Goal: Transaction & Acquisition: Book appointment/travel/reservation

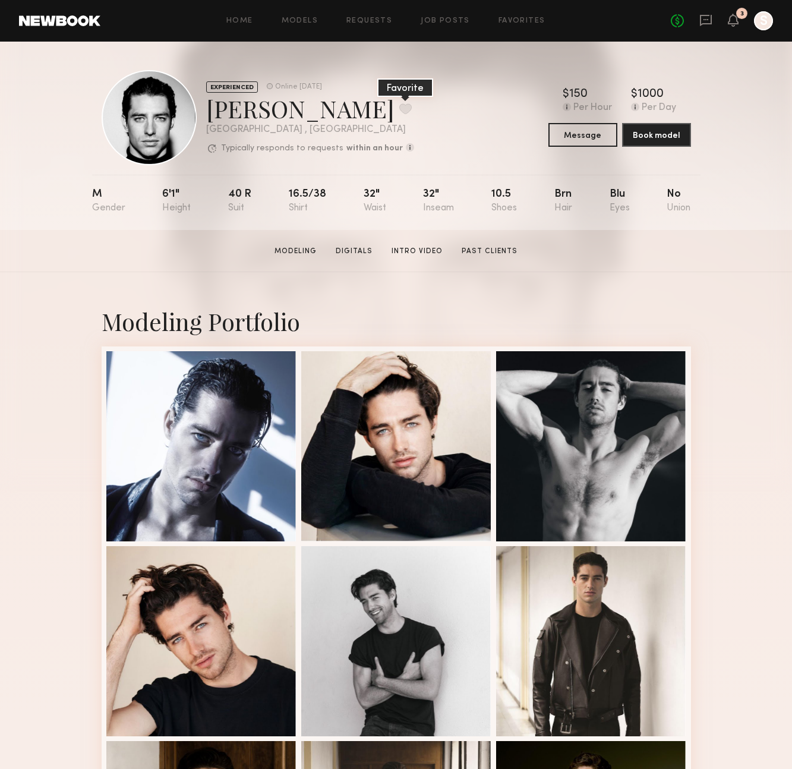
click at [306, 111] on div "Kolten H. Favorite" at bounding box center [310, 109] width 208 height 32
click at [400, 108] on button at bounding box center [406, 108] width 12 height 11
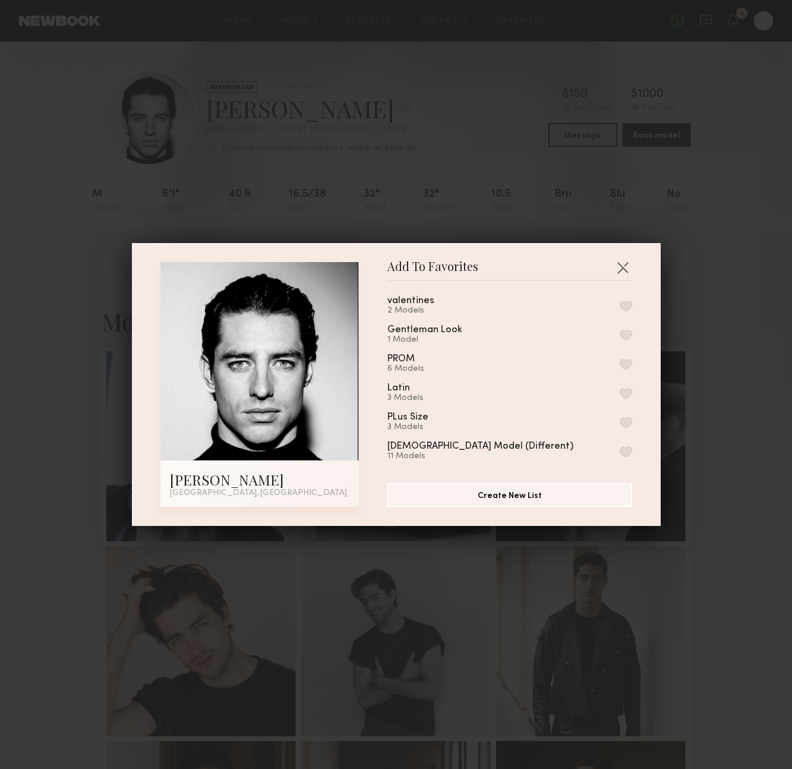
scroll to position [150, 0]
click at [631, 388] on button "button" at bounding box center [626, 393] width 12 height 11
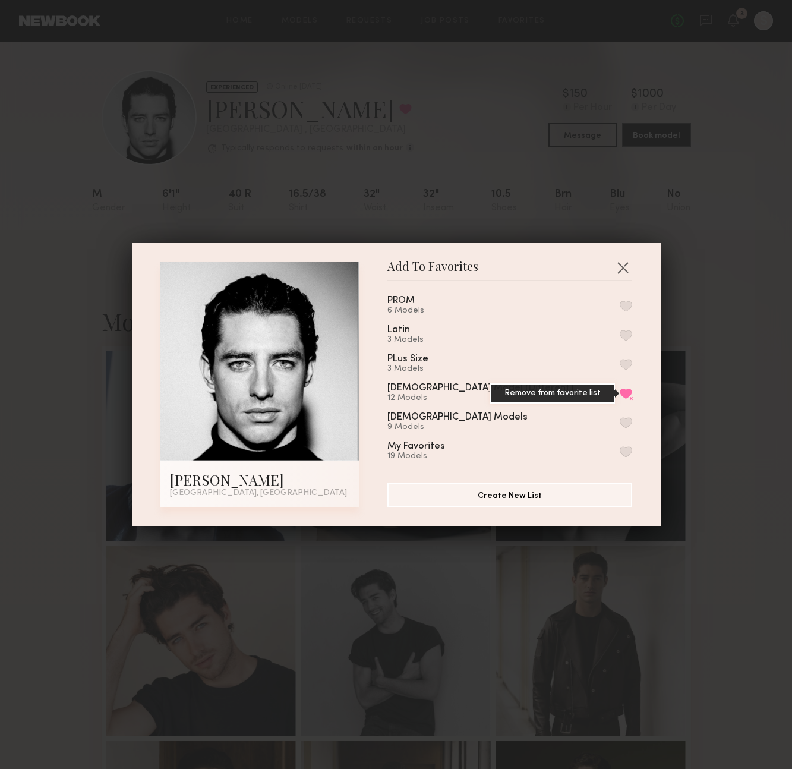
click at [627, 388] on button "Remove from favorite list" at bounding box center [626, 393] width 12 height 11
click at [627, 448] on button "button" at bounding box center [626, 451] width 12 height 11
click at [630, 271] on button "button" at bounding box center [623, 267] width 19 height 19
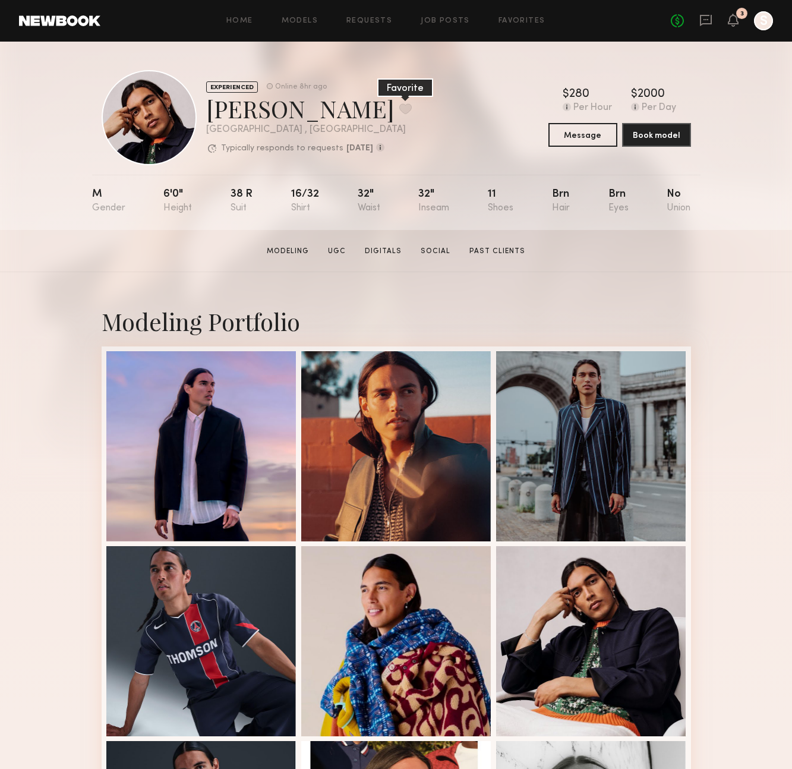
click at [400, 106] on button at bounding box center [406, 108] width 12 height 11
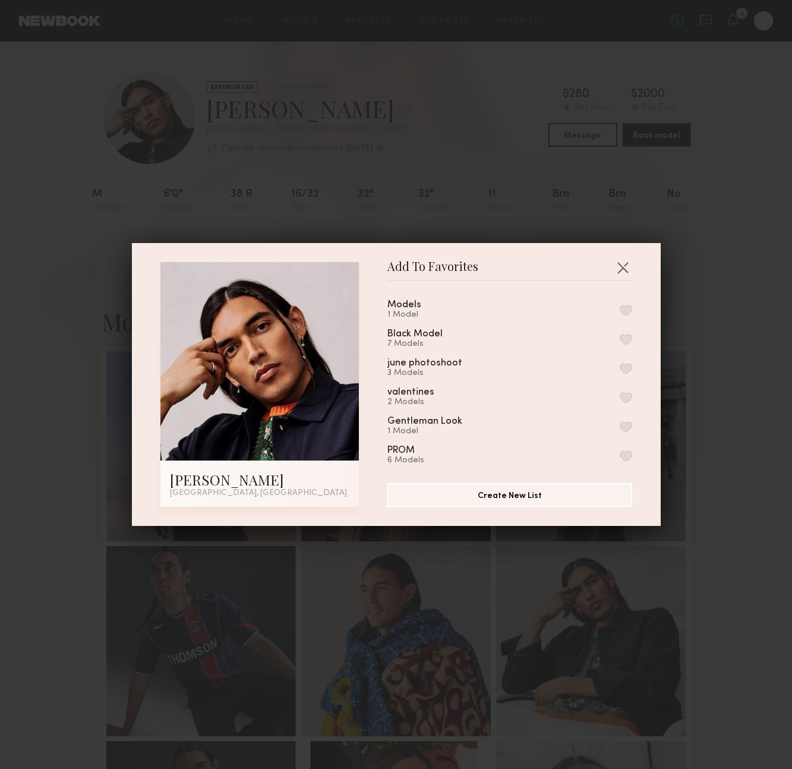
scroll to position [150, 0]
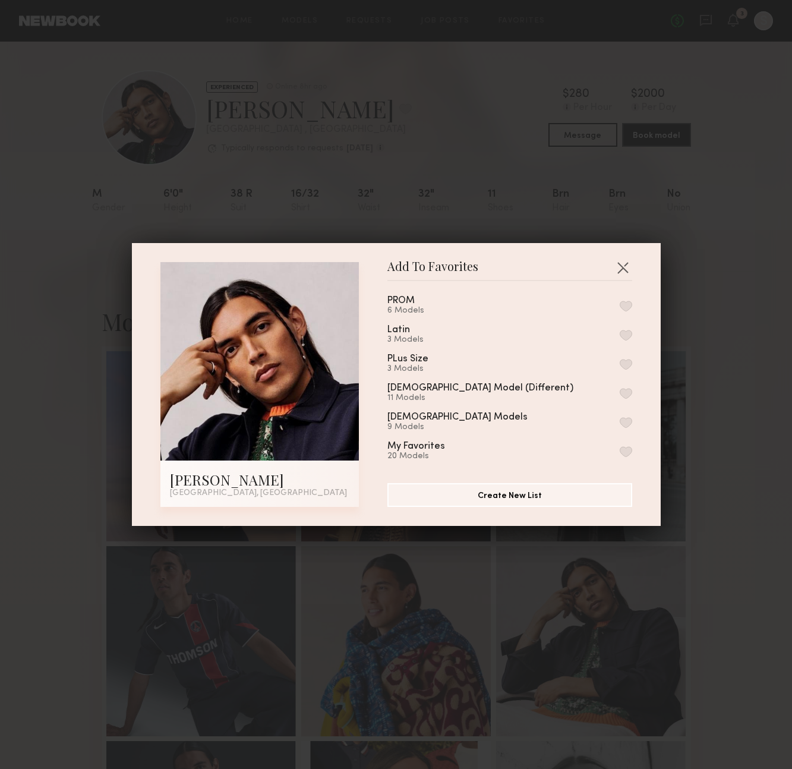
click at [627, 446] on button "button" at bounding box center [626, 451] width 12 height 11
drag, startPoint x: 625, startPoint y: 270, endPoint x: 621, endPoint y: 275, distance: 6.8
click at [625, 270] on button "button" at bounding box center [623, 267] width 19 height 19
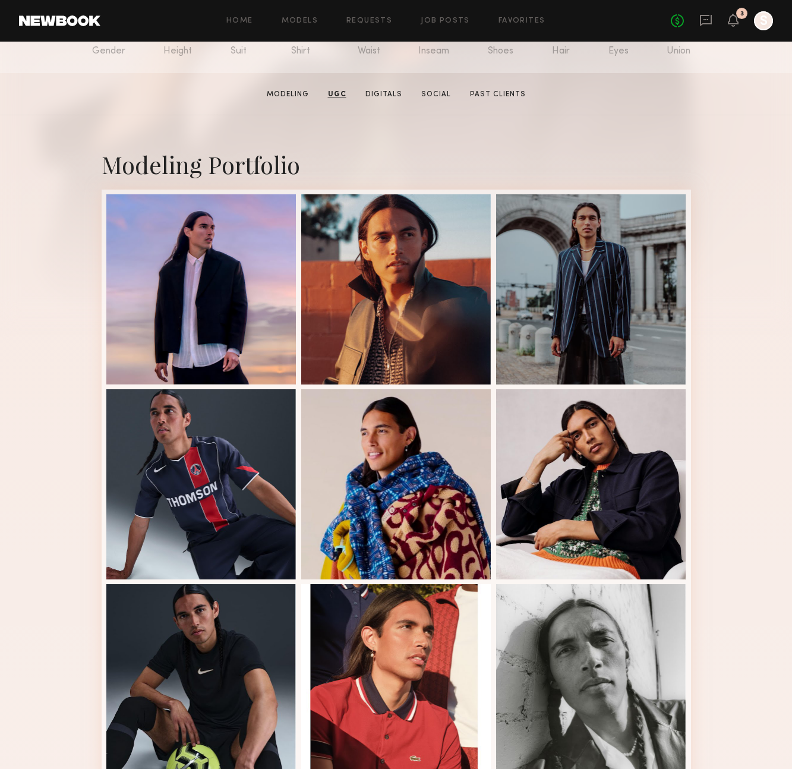
scroll to position [0, 0]
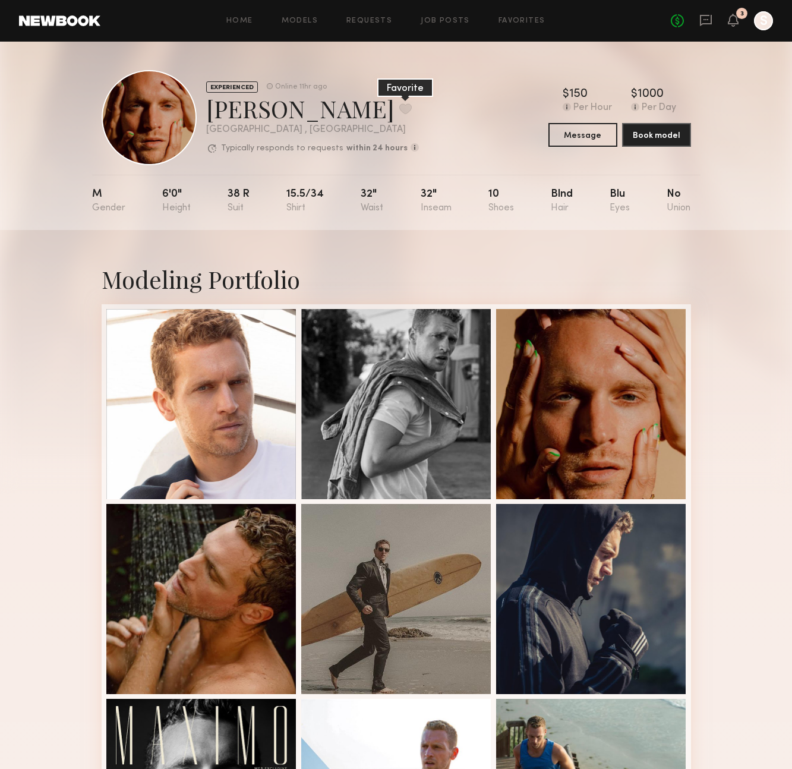
click at [400, 111] on button at bounding box center [406, 108] width 12 height 11
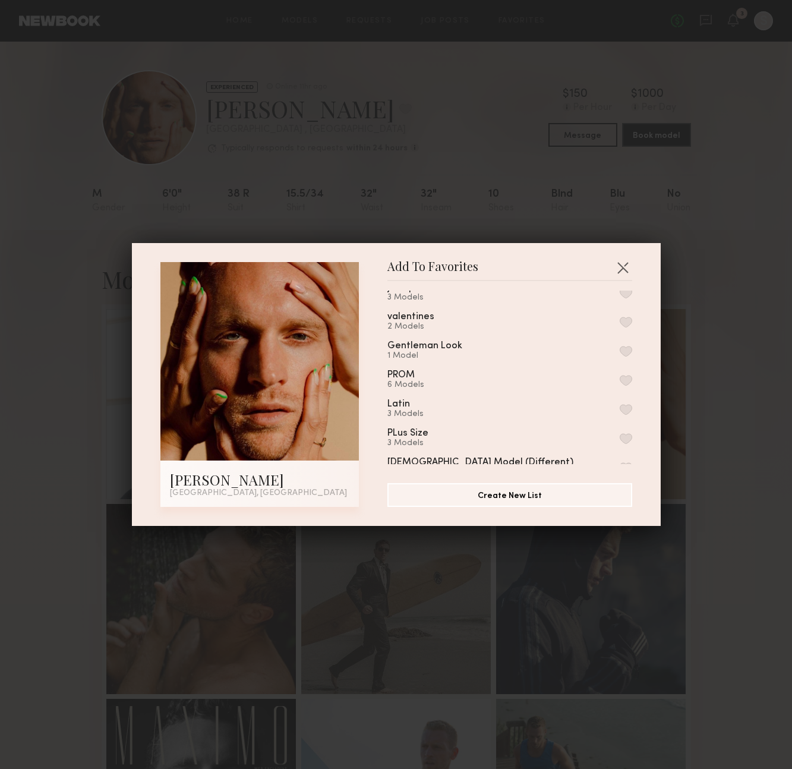
scroll to position [150, 0]
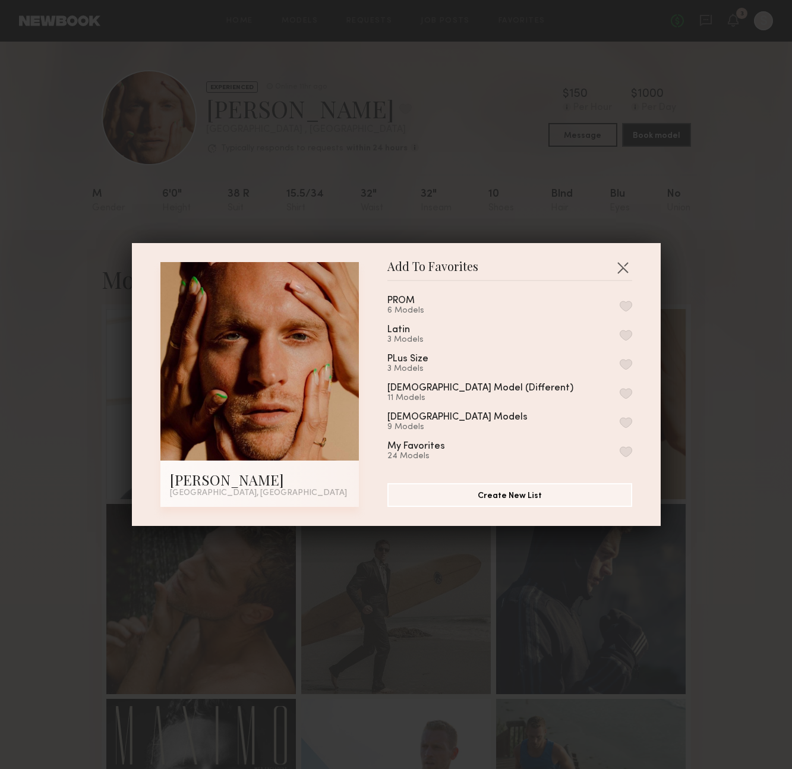
click at [627, 446] on button "button" at bounding box center [626, 451] width 12 height 11
drag, startPoint x: 617, startPoint y: 266, endPoint x: 602, endPoint y: 244, distance: 27.4
click at [617, 266] on button "button" at bounding box center [623, 267] width 19 height 19
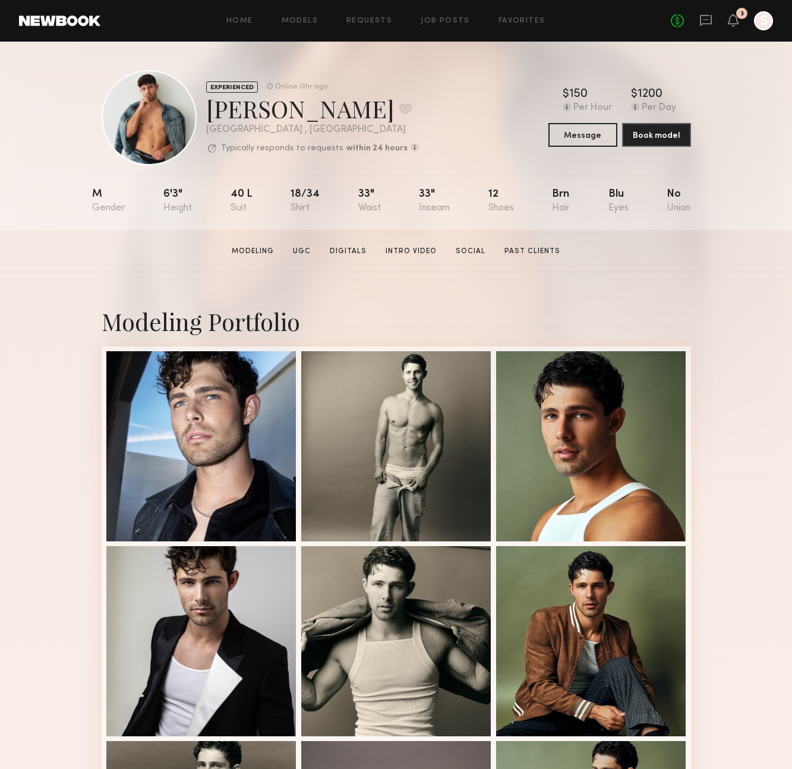
scroll to position [5, 0]
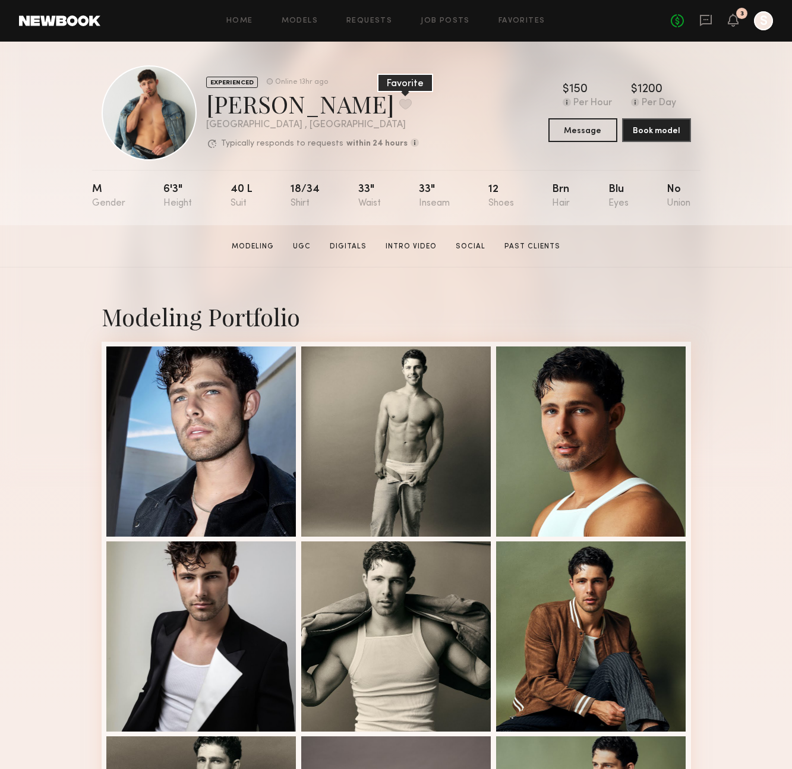
click at [400, 103] on button at bounding box center [406, 104] width 12 height 11
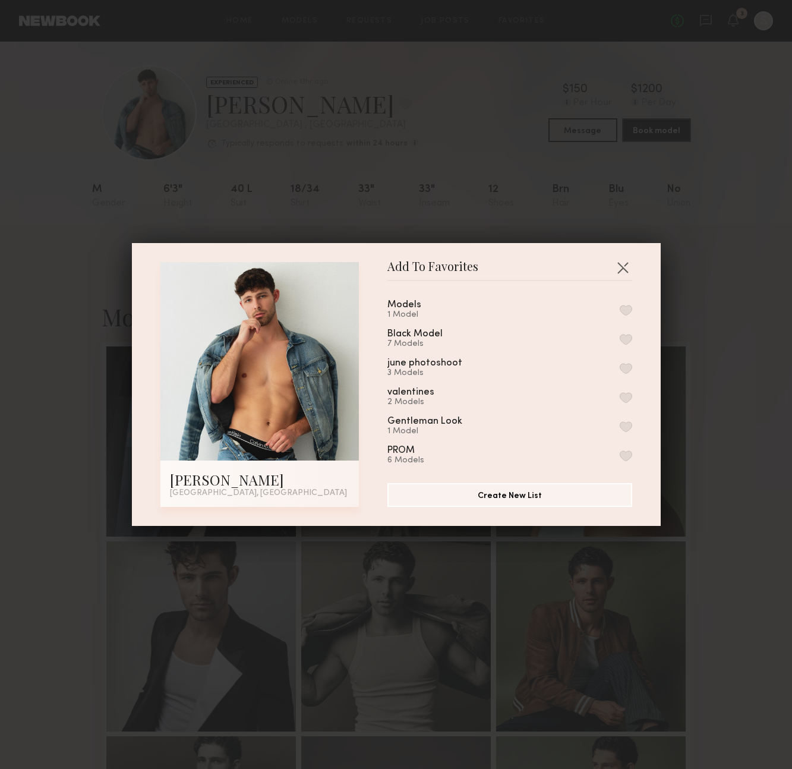
scroll to position [150, 0]
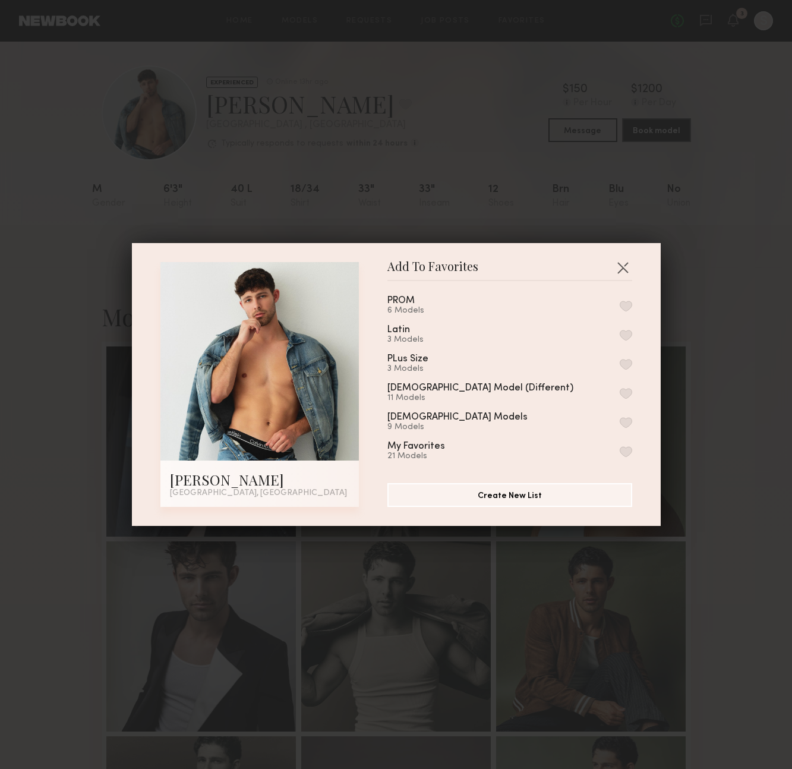
click at [626, 446] on button "button" at bounding box center [626, 451] width 12 height 11
click at [619, 266] on button "button" at bounding box center [623, 267] width 19 height 19
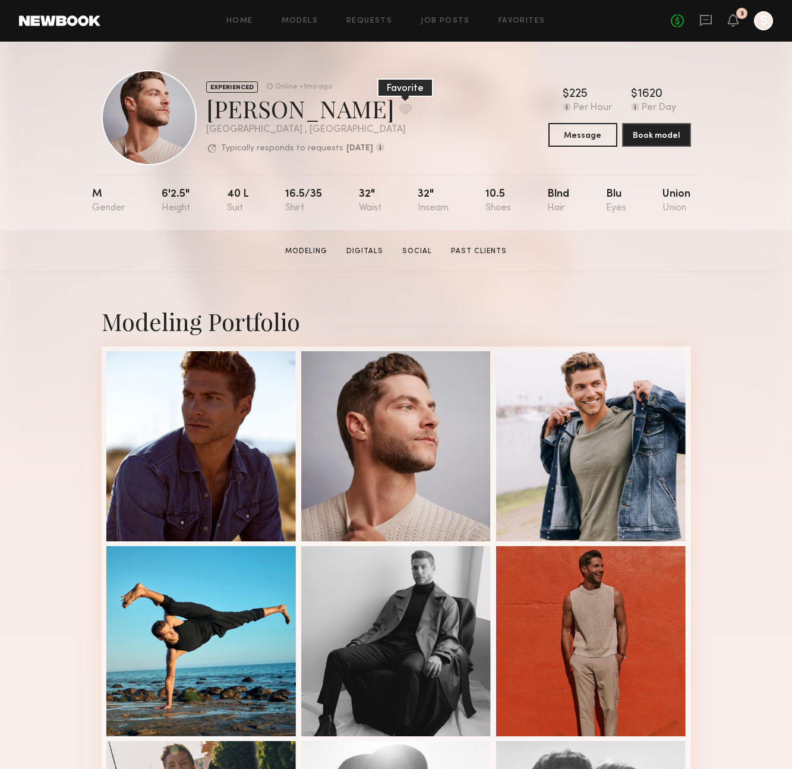
click at [400, 108] on button at bounding box center [406, 108] width 12 height 11
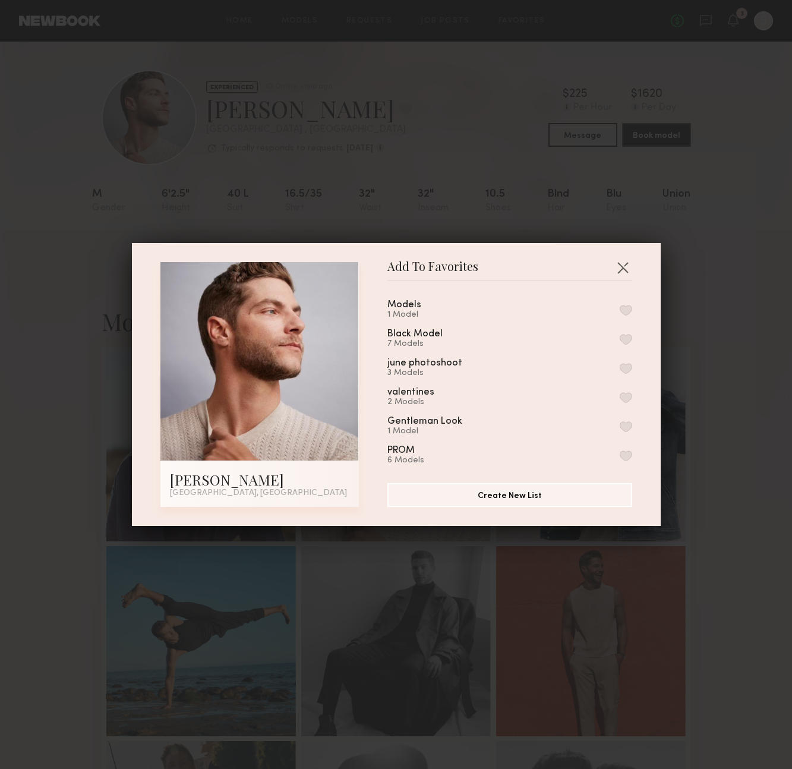
scroll to position [150, 0]
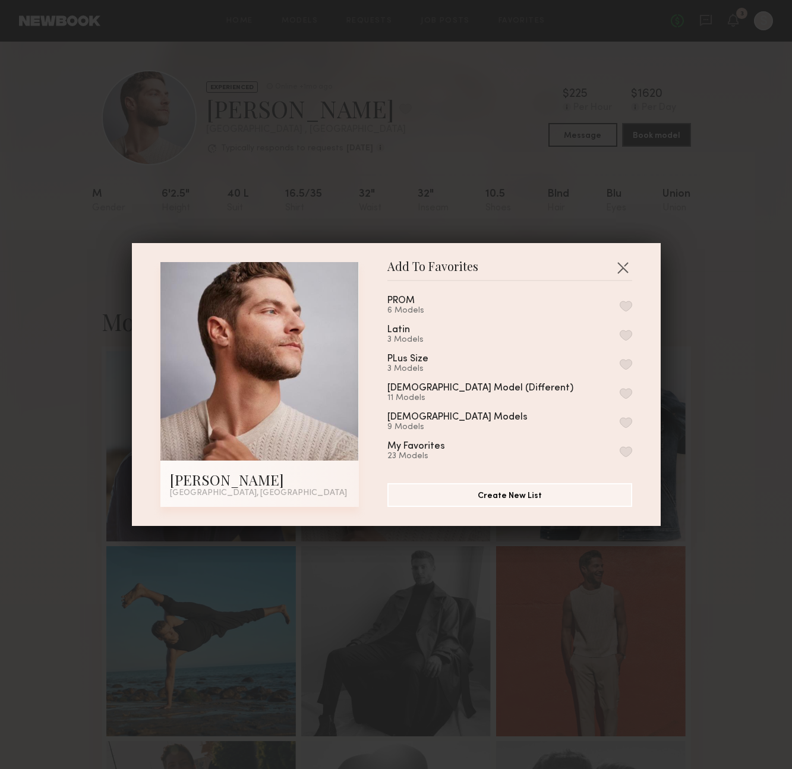
click at [623, 446] on button "button" at bounding box center [626, 451] width 12 height 11
click at [627, 262] on button "button" at bounding box center [623, 267] width 19 height 19
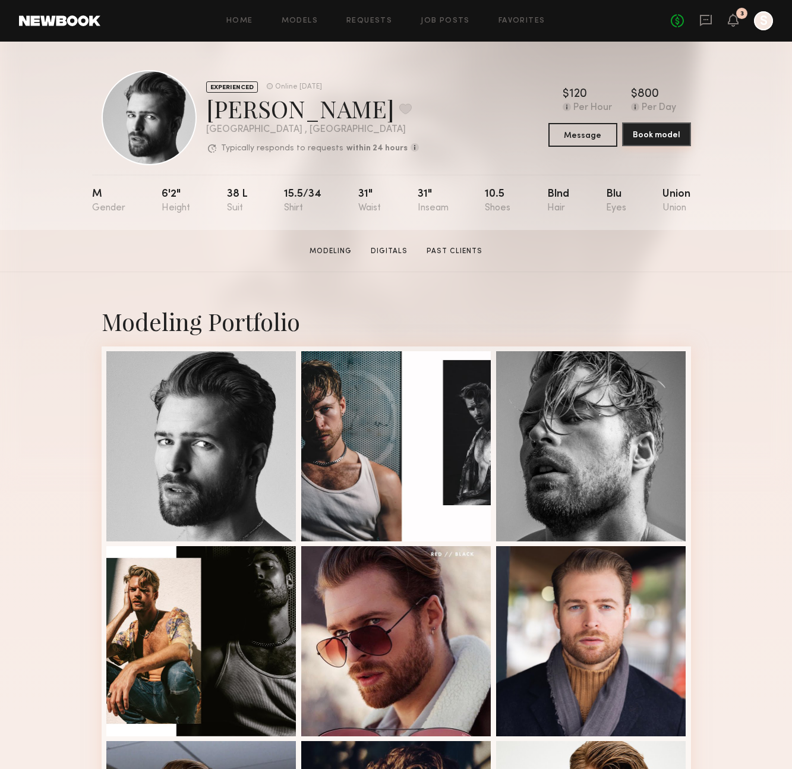
click at [674, 137] on button "Book model" at bounding box center [656, 134] width 69 height 24
click at [400, 109] on button at bounding box center [406, 108] width 12 height 11
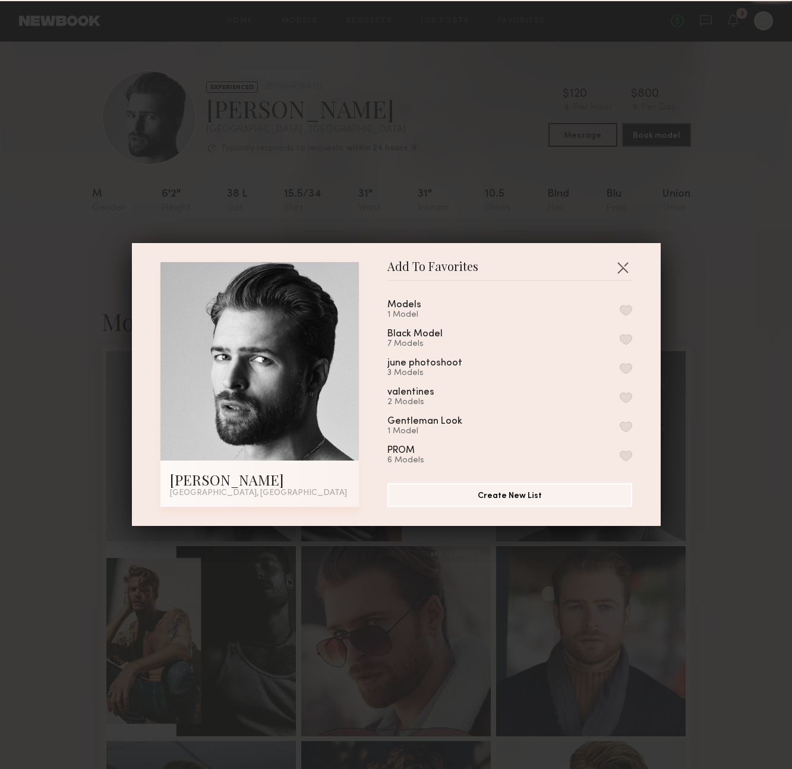
scroll to position [150, 0]
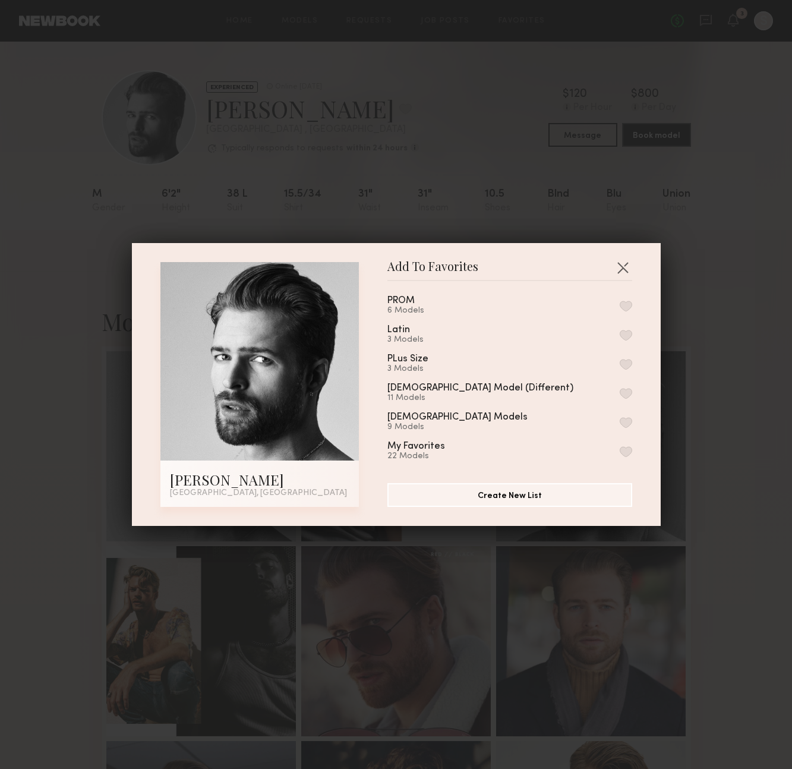
click at [630, 446] on button "button" at bounding box center [626, 451] width 12 height 11
click at [769, 388] on div "Add To Favorites Rhett W. Los Angeles, CA Add To Favorites Models 1 Model Black…" at bounding box center [396, 384] width 792 height 769
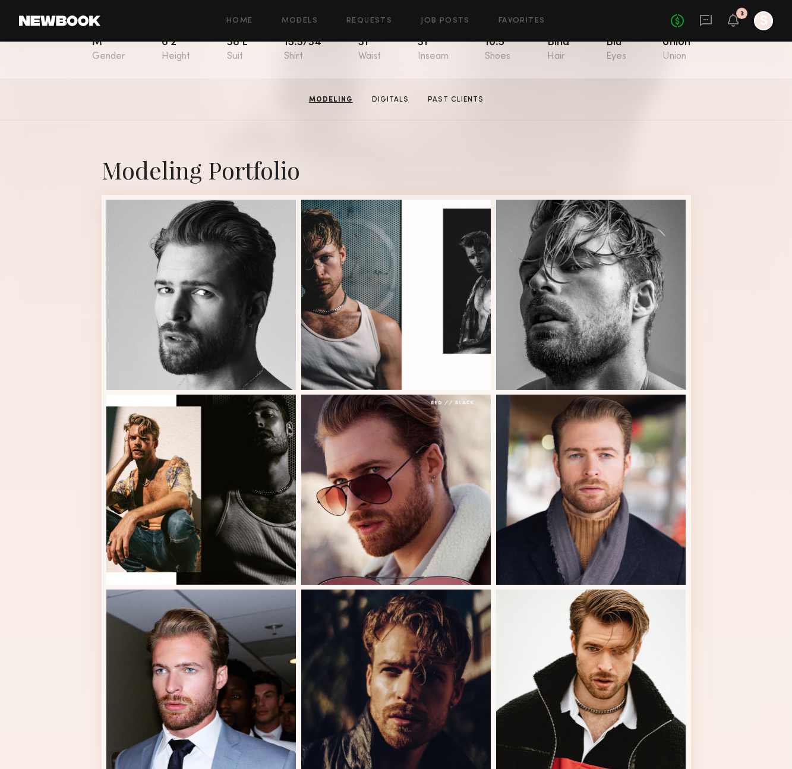
scroll to position [0, 0]
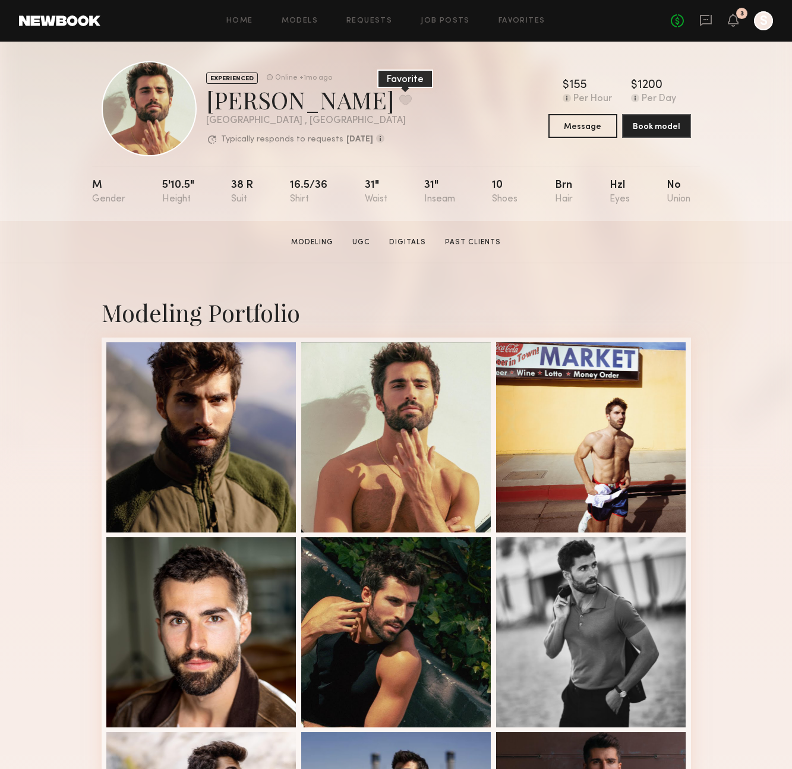
scroll to position [11, 0]
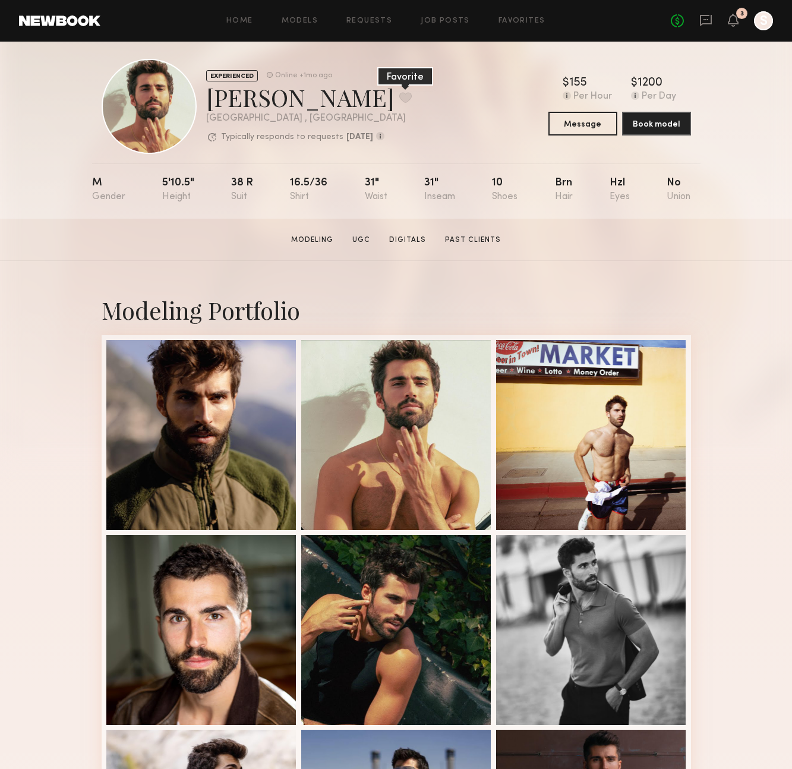
click at [400, 102] on button at bounding box center [406, 97] width 12 height 11
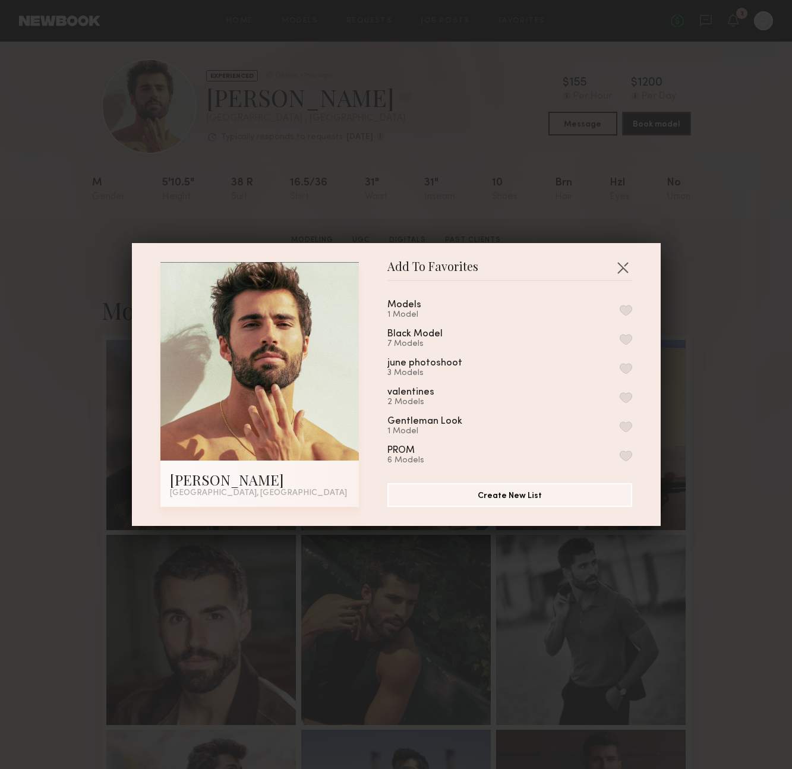
scroll to position [150, 0]
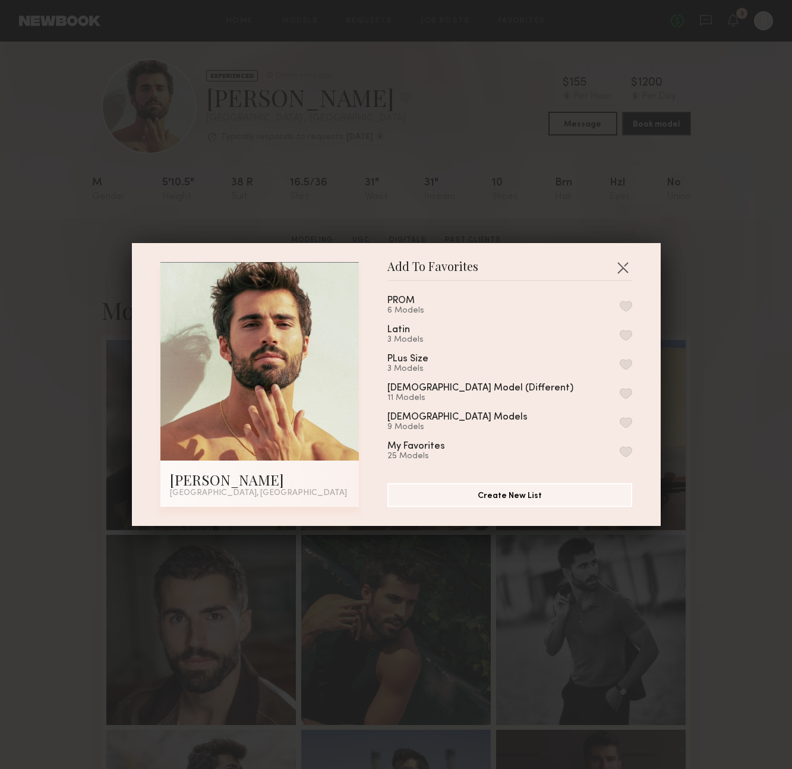
click at [626, 446] on button "button" at bounding box center [626, 451] width 12 height 11
click at [621, 262] on button "button" at bounding box center [623, 267] width 19 height 19
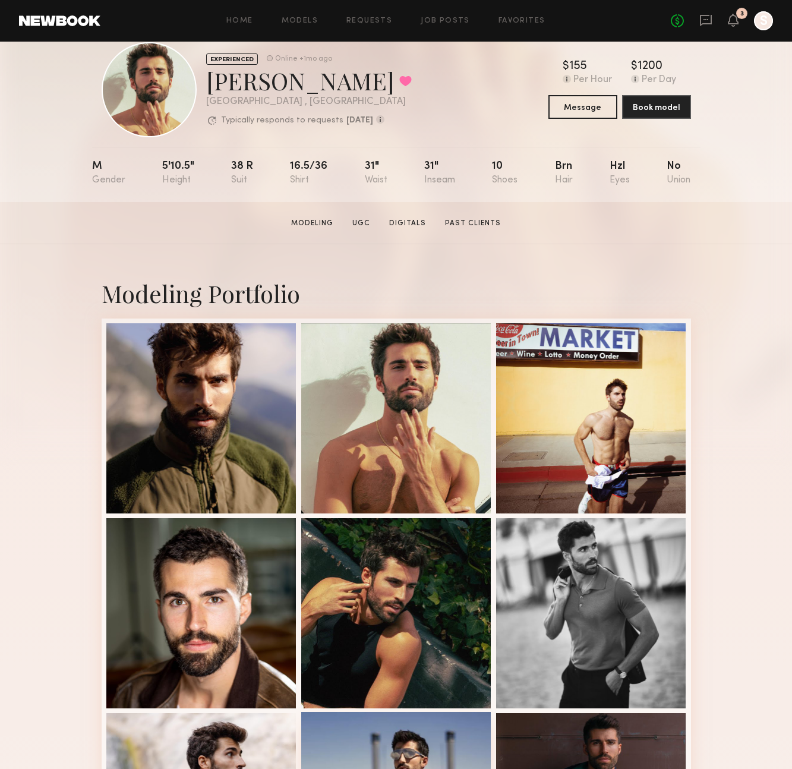
scroll to position [0, 0]
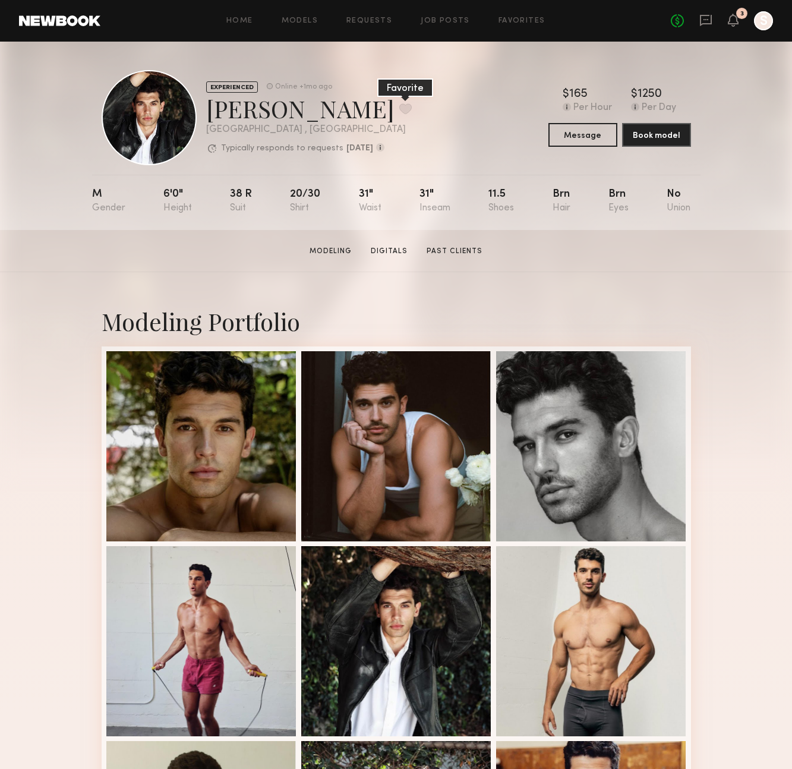
click at [400, 107] on button at bounding box center [406, 108] width 12 height 11
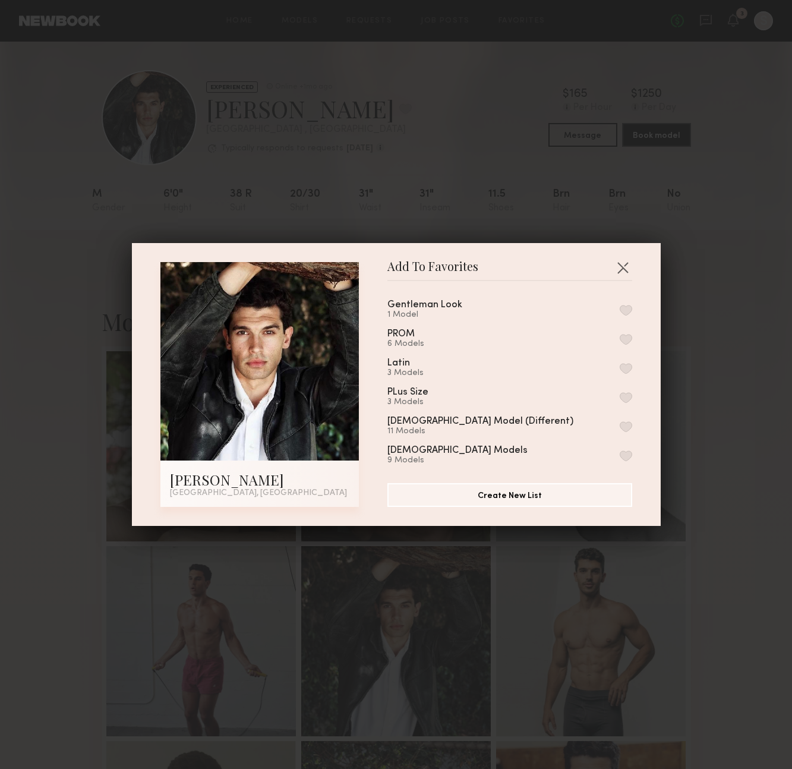
scroll to position [150, 0]
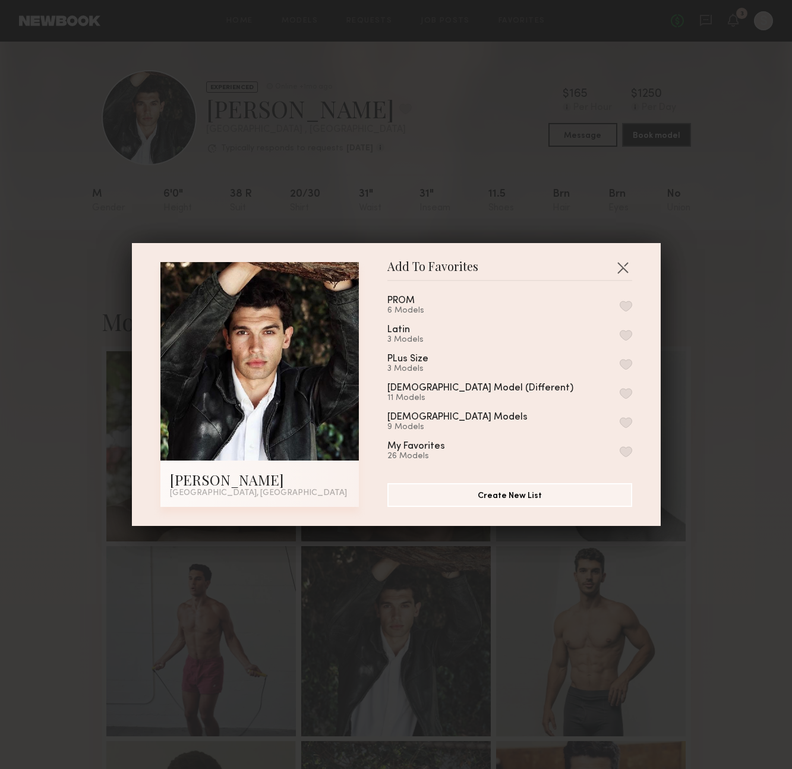
click at [627, 446] on button "button" at bounding box center [626, 451] width 12 height 11
click at [621, 260] on button "button" at bounding box center [623, 267] width 19 height 19
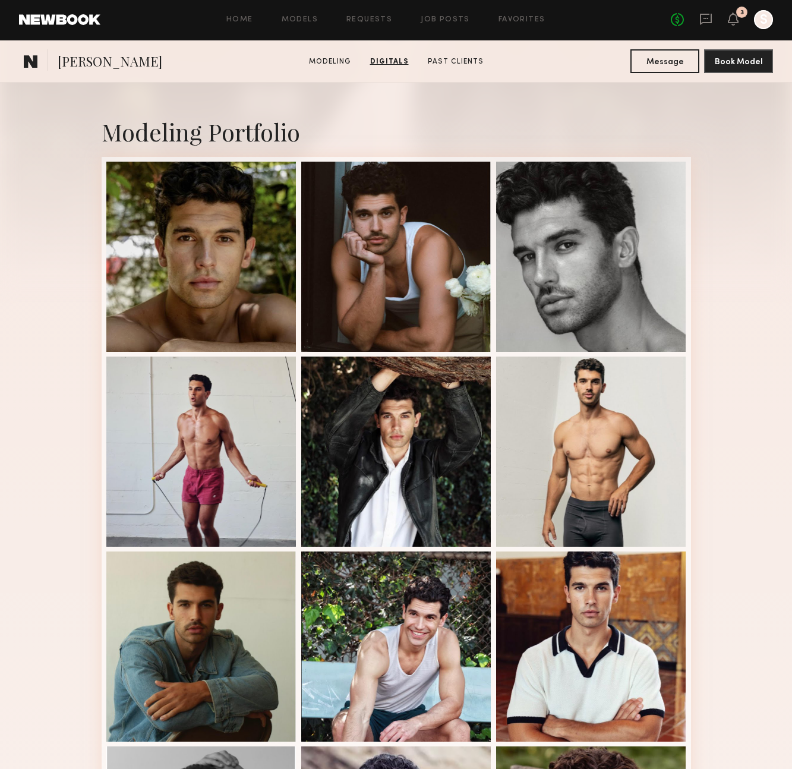
scroll to position [0, 0]
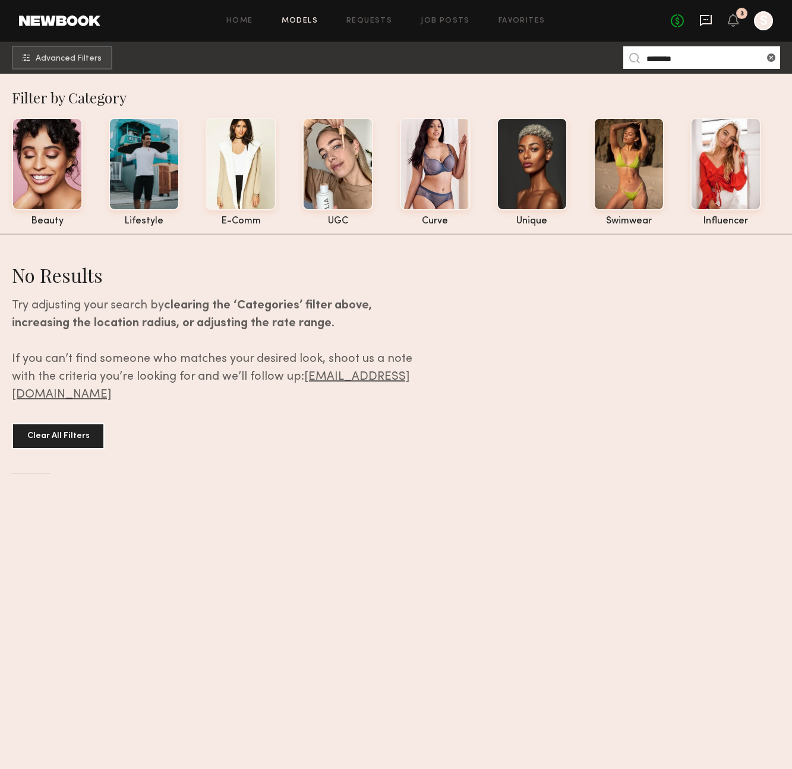
click at [703, 17] on icon at bounding box center [706, 20] width 13 height 13
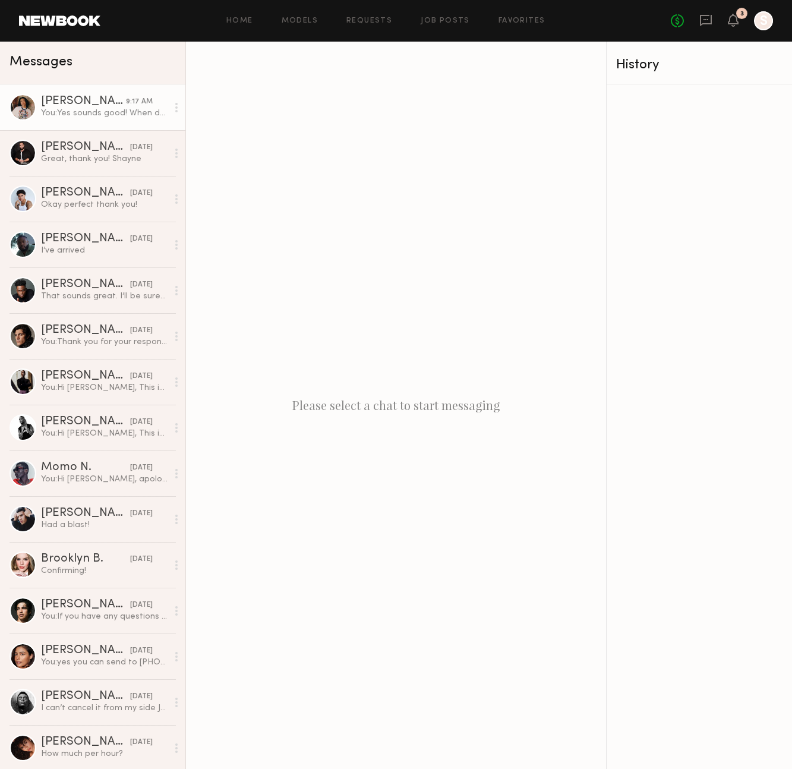
click at [138, 124] on link "[PERSON_NAME] S. 9:17 AM You: Yes sounds good! When do you think you can make i…" at bounding box center [92, 107] width 185 height 46
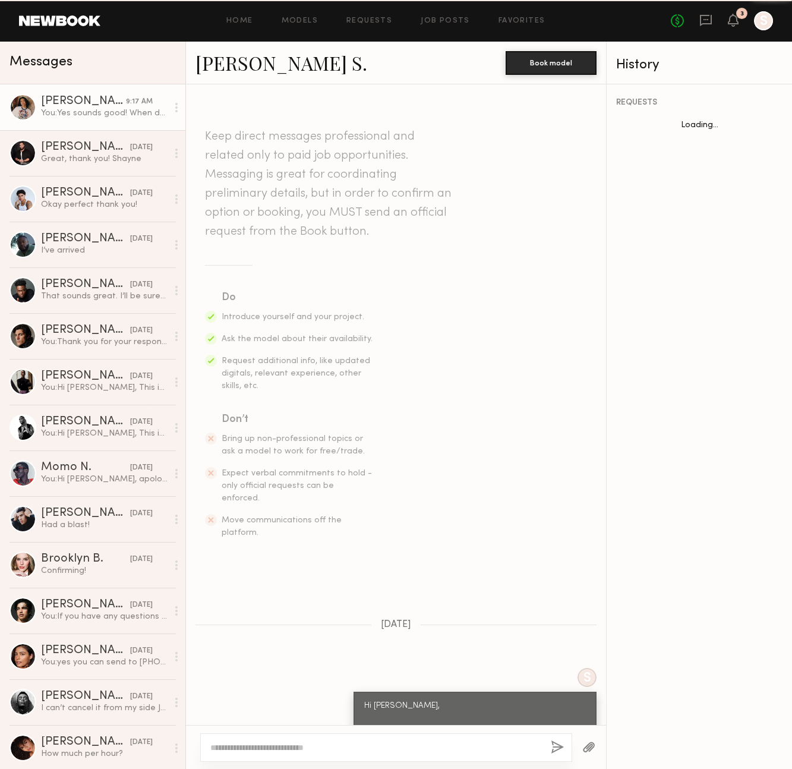
scroll to position [899, 0]
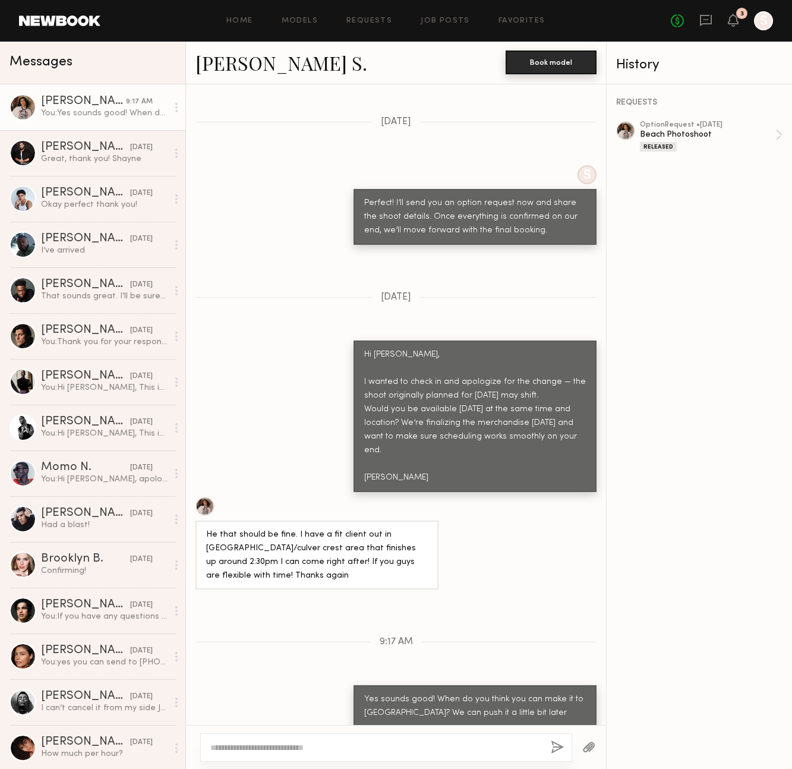
click at [536, 62] on button "Book model" at bounding box center [551, 63] width 91 height 24
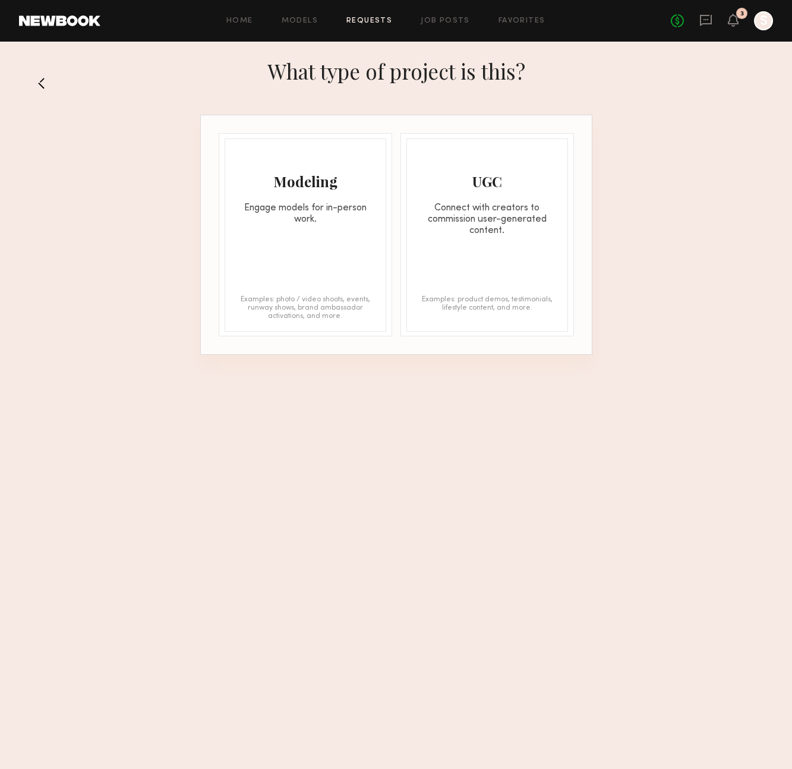
click at [338, 218] on div "Engage models for in-person work." at bounding box center [305, 214] width 161 height 23
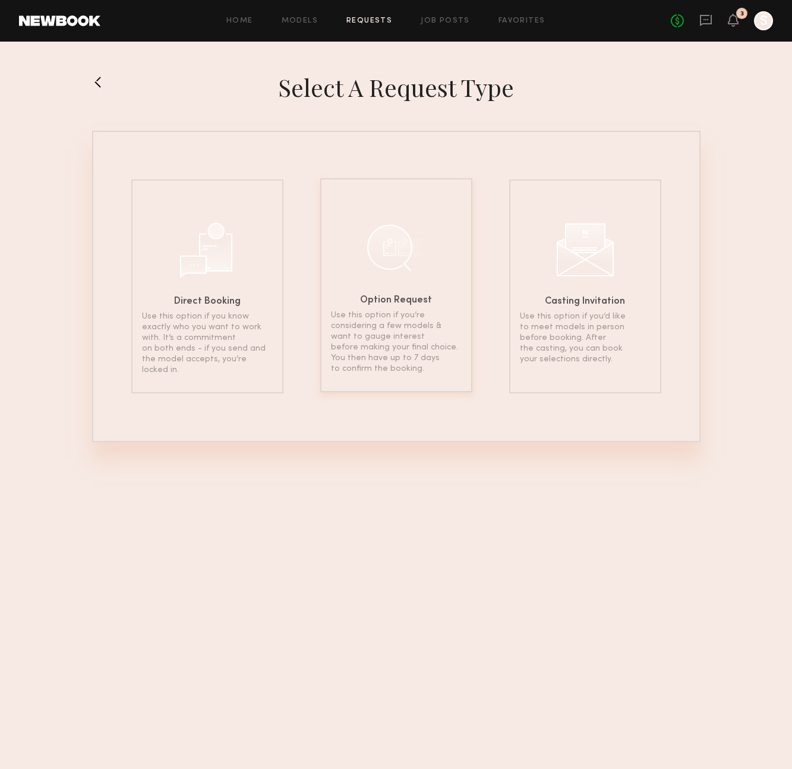
click at [398, 269] on div at bounding box center [396, 247] width 59 height 59
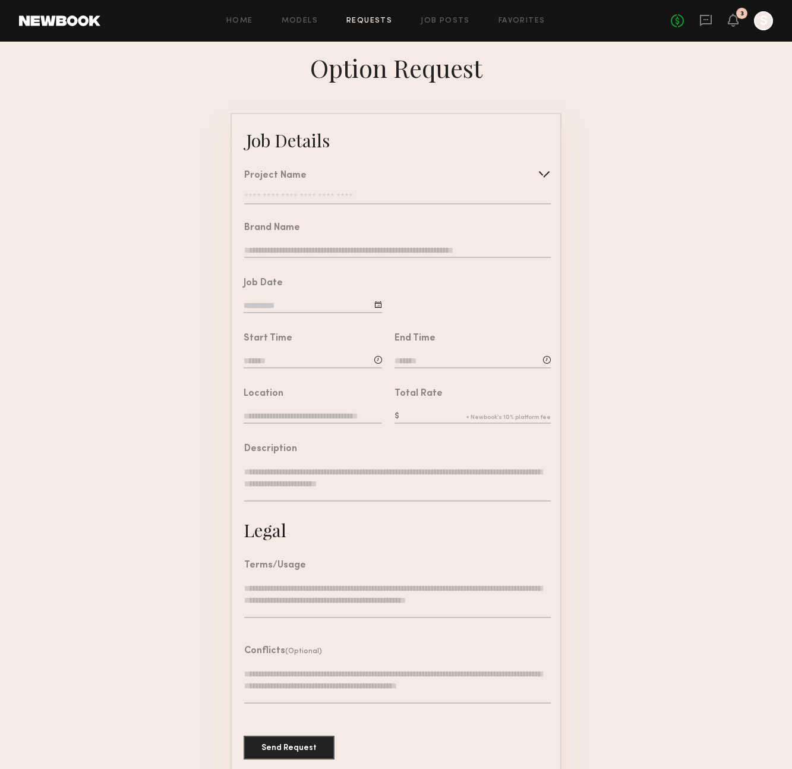
click at [439, 183] on div "Project Name Create Use recent modeling project Beach Photoshoot Prom Campaign …" at bounding box center [397, 187] width 307 height 33
click at [457, 188] on div "Project Name Create Use recent modeling project Beach Photoshoot Prom Campaign …" at bounding box center [397, 187] width 307 height 33
click at [544, 171] on div at bounding box center [544, 174] width 19 height 19
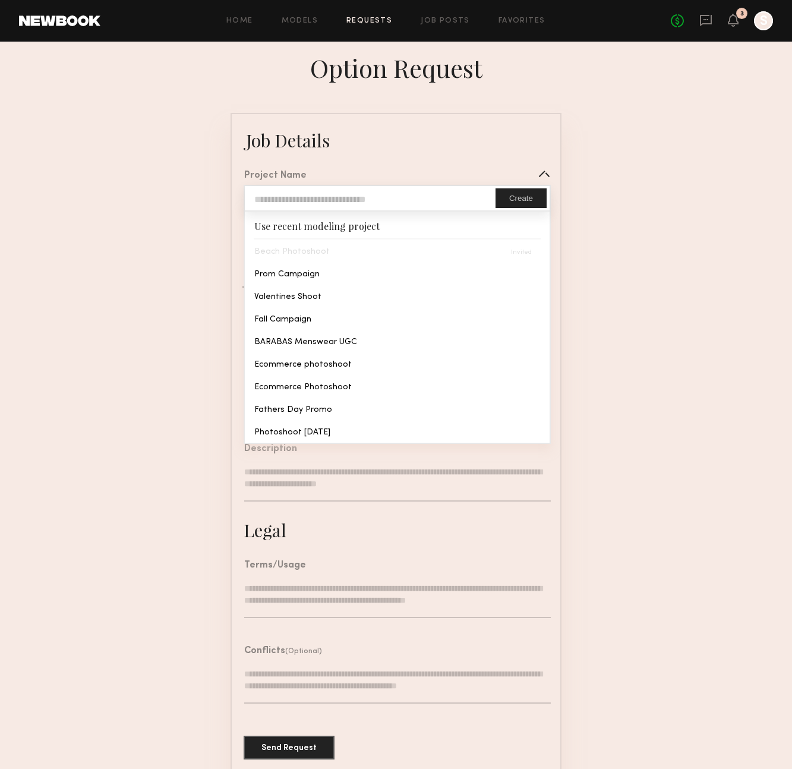
click at [457, 187] on input "text" at bounding box center [370, 198] width 251 height 24
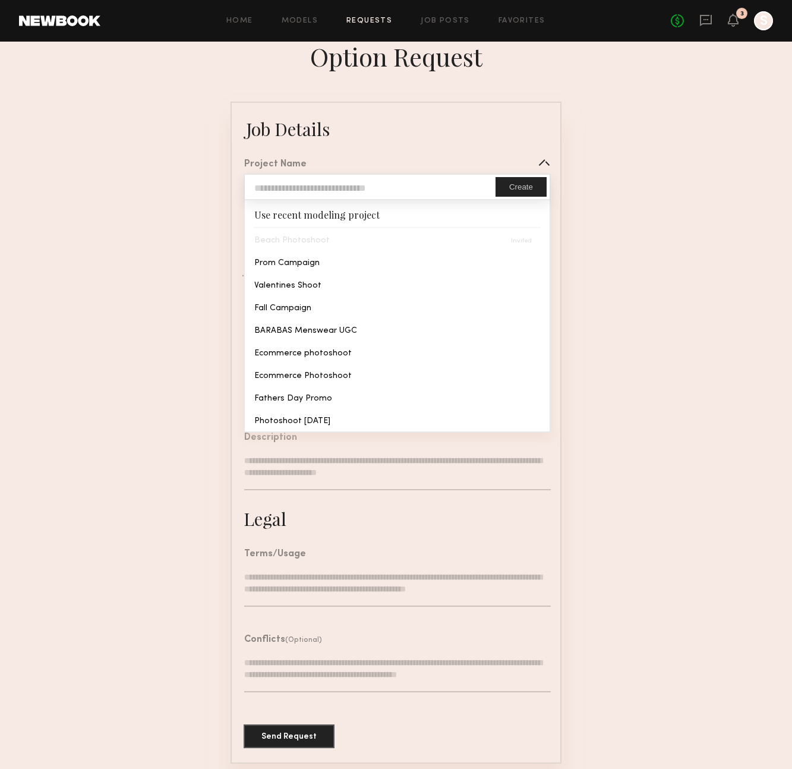
click at [308, 240] on div "Beach Photoshoot" at bounding box center [397, 239] width 305 height 23
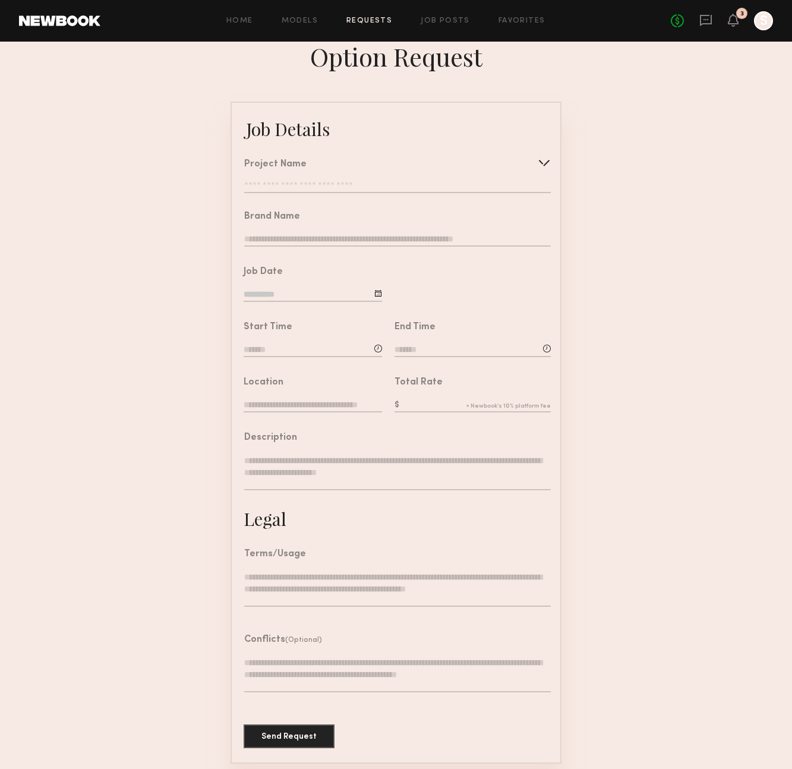
drag, startPoint x: 575, startPoint y: 199, endPoint x: 86, endPoint y: 76, distance: 504.5
click at [574, 199] on form "Job Details Project Name Create Use recent modeling project Beach Photoshoot Pr…" at bounding box center [396, 433] width 792 height 662
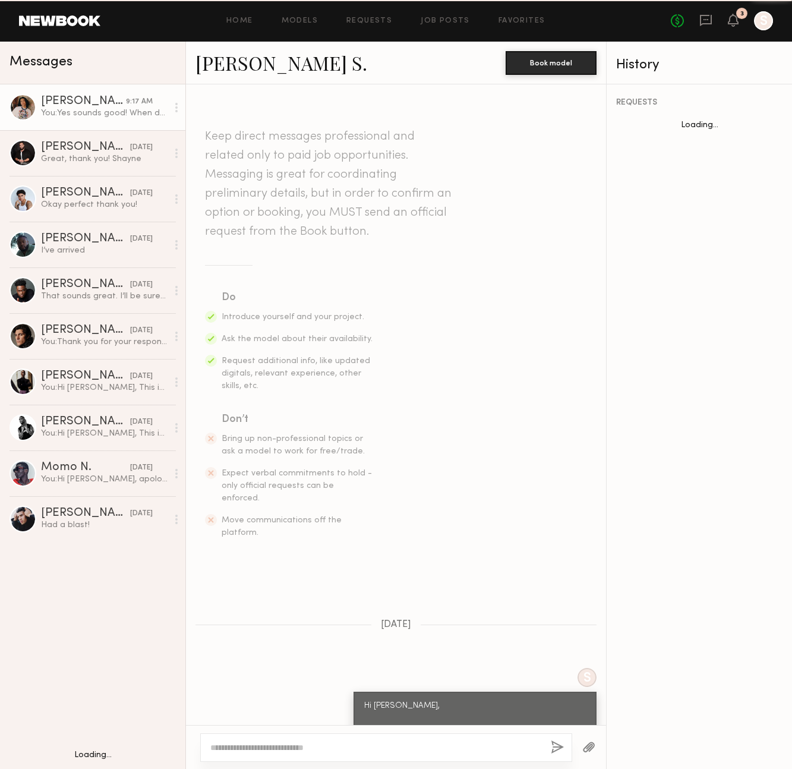
scroll to position [899, 0]
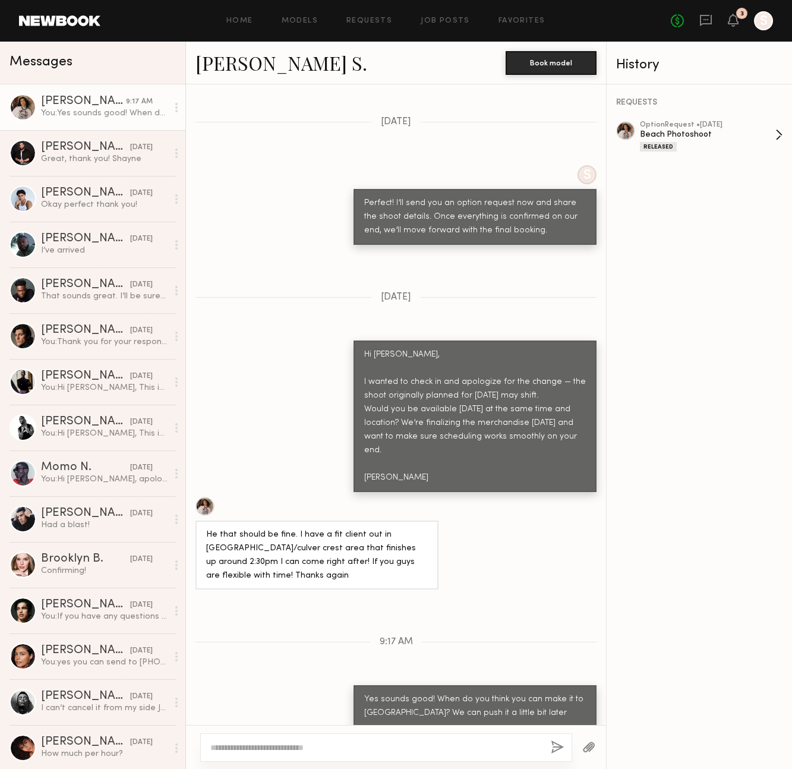
click at [681, 147] on div "Released" at bounding box center [708, 146] width 136 height 10
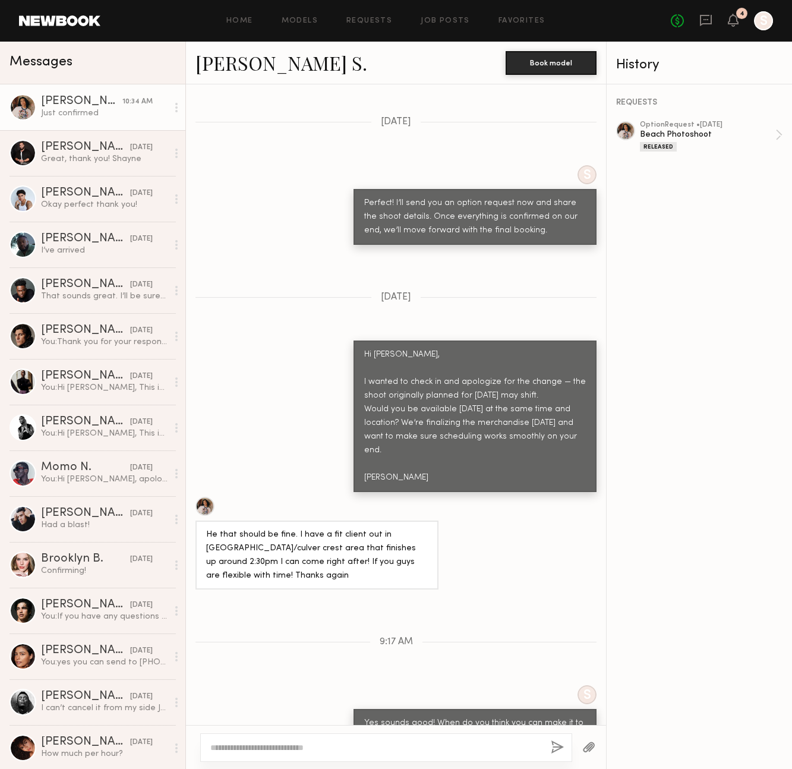
scroll to position [1103, 0]
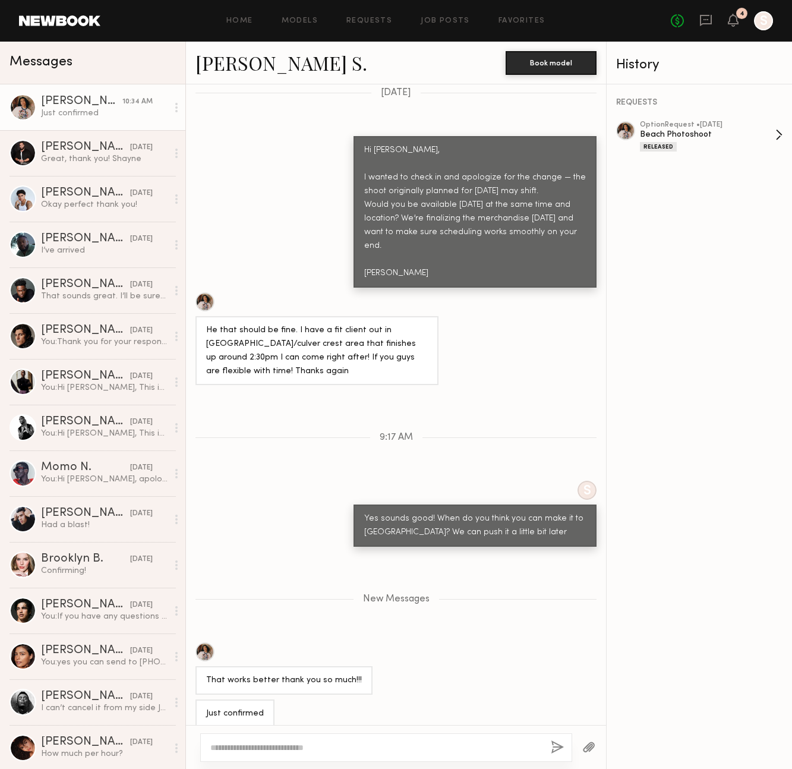
click at [771, 131] on div "Beach Photoshoot" at bounding box center [708, 134] width 136 height 11
click at [313, 747] on textarea at bounding box center [375, 748] width 331 height 12
type textarea "*"
click at [464, 747] on textarea "**********" at bounding box center [375, 748] width 331 height 12
type textarea "**********"
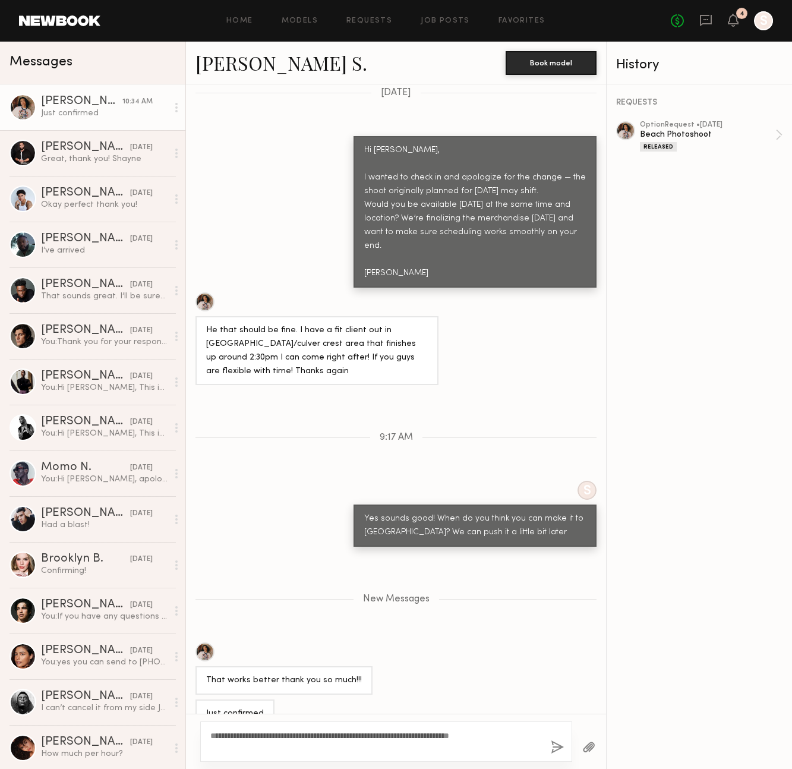
click at [553, 749] on button "button" at bounding box center [557, 748] width 13 height 15
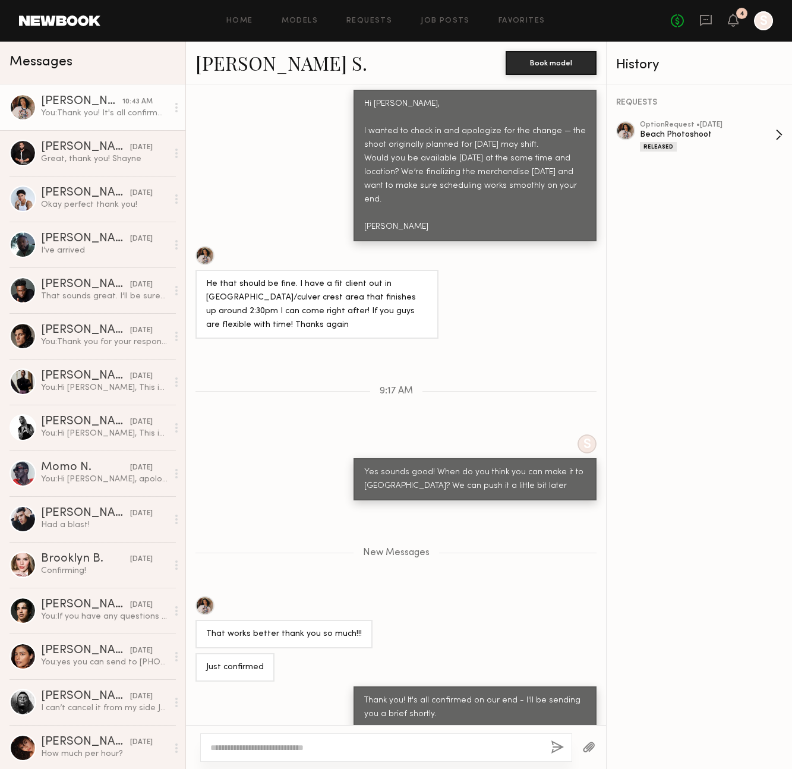
click at [769, 142] on div "Released" at bounding box center [708, 146] width 136 height 10
click at [93, 108] on div "You: Thank you! It's all confirmed on our end - I'll be sending you a brief sho…" at bounding box center [104, 113] width 127 height 11
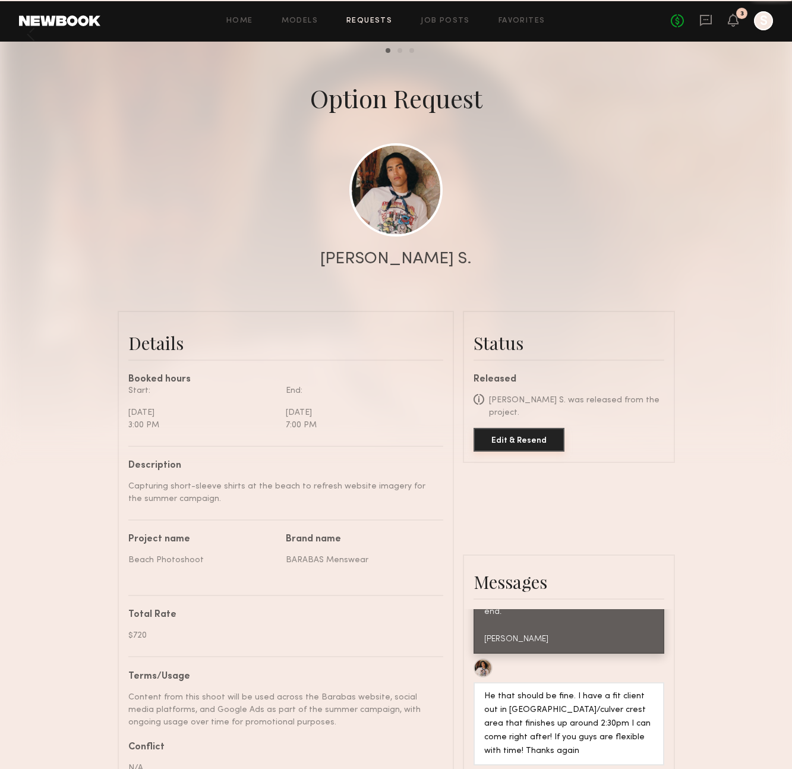
scroll to position [31, 0]
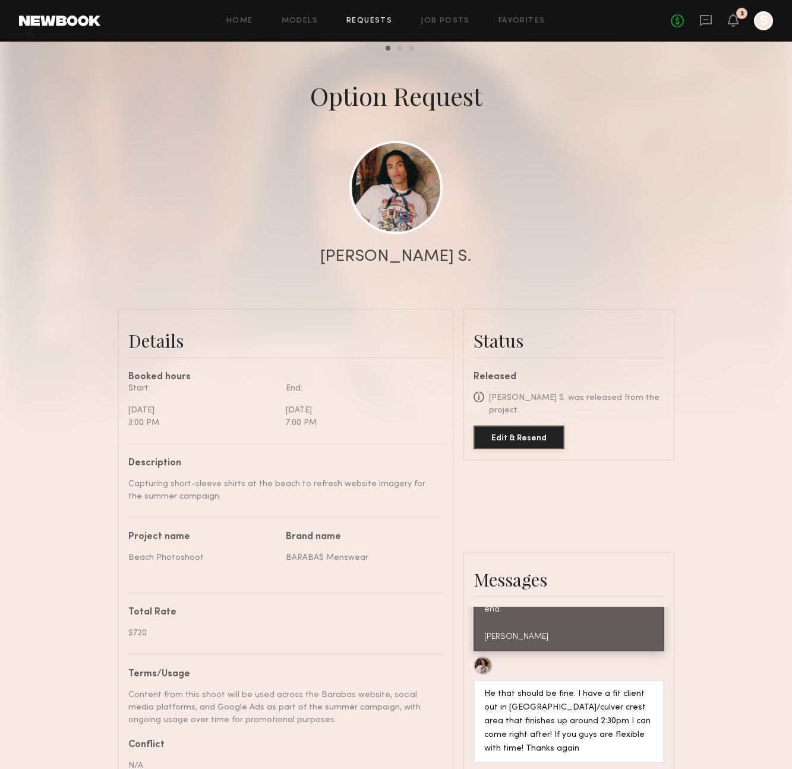
click at [530, 428] on button "Edit & Resend" at bounding box center [519, 438] width 91 height 24
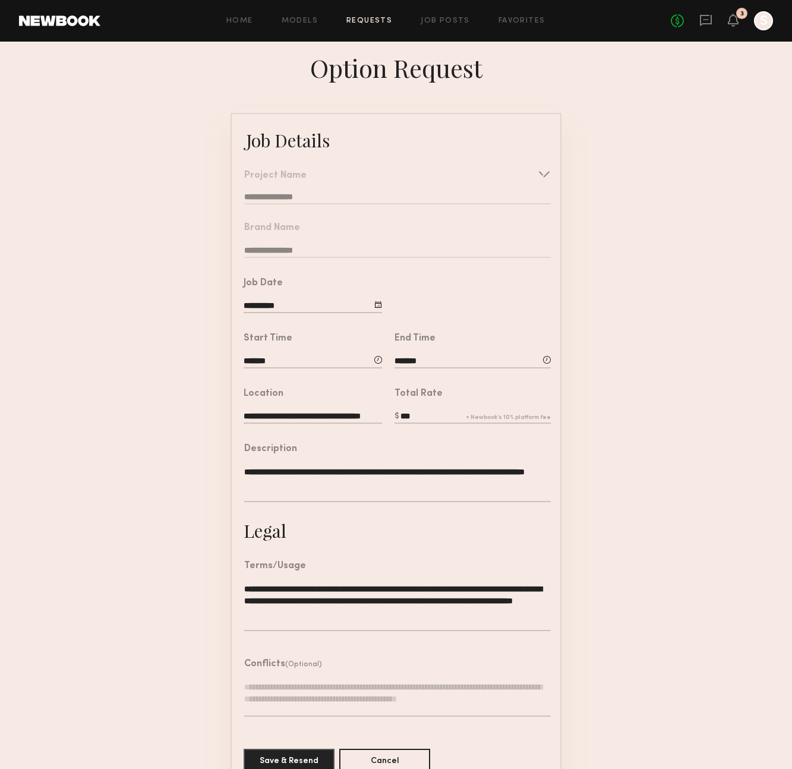
click at [310, 306] on input "**********" at bounding box center [313, 306] width 139 height 13
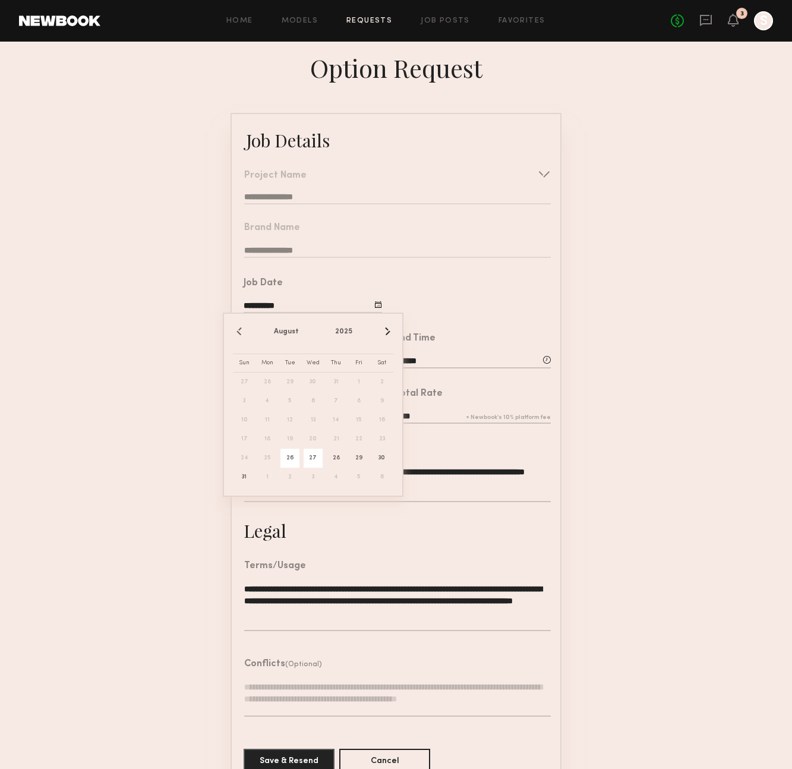
click at [313, 459] on span "27" at bounding box center [313, 458] width 19 height 19
type input "**********"
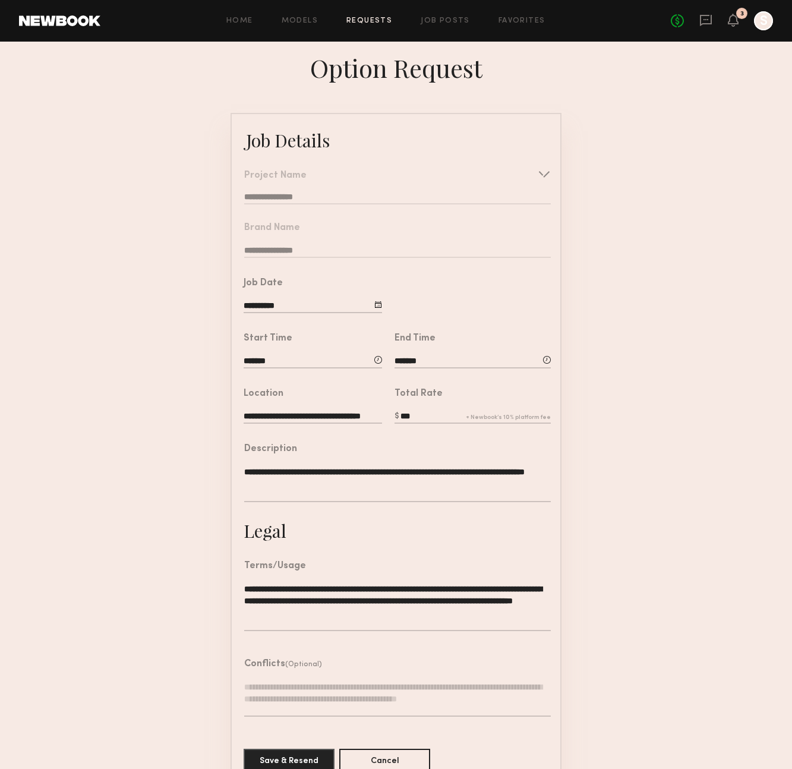
click at [322, 366] on input "*******" at bounding box center [313, 362] width 139 height 13
click at [333, 428] on span at bounding box center [335, 430] width 13 height 13
type input "*******"
type input "**"
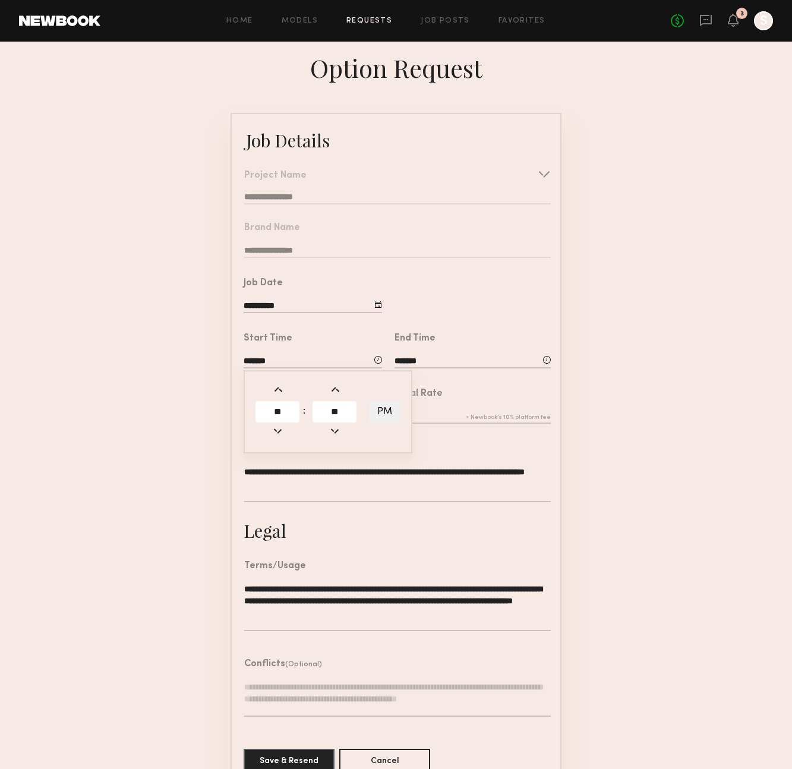
click at [333, 428] on span at bounding box center [335, 430] width 13 height 13
type input "*******"
type input "**"
click at [273, 390] on span at bounding box center [278, 389] width 13 height 13
type input "*******"
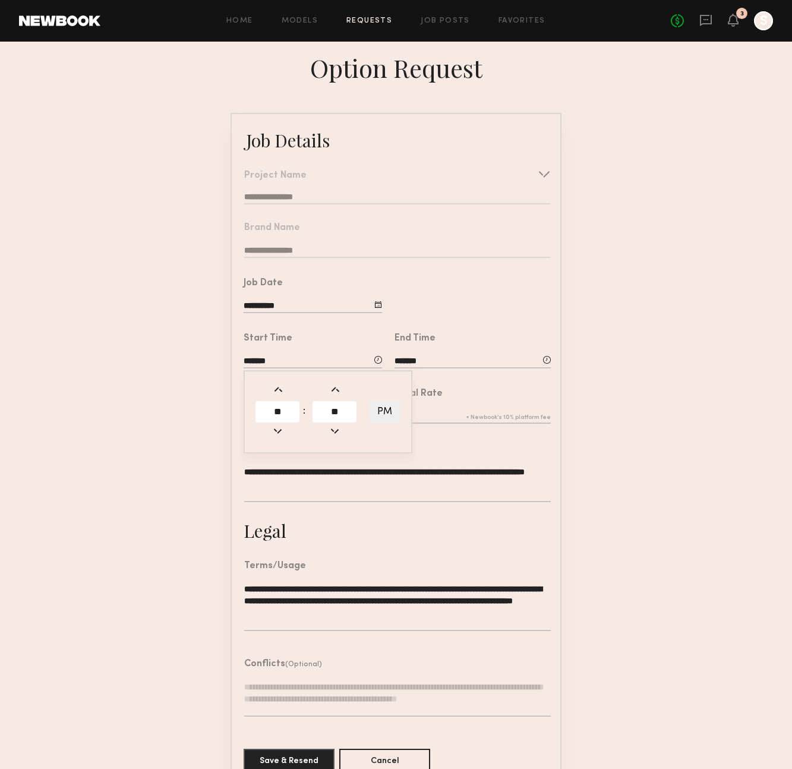
type input "**"
click at [276, 389] on span at bounding box center [278, 389] width 13 height 13
type input "*******"
type input "**"
click at [279, 427] on span at bounding box center [278, 430] width 13 height 13
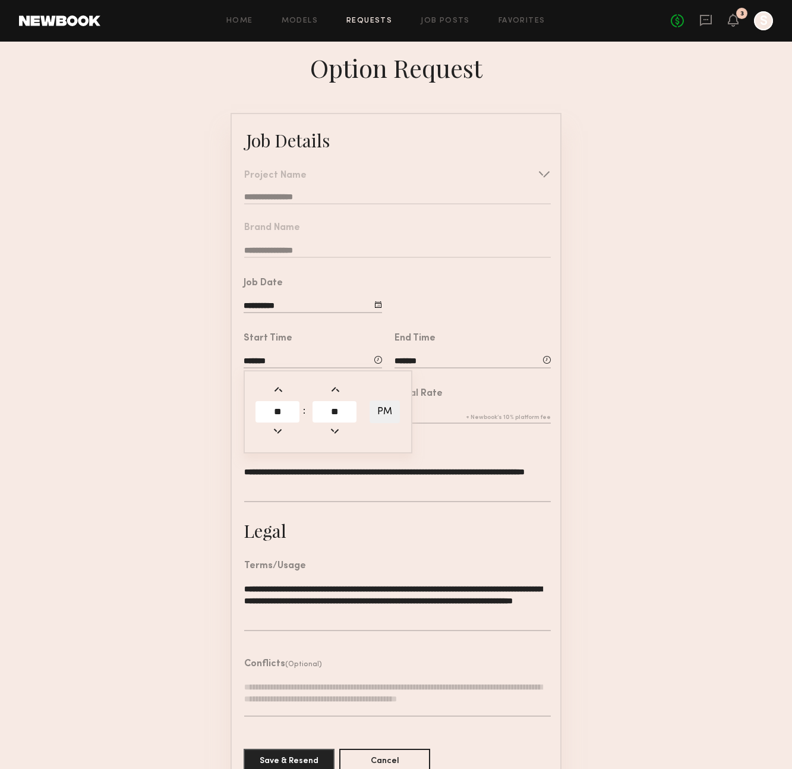
type input "*******"
type input "**"
click at [338, 432] on span at bounding box center [335, 430] width 13 height 13
type input "*******"
type input "**"
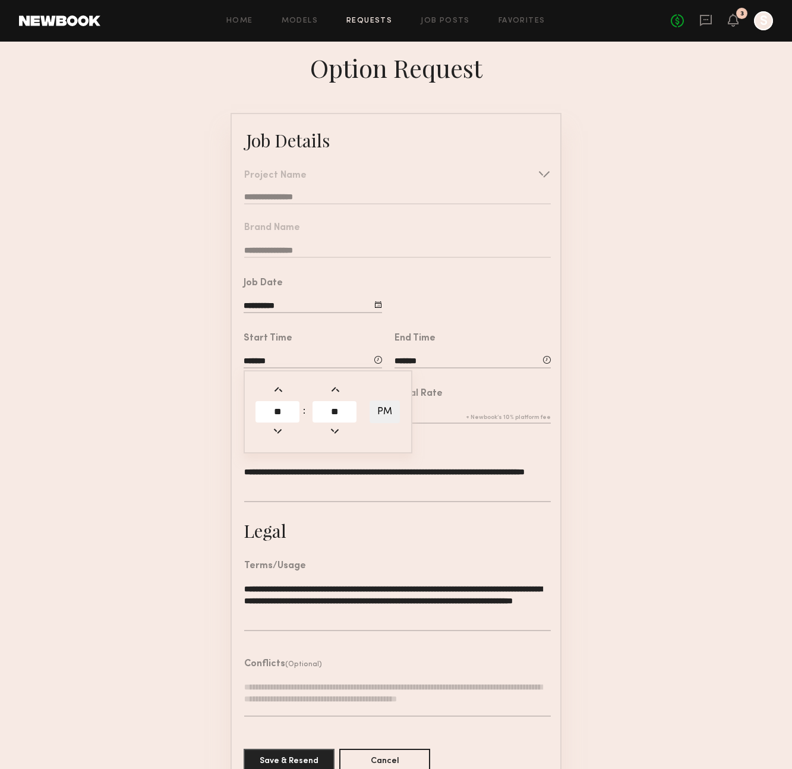
click at [338, 432] on span at bounding box center [335, 430] width 13 height 13
type input "*******"
type input "**"
click at [335, 426] on span at bounding box center [335, 430] width 13 height 13
type input "*******"
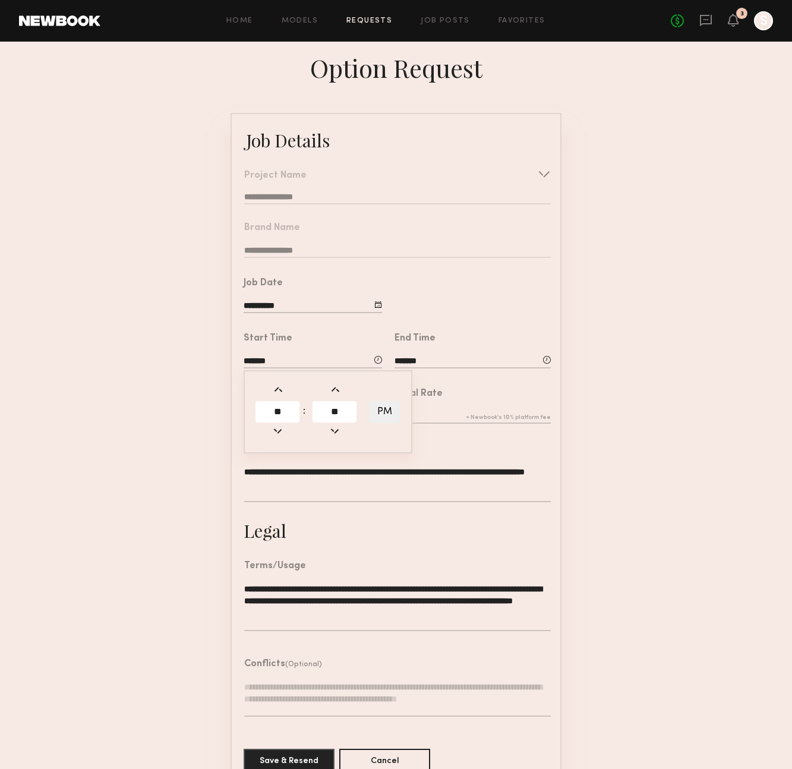
type input "**"
click at [336, 426] on span at bounding box center [335, 430] width 13 height 13
type input "*******"
type input "**"
click at [603, 388] on form "**********" at bounding box center [396, 450] width 792 height 675
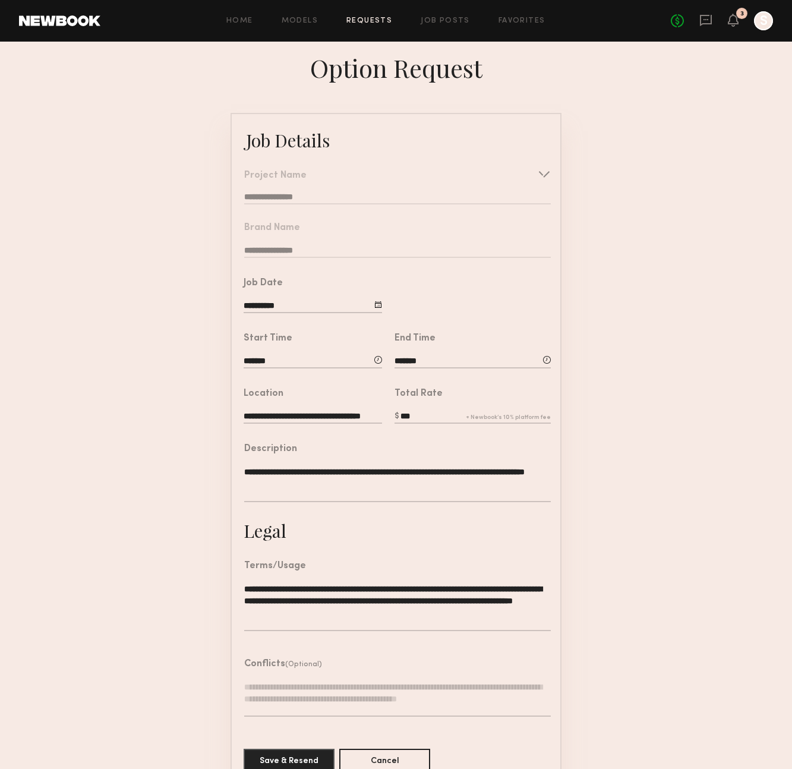
click at [407, 358] on input "*******" at bounding box center [473, 362] width 156 height 13
click at [484, 386] on span at bounding box center [486, 389] width 13 height 13
type input "*******"
type input "**"
click at [484, 386] on span at bounding box center [486, 389] width 13 height 13
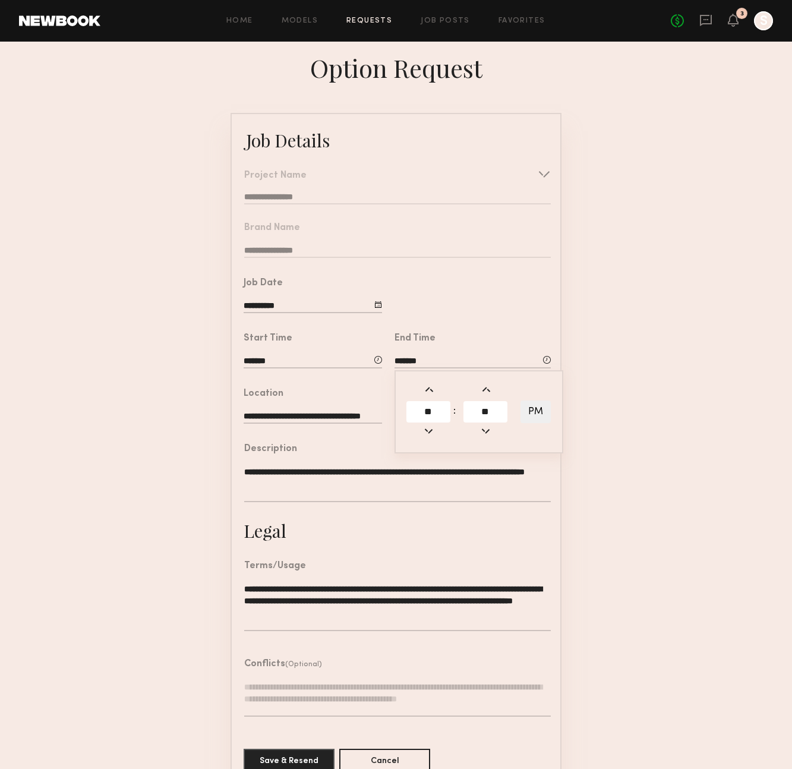
type input "*******"
type input "**"
click at [485, 391] on span at bounding box center [486, 389] width 13 height 13
type input "*******"
type input "**"
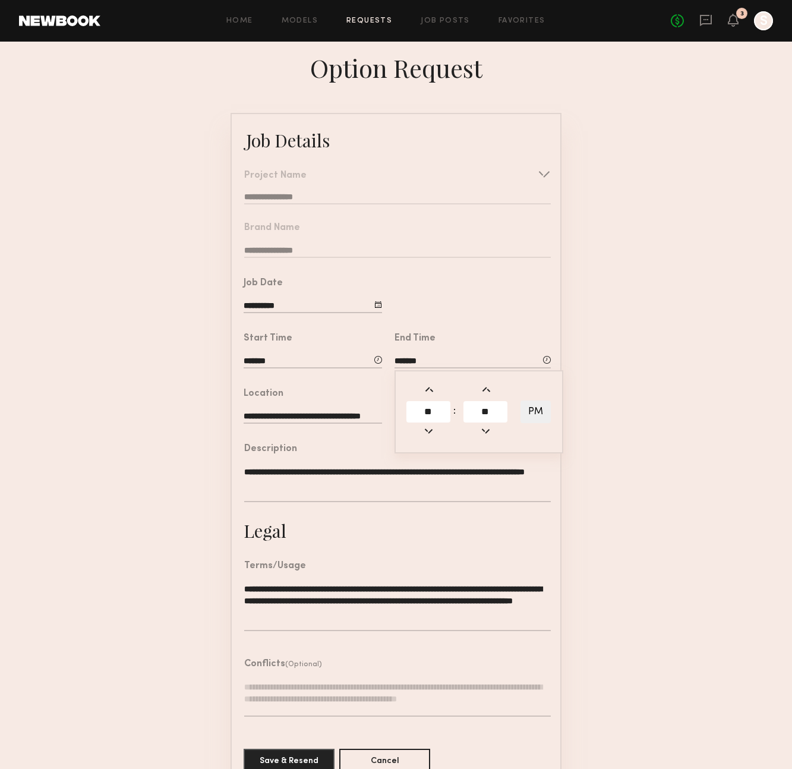
click at [485, 391] on span at bounding box center [486, 389] width 13 height 13
type input "*******"
type input "**"
click at [485, 391] on span at bounding box center [486, 389] width 13 height 13
type input "*******"
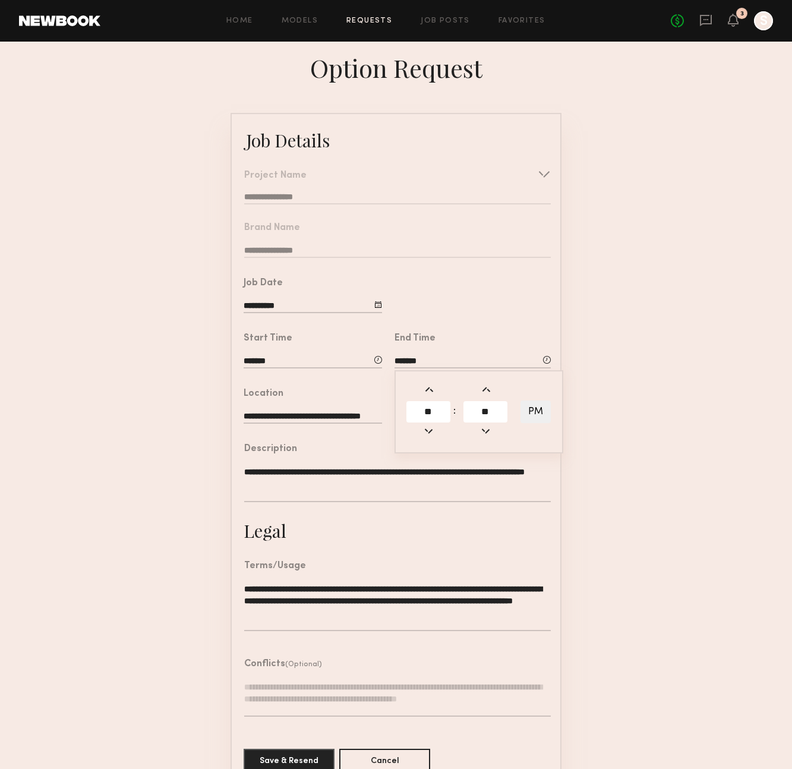
type input "**"
click at [485, 391] on span at bounding box center [486, 389] width 13 height 13
type input "*******"
type input "**"
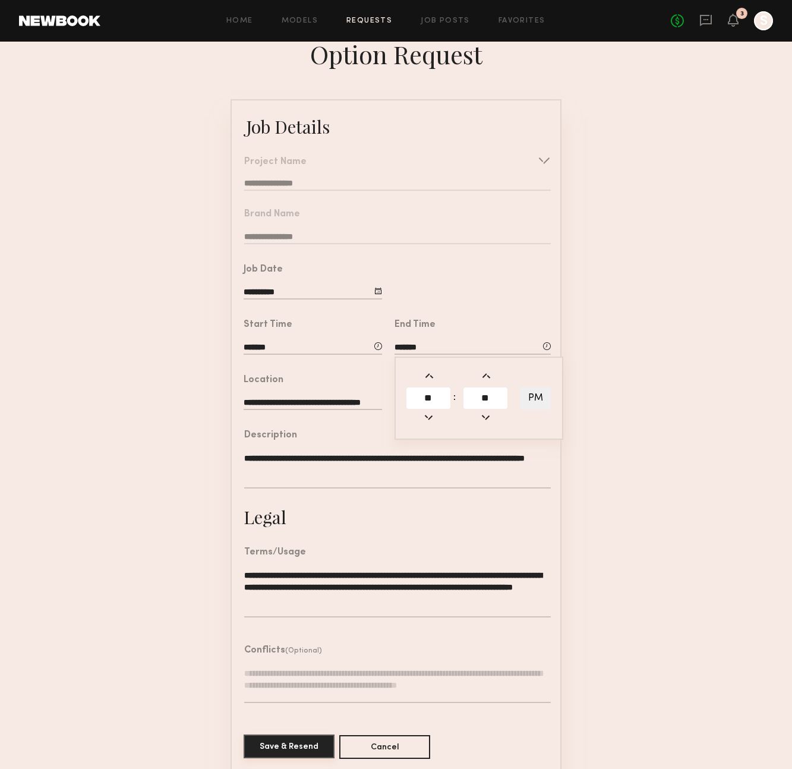
scroll to position [15, 0]
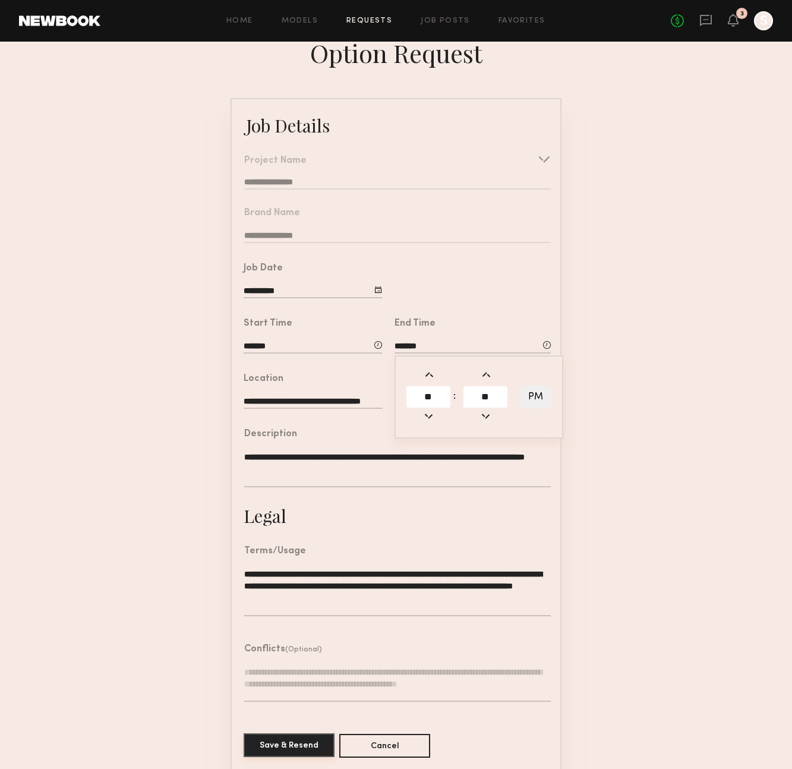
click at [287, 746] on button "Save & Resend" at bounding box center [289, 746] width 91 height 24
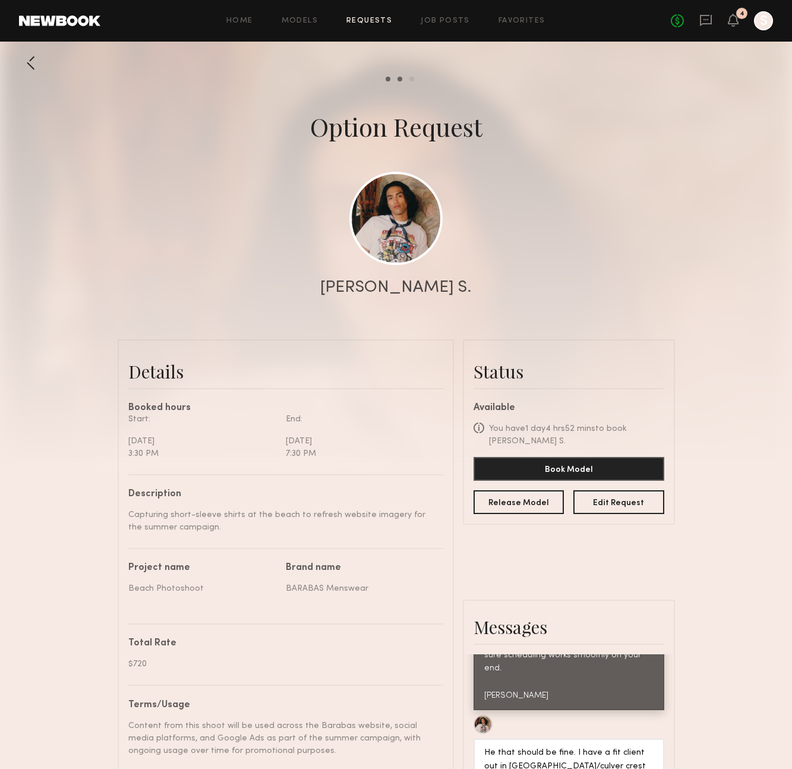
click at [38, 61] on div at bounding box center [31, 63] width 24 height 24
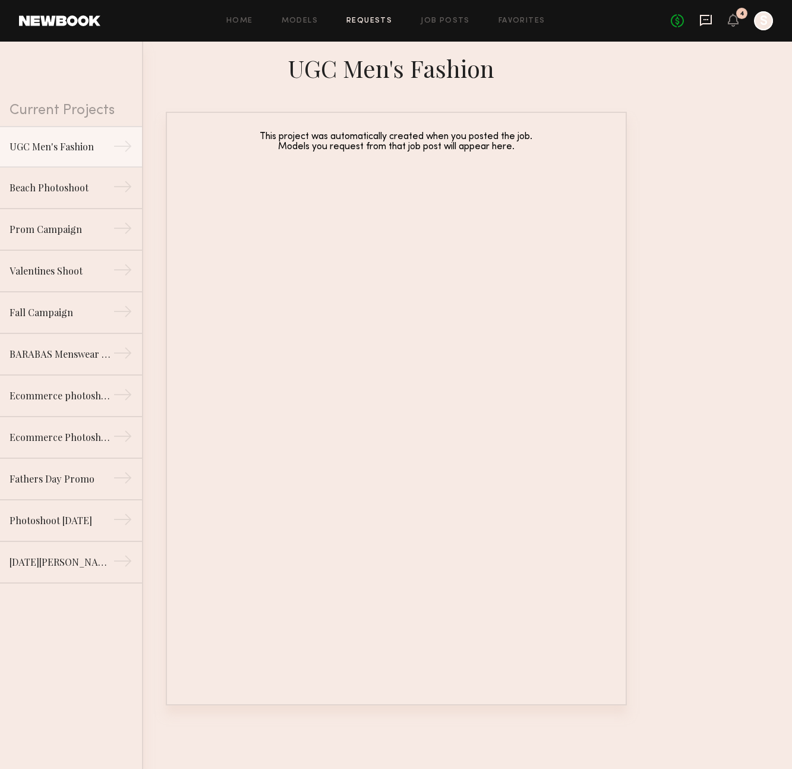
click at [710, 23] on icon at bounding box center [706, 20] width 13 height 13
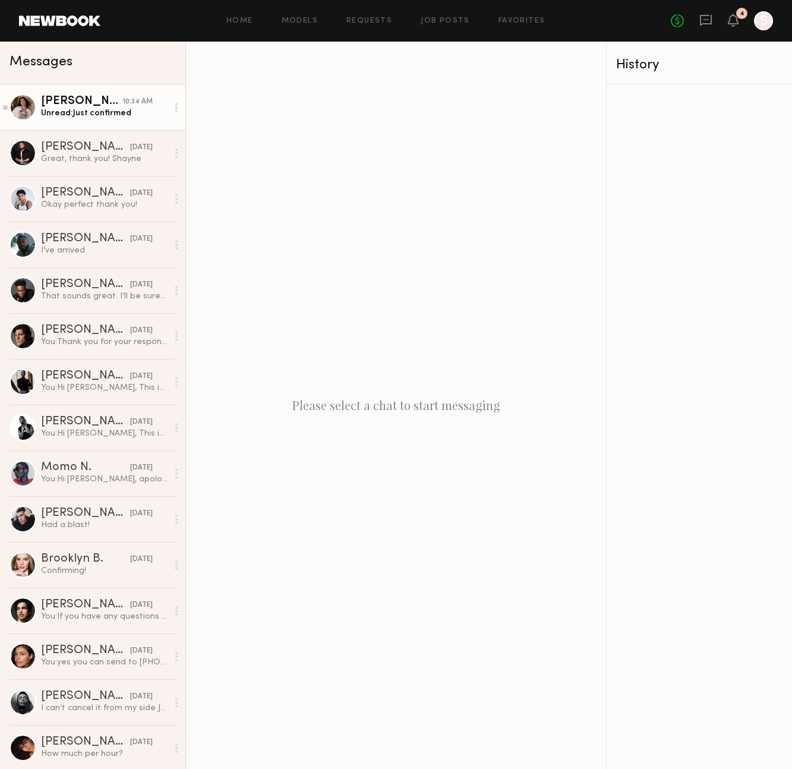
click at [165, 127] on link "Kenan-Eames S. 10:34 AM Unread: Just confirmed" at bounding box center [92, 107] width 185 height 46
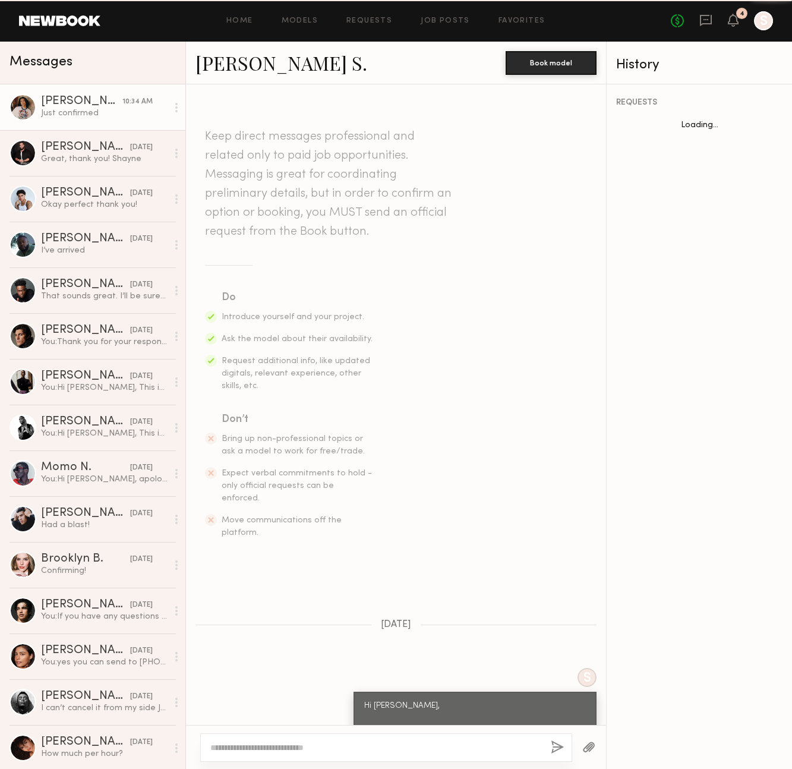
scroll to position [1013, 0]
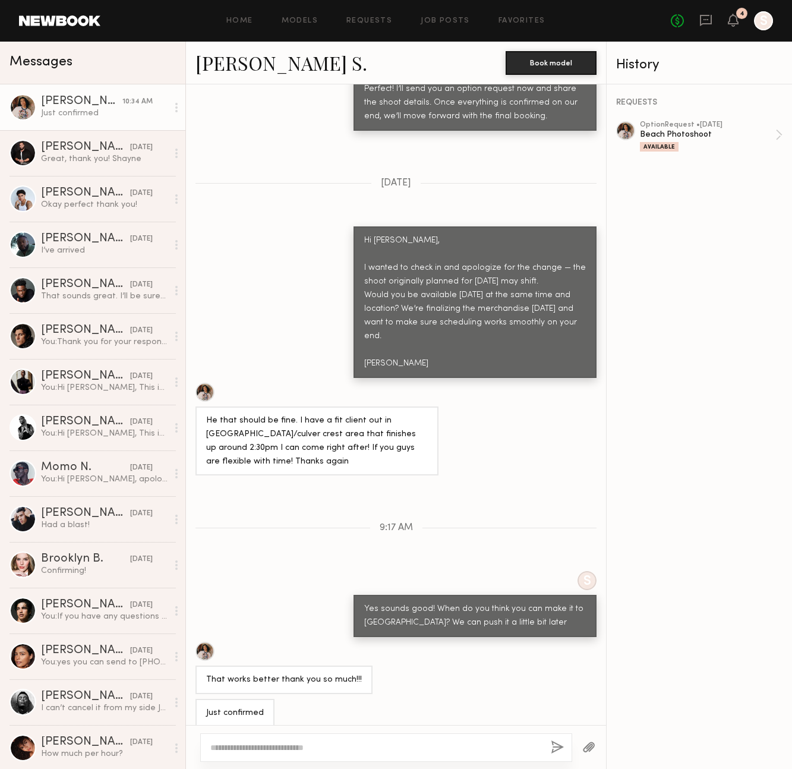
click at [301, 58] on link "Kenan-Eames S." at bounding box center [282, 63] width 172 height 26
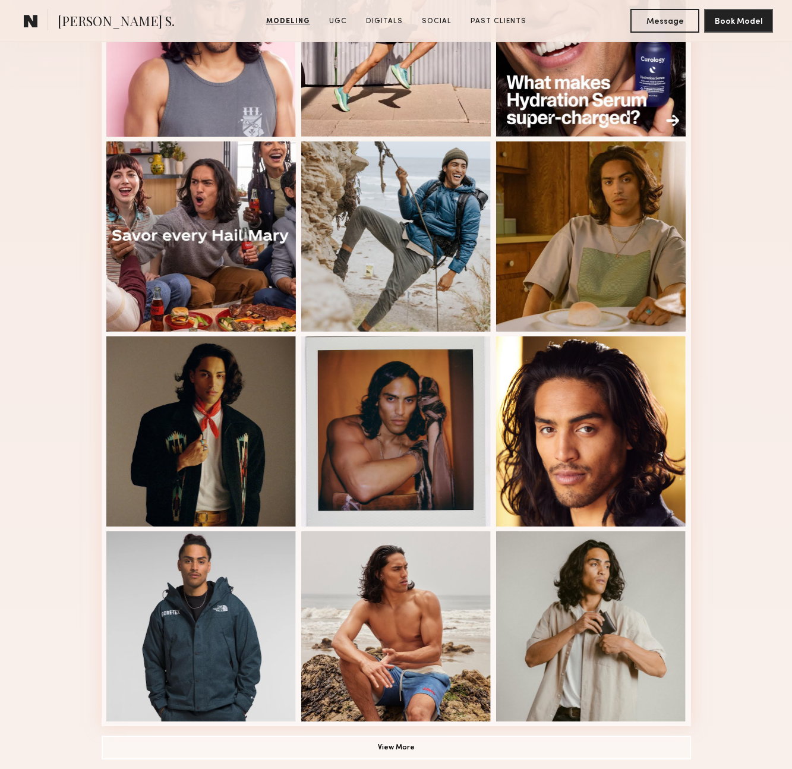
scroll to position [432, 0]
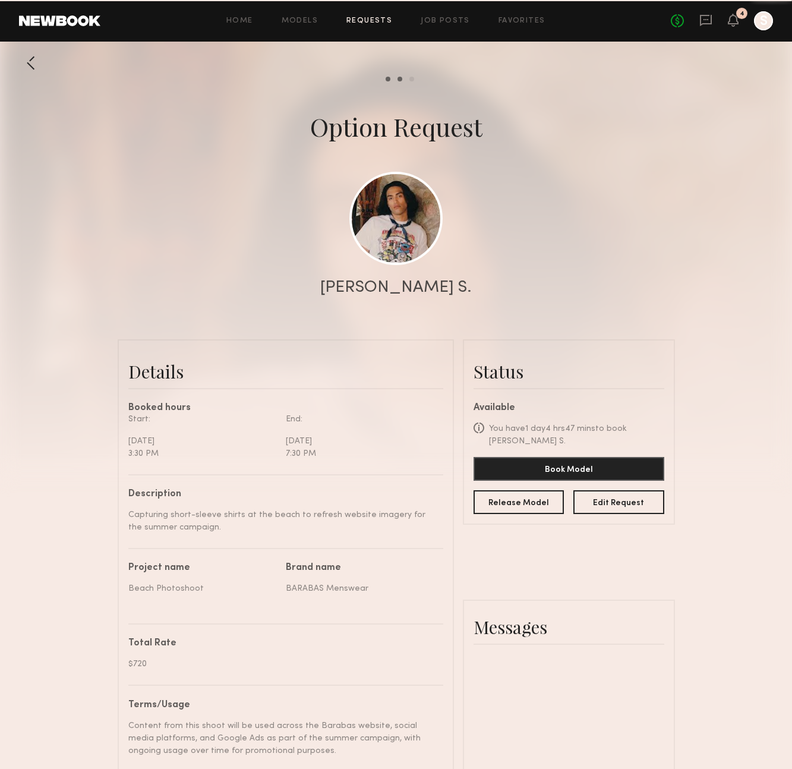
scroll to position [1528, 0]
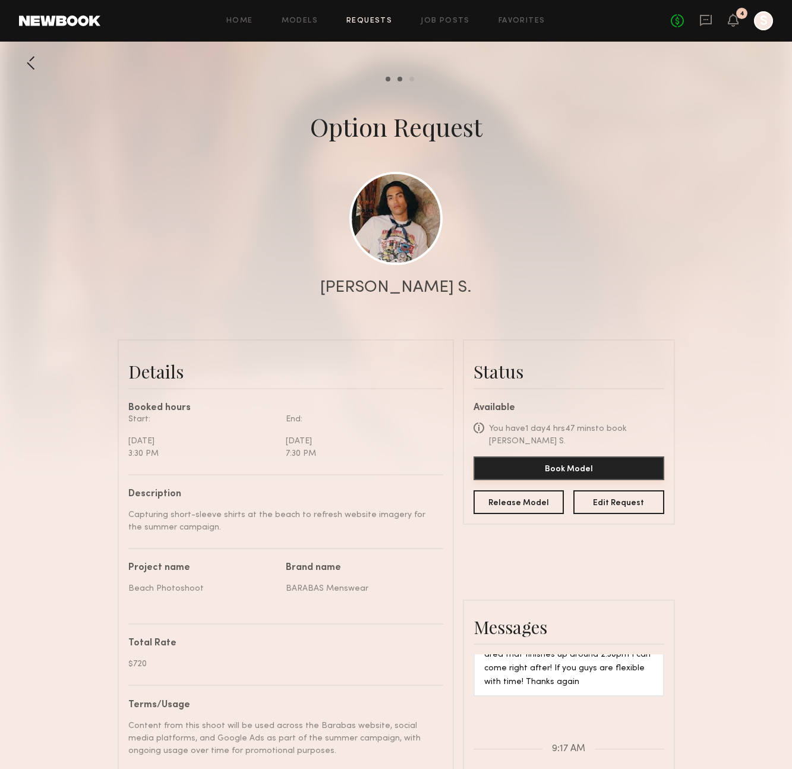
click at [583, 470] on button "Book Model" at bounding box center [569, 469] width 191 height 24
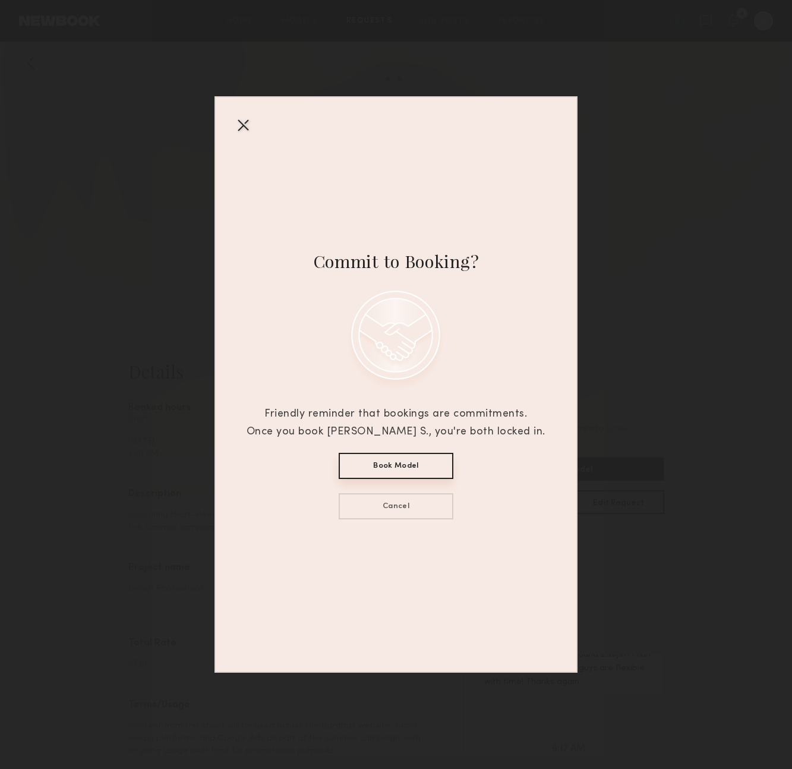
click at [243, 122] on div at bounding box center [243, 124] width 19 height 19
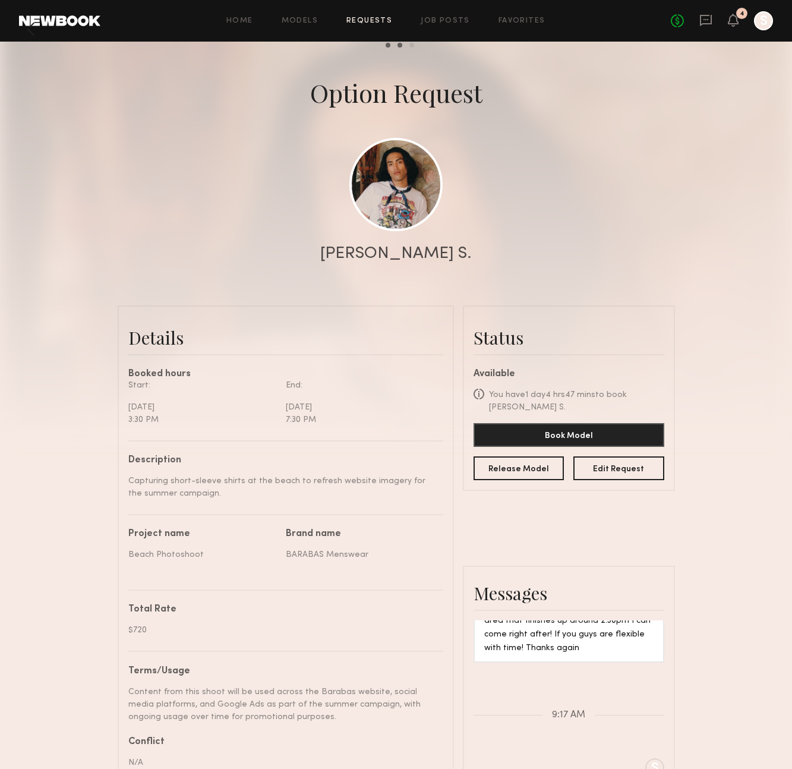
scroll to position [46, 0]
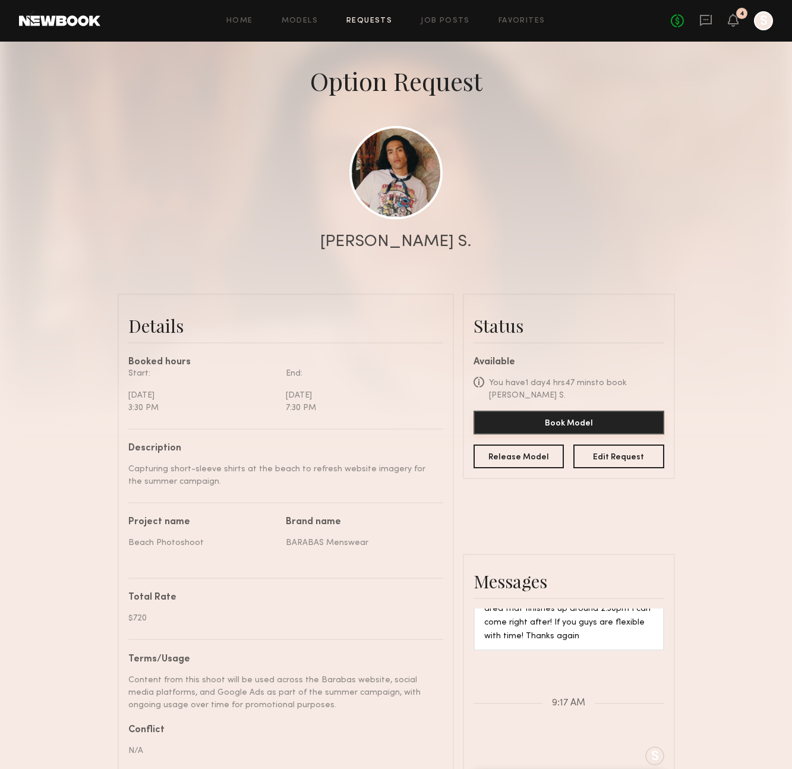
click at [604, 421] on button "Book Model" at bounding box center [569, 423] width 191 height 24
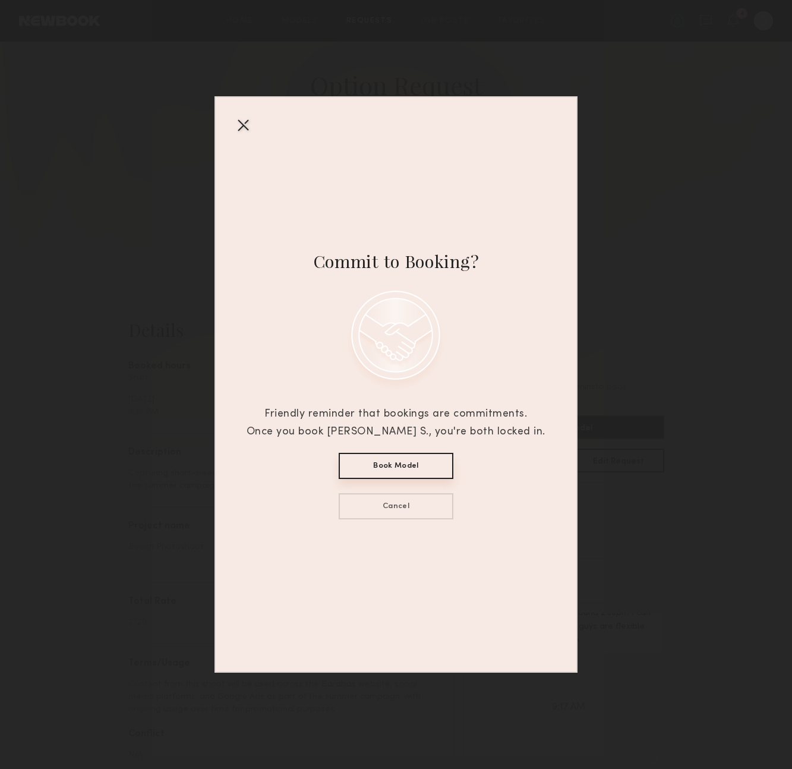
click at [408, 463] on button "Book Model" at bounding box center [396, 466] width 115 height 26
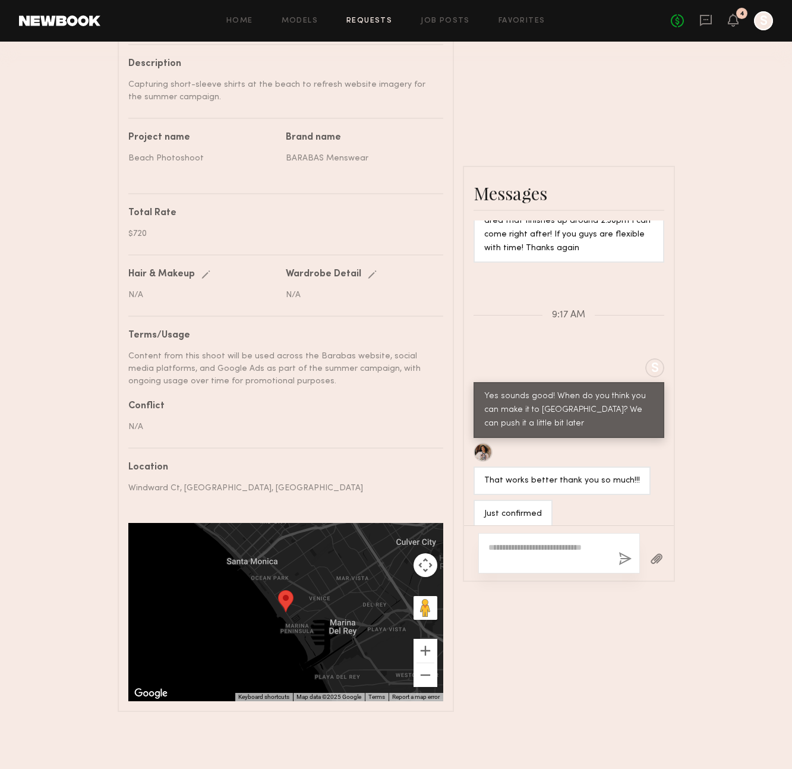
scroll to position [1666, 0]
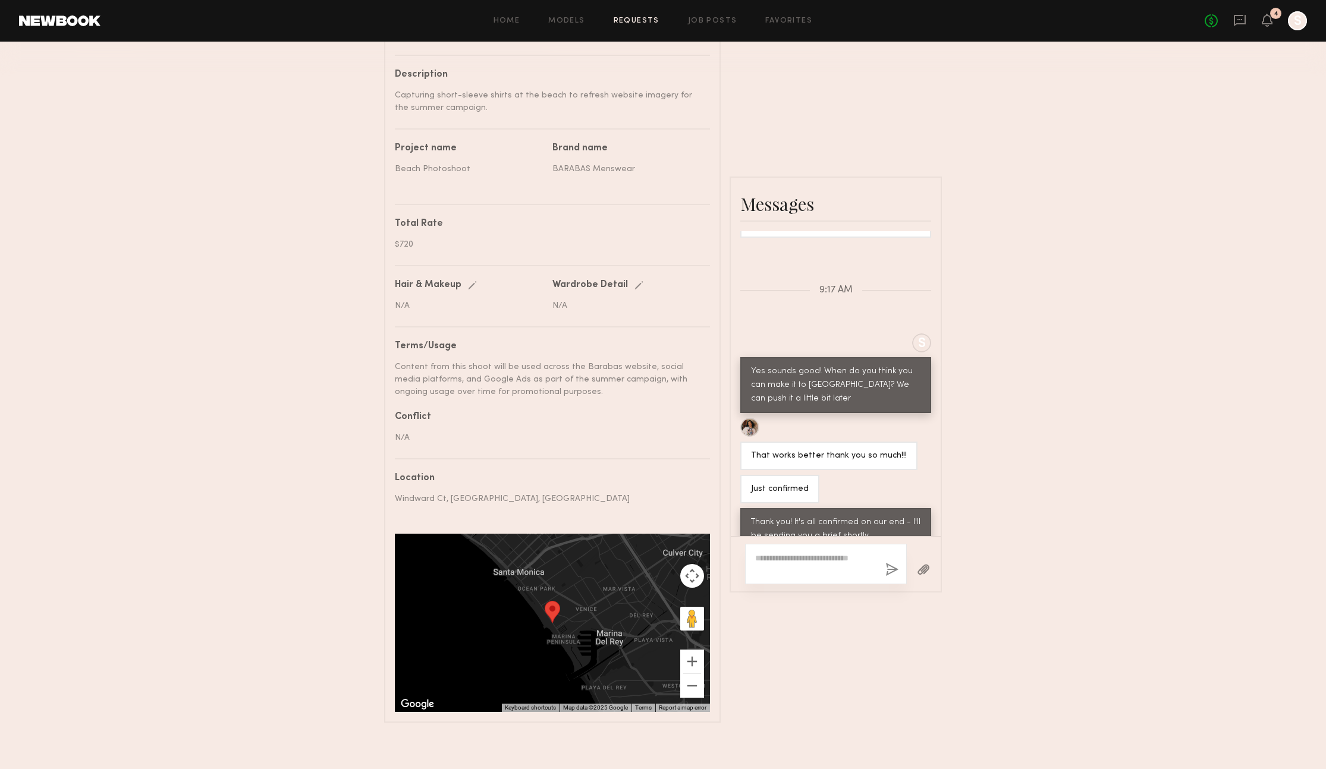
scroll to position [421, 0]
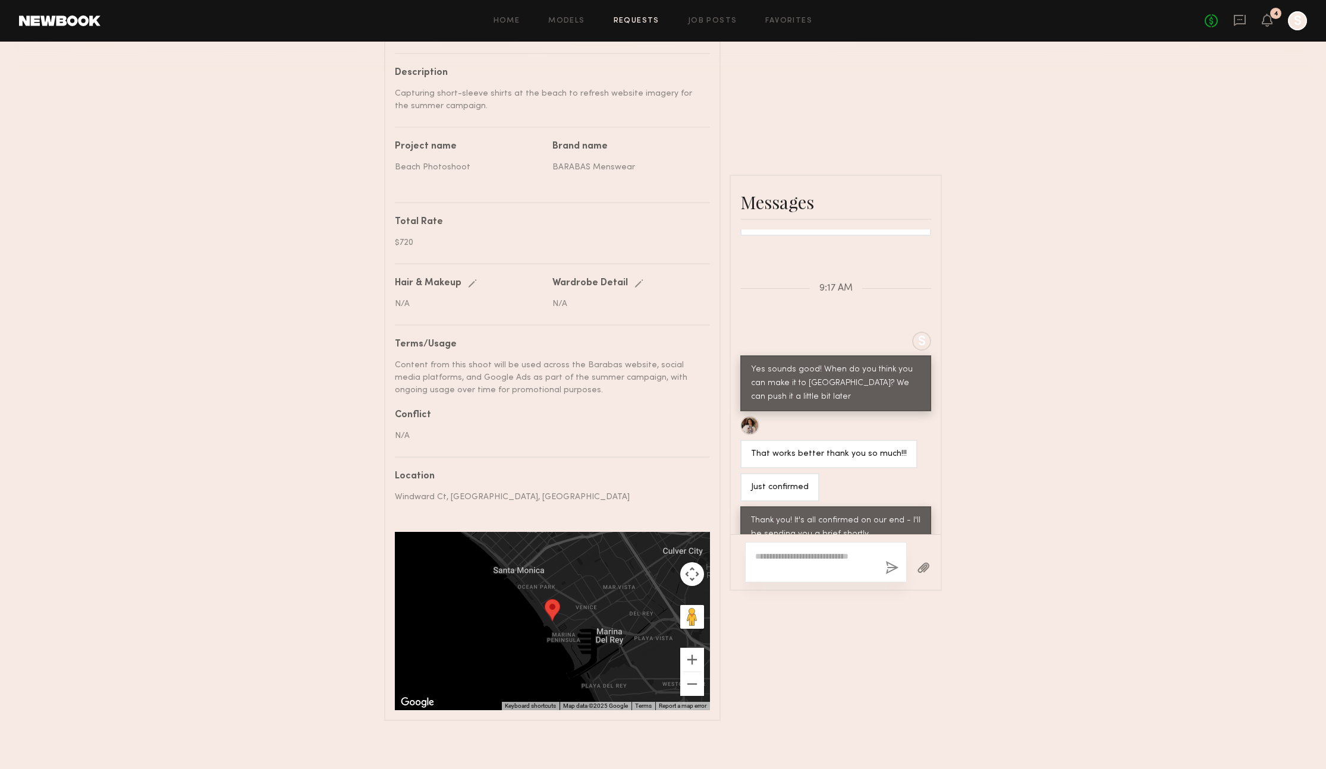
drag, startPoint x: 565, startPoint y: 497, endPoint x: 571, endPoint y: 496, distance: 6.0
click at [565, 497] on div "Windward Ct, Los Angeles, CA 90291, USA" at bounding box center [548, 497] width 306 height 12
drag, startPoint x: 504, startPoint y: 496, endPoint x: 379, endPoint y: 495, distance: 124.8
click at [378, 497] on div "Send request Model response Review hours worked Pay model Booking Request Kenan…" at bounding box center [663, 175] width 1326 height 1091
copy div "Windward Ct, Los Angeles, CA 90291, USA"
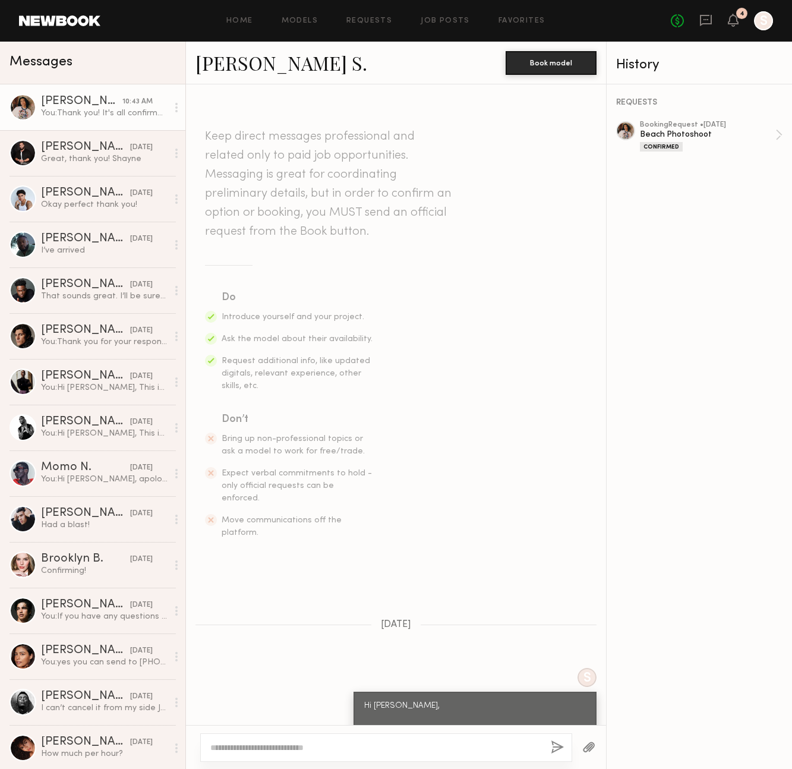
scroll to position [1059, 0]
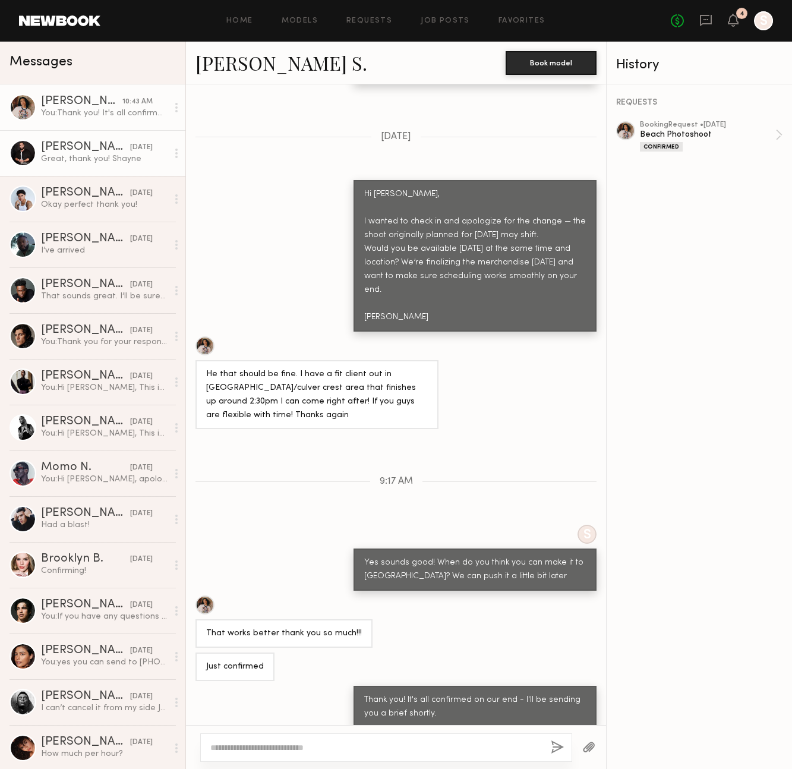
click at [103, 165] on link "[PERSON_NAME] [DATE] Great, thank you! Shayne" at bounding box center [92, 153] width 185 height 46
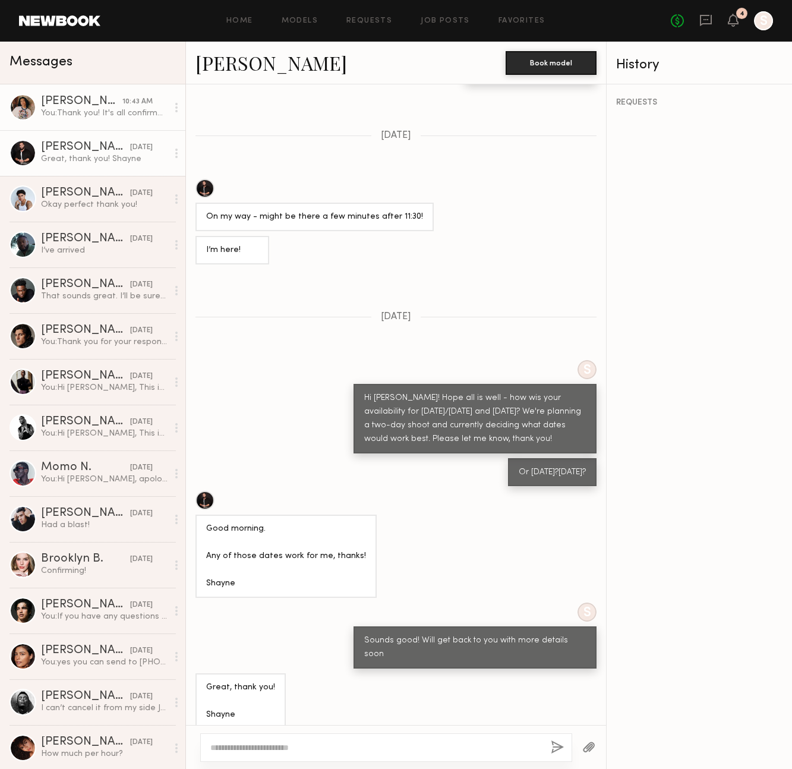
scroll to position [275, 0]
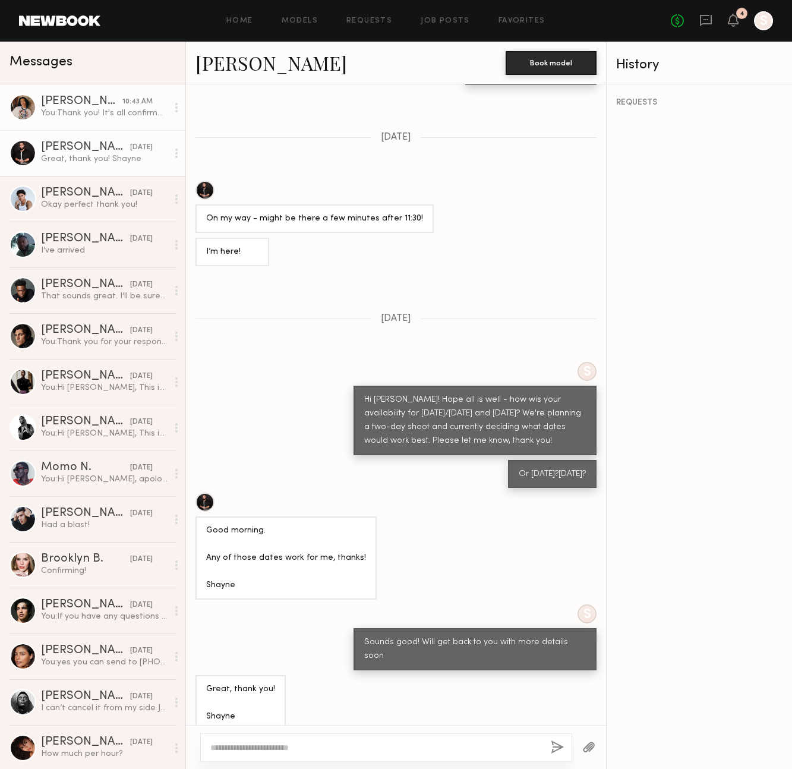
click at [115, 116] on div "You: Thank you! It's all confirmed on our end - I'll be sending you a brief sho…" at bounding box center [104, 113] width 127 height 11
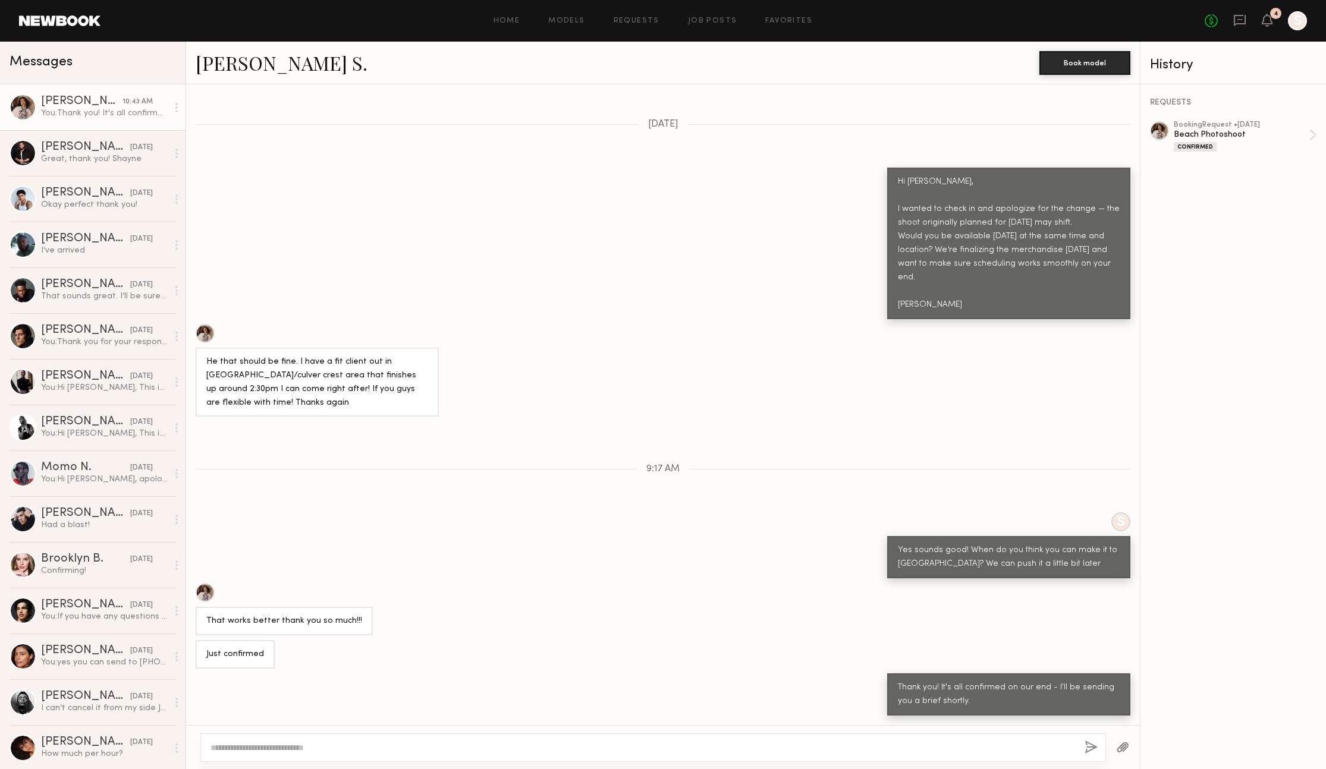
scroll to position [930, 0]
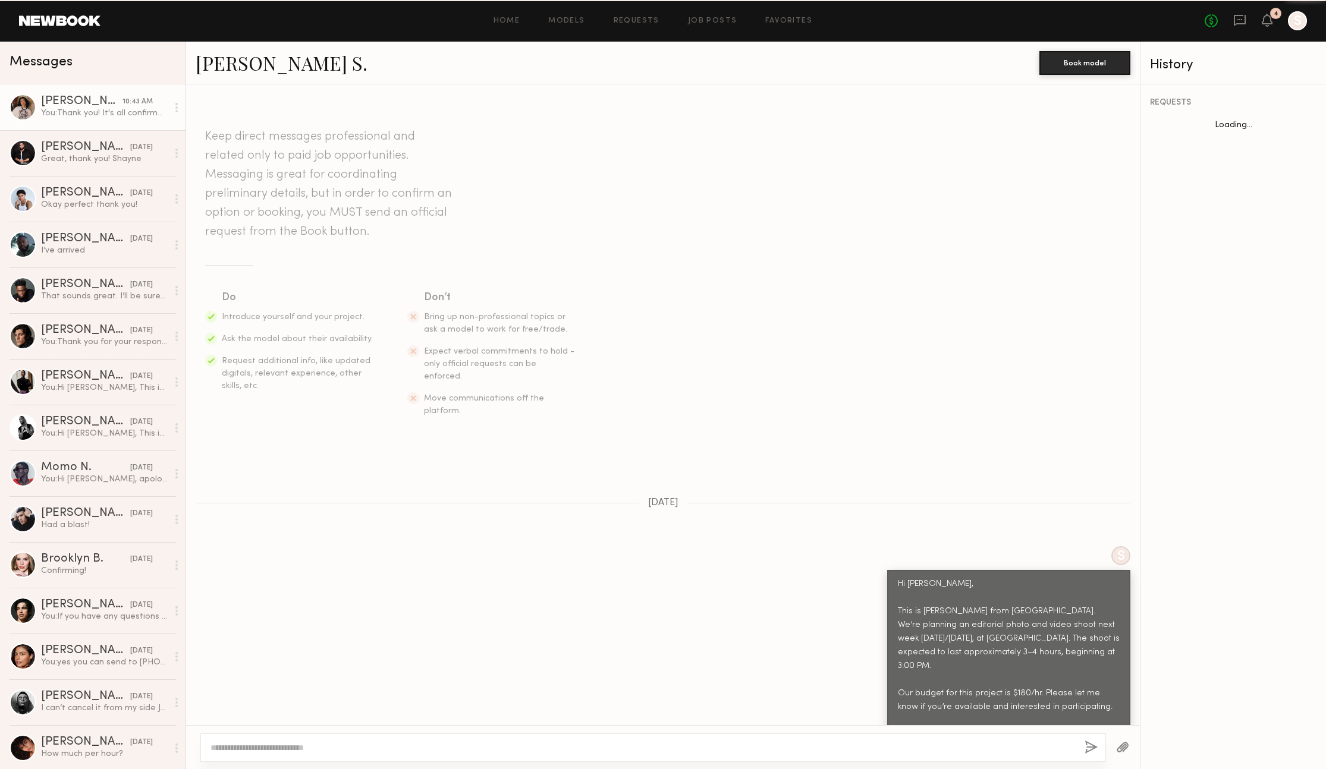
scroll to position [930, 0]
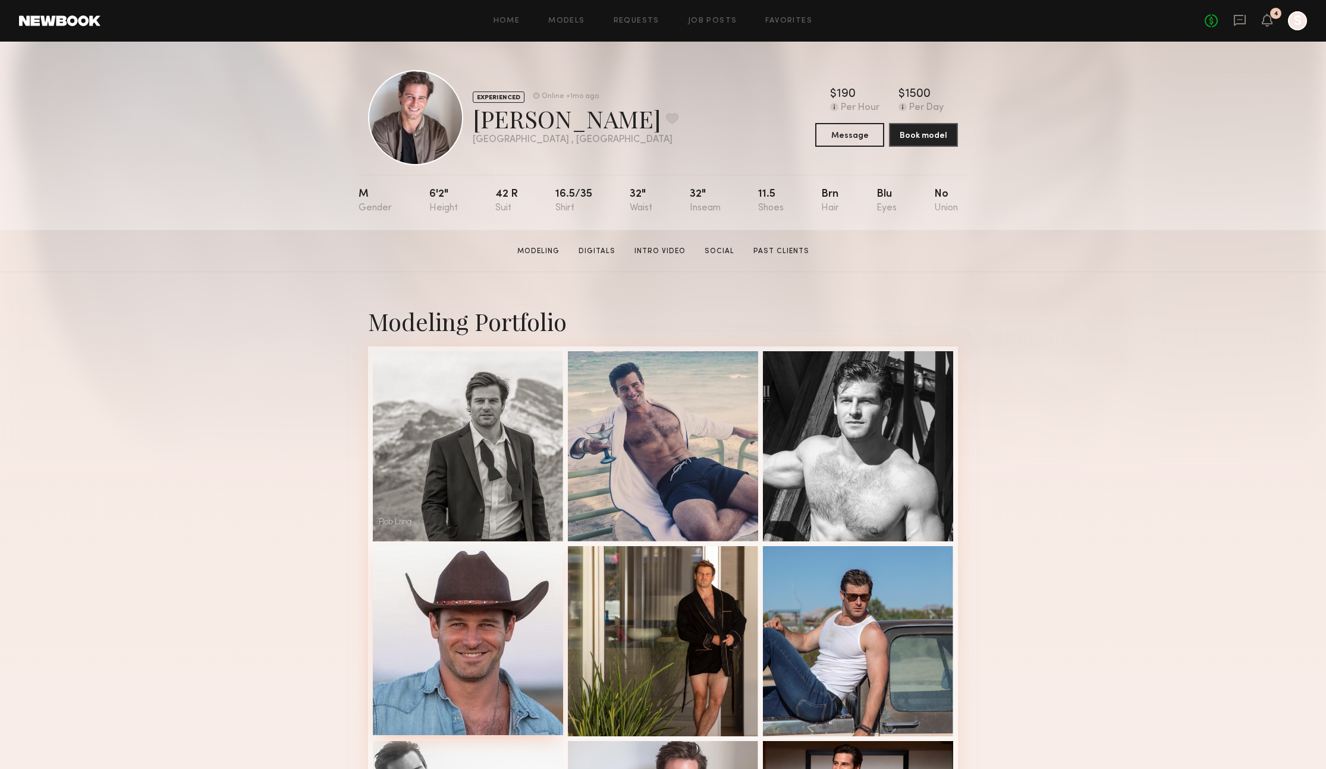
click at [511, 655] on div at bounding box center [468, 640] width 190 height 190
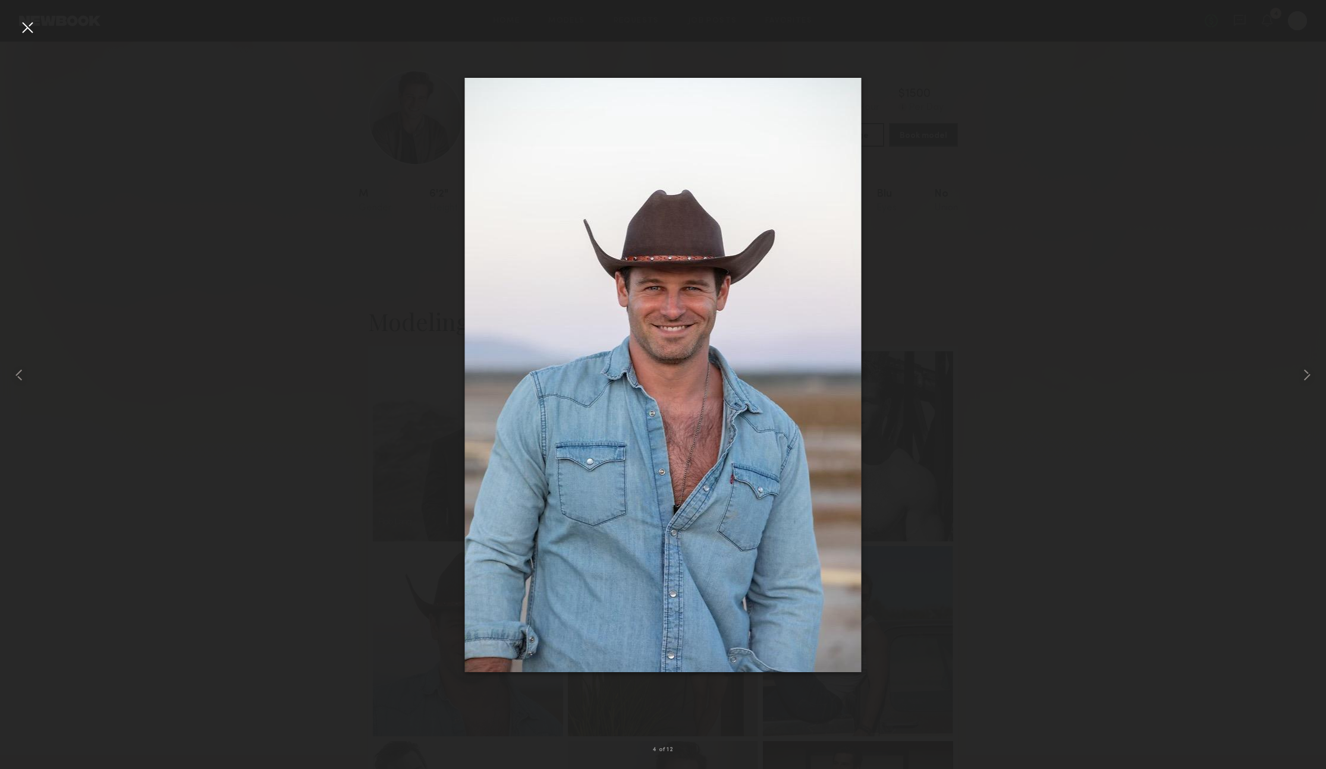
click at [889, 547] on div at bounding box center [663, 375] width 1326 height 712
click at [837, 540] on img at bounding box center [663, 375] width 397 height 594
click at [978, 535] on div at bounding box center [663, 375] width 1326 height 712
click at [24, 21] on div at bounding box center [27, 27] width 19 height 19
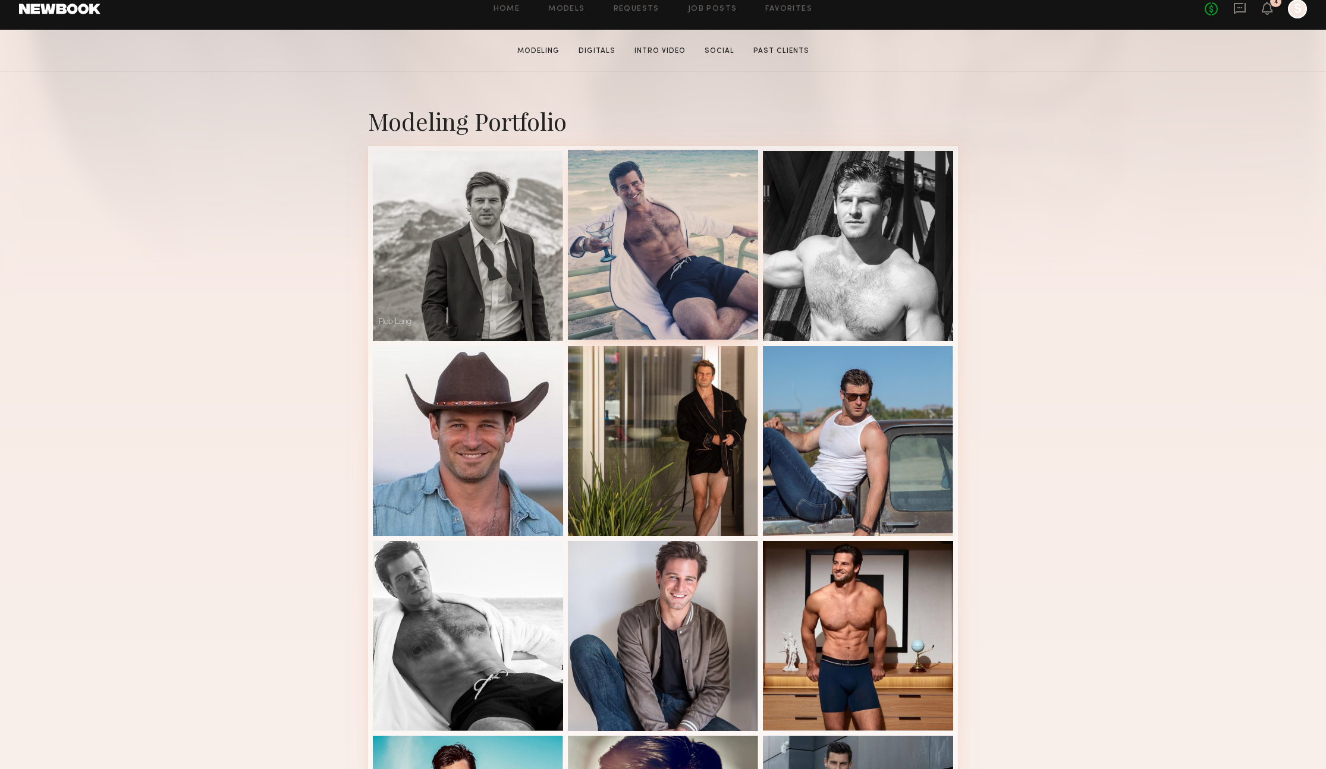
scroll to position [201, 0]
click at [687, 482] on div at bounding box center [663, 439] width 190 height 190
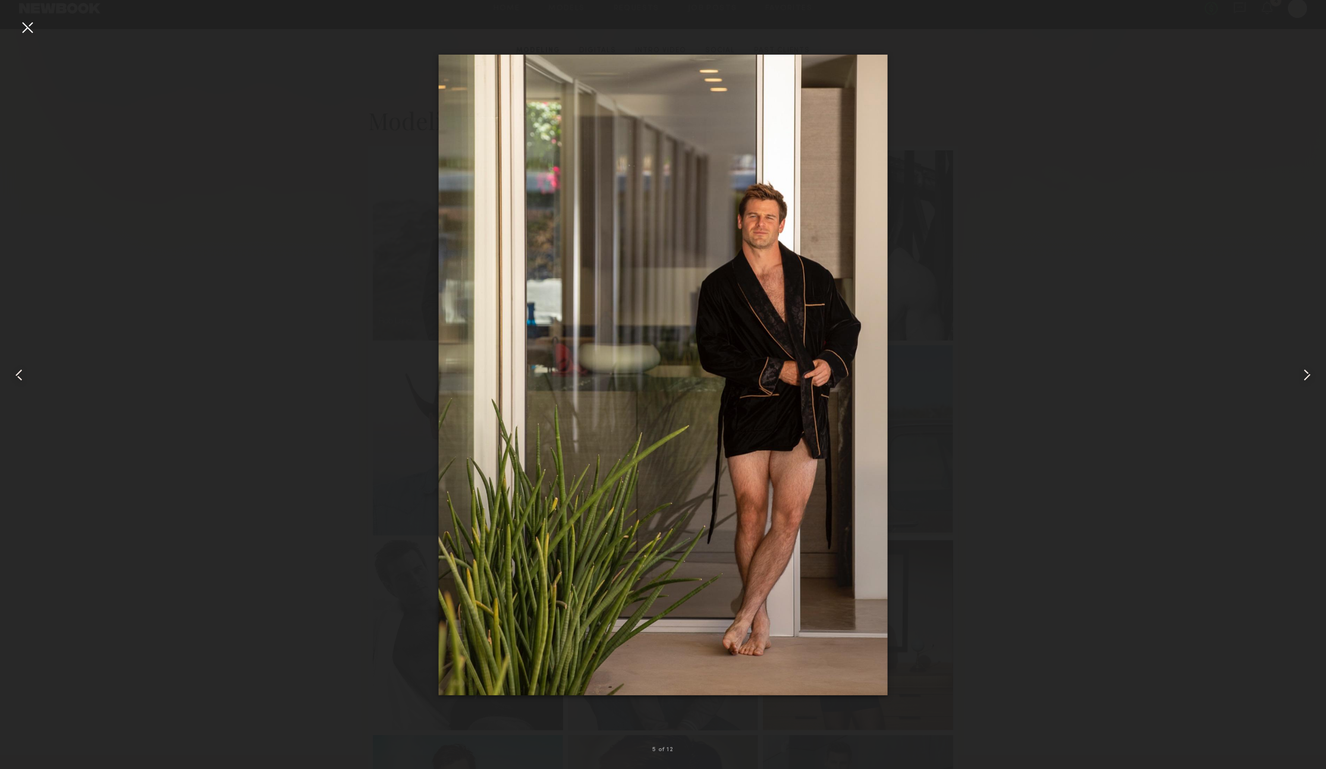
click at [1308, 372] on common-icon at bounding box center [1306, 375] width 19 height 19
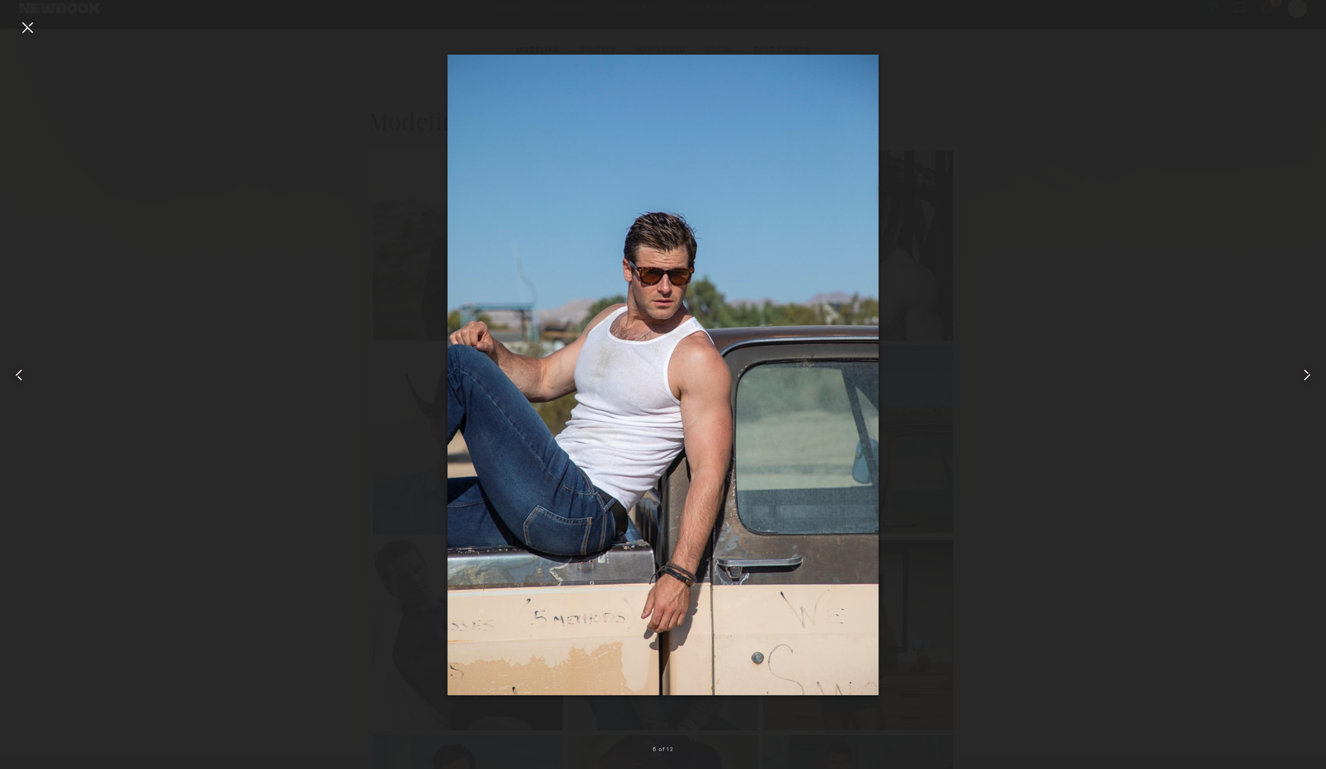
click at [1308, 372] on common-icon at bounding box center [1306, 375] width 19 height 19
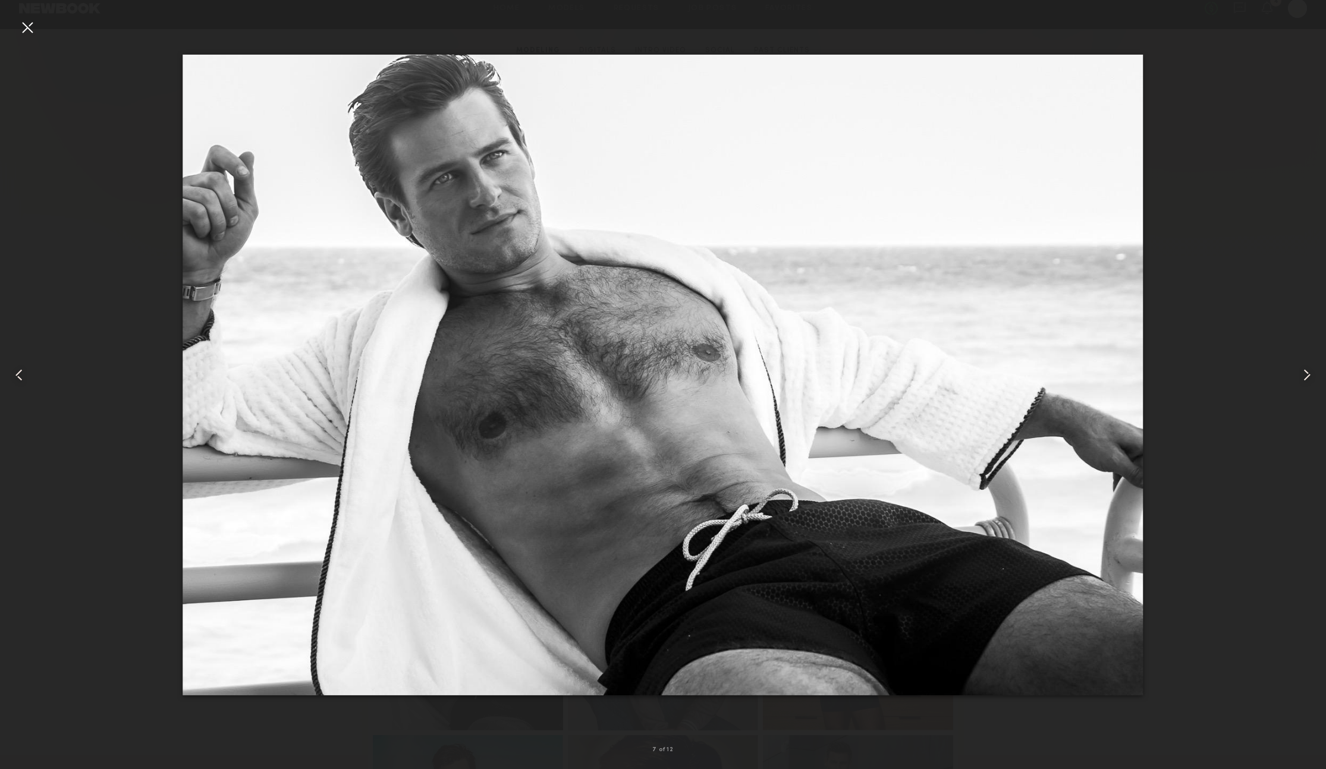
click at [1307, 371] on common-icon at bounding box center [1306, 375] width 19 height 19
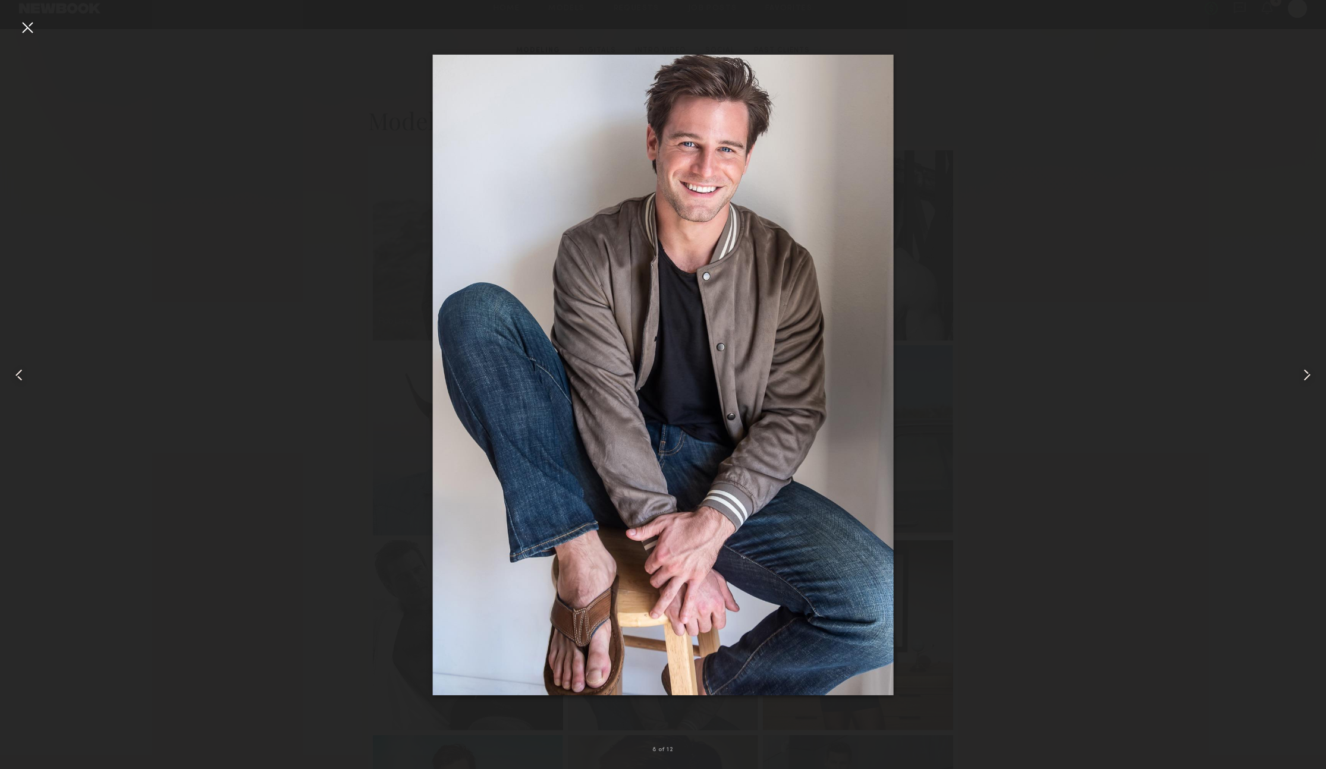
click at [1306, 371] on common-icon at bounding box center [1306, 375] width 19 height 19
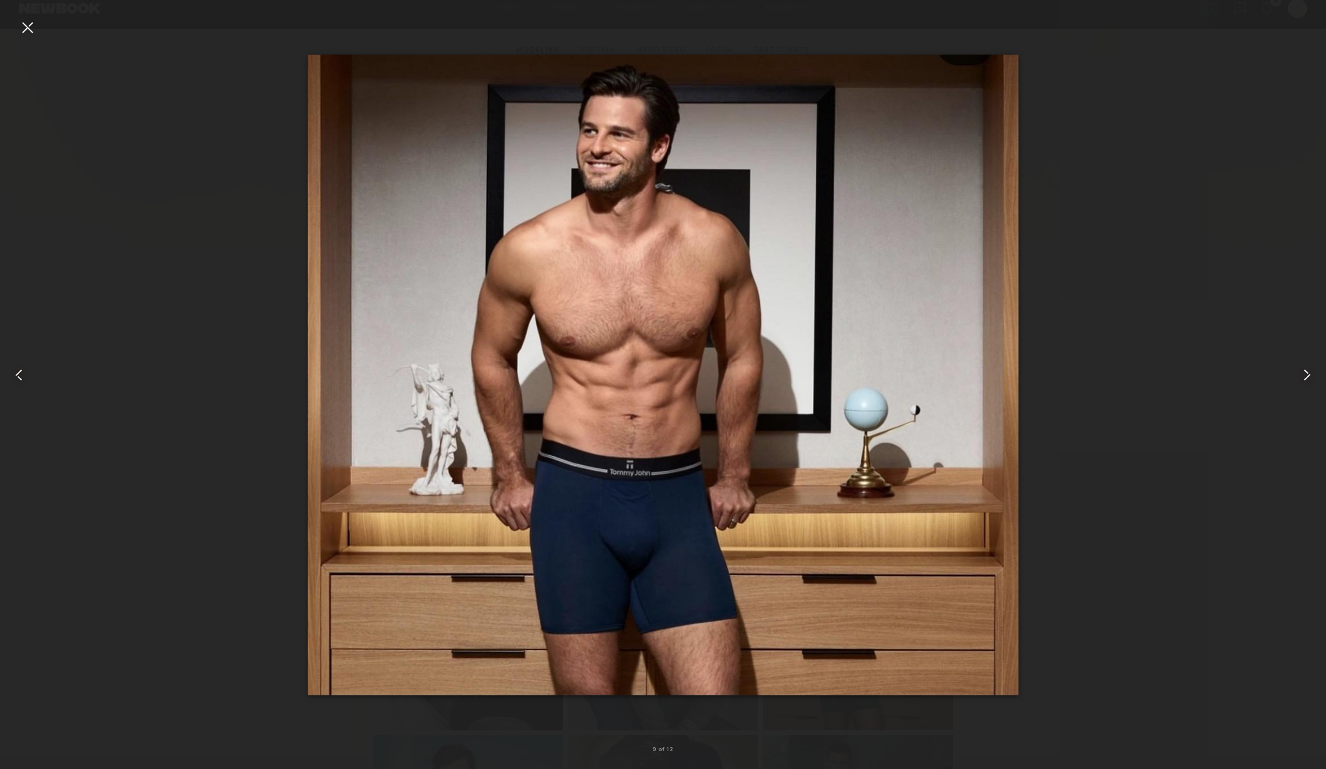
click at [1306, 371] on common-icon at bounding box center [1306, 375] width 19 height 19
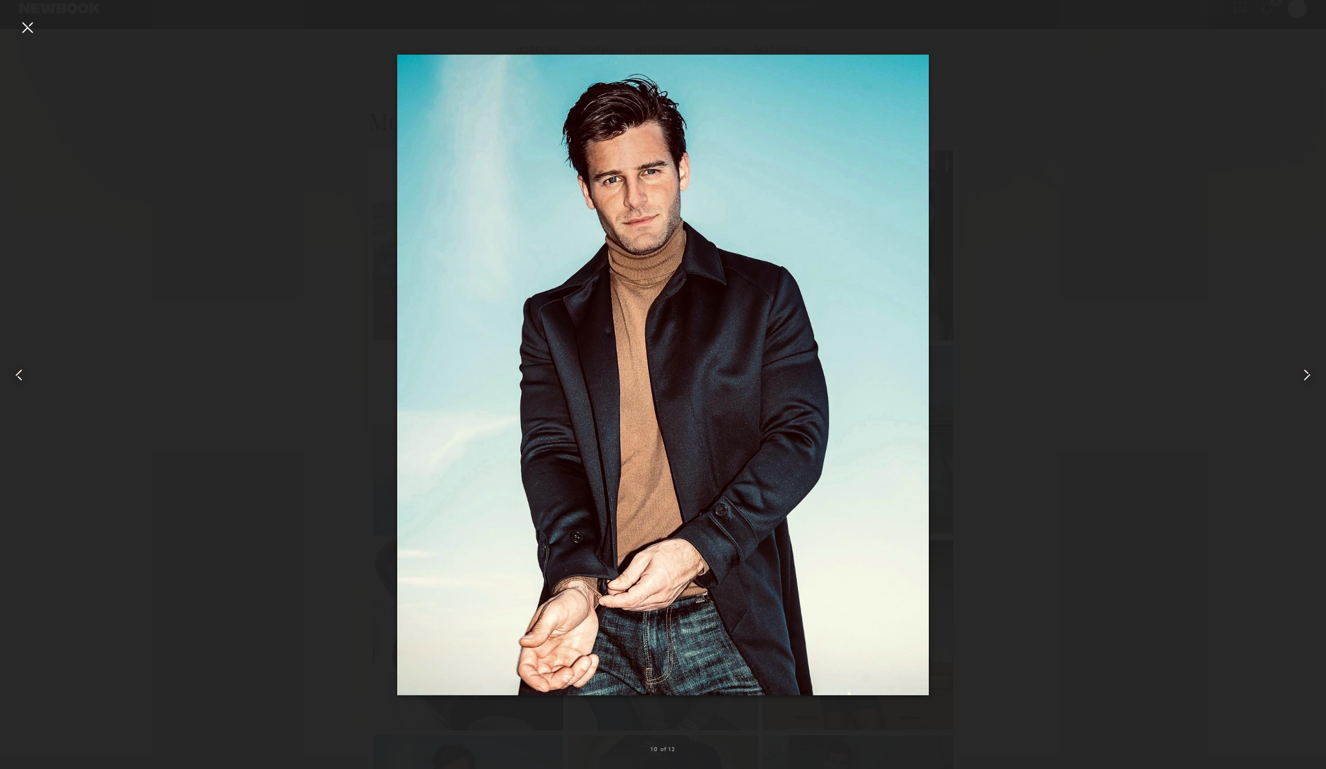
click at [1302, 370] on common-icon at bounding box center [1306, 375] width 19 height 19
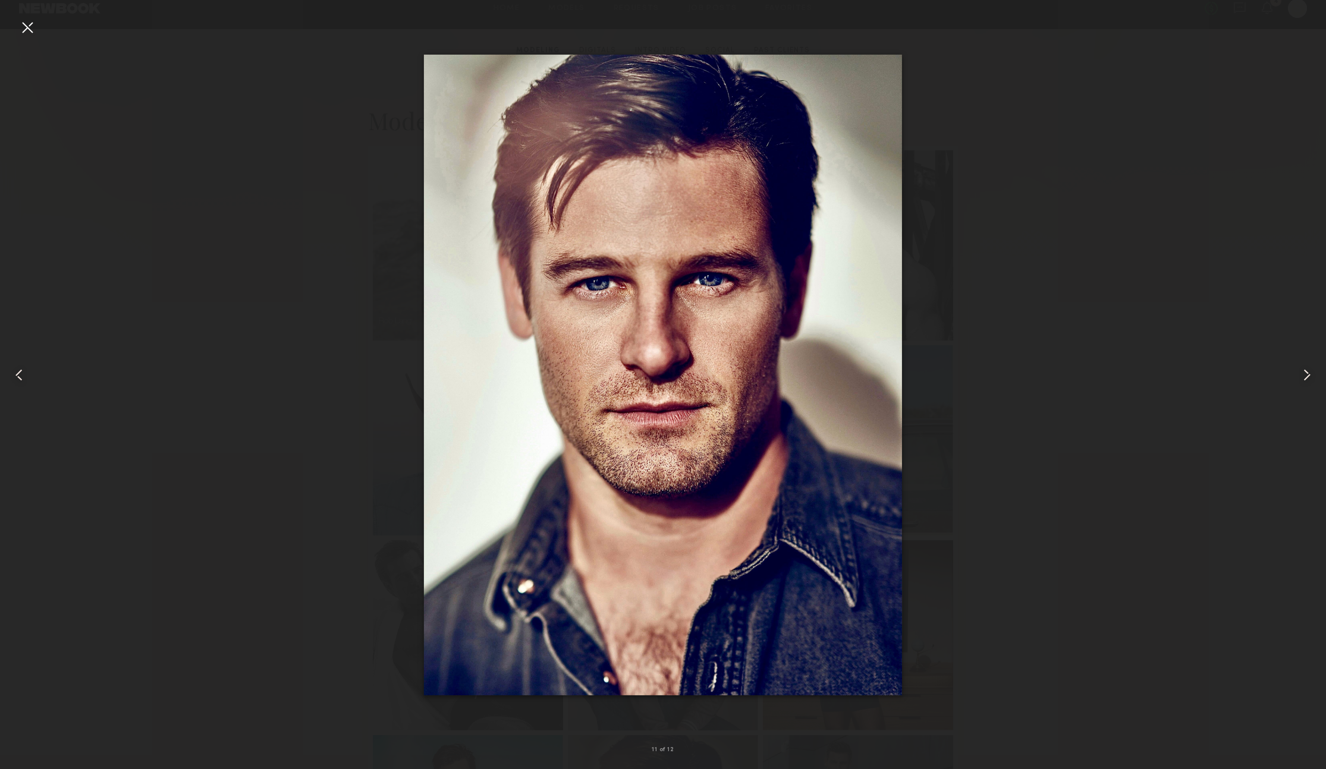
drag, startPoint x: 1269, startPoint y: 367, endPoint x: 1143, endPoint y: 356, distance: 126.6
click at [1268, 367] on div at bounding box center [663, 375] width 1326 height 712
click at [21, 27] on div at bounding box center [27, 27] width 19 height 19
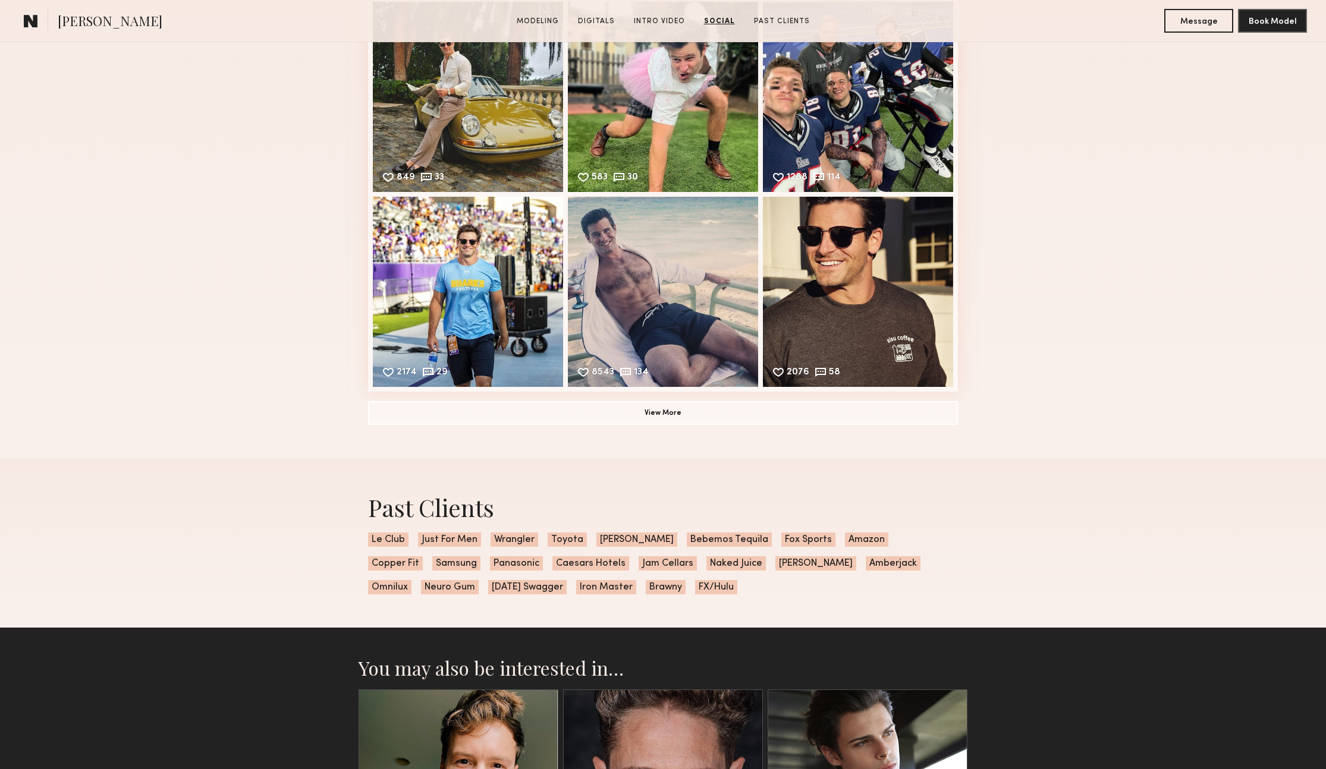
scroll to position [2572, 0]
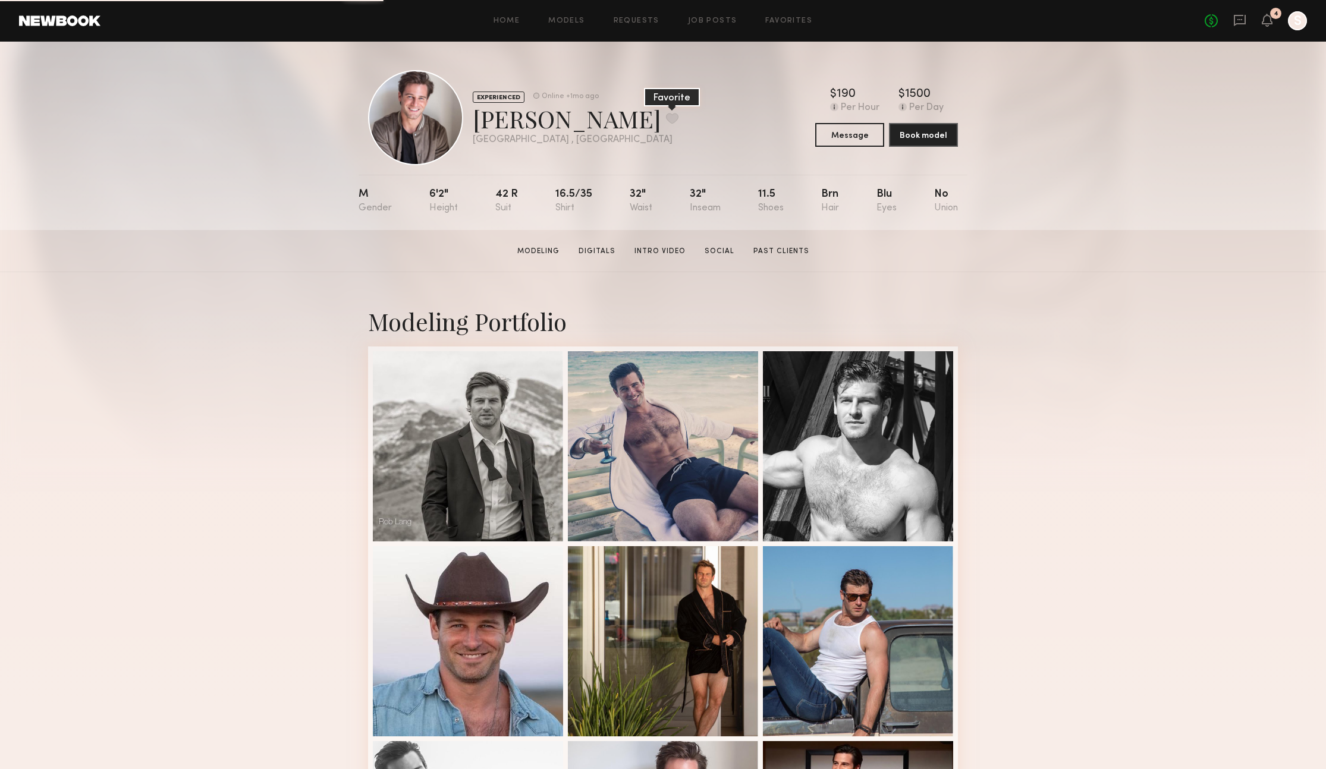
click at [666, 119] on button at bounding box center [672, 118] width 12 height 11
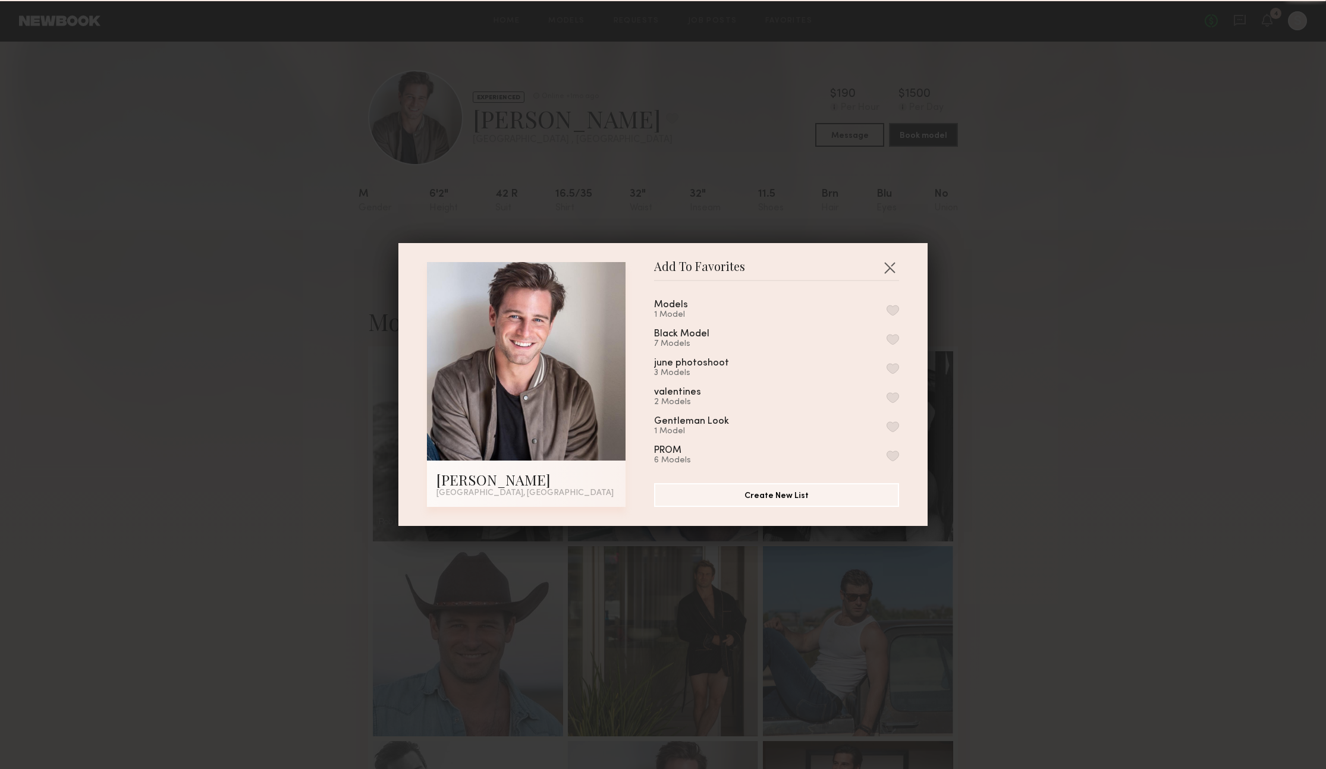
scroll to position [150, 0]
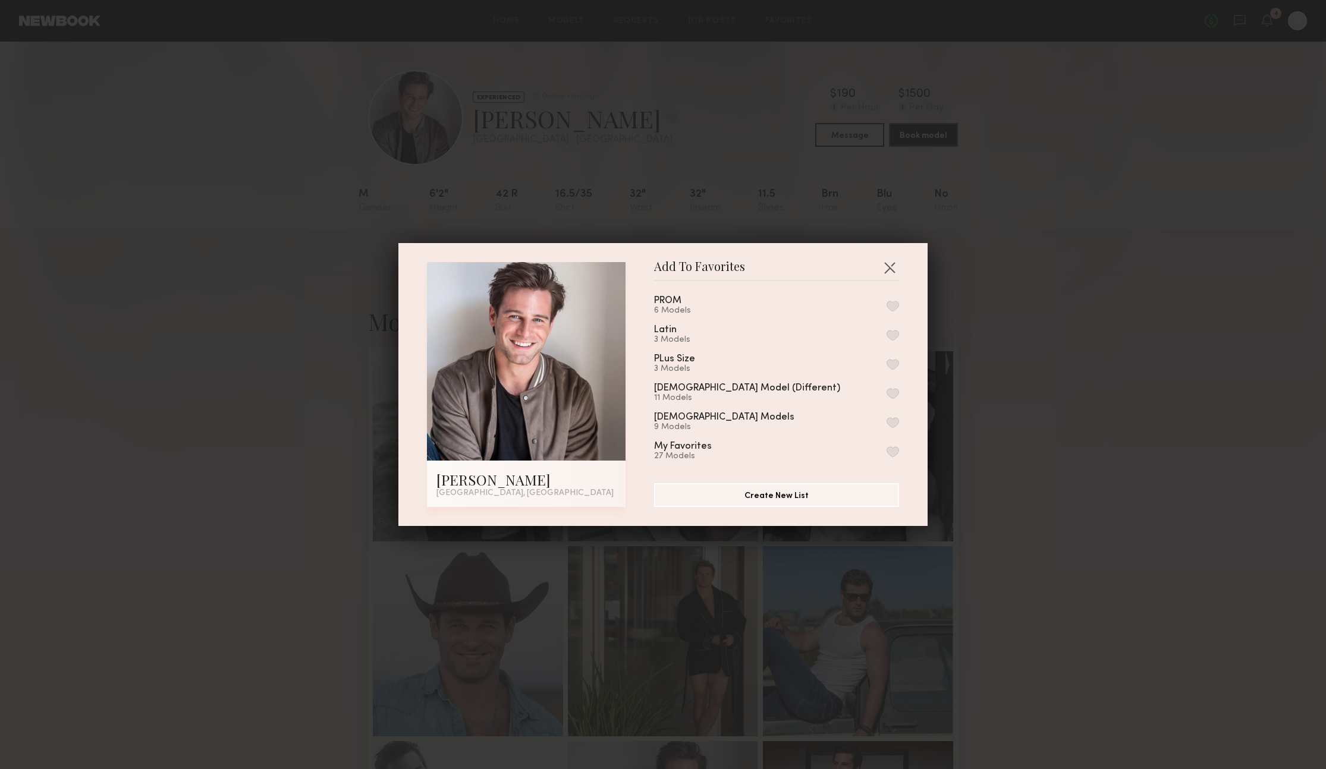
click at [892, 446] on button "button" at bounding box center [892, 451] width 12 height 11
drag, startPoint x: 889, startPoint y: 266, endPoint x: 894, endPoint y: 290, distance: 24.1
click at [889, 266] on button "button" at bounding box center [889, 267] width 19 height 19
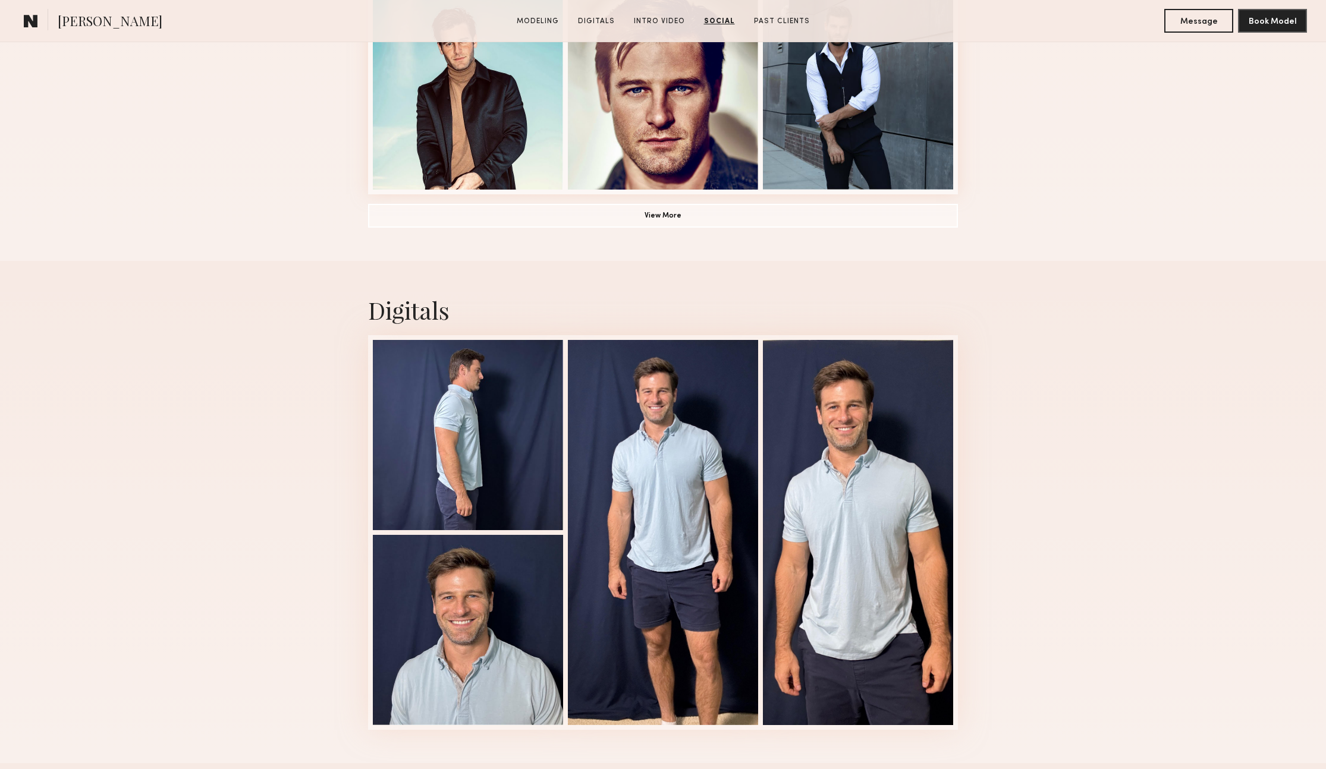
scroll to position [939, 0]
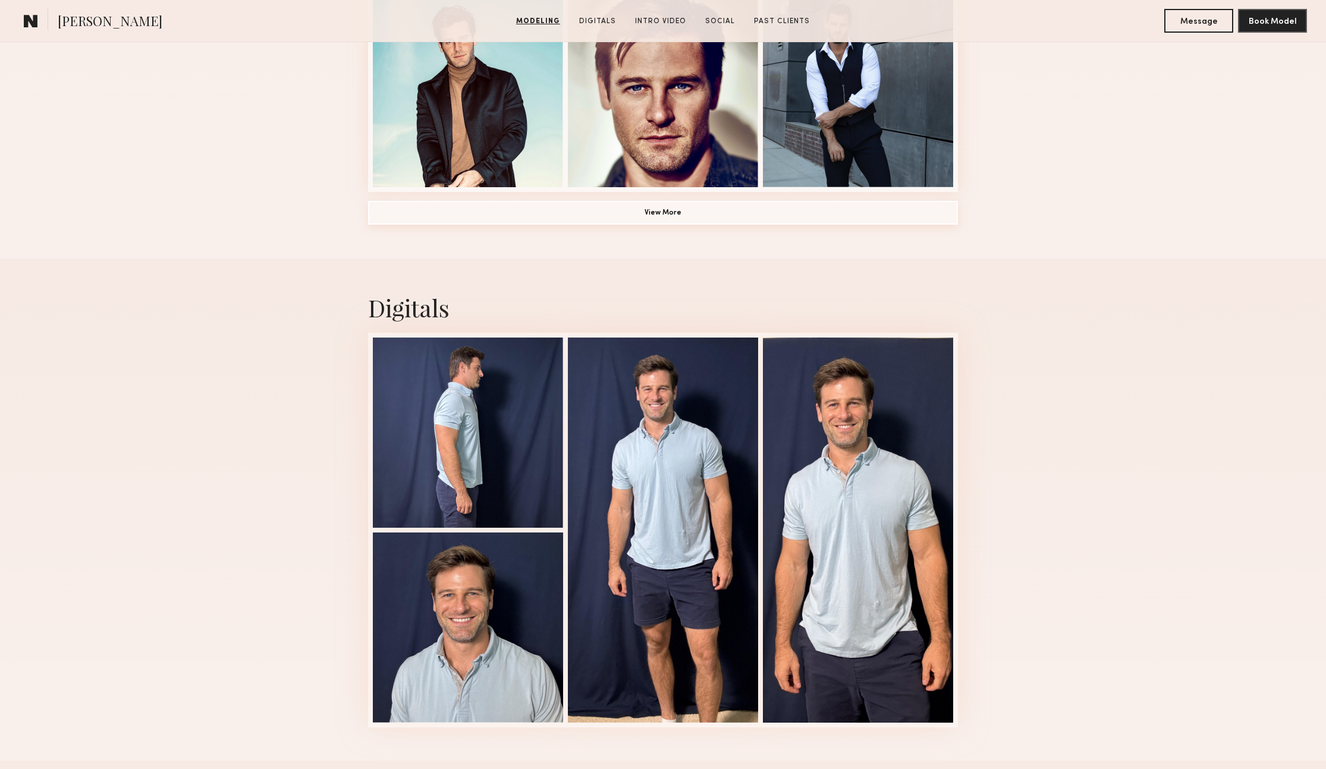
click at [761, 207] on button "View More" at bounding box center [663, 213] width 590 height 24
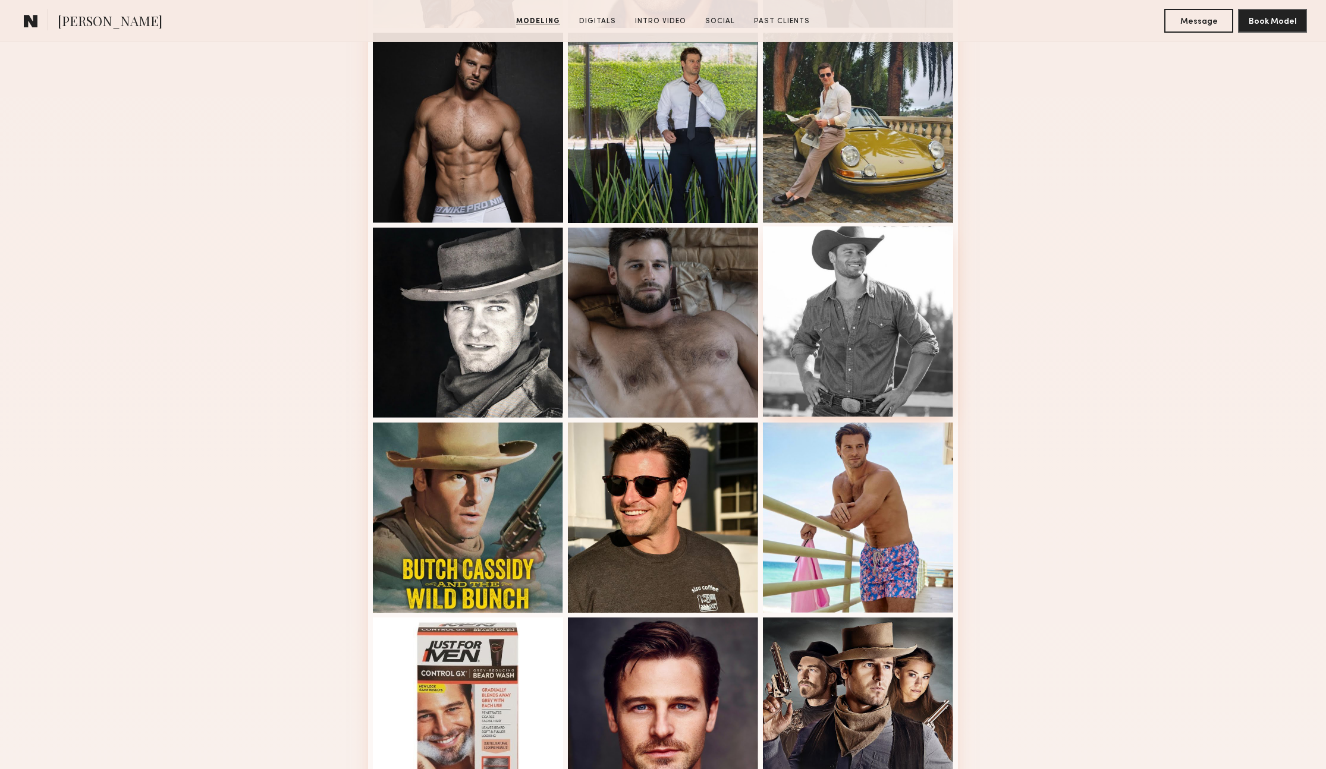
scroll to position [1101, 0]
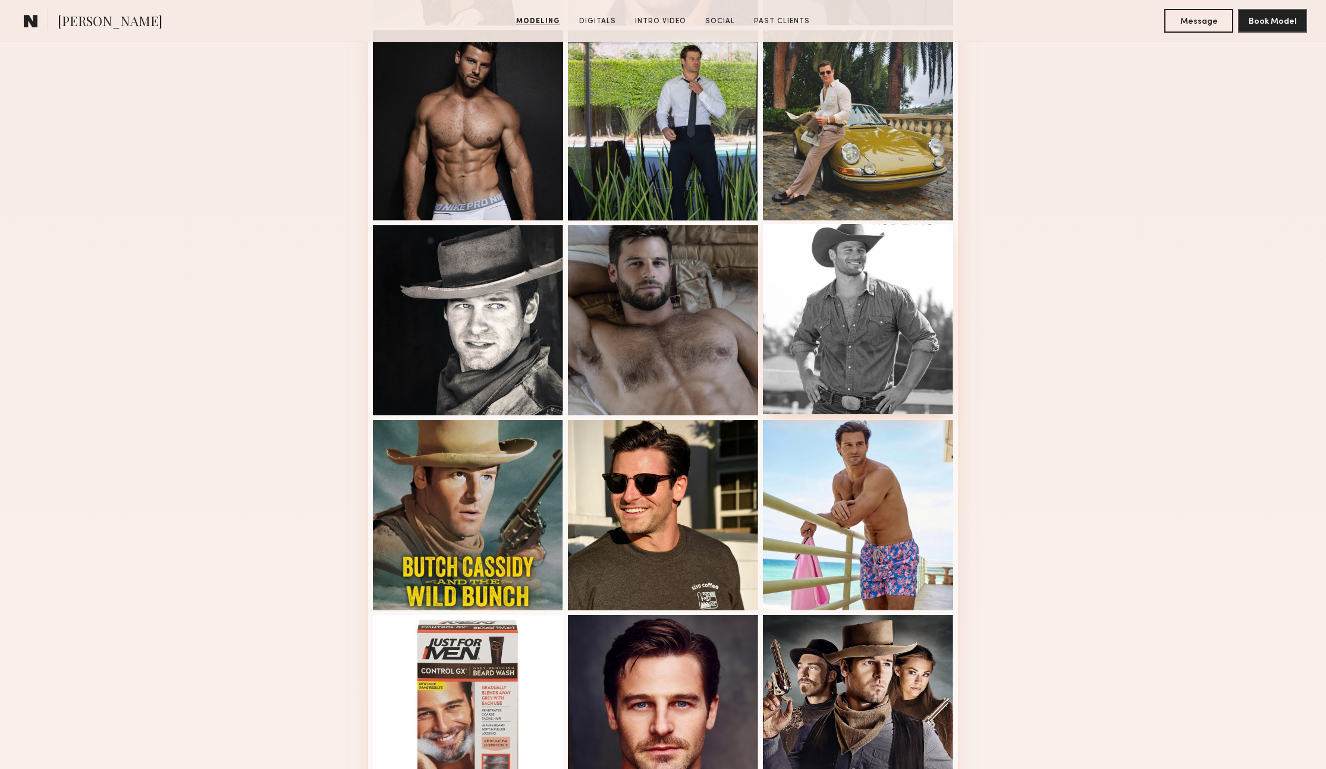
click at [852, 277] on div at bounding box center [858, 319] width 190 height 190
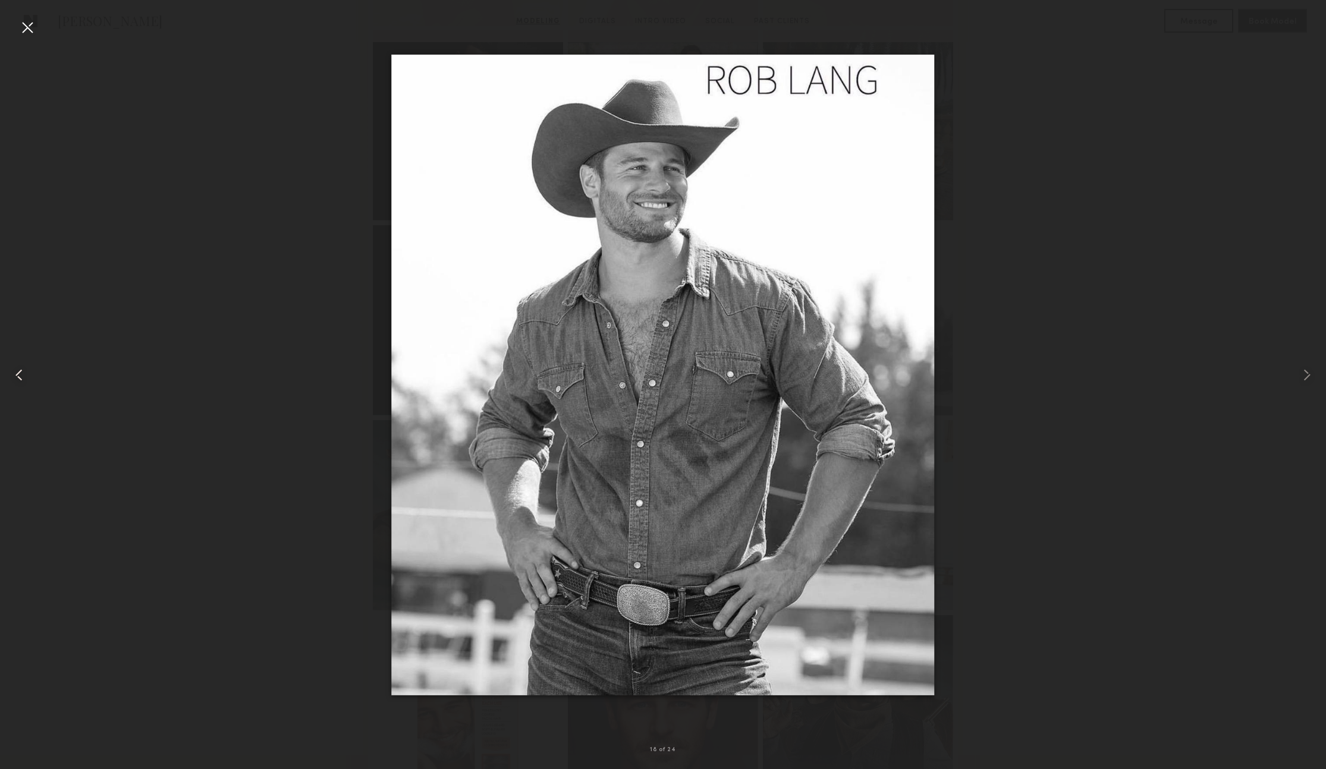
click at [22, 372] on common-icon at bounding box center [19, 375] width 19 height 19
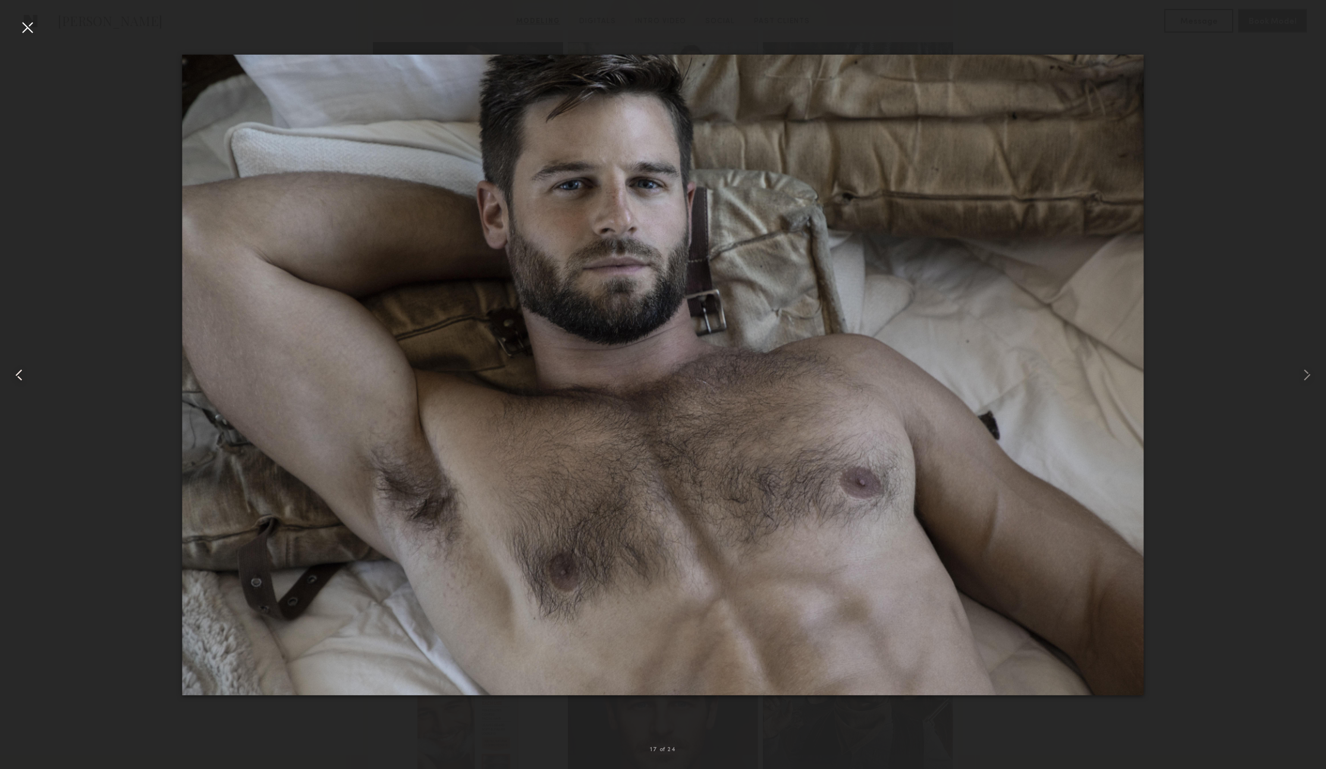
click at [22, 372] on common-icon at bounding box center [19, 375] width 19 height 19
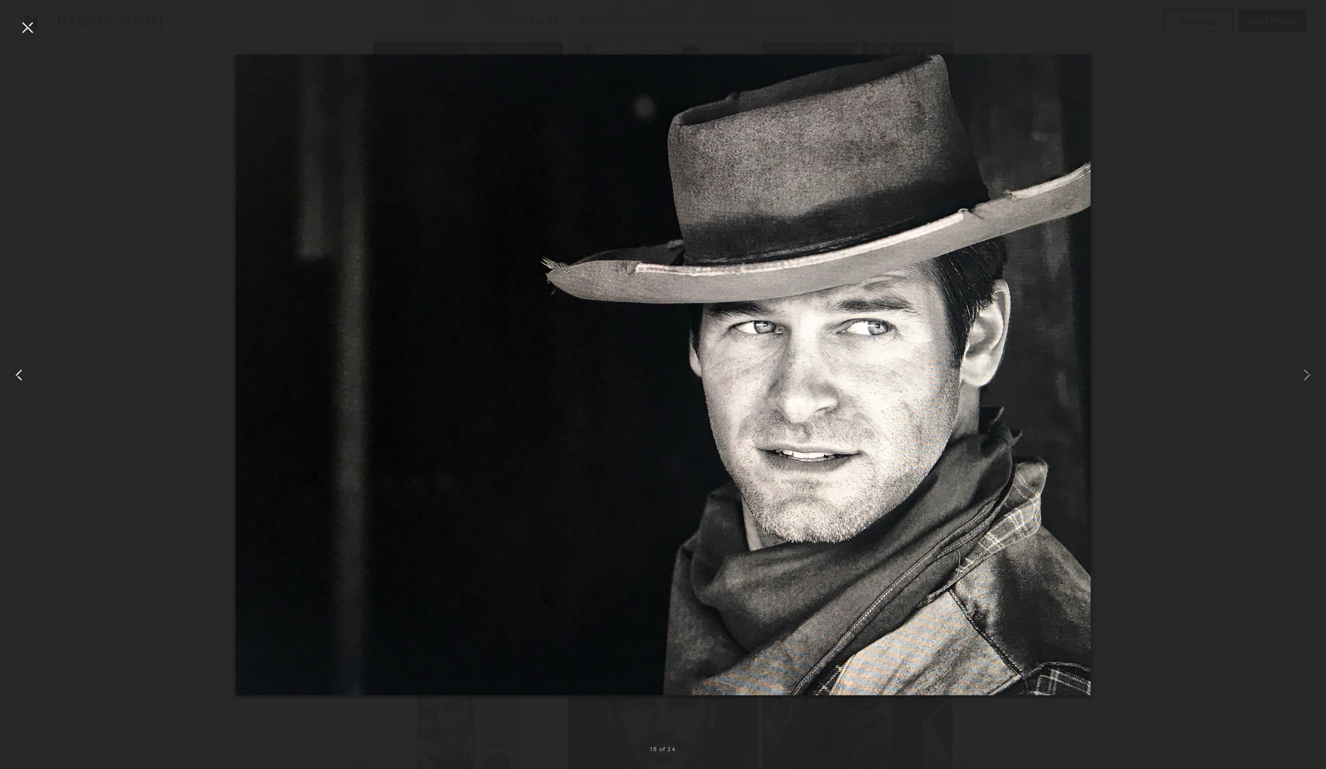
click at [22, 372] on common-icon at bounding box center [19, 375] width 19 height 19
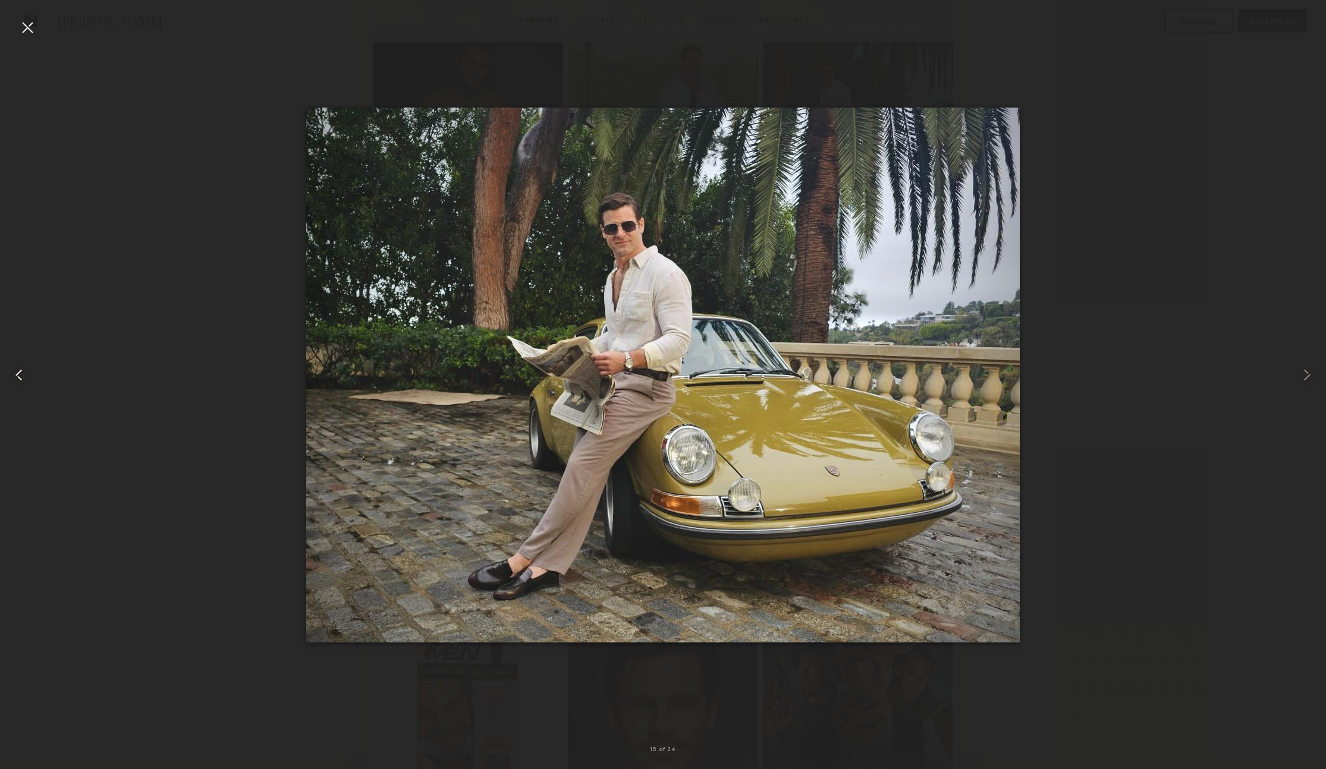
click at [22, 372] on common-icon at bounding box center [19, 375] width 19 height 19
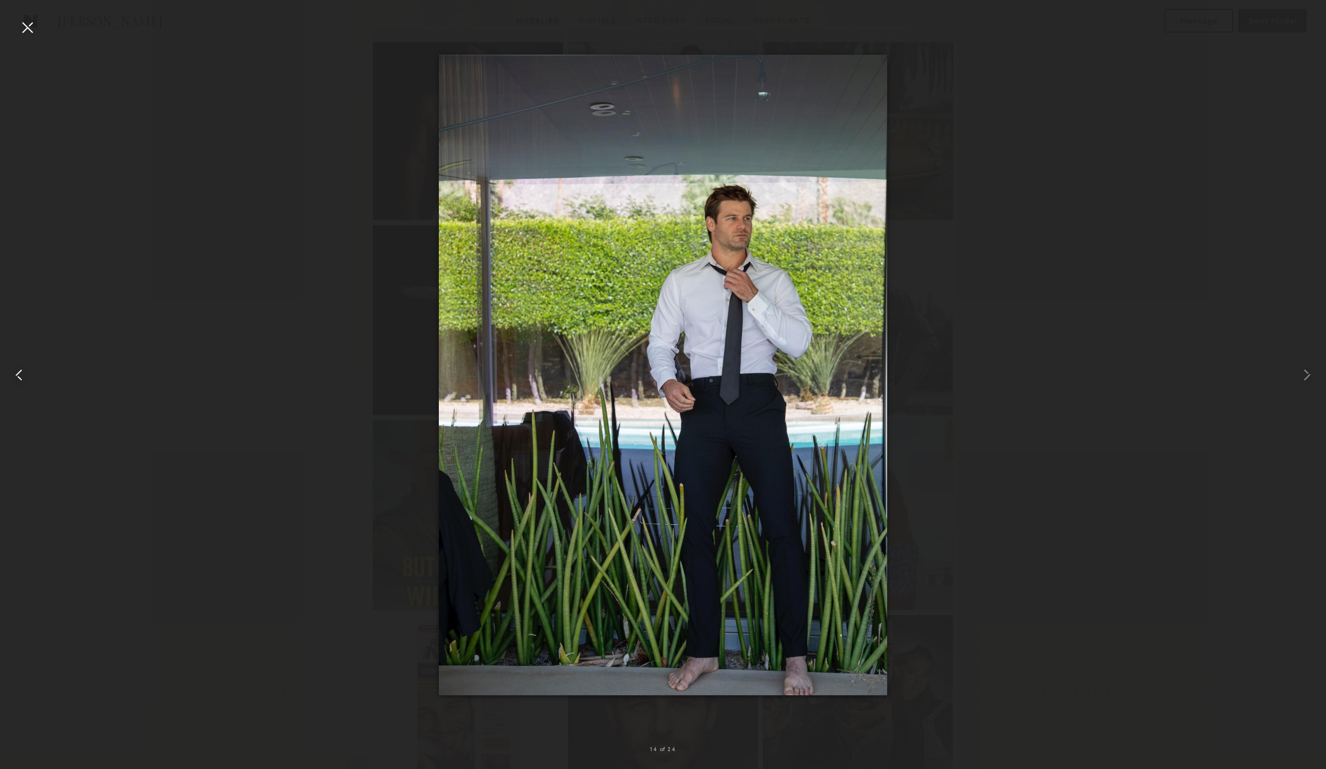
click at [22, 372] on common-icon at bounding box center [19, 375] width 19 height 19
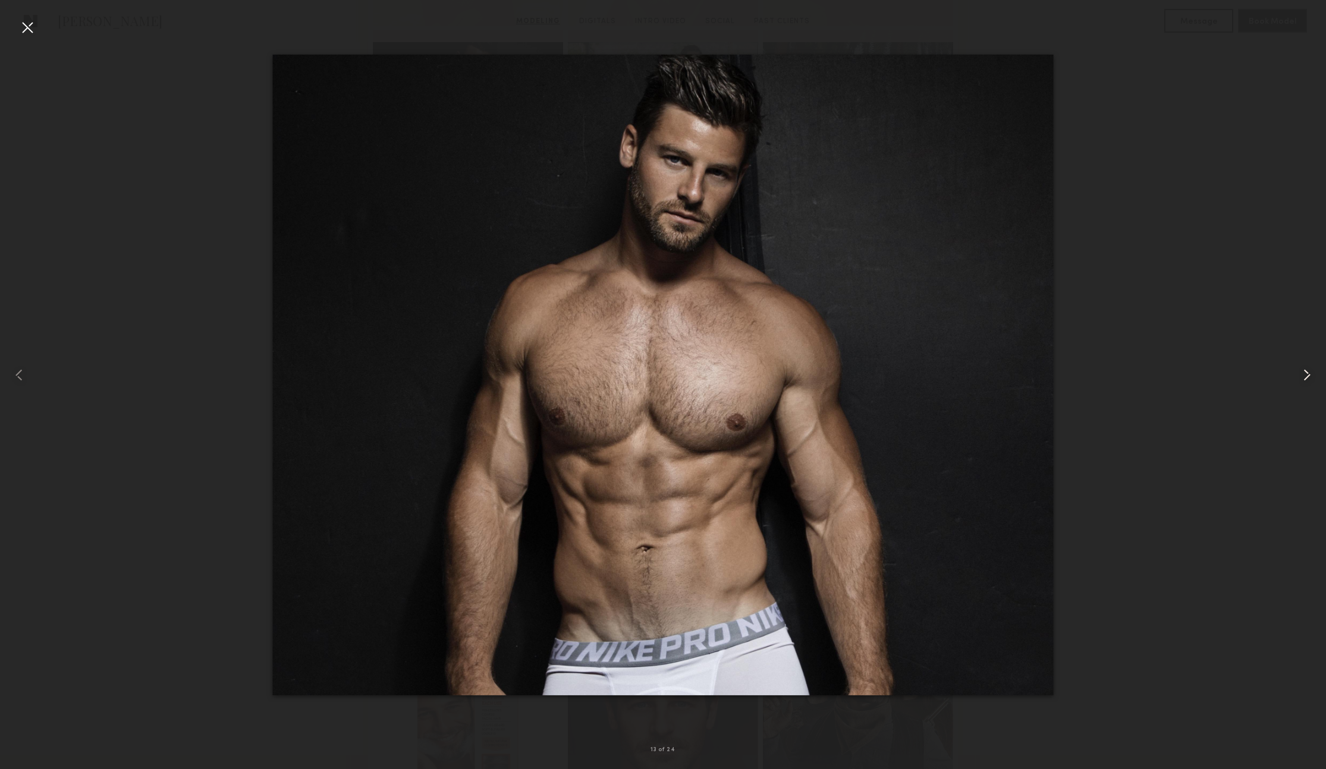
click at [1303, 375] on common-icon at bounding box center [1306, 375] width 19 height 19
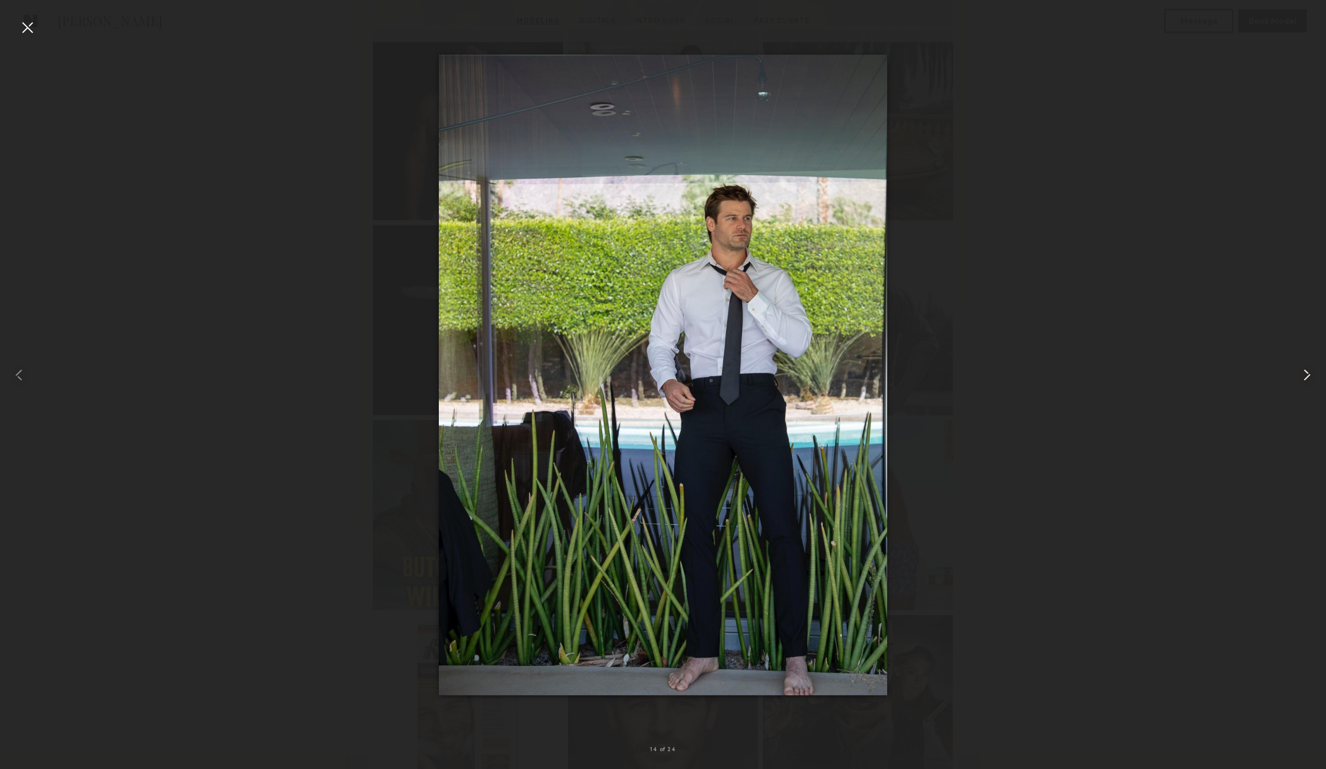
click at [1303, 375] on common-icon at bounding box center [1306, 375] width 19 height 19
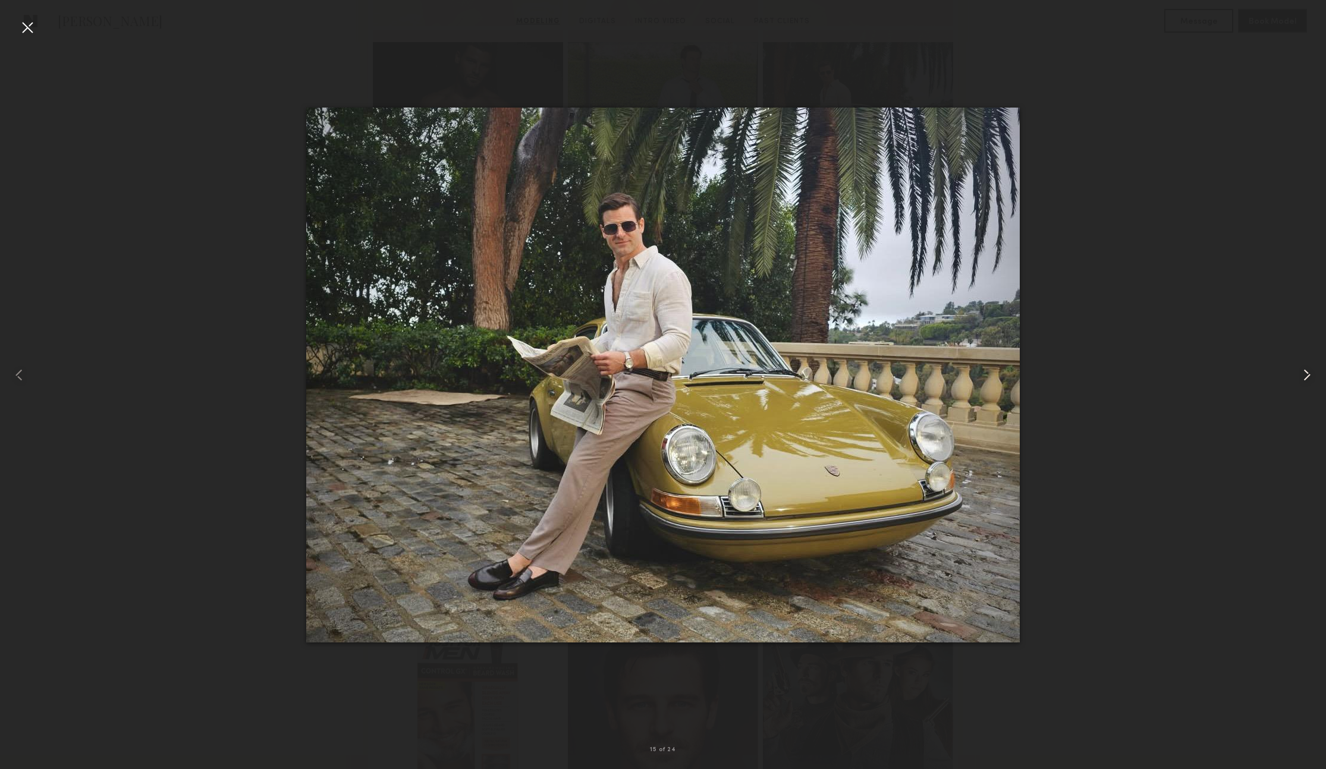
click at [1303, 375] on common-icon at bounding box center [1306, 375] width 19 height 19
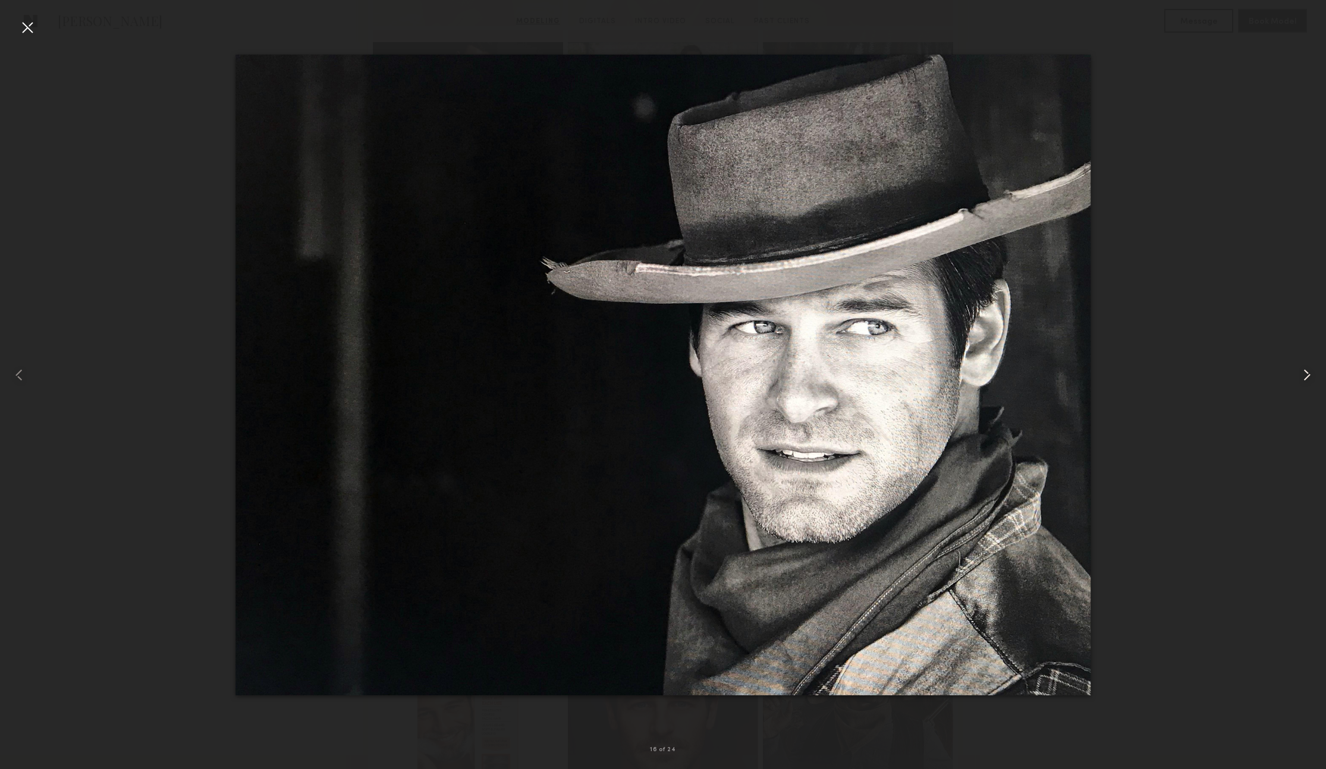
click at [1303, 375] on common-icon at bounding box center [1306, 375] width 19 height 19
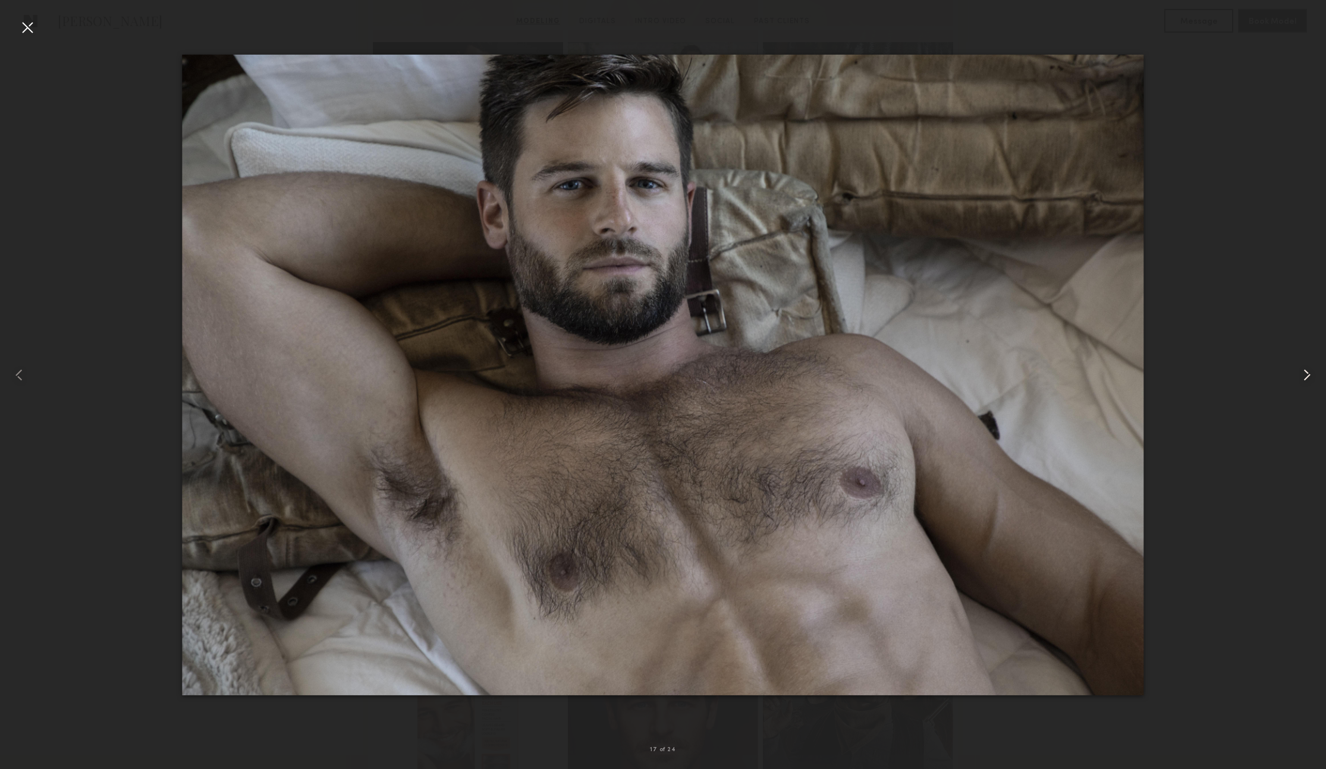
click at [1303, 375] on common-icon at bounding box center [1306, 375] width 19 height 19
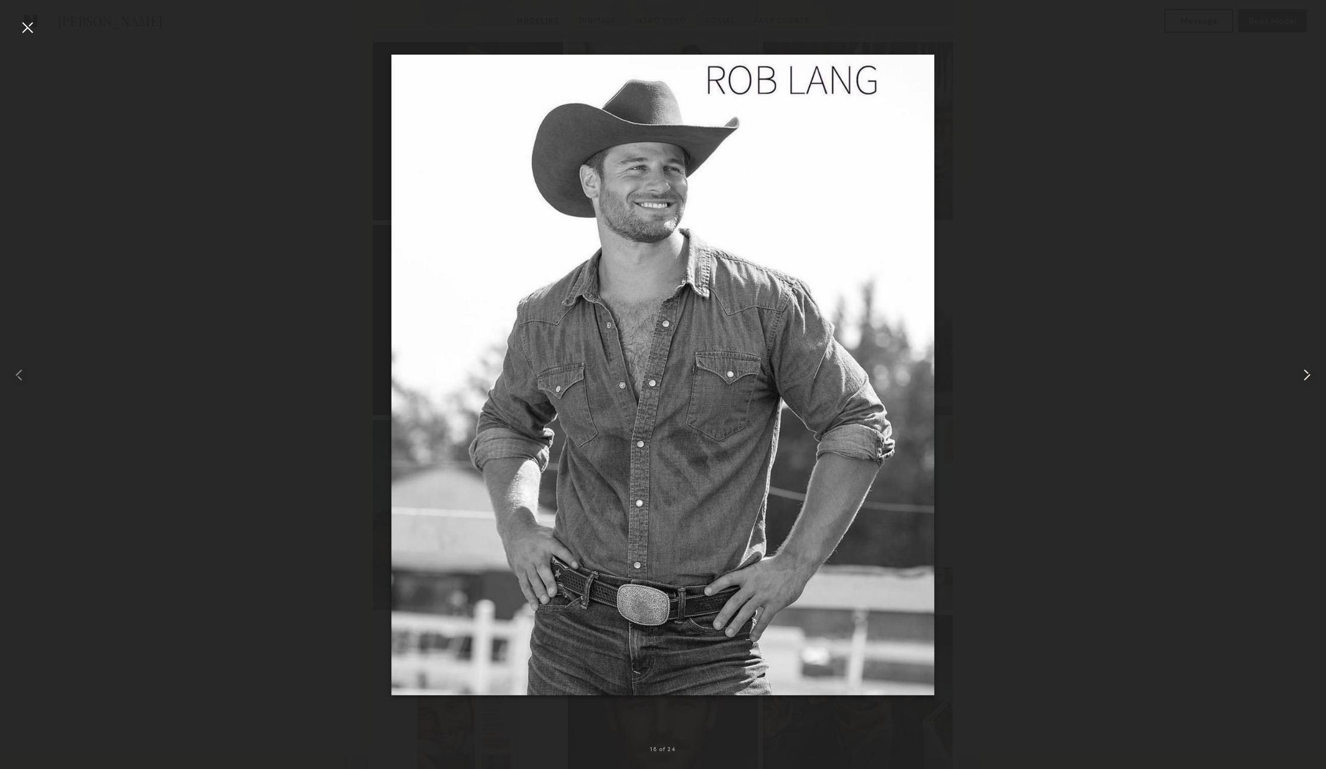
click at [1303, 375] on common-icon at bounding box center [1306, 375] width 19 height 19
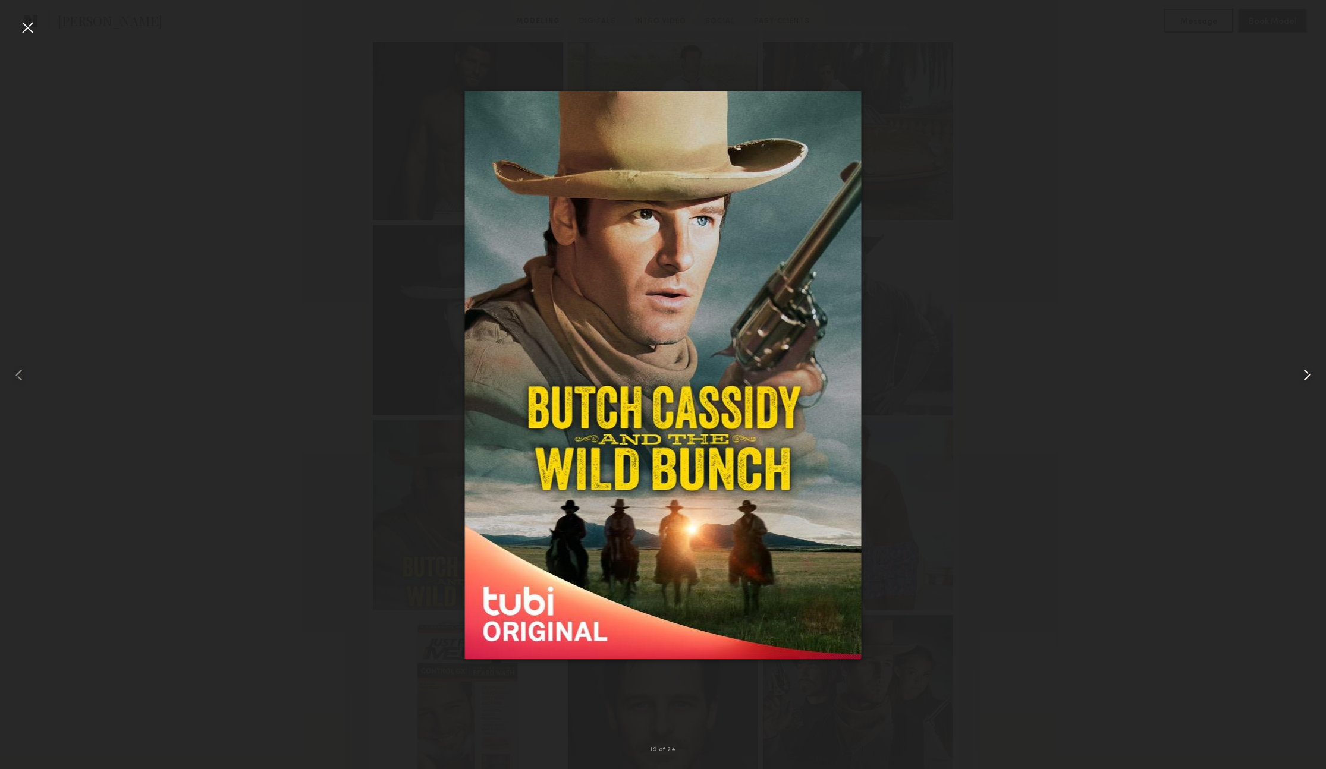
click at [1303, 375] on common-icon at bounding box center [1306, 375] width 19 height 19
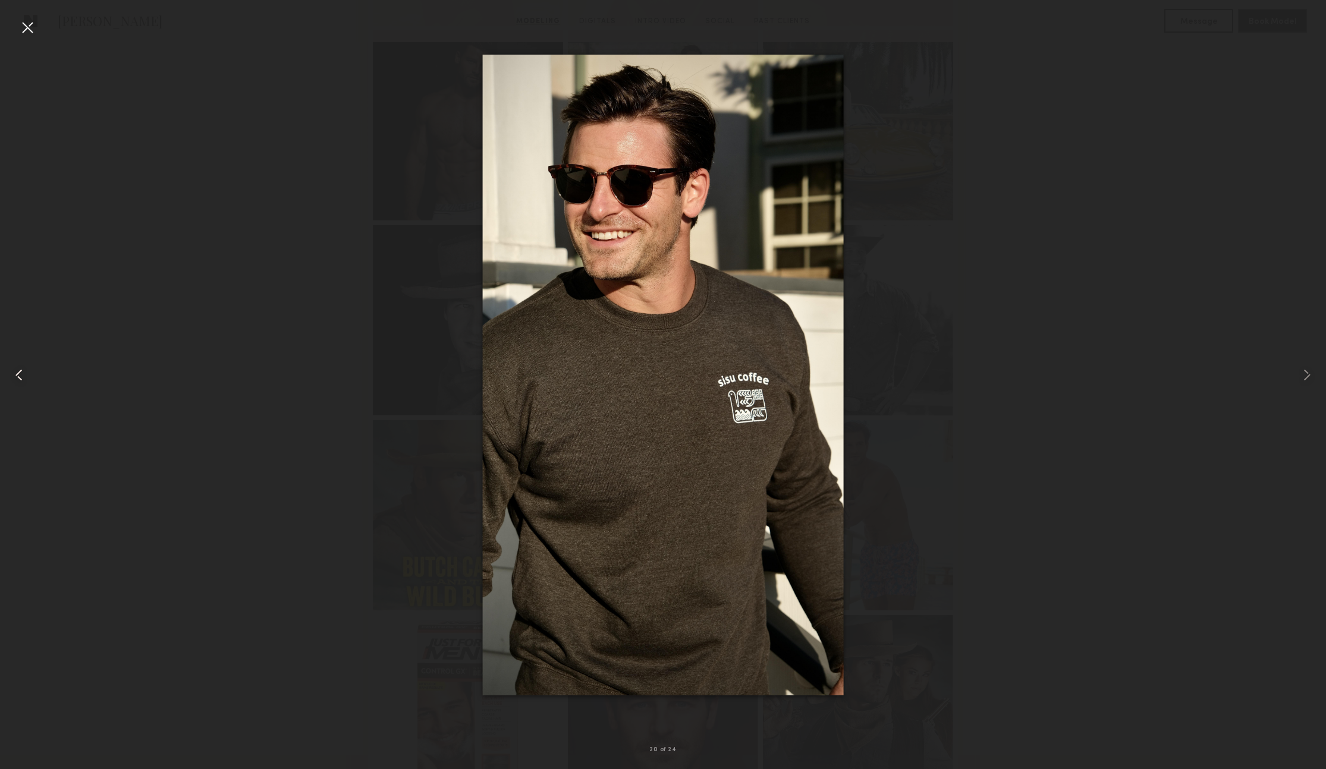
click at [23, 376] on common-icon at bounding box center [19, 375] width 19 height 19
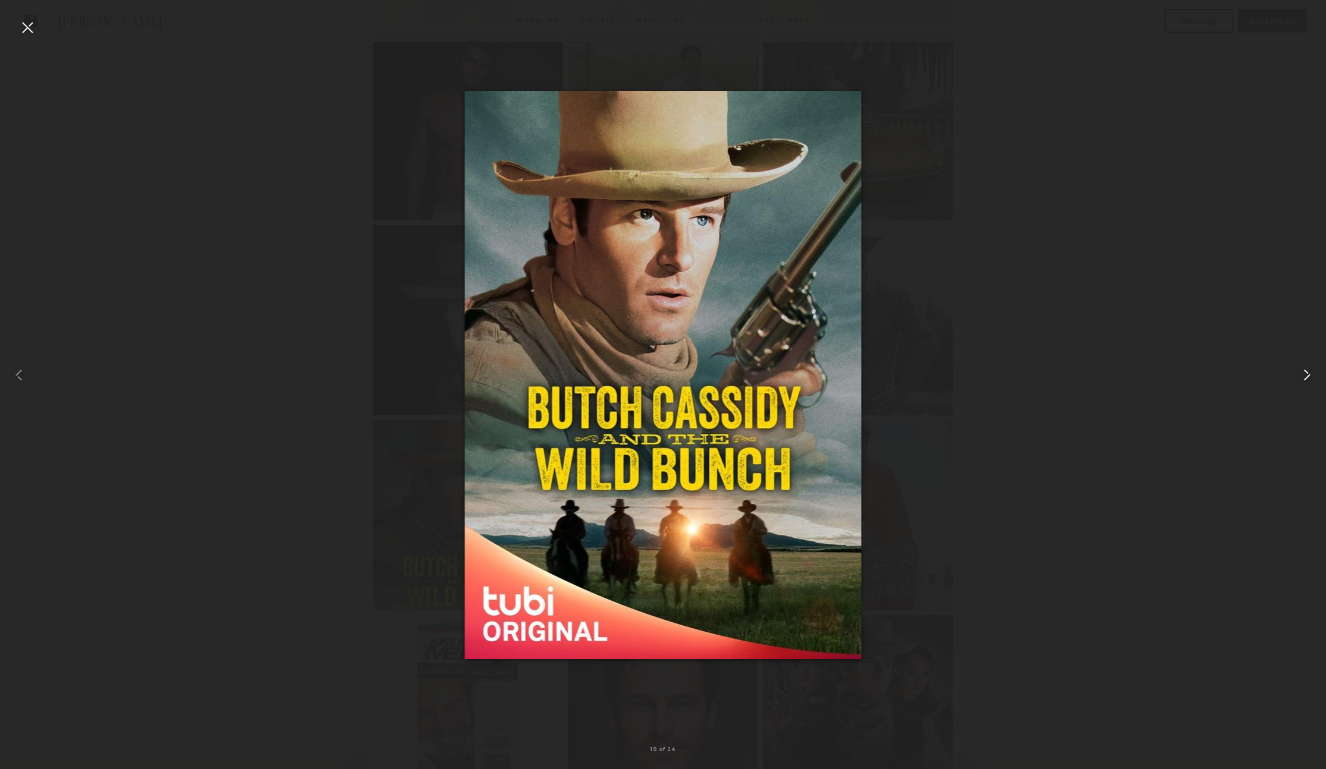
click at [1307, 367] on common-icon at bounding box center [1306, 375] width 19 height 19
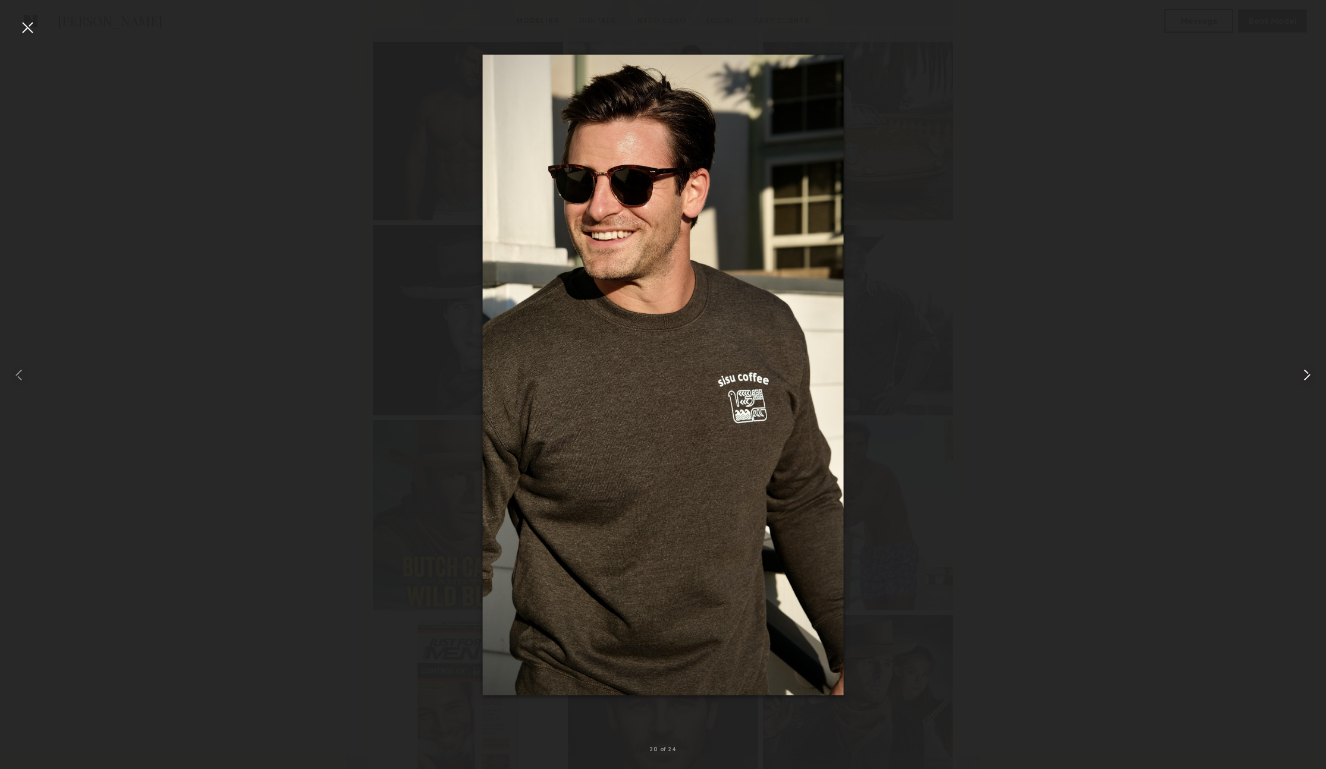
click at [1307, 367] on common-icon at bounding box center [1306, 375] width 19 height 19
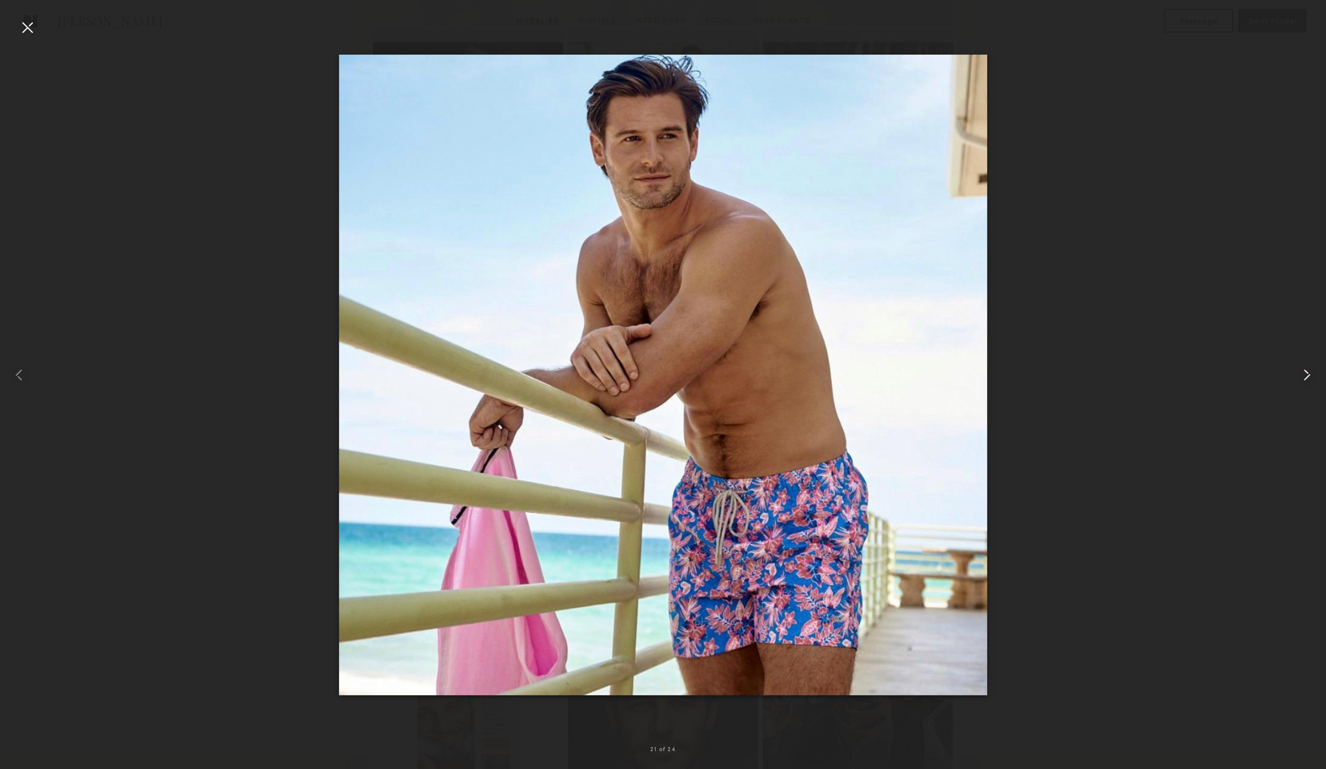
click at [1307, 367] on common-icon at bounding box center [1306, 375] width 19 height 19
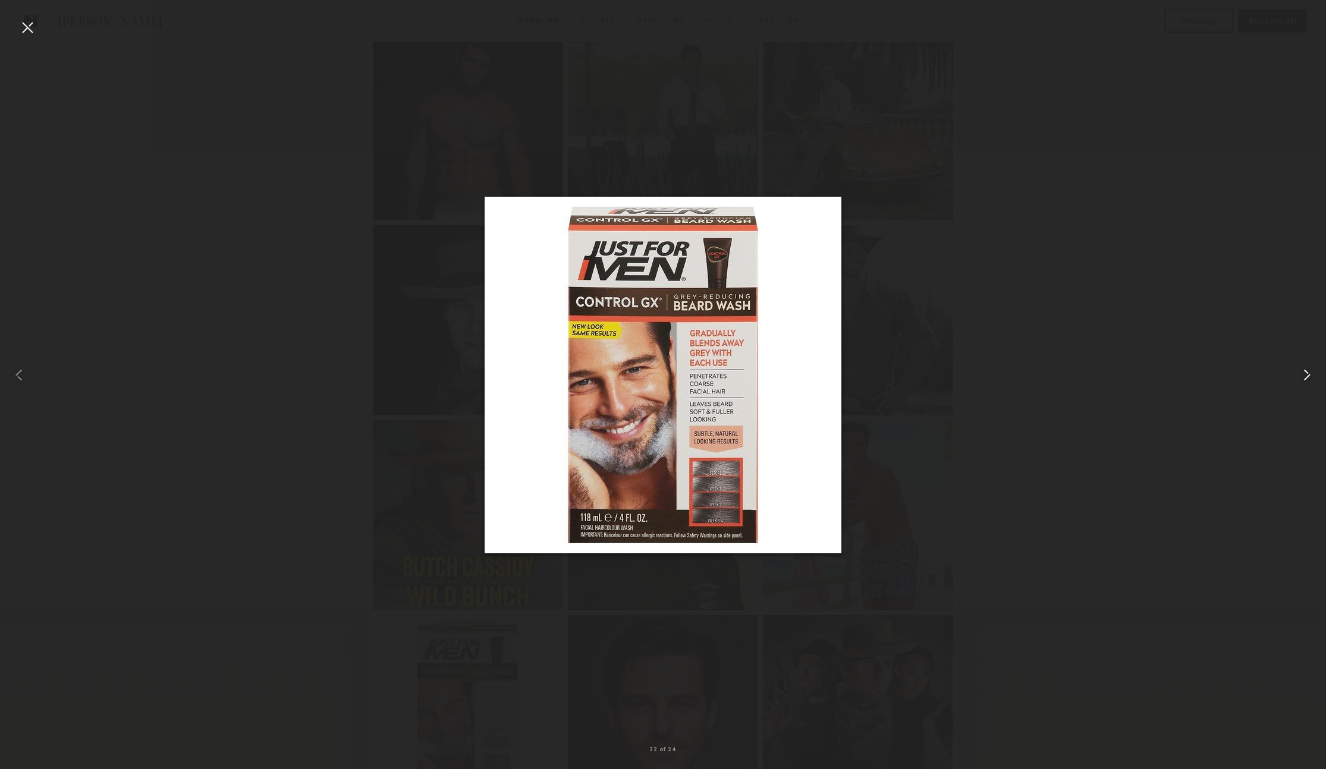
click at [1307, 367] on common-icon at bounding box center [1306, 375] width 19 height 19
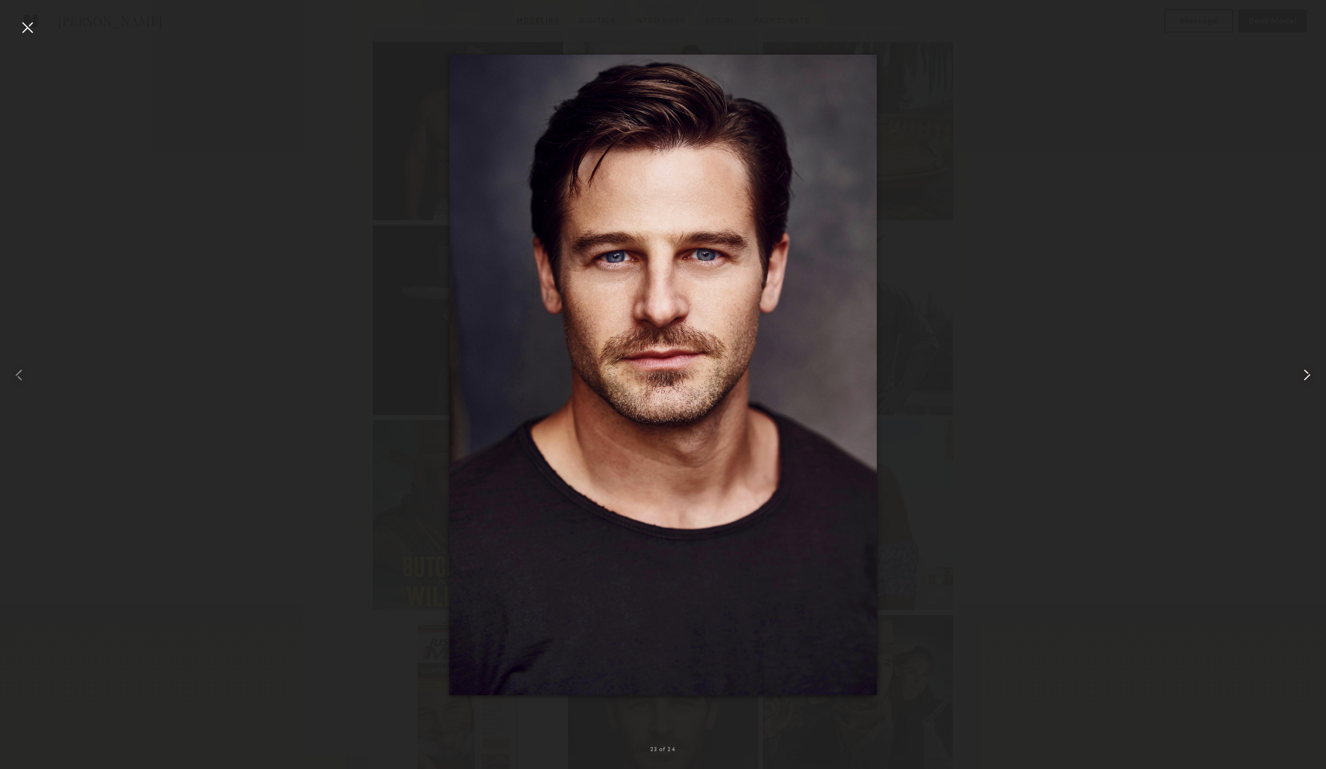
click at [1307, 367] on common-icon at bounding box center [1306, 375] width 19 height 19
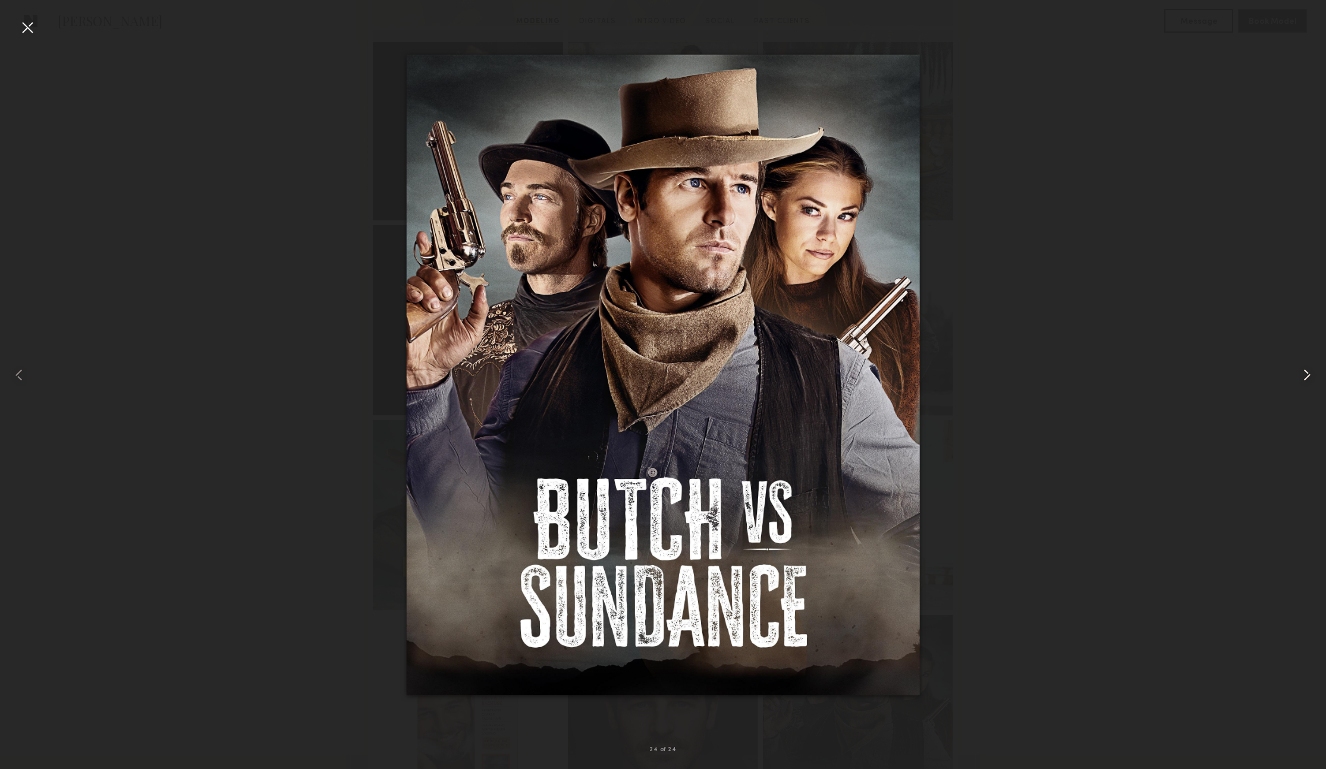
click at [1307, 367] on common-icon at bounding box center [1306, 375] width 19 height 19
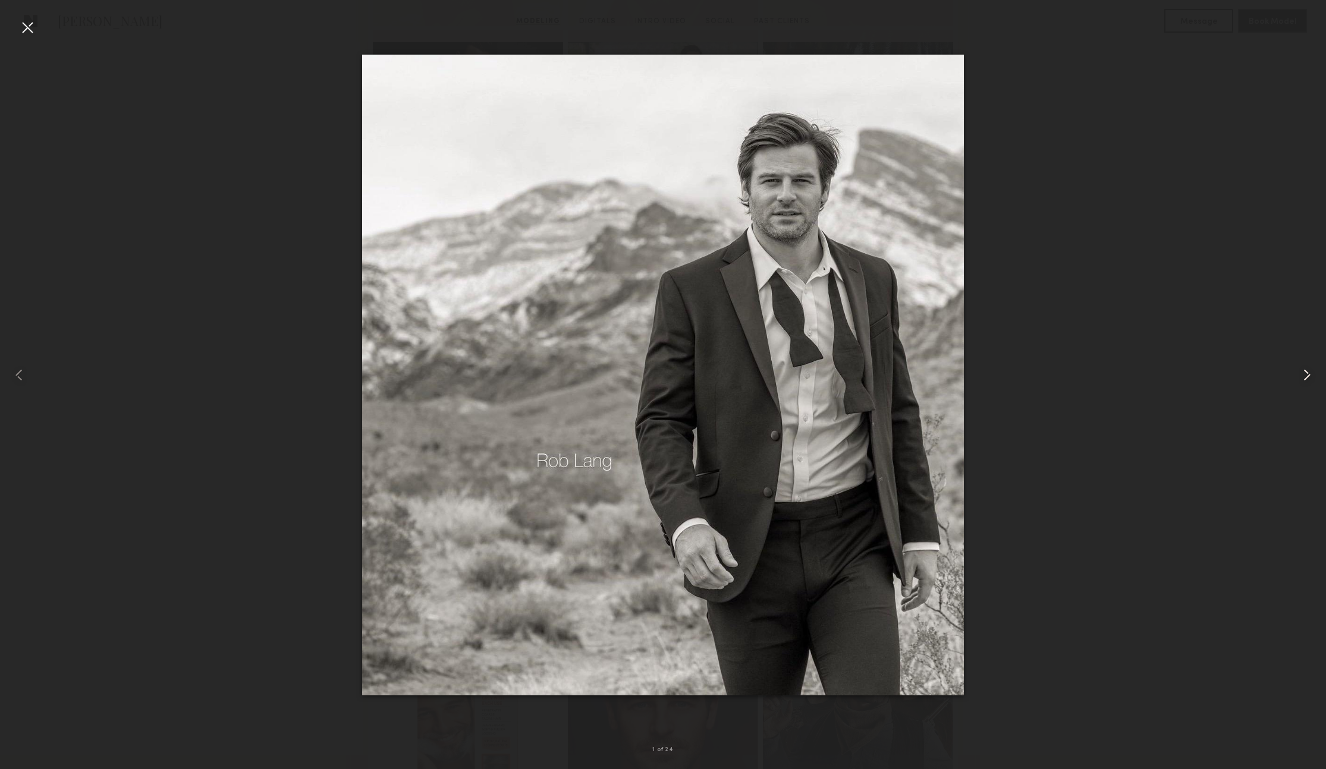
click at [1307, 367] on common-icon at bounding box center [1306, 375] width 19 height 19
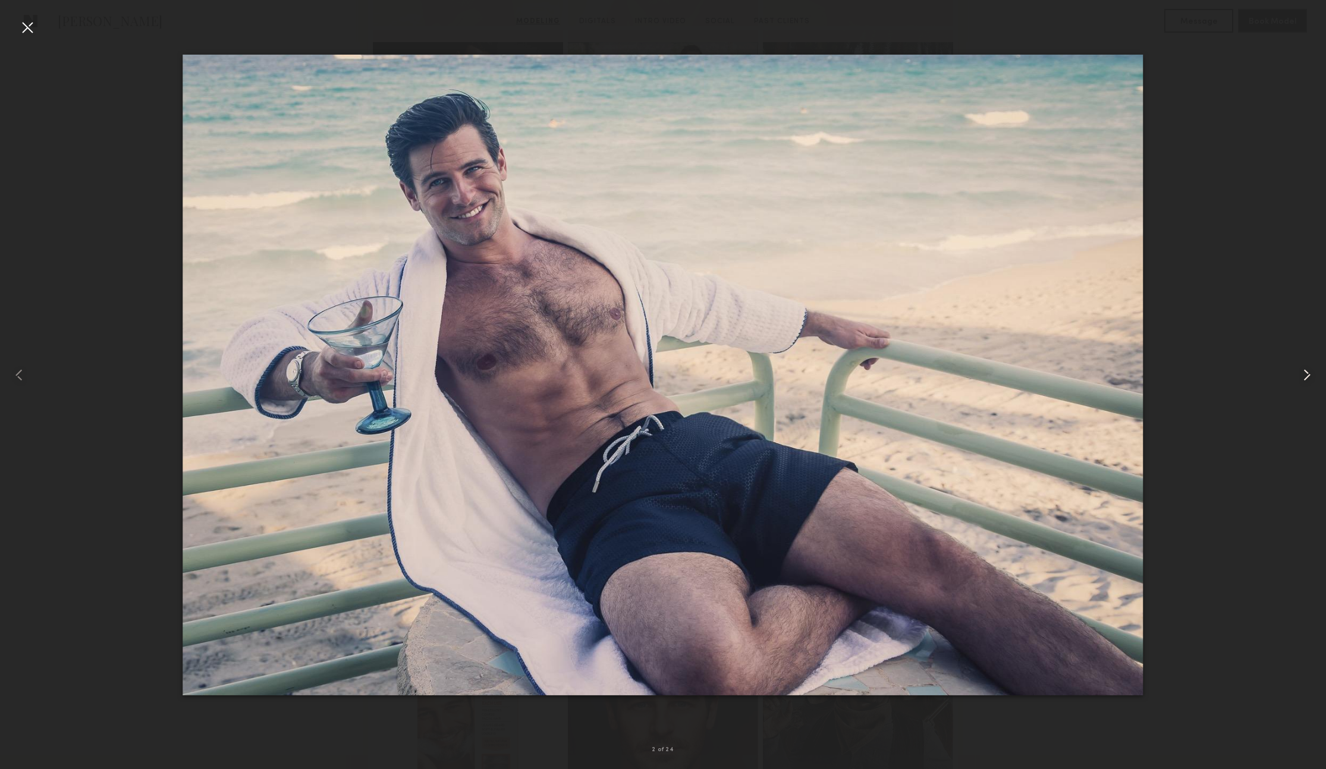
click at [1307, 367] on common-icon at bounding box center [1306, 375] width 19 height 19
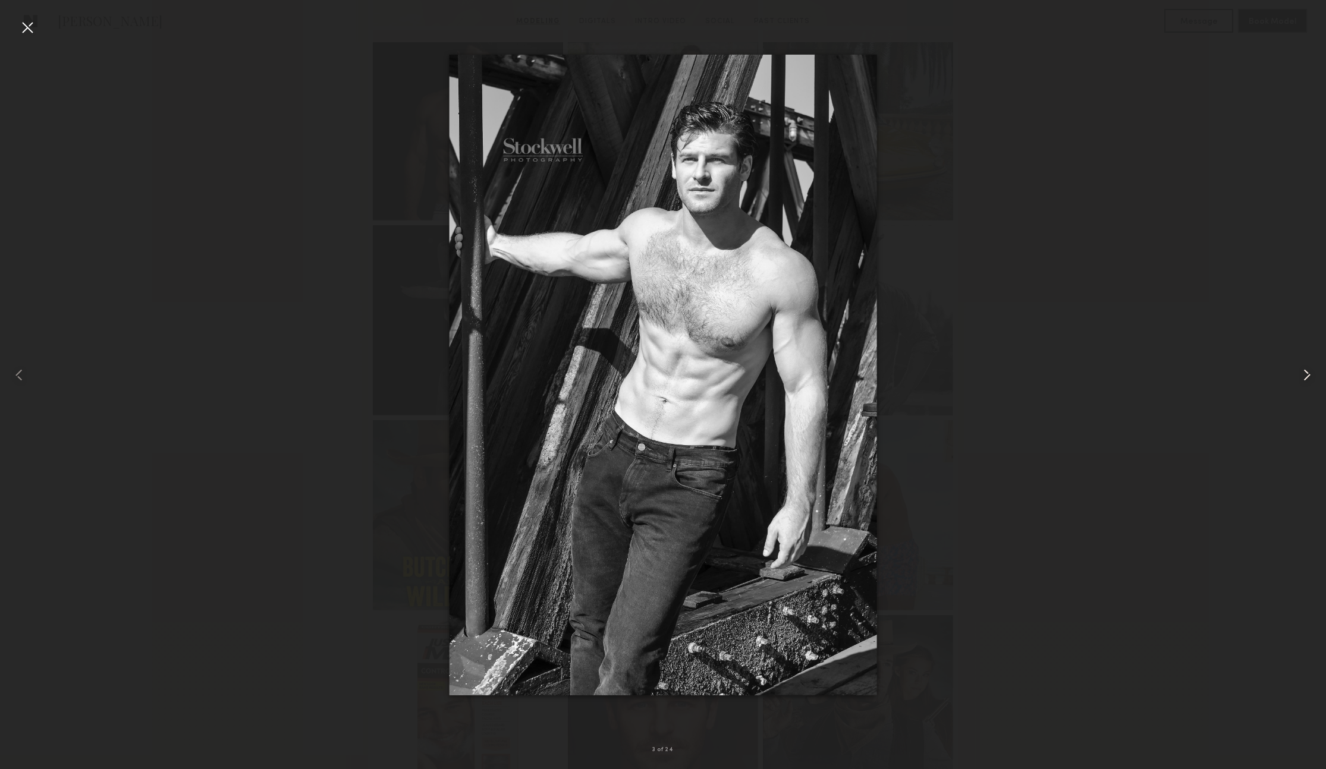
click at [1307, 367] on common-icon at bounding box center [1306, 375] width 19 height 19
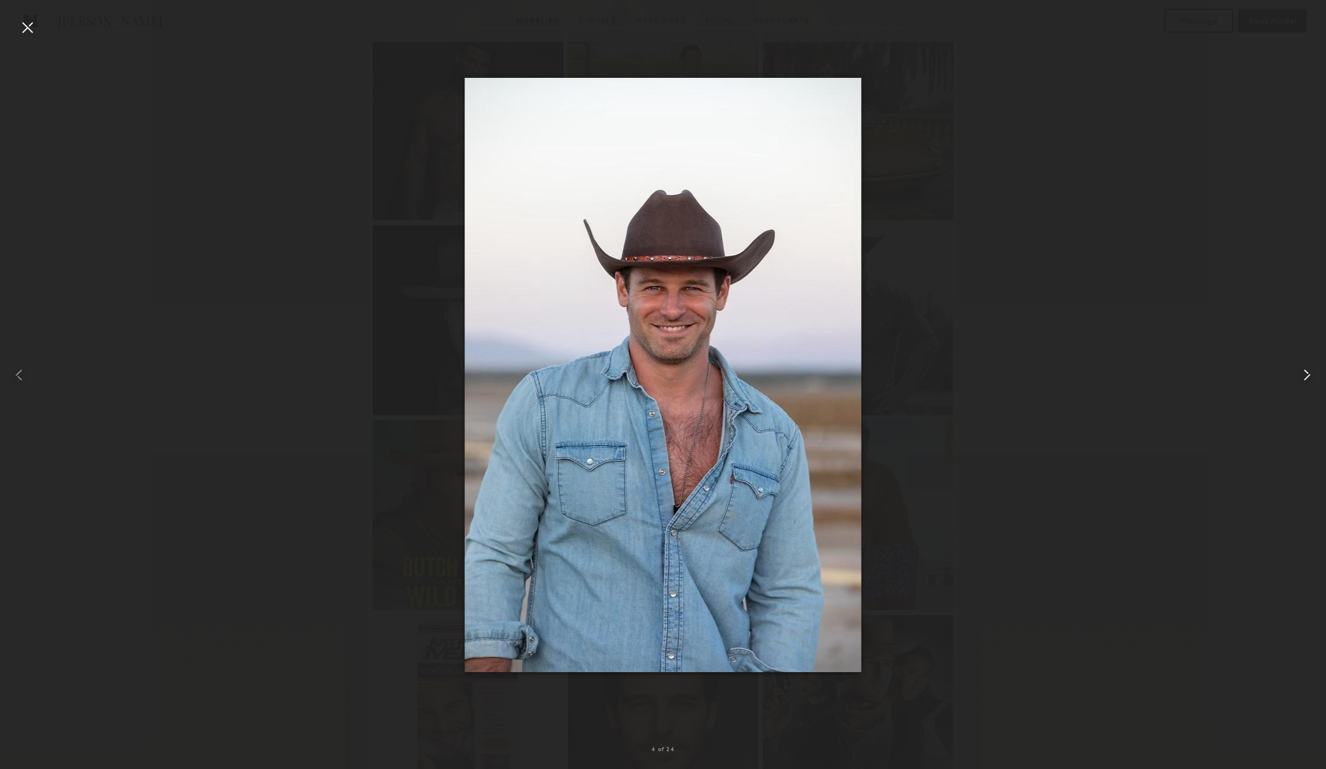
click at [1307, 367] on common-icon at bounding box center [1306, 375] width 19 height 19
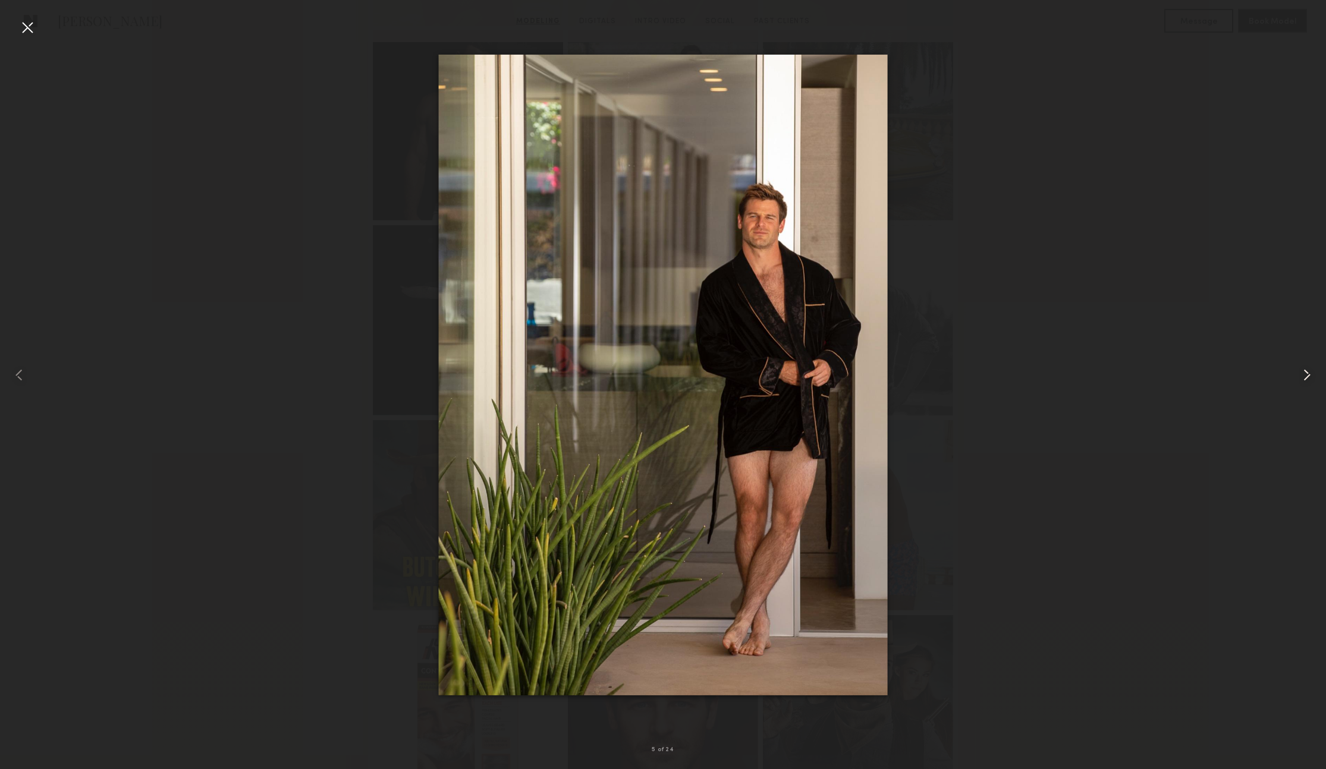
click at [1307, 367] on common-icon at bounding box center [1306, 375] width 19 height 19
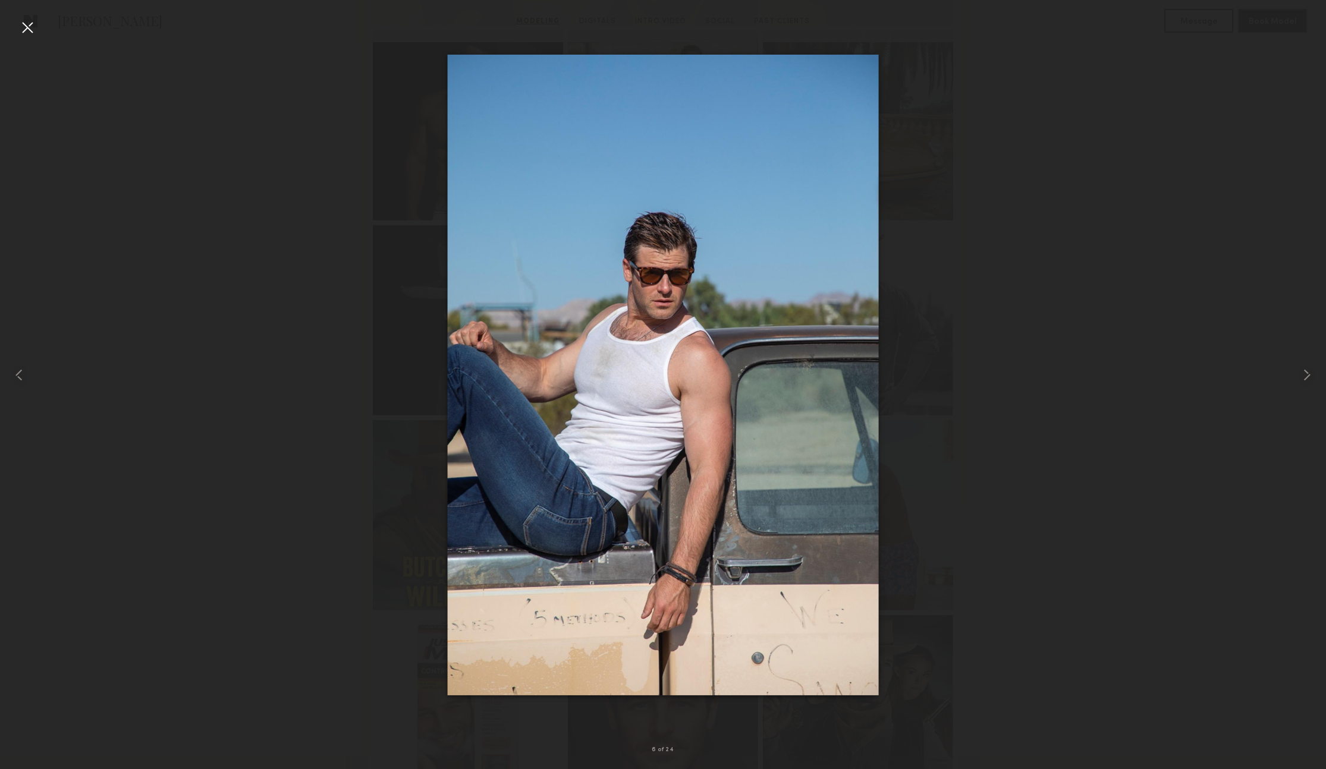
drag, startPoint x: 1110, startPoint y: 358, endPoint x: 995, endPoint y: 344, distance: 116.1
click at [1108, 357] on div at bounding box center [663, 375] width 1326 height 712
drag, startPoint x: 18, startPoint y: 27, endPoint x: 29, endPoint y: 29, distance: 10.2
click at [24, 28] on div at bounding box center [27, 27] width 19 height 19
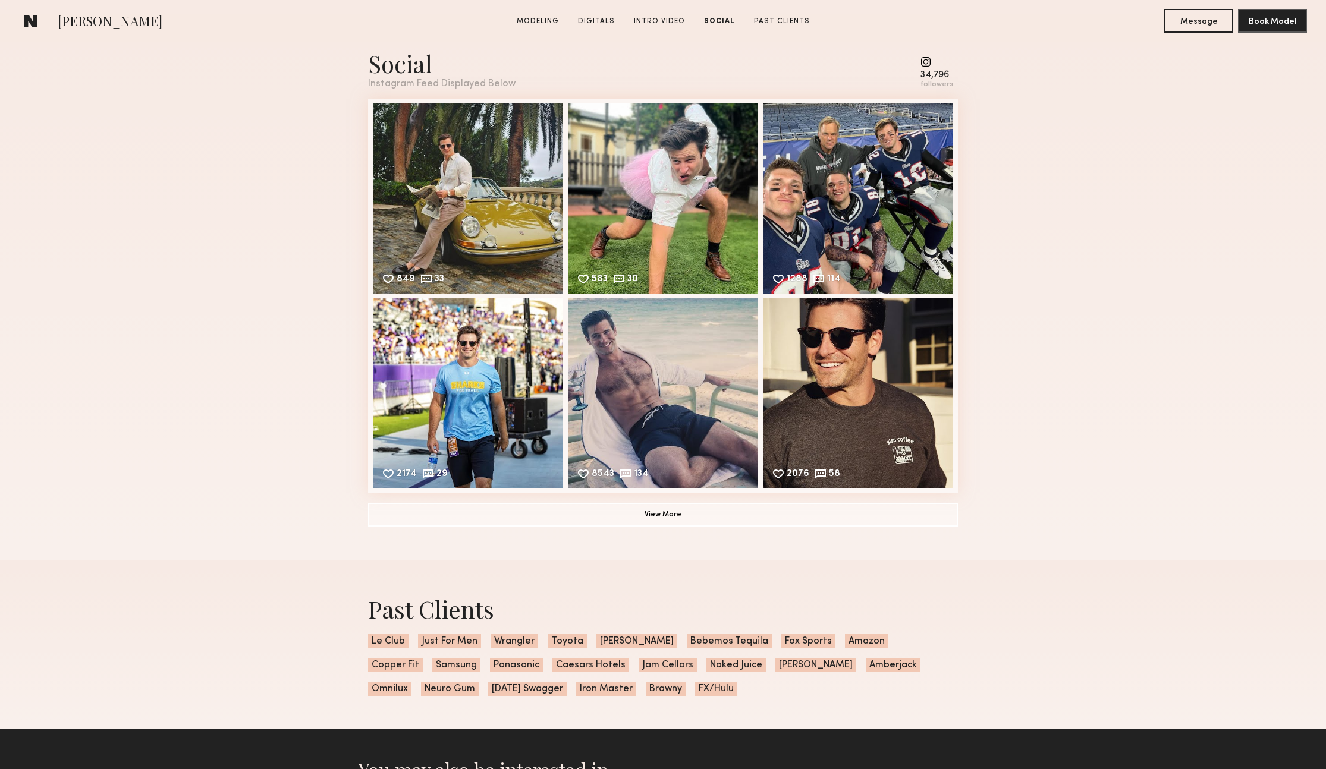
scroll to position [2125, 0]
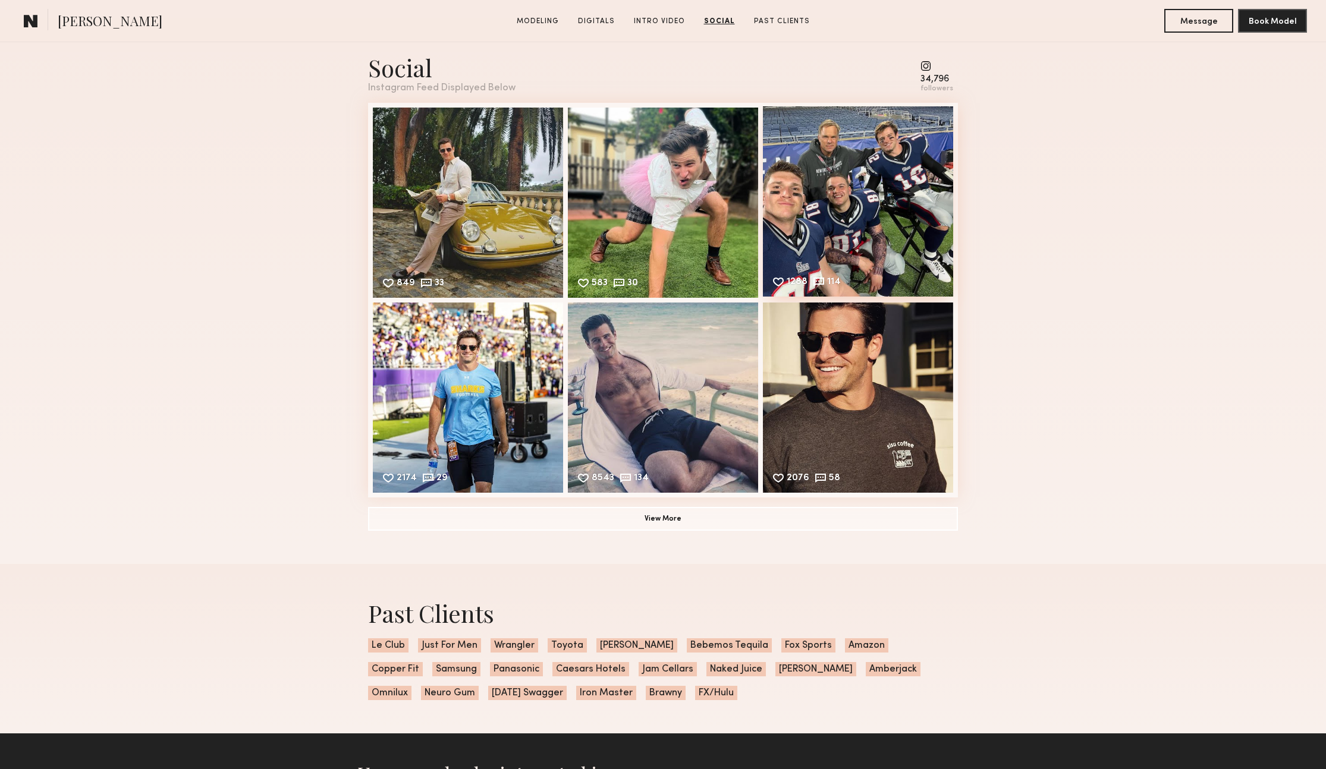
click at [918, 207] on div "1288 114 Likes & comments displayed to show model’s engagement" at bounding box center [858, 201] width 190 height 190
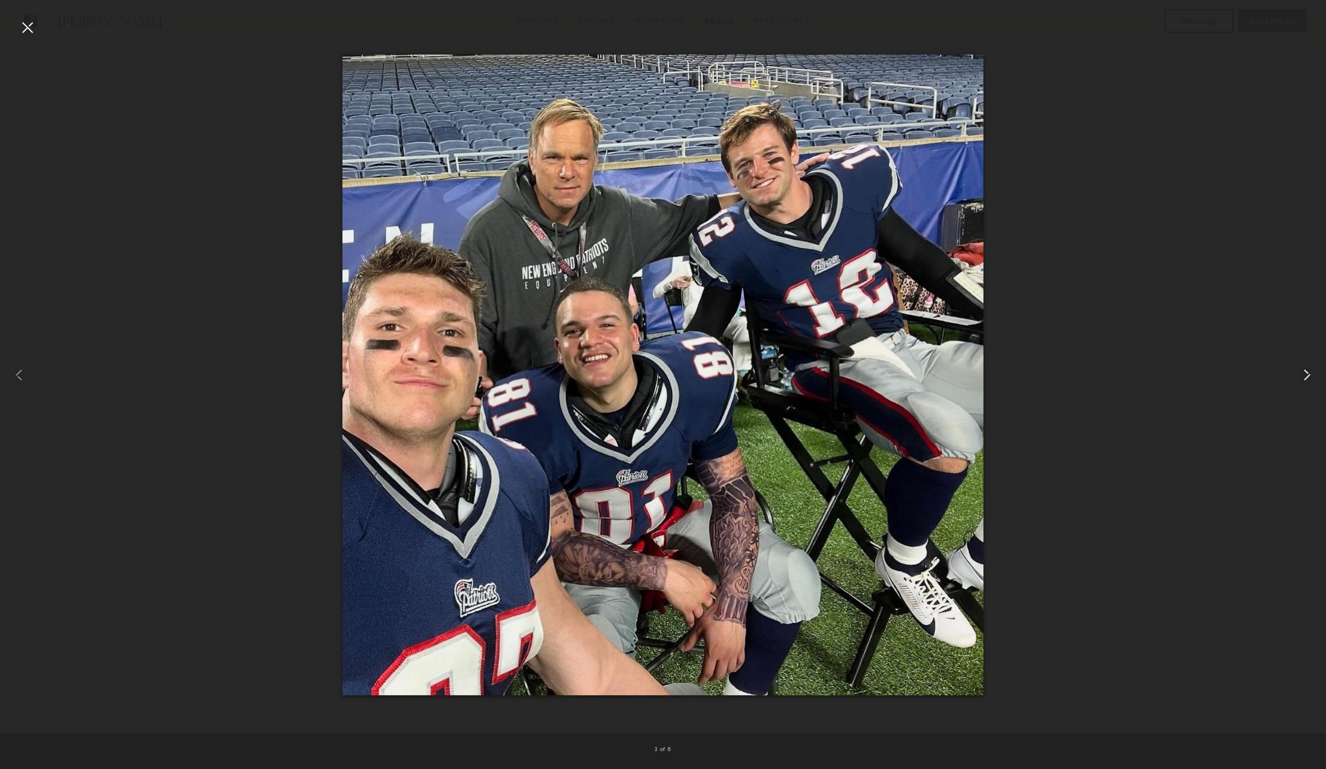
click at [1306, 381] on common-icon at bounding box center [1306, 375] width 19 height 19
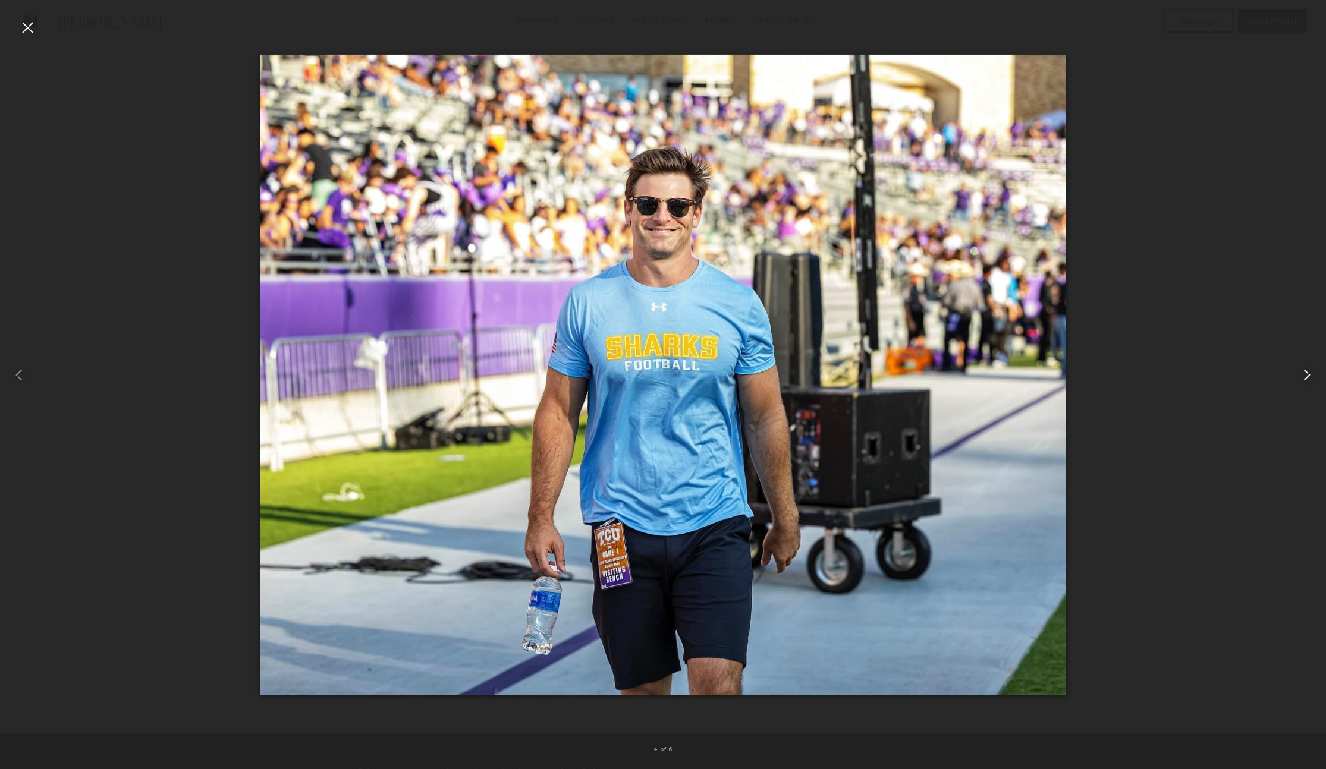
click at [1306, 371] on common-icon at bounding box center [1306, 375] width 19 height 19
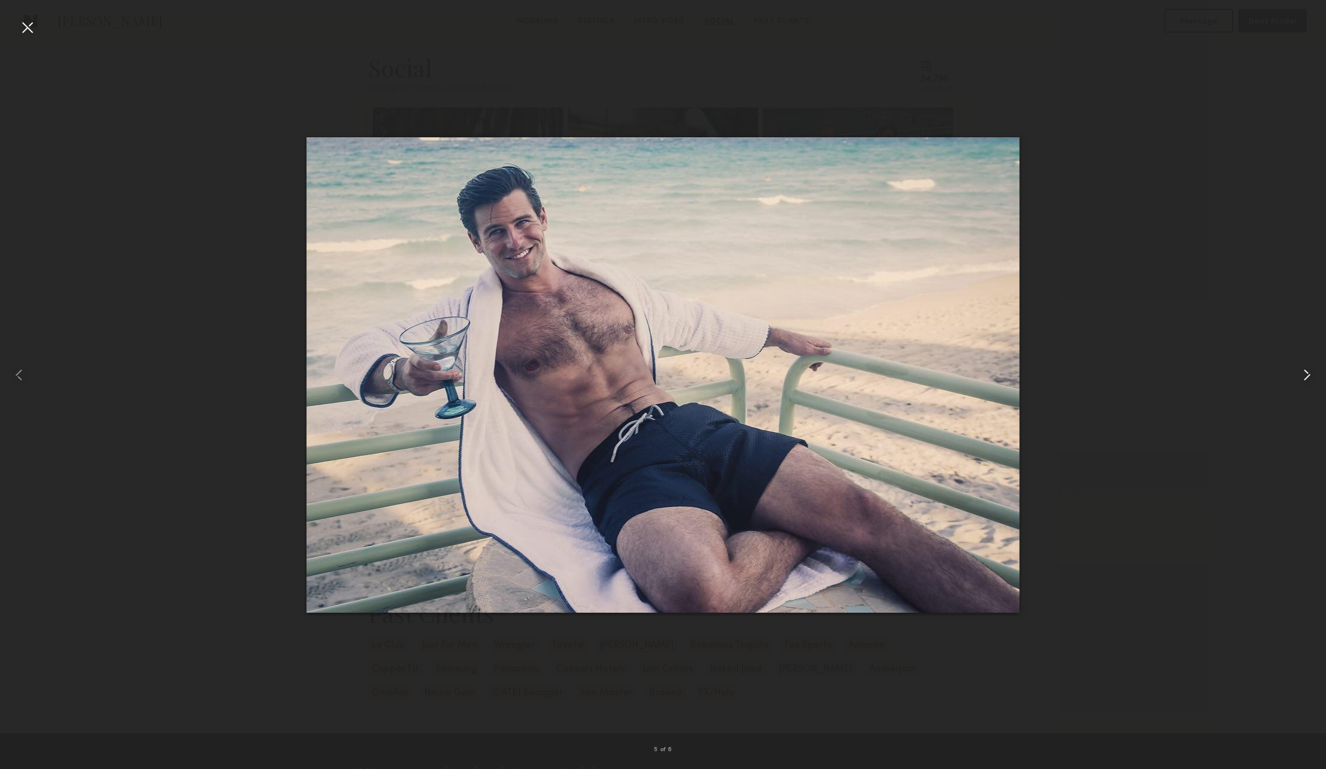
click at [1306, 371] on common-icon at bounding box center [1306, 375] width 19 height 19
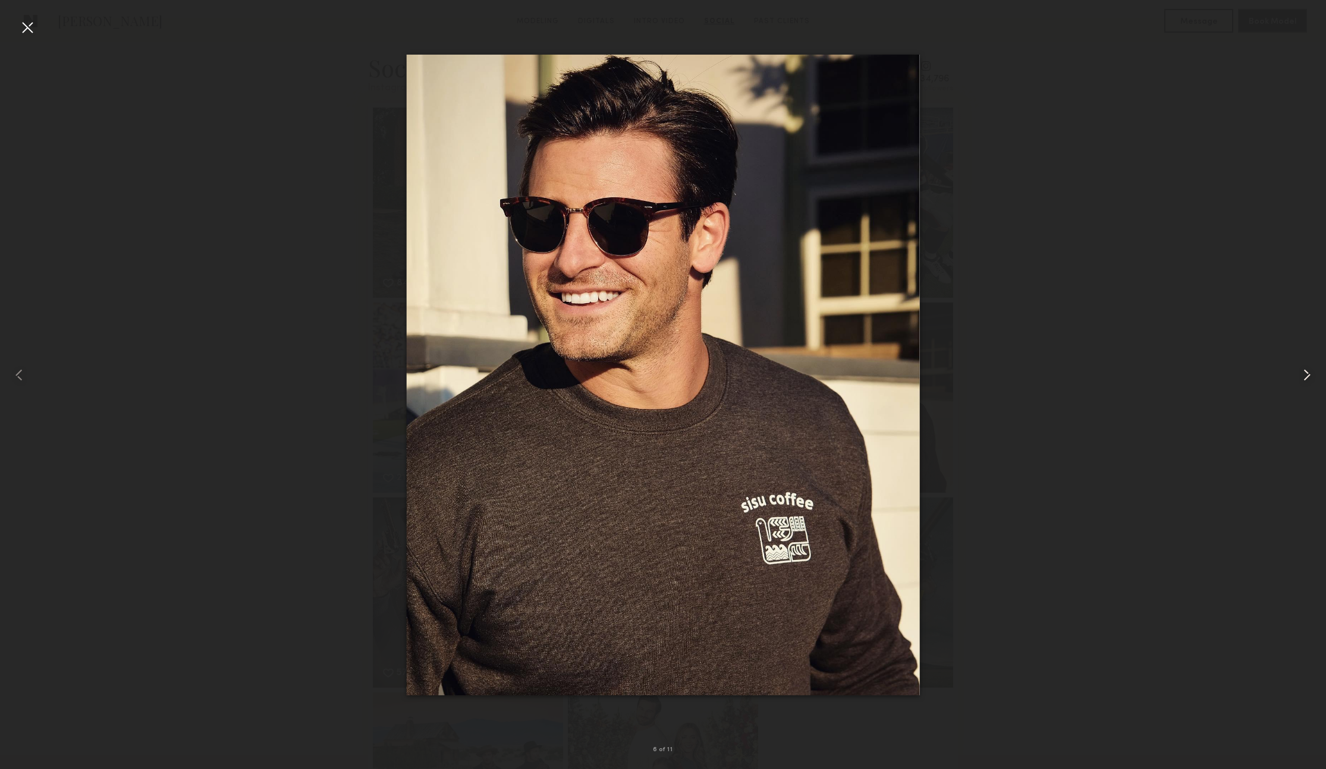
click at [1306, 371] on common-icon at bounding box center [1306, 375] width 19 height 19
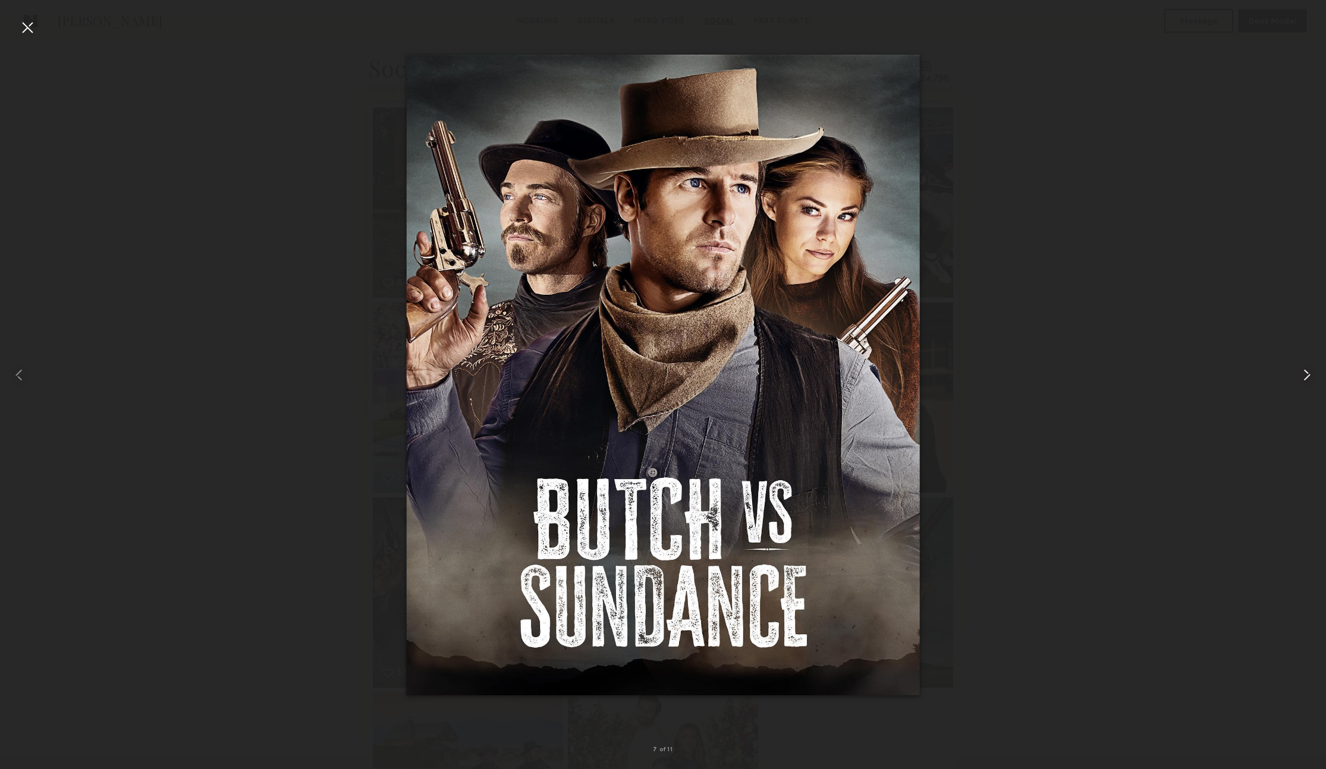
click at [1306, 371] on common-icon at bounding box center [1306, 375] width 19 height 19
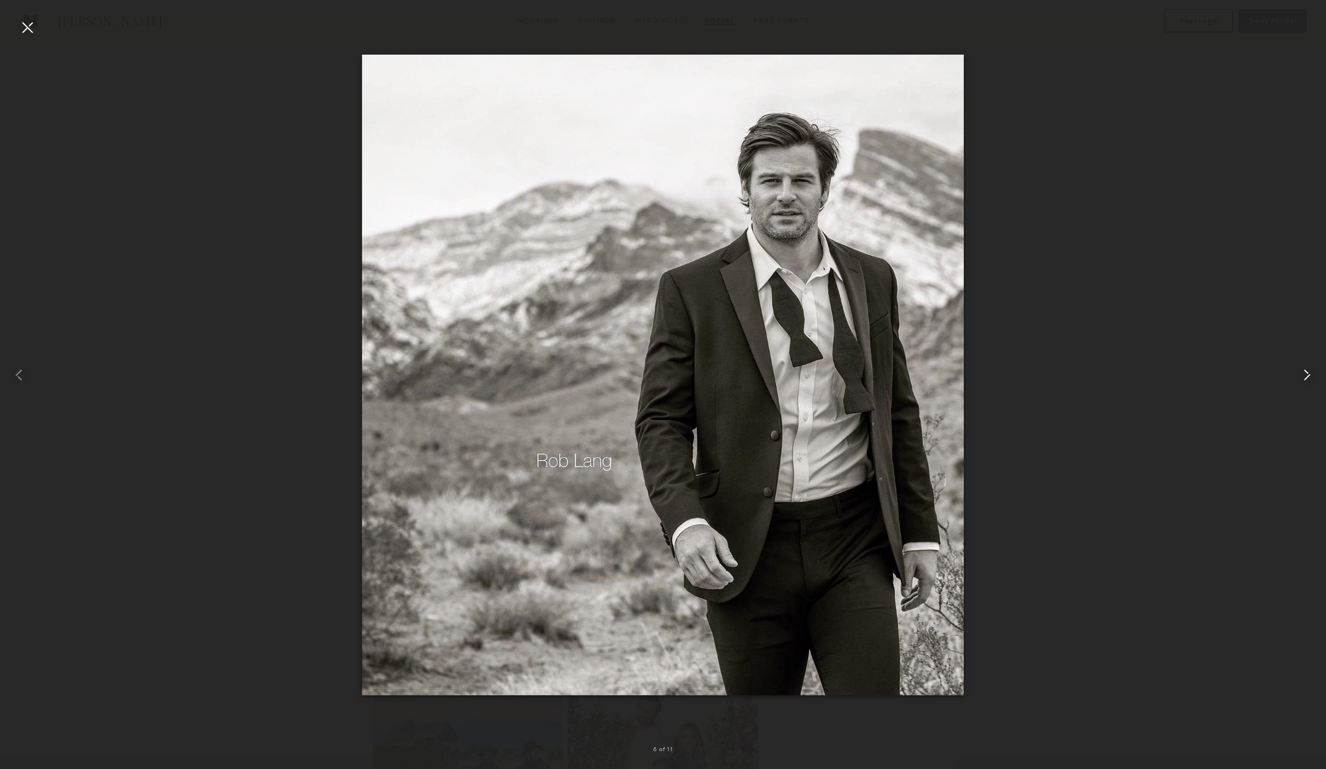
click at [1306, 371] on common-icon at bounding box center [1306, 375] width 19 height 19
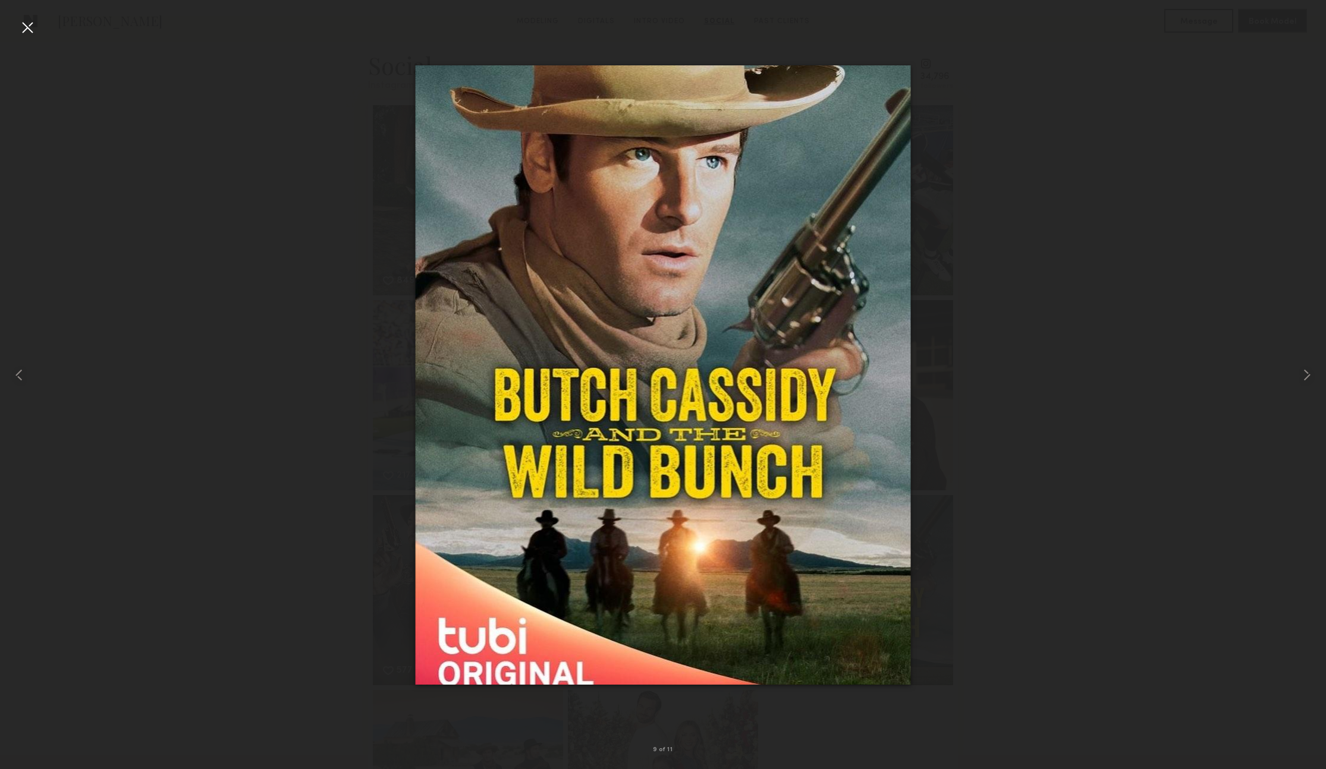
scroll to position [2129, 0]
click at [1158, 89] on div at bounding box center [663, 375] width 1326 height 712
click at [1309, 370] on common-icon at bounding box center [1306, 375] width 19 height 19
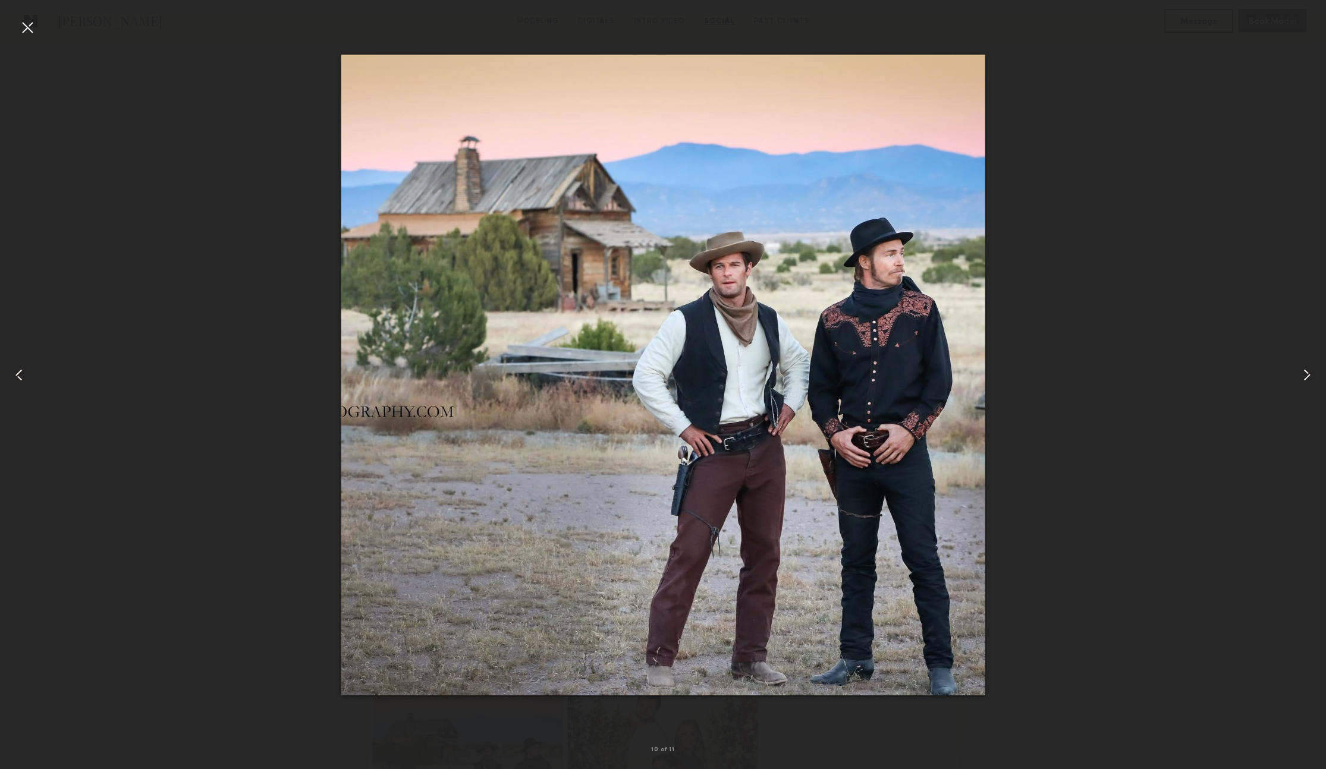
click at [1310, 368] on common-icon at bounding box center [1306, 375] width 19 height 19
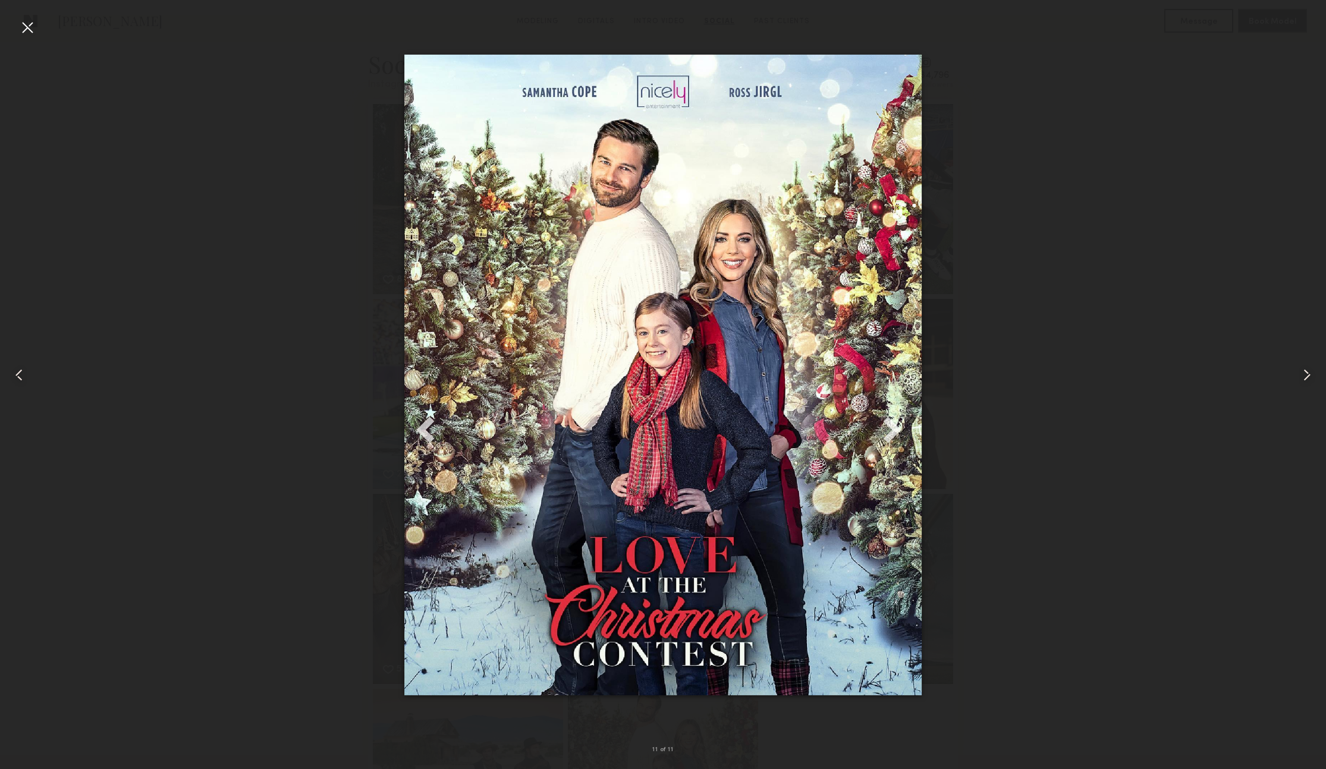
click at [1309, 367] on common-icon at bounding box center [1306, 375] width 19 height 19
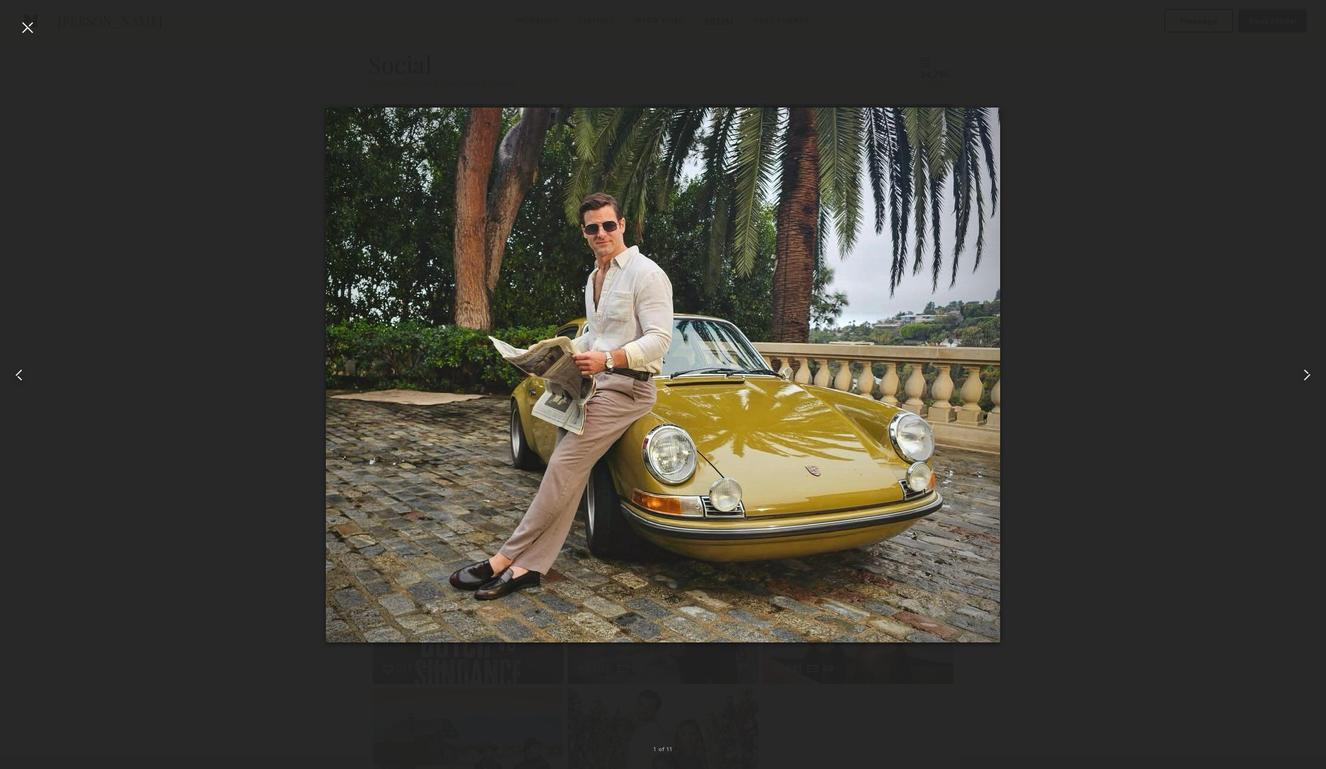
click at [1309, 367] on common-icon at bounding box center [1306, 375] width 19 height 19
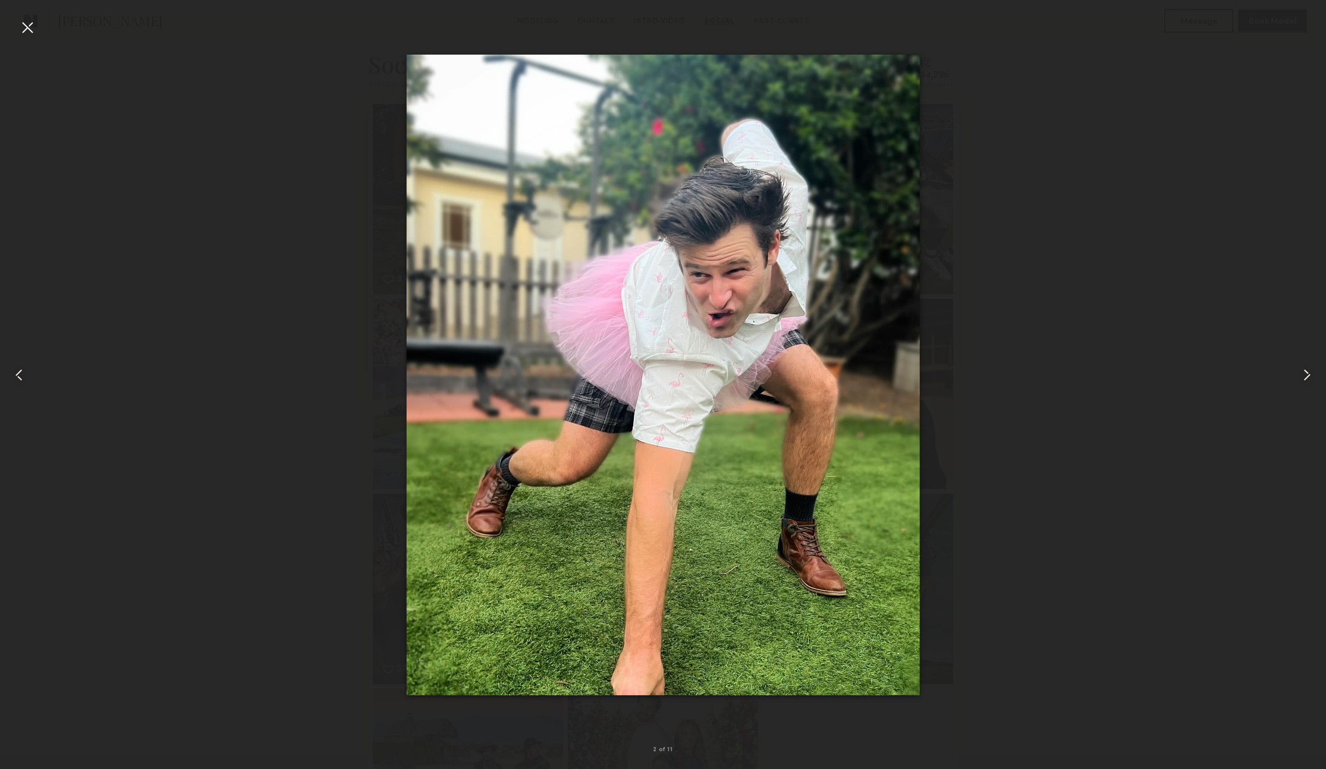
click at [1309, 367] on common-icon at bounding box center [1306, 375] width 19 height 19
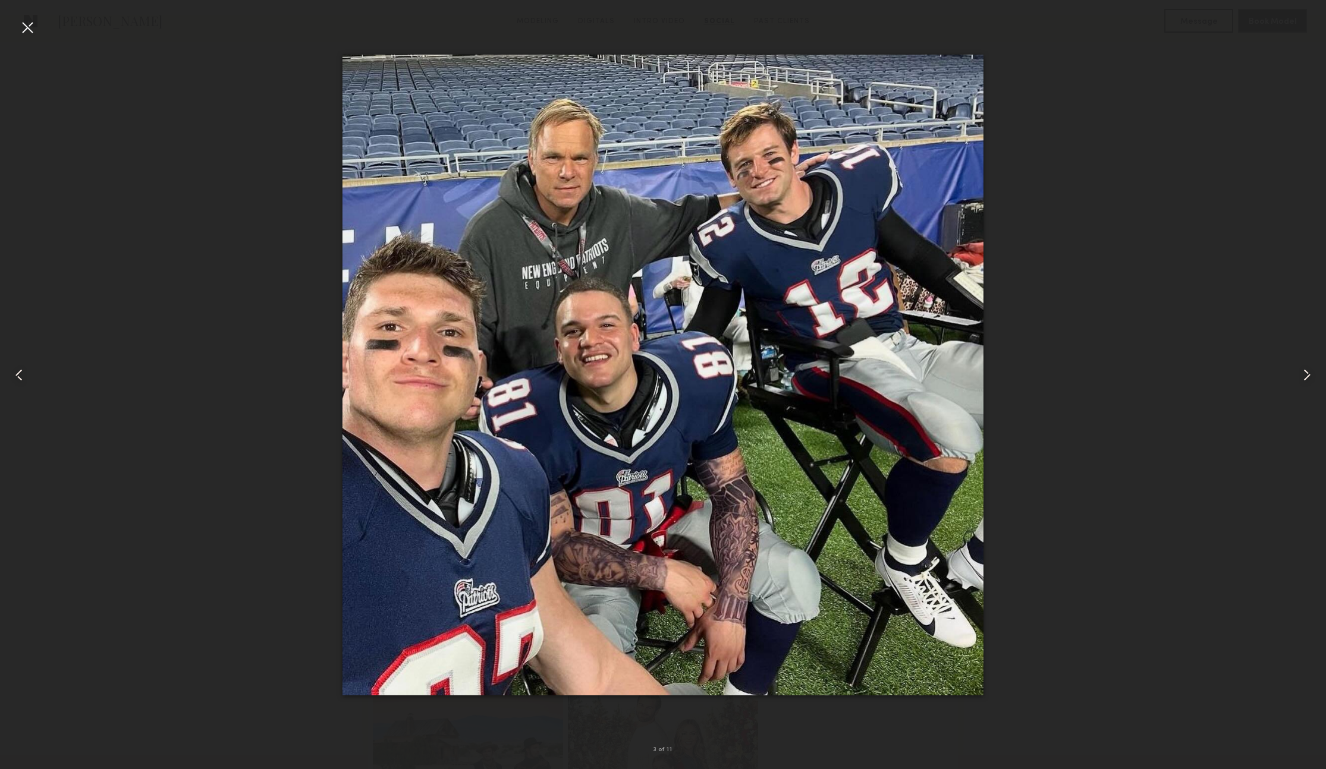
click at [1309, 367] on common-icon at bounding box center [1306, 375] width 19 height 19
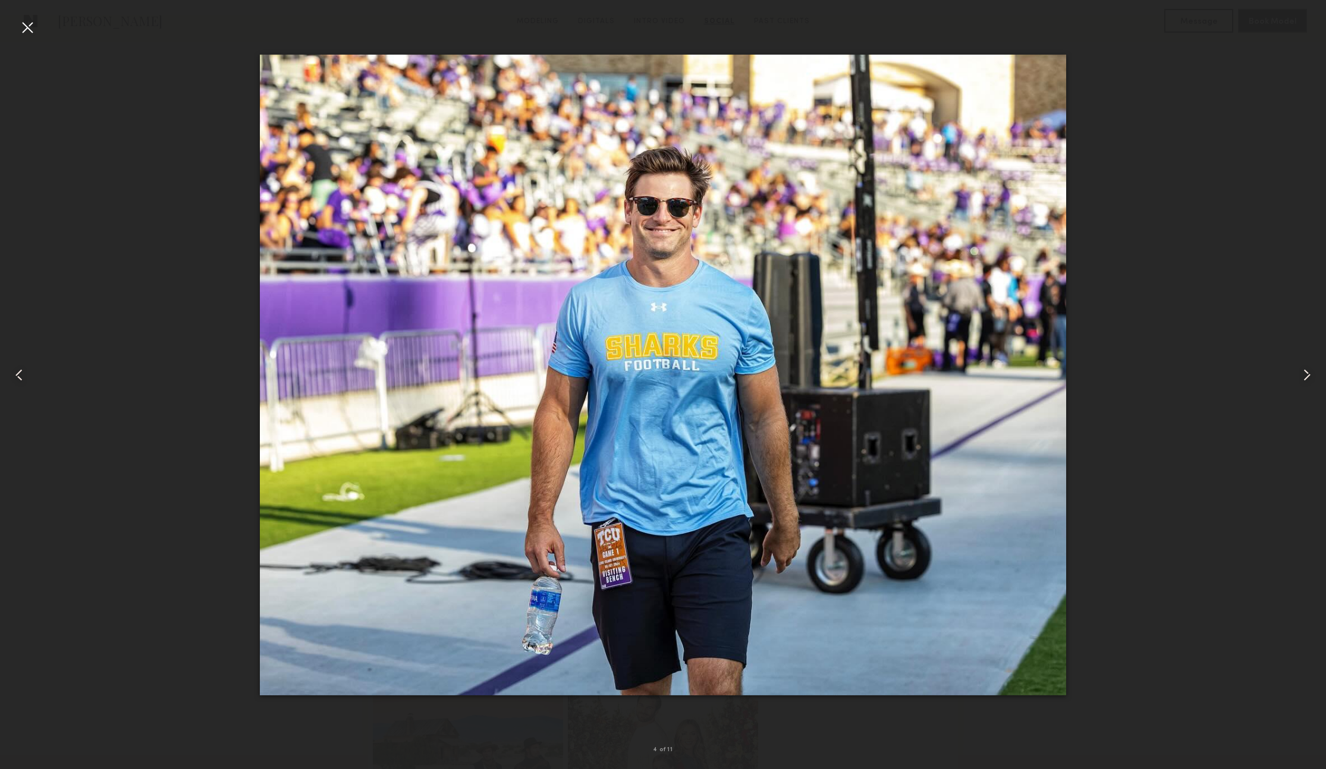
click at [1309, 367] on common-icon at bounding box center [1306, 375] width 19 height 19
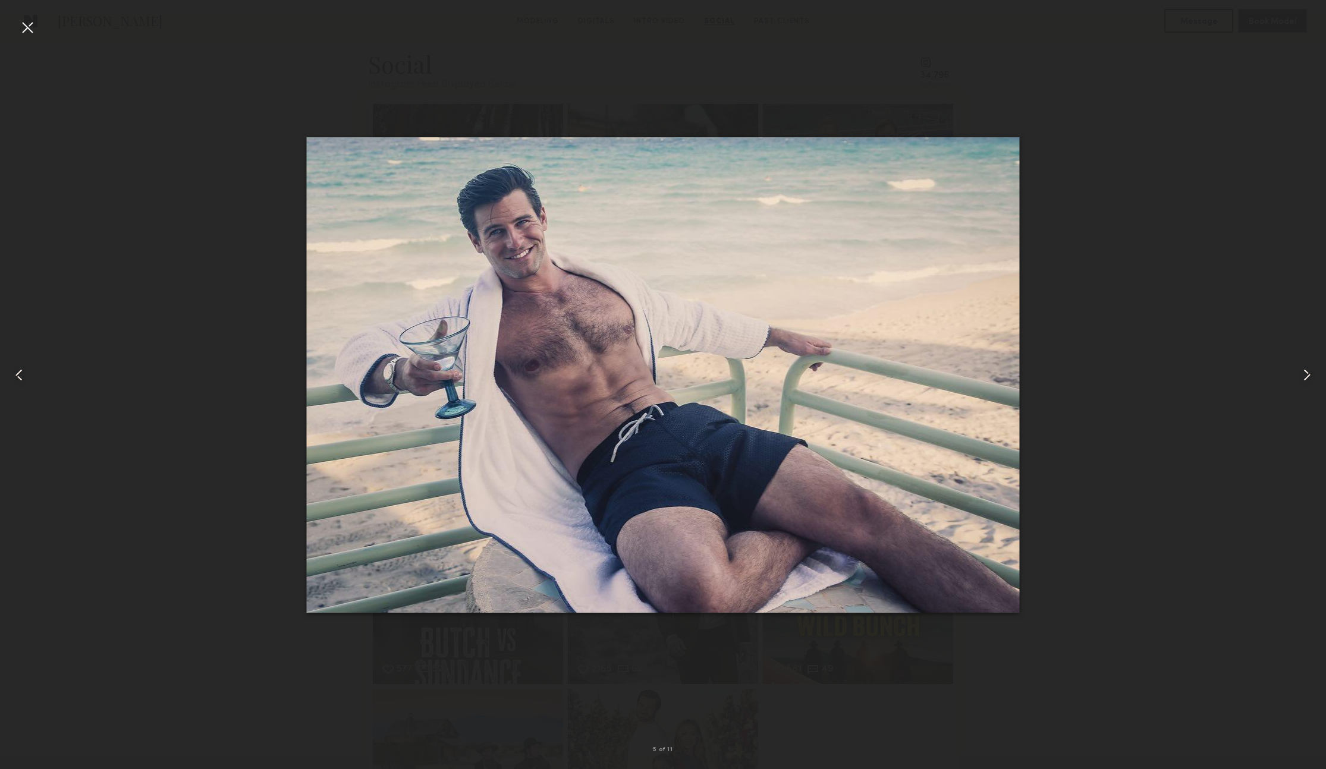
click at [1309, 367] on common-icon at bounding box center [1306, 375] width 19 height 19
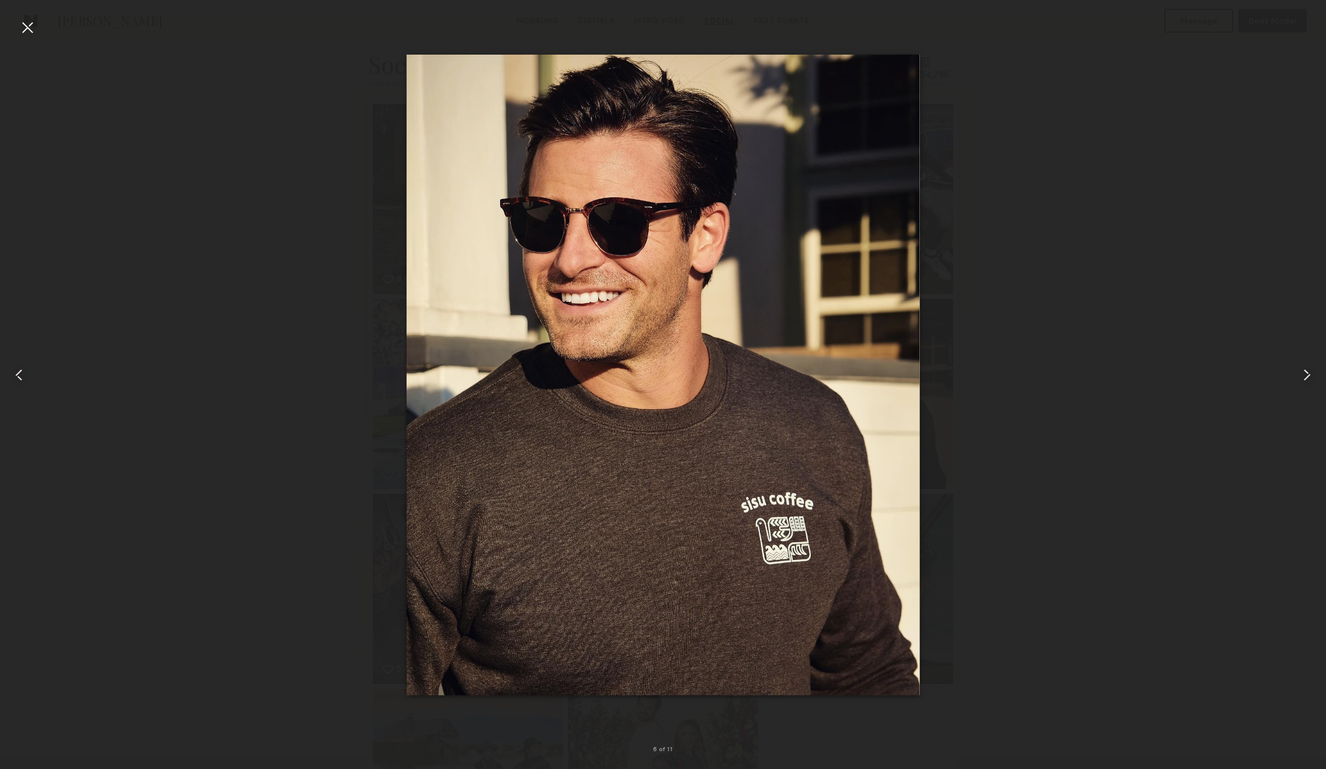
click at [1309, 367] on common-icon at bounding box center [1306, 375] width 19 height 19
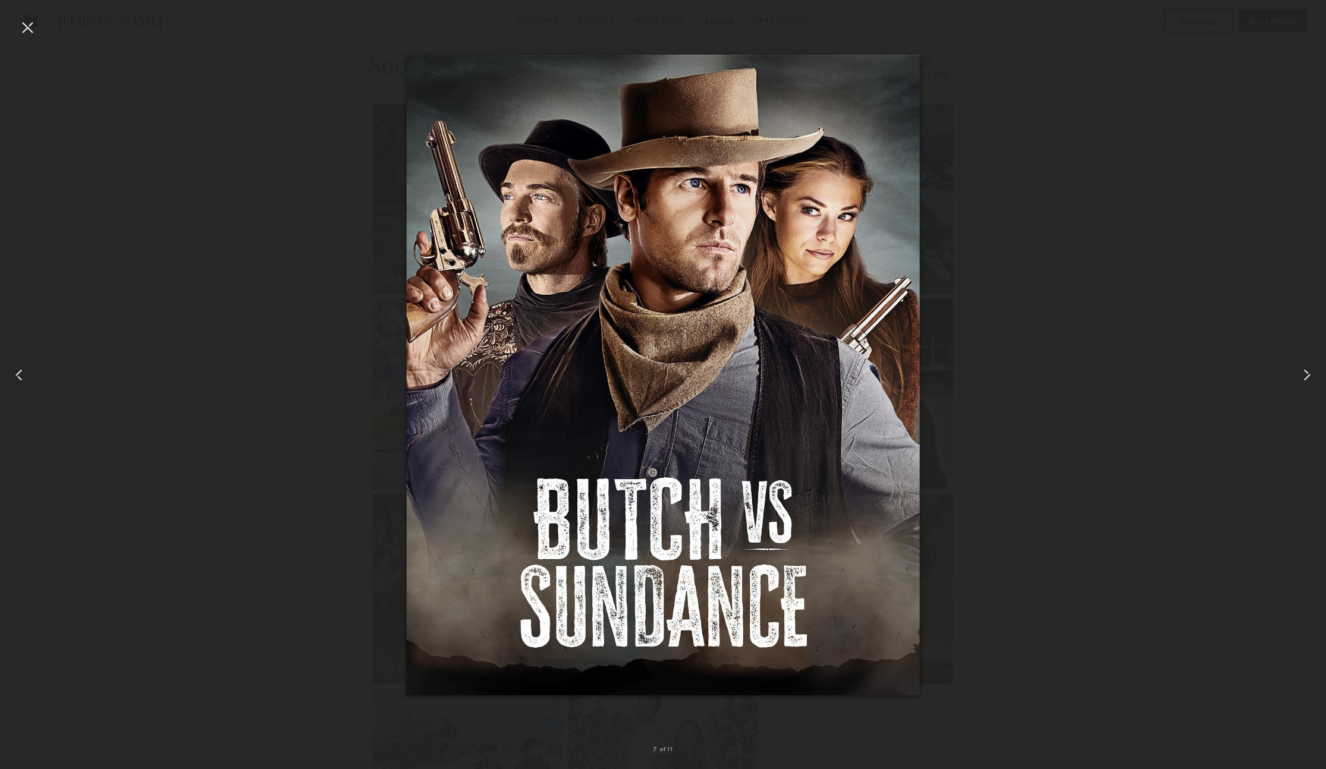
click at [1309, 367] on common-icon at bounding box center [1306, 375] width 19 height 19
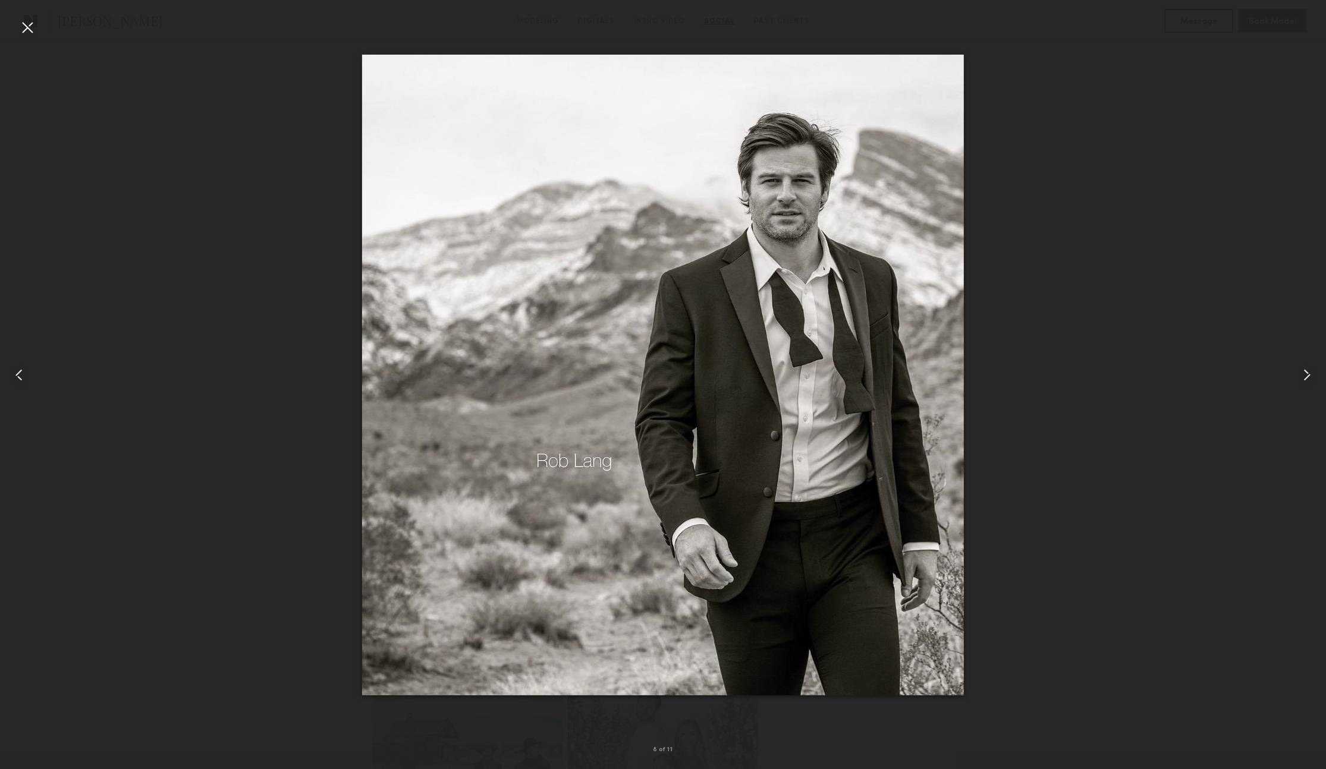
click at [1309, 367] on common-icon at bounding box center [1306, 375] width 19 height 19
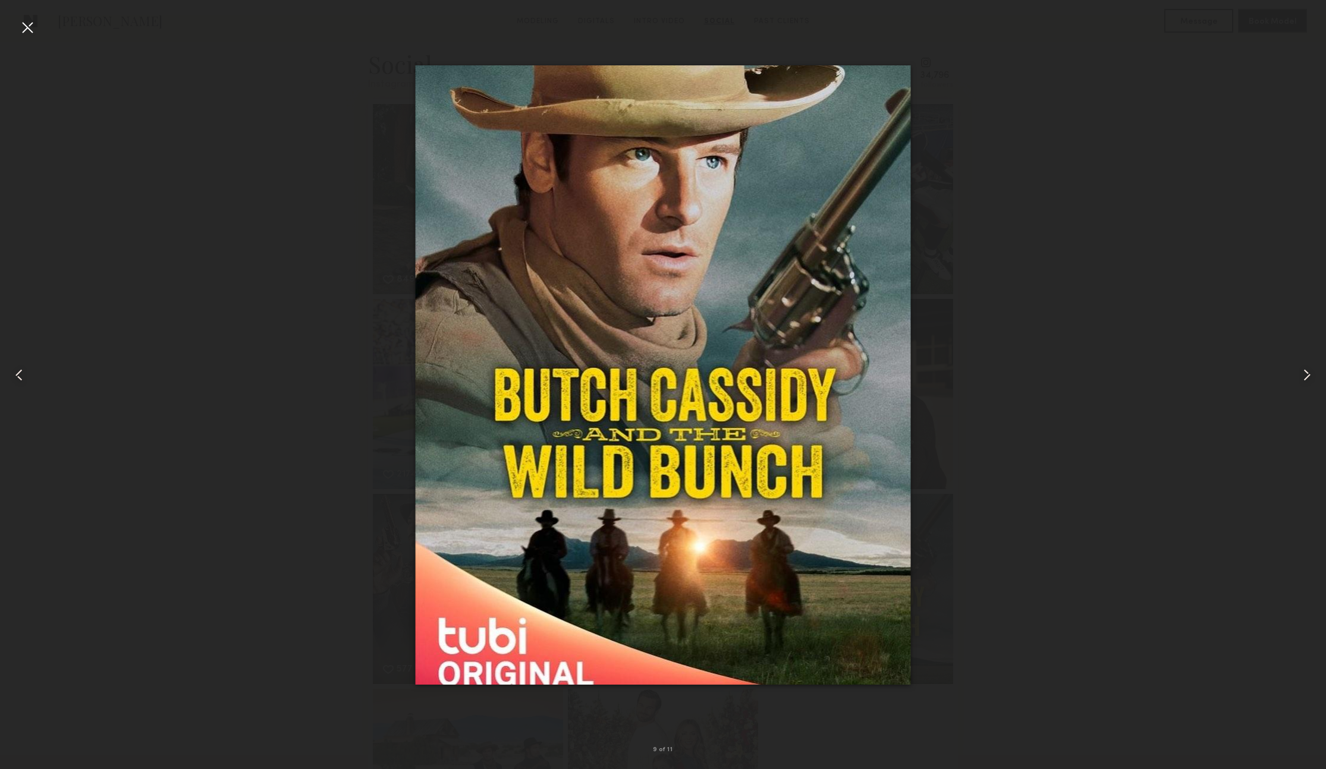
click at [1309, 367] on common-icon at bounding box center [1306, 375] width 19 height 19
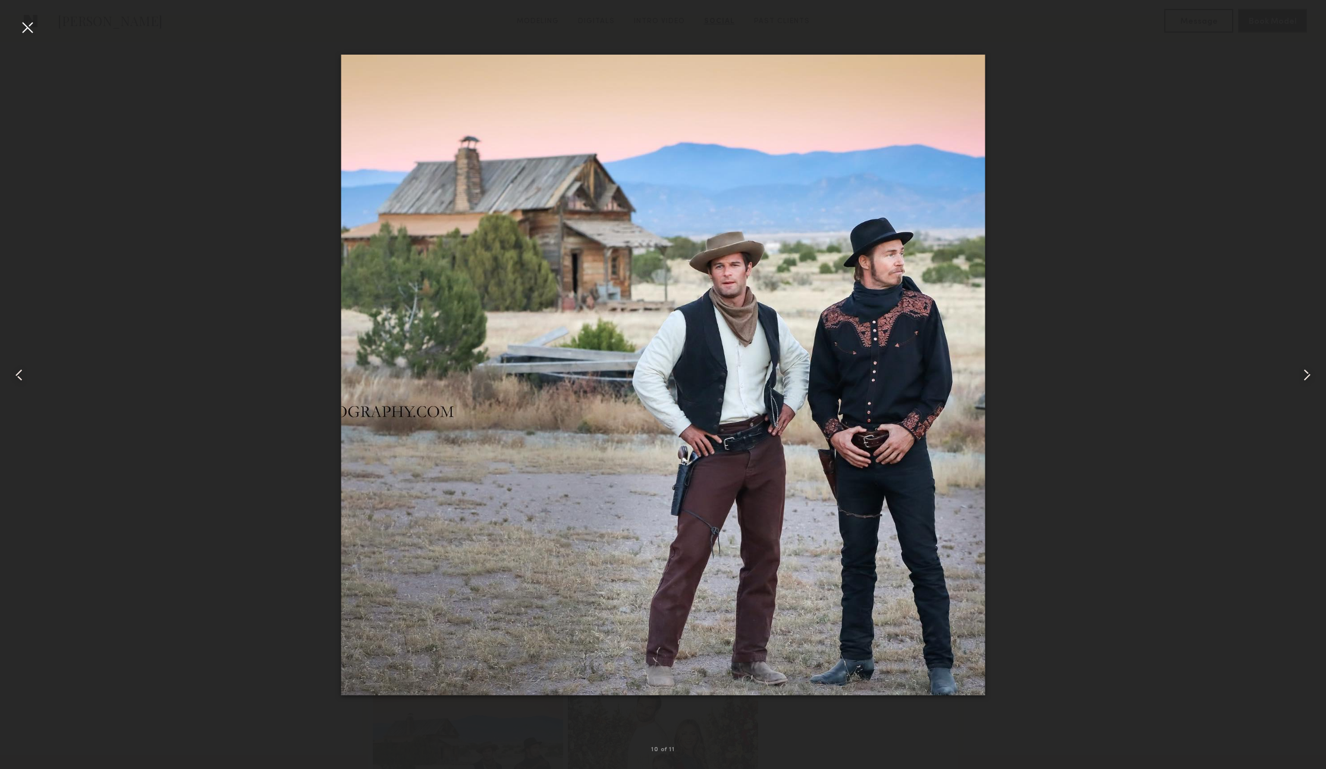
click at [1309, 367] on common-icon at bounding box center [1306, 375] width 19 height 19
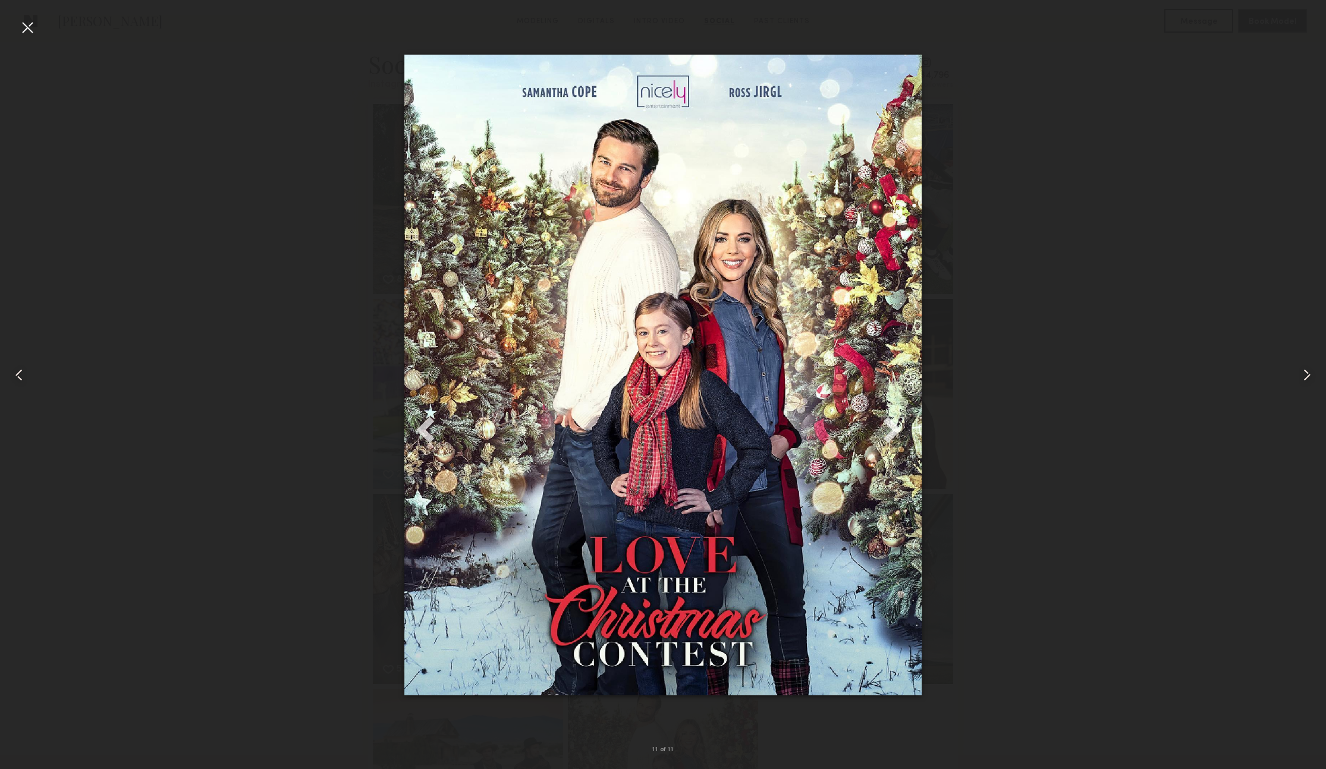
click at [1309, 367] on common-icon at bounding box center [1306, 375] width 19 height 19
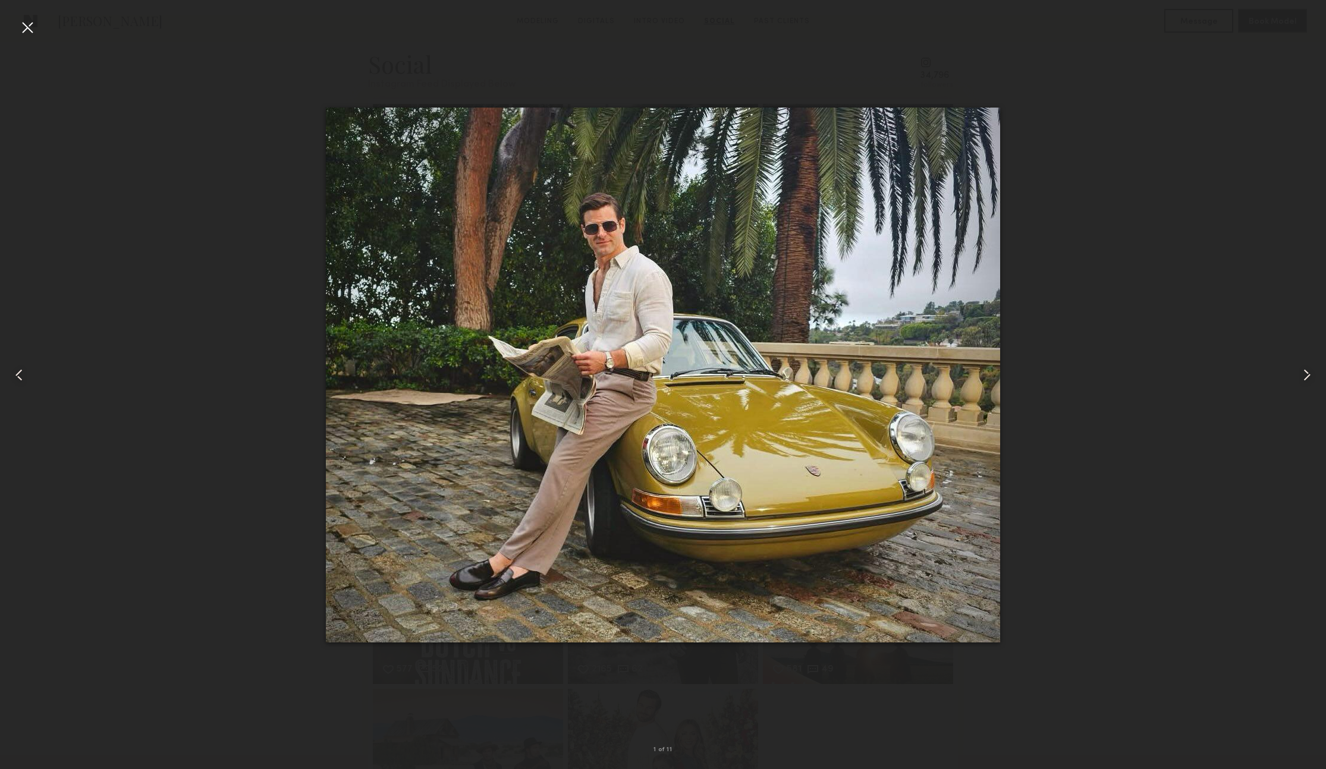
click at [1309, 367] on common-icon at bounding box center [1306, 375] width 19 height 19
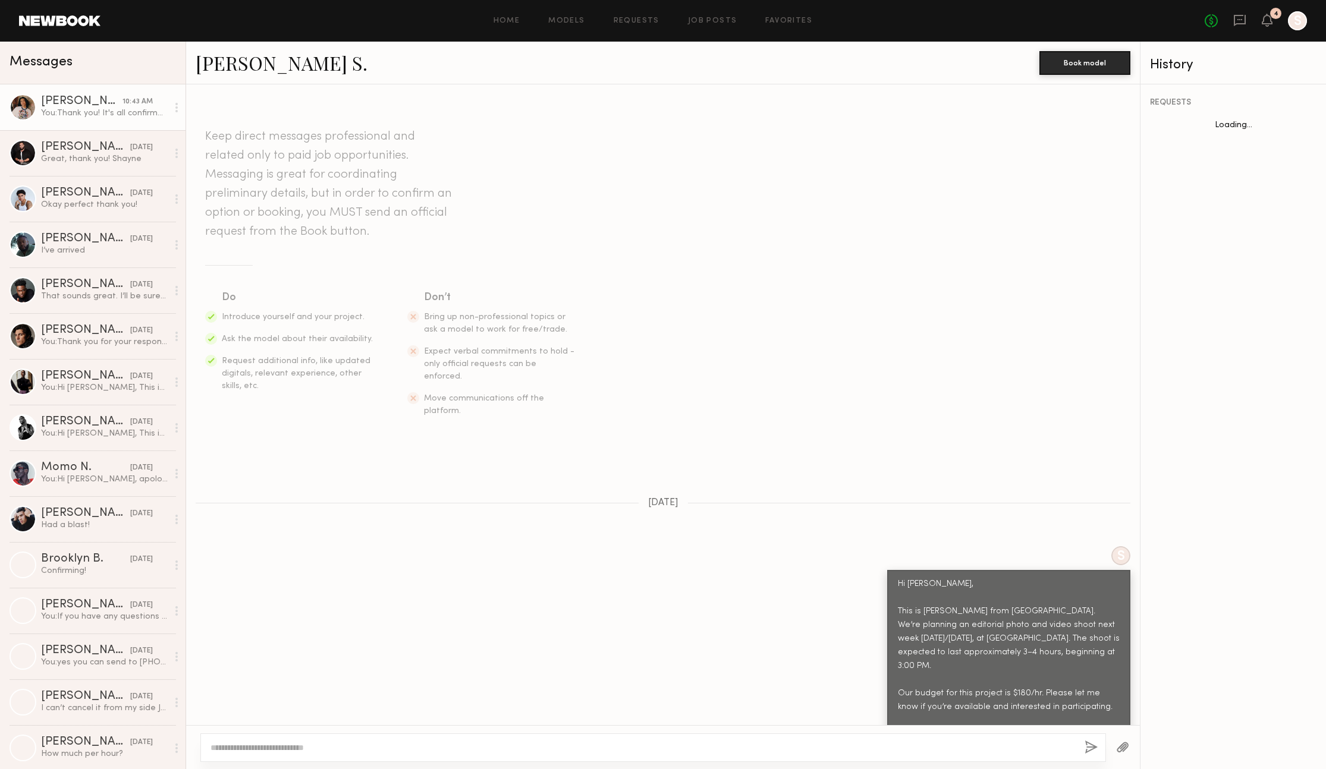
scroll to position [930, 0]
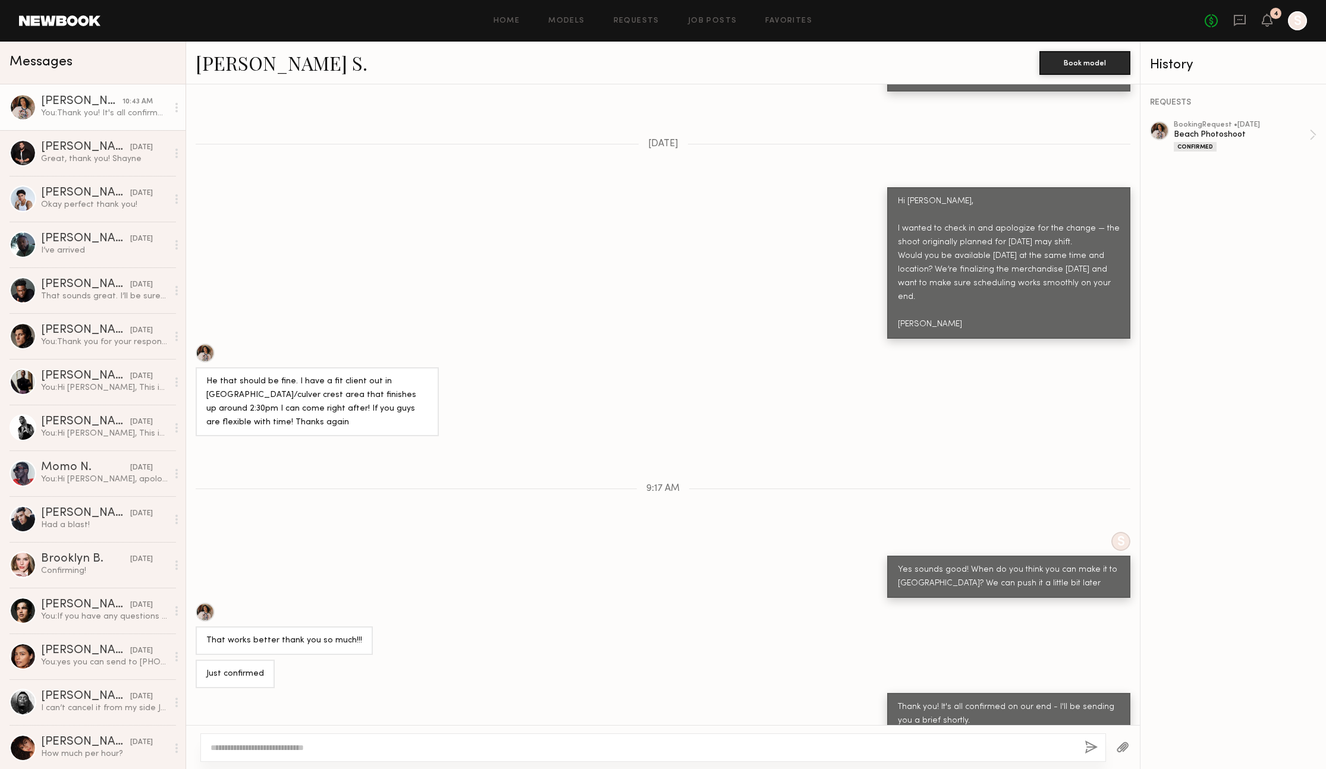
click at [1123, 748] on button "button" at bounding box center [1122, 748] width 13 height 15
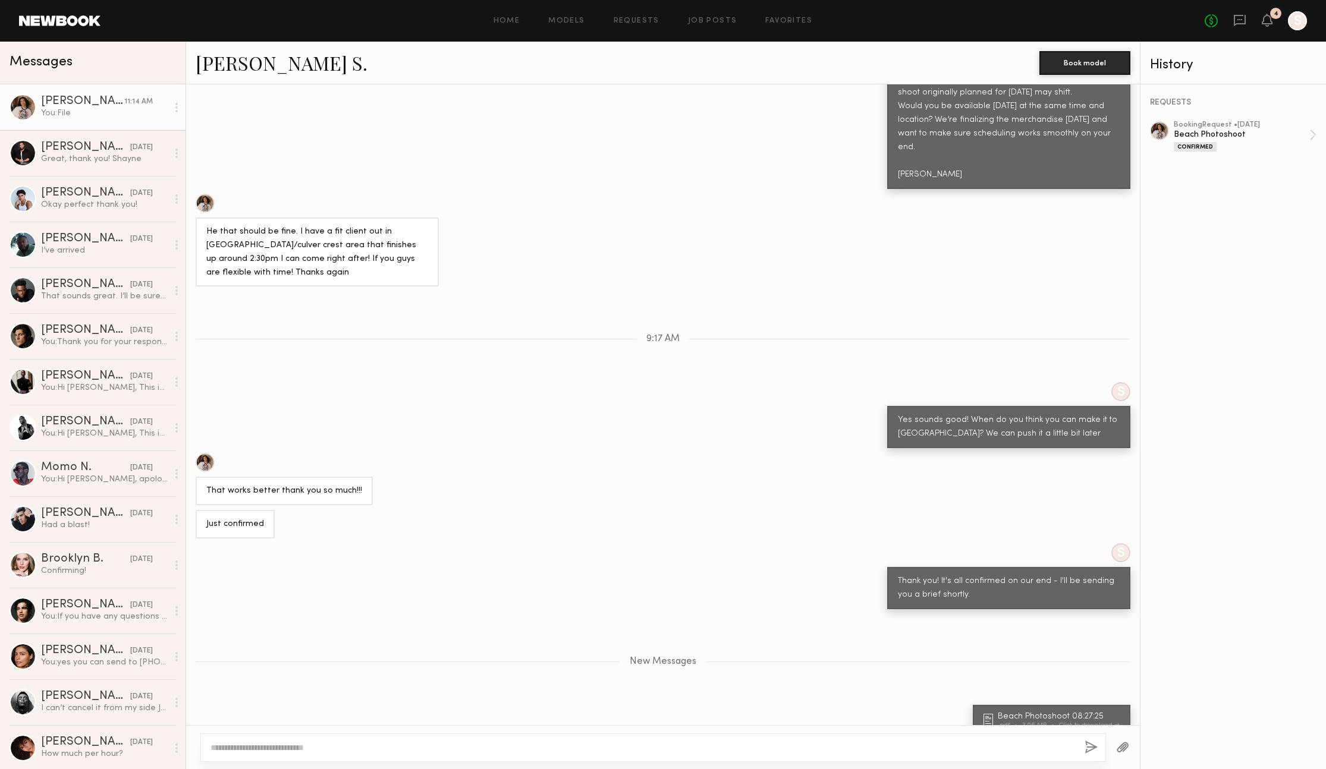
scroll to position [1077, 0]
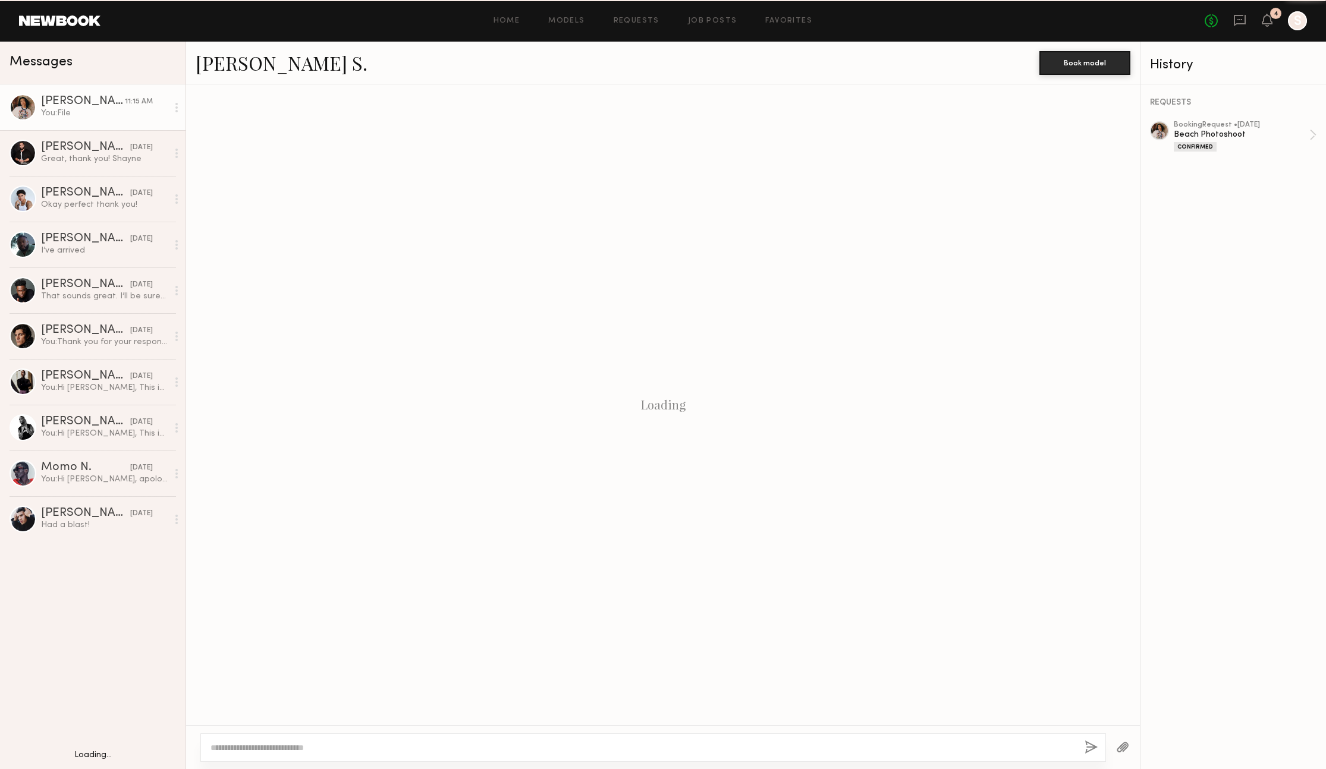
scroll to position [990, 0]
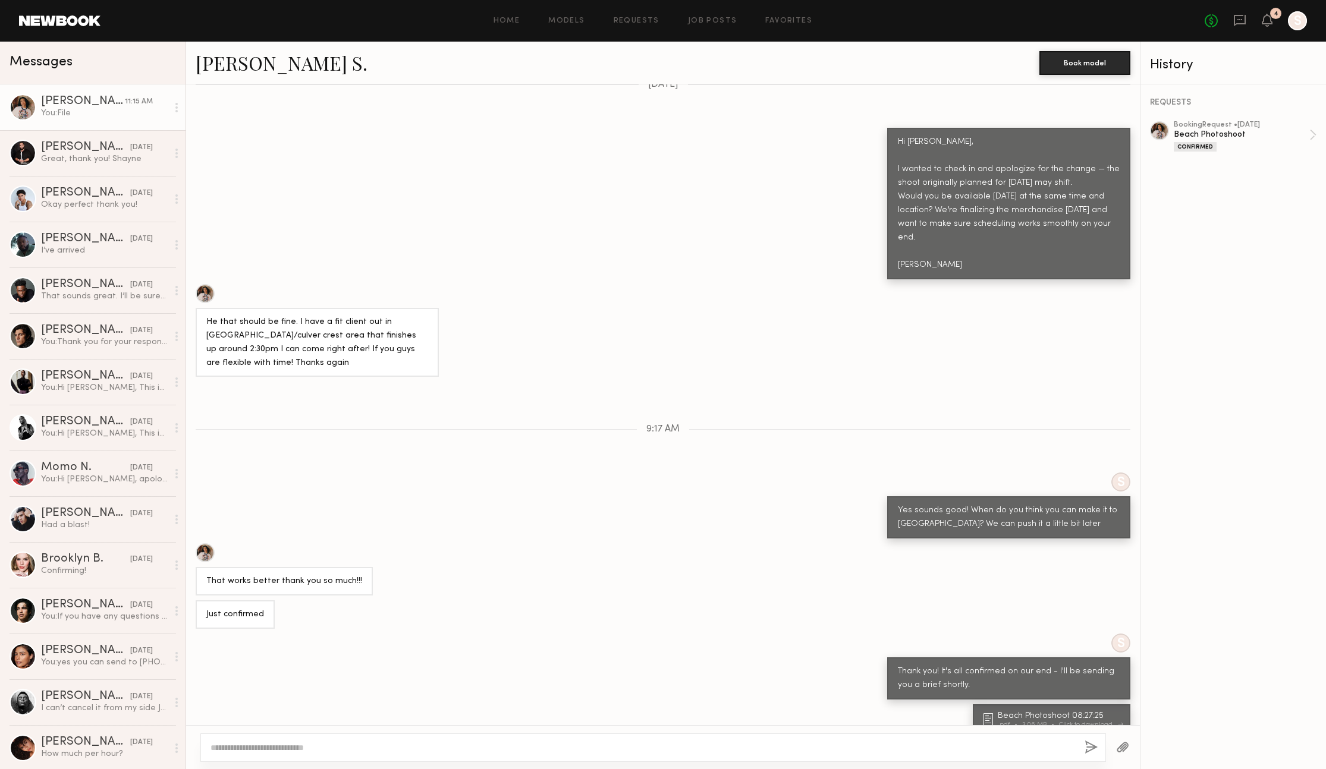
click at [1017, 712] on div "Beach Photoshoot 08:27:25" at bounding box center [1060, 716] width 125 height 8
click at [310, 59] on link "[PERSON_NAME] S." at bounding box center [282, 63] width 172 height 26
click at [1216, 132] on div "Beach Photoshoot" at bounding box center [1242, 134] width 136 height 11
click at [1052, 712] on div "Beach Photoshoot 08:27:25" at bounding box center [1060, 716] width 125 height 8
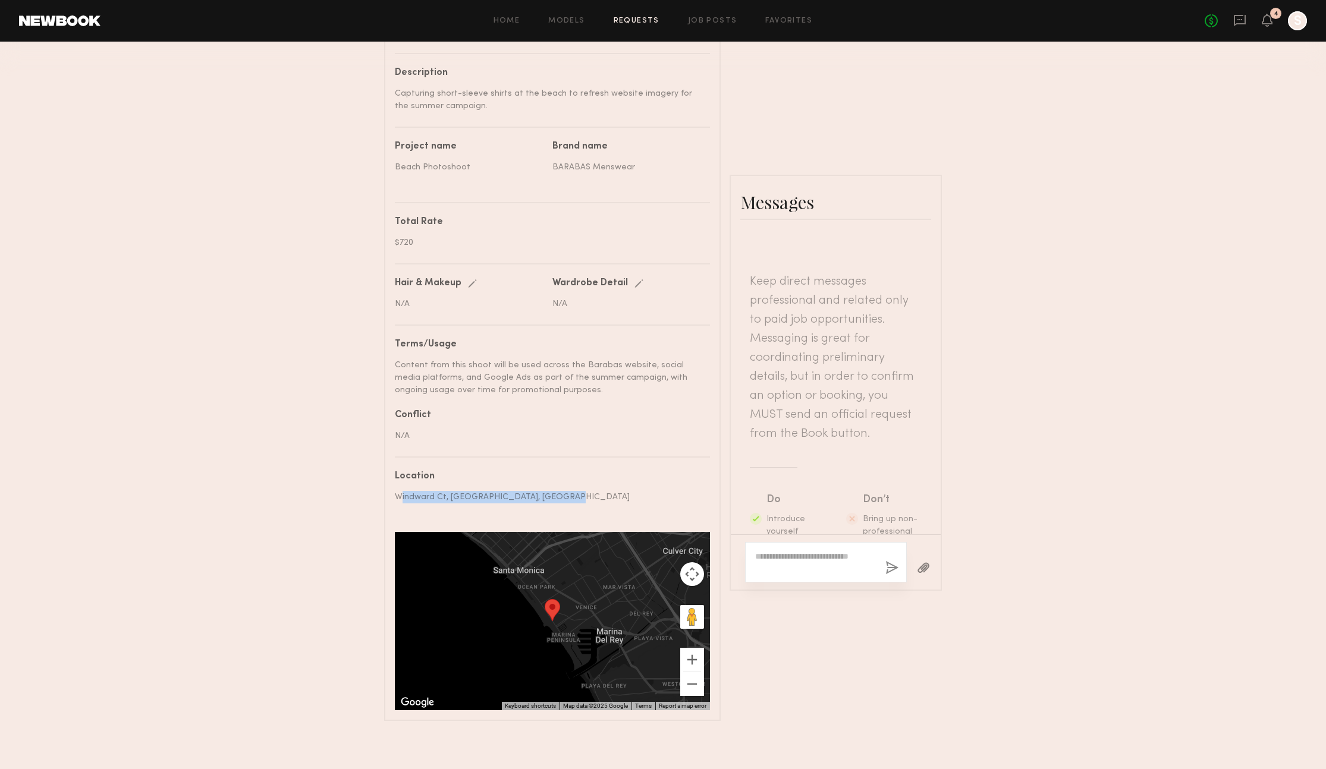
scroll to position [1763, 0]
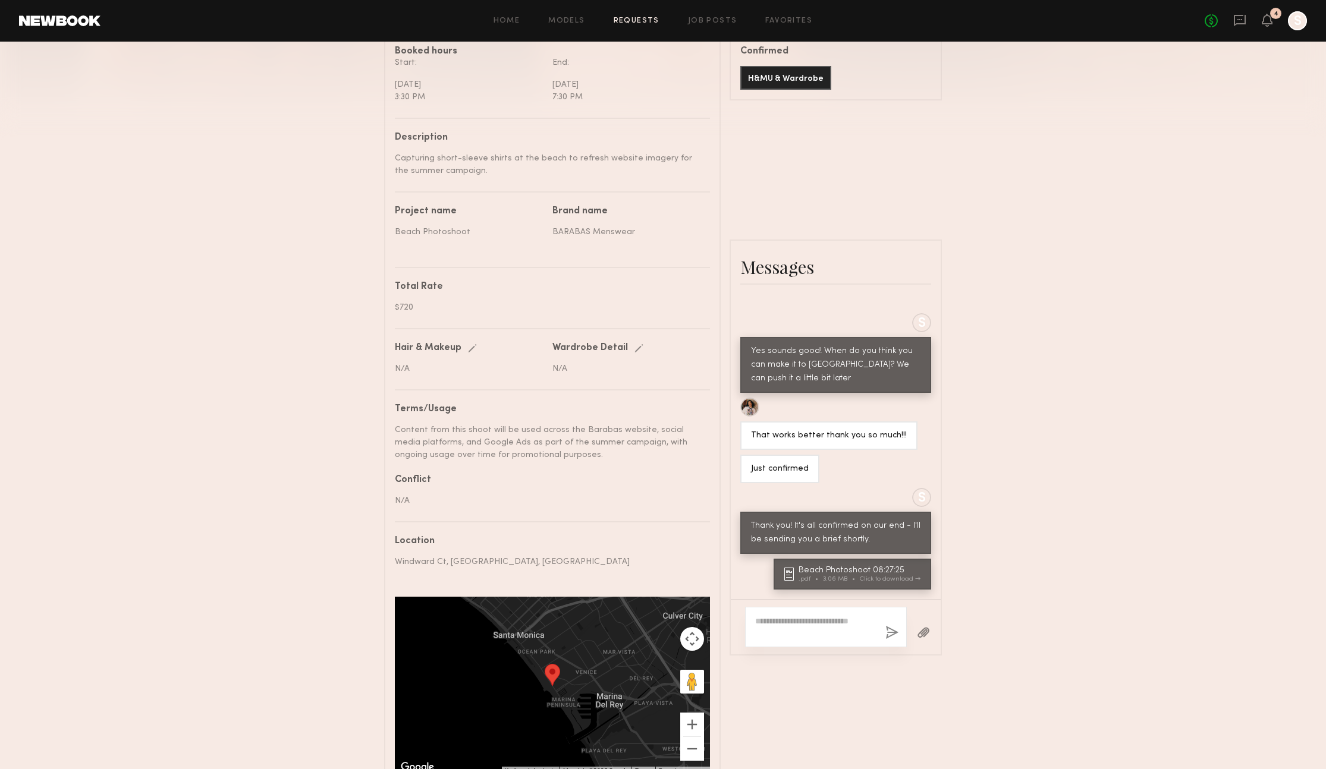
scroll to position [430, 0]
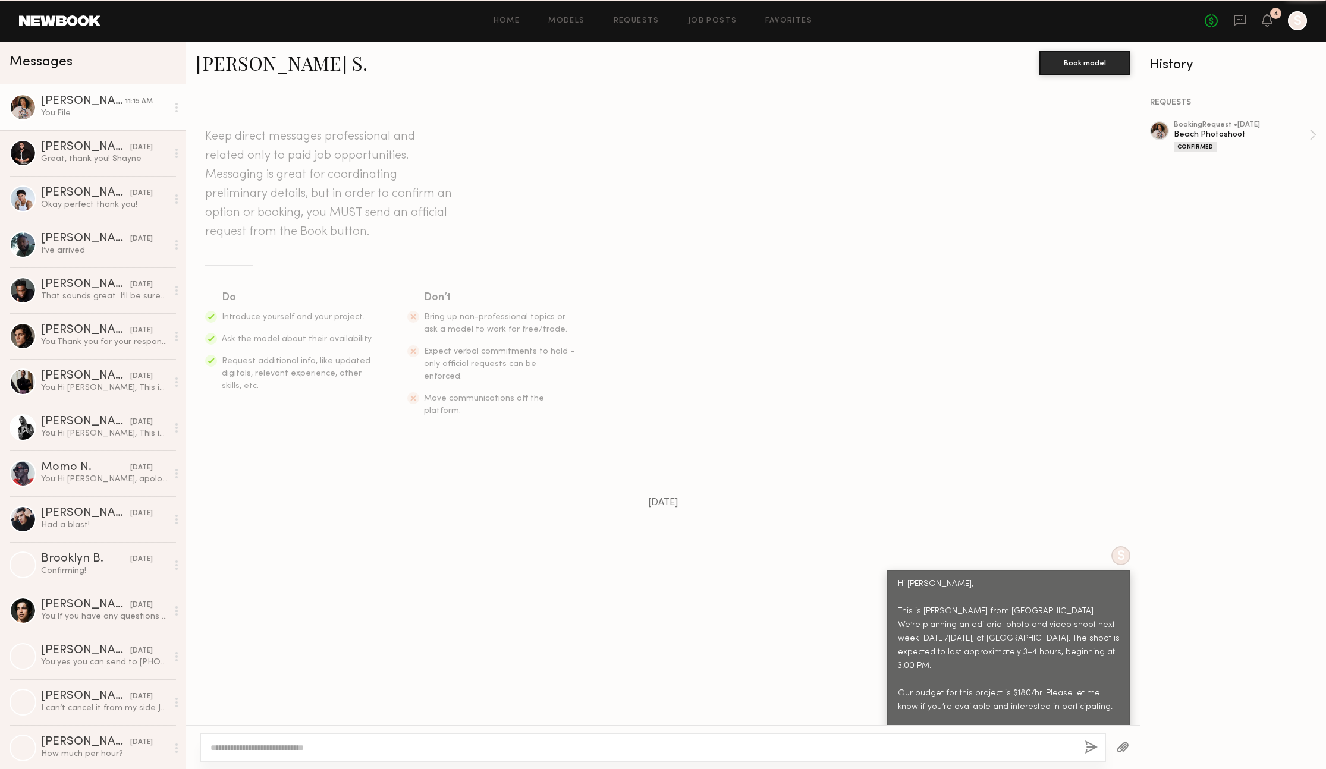
scroll to position [990, 0]
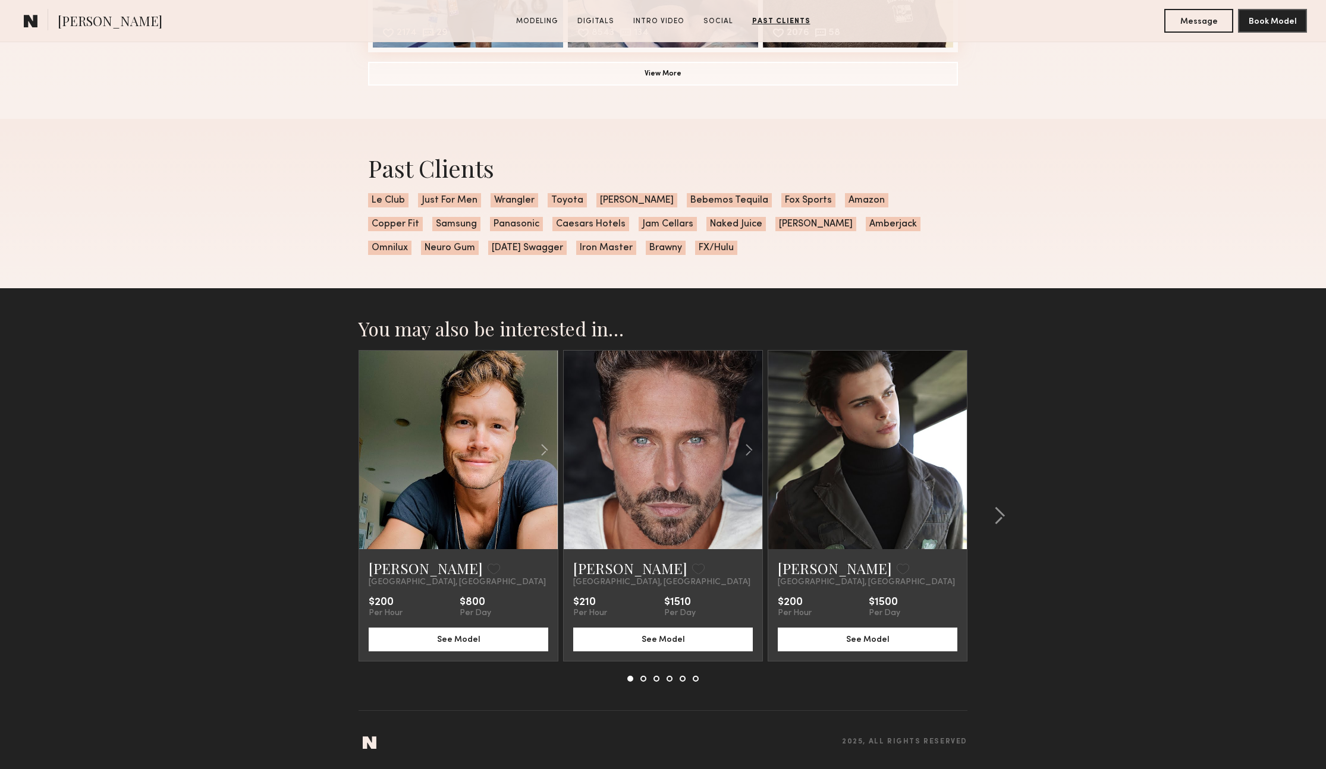
scroll to position [2554, 0]
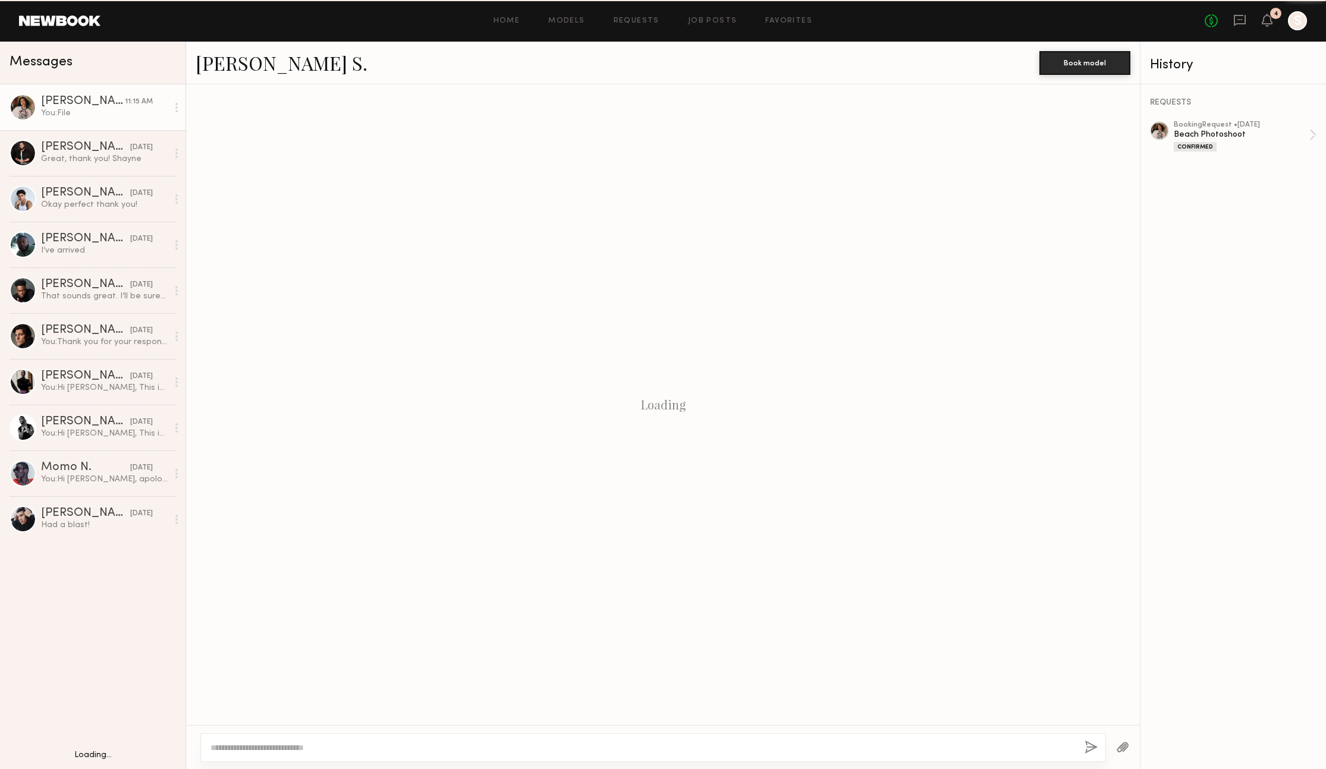
scroll to position [990, 0]
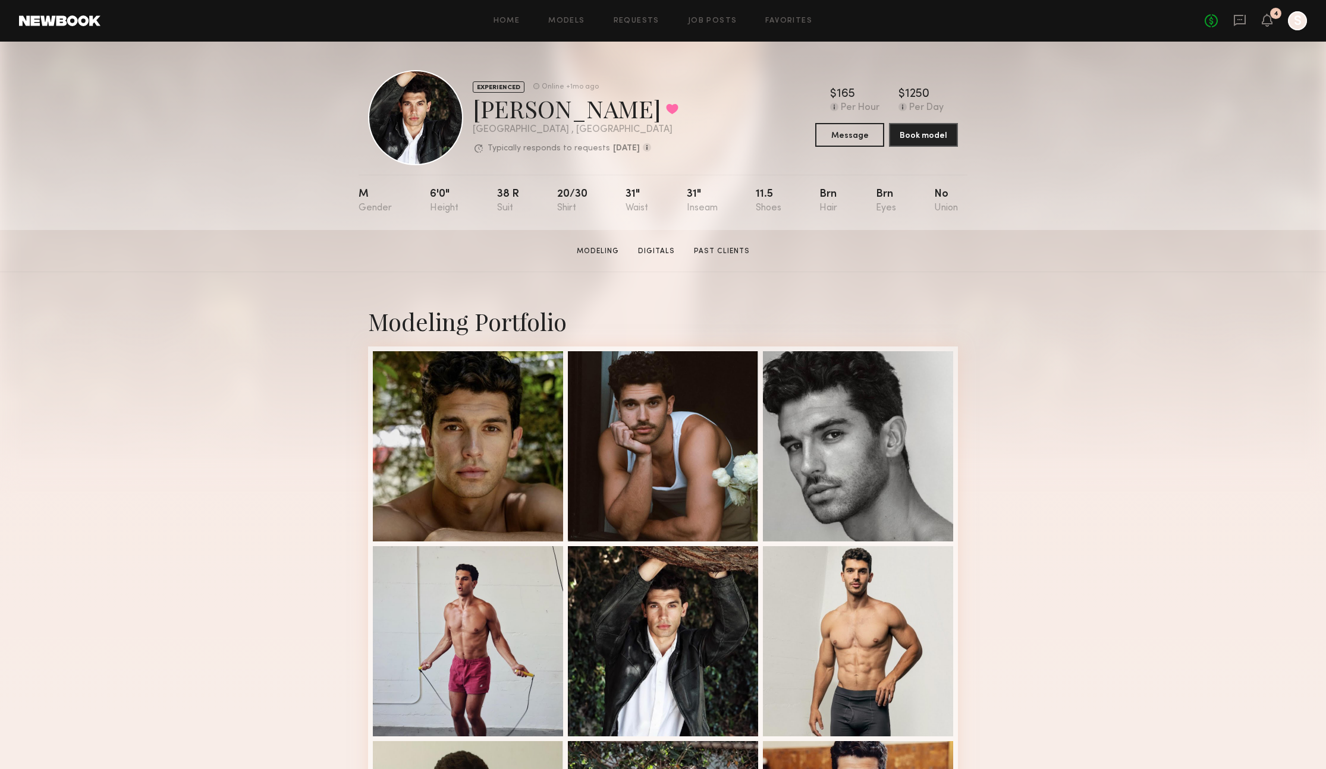
click at [580, 15] on div "Home Models Requests Job Posts Favorites Sign Out No fees up to $5,000 4 S" at bounding box center [703, 20] width 1206 height 19
click at [579, 18] on link "Models" at bounding box center [566, 21] width 36 height 8
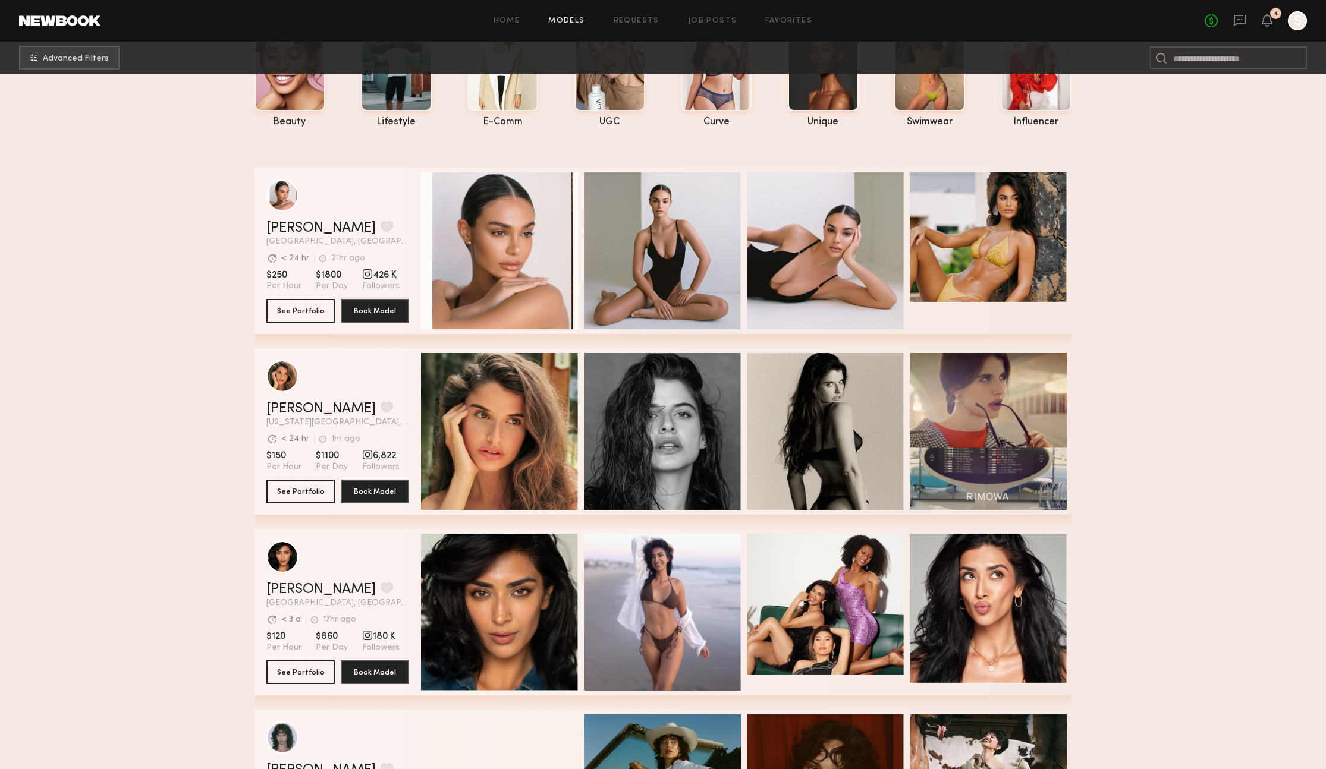
scroll to position [512, 0]
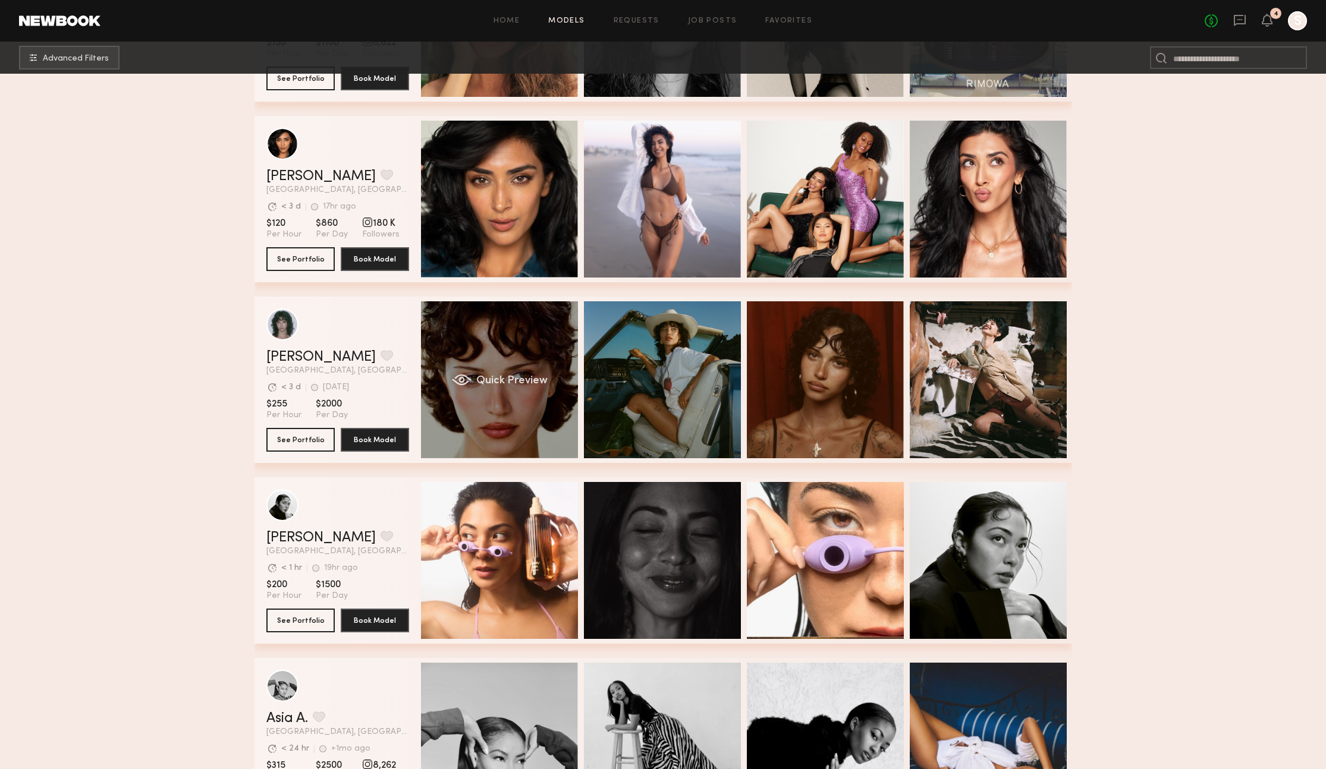
click at [528, 423] on div "Quick Preview" at bounding box center [499, 379] width 157 height 157
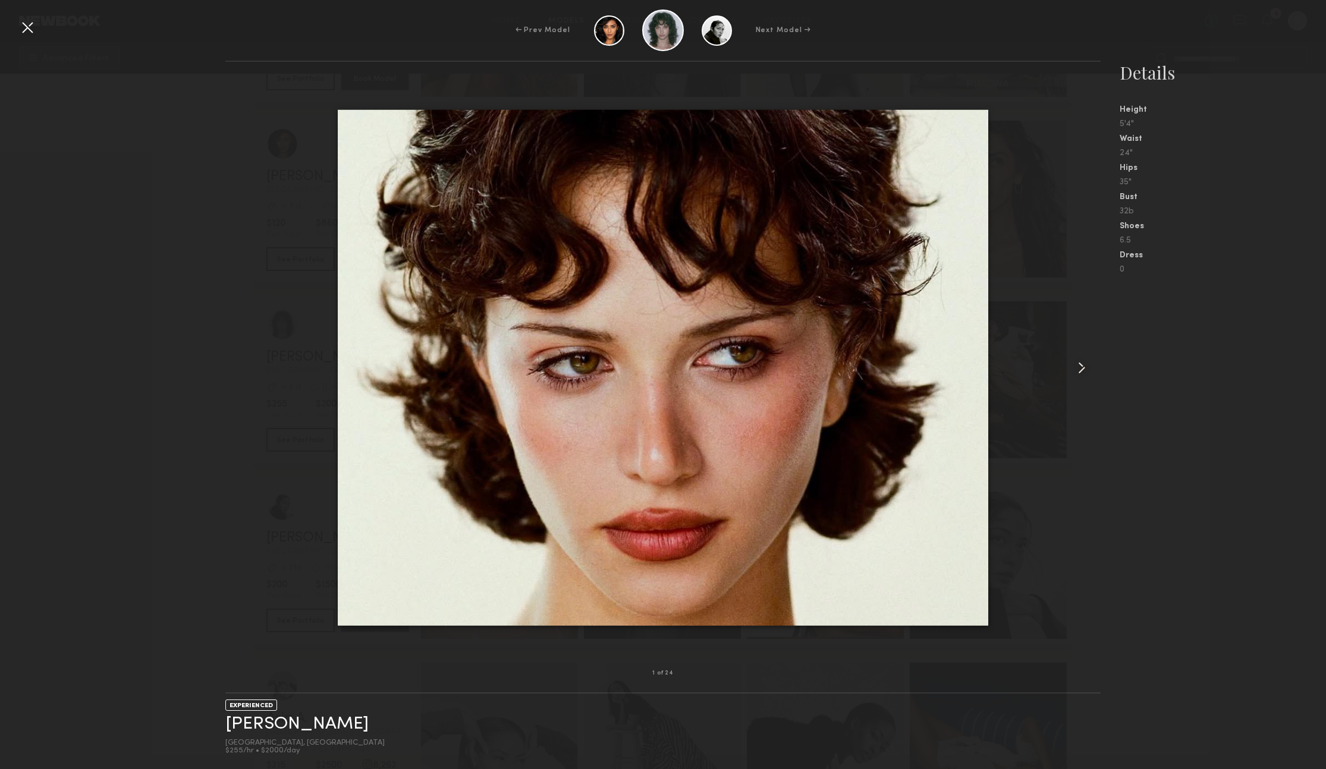
click at [1080, 358] on div at bounding box center [1082, 368] width 35 height 574
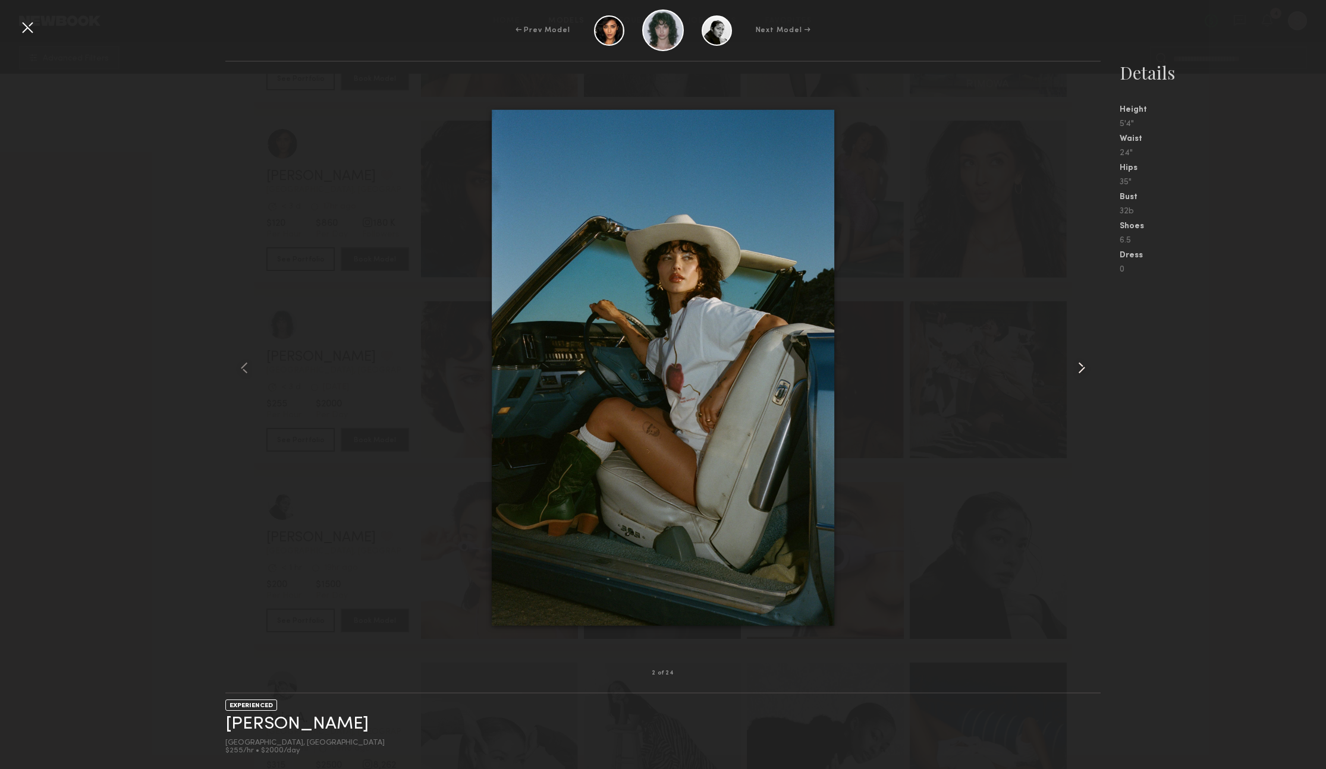
click at [1080, 358] on common-icon at bounding box center [1081, 367] width 19 height 19
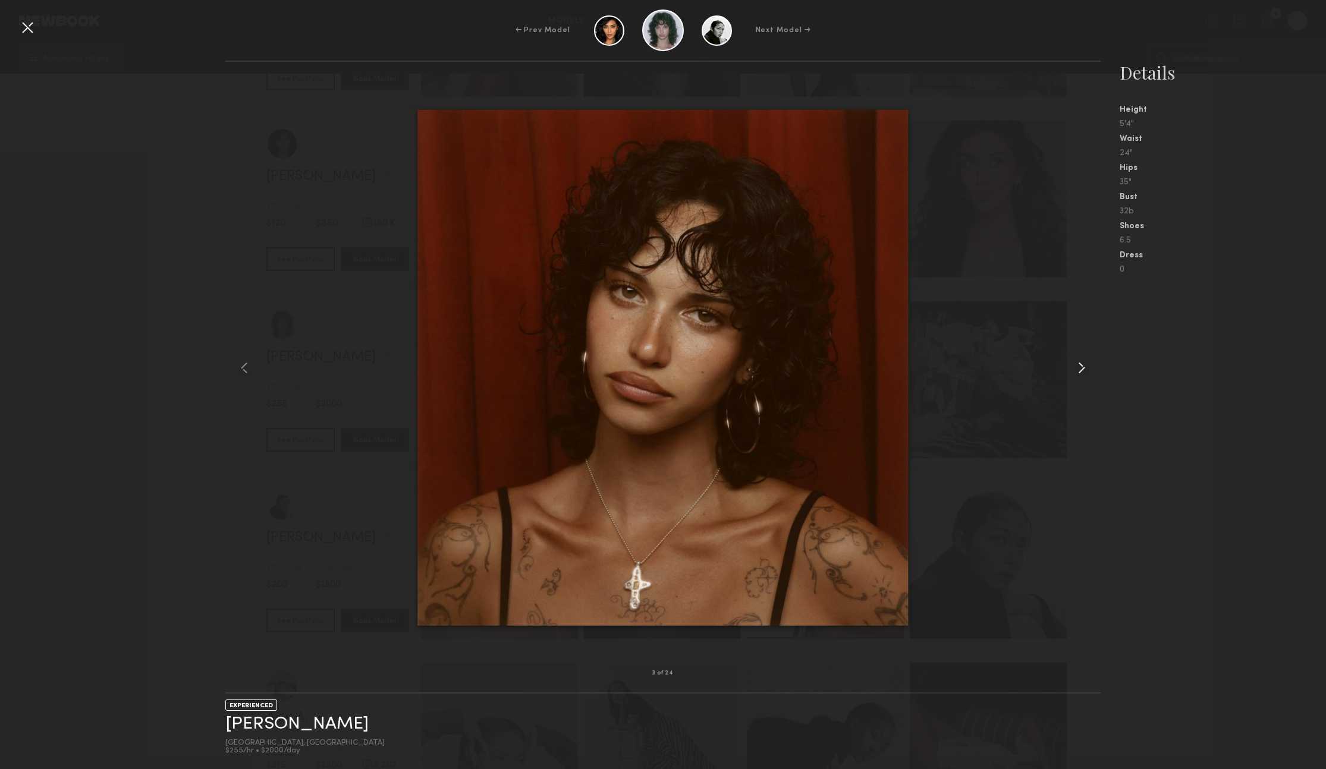
click at [1086, 367] on common-icon at bounding box center [1081, 367] width 19 height 19
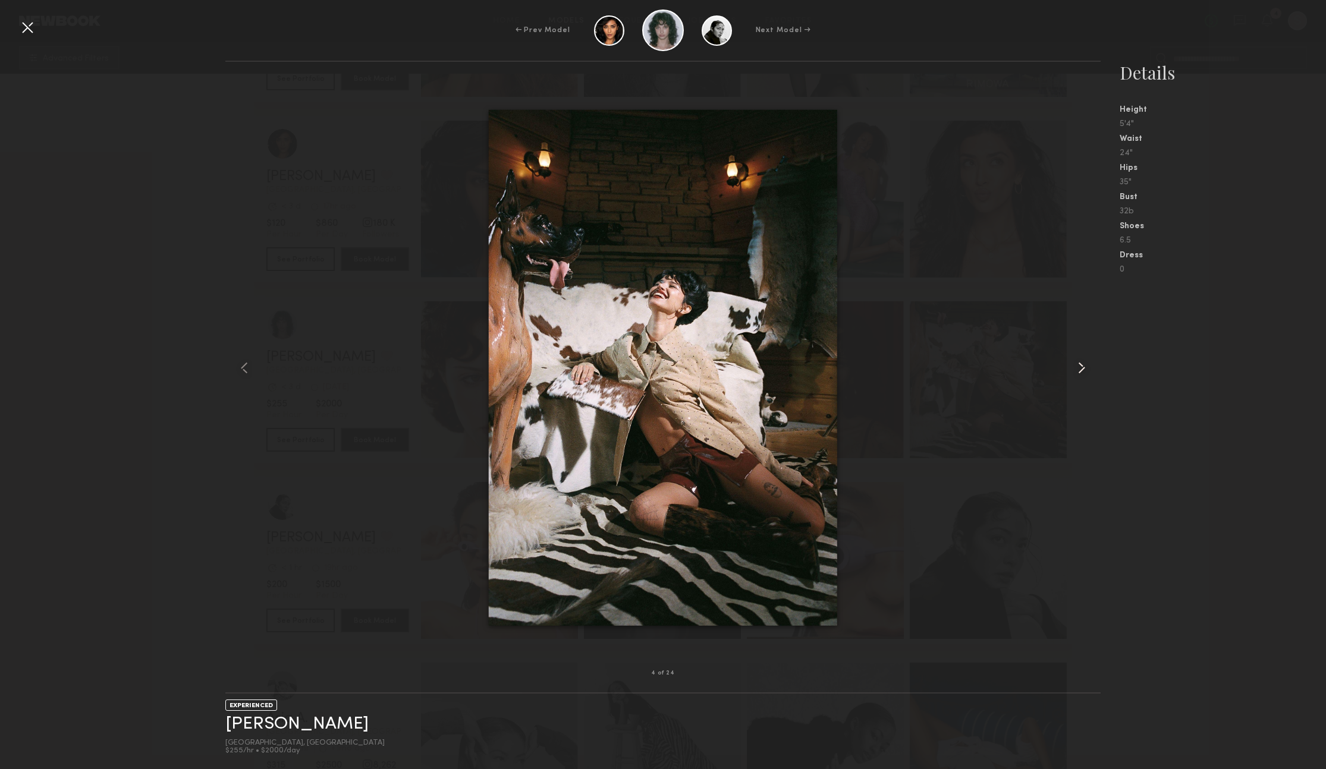
click at [1083, 367] on common-icon at bounding box center [1081, 367] width 19 height 19
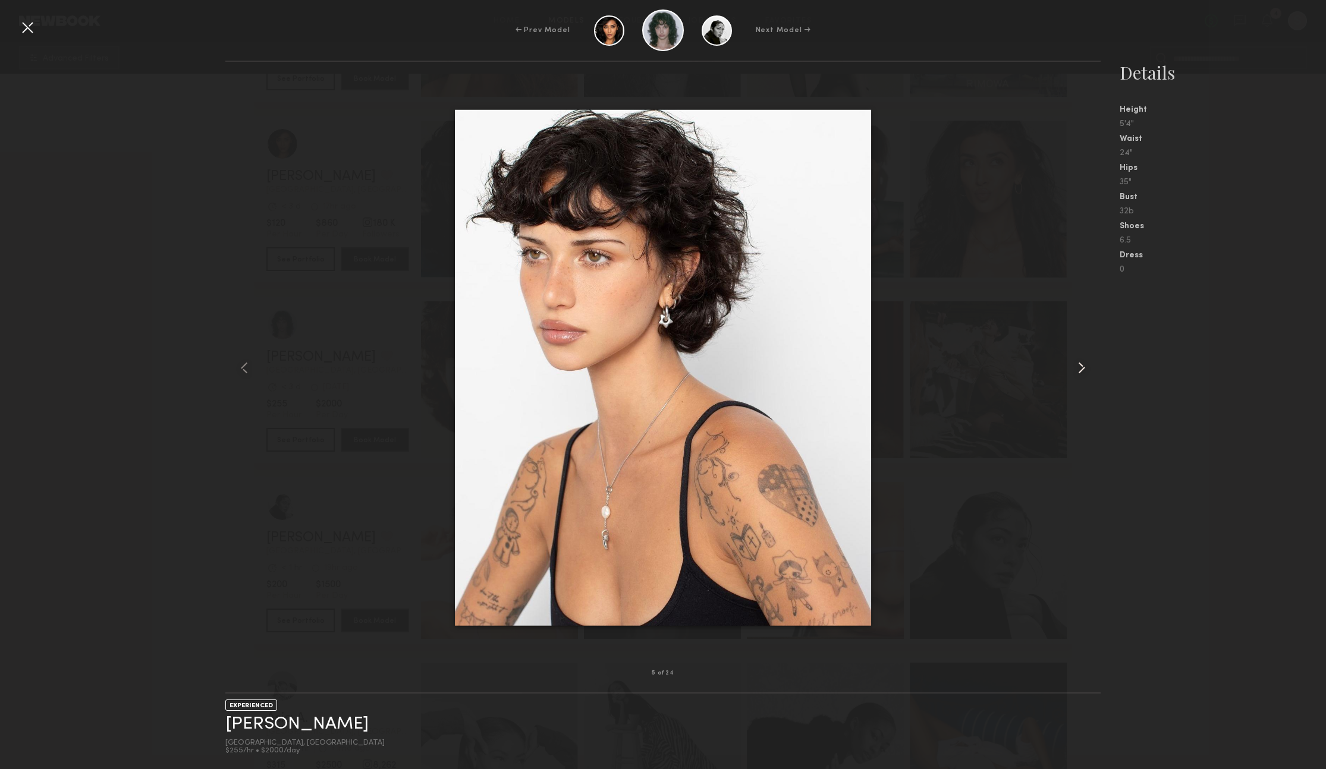
click at [1083, 368] on common-icon at bounding box center [1081, 367] width 19 height 19
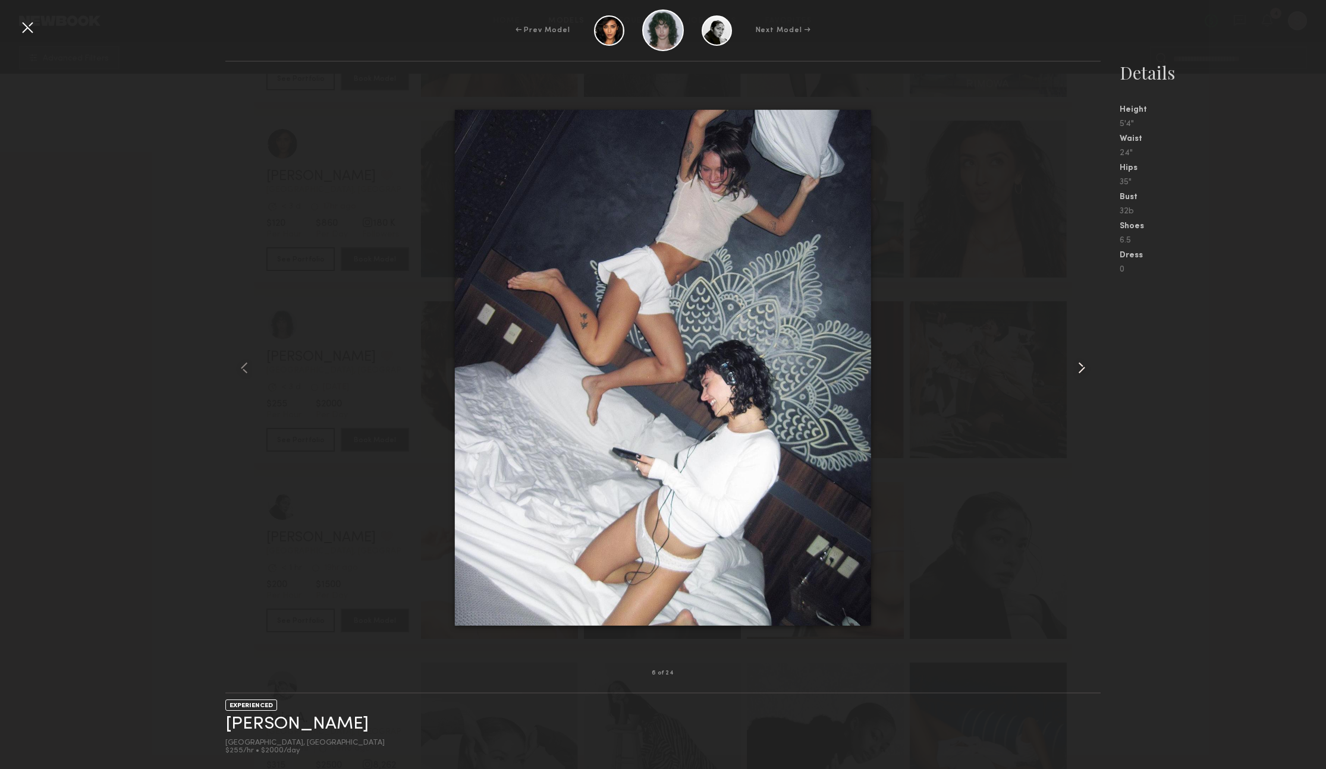
click at [1083, 368] on common-icon at bounding box center [1081, 367] width 19 height 19
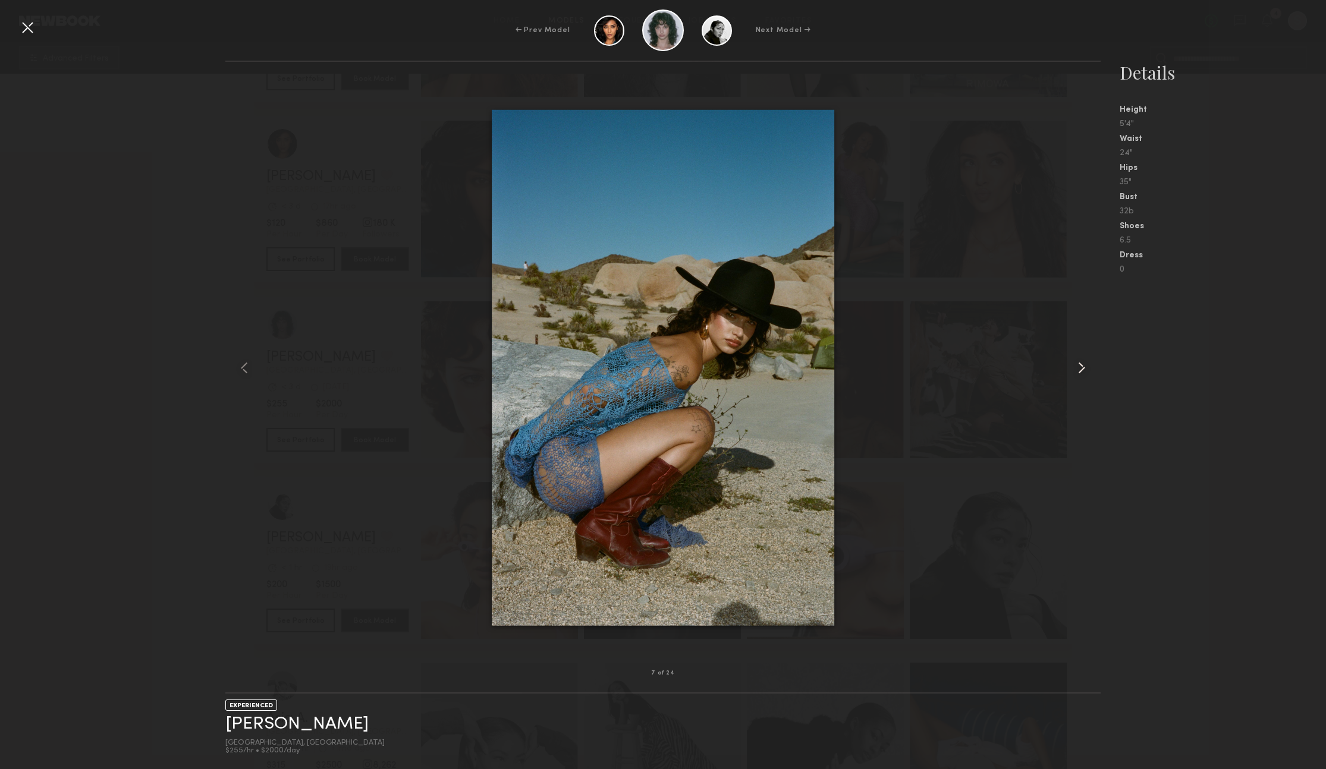
click at [1083, 368] on common-icon at bounding box center [1081, 367] width 19 height 19
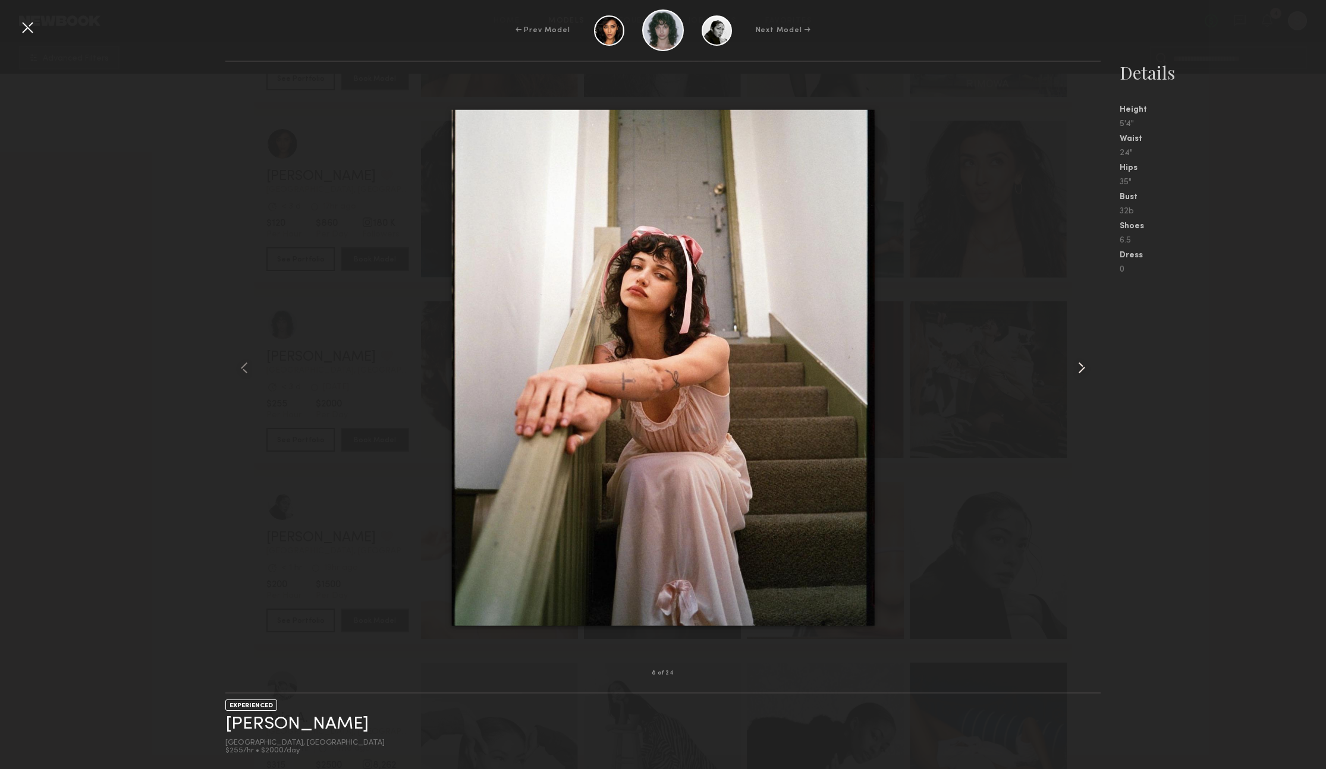
click at [1083, 368] on common-icon at bounding box center [1081, 367] width 19 height 19
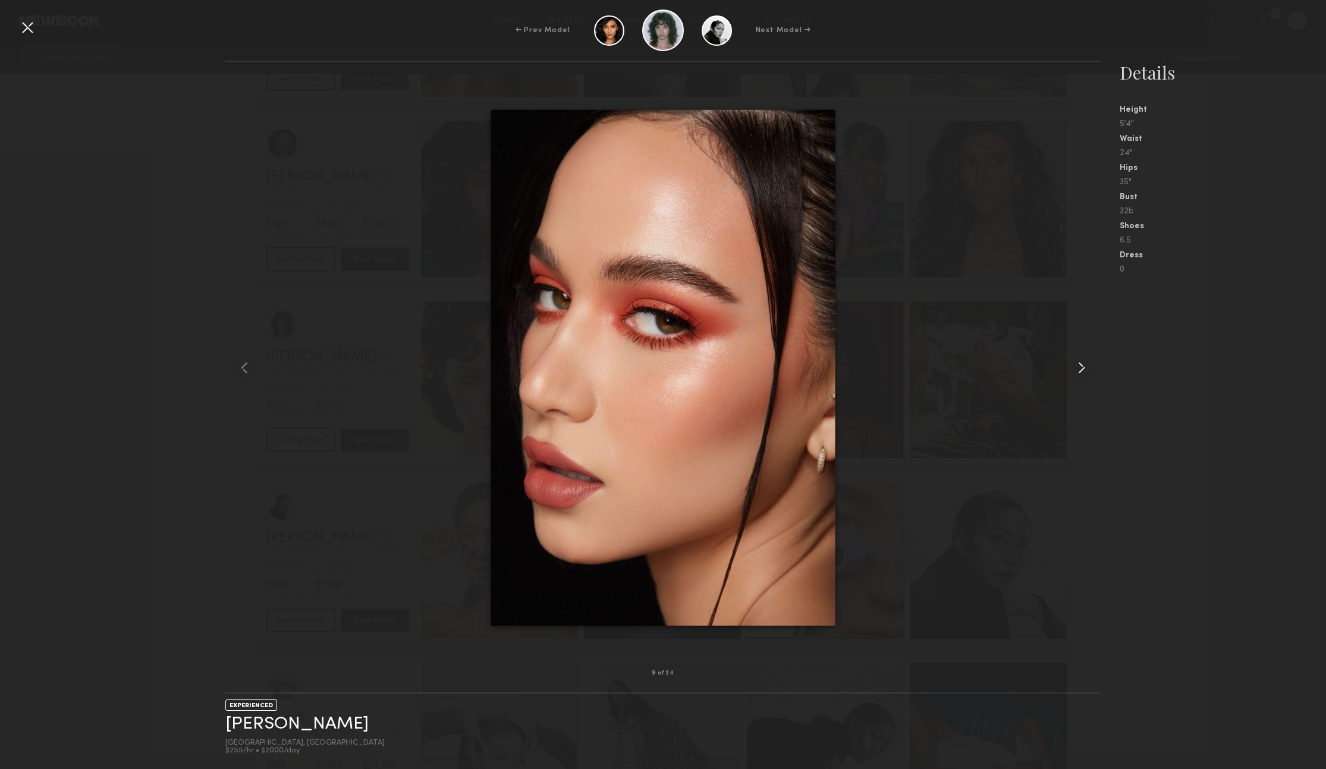
click at [1080, 369] on common-icon at bounding box center [1081, 367] width 19 height 19
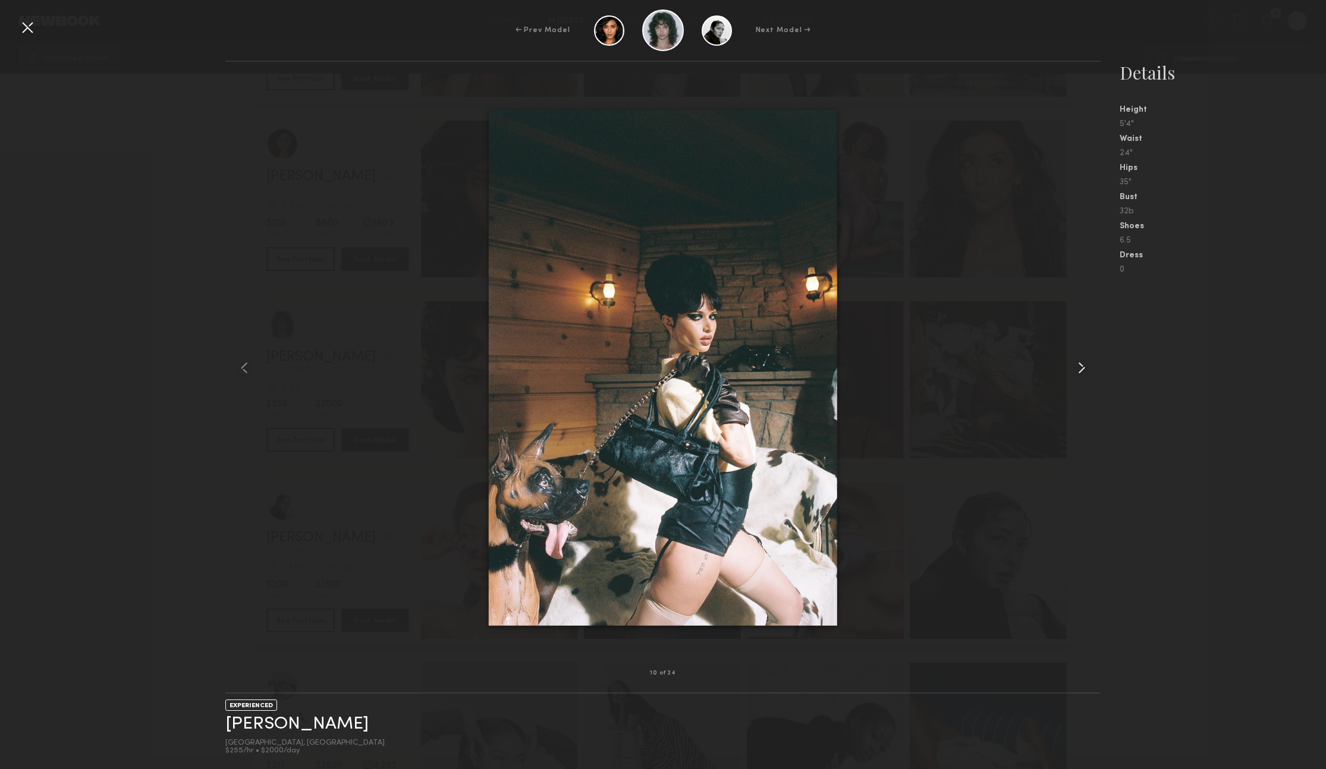
click at [1078, 369] on common-icon at bounding box center [1081, 367] width 19 height 19
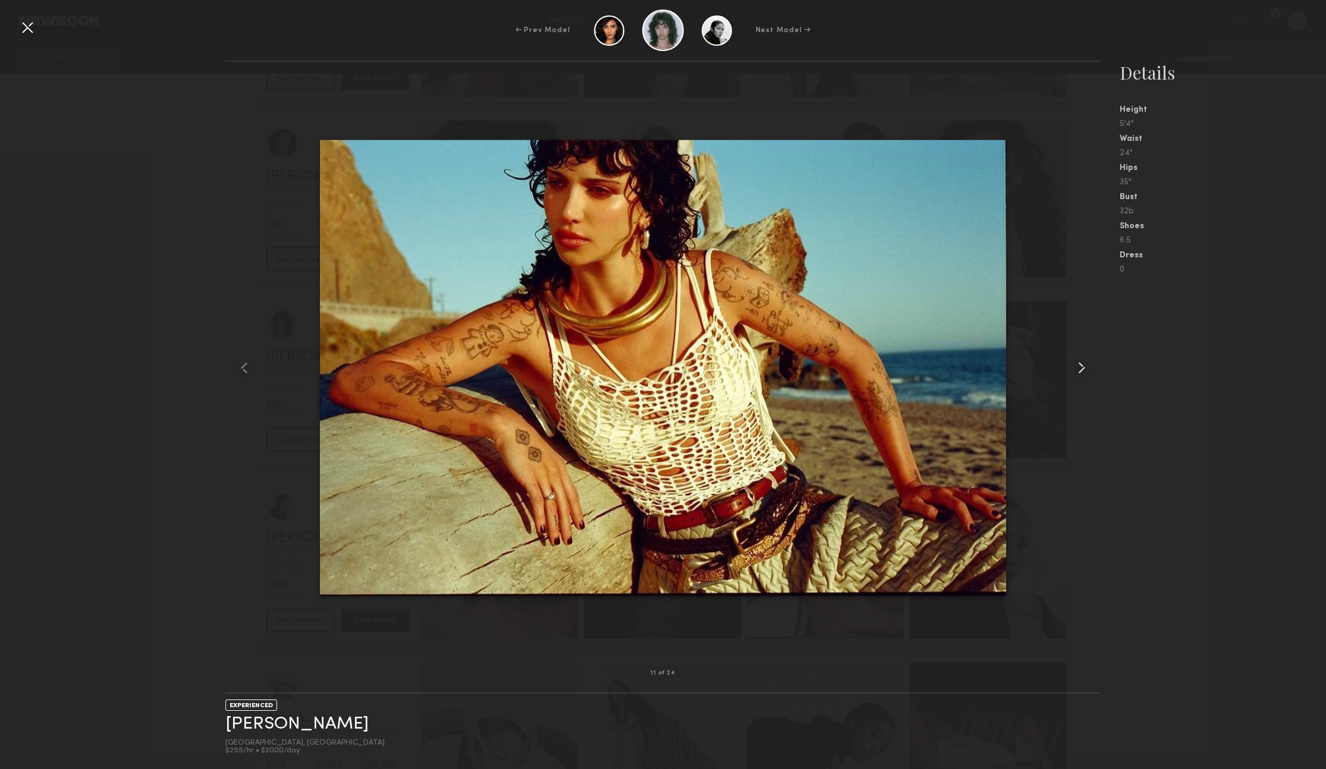
click at [1078, 369] on common-icon at bounding box center [1081, 367] width 19 height 19
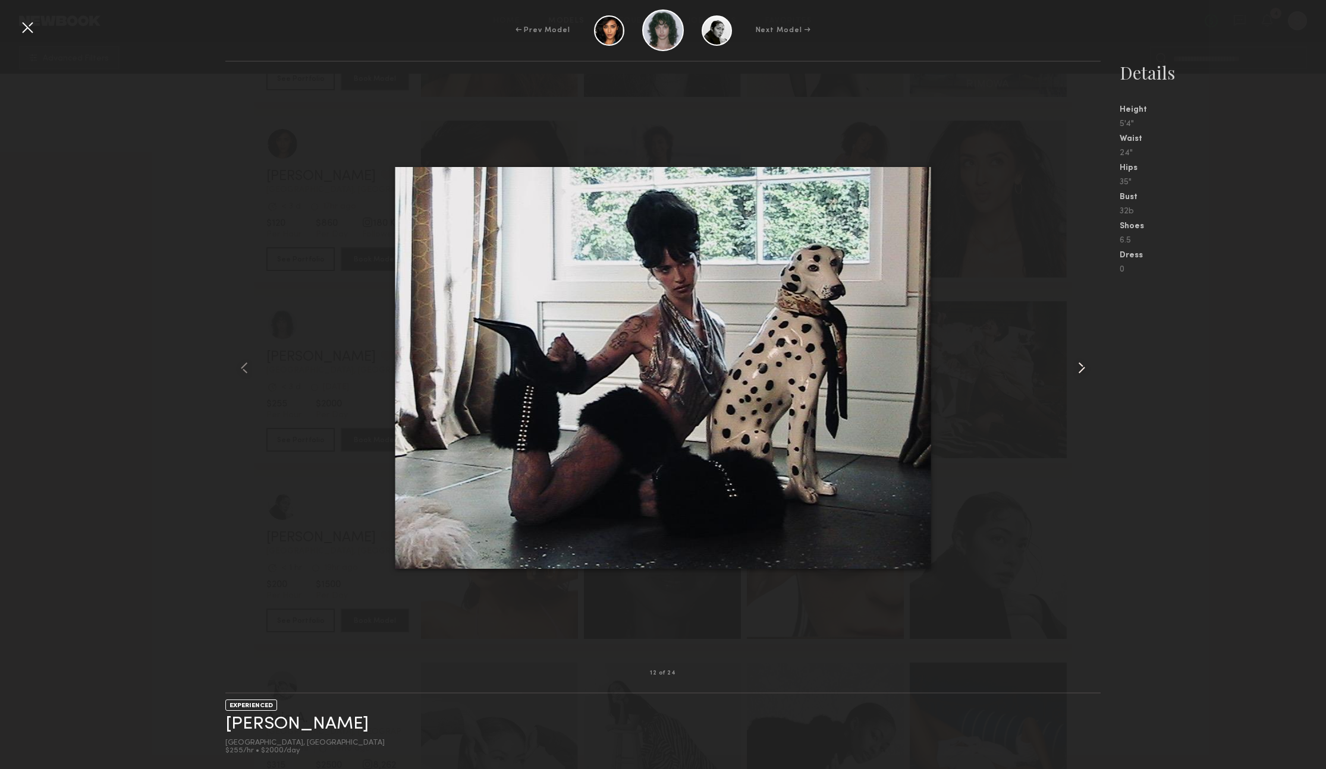
click at [1078, 369] on common-icon at bounding box center [1081, 367] width 19 height 19
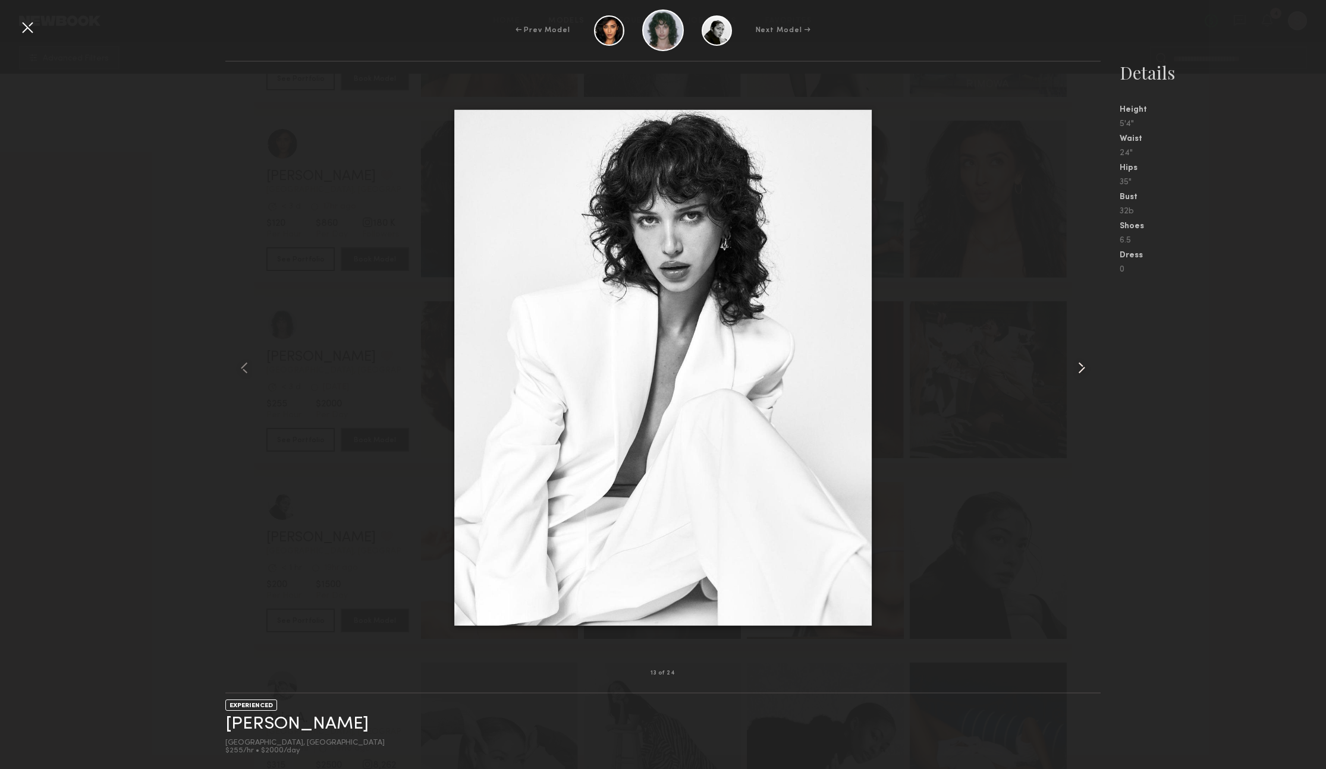
click at [1078, 369] on common-icon at bounding box center [1081, 367] width 19 height 19
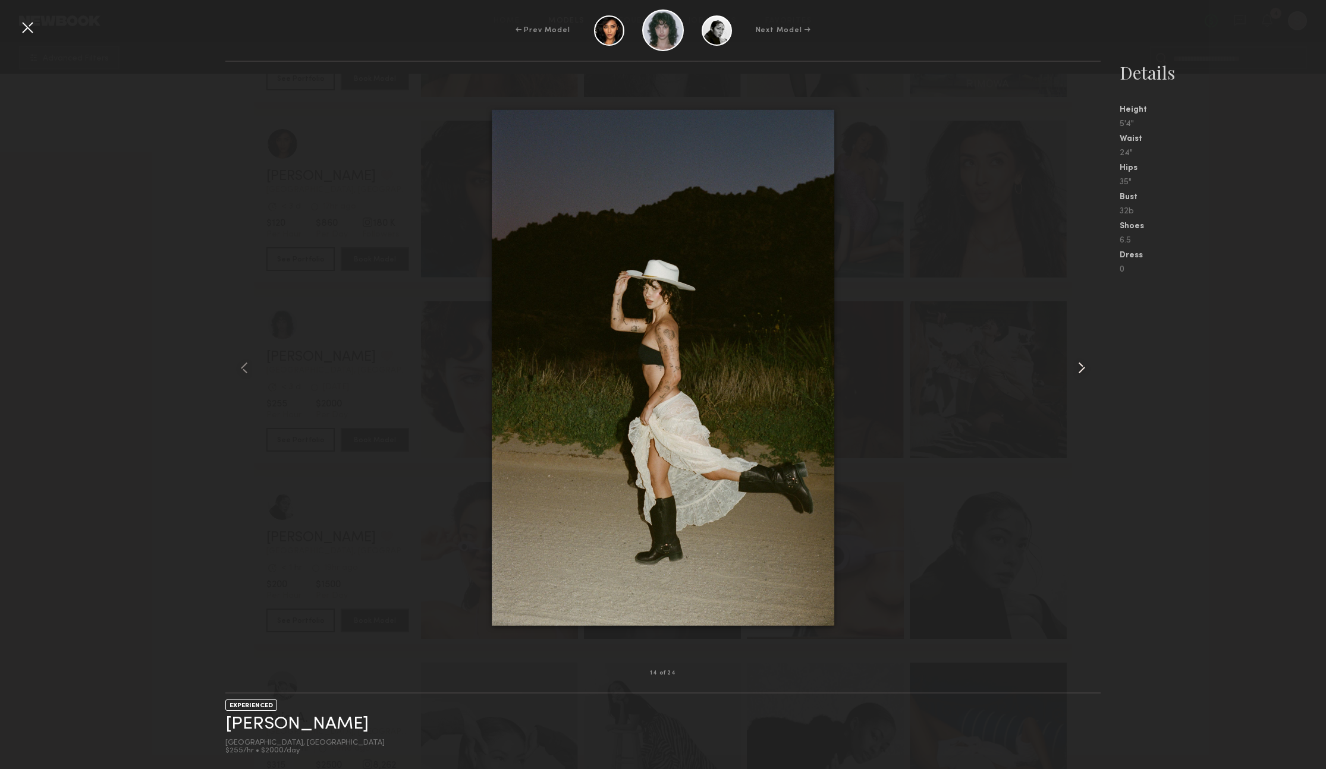
click at [1078, 369] on common-icon at bounding box center [1081, 367] width 19 height 19
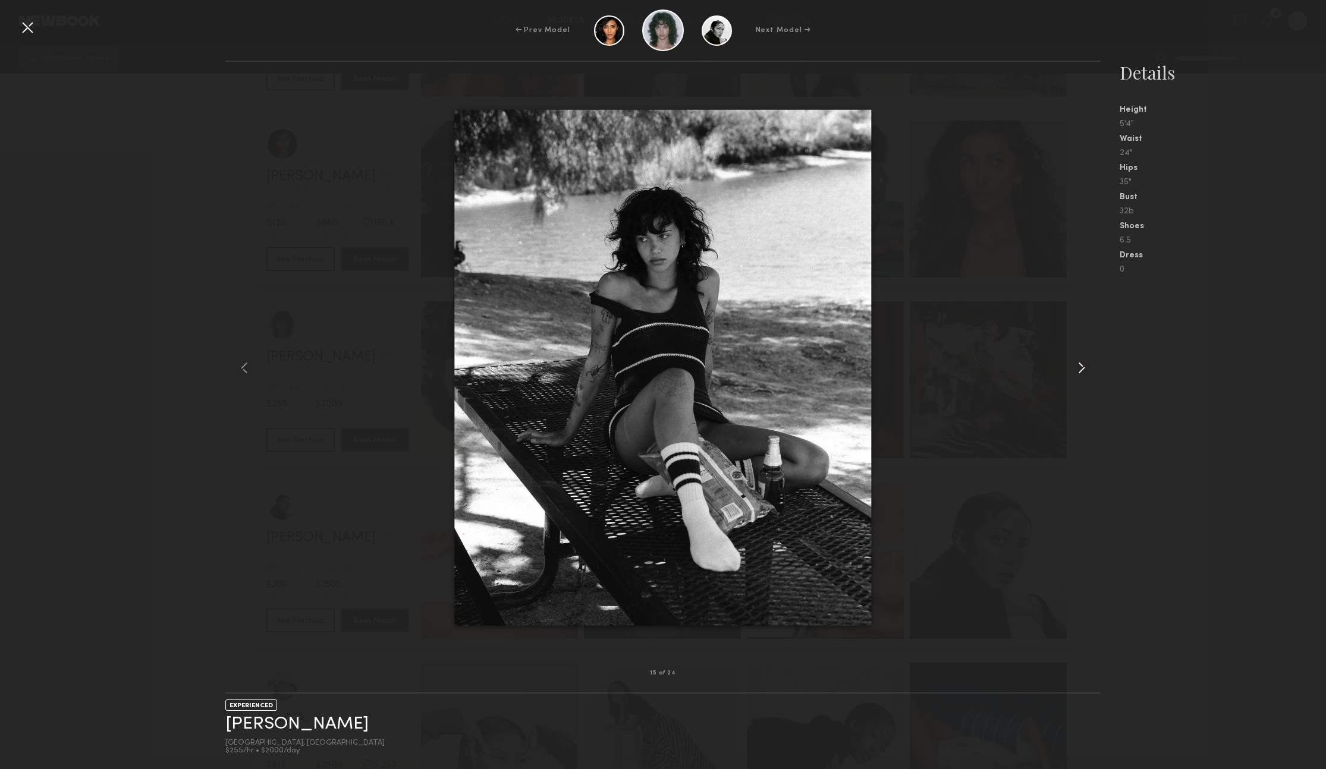
click at [1078, 369] on common-icon at bounding box center [1081, 367] width 19 height 19
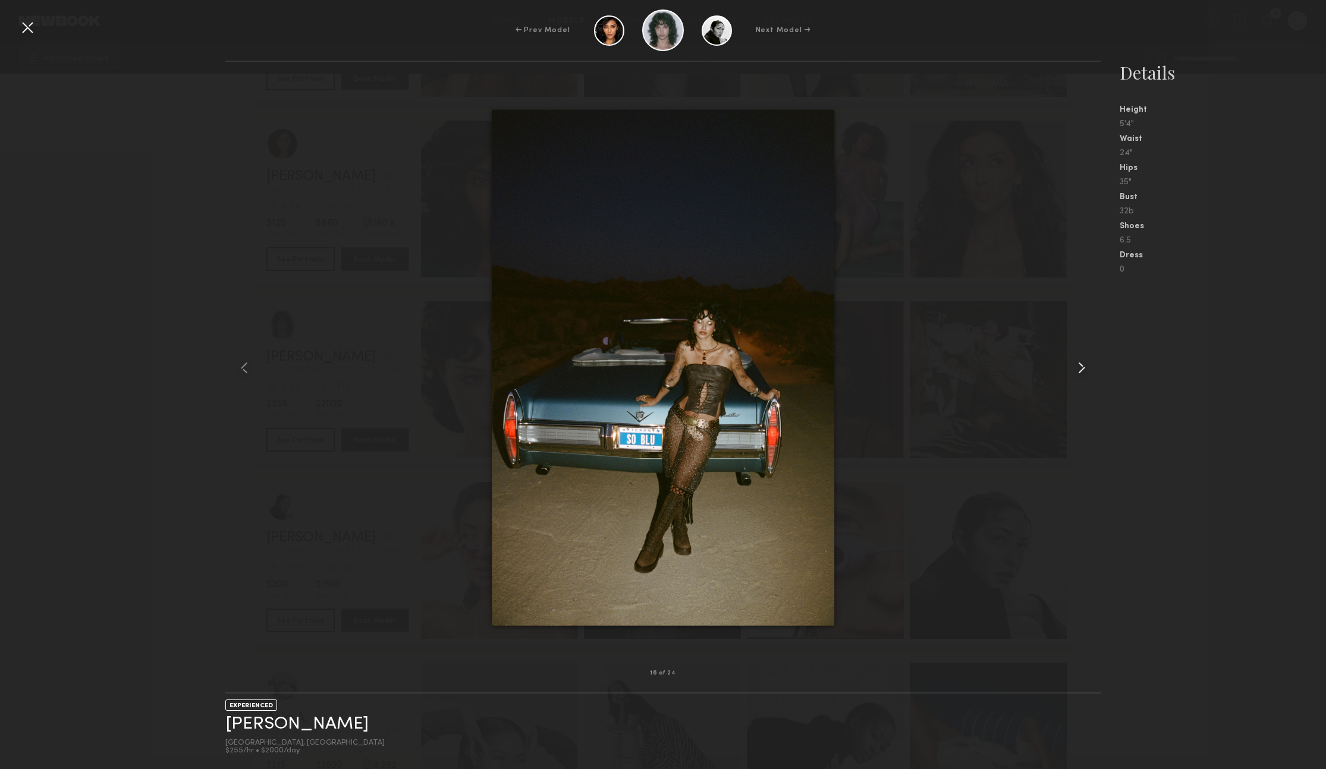
click at [1078, 369] on common-icon at bounding box center [1081, 367] width 19 height 19
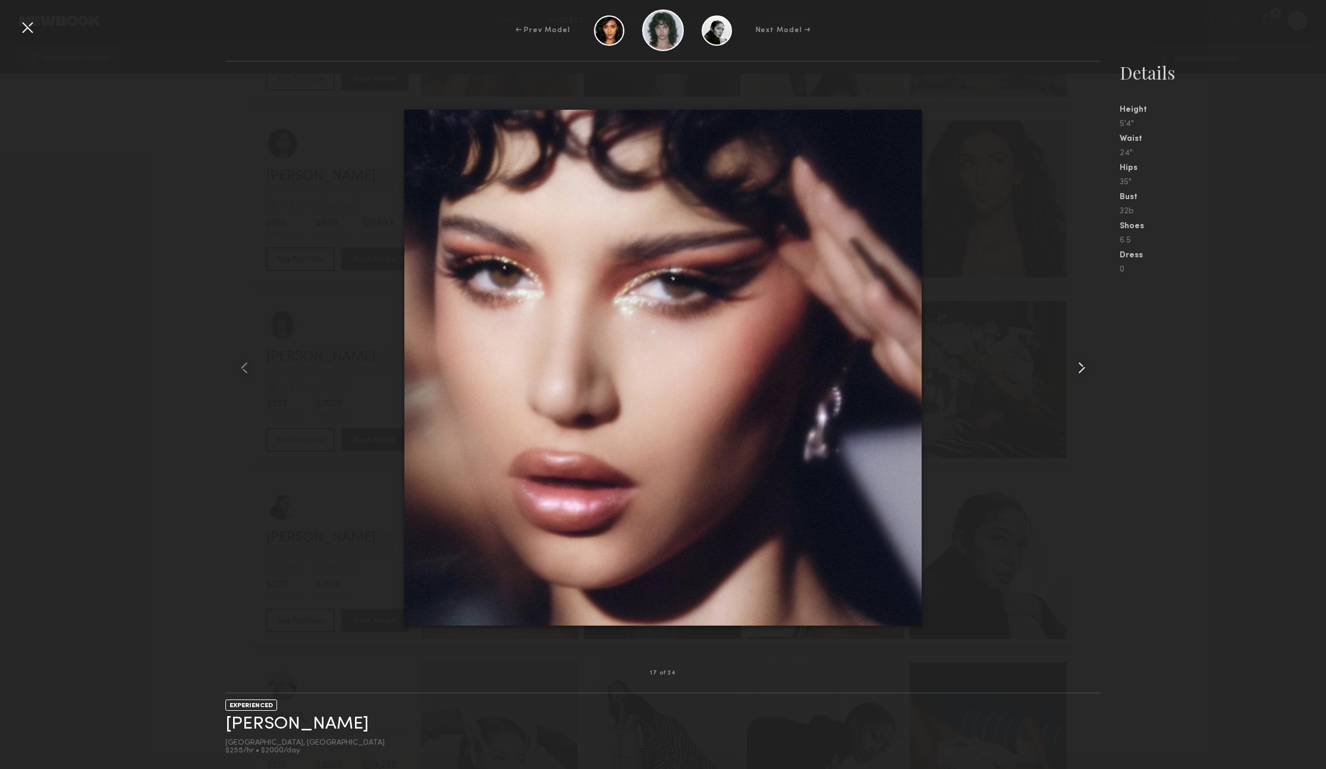
click at [1077, 369] on common-icon at bounding box center [1081, 367] width 19 height 19
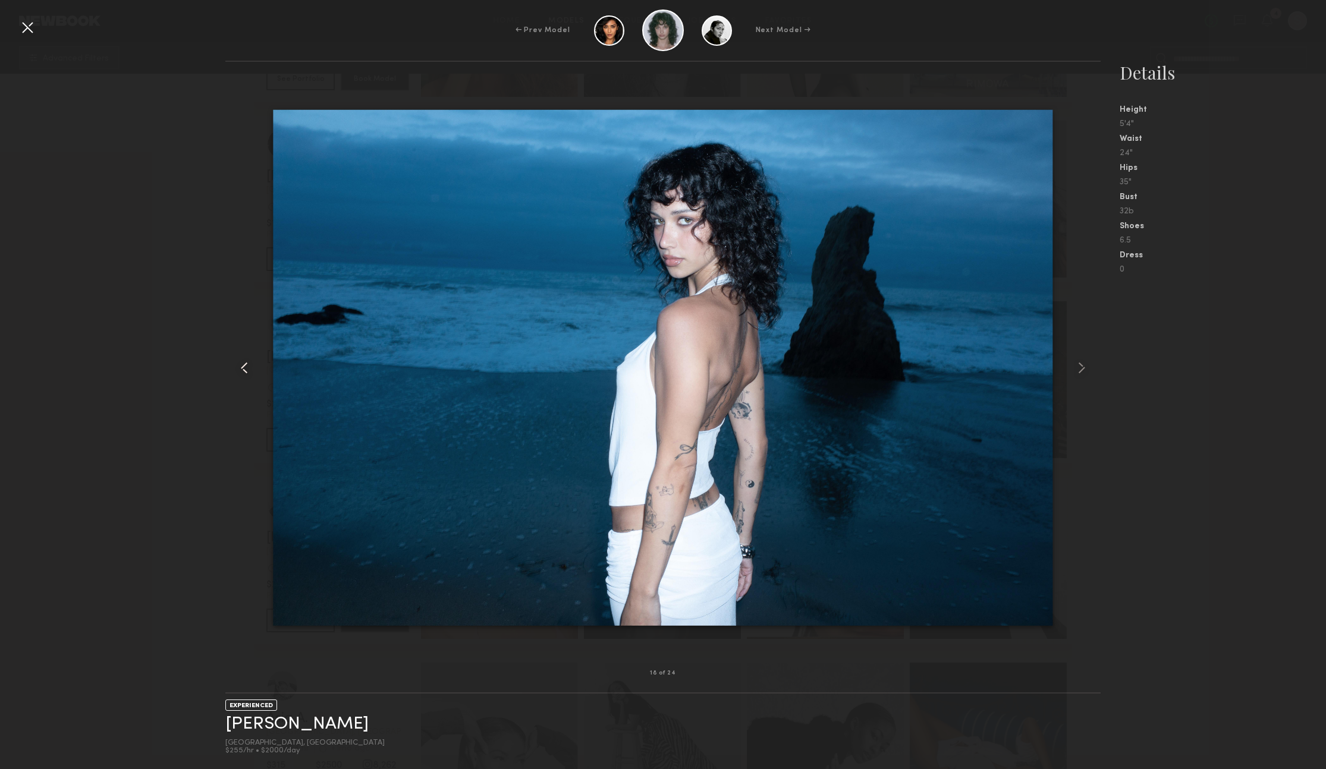
click at [237, 361] on common-icon at bounding box center [244, 367] width 19 height 19
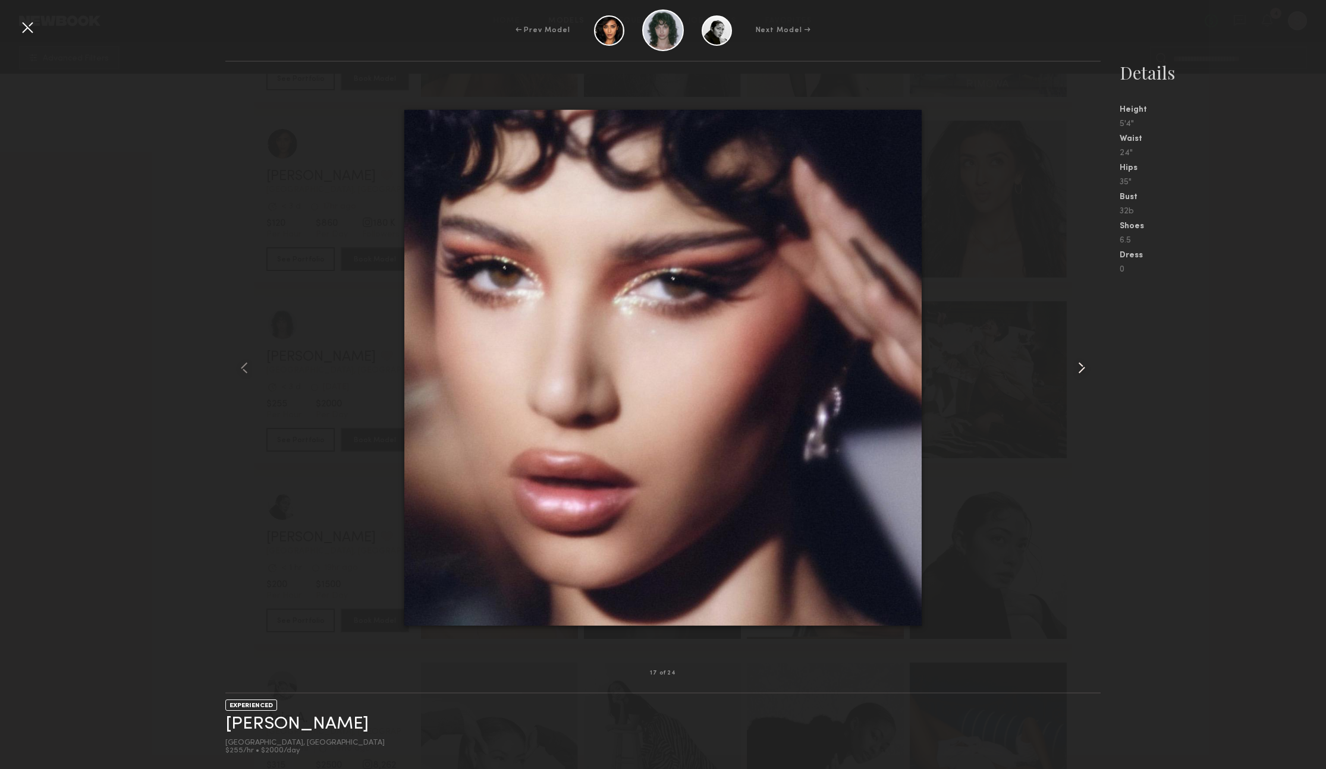
click at [1078, 366] on common-icon at bounding box center [1081, 367] width 19 height 19
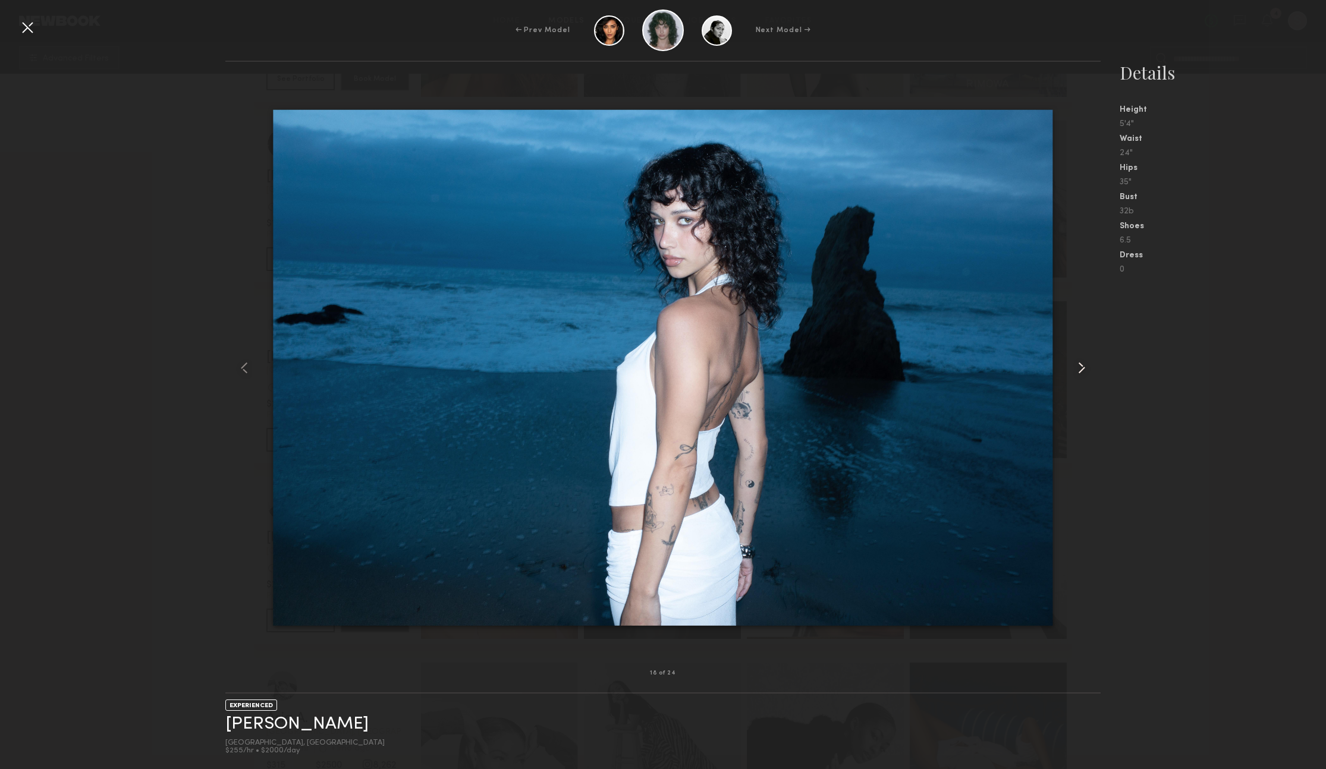
click at [1078, 366] on common-icon at bounding box center [1081, 367] width 19 height 19
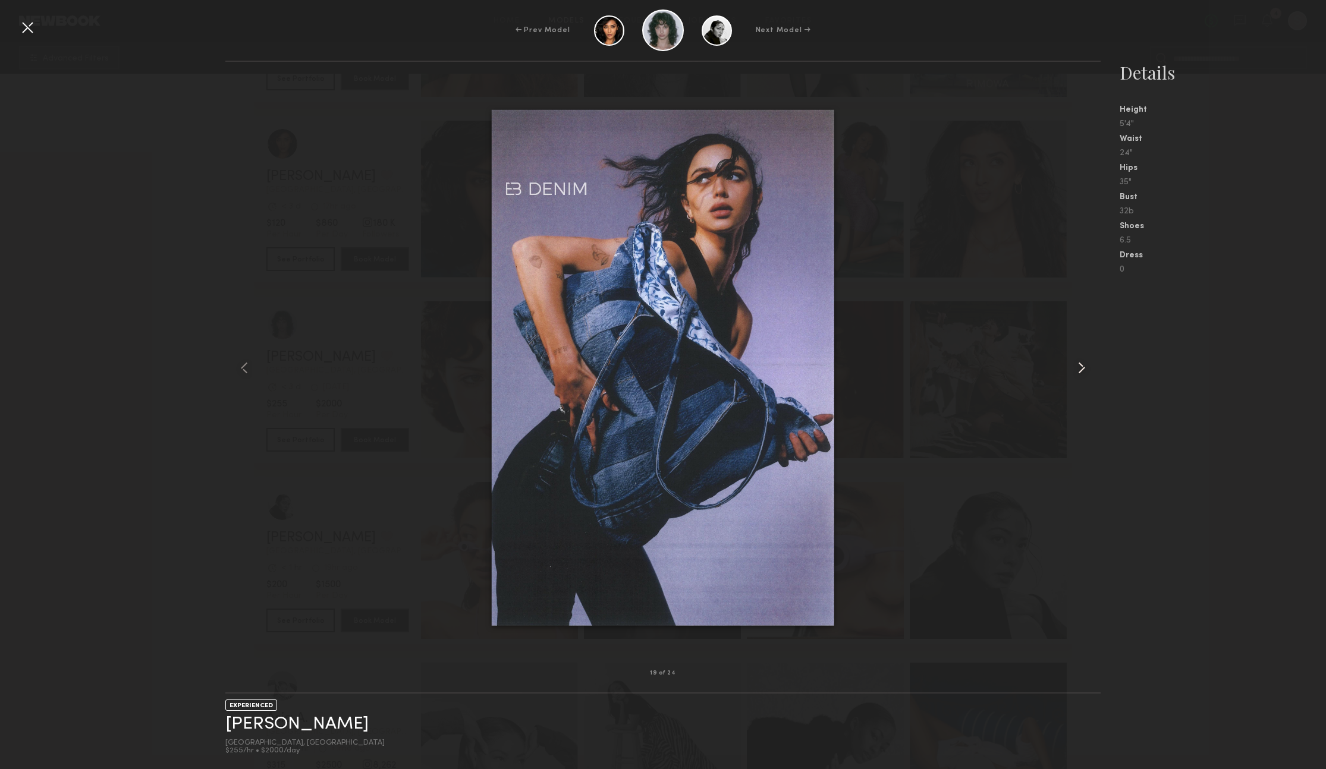
click at [1078, 366] on common-icon at bounding box center [1081, 367] width 19 height 19
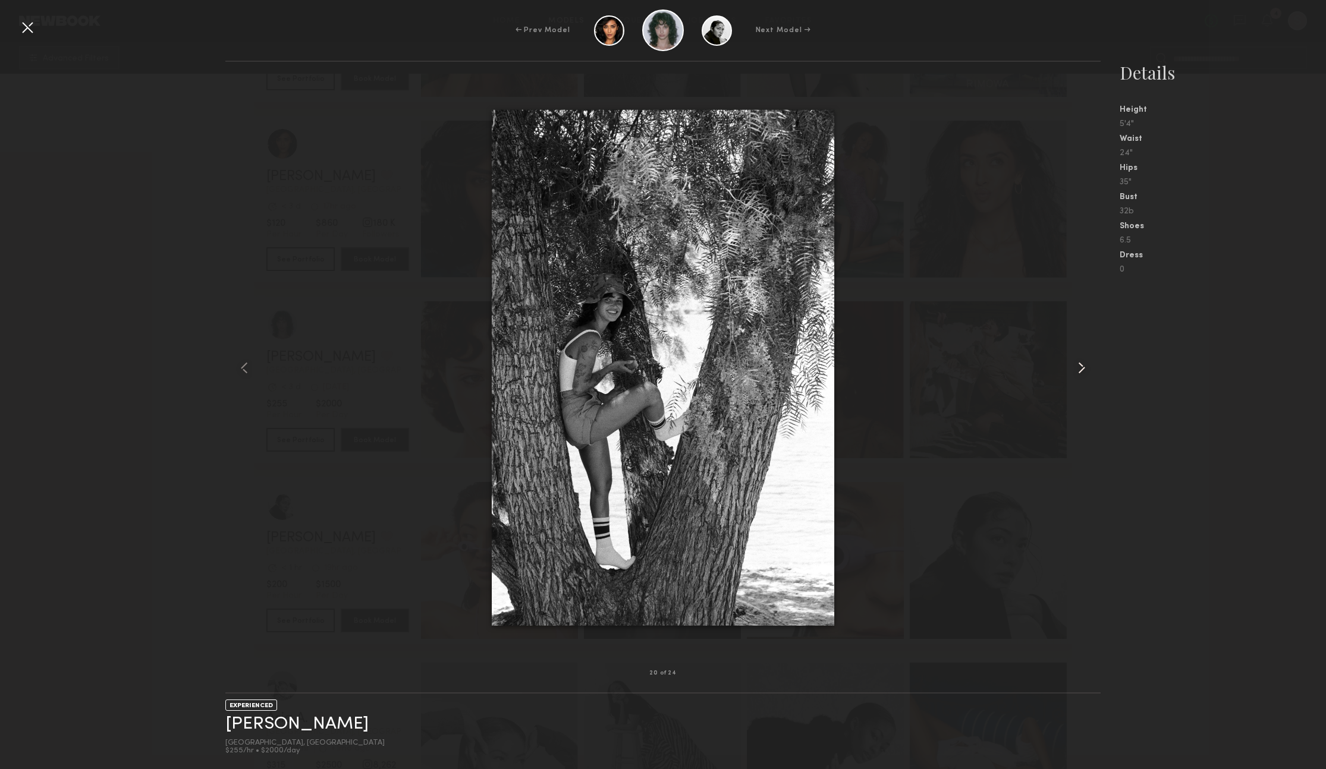
click at [1078, 366] on common-icon at bounding box center [1081, 367] width 19 height 19
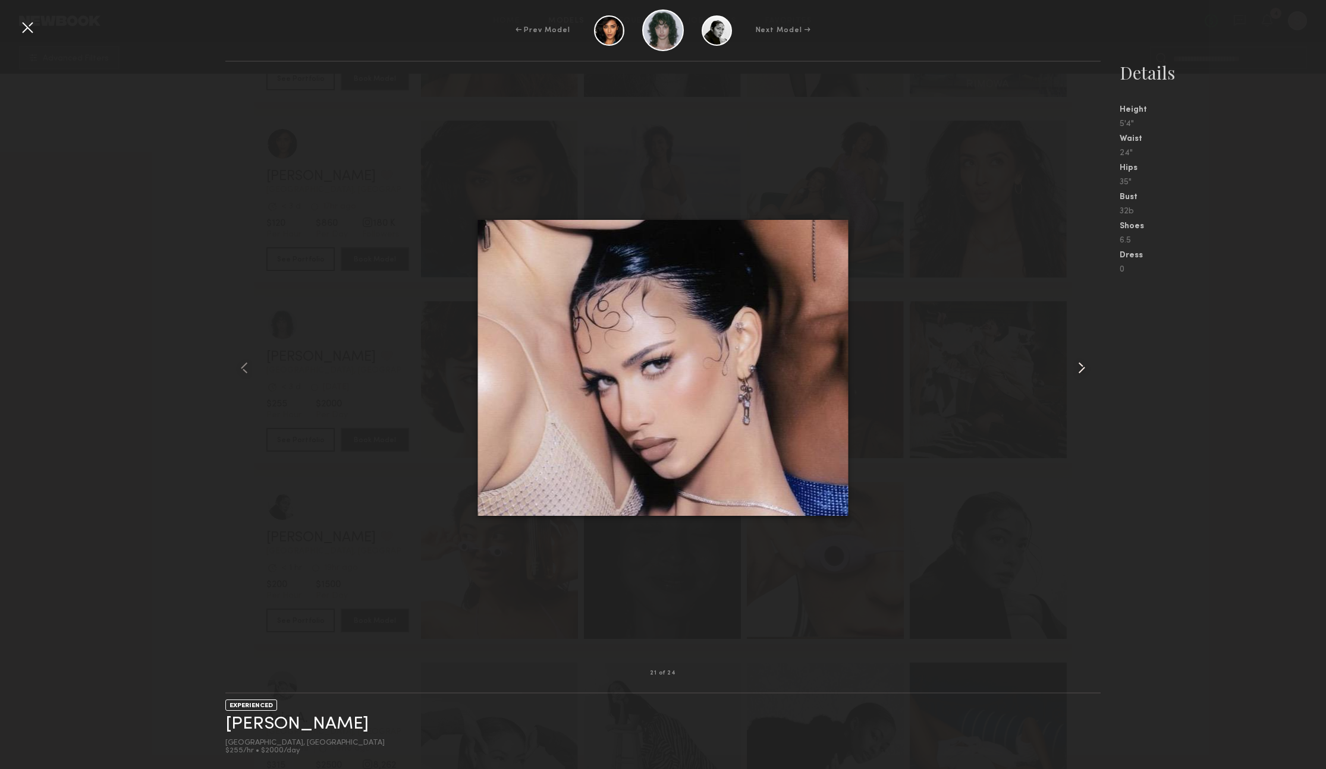
click at [1078, 366] on common-icon at bounding box center [1081, 367] width 19 height 19
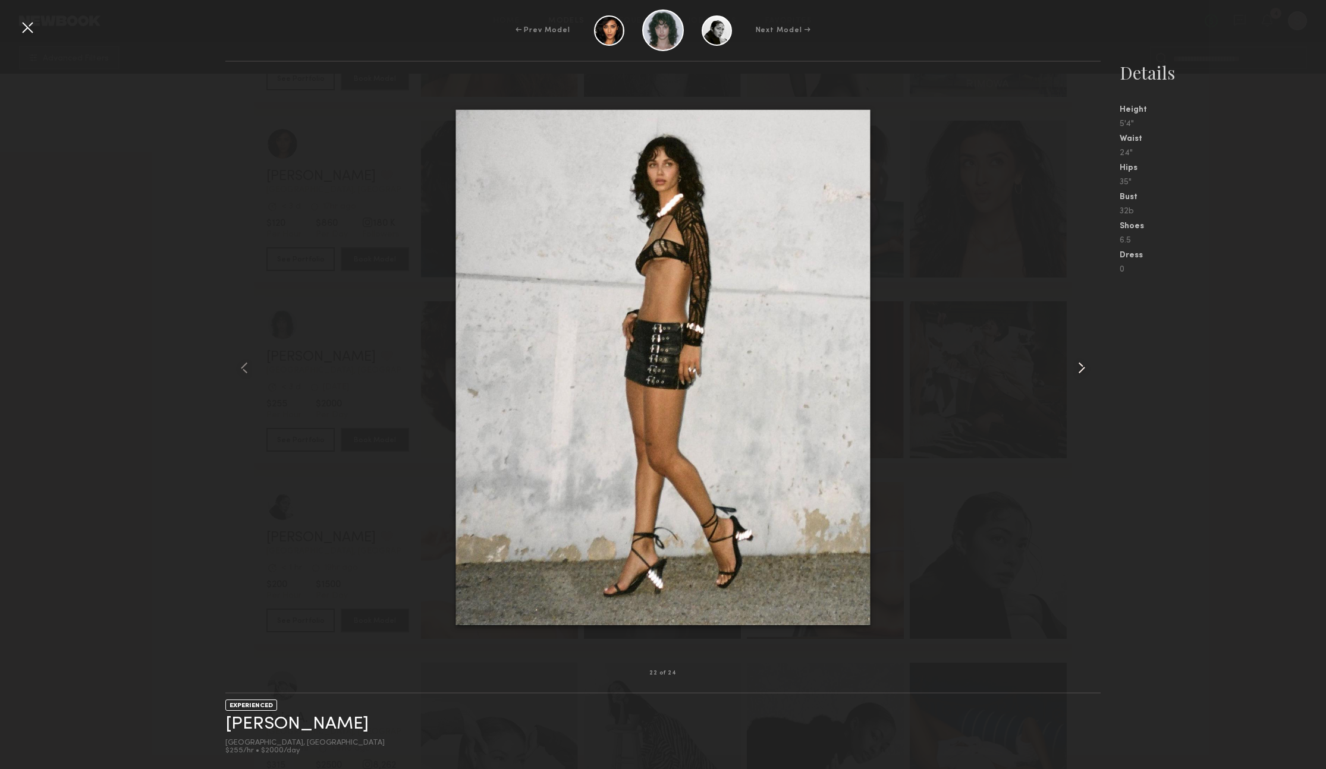
click at [1078, 366] on common-icon at bounding box center [1081, 367] width 19 height 19
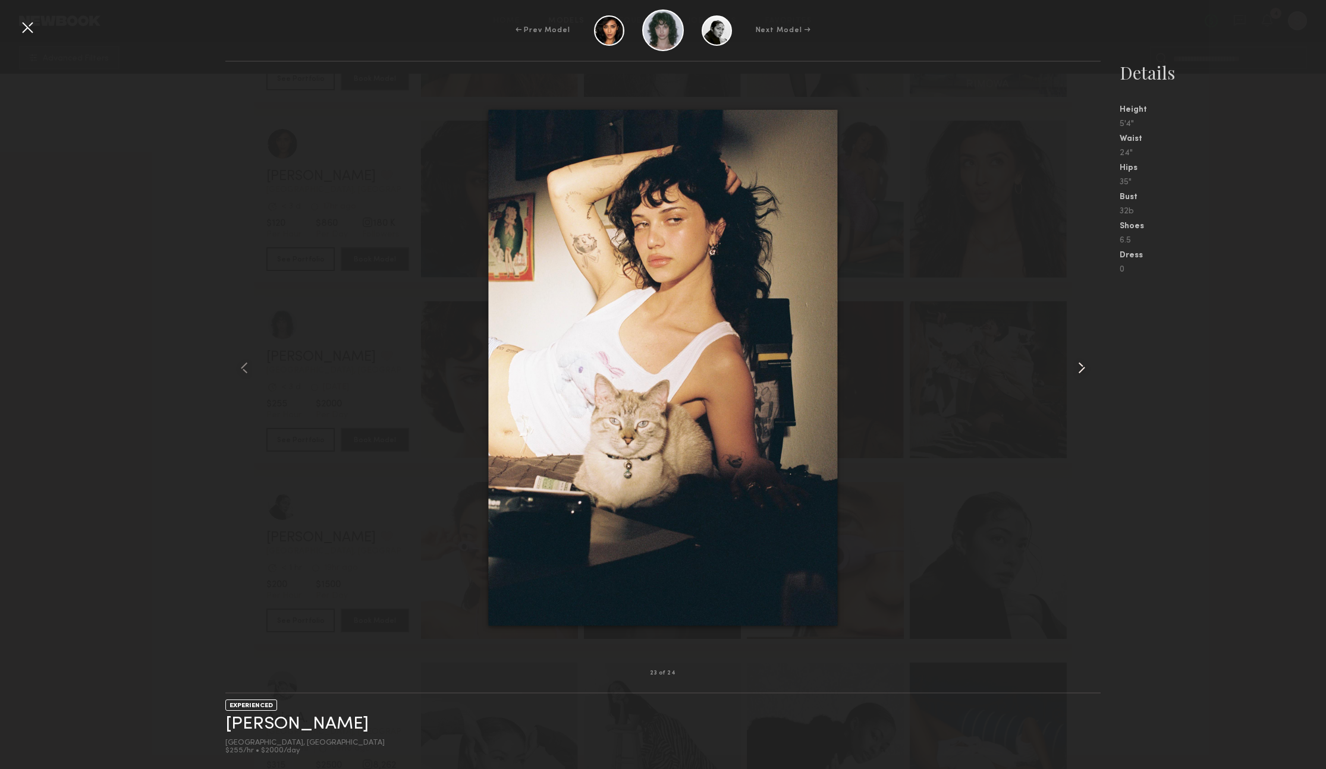
click at [1078, 366] on common-icon at bounding box center [1081, 367] width 19 height 19
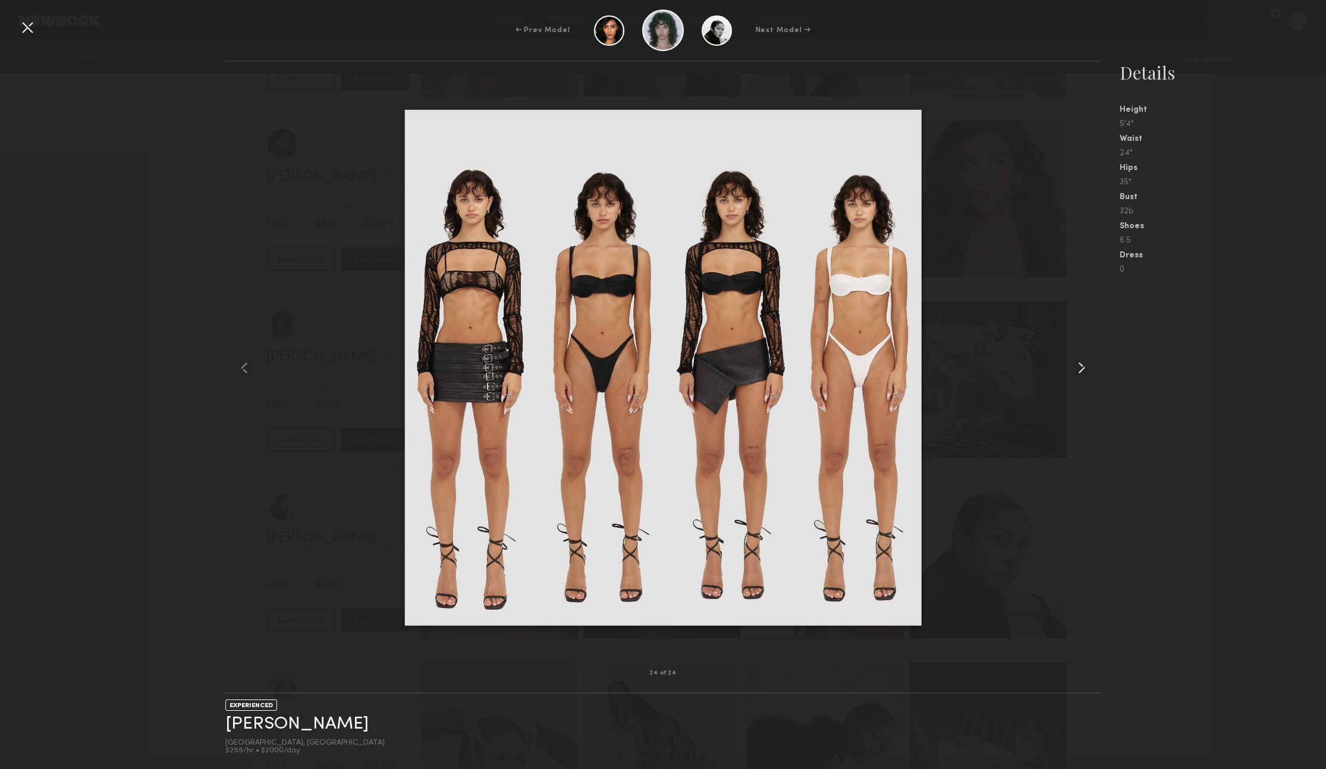
click at [1078, 366] on common-icon at bounding box center [1081, 367] width 19 height 19
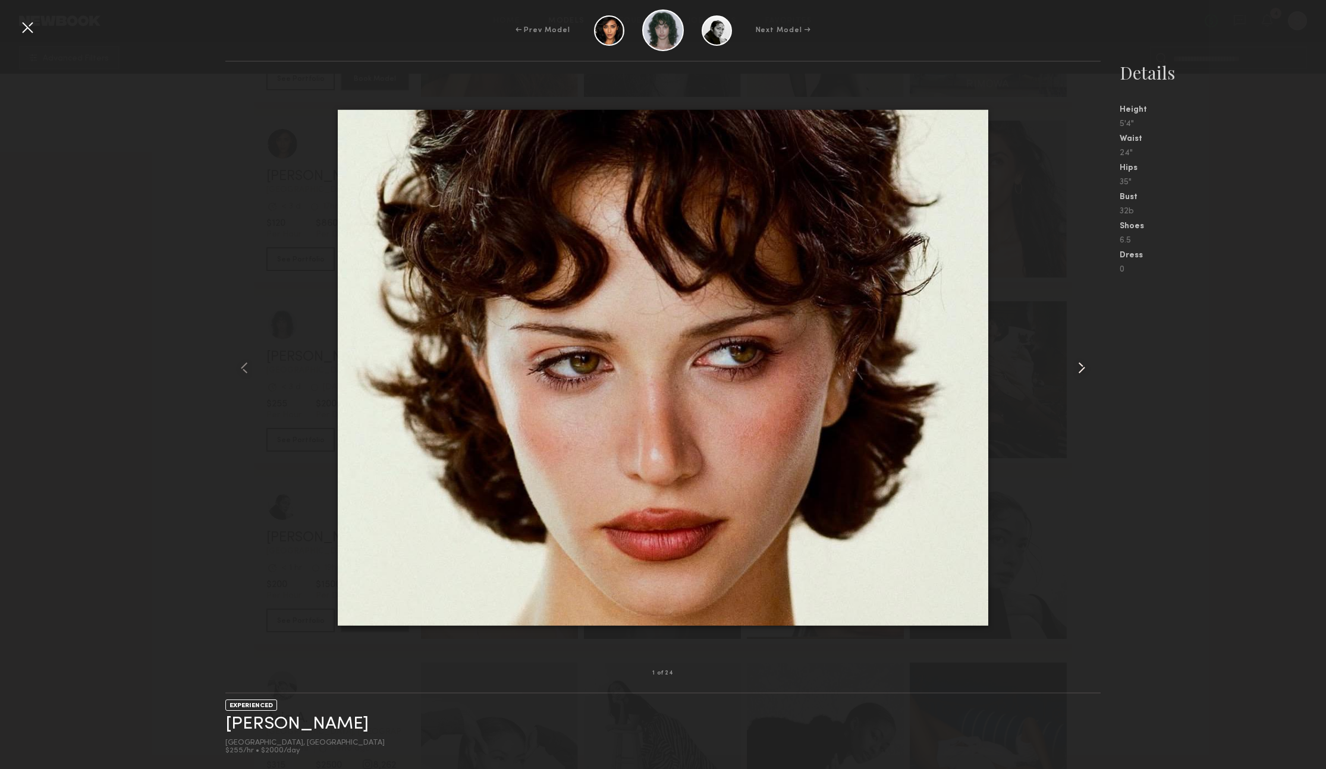
click at [1078, 366] on common-icon at bounding box center [1081, 367] width 19 height 19
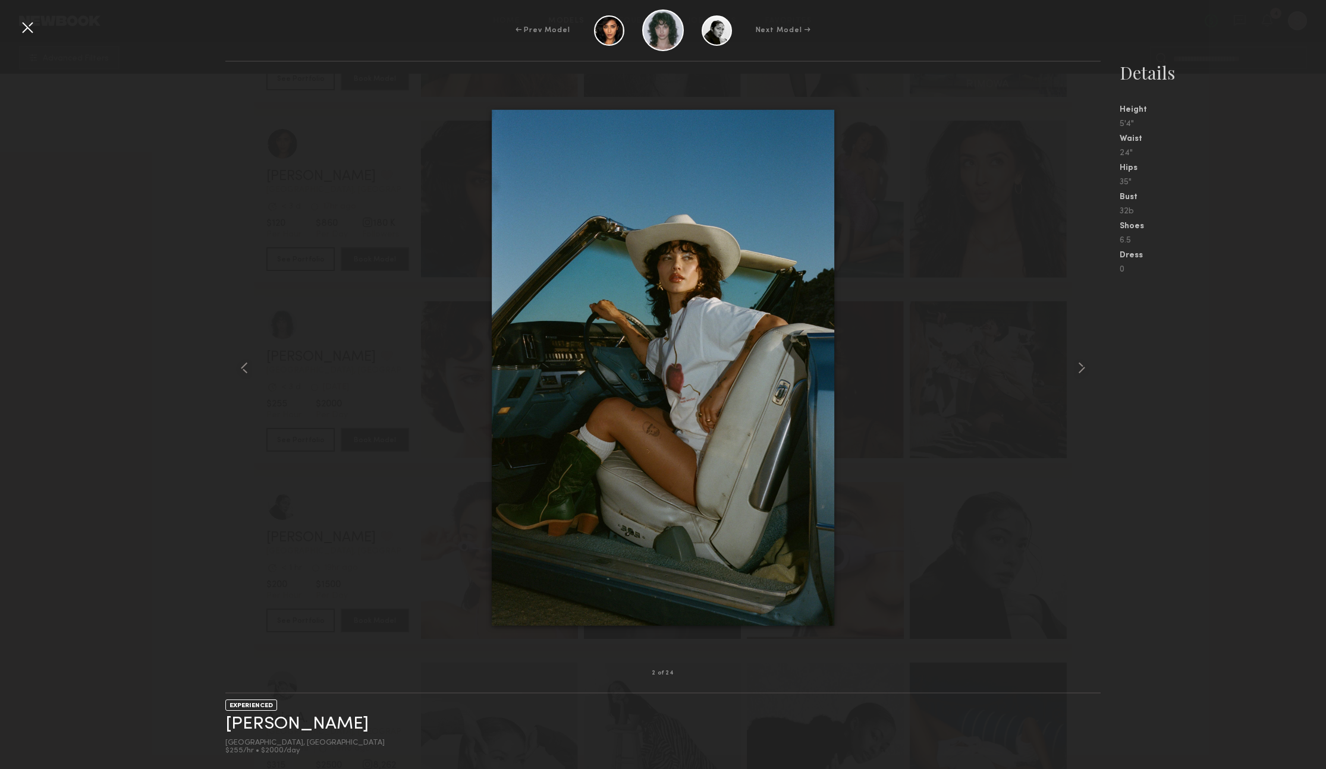
click at [18, 34] on div at bounding box center [27, 27] width 19 height 19
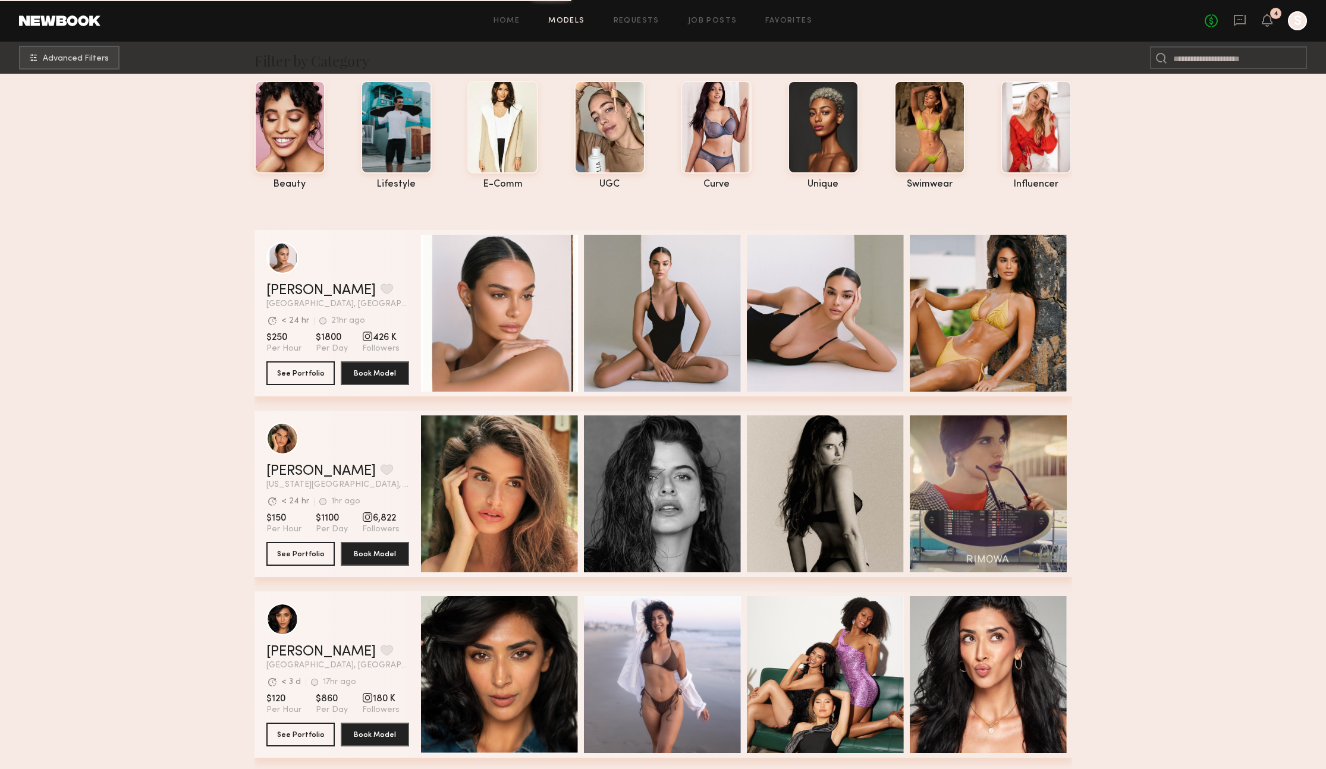
scroll to position [0, 0]
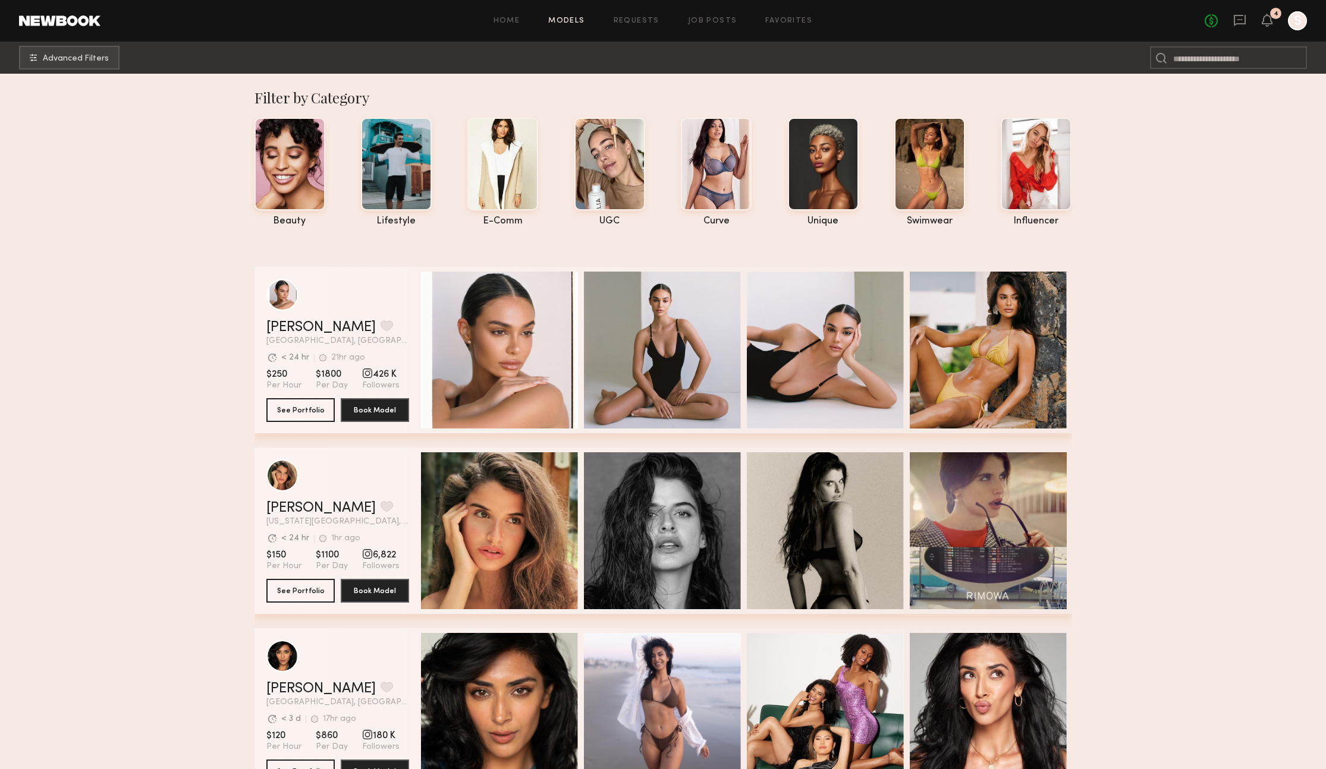
click at [55, 27] on header "Home Models Requests Job Posts Favorites Sign Out No fees up to $5,000 4 S" at bounding box center [663, 21] width 1326 height 42
click at [56, 21] on link at bounding box center [59, 20] width 81 height 11
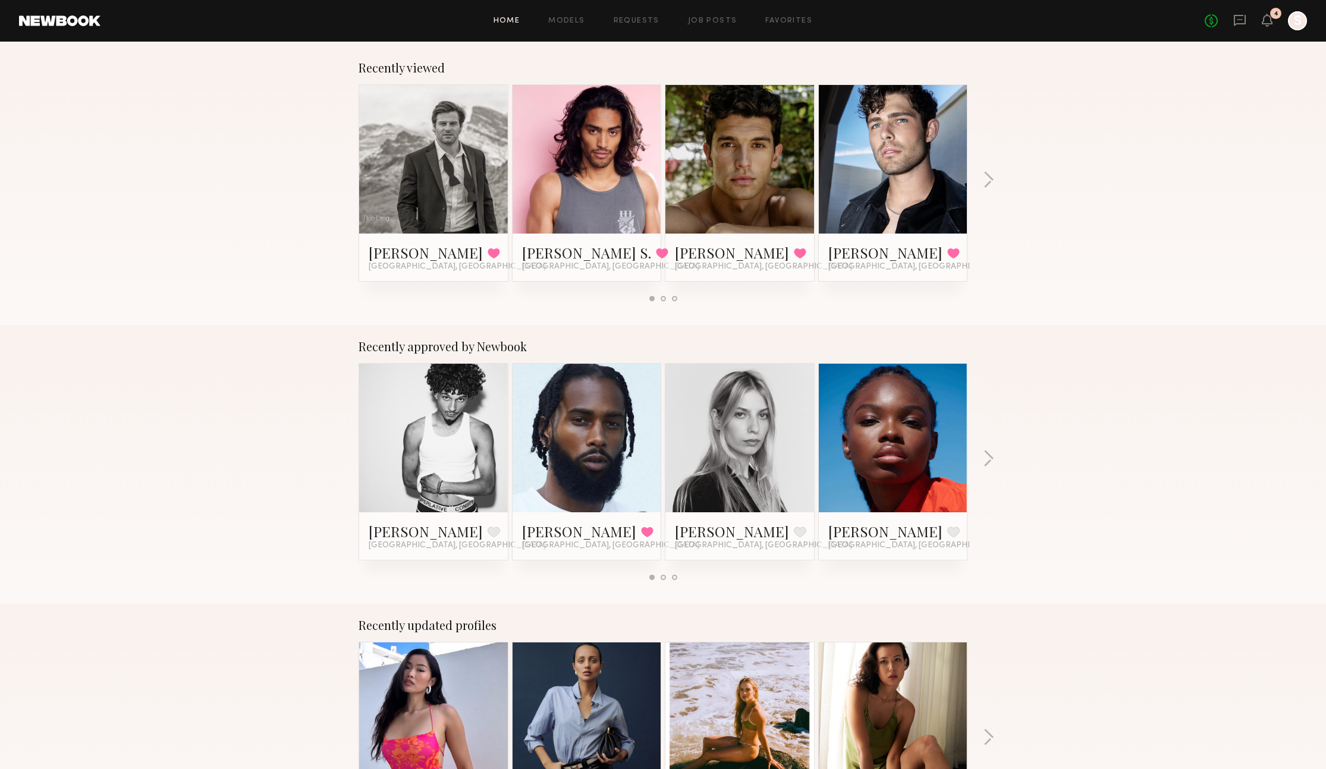
scroll to position [185, 0]
click at [864, 449] on link at bounding box center [893, 437] width 73 height 149
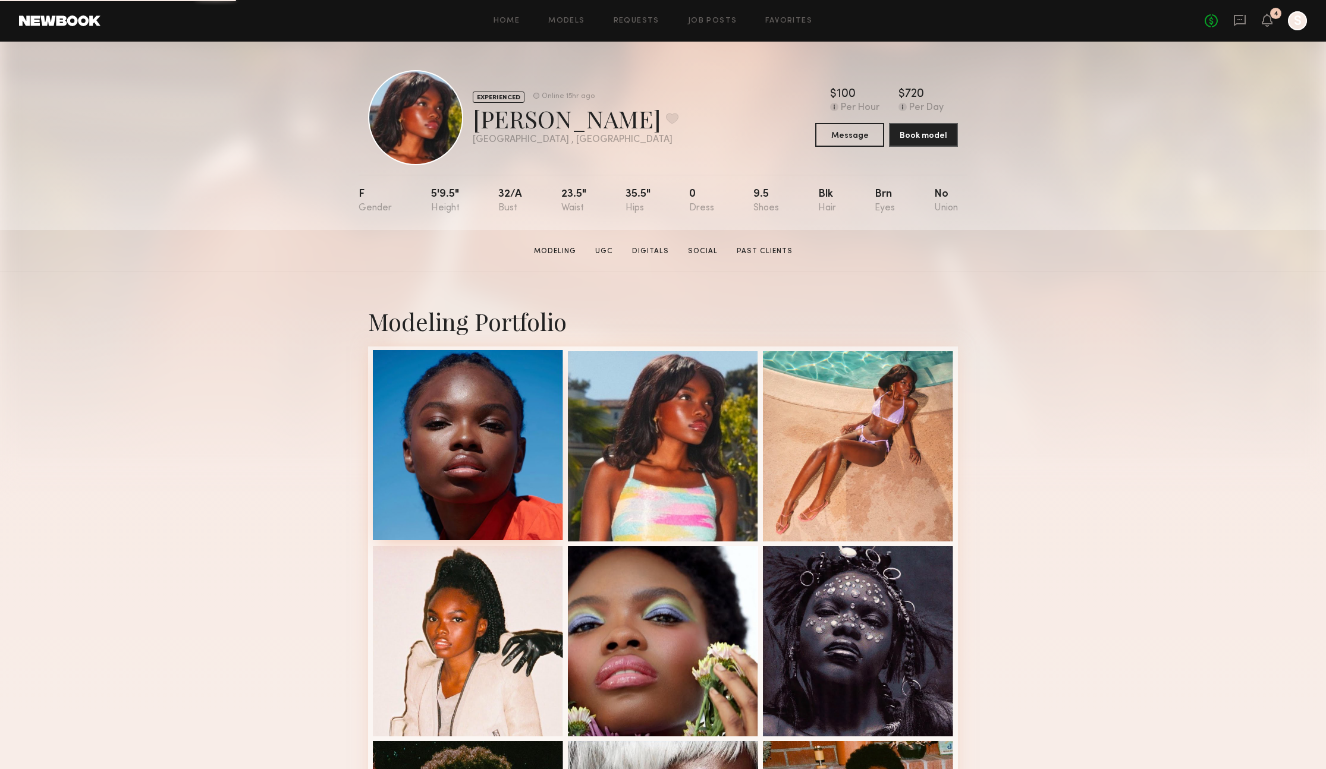
click at [502, 419] on div at bounding box center [468, 445] width 190 height 190
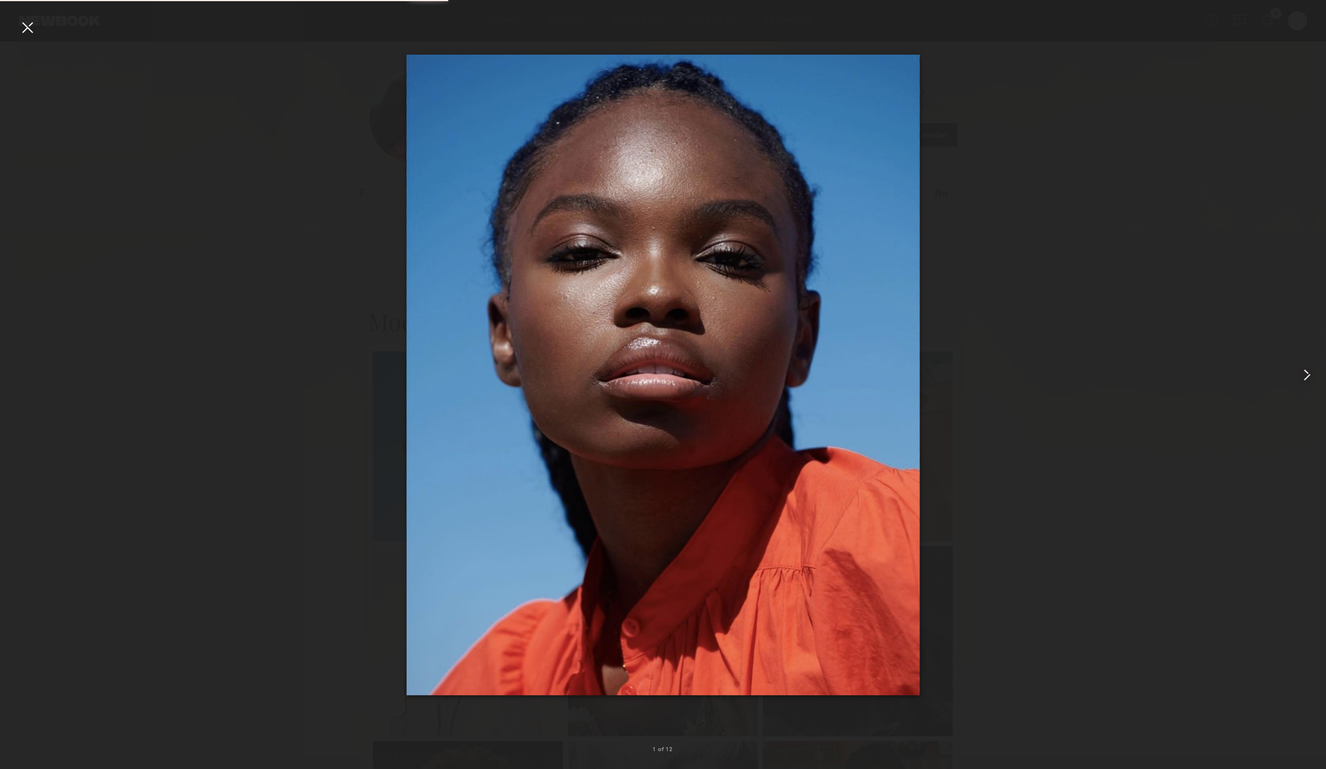
click at [1296, 380] on div at bounding box center [1299, 375] width 53 height 712
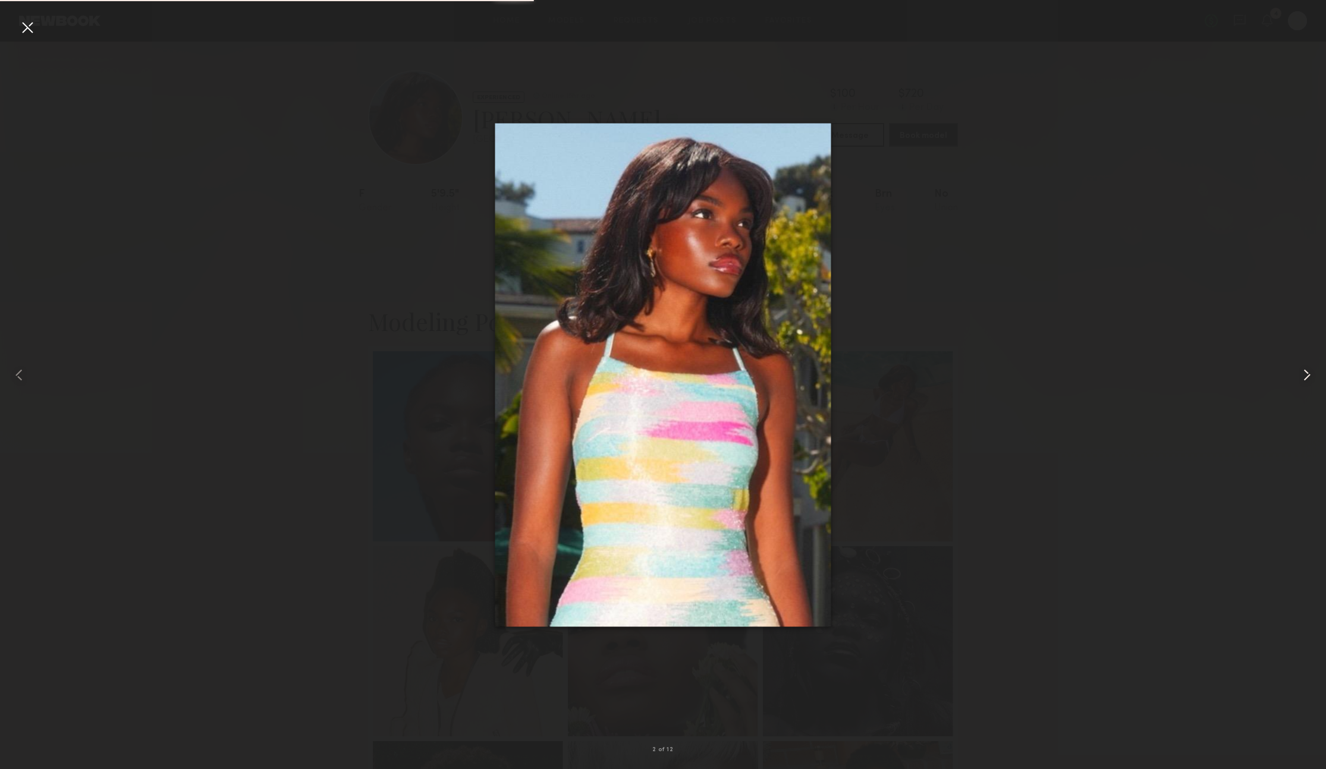
click at [1296, 380] on div at bounding box center [1299, 375] width 53 height 712
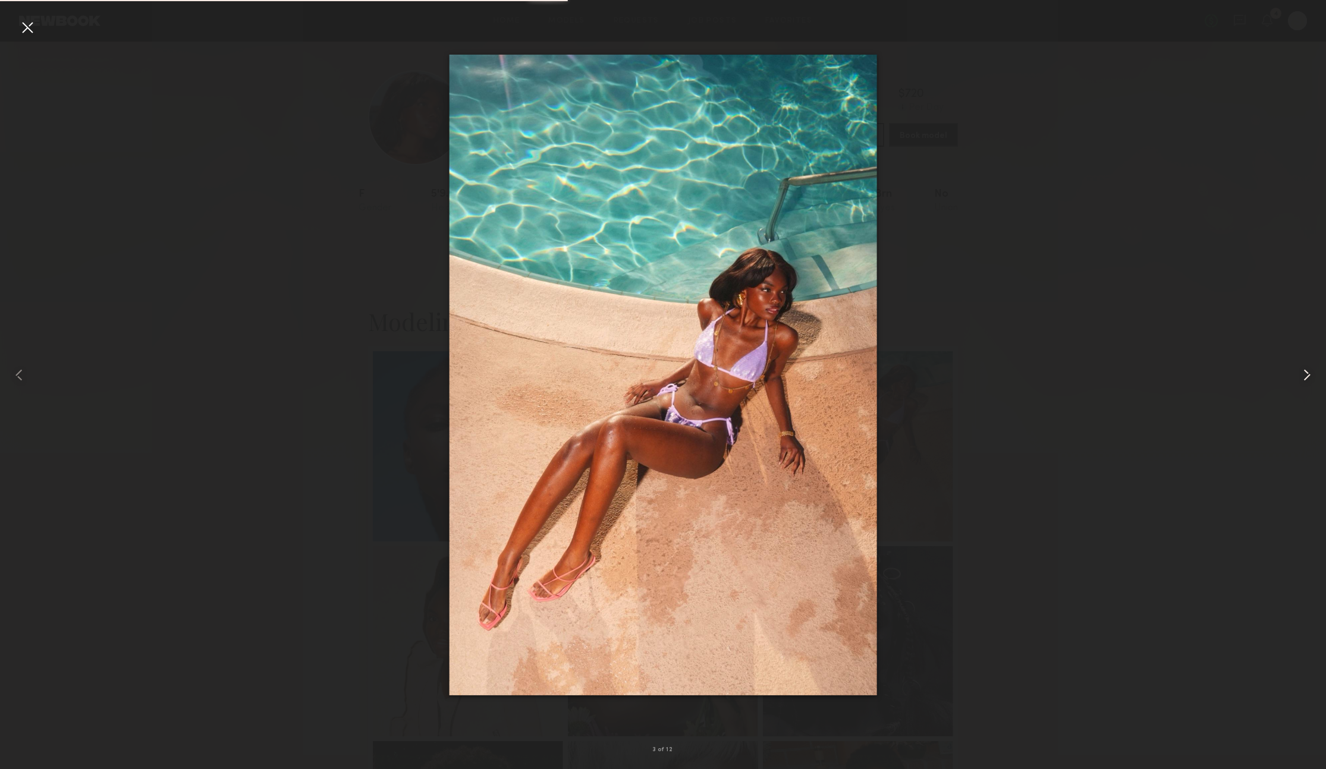
click at [1296, 380] on div at bounding box center [1299, 375] width 53 height 712
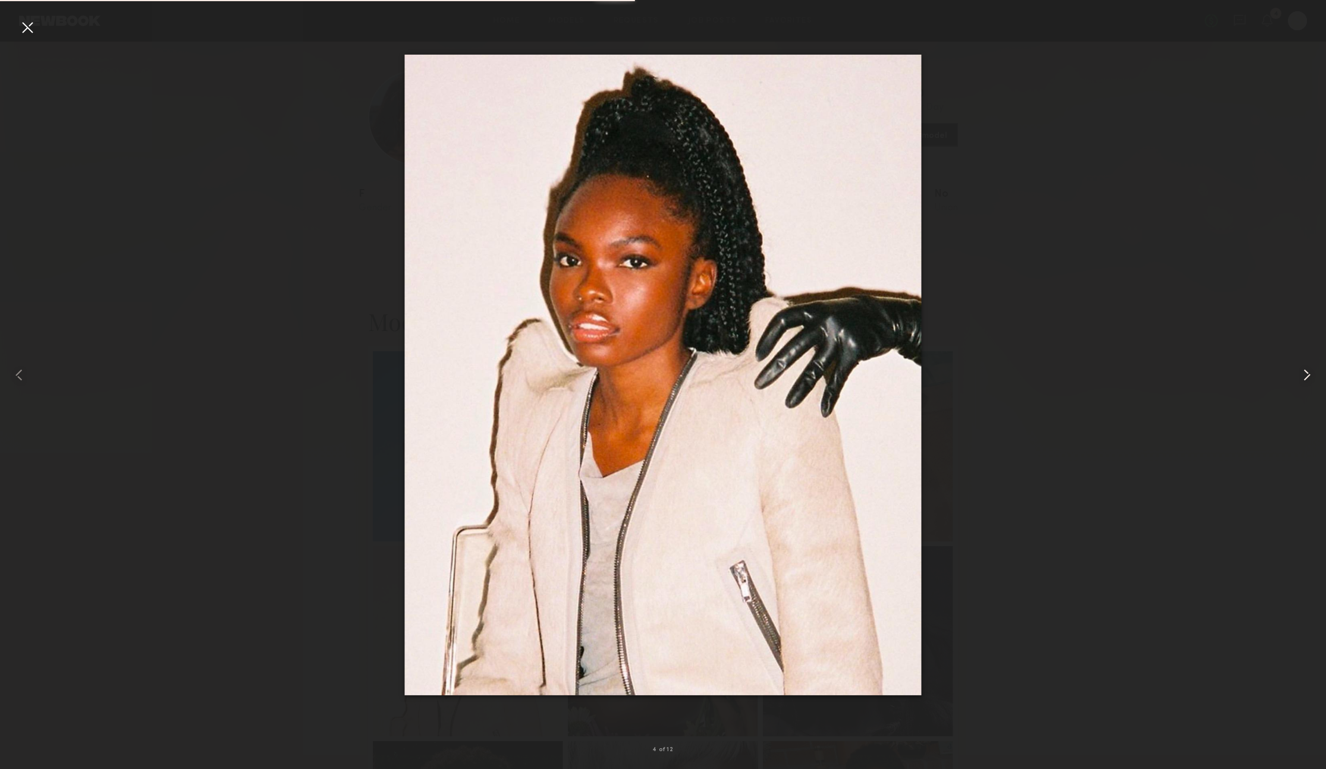
click at [1296, 380] on div at bounding box center [1299, 375] width 53 height 712
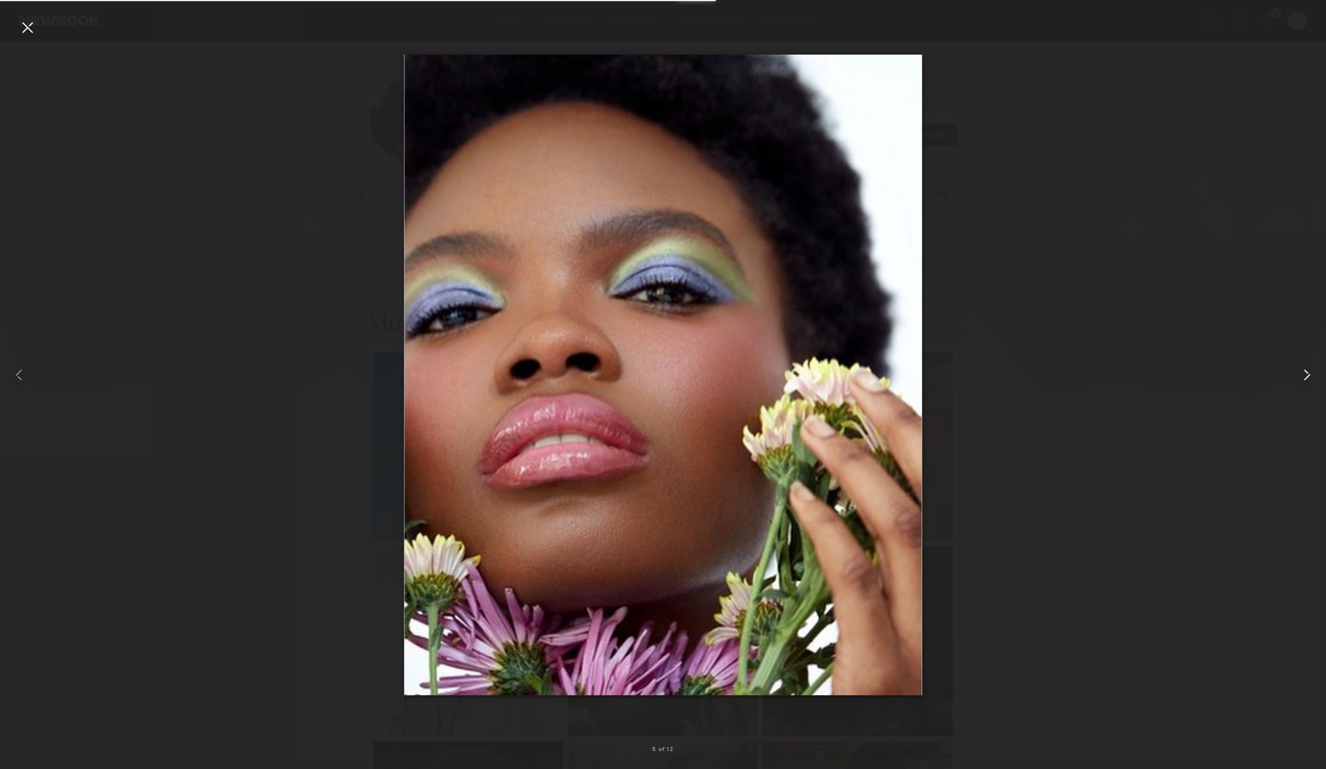
click at [1296, 380] on div at bounding box center [1299, 375] width 53 height 712
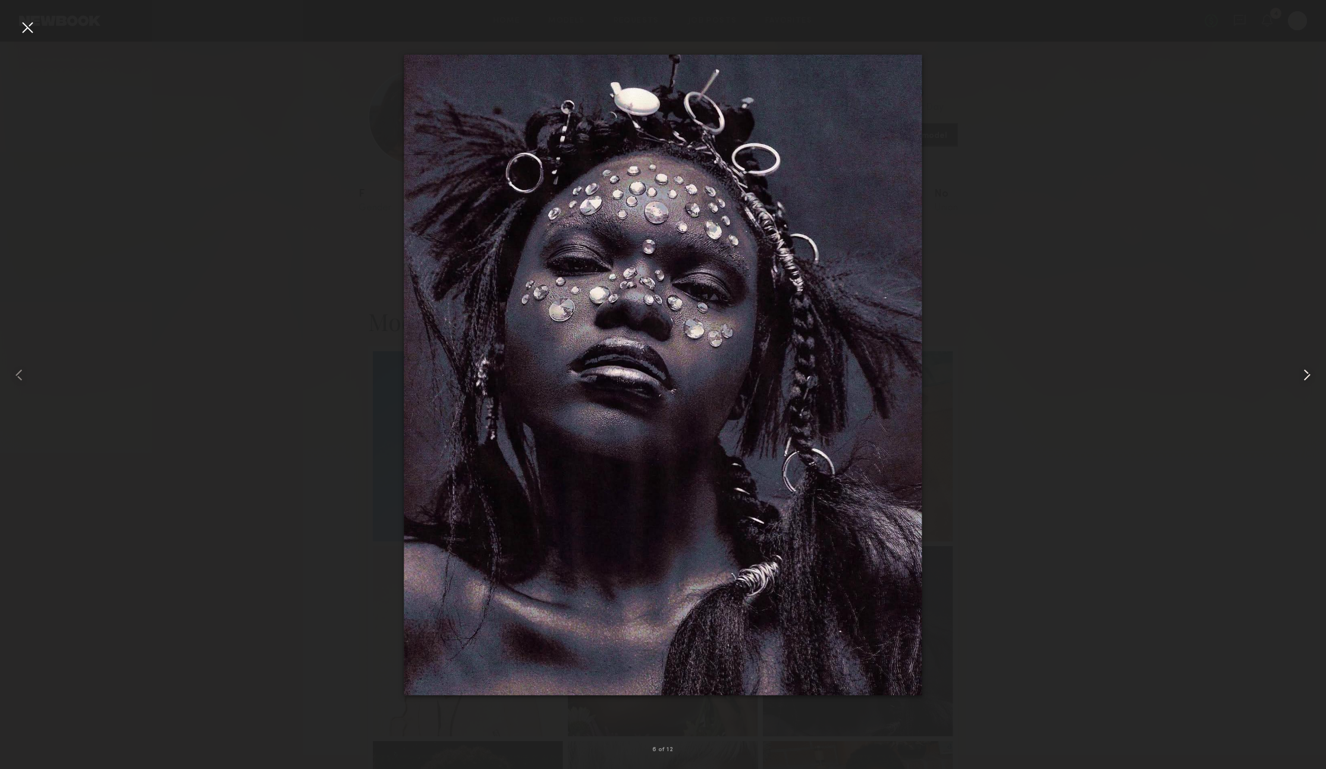
click at [1296, 380] on div at bounding box center [1299, 375] width 53 height 712
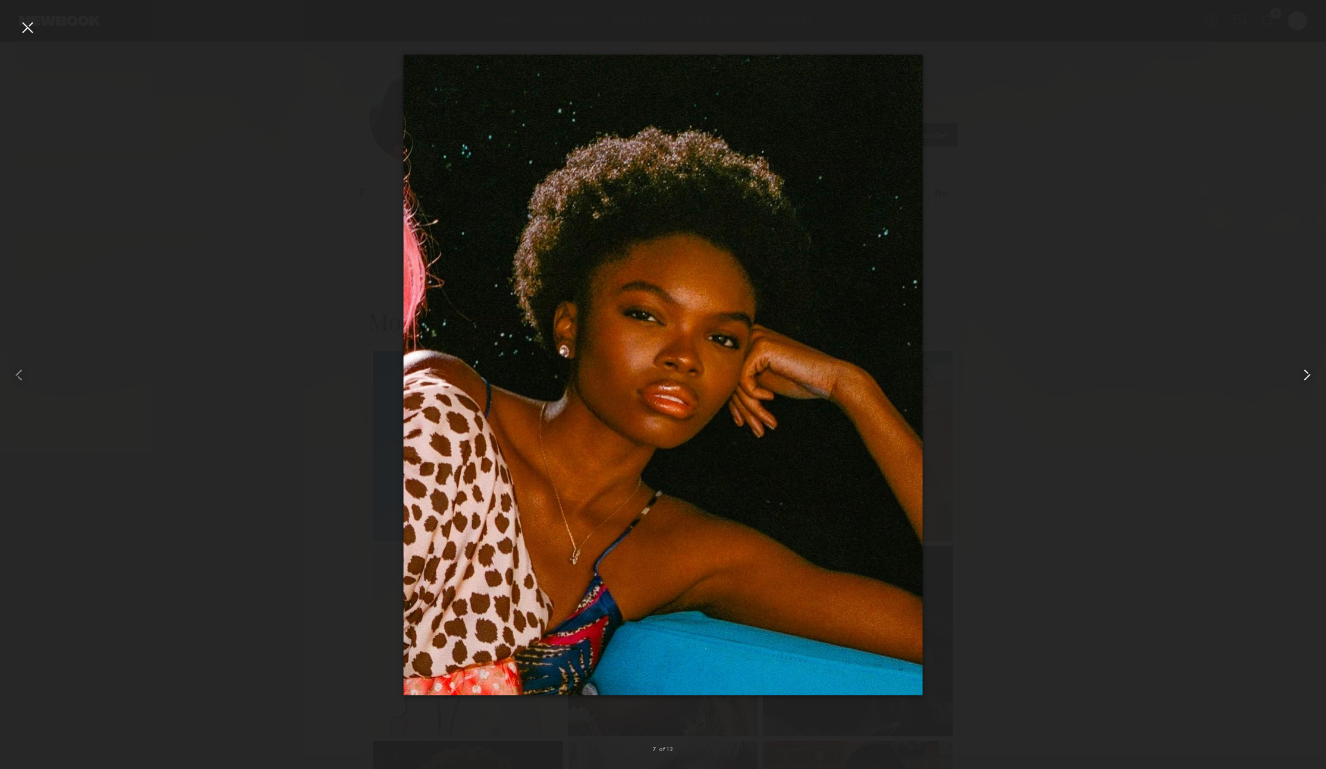
click at [1295, 380] on div at bounding box center [1299, 375] width 53 height 712
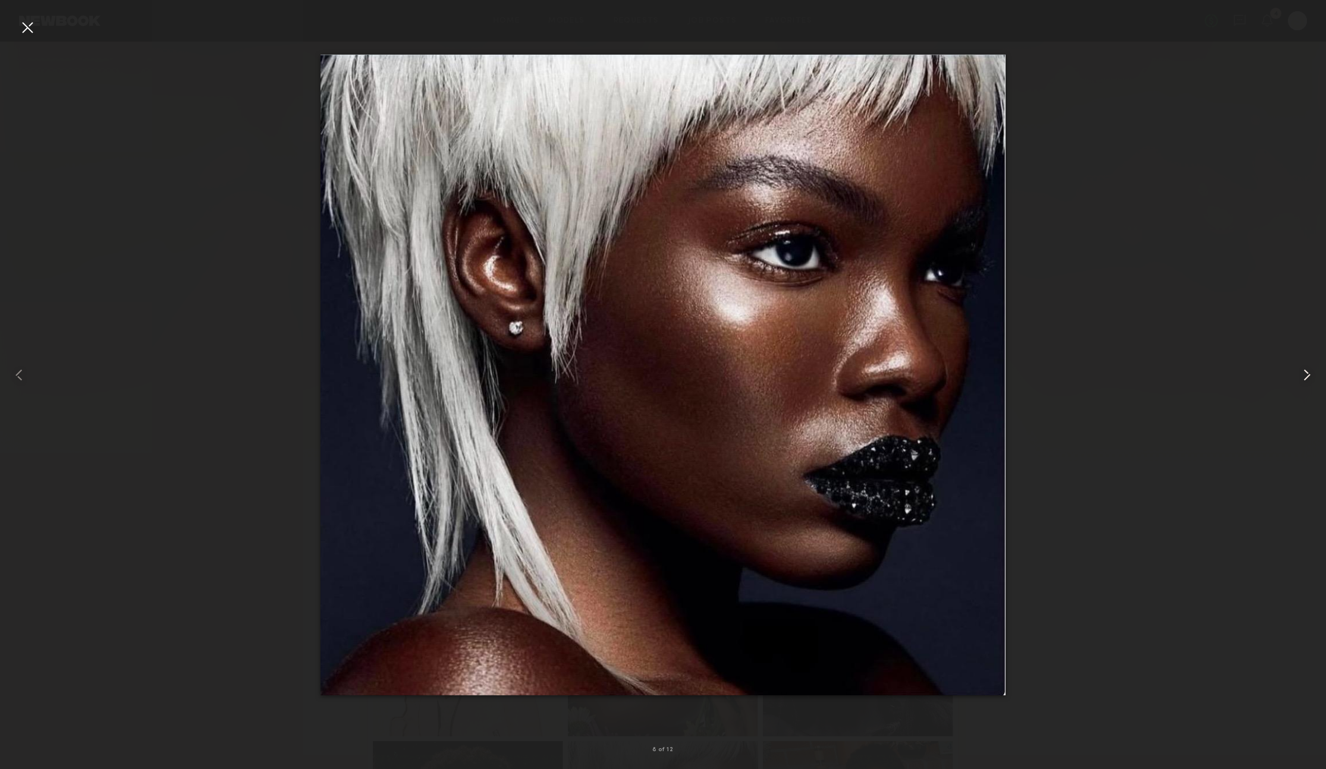
click at [1295, 380] on div at bounding box center [1299, 375] width 53 height 712
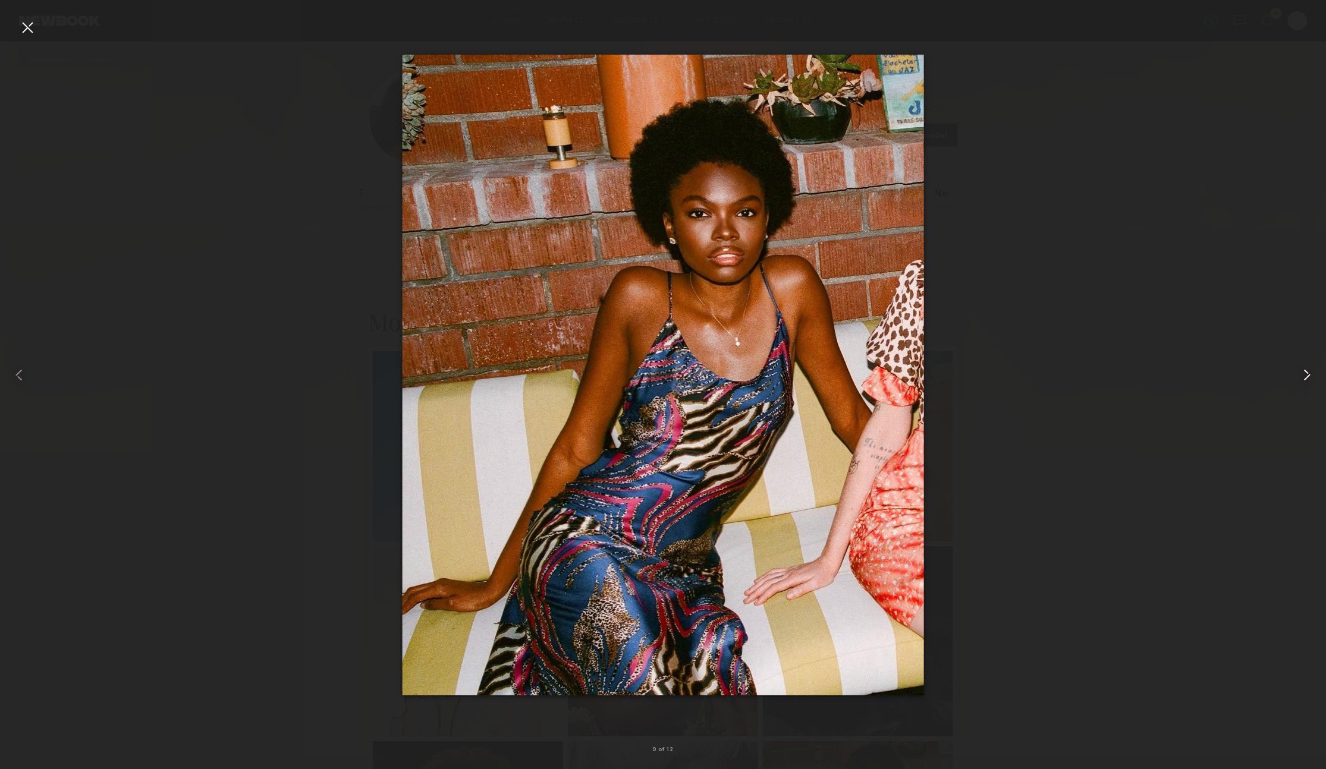
click at [1295, 380] on div at bounding box center [1299, 375] width 53 height 712
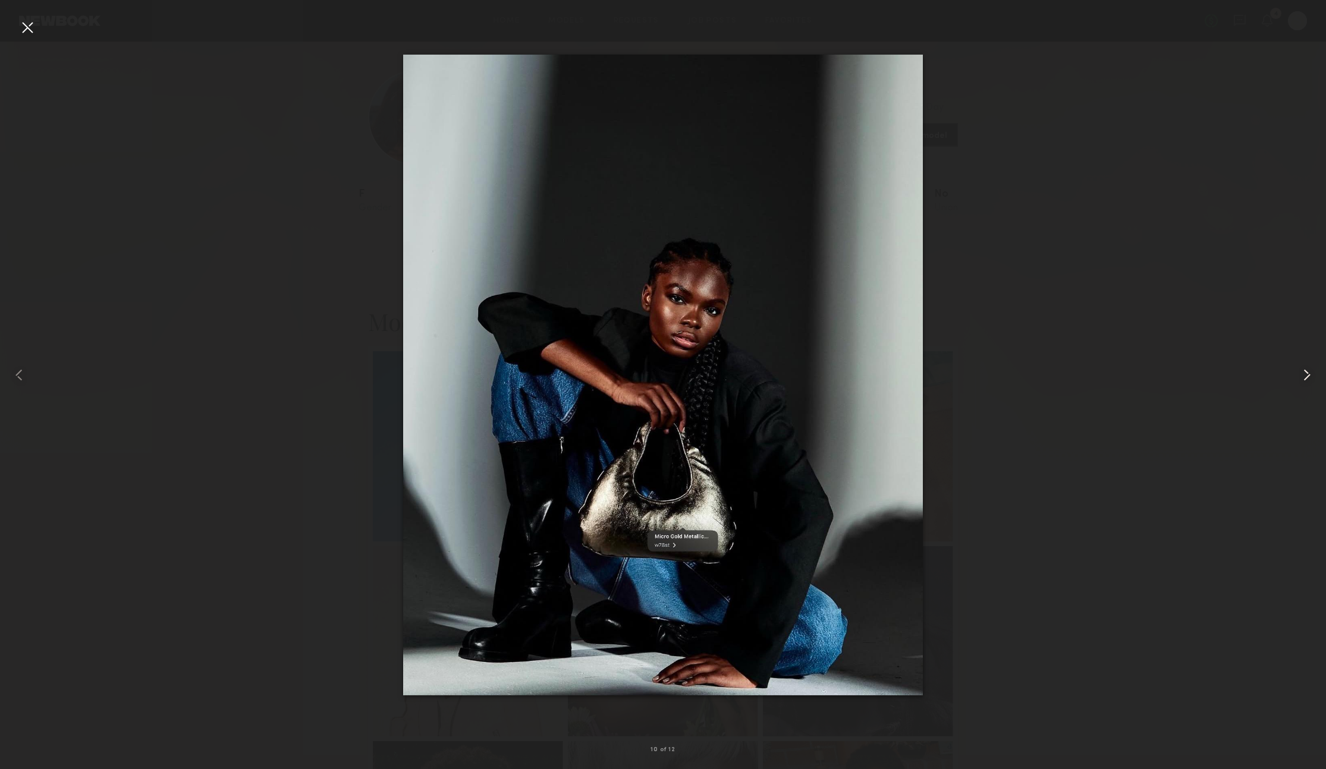
click at [1295, 380] on div at bounding box center [1299, 375] width 53 height 712
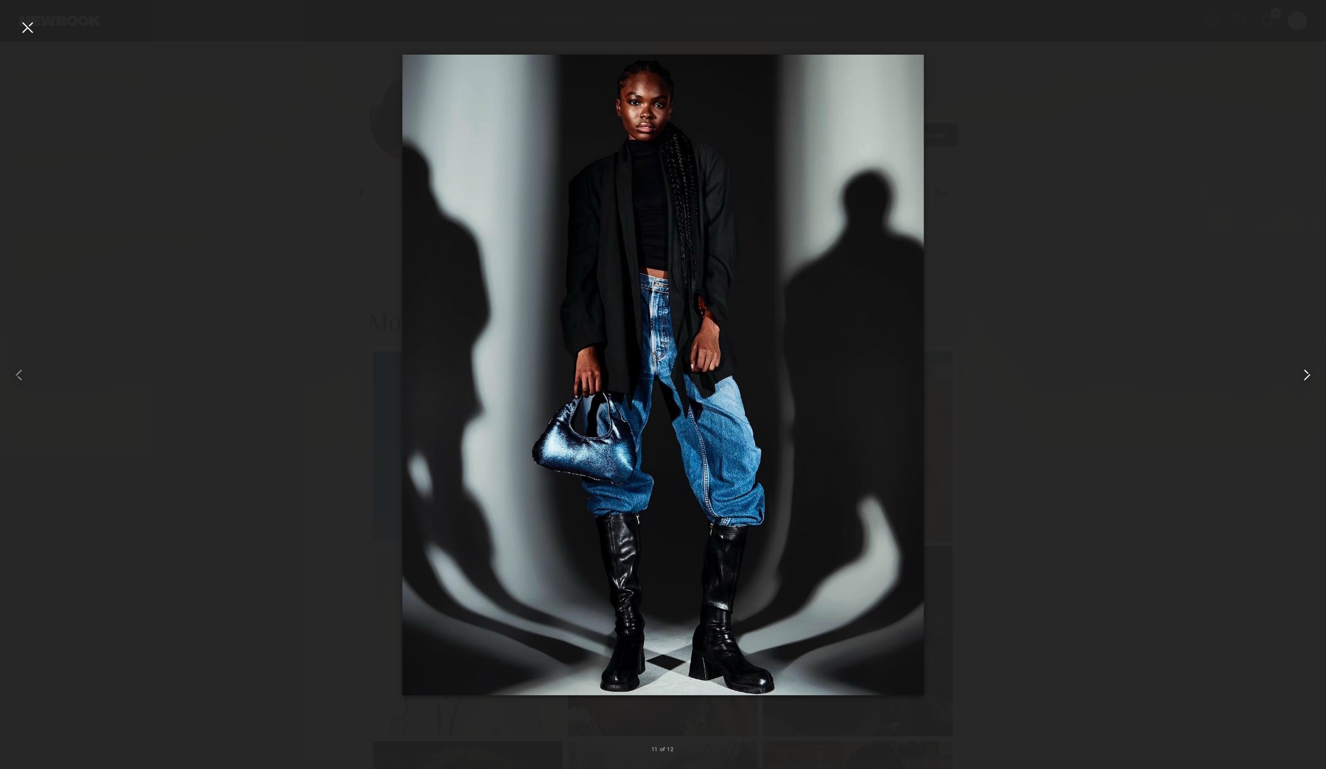
click at [1295, 380] on div at bounding box center [1299, 375] width 53 height 712
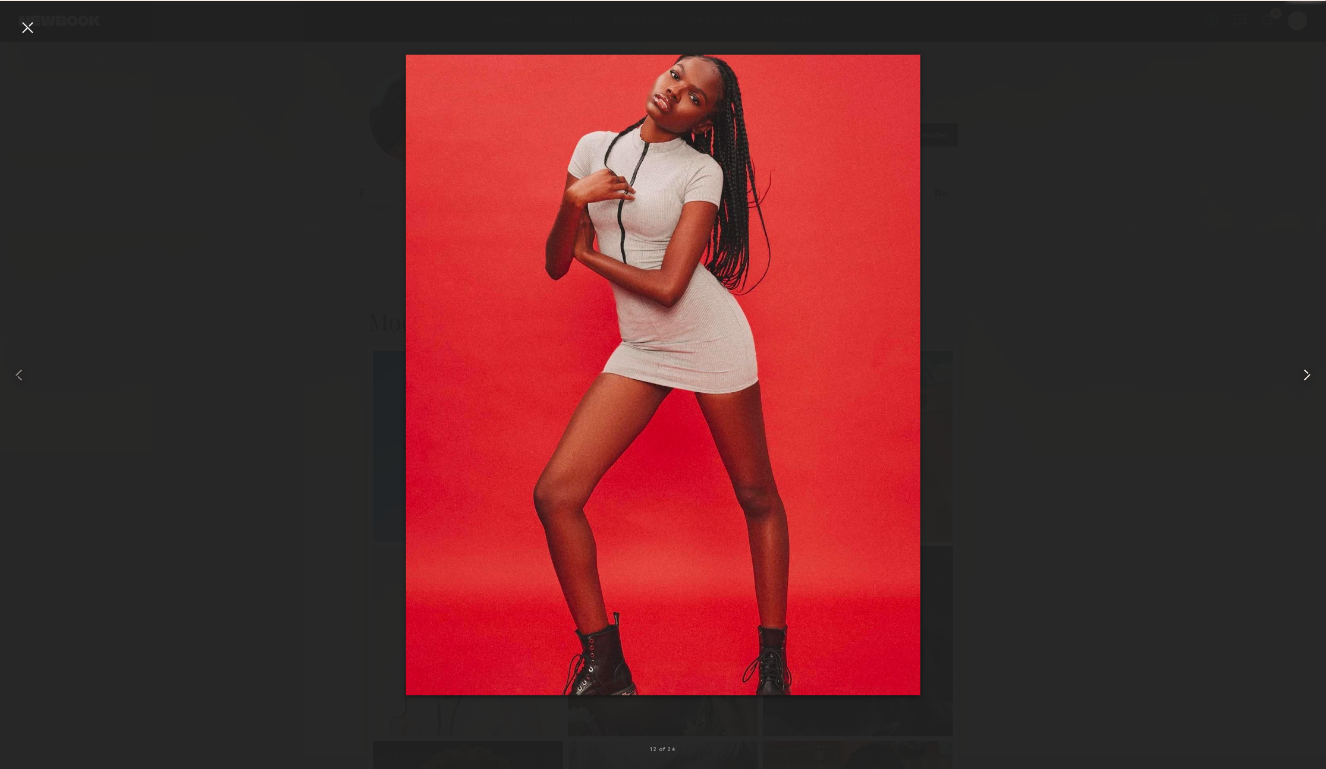
click at [1295, 380] on div at bounding box center [1299, 375] width 53 height 712
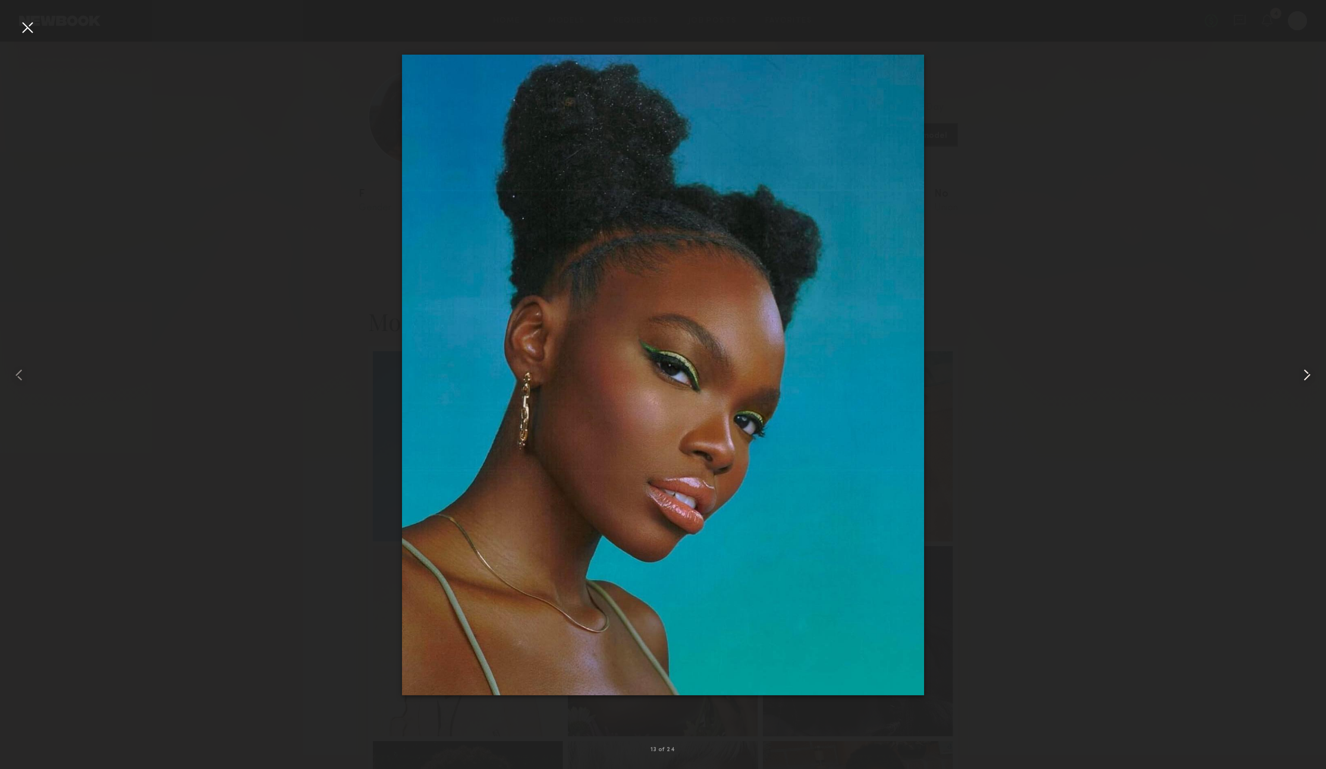
click at [1295, 380] on div at bounding box center [1299, 375] width 53 height 712
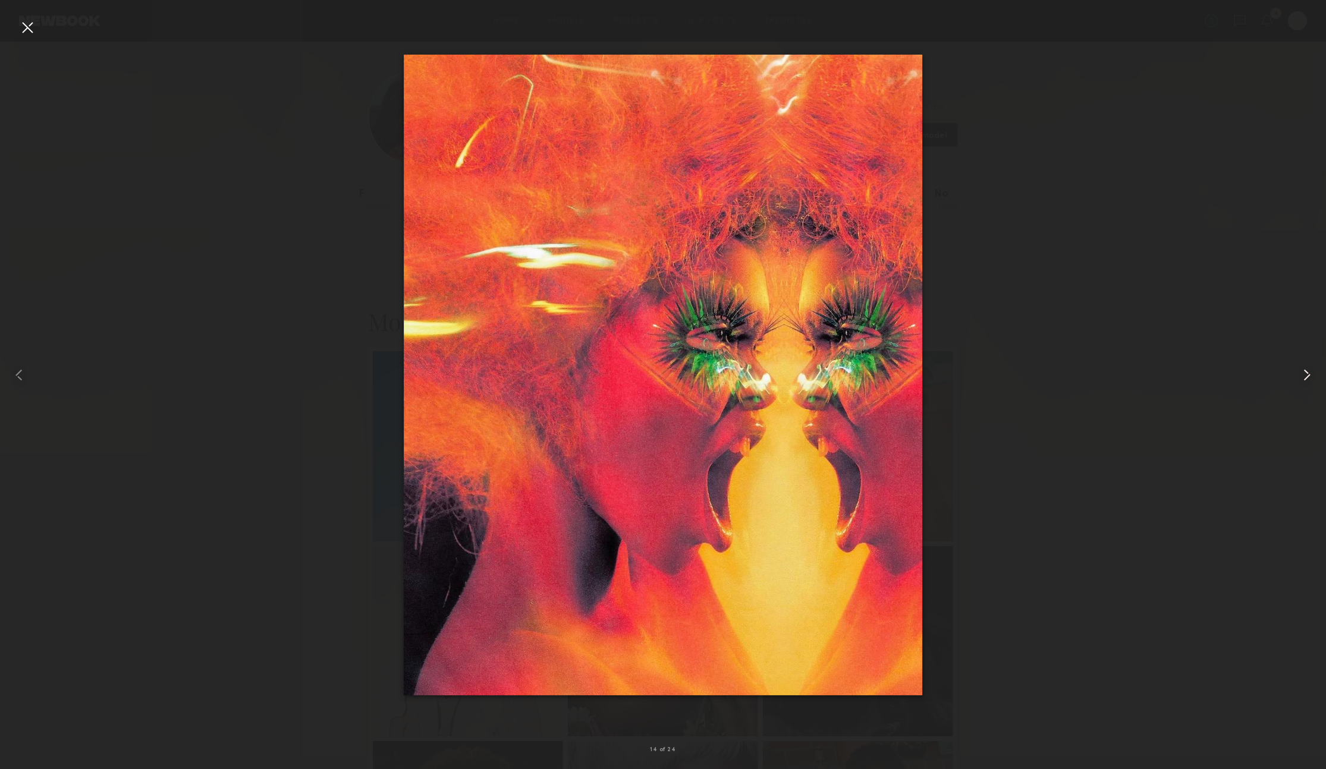
click at [1295, 380] on div at bounding box center [1299, 375] width 53 height 712
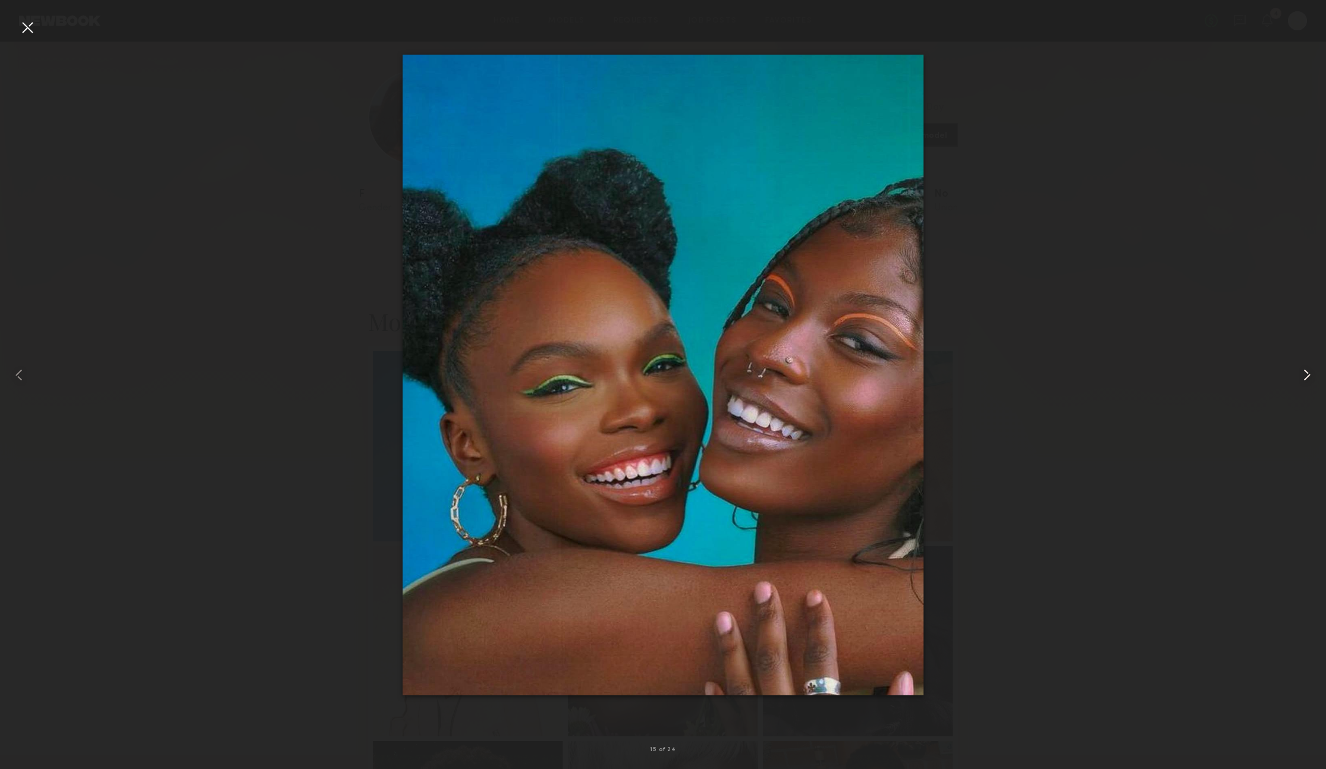
click at [1309, 377] on common-icon at bounding box center [1306, 375] width 19 height 19
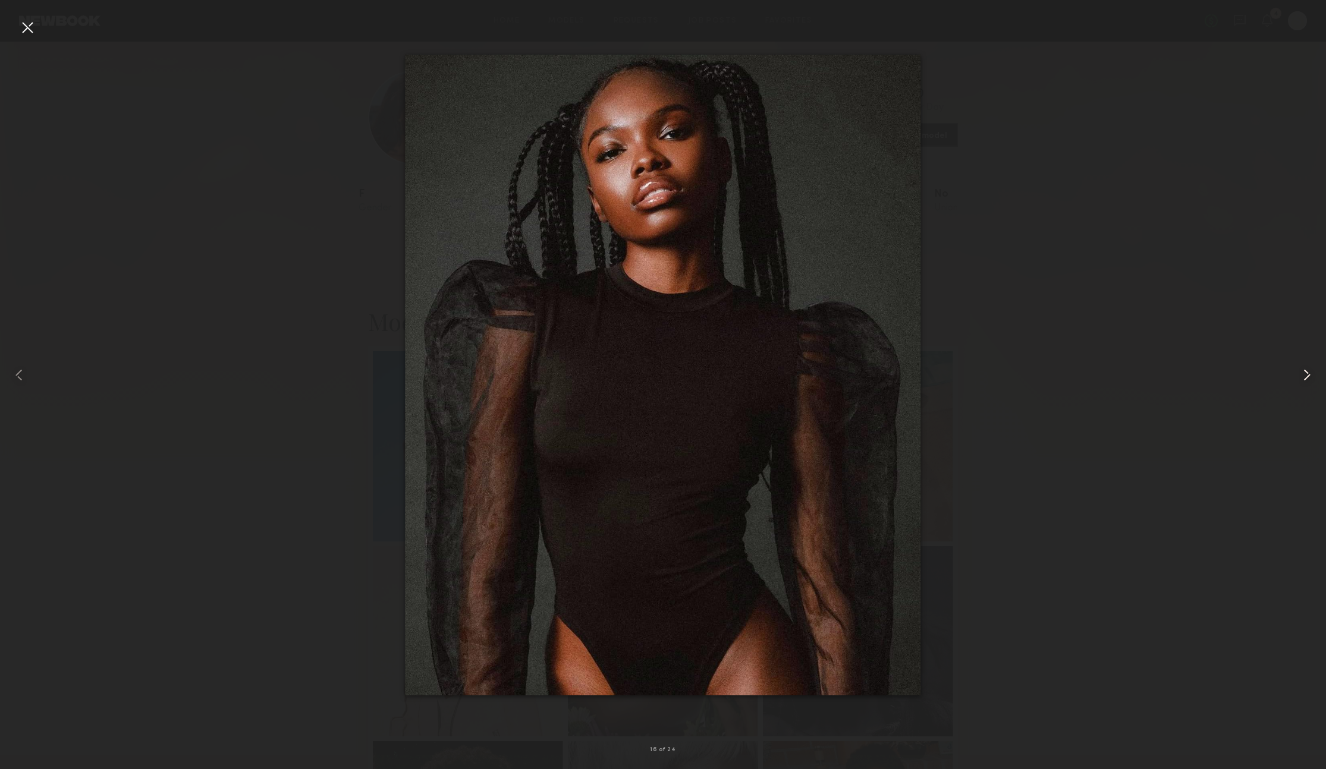
click at [1309, 377] on common-icon at bounding box center [1306, 375] width 19 height 19
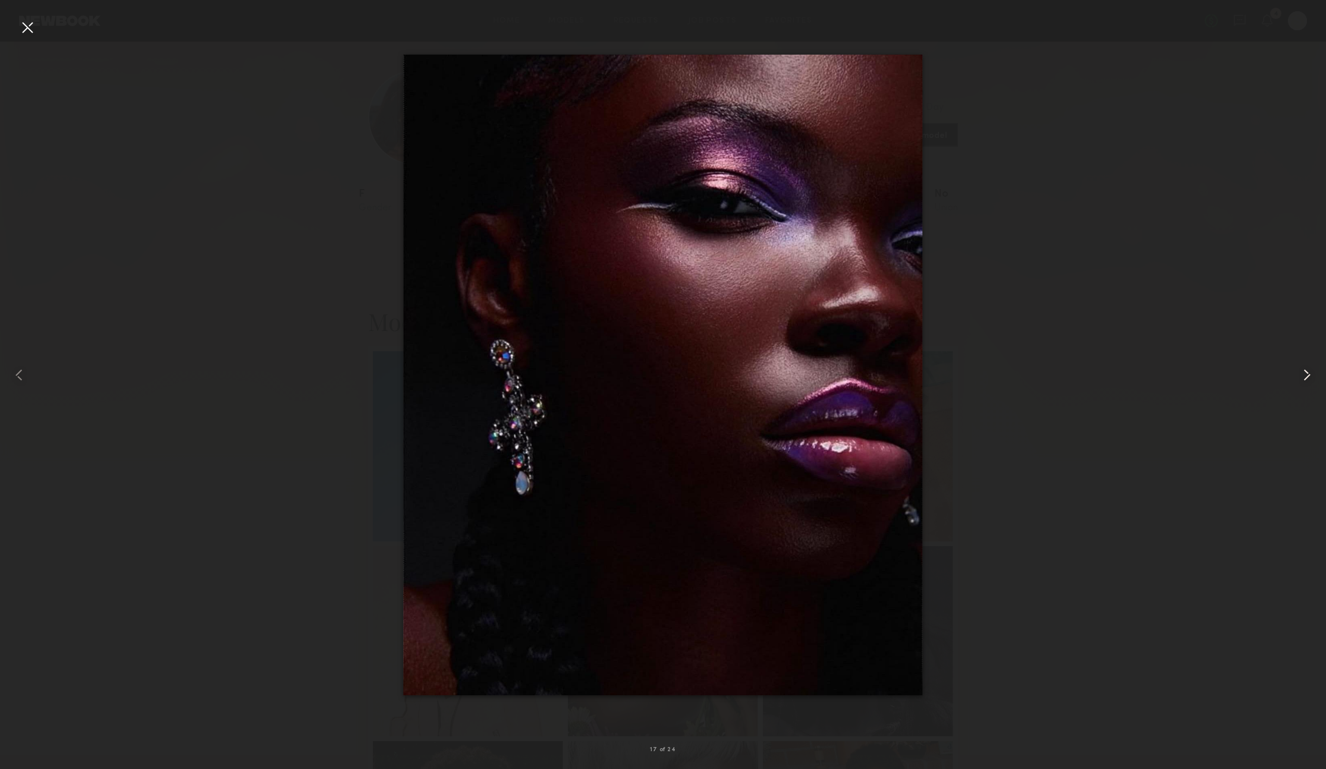
click at [1309, 377] on common-icon at bounding box center [1306, 375] width 19 height 19
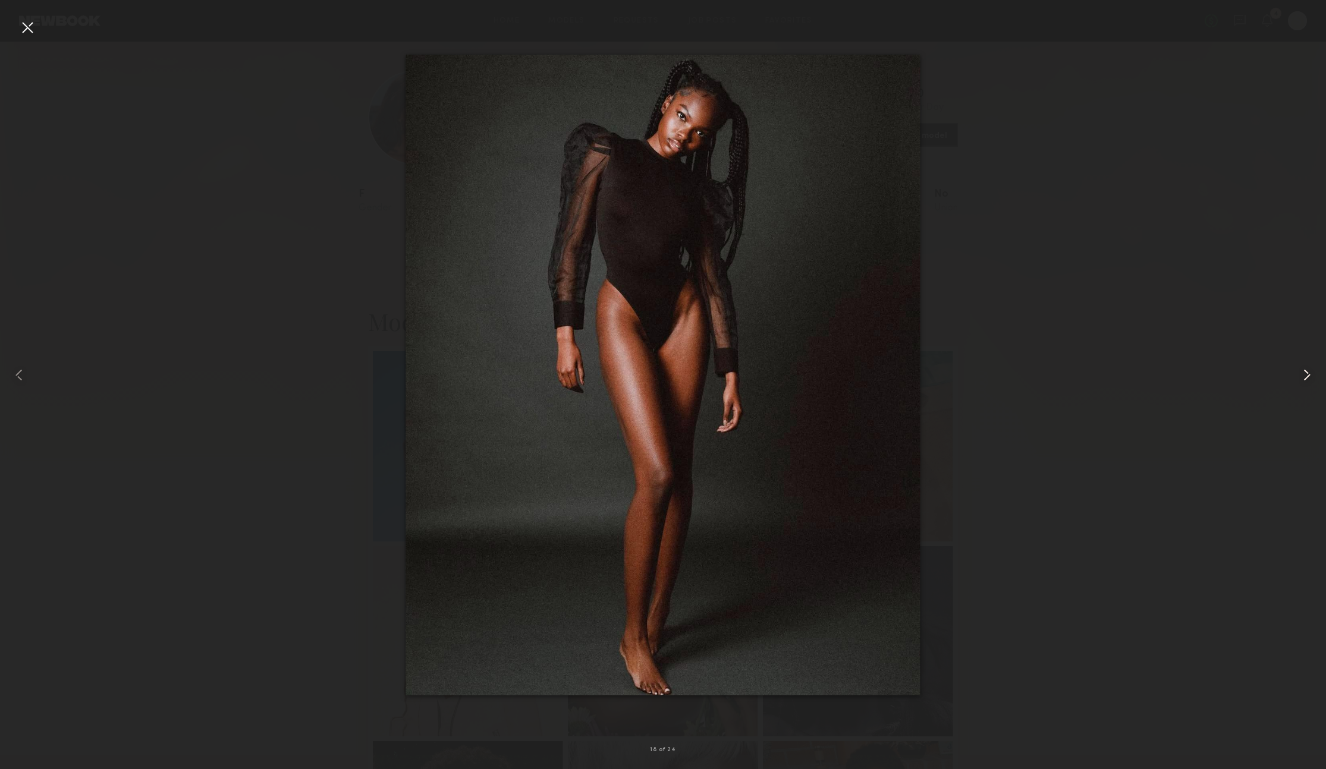
click at [1307, 371] on common-icon at bounding box center [1306, 375] width 19 height 19
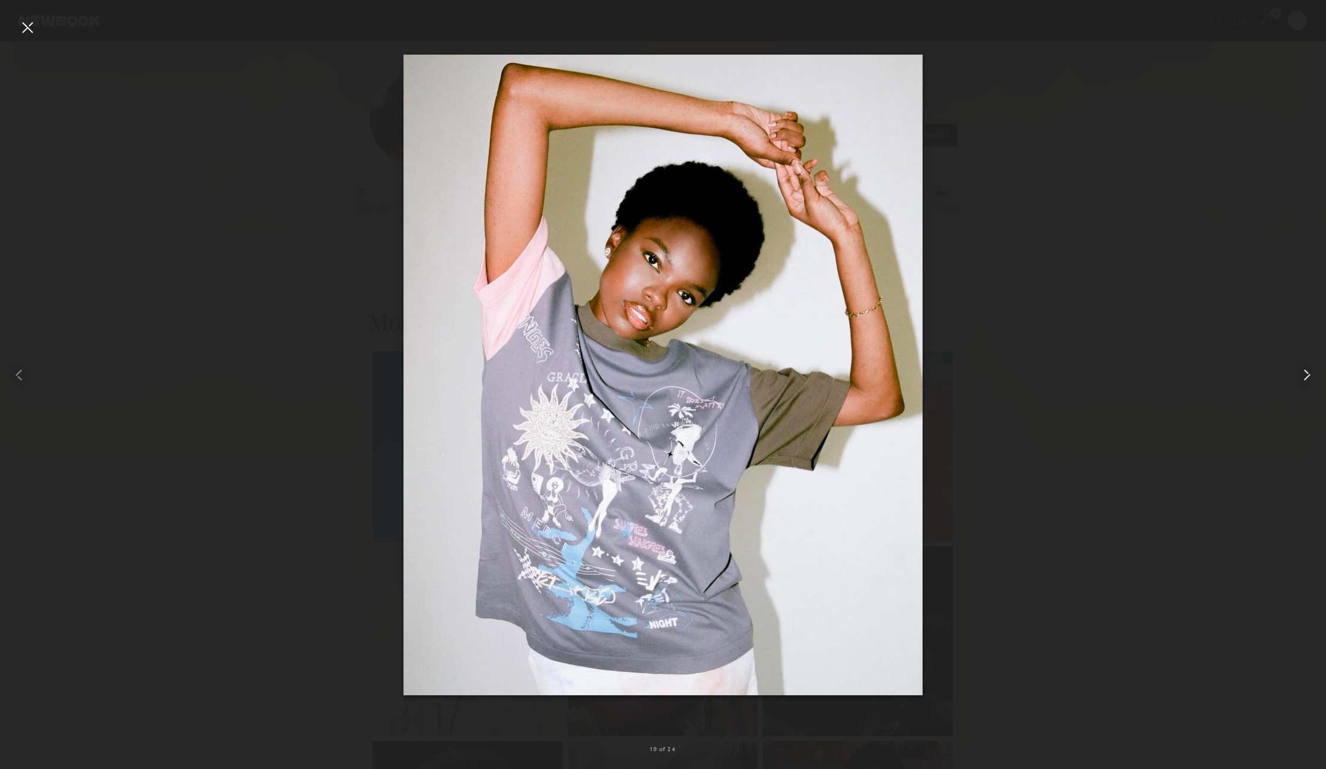
click at [1307, 372] on common-icon at bounding box center [1306, 375] width 19 height 19
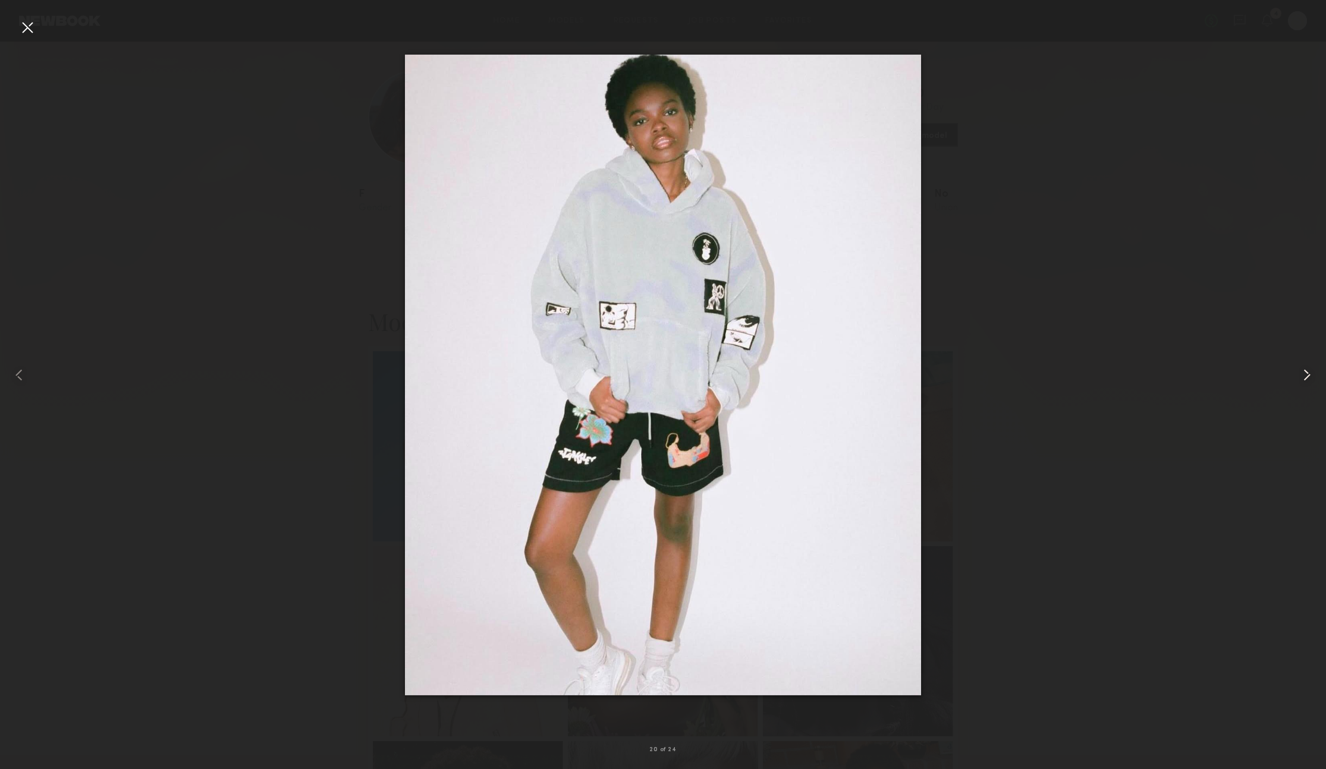
click at [1307, 372] on common-icon at bounding box center [1306, 375] width 19 height 19
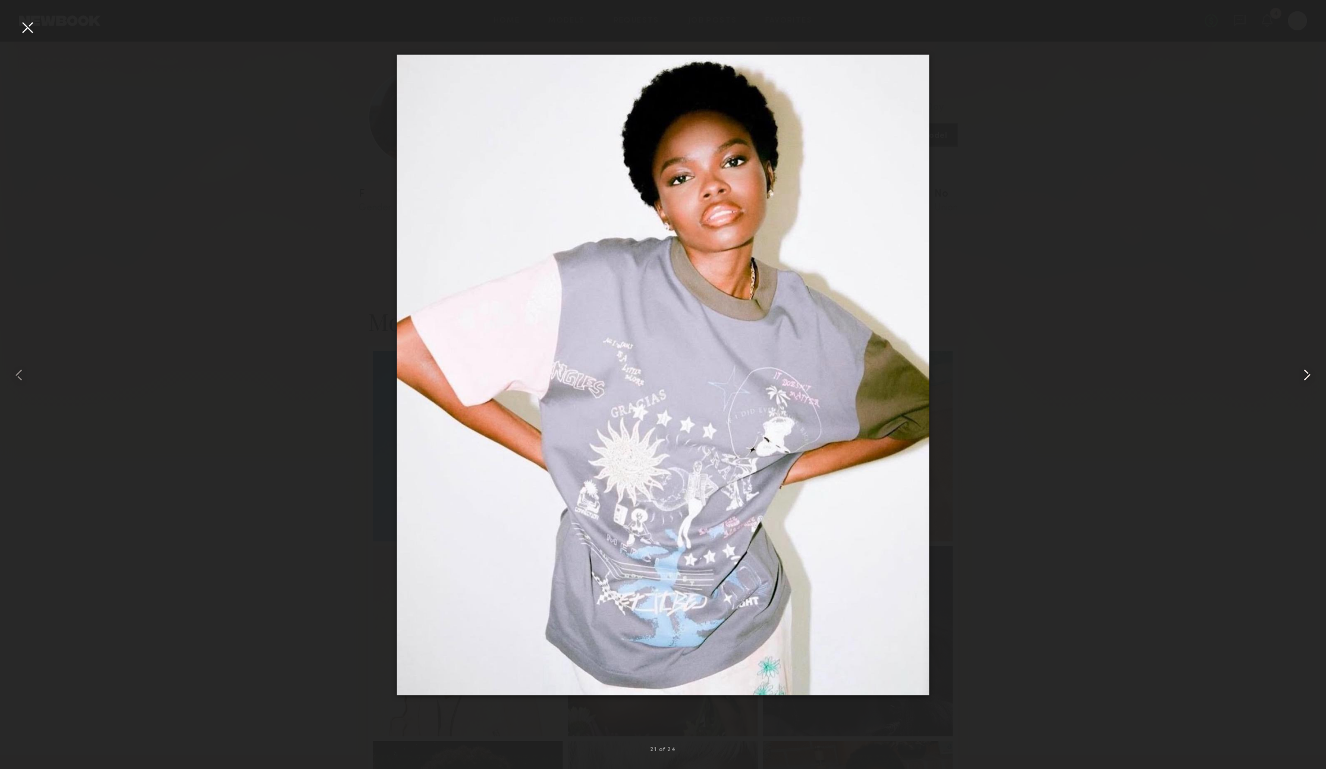
click at [1307, 372] on common-icon at bounding box center [1306, 375] width 19 height 19
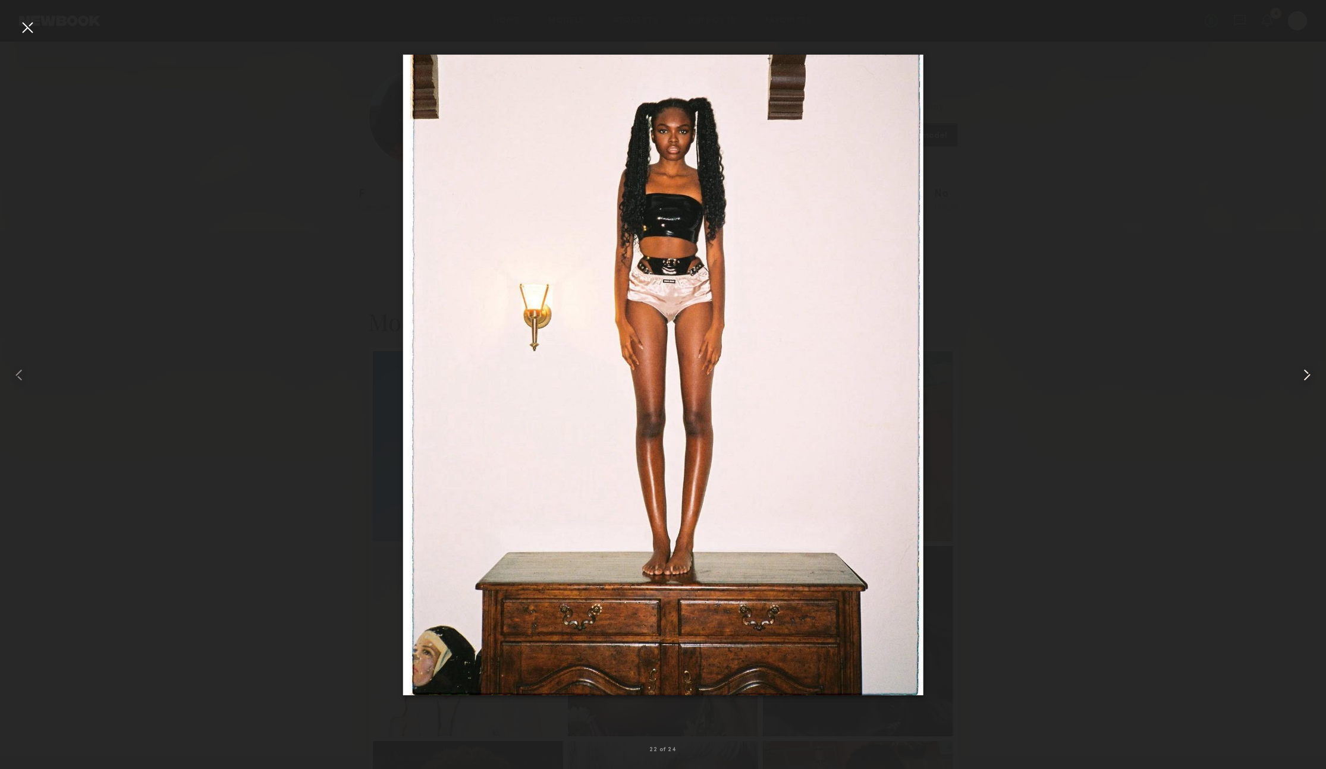
click at [1307, 372] on common-icon at bounding box center [1306, 375] width 19 height 19
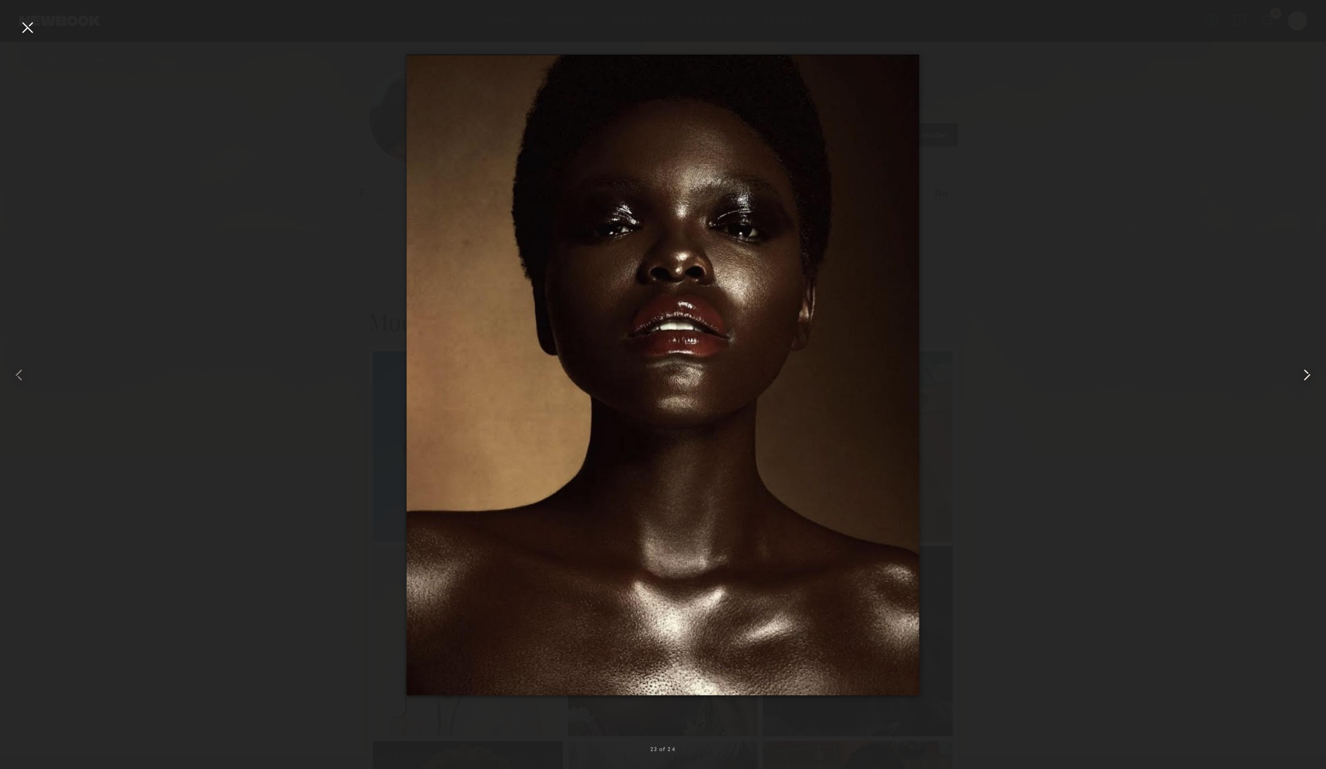
click at [1307, 372] on common-icon at bounding box center [1306, 375] width 19 height 19
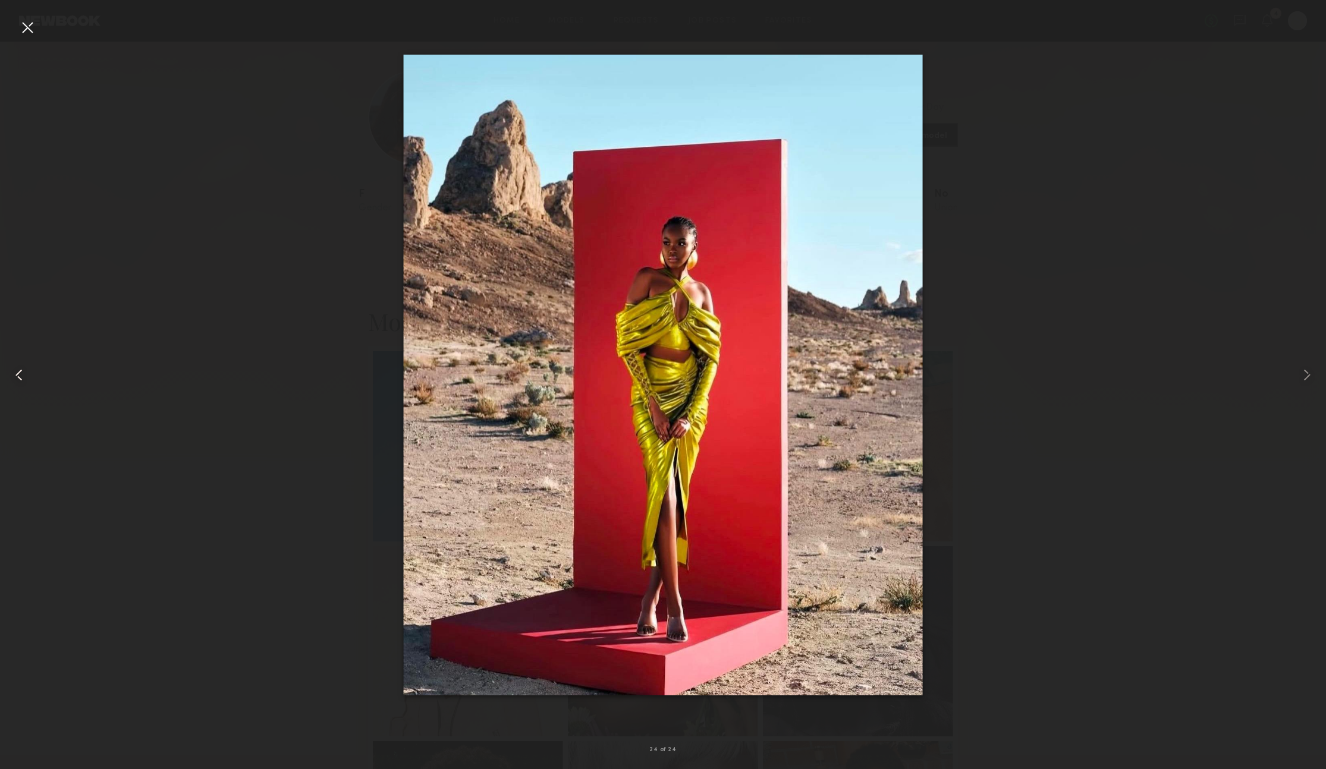
click at [26, 380] on common-icon at bounding box center [19, 375] width 19 height 19
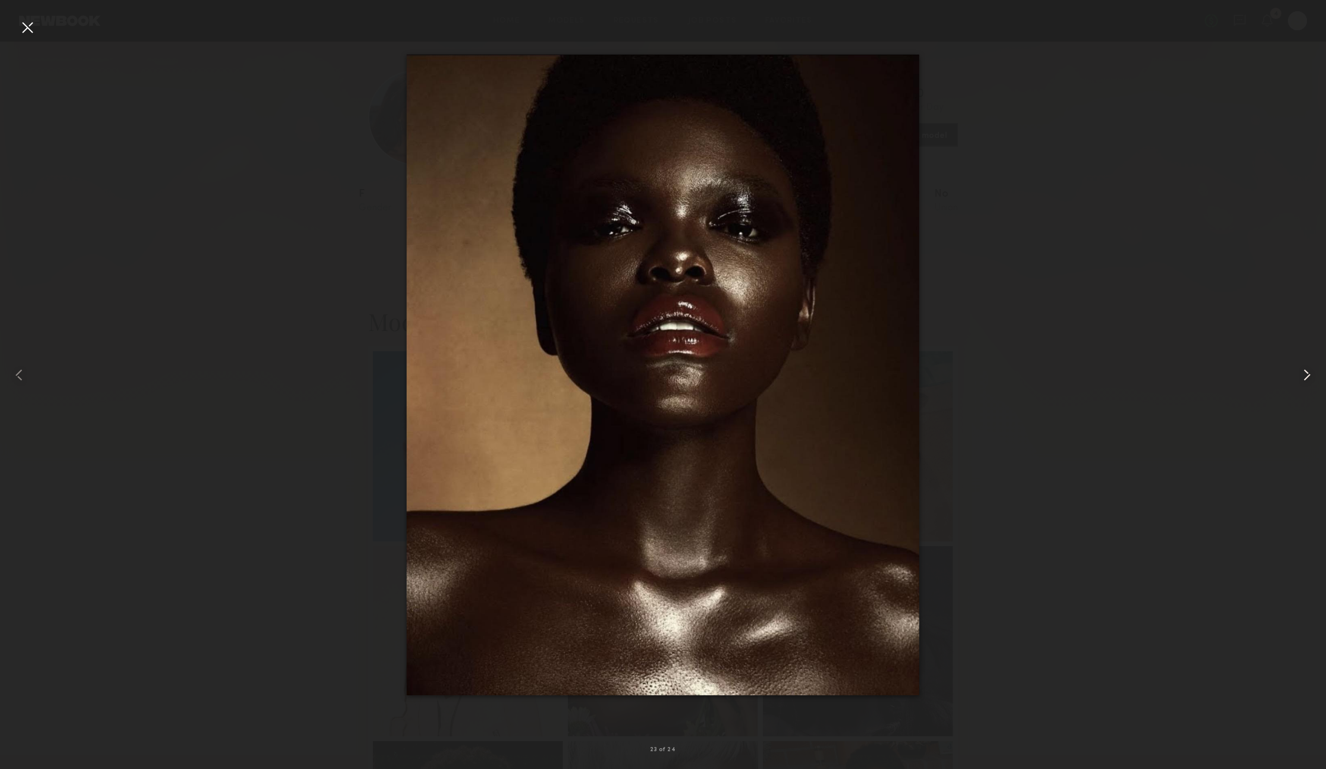
click at [1299, 379] on common-icon at bounding box center [1306, 375] width 19 height 19
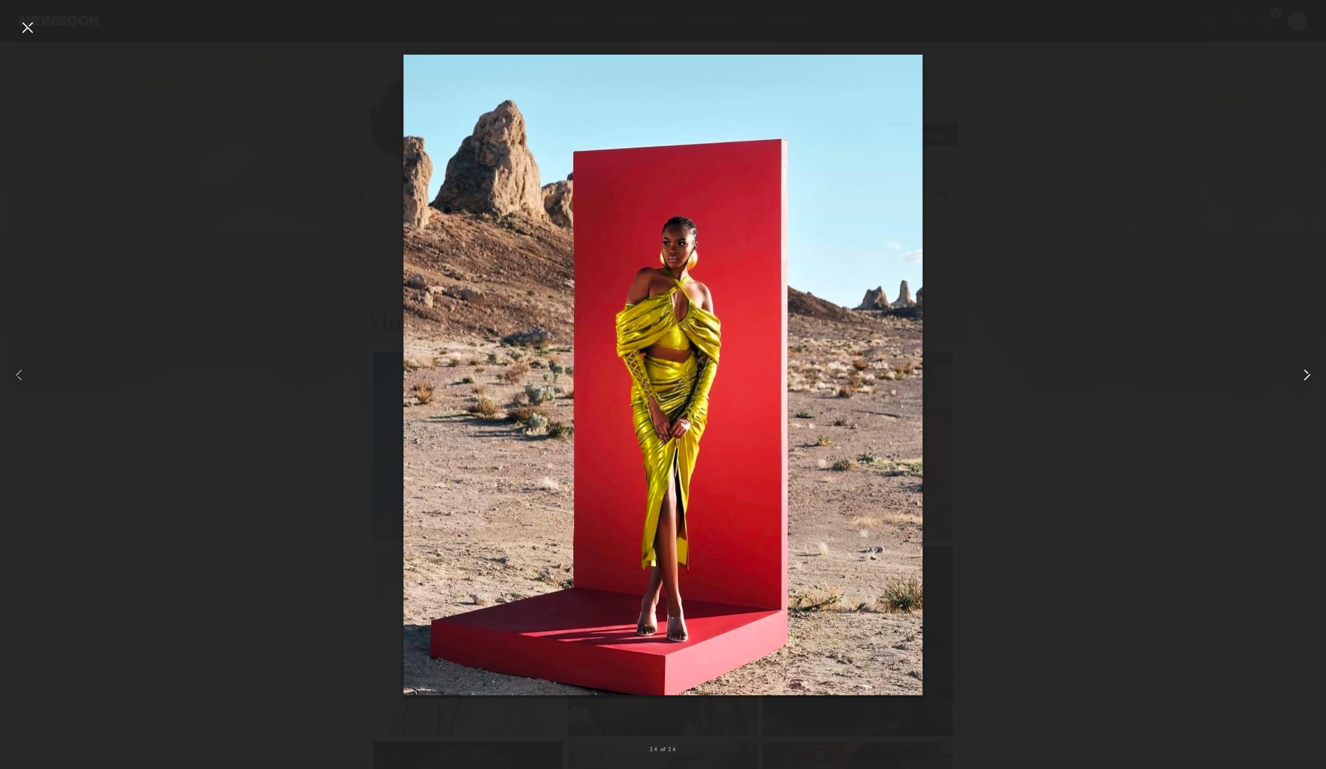
click at [1299, 379] on common-icon at bounding box center [1306, 375] width 19 height 19
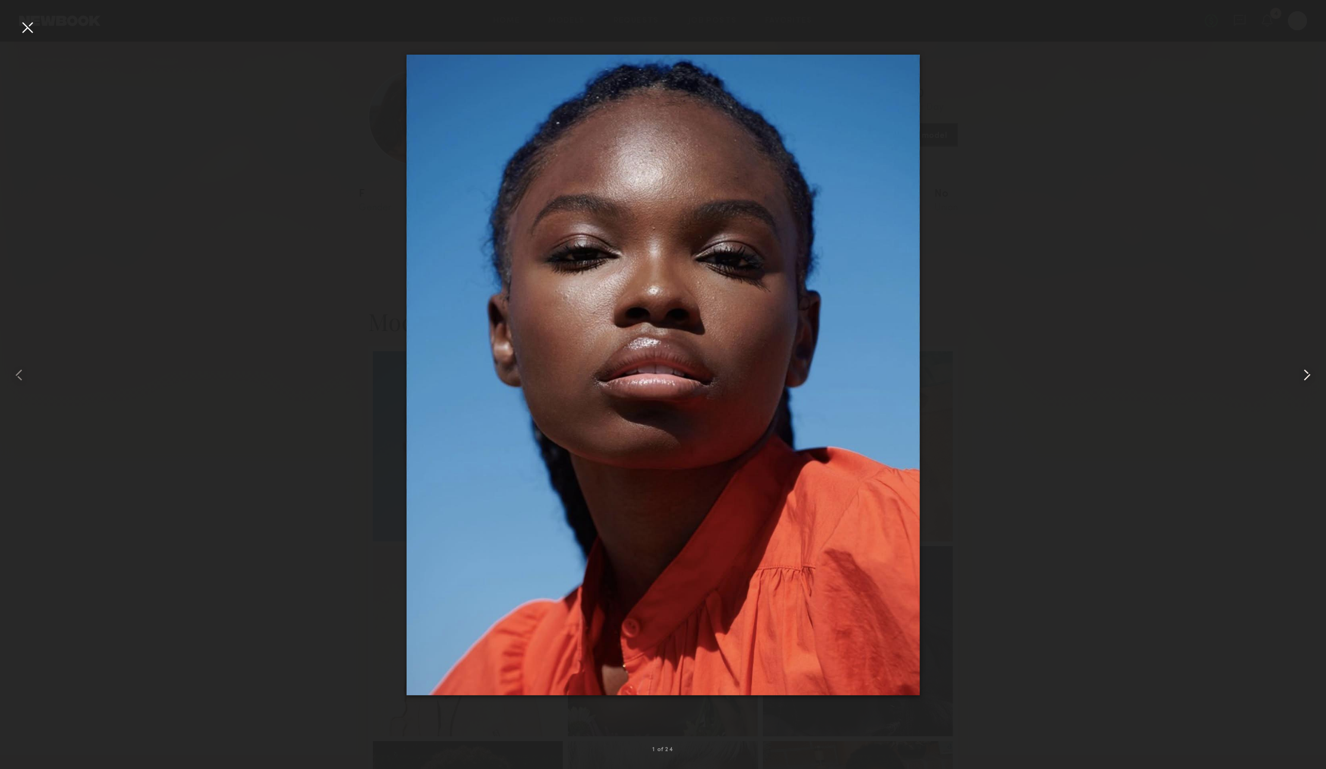
click at [1299, 379] on common-icon at bounding box center [1306, 375] width 19 height 19
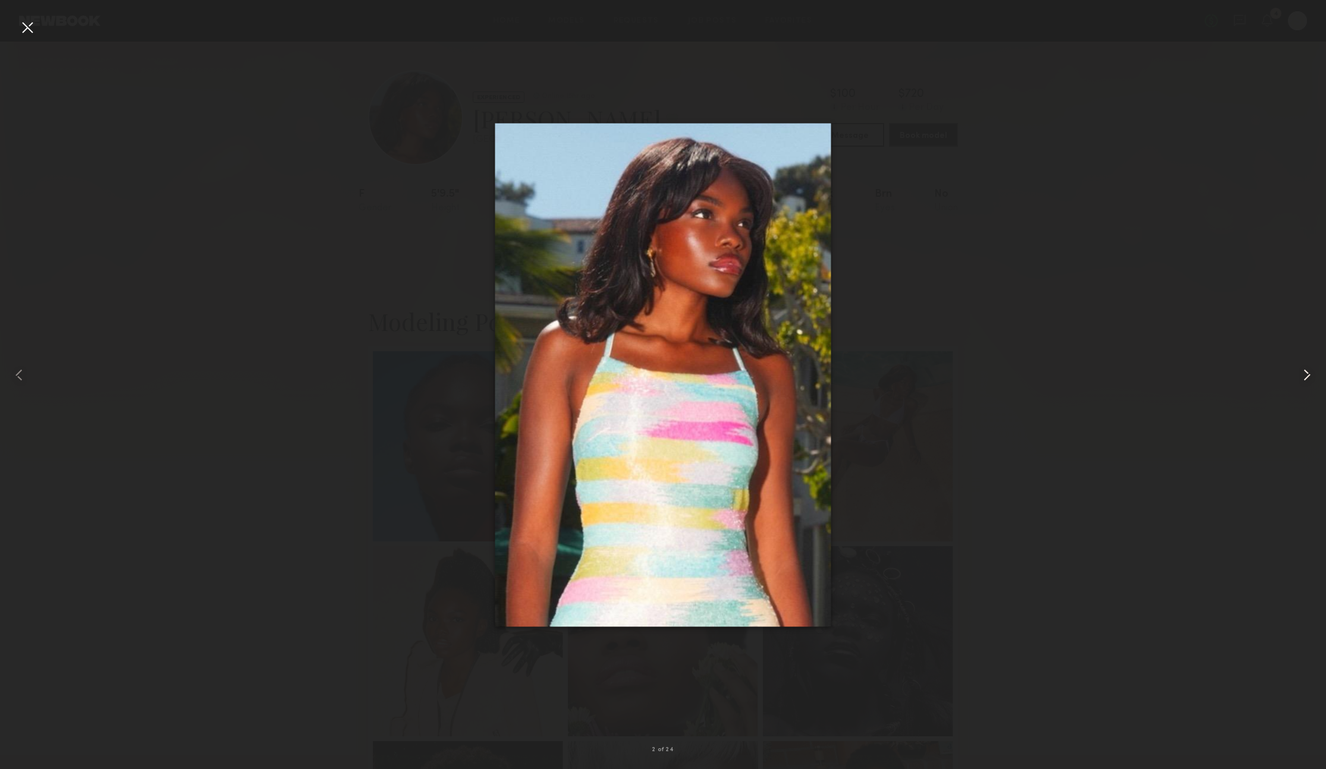
click at [1299, 379] on common-icon at bounding box center [1306, 375] width 19 height 19
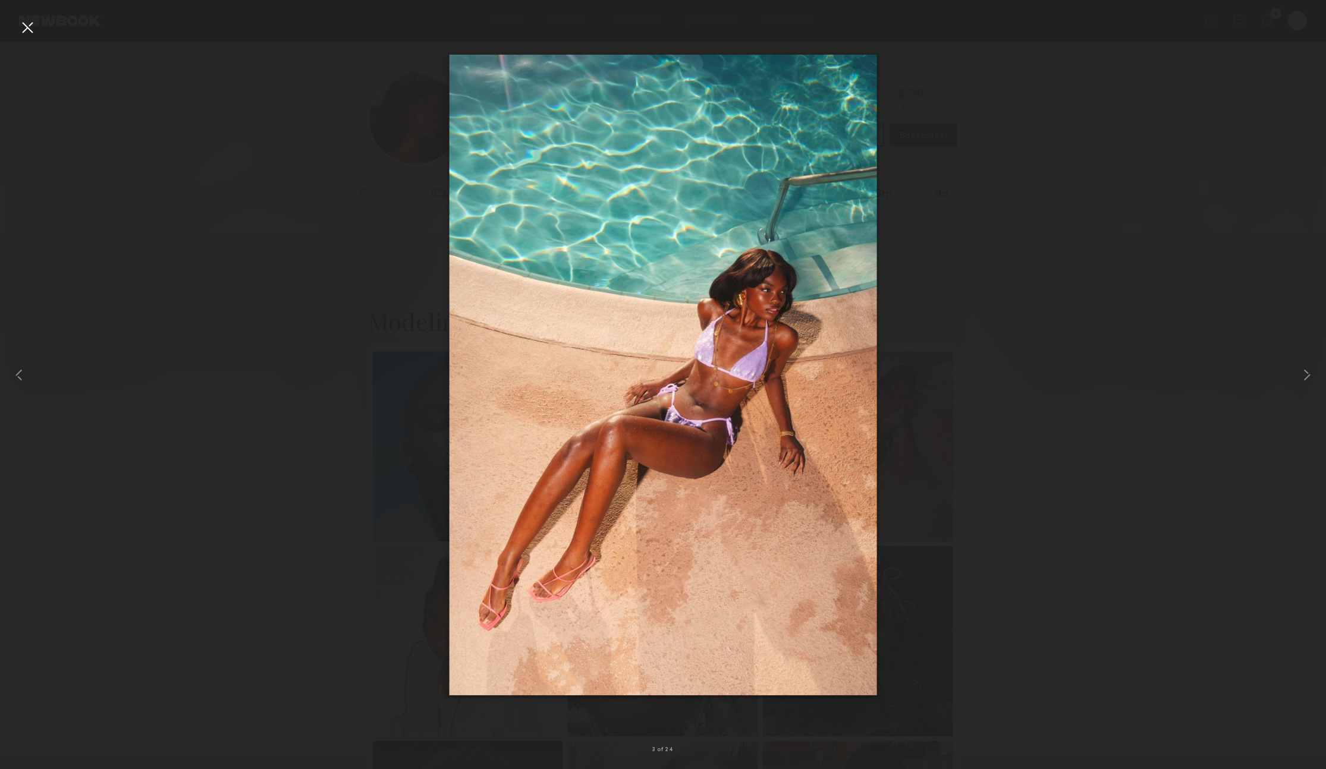
click at [1198, 390] on div at bounding box center [663, 375] width 1326 height 712
click at [25, 31] on div at bounding box center [27, 27] width 19 height 19
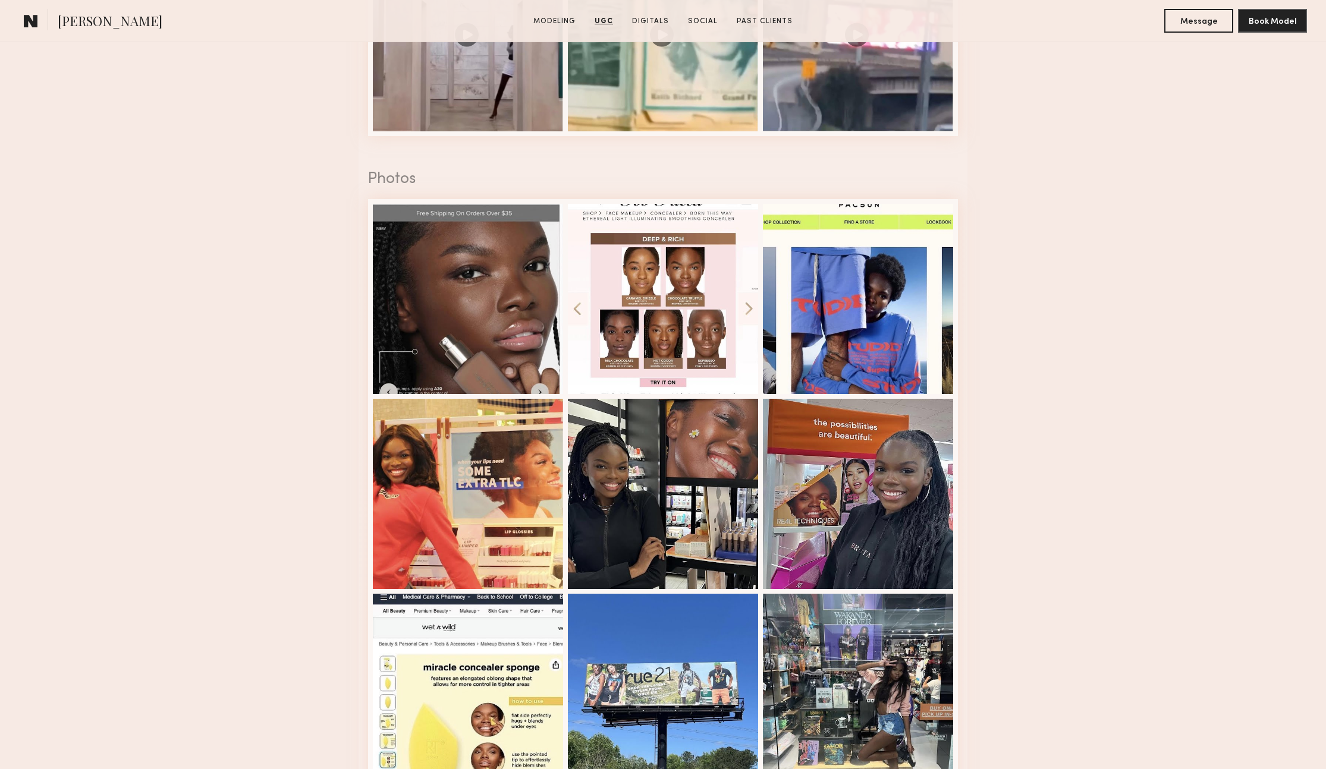
scroll to position [2688, 0]
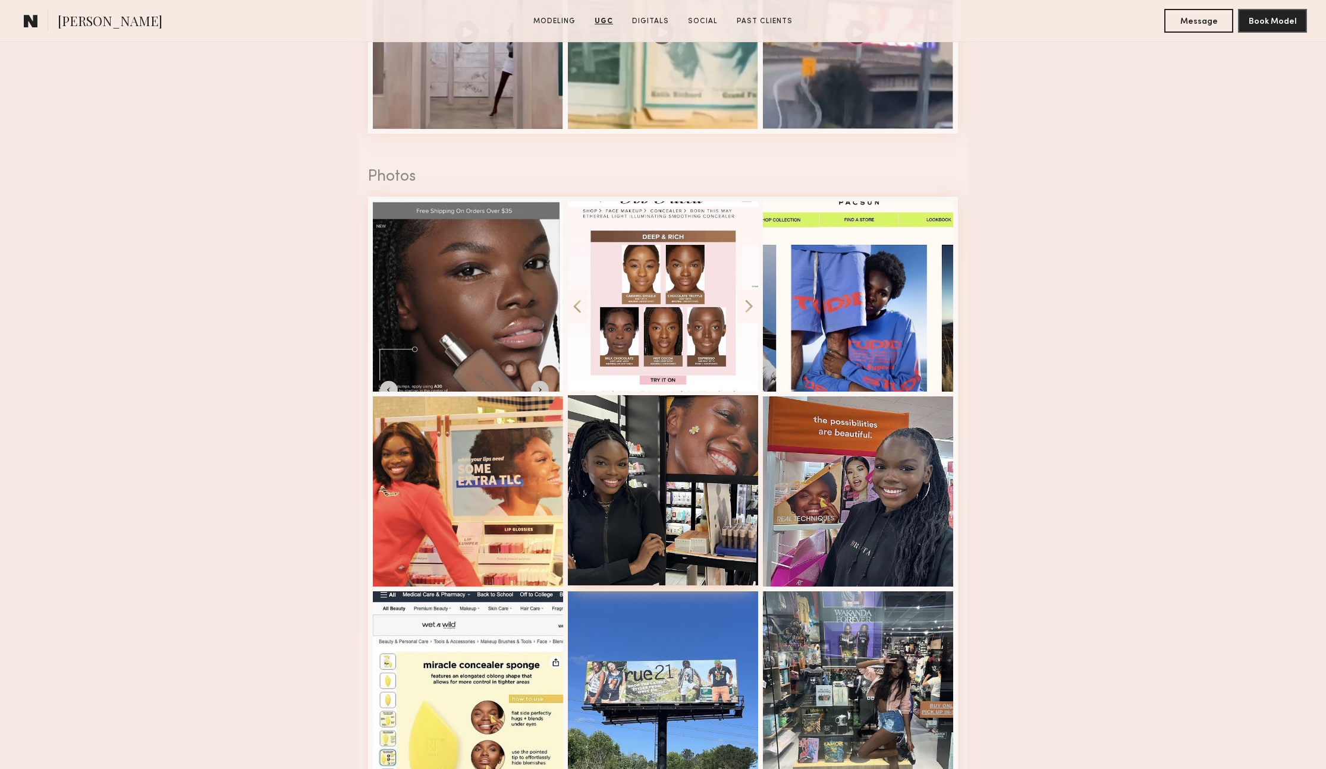
click at [704, 499] on div at bounding box center [663, 490] width 190 height 190
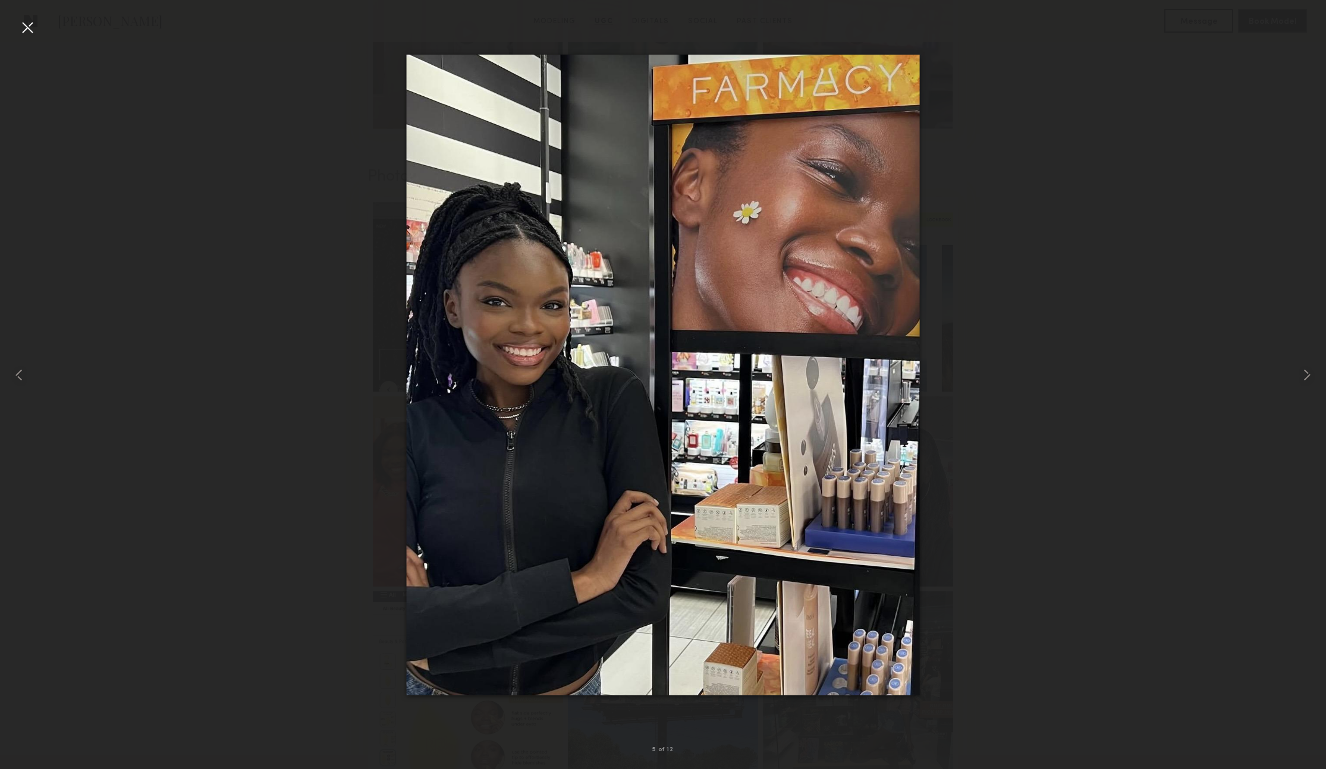
click at [1182, 354] on div at bounding box center [663, 375] width 1326 height 712
click at [1061, 23] on div at bounding box center [663, 375] width 1326 height 712
click at [26, 32] on div at bounding box center [27, 27] width 19 height 19
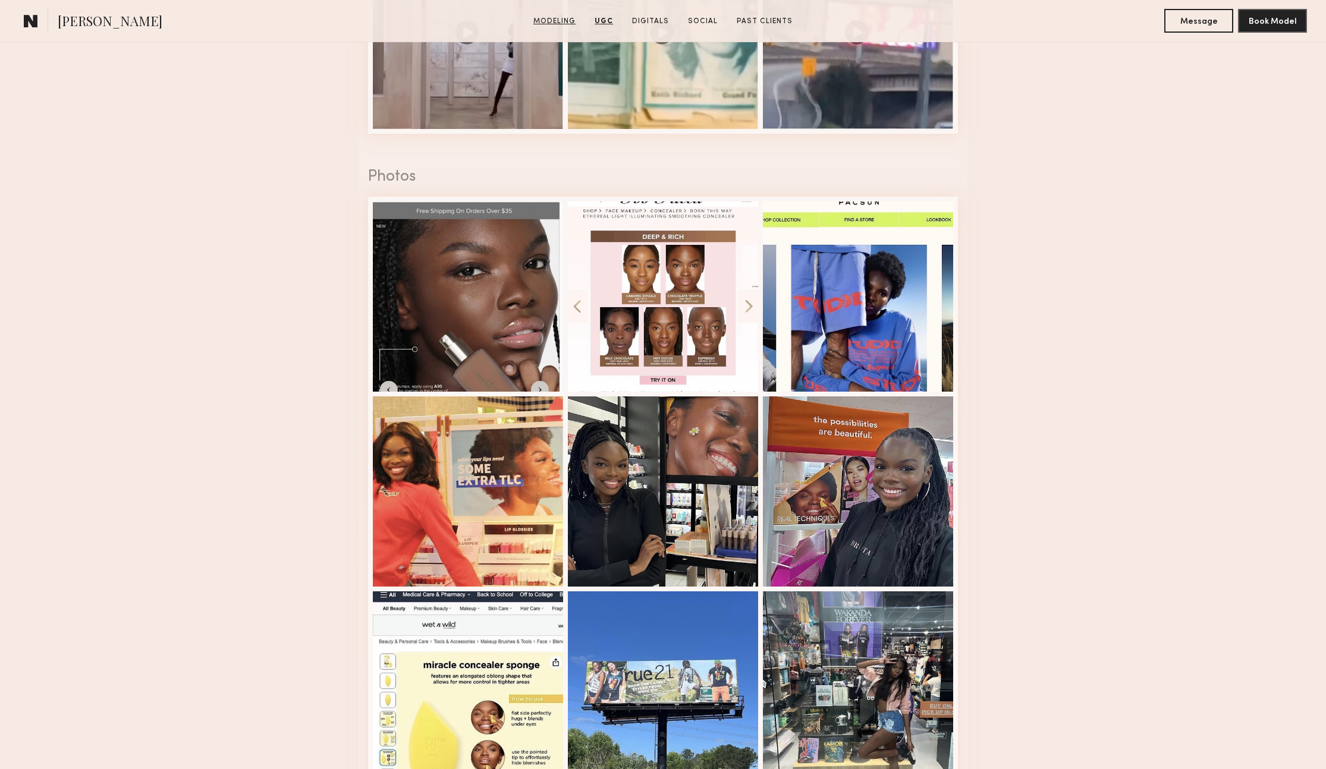
click at [574, 23] on link "Modeling" at bounding box center [555, 21] width 52 height 11
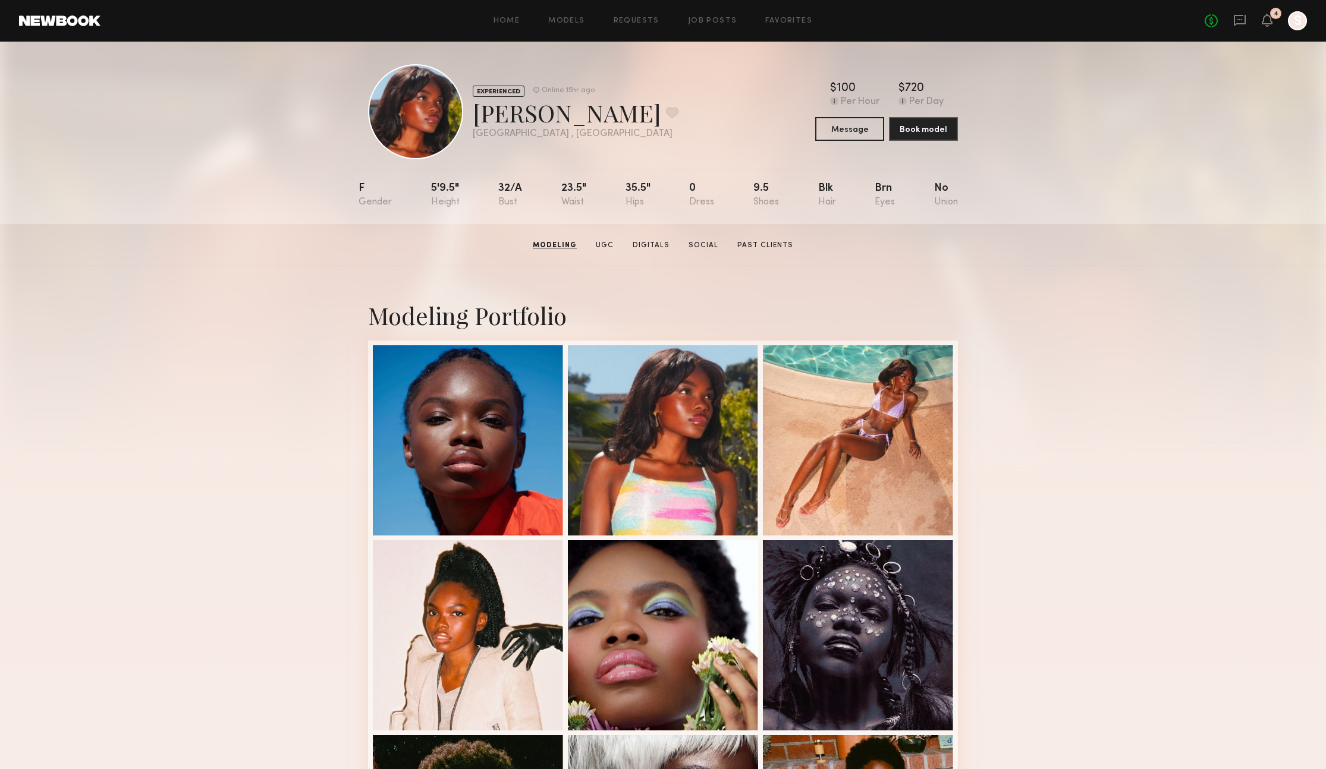
scroll to position [0, 0]
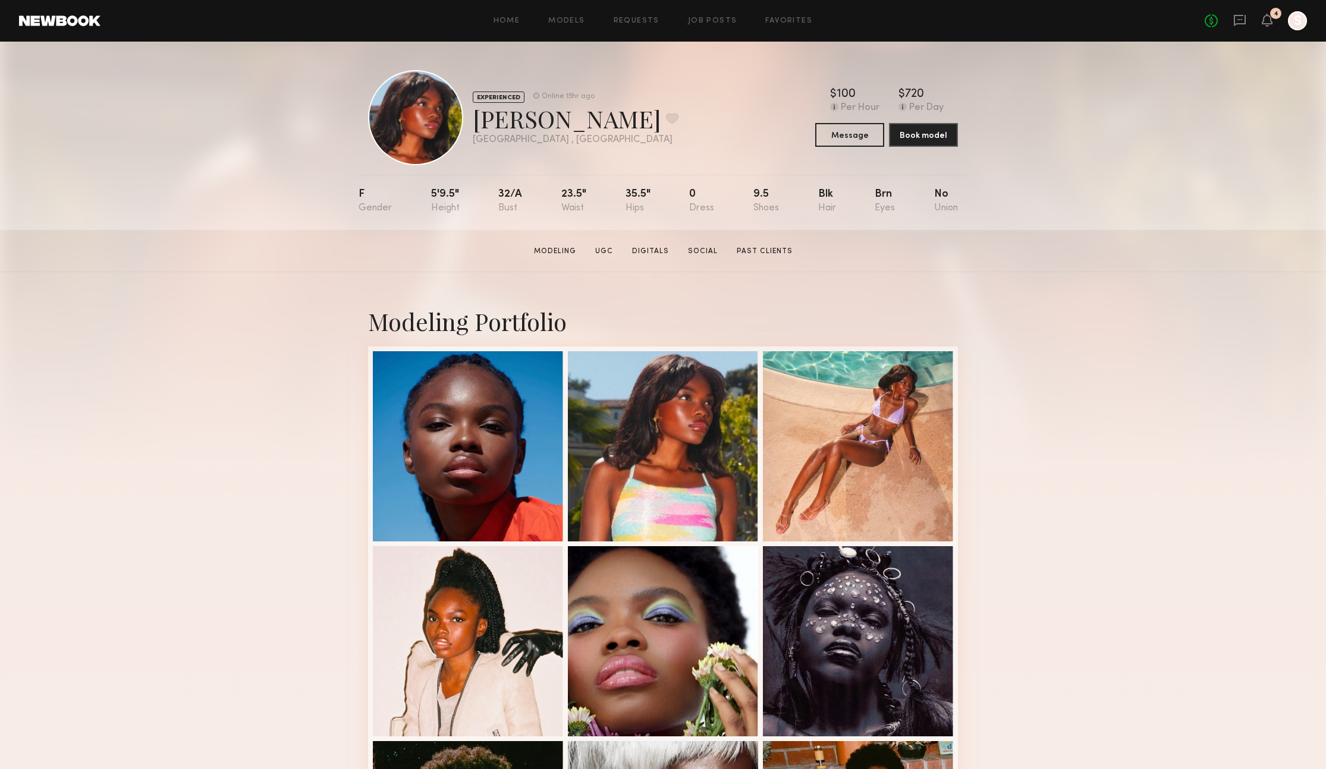
click at [73, 22] on link at bounding box center [59, 20] width 81 height 11
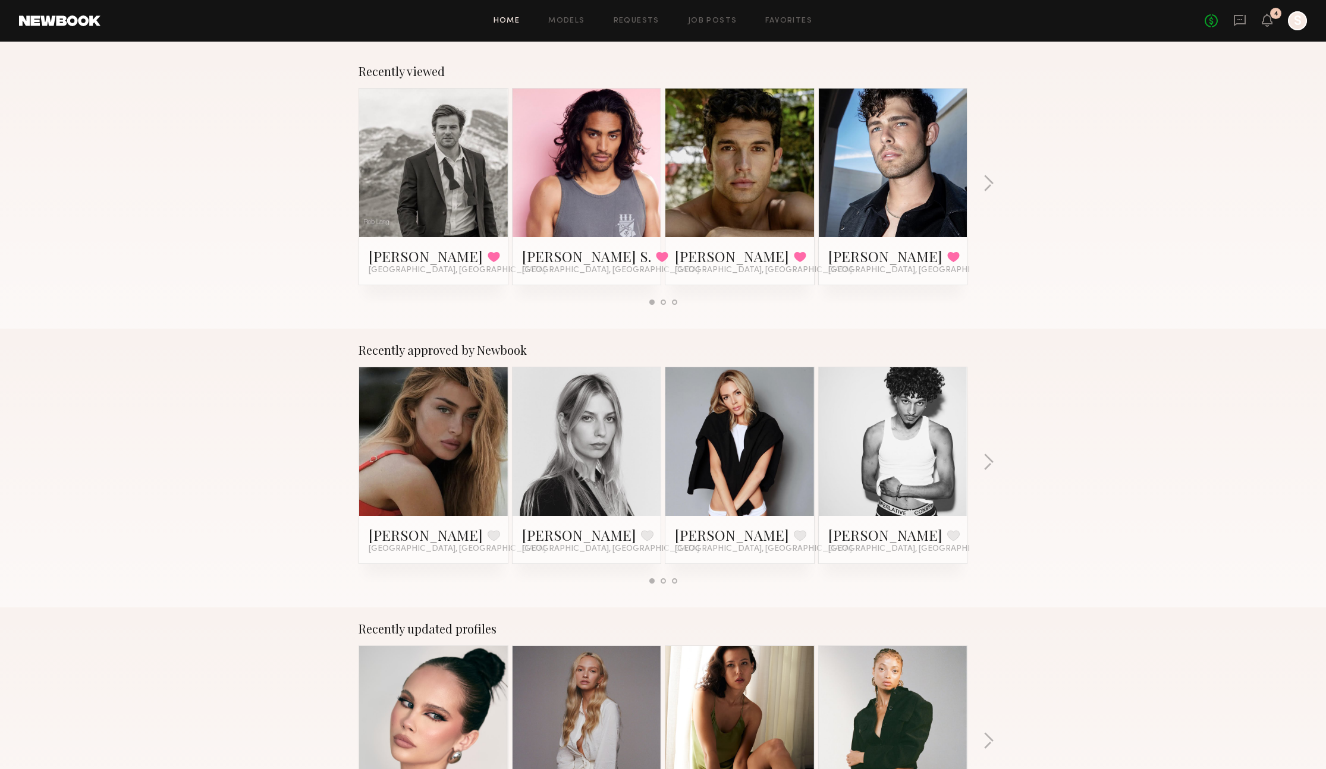
scroll to position [212, 0]
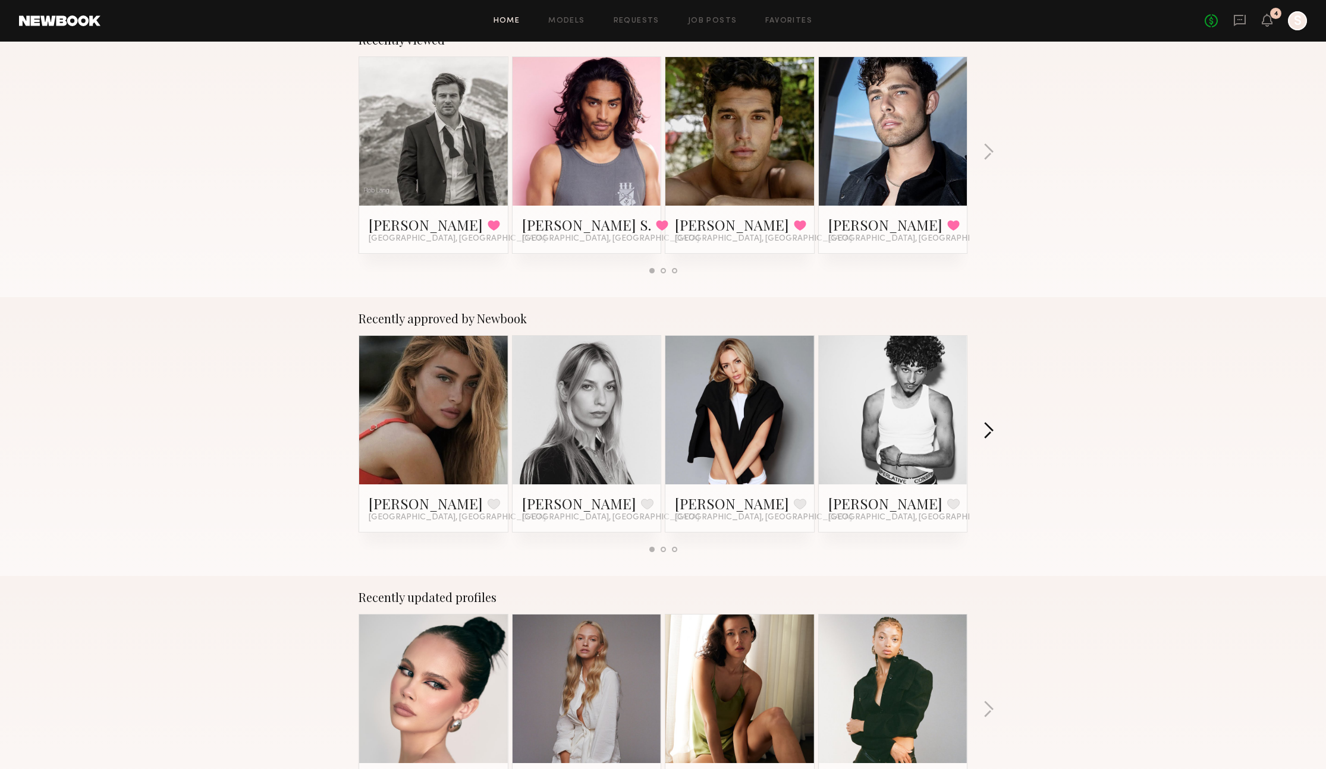
click at [991, 430] on button "button" at bounding box center [988, 432] width 11 height 20
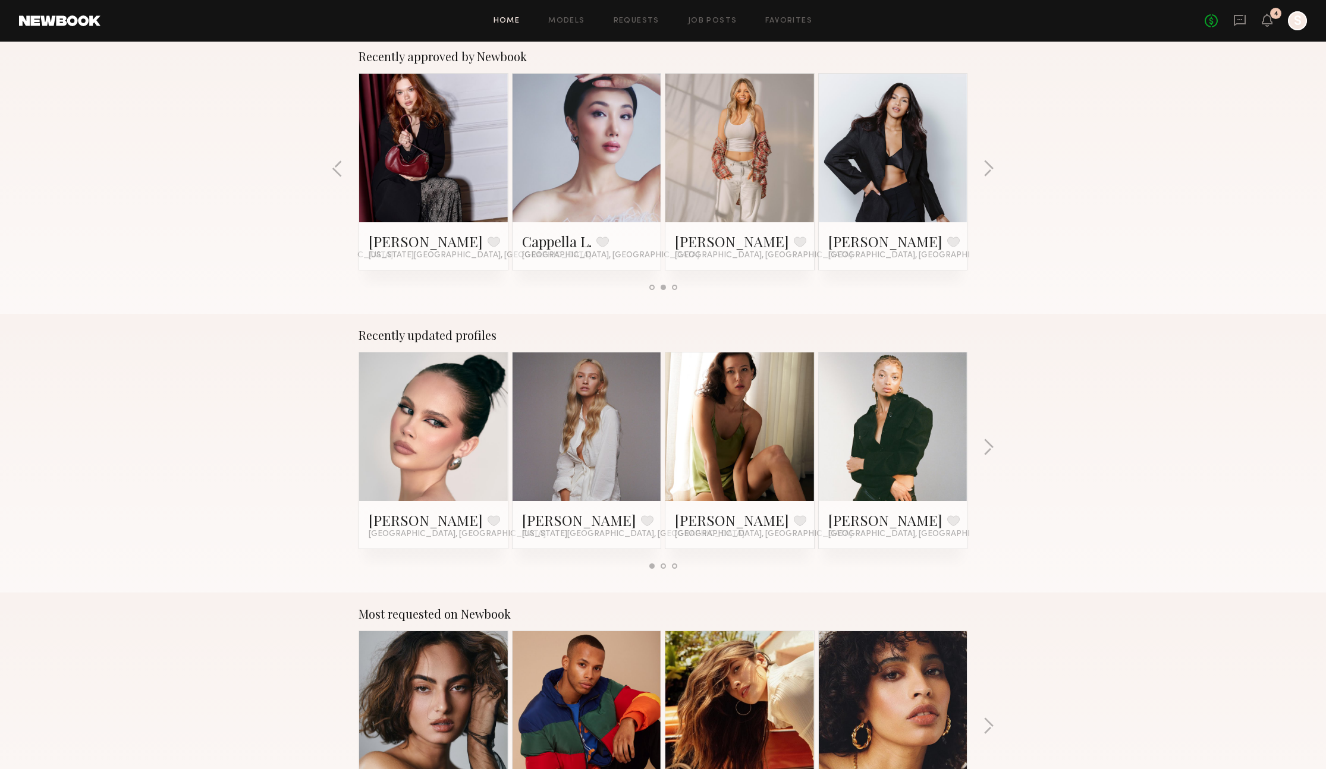
scroll to position [475, 0]
click at [986, 443] on button "button" at bounding box center [988, 448] width 11 height 20
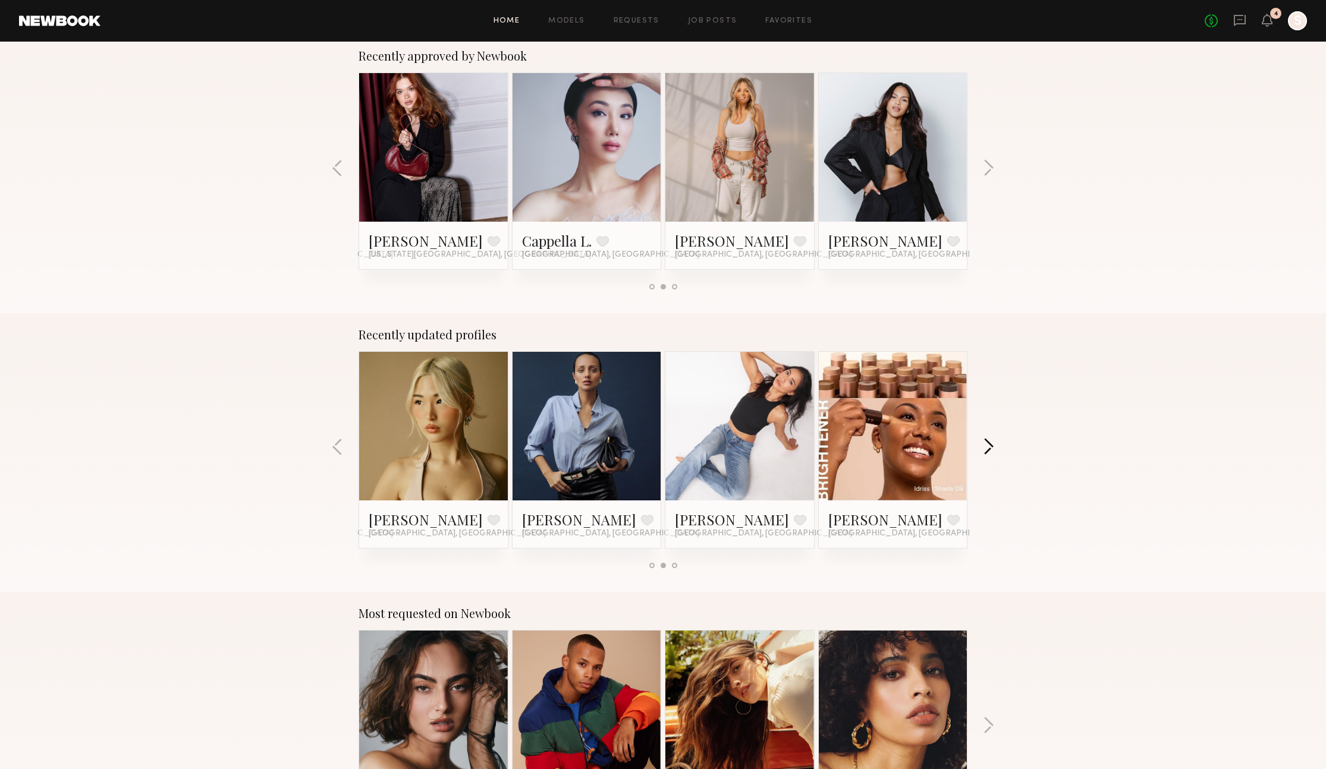
click at [986, 443] on button "button" at bounding box center [988, 448] width 11 height 20
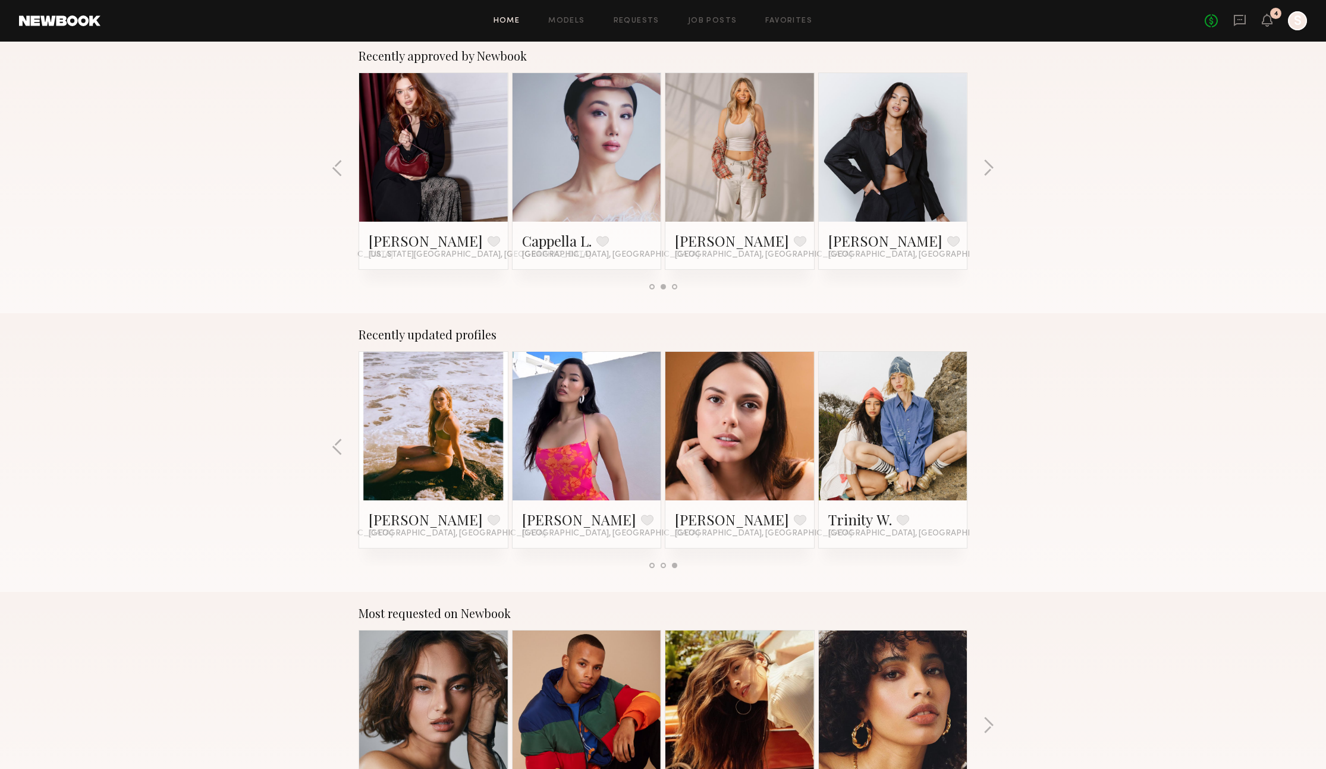
click at [986, 443] on div "Recently updated profiles [PERSON_NAME] Favorite [GEOGRAPHIC_DATA], [GEOGRAPHIC…" at bounding box center [663, 452] width 1326 height 279
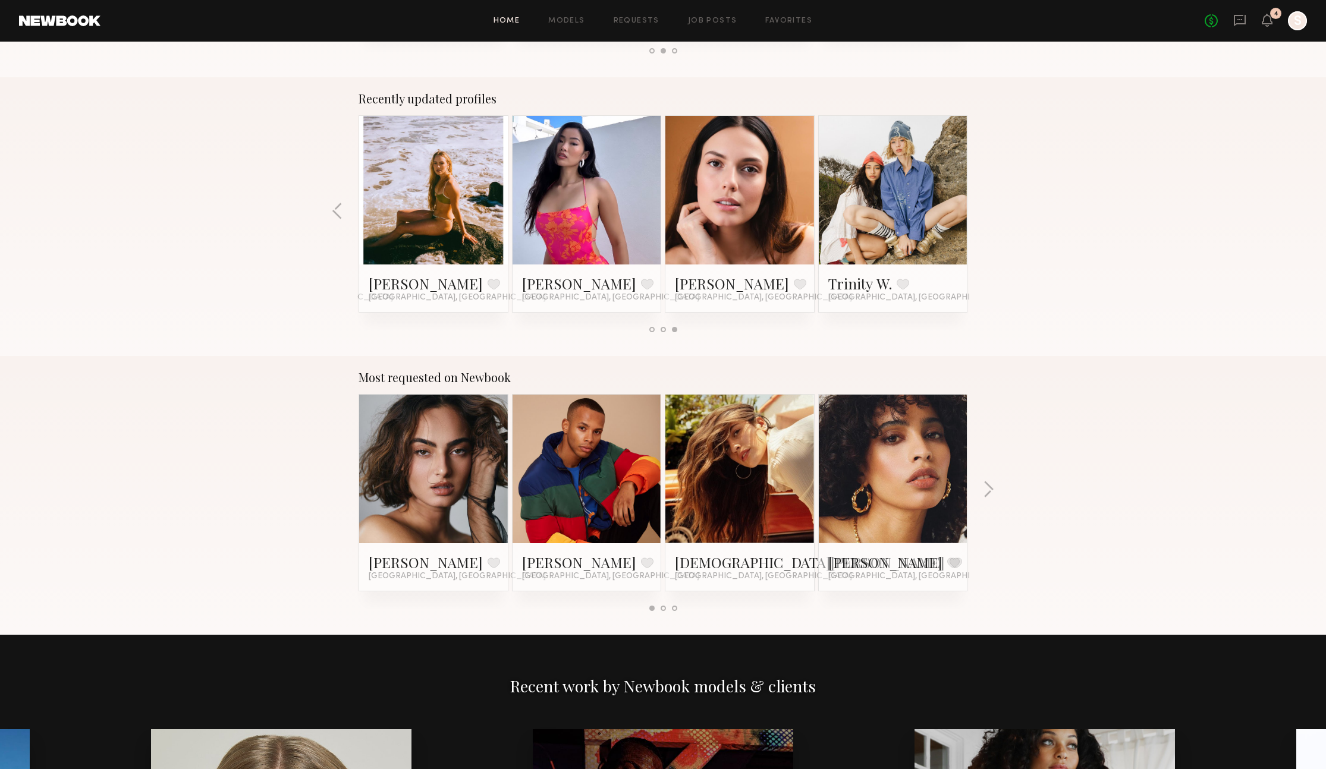
scroll to position [718, 0]
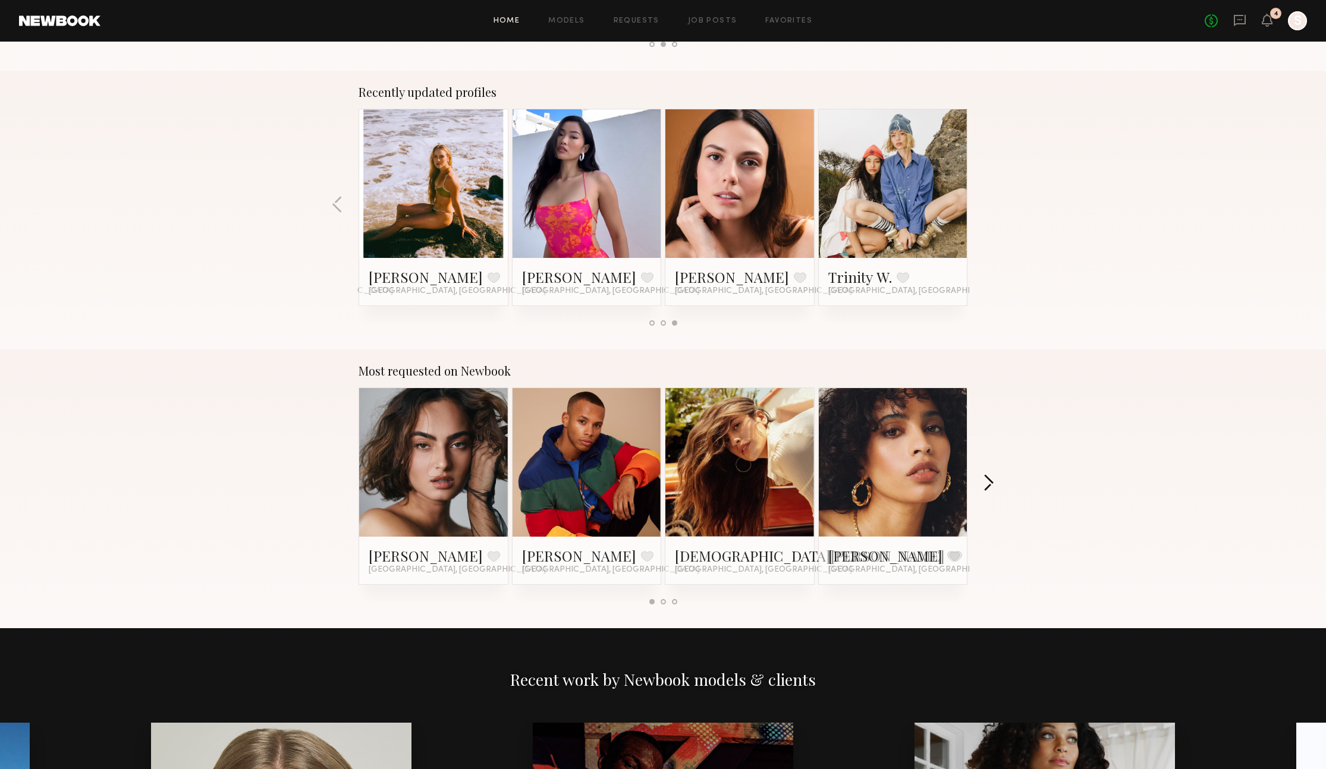
click at [983, 489] on button "button" at bounding box center [988, 484] width 11 height 20
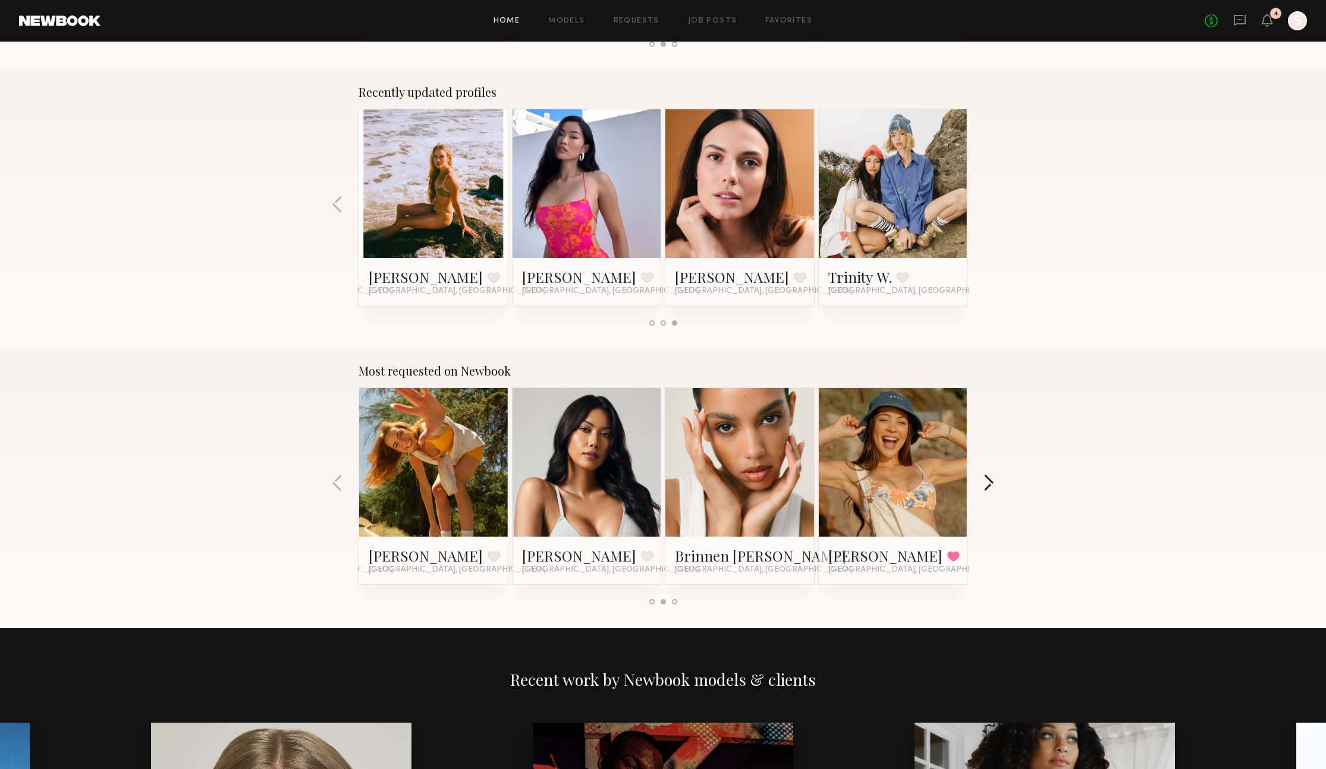
click at [983, 489] on button "button" at bounding box center [988, 484] width 11 height 20
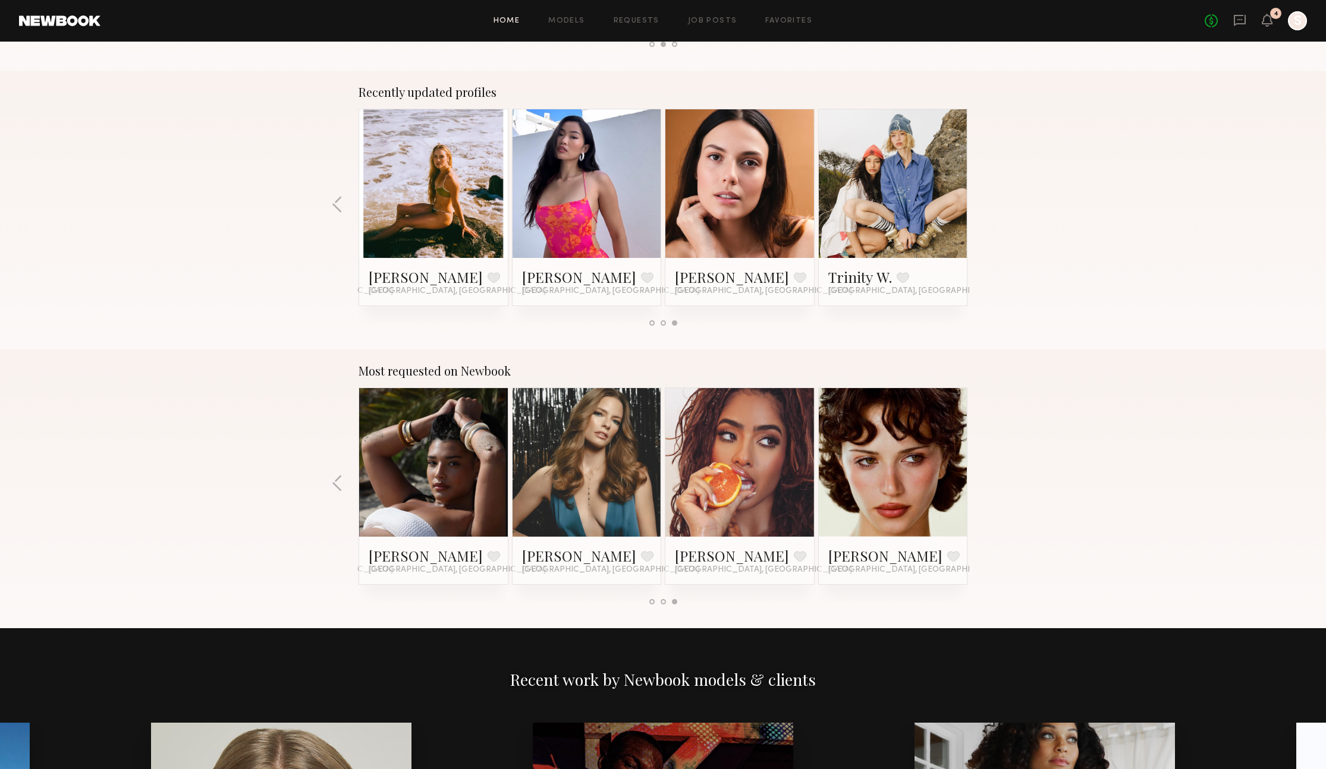
click at [983, 489] on div "Most requested on Newbook [PERSON_NAME] Favorite [GEOGRAPHIC_DATA], [GEOGRAPHIC…" at bounding box center [663, 489] width 1326 height 279
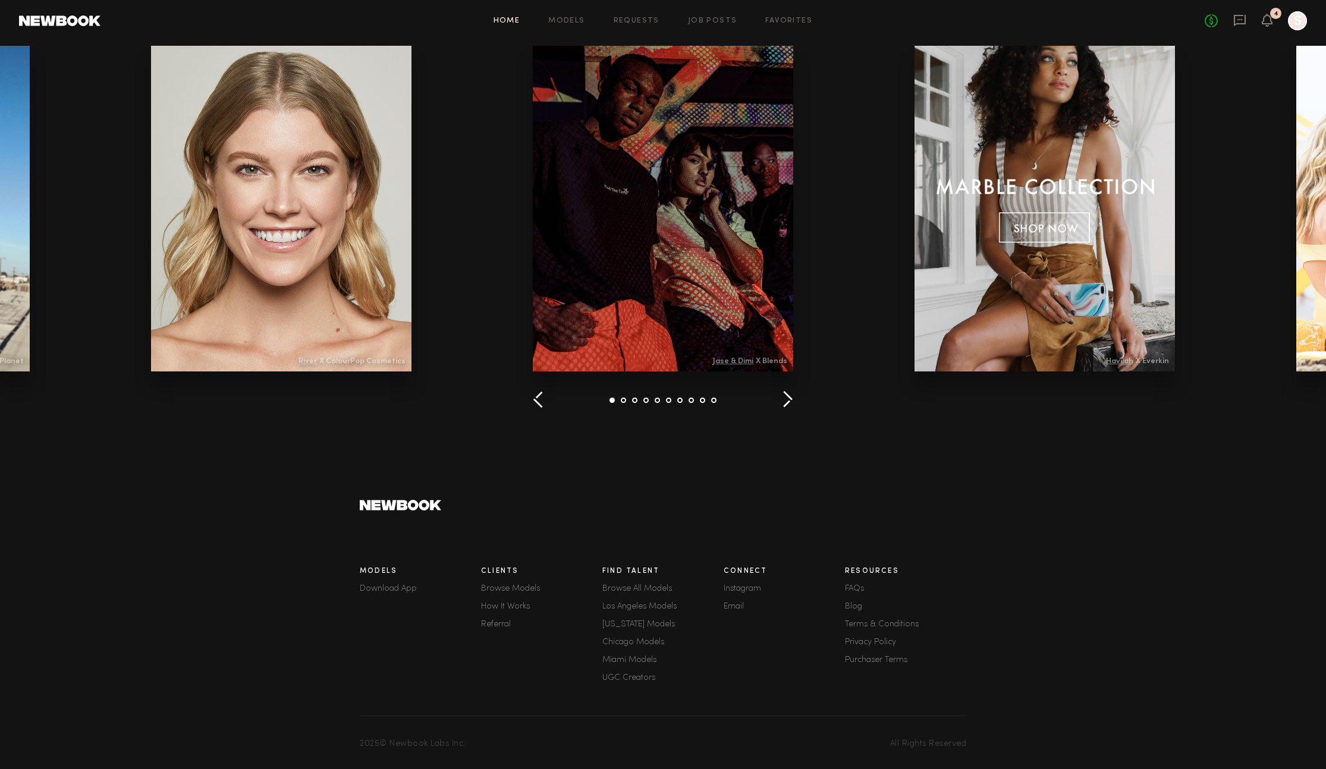
scroll to position [0, 0]
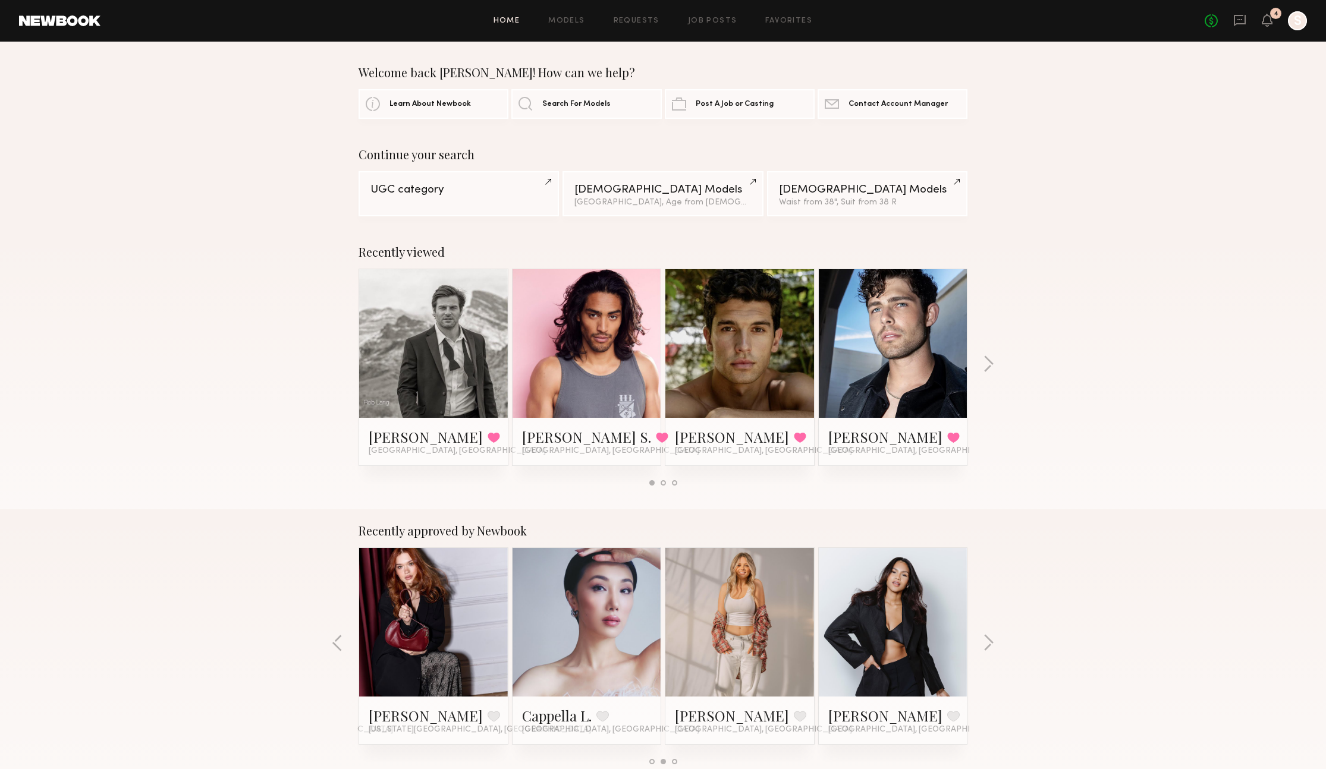
click at [66, 23] on link at bounding box center [59, 20] width 81 height 11
click at [562, 20] on link "Models" at bounding box center [566, 21] width 36 height 8
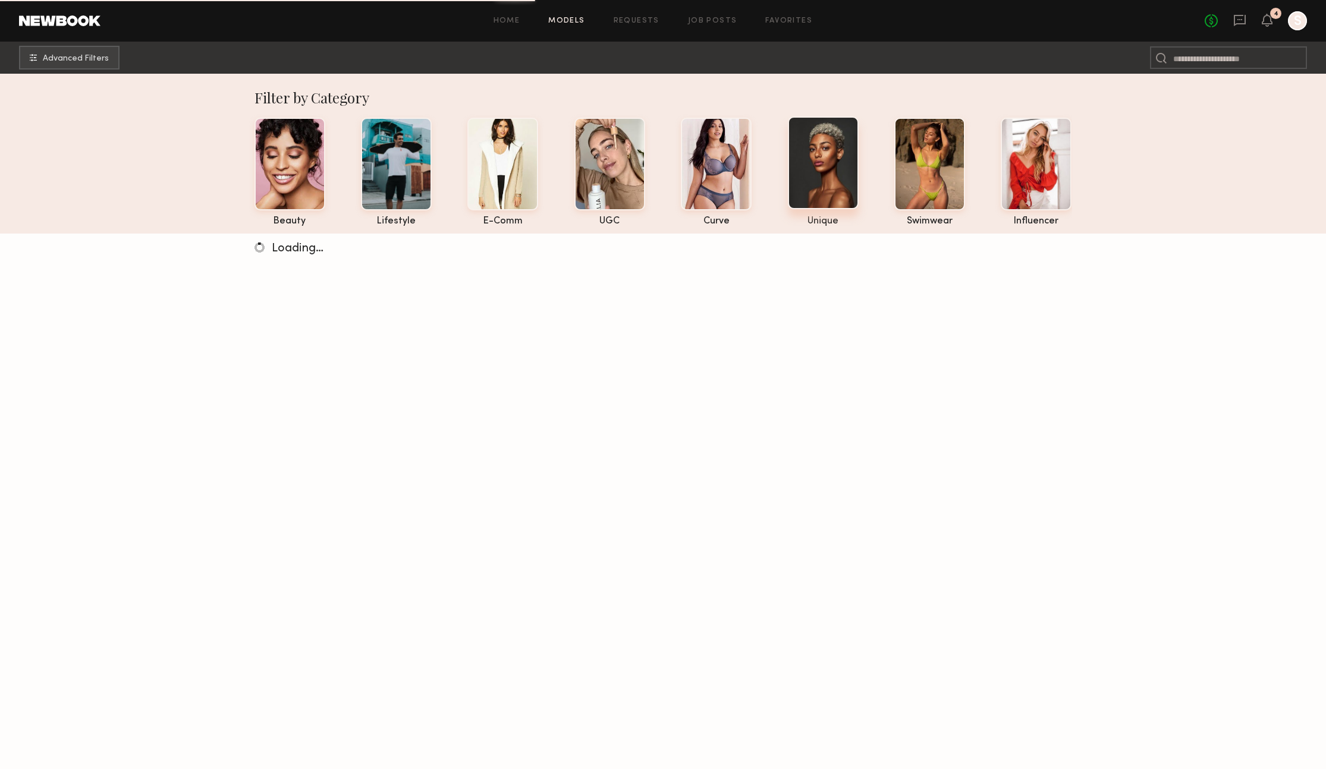
click at [832, 166] on div at bounding box center [823, 163] width 71 height 93
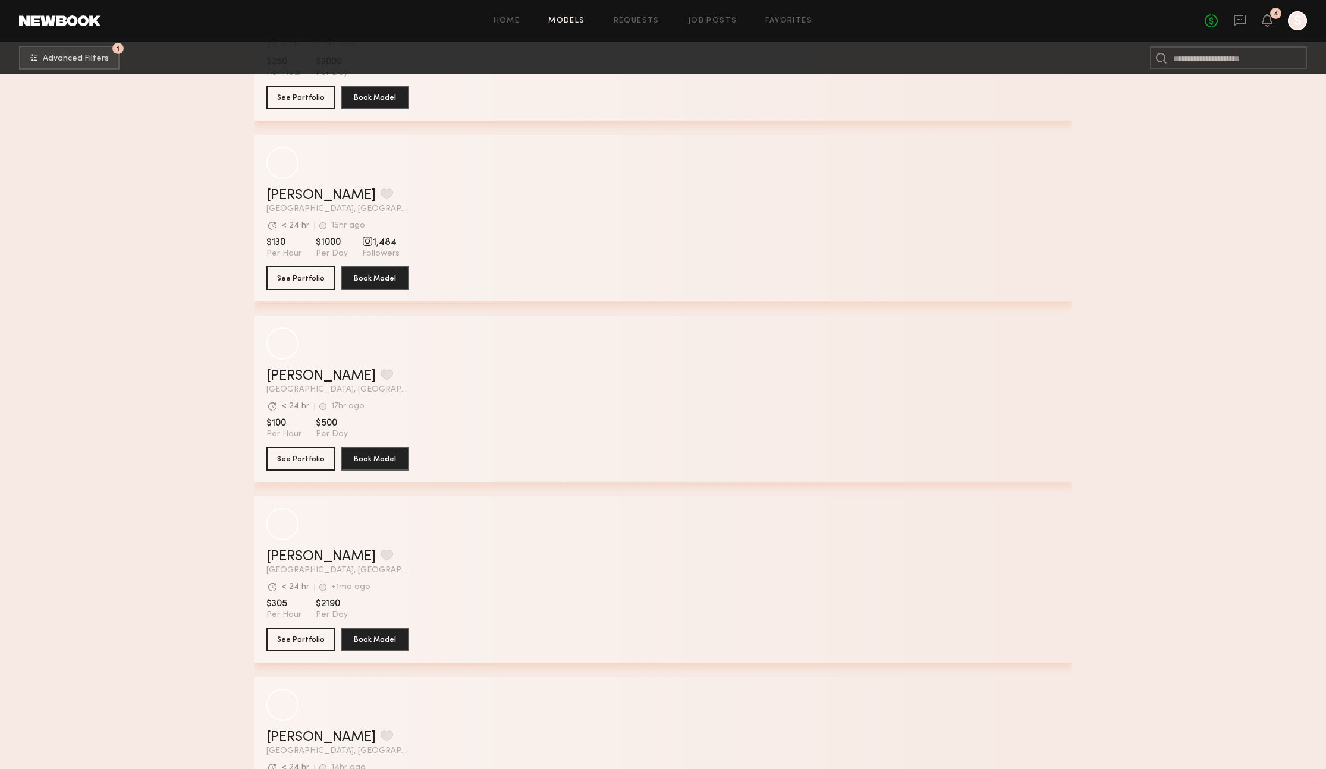
scroll to position [3706, 0]
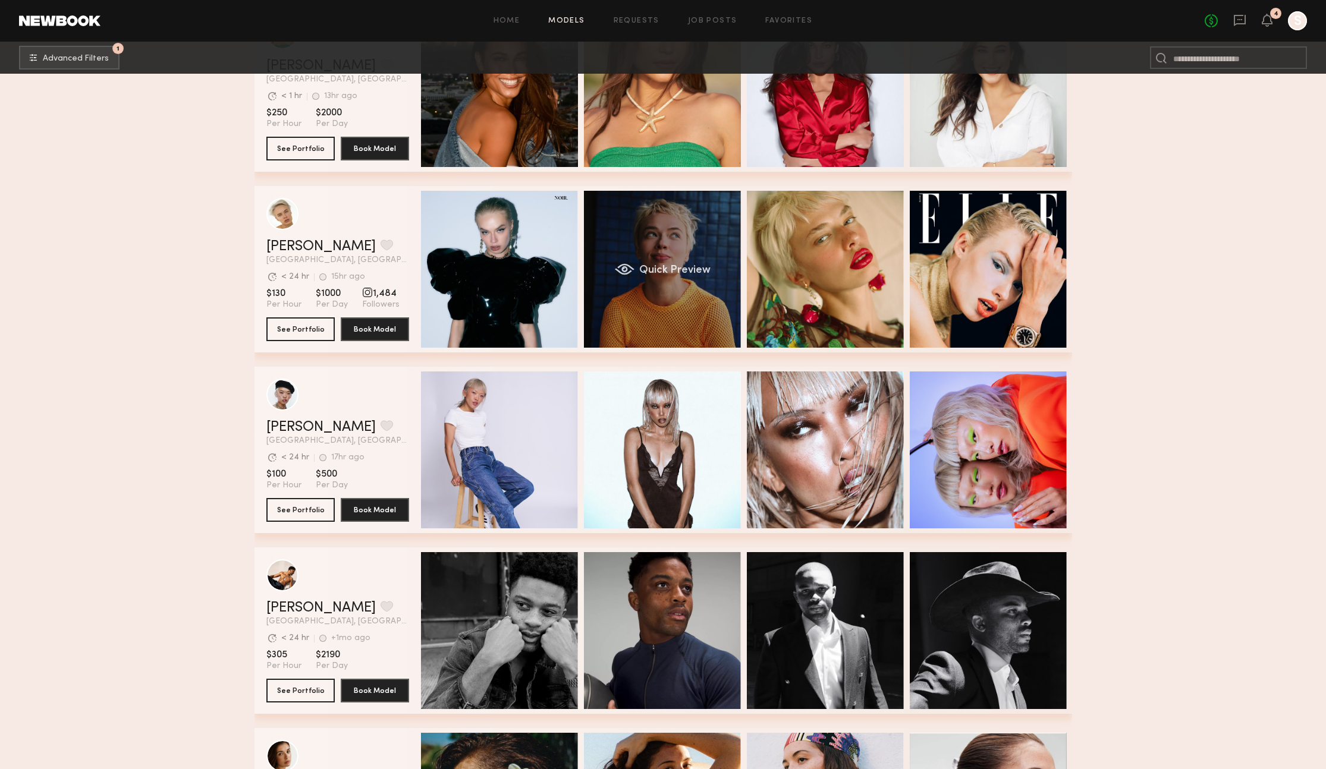
click at [628, 290] on div "Quick Preview" at bounding box center [662, 269] width 157 height 157
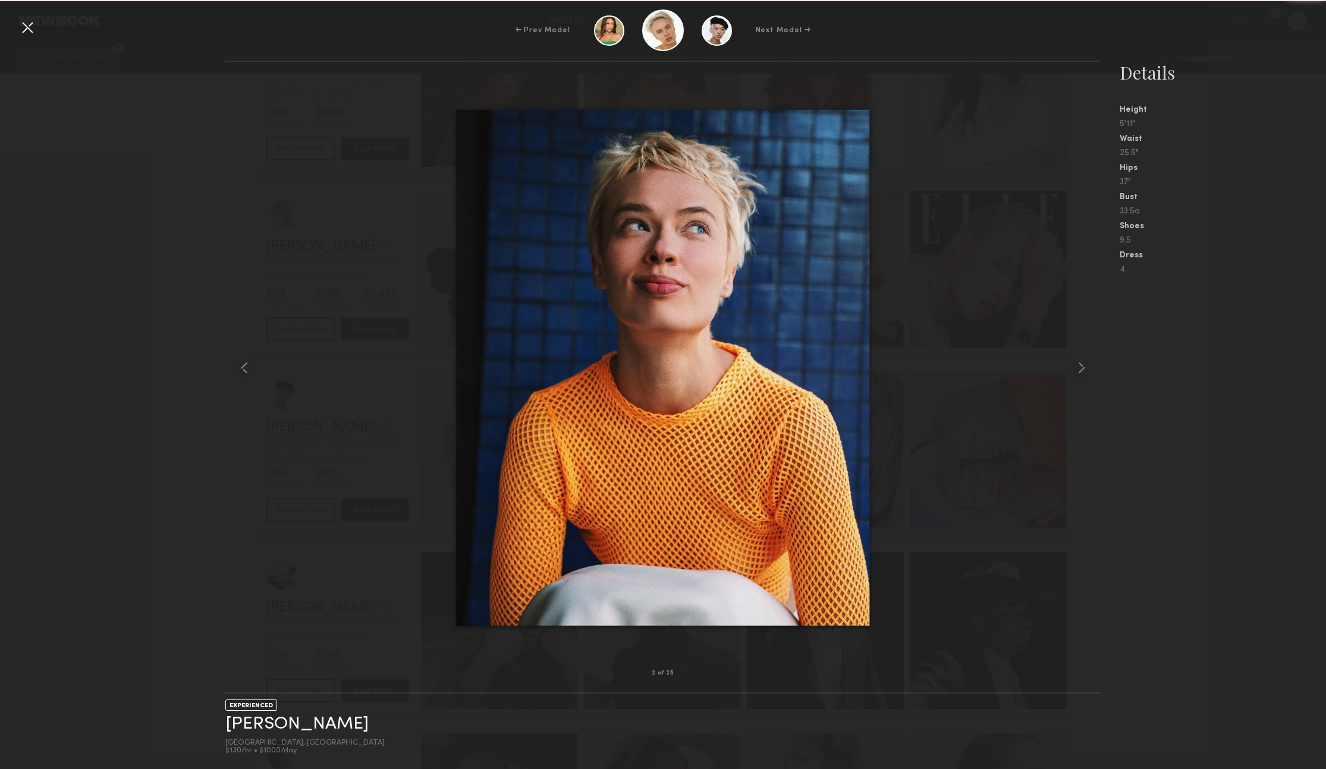
scroll to position [3702, 0]
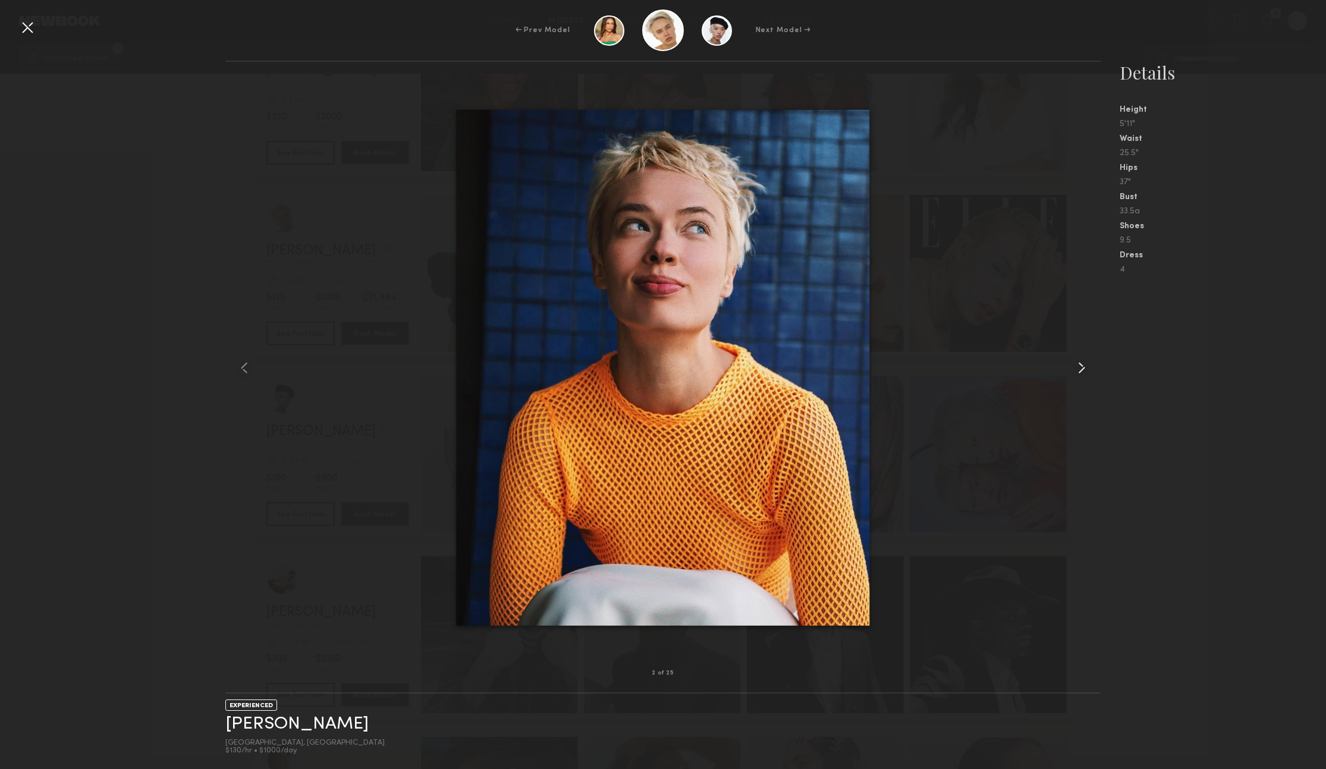
click at [1074, 367] on common-icon at bounding box center [1081, 367] width 19 height 19
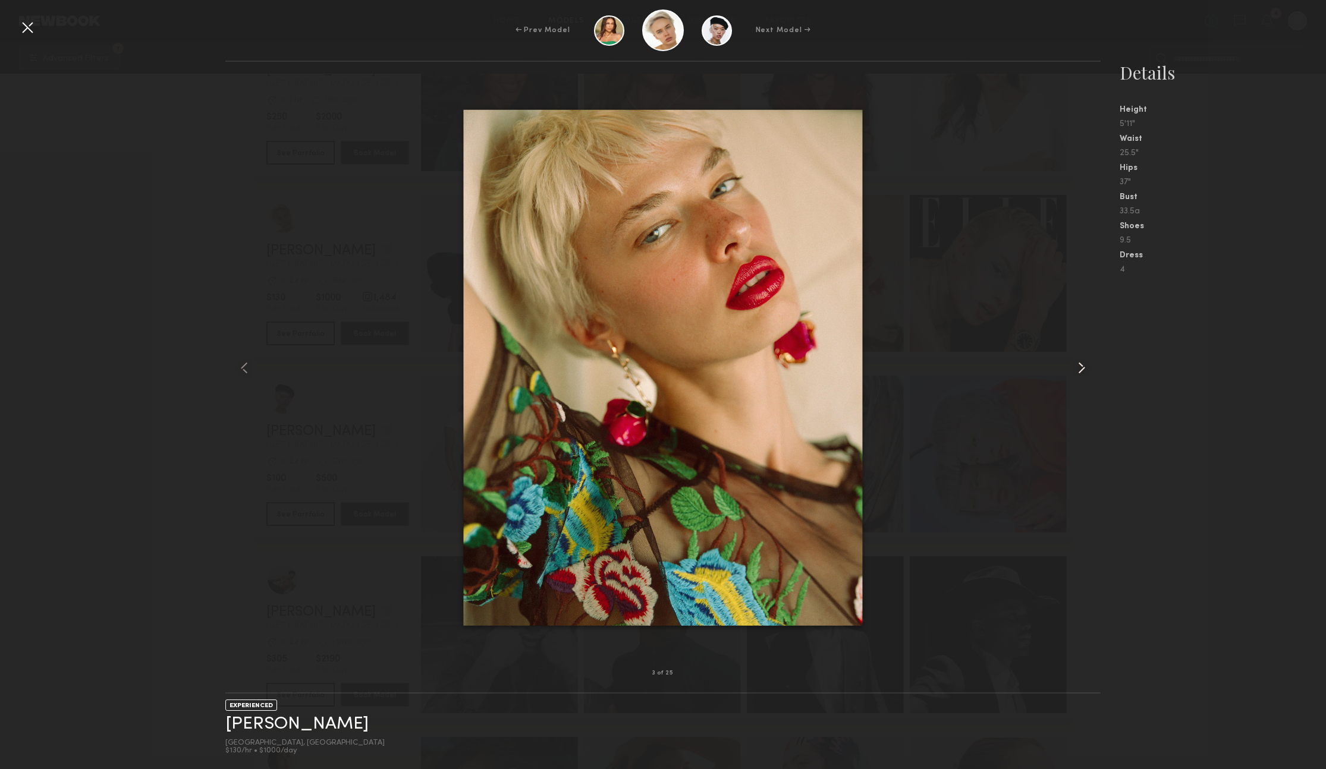
click at [1077, 371] on common-icon at bounding box center [1081, 367] width 19 height 19
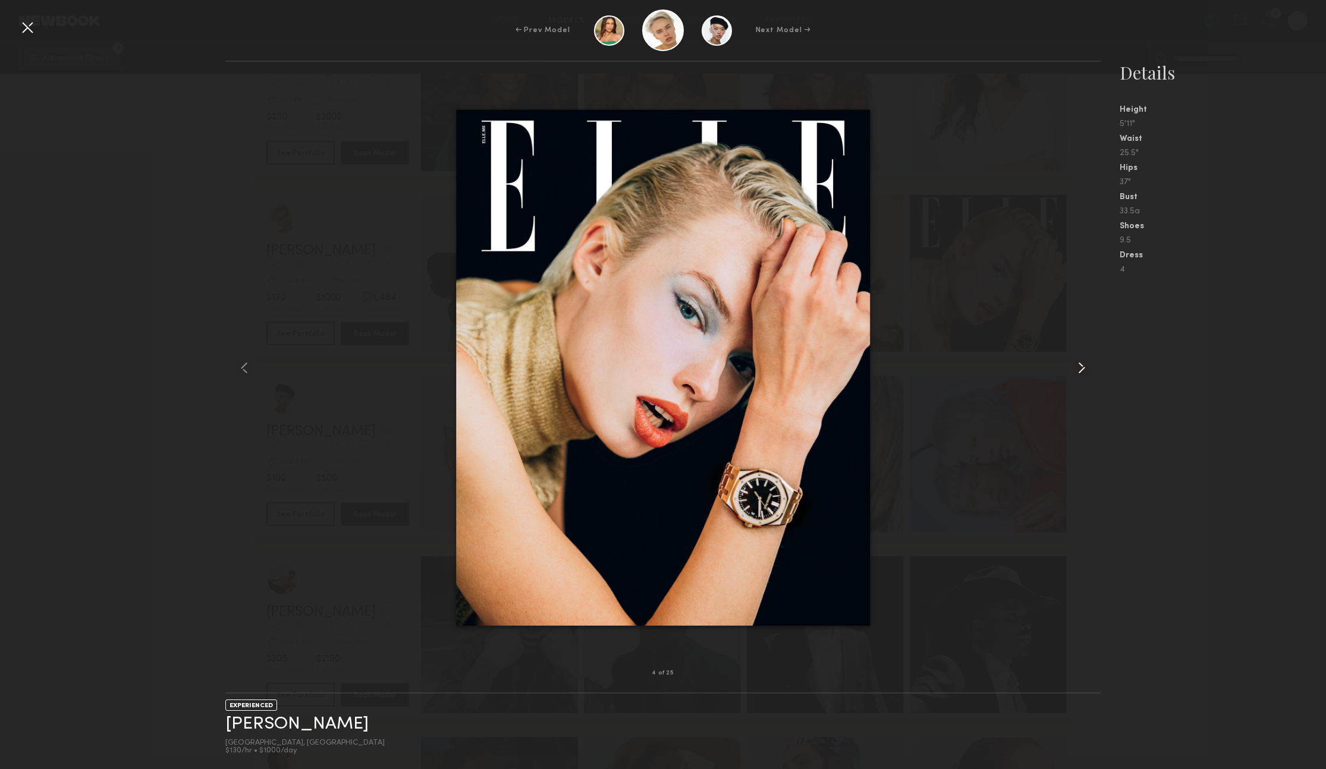
click at [1076, 368] on common-icon at bounding box center [1081, 367] width 19 height 19
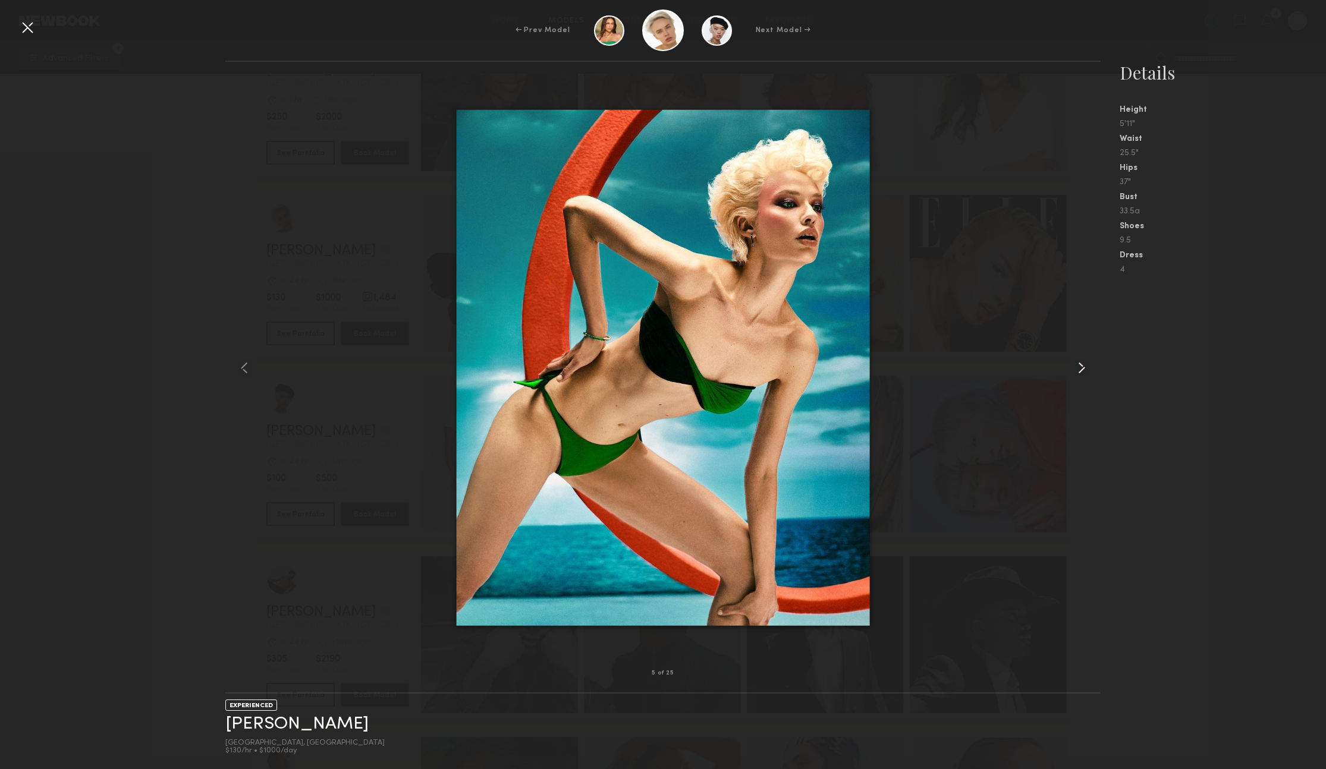
click at [1076, 368] on common-icon at bounding box center [1081, 367] width 19 height 19
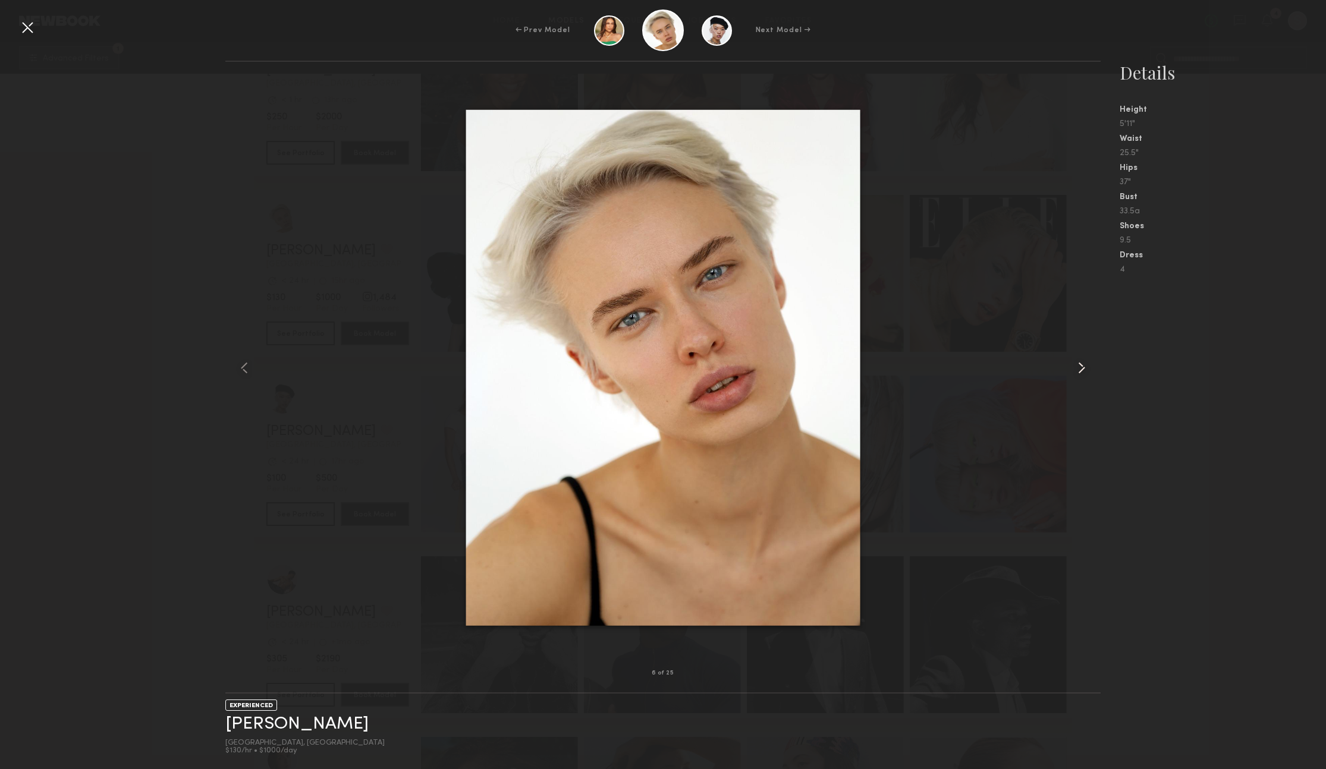
click at [1076, 368] on common-icon at bounding box center [1081, 367] width 19 height 19
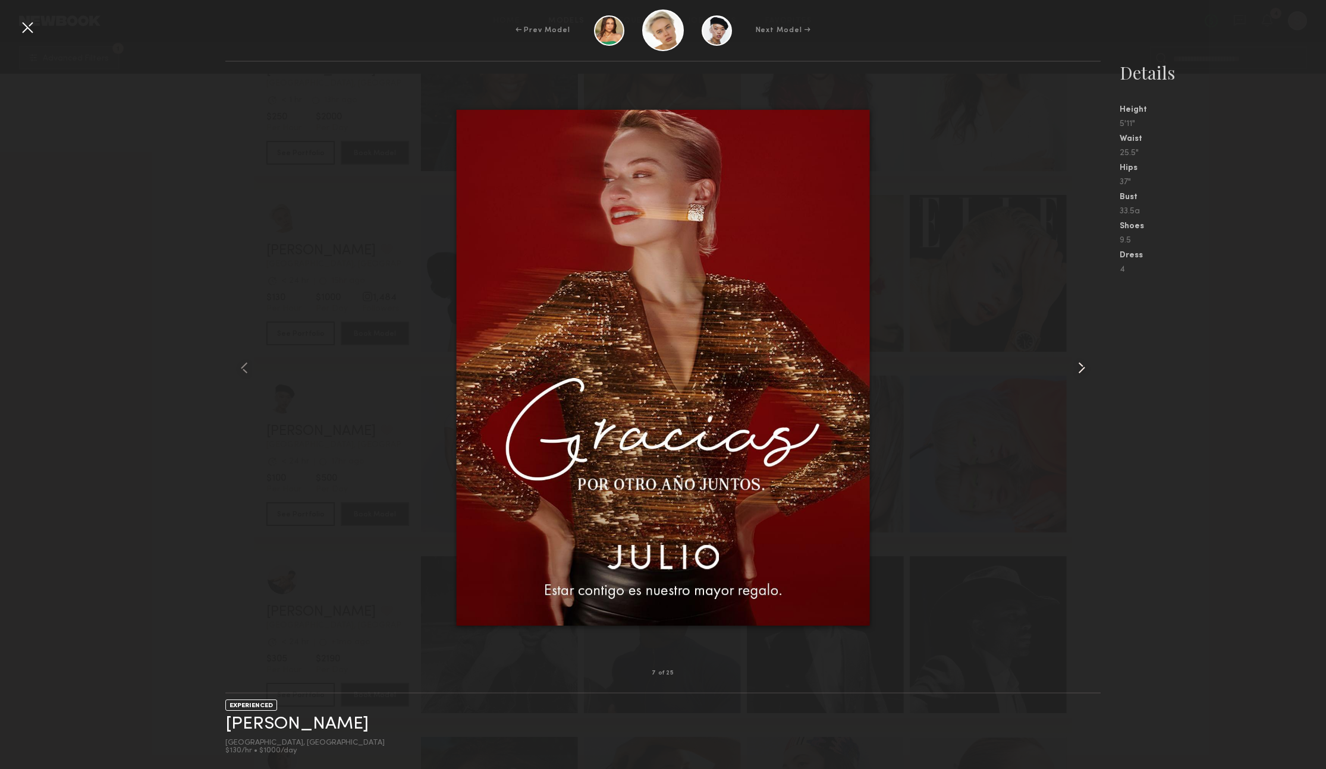
click at [1076, 368] on common-icon at bounding box center [1081, 367] width 19 height 19
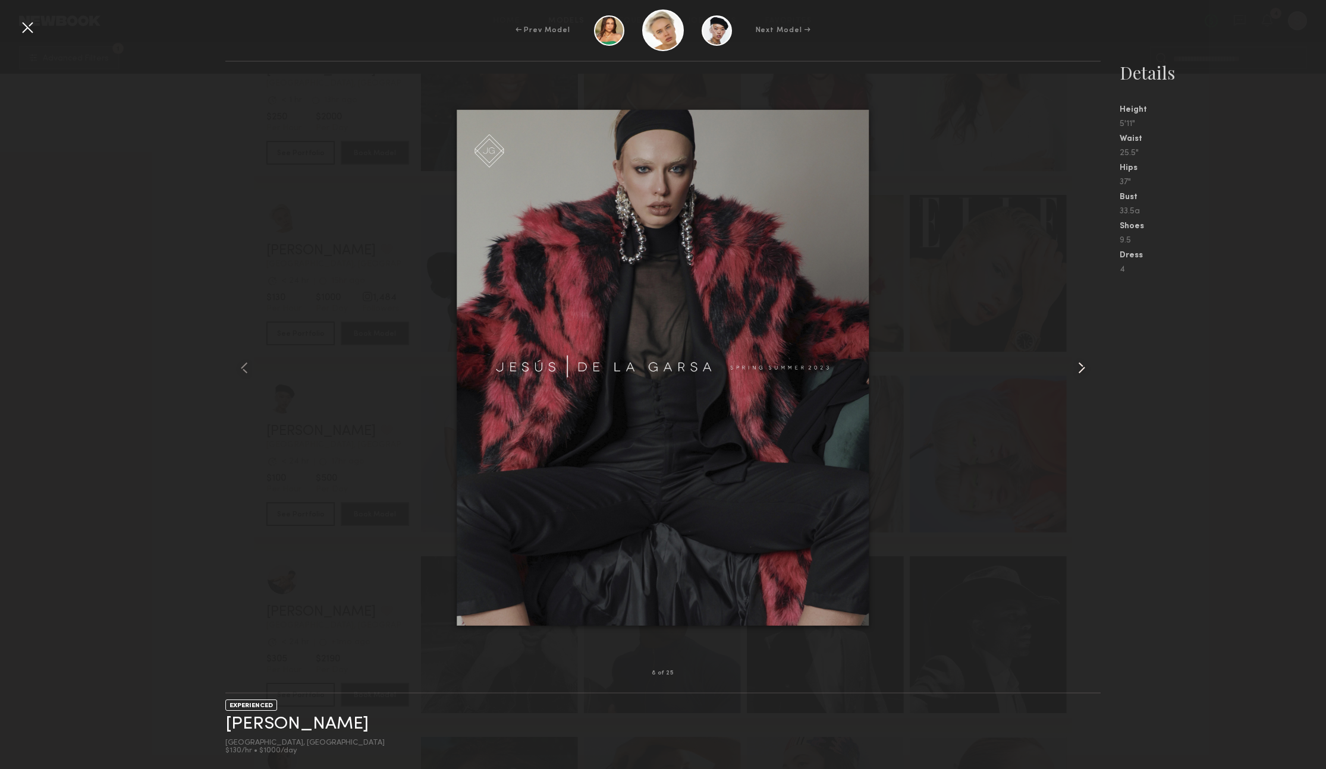
click at [1076, 368] on common-icon at bounding box center [1081, 367] width 19 height 19
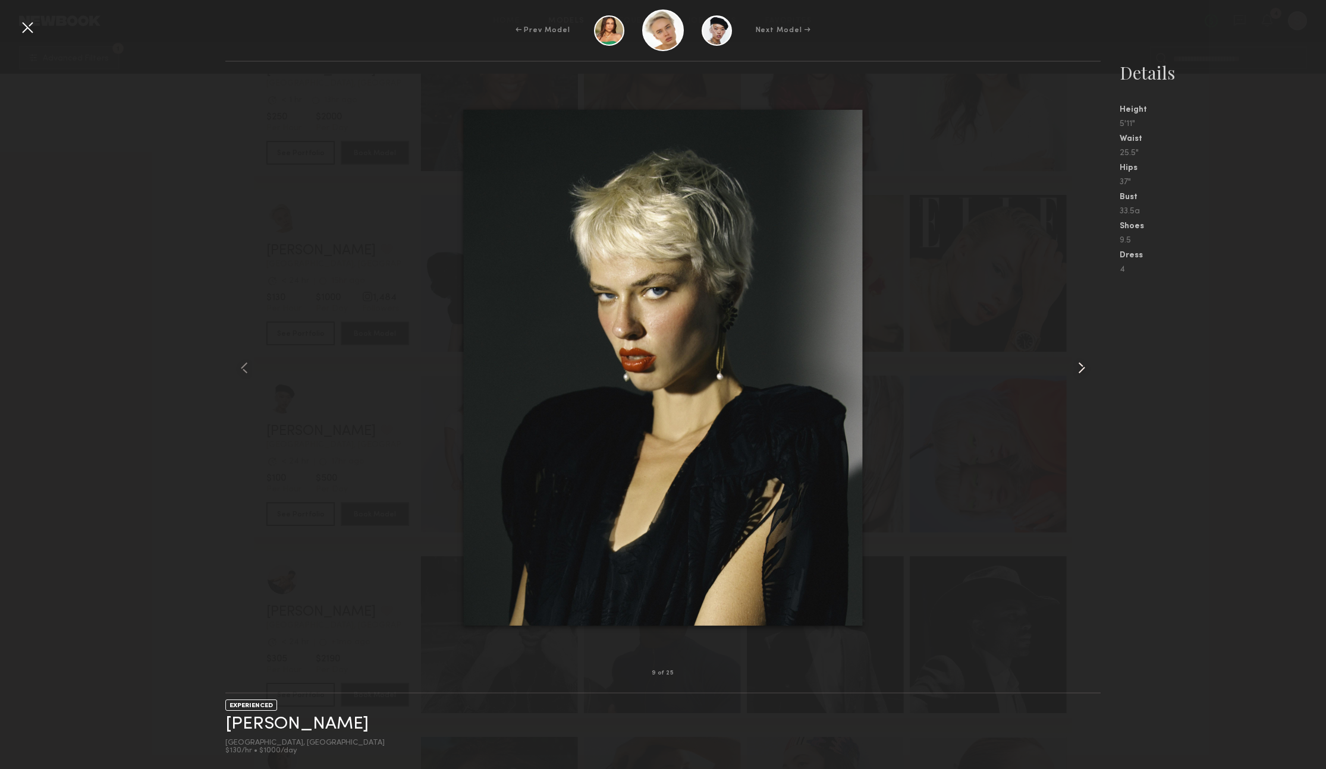
click at [1076, 368] on common-icon at bounding box center [1081, 367] width 19 height 19
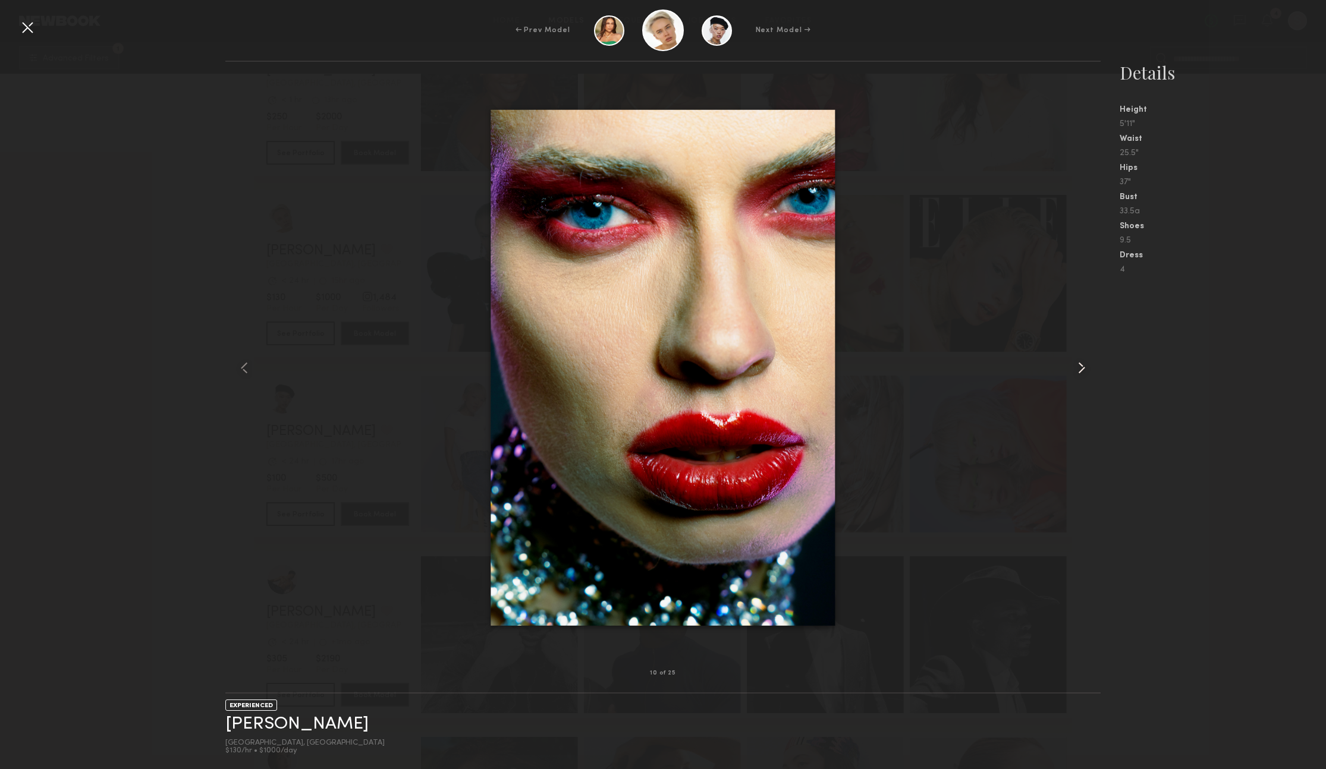
click at [1076, 368] on common-icon at bounding box center [1081, 367] width 19 height 19
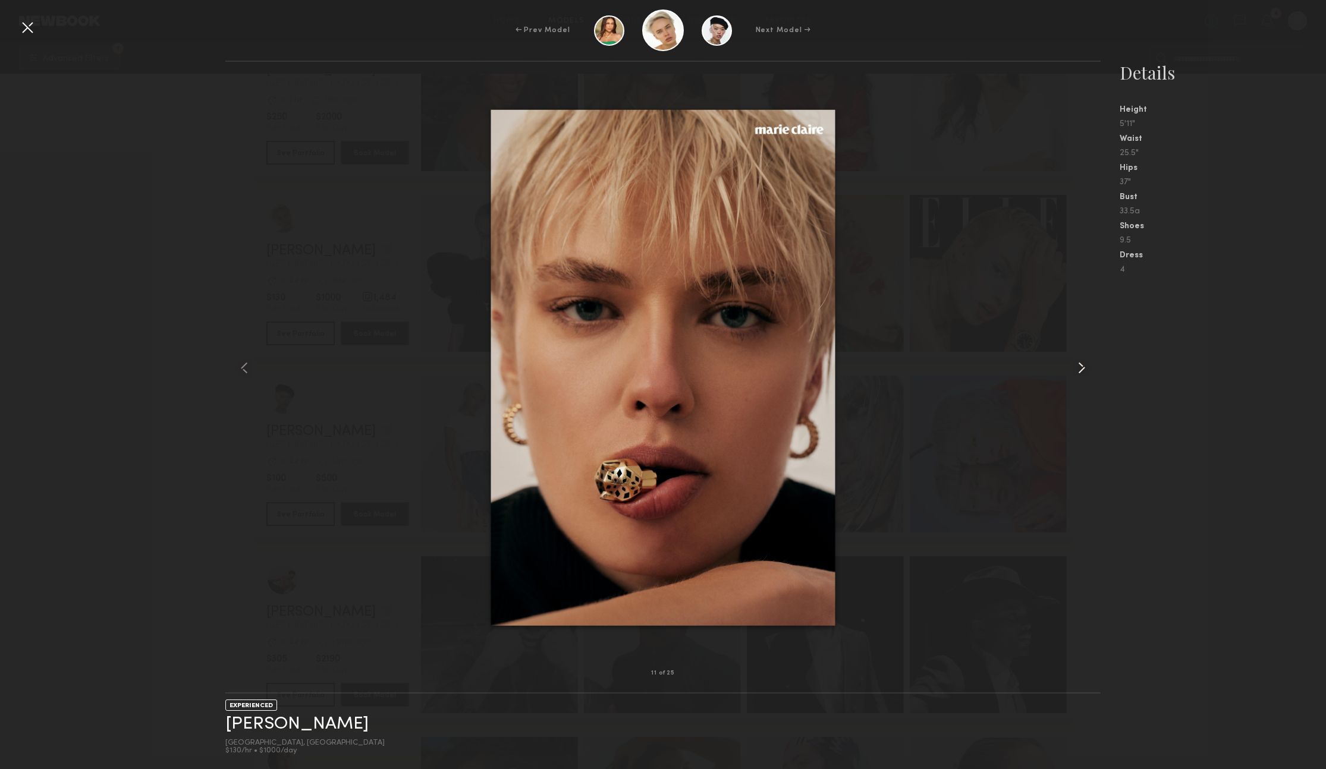
click at [1076, 368] on common-icon at bounding box center [1081, 367] width 19 height 19
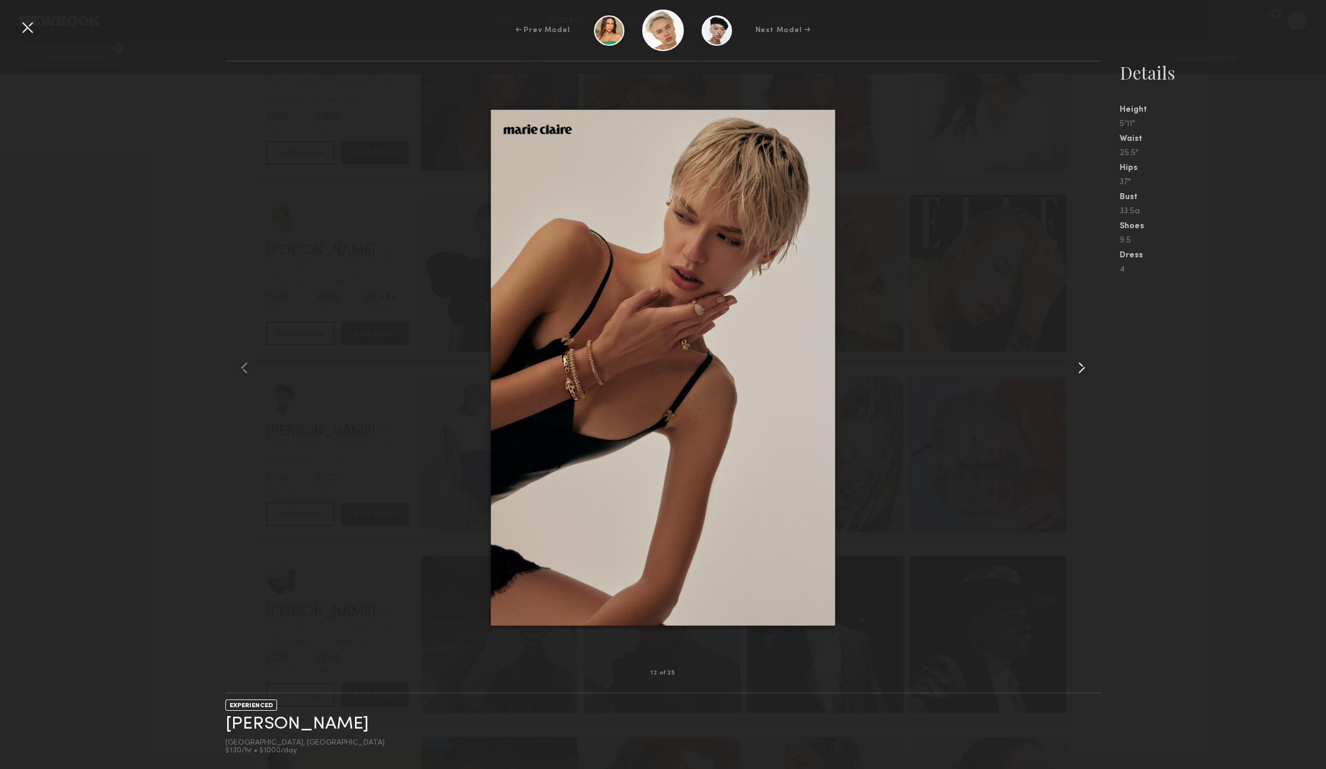
click at [1076, 368] on common-icon at bounding box center [1081, 367] width 19 height 19
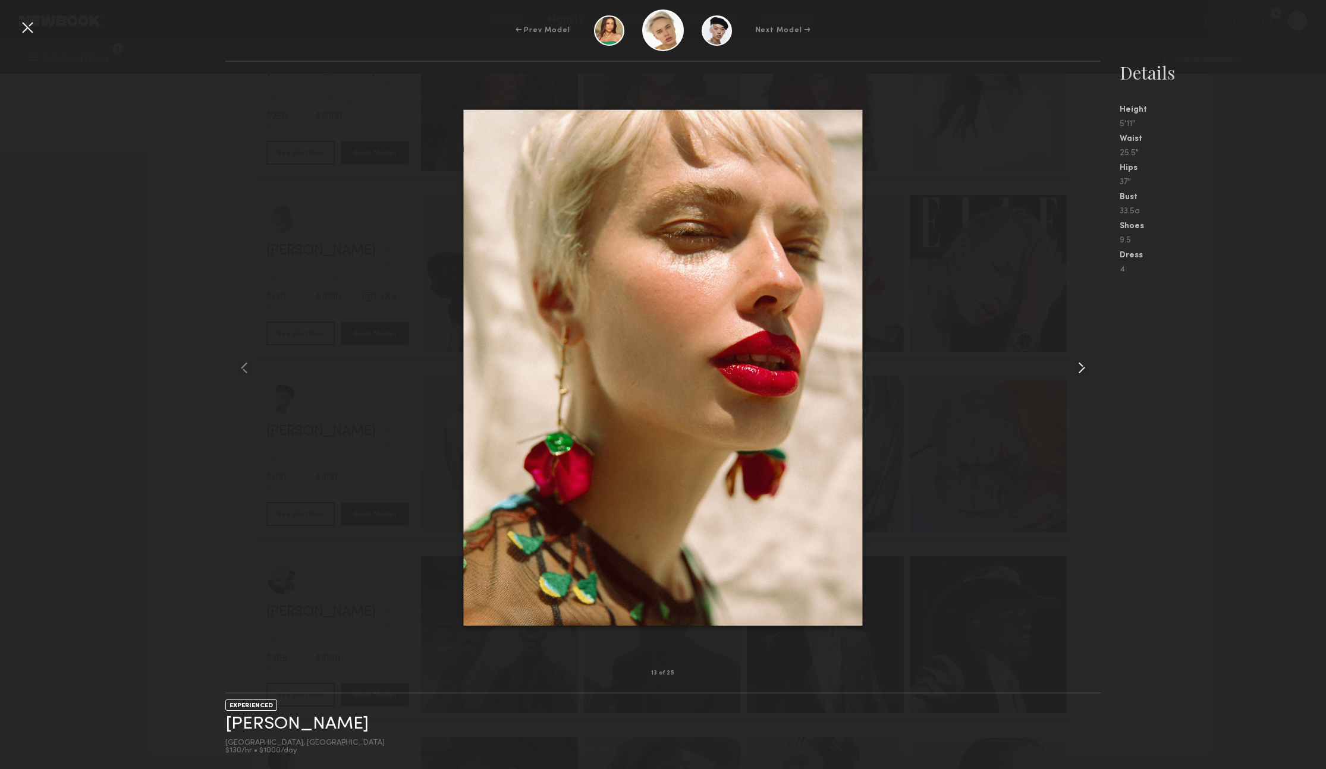
click at [1076, 368] on common-icon at bounding box center [1081, 367] width 19 height 19
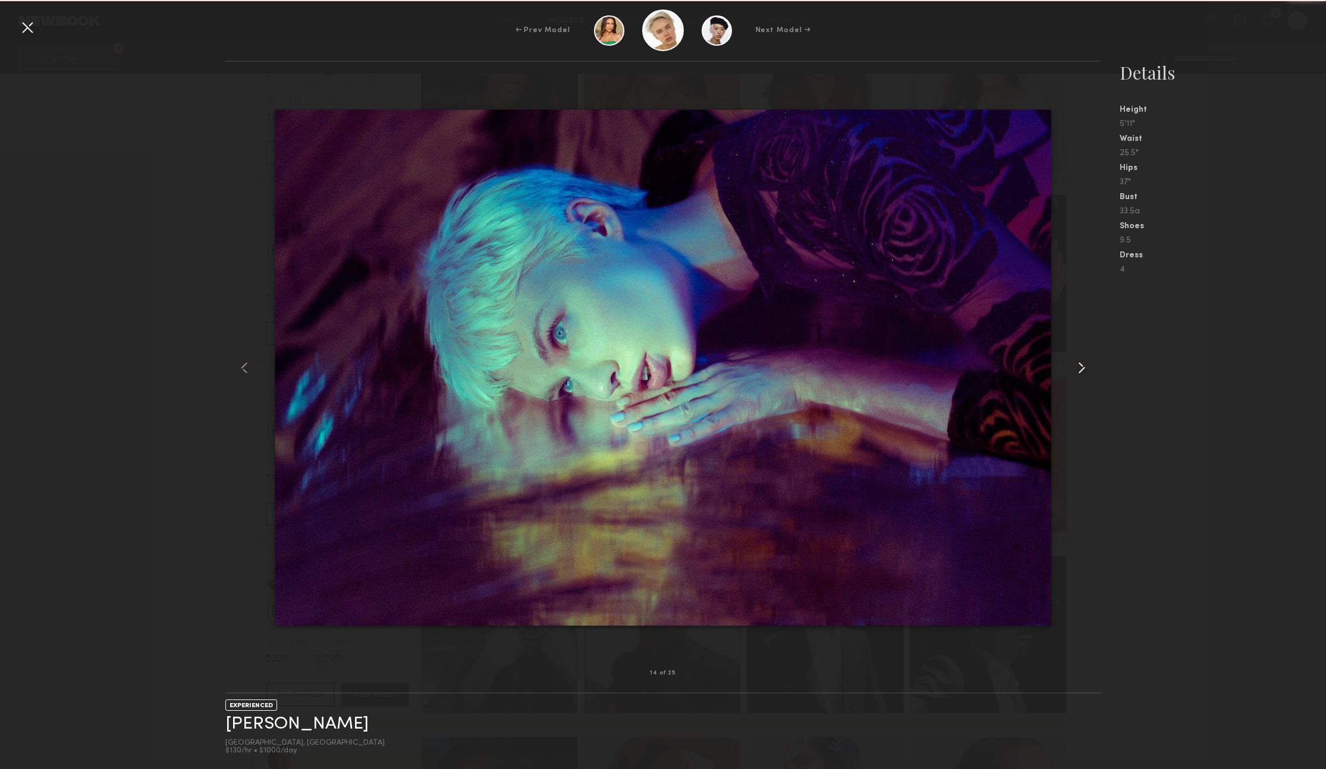
click at [1076, 368] on common-icon at bounding box center [1081, 367] width 19 height 19
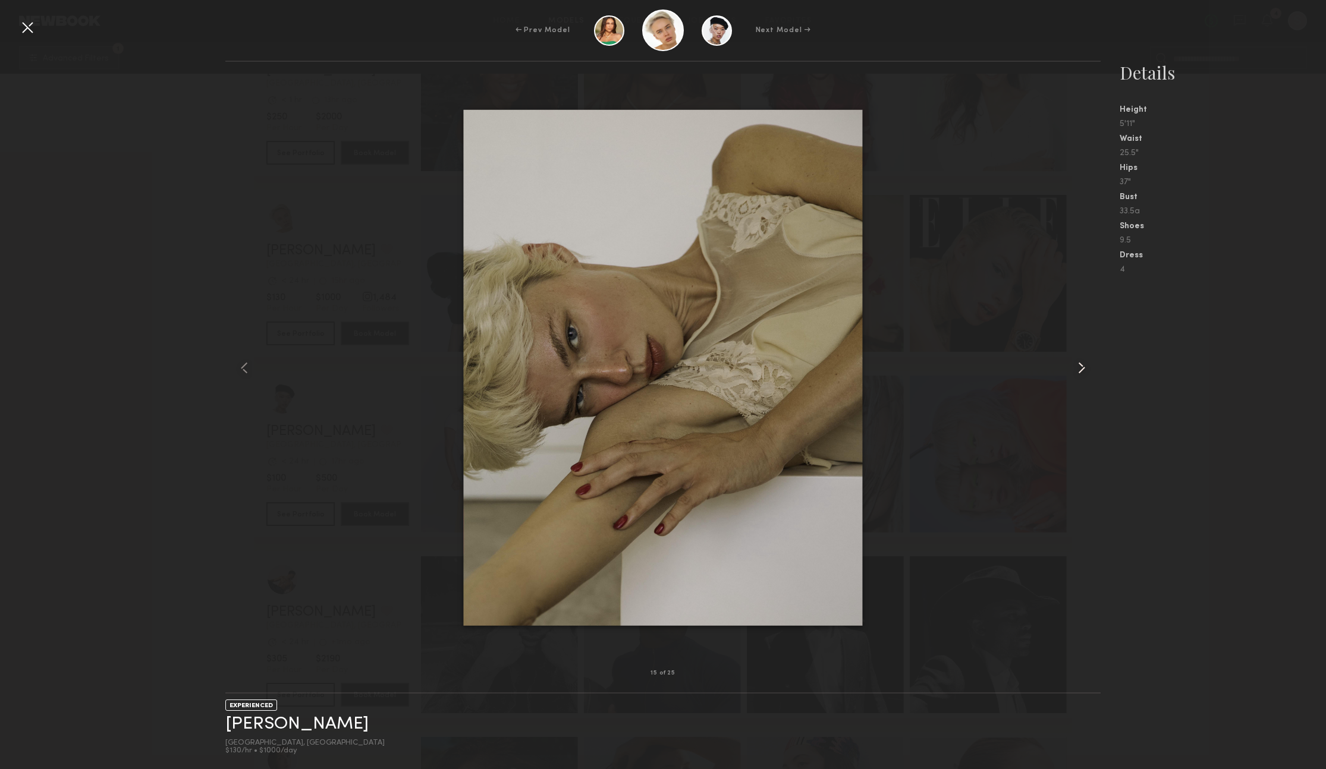
drag, startPoint x: 1075, startPoint y: 366, endPoint x: 1066, endPoint y: 386, distance: 22.3
click at [1076, 366] on common-icon at bounding box center [1081, 367] width 19 height 19
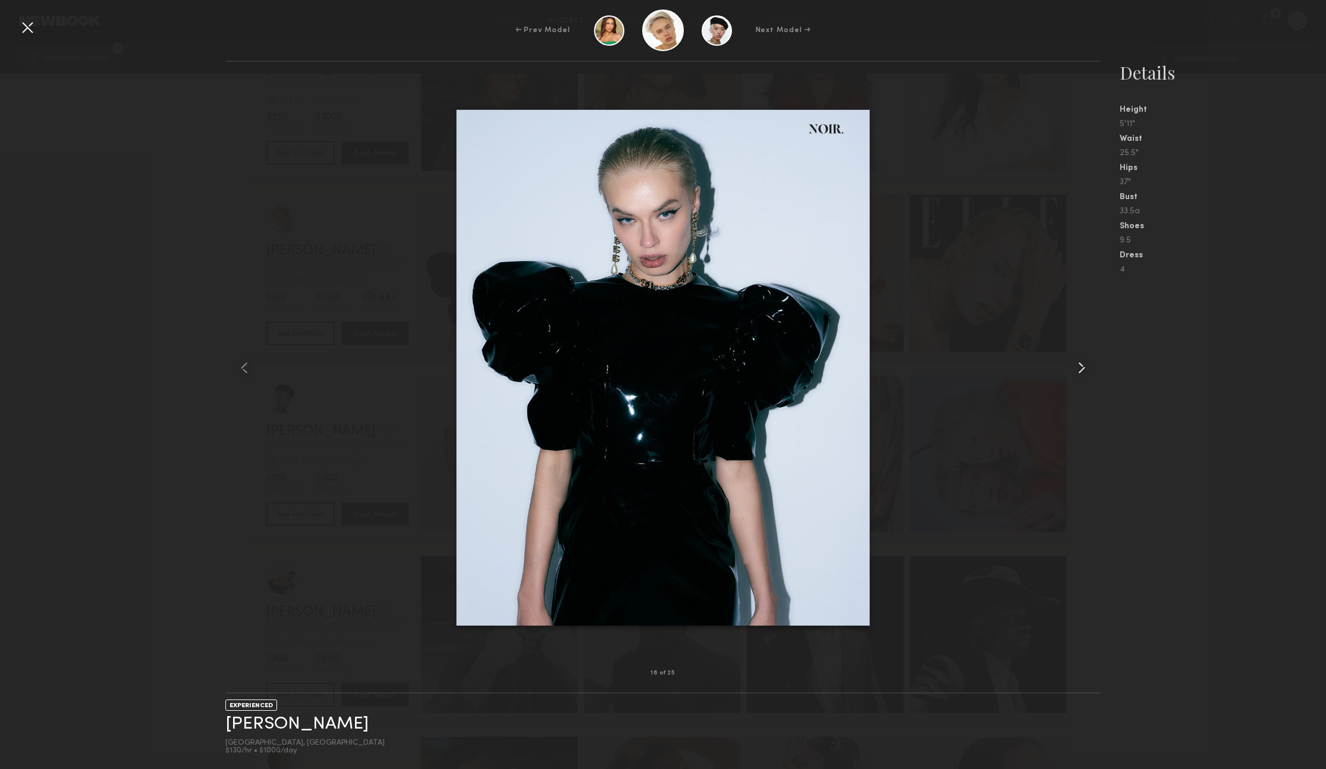
click at [1065, 489] on div at bounding box center [1082, 368] width 35 height 574
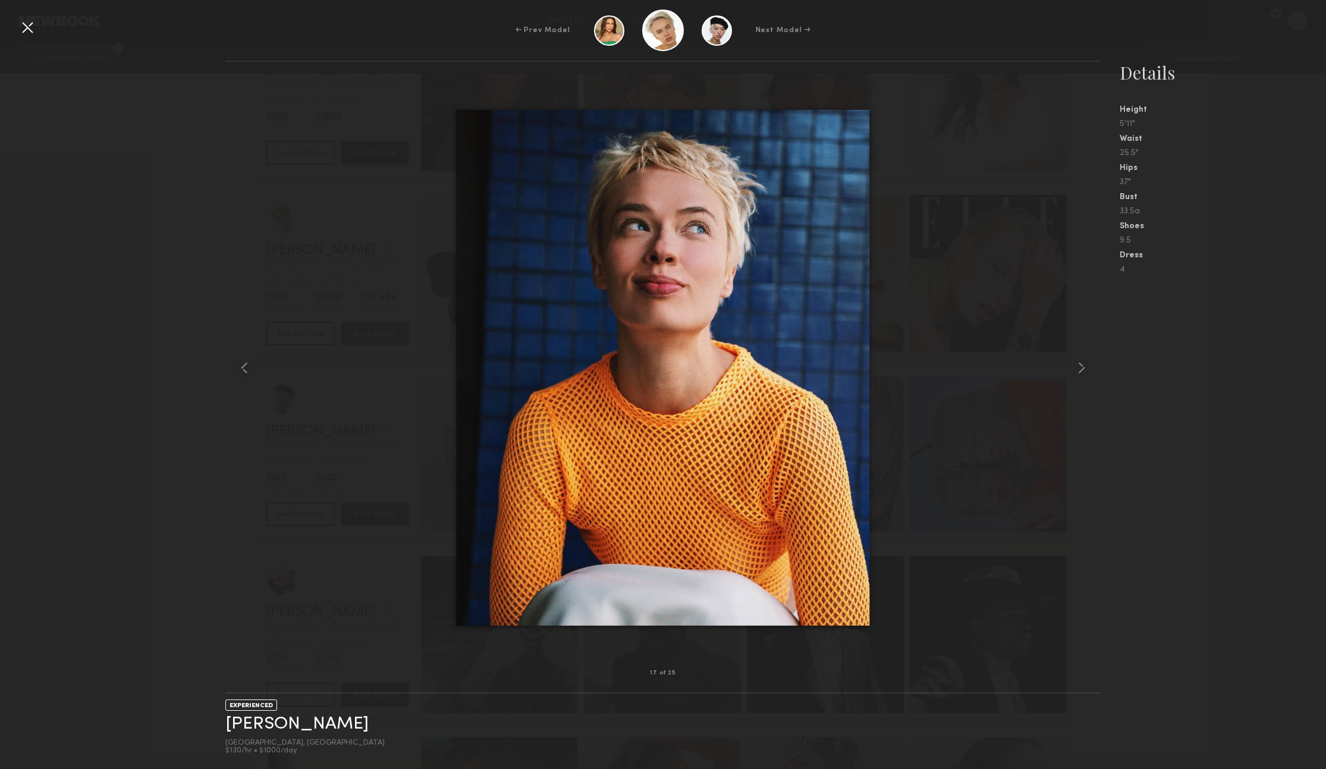
click at [25, 26] on div at bounding box center [27, 27] width 19 height 19
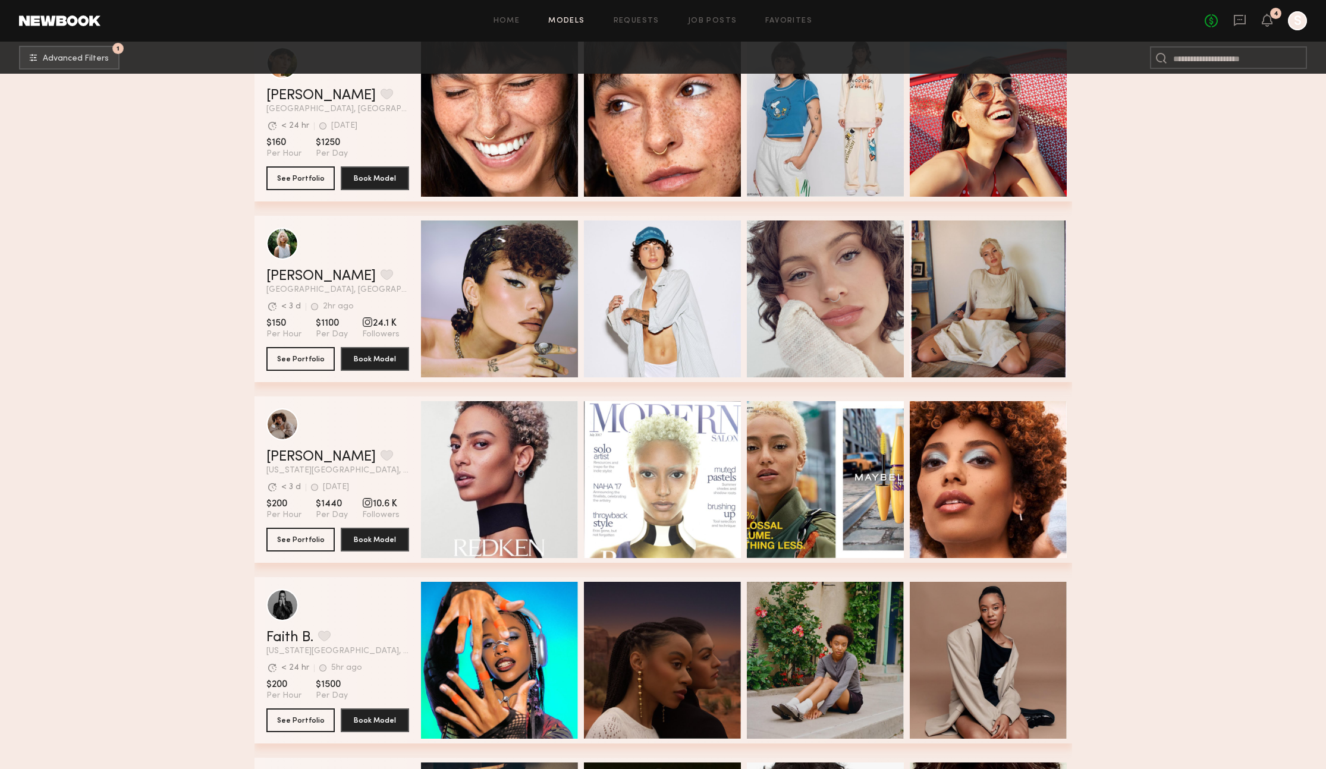
scroll to position [4986, 0]
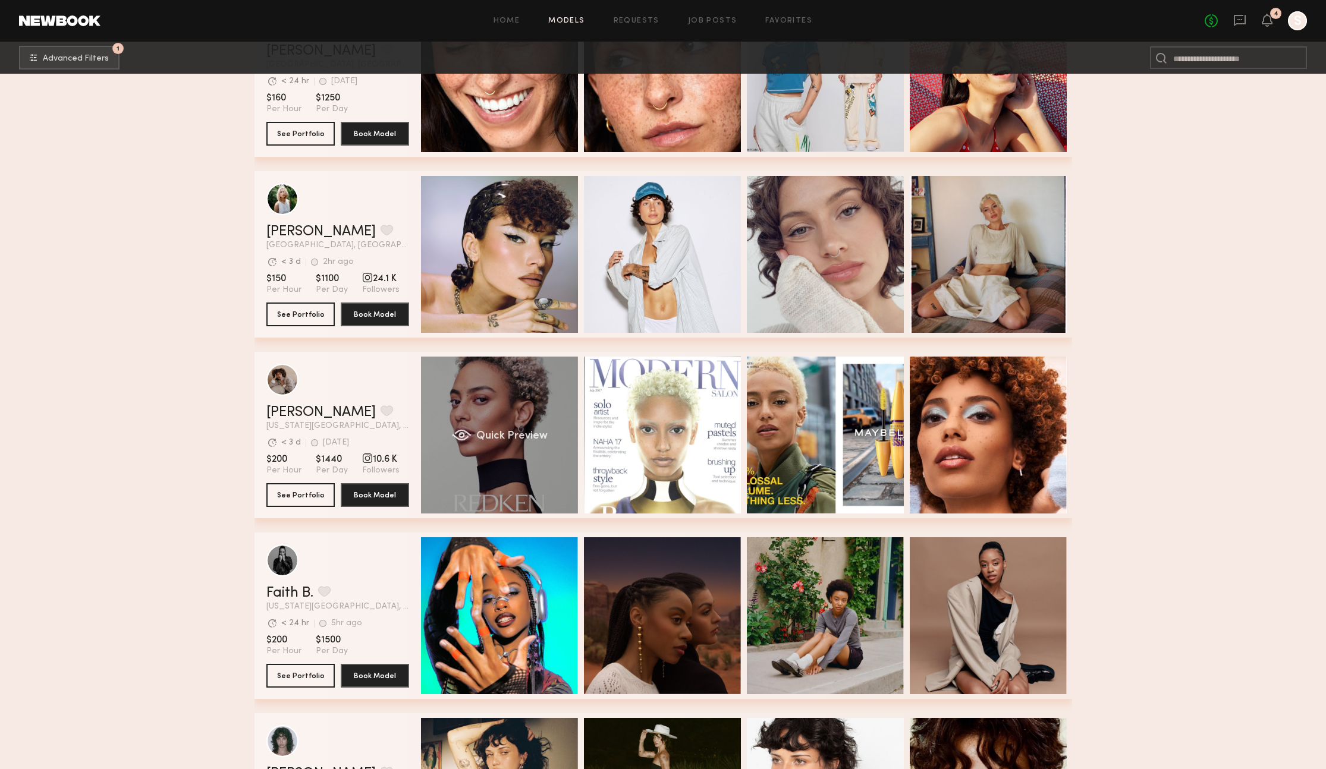
click at [473, 428] on div "Quick Preview" at bounding box center [499, 435] width 157 height 157
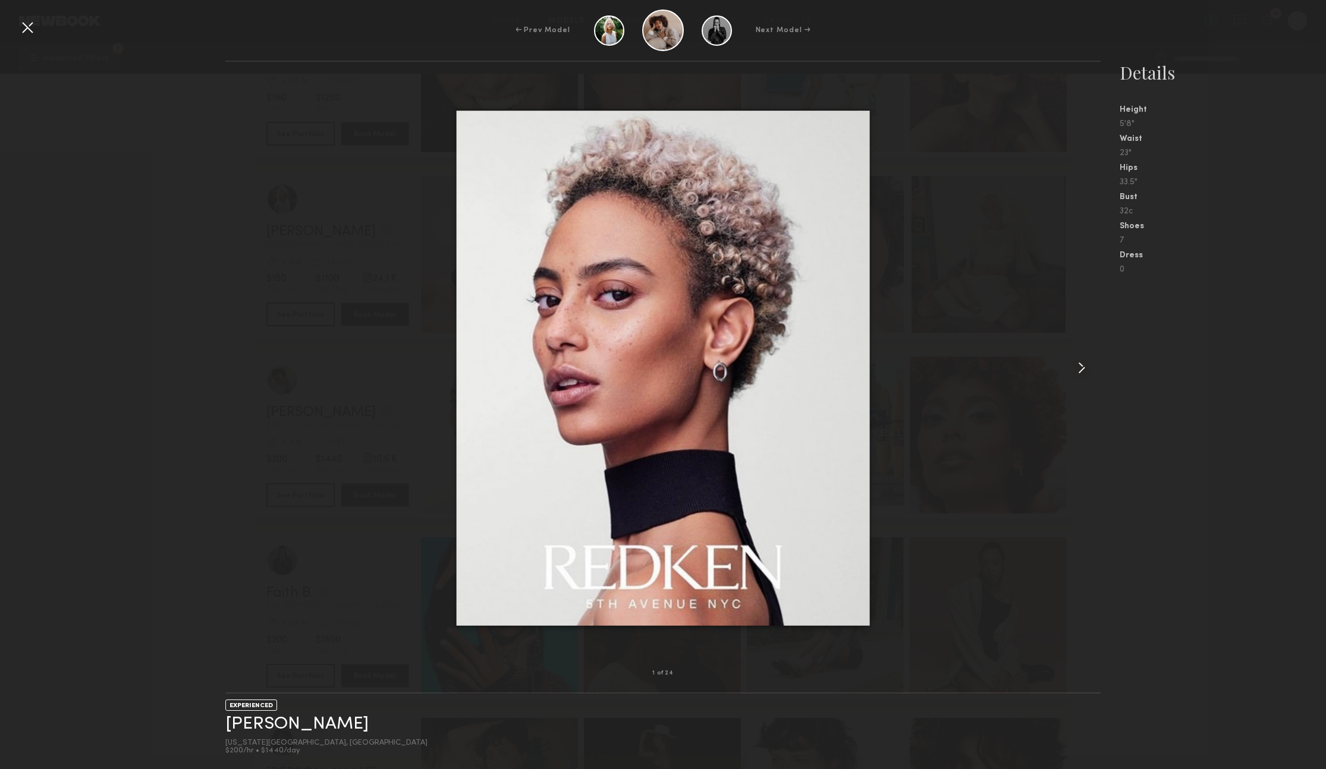
click at [1078, 367] on common-icon at bounding box center [1081, 367] width 19 height 19
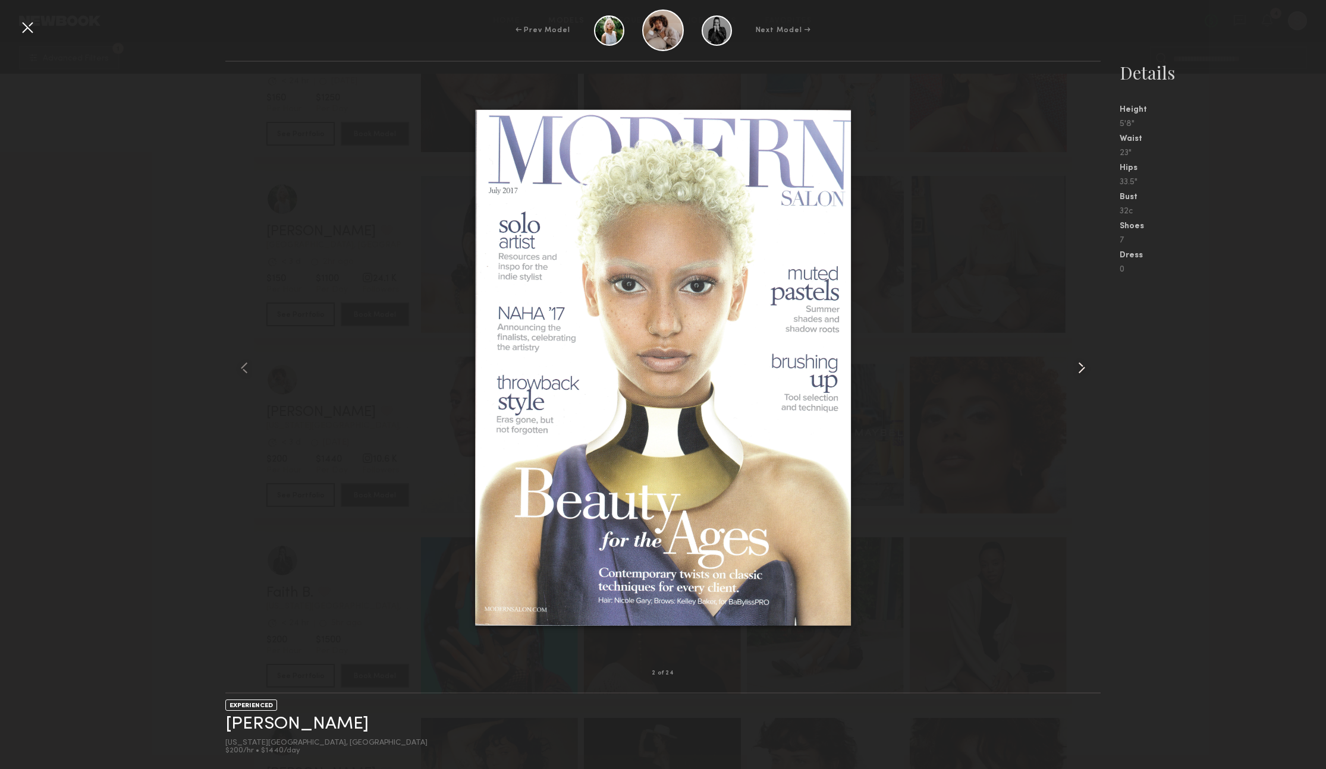
click at [1078, 367] on common-icon at bounding box center [1081, 367] width 19 height 19
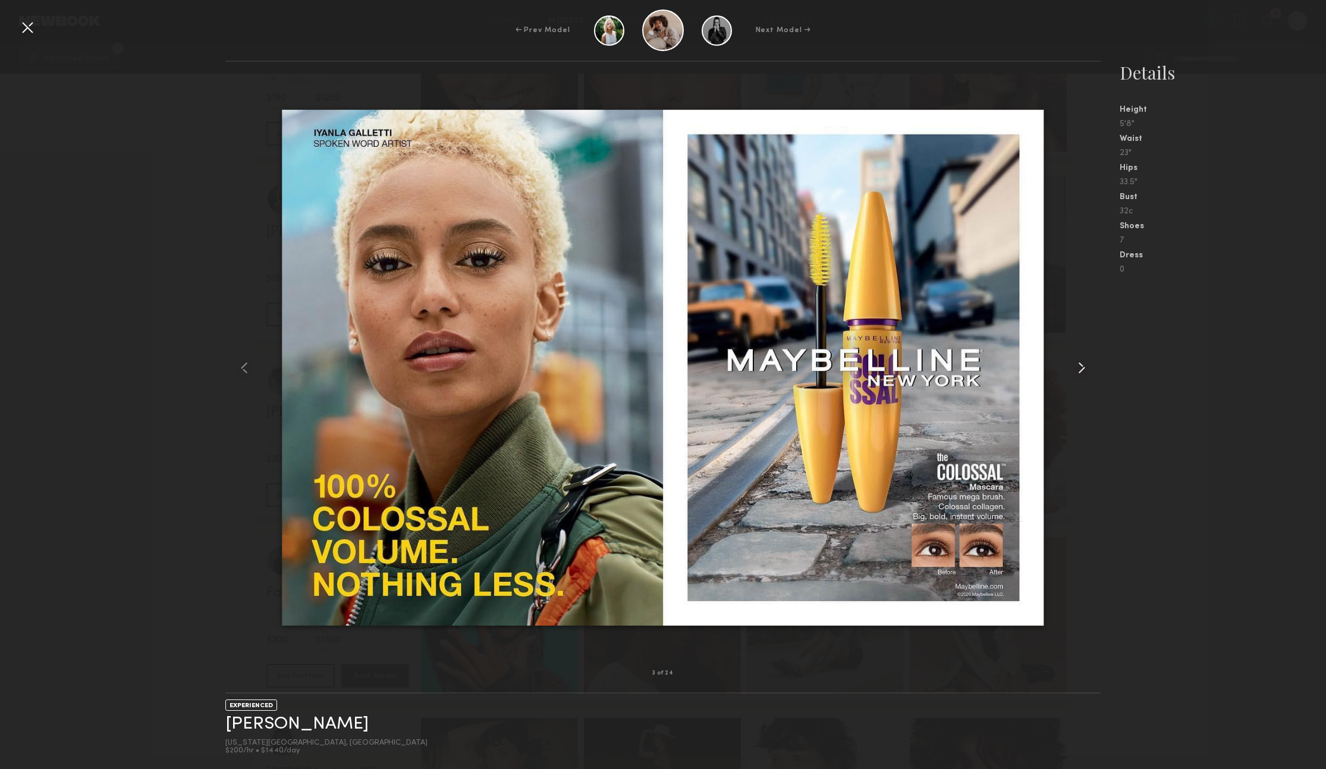
click at [1078, 367] on common-icon at bounding box center [1081, 367] width 19 height 19
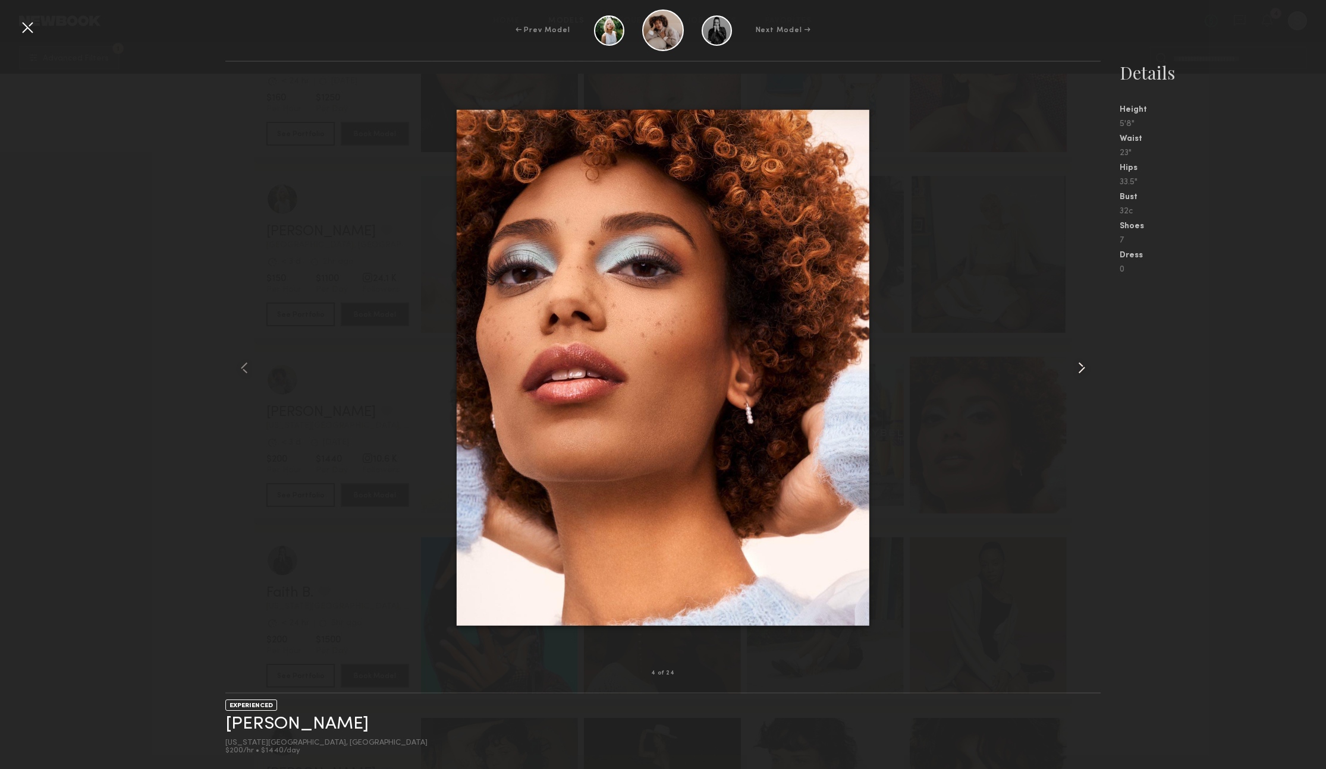
click at [1078, 367] on common-icon at bounding box center [1081, 367] width 19 height 19
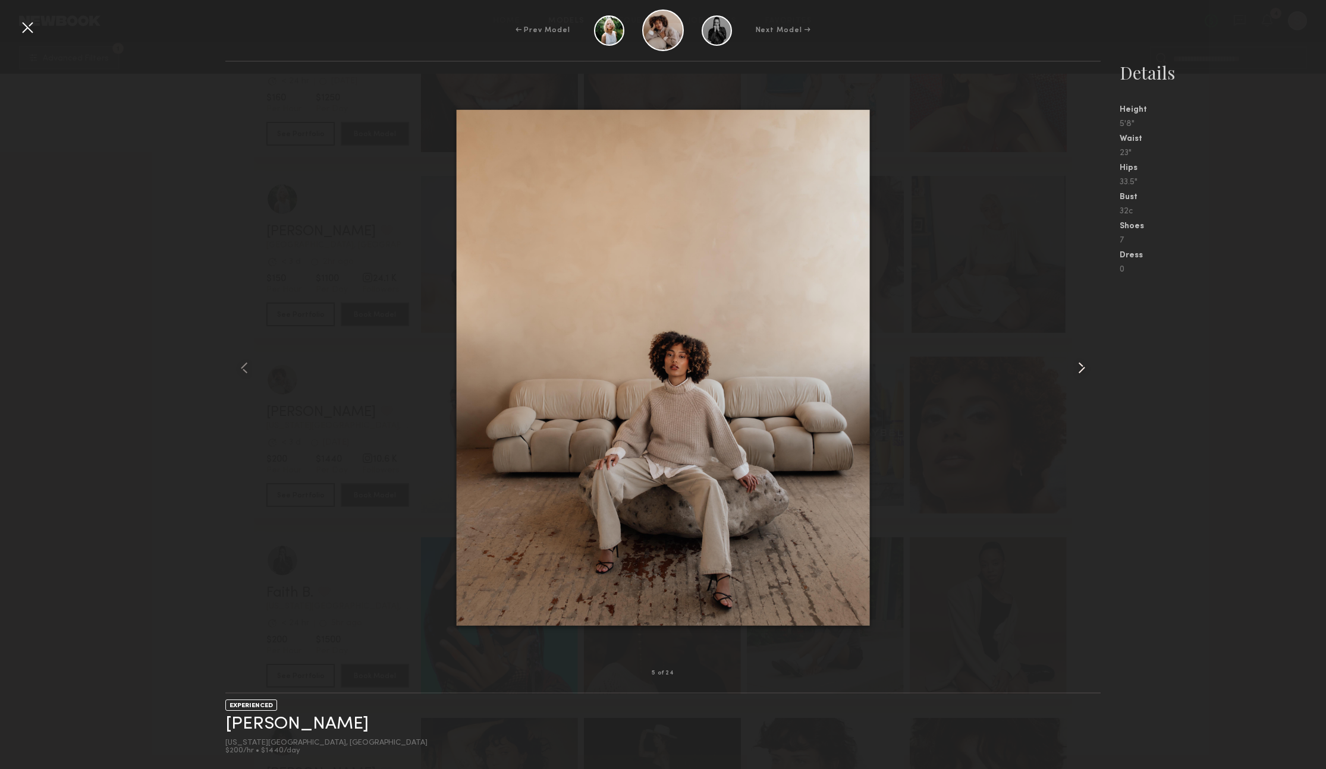
click at [1078, 367] on common-icon at bounding box center [1081, 367] width 19 height 19
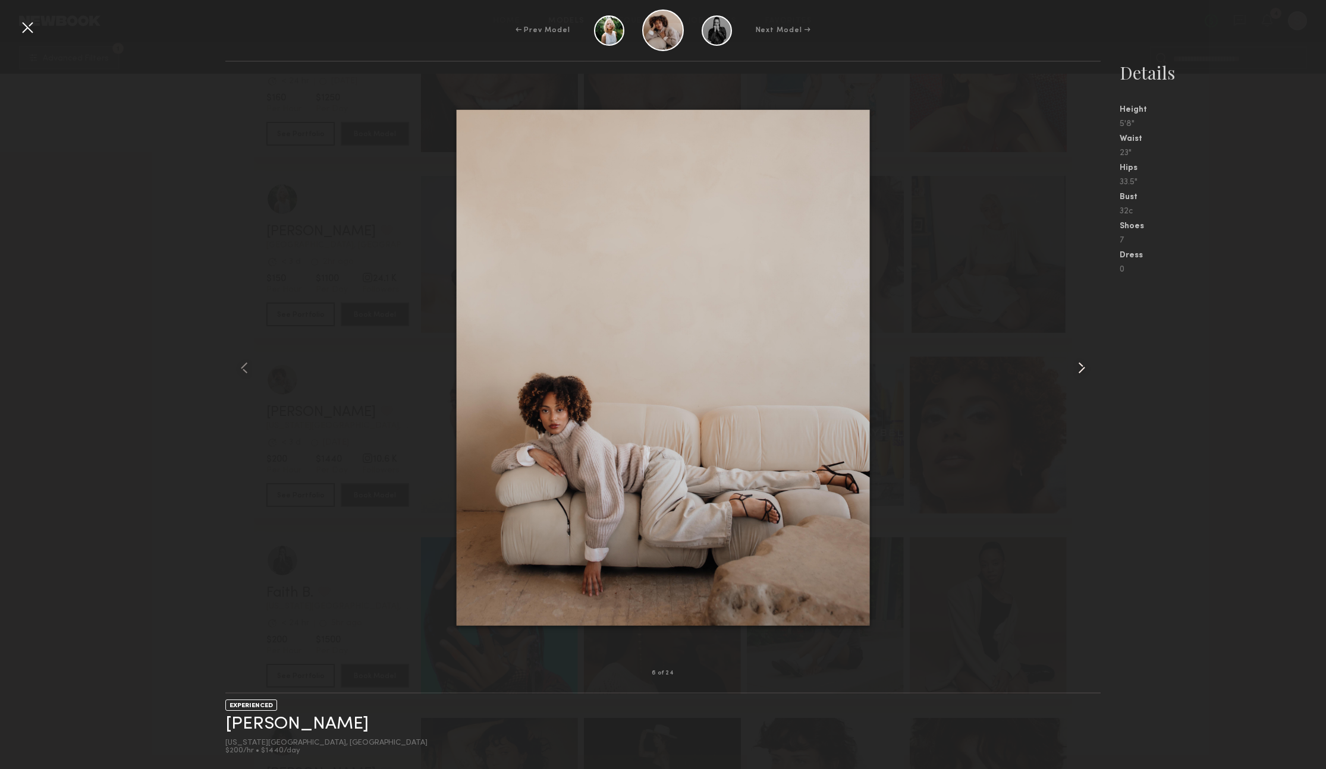
click at [1078, 367] on common-icon at bounding box center [1081, 367] width 19 height 19
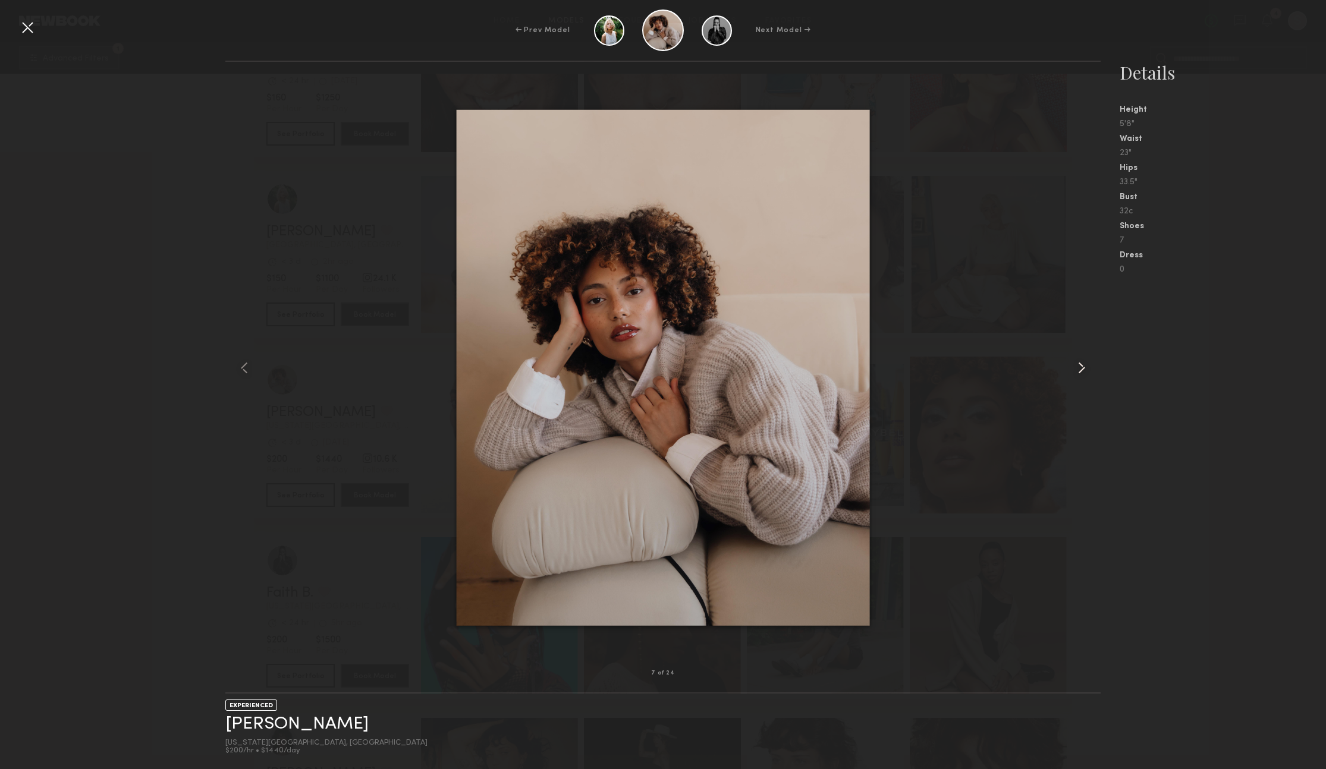
click at [1078, 367] on common-icon at bounding box center [1081, 367] width 19 height 19
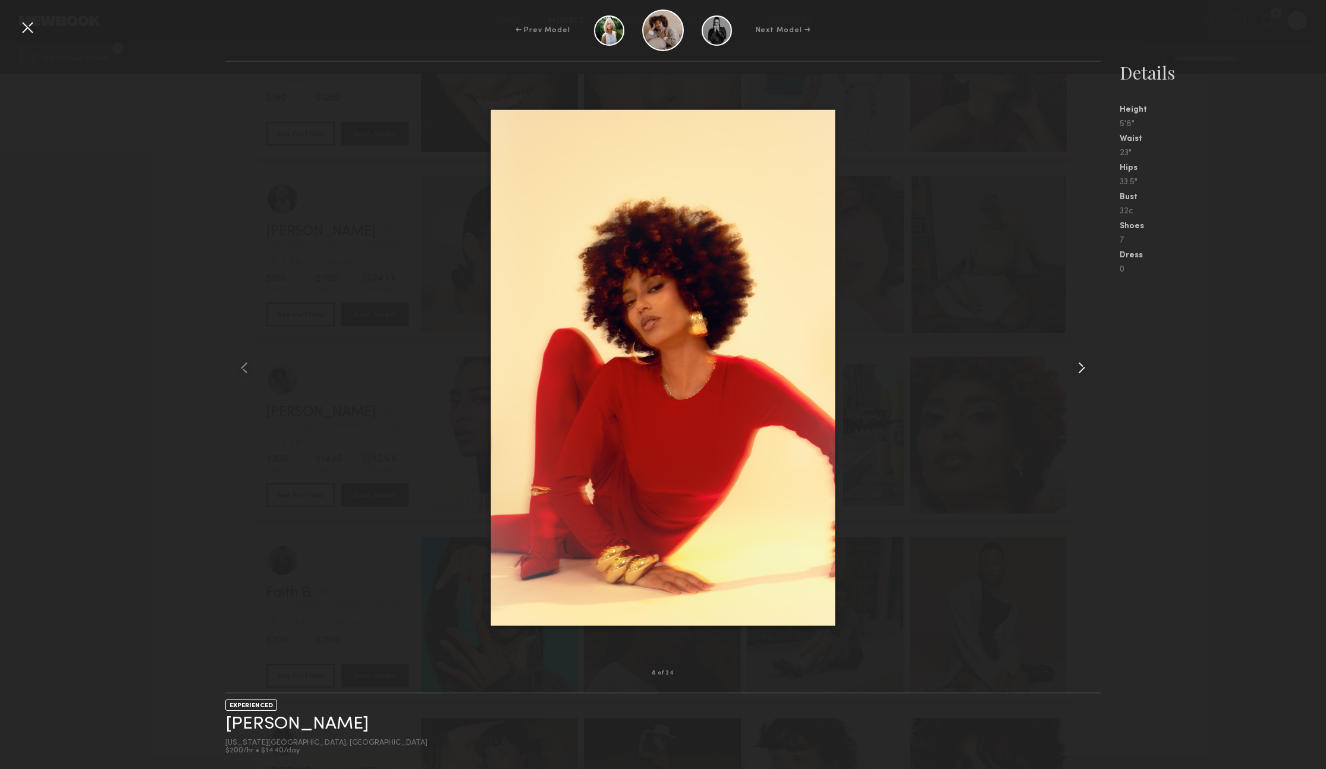
click at [1078, 367] on common-icon at bounding box center [1081, 367] width 19 height 19
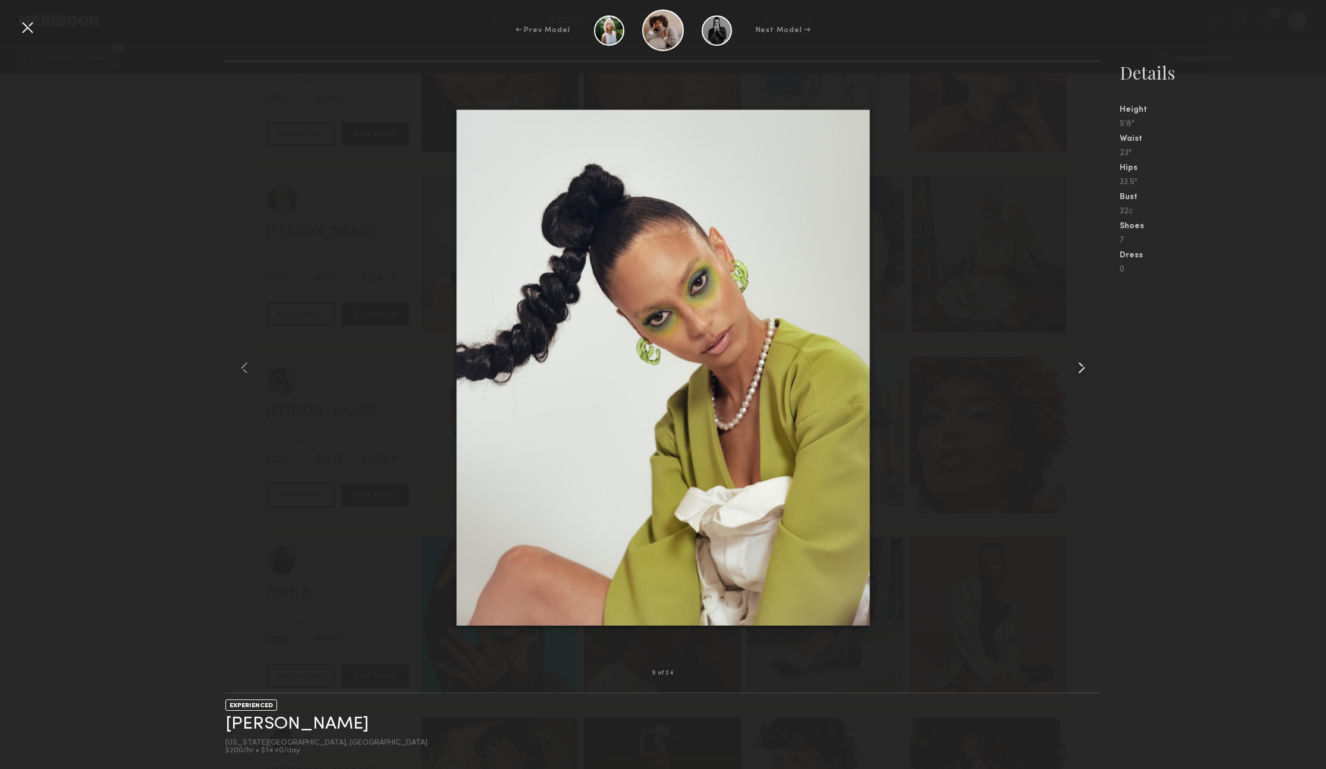
click at [1078, 367] on common-icon at bounding box center [1081, 367] width 19 height 19
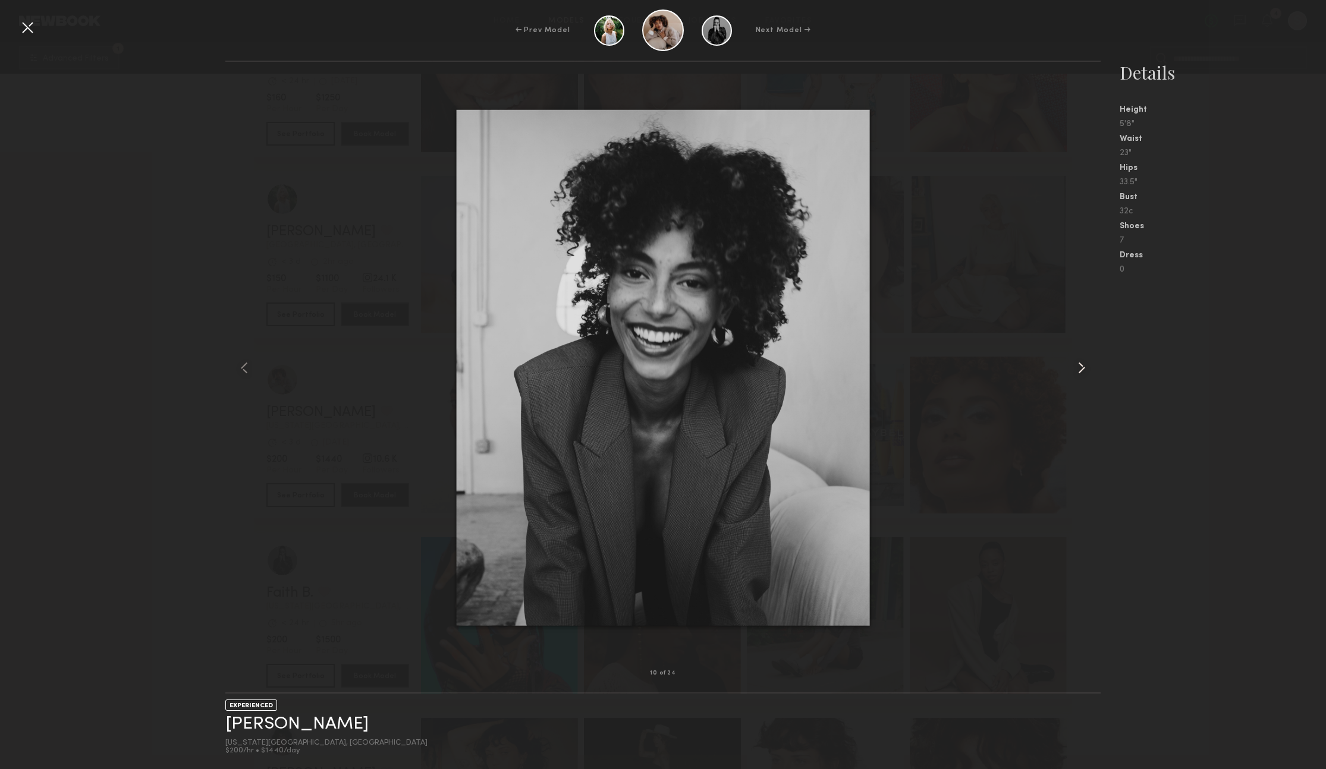
click at [1078, 367] on common-icon at bounding box center [1081, 367] width 19 height 19
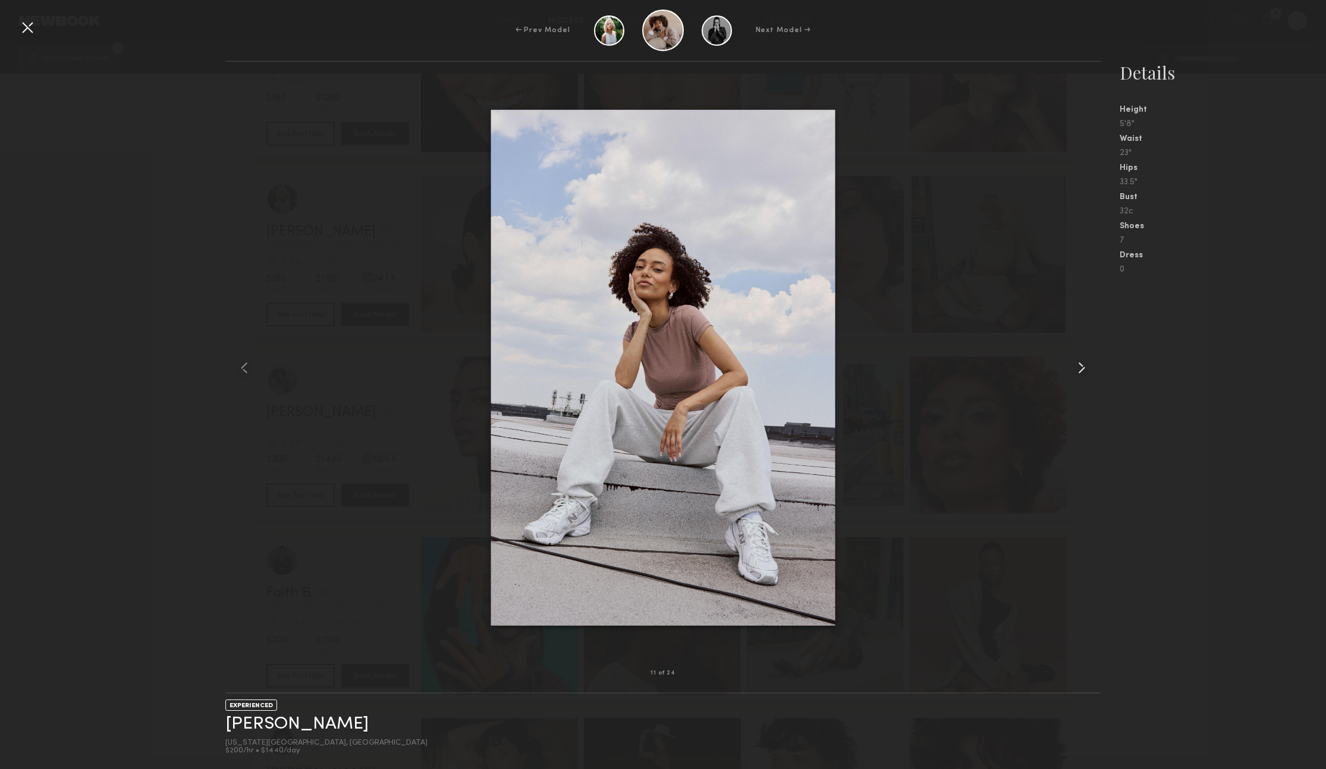
click at [1078, 367] on common-icon at bounding box center [1081, 367] width 19 height 19
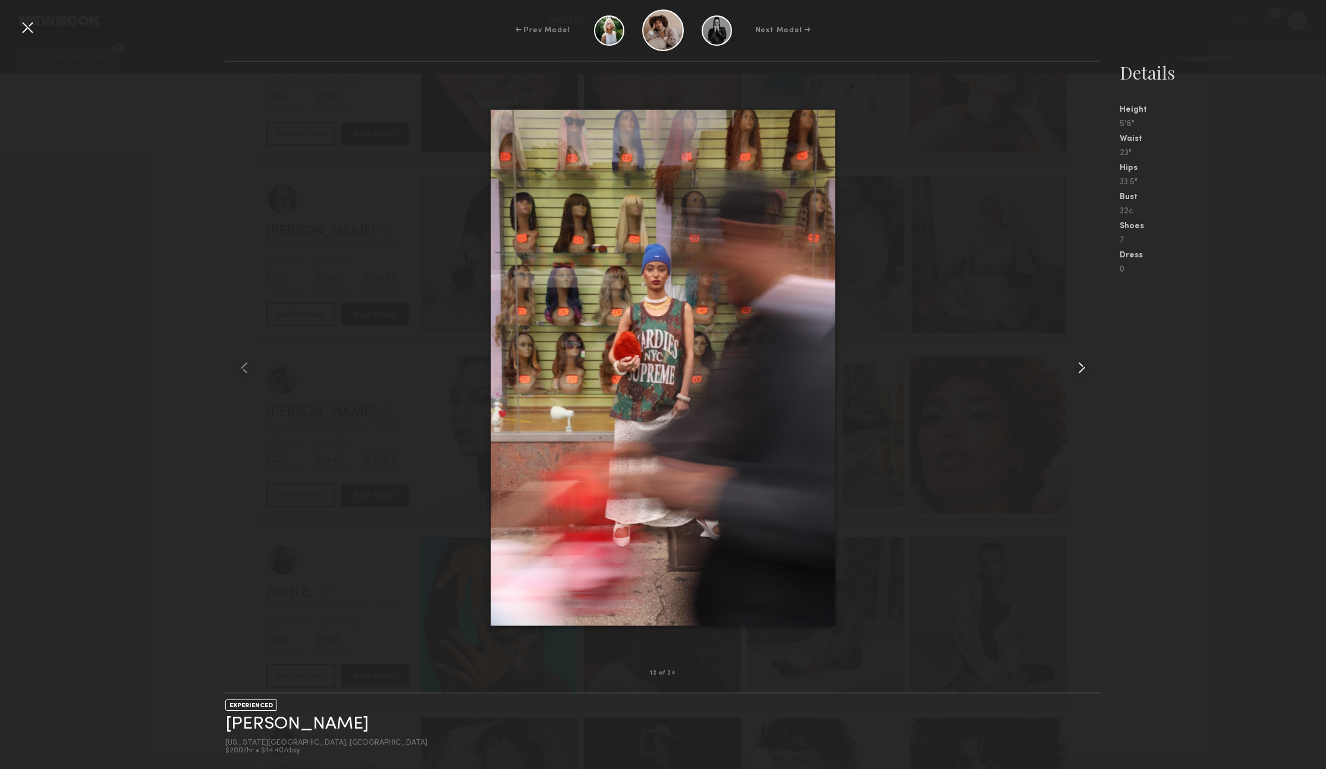
click at [1078, 367] on common-icon at bounding box center [1081, 367] width 19 height 19
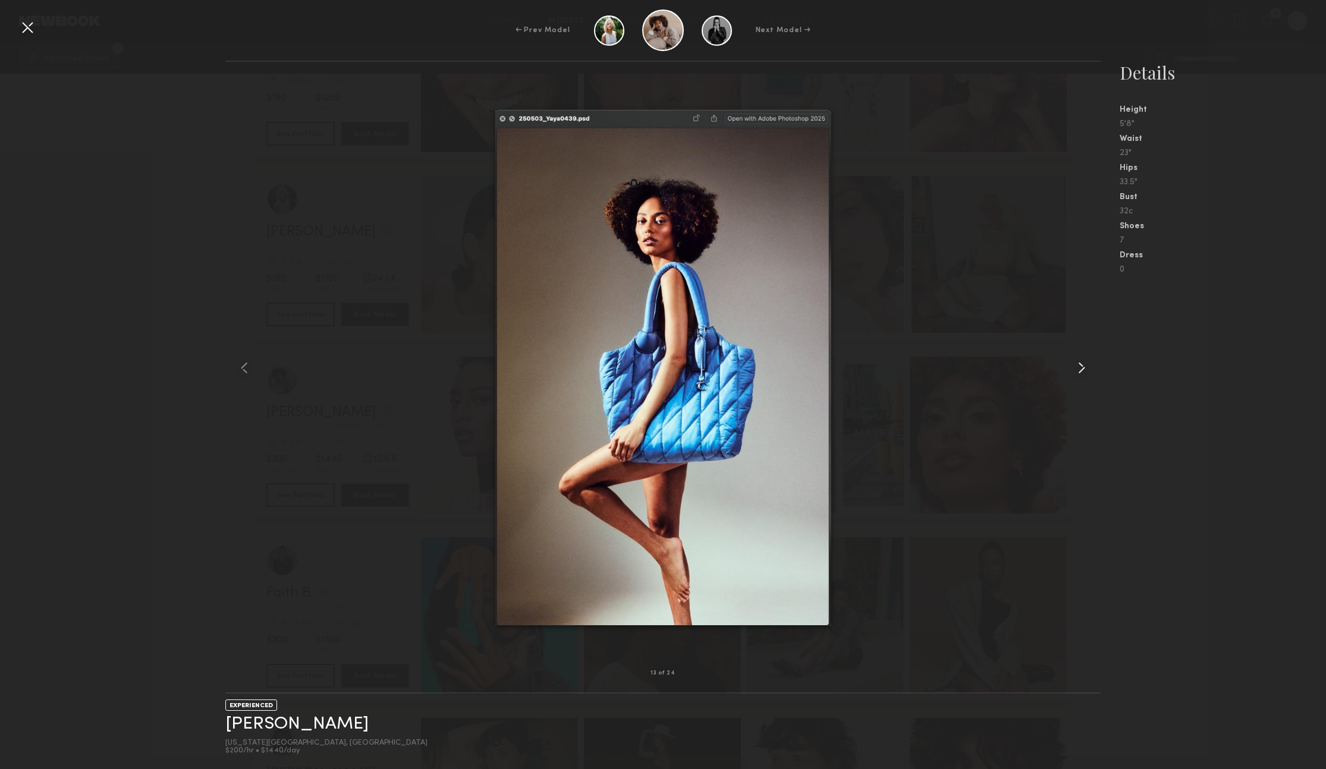
click at [1078, 367] on common-icon at bounding box center [1081, 367] width 19 height 19
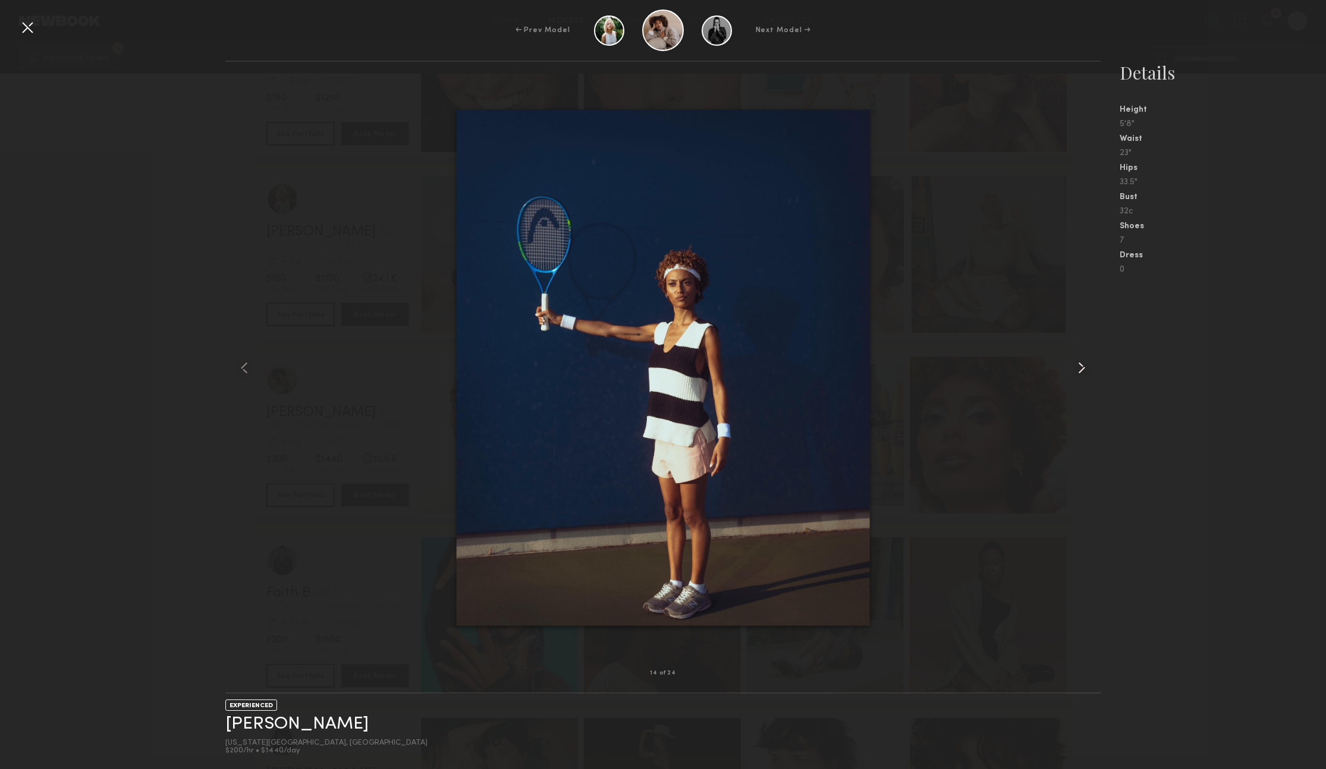
click at [1078, 367] on common-icon at bounding box center [1081, 367] width 19 height 19
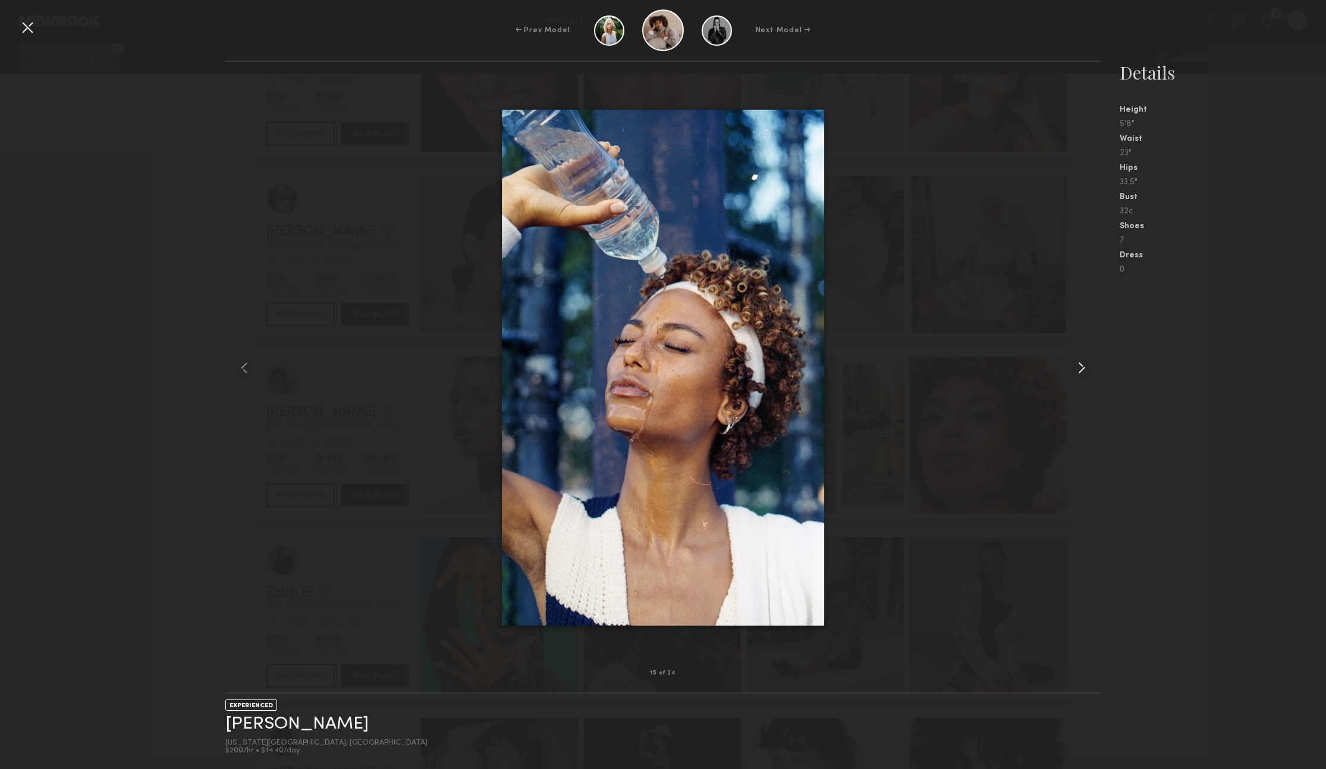
click at [1078, 367] on common-icon at bounding box center [1081, 367] width 19 height 19
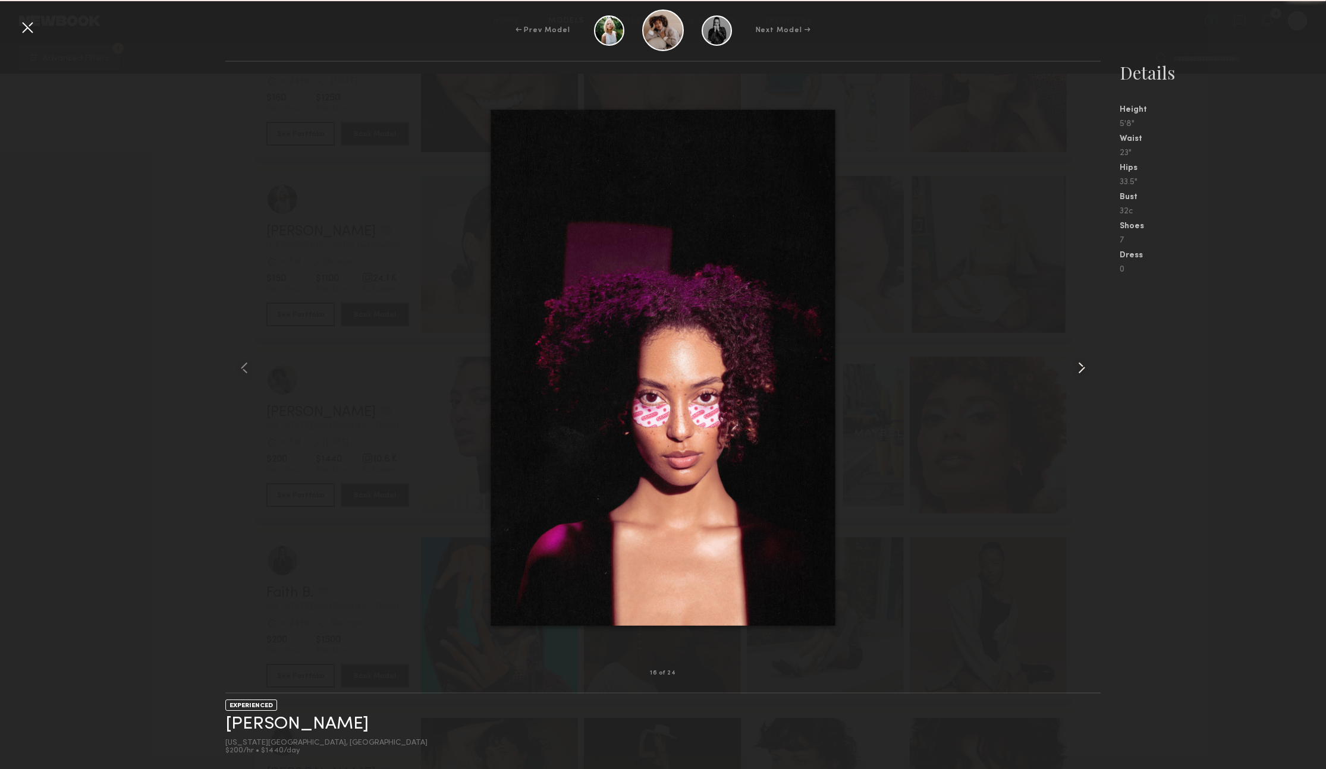
click at [1078, 367] on common-icon at bounding box center [1081, 367] width 19 height 19
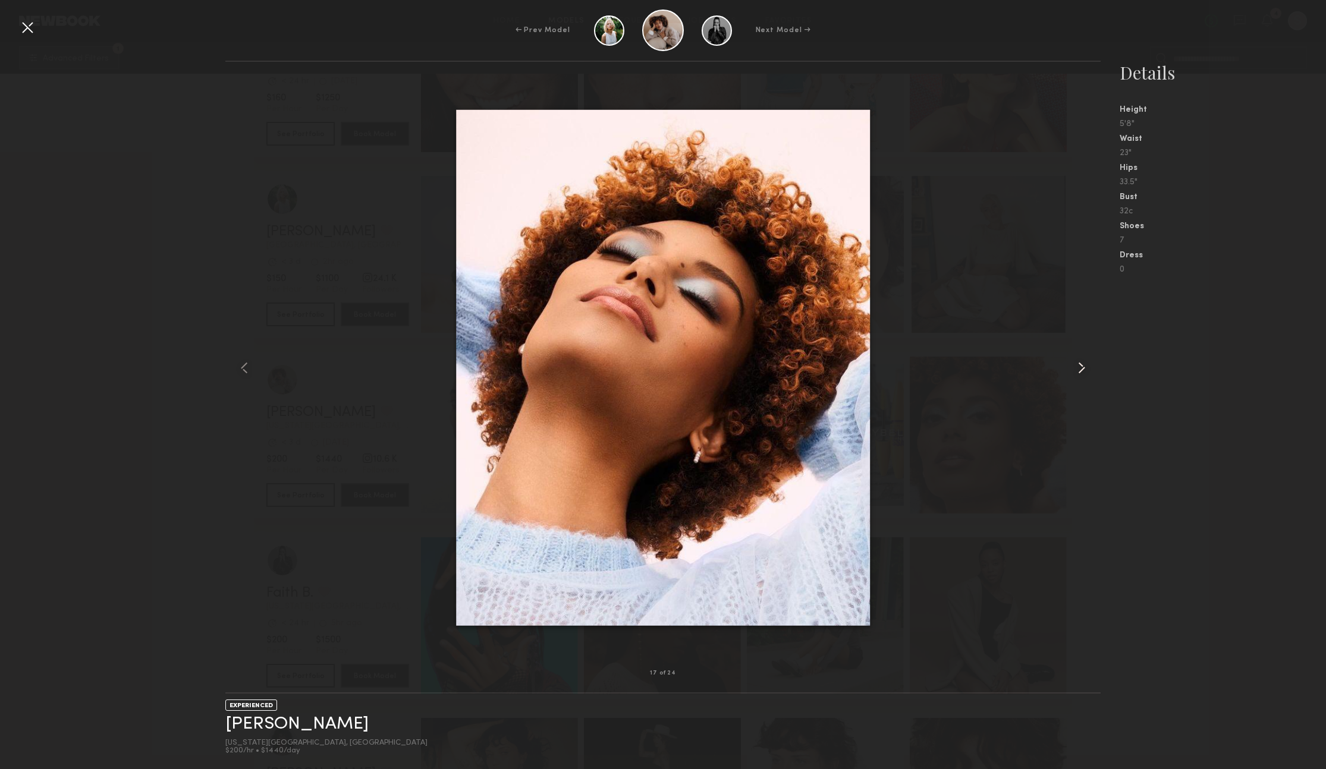
click at [1078, 367] on common-icon at bounding box center [1081, 367] width 19 height 19
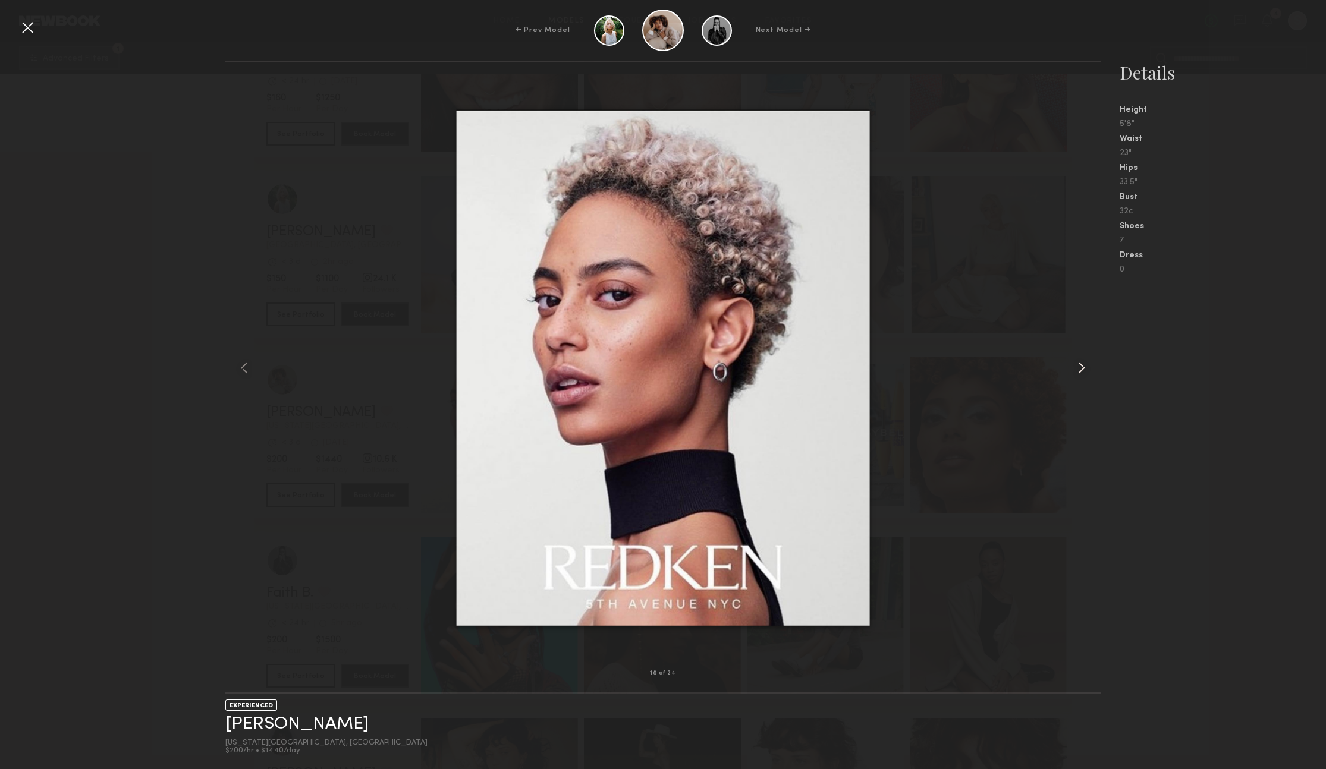
click at [1078, 367] on common-icon at bounding box center [1081, 367] width 19 height 19
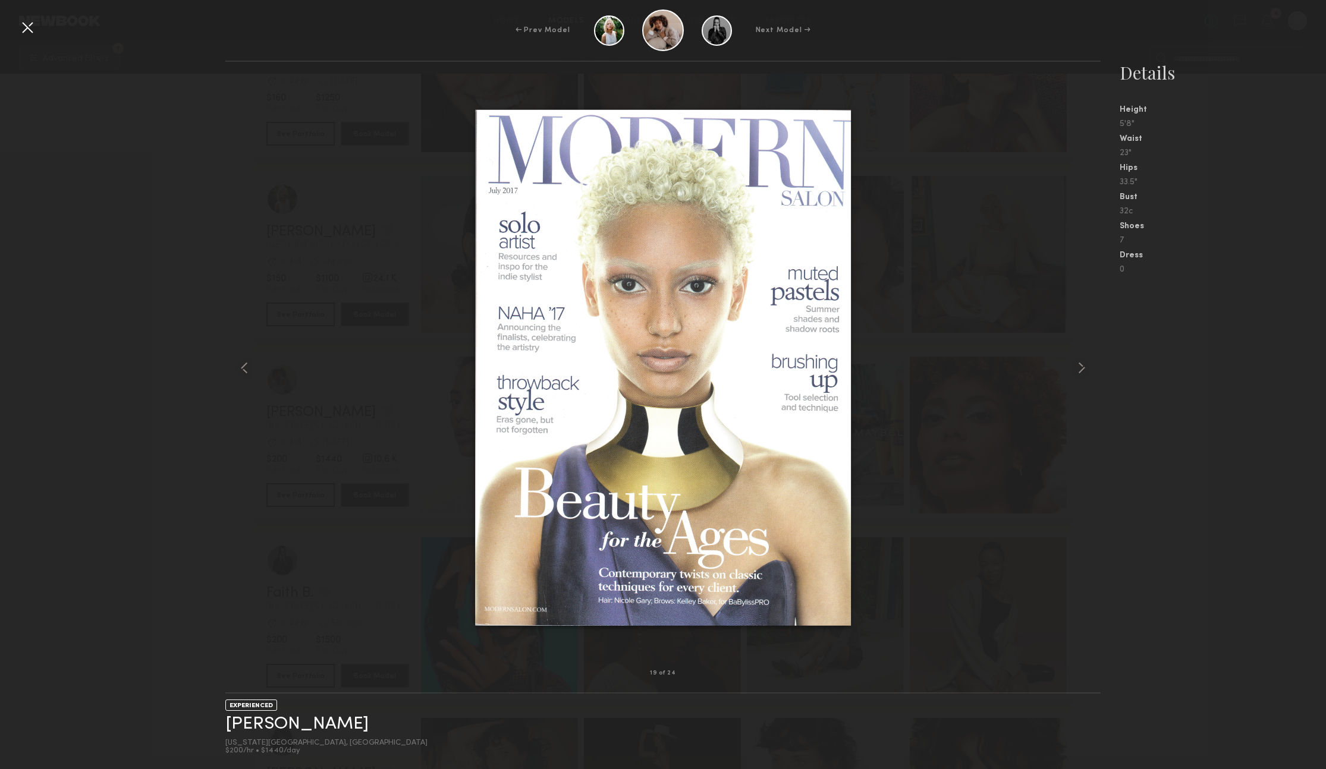
click at [28, 22] on div at bounding box center [27, 27] width 19 height 19
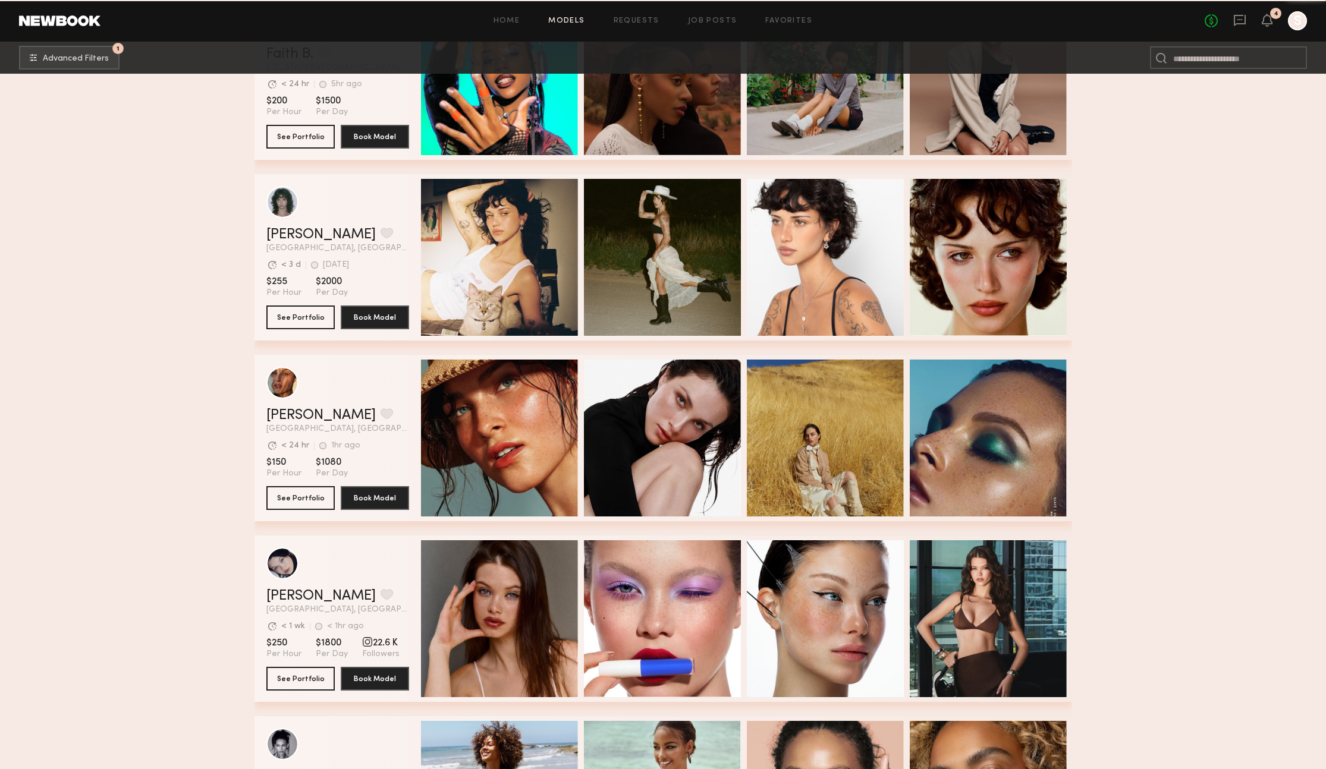
scroll to position [5526, 0]
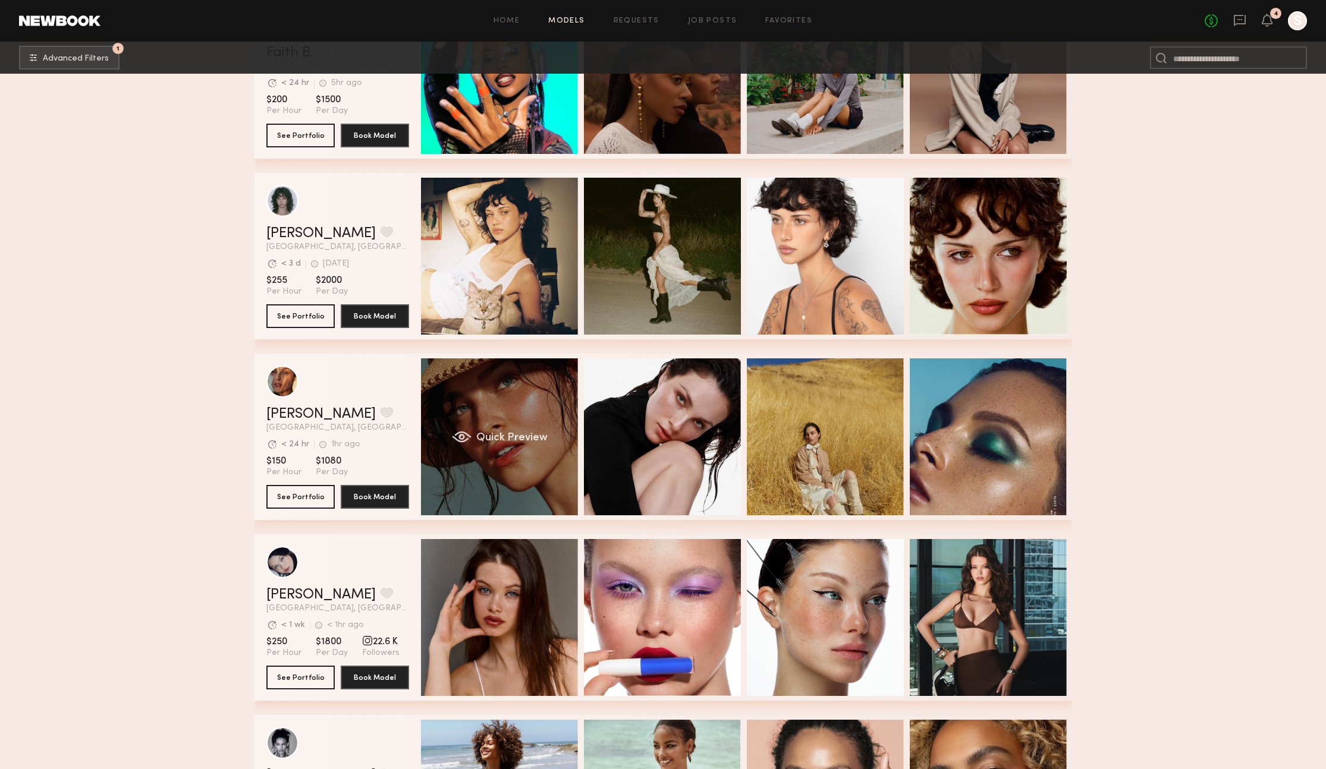
click at [539, 435] on span "Quick Preview" at bounding box center [511, 438] width 71 height 11
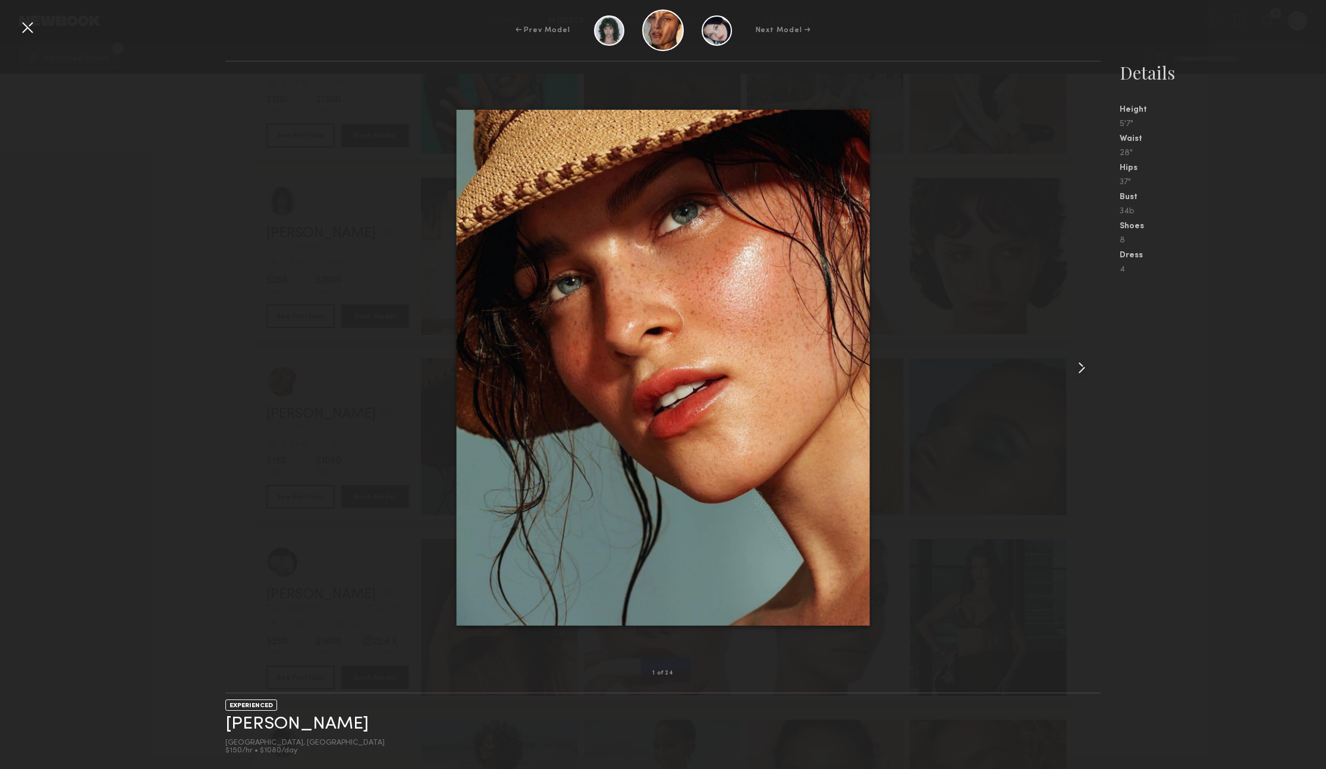
click at [1083, 373] on common-icon at bounding box center [1081, 367] width 19 height 19
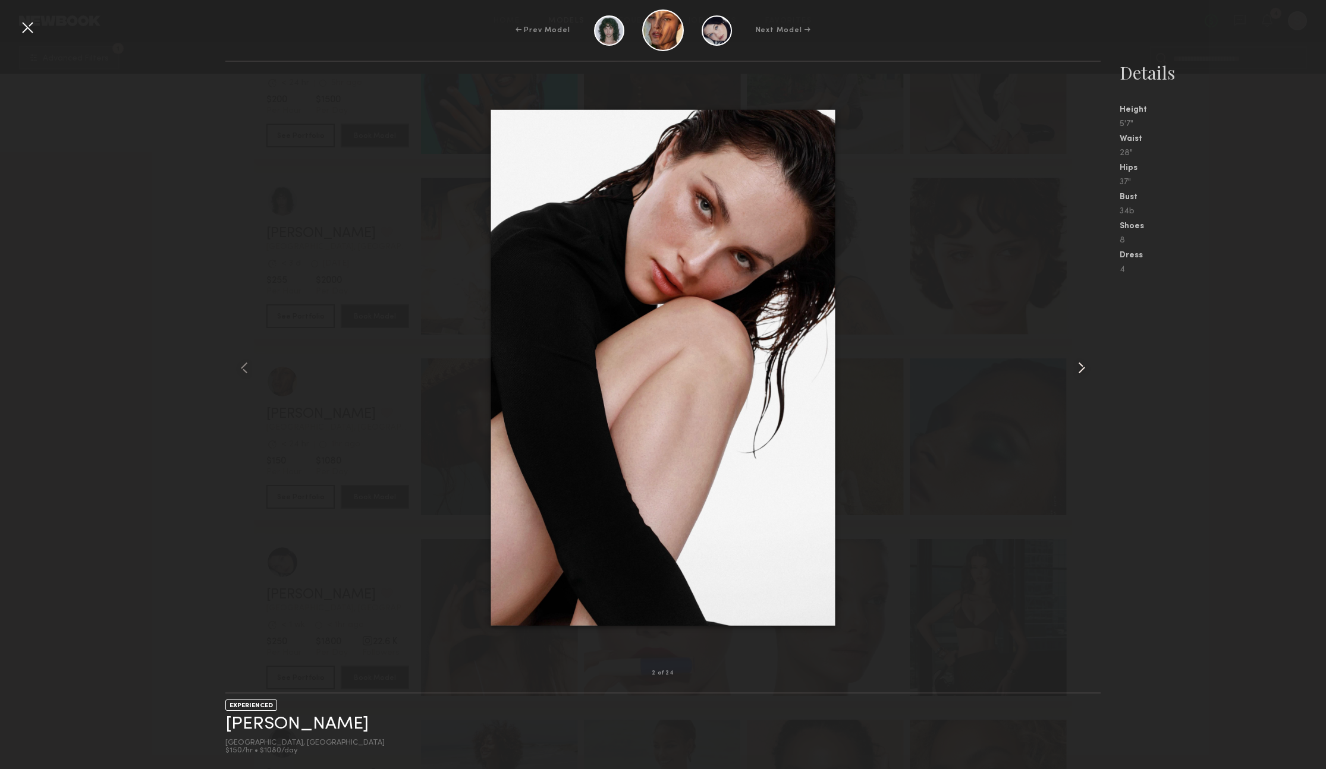
click at [1083, 373] on common-icon at bounding box center [1081, 367] width 19 height 19
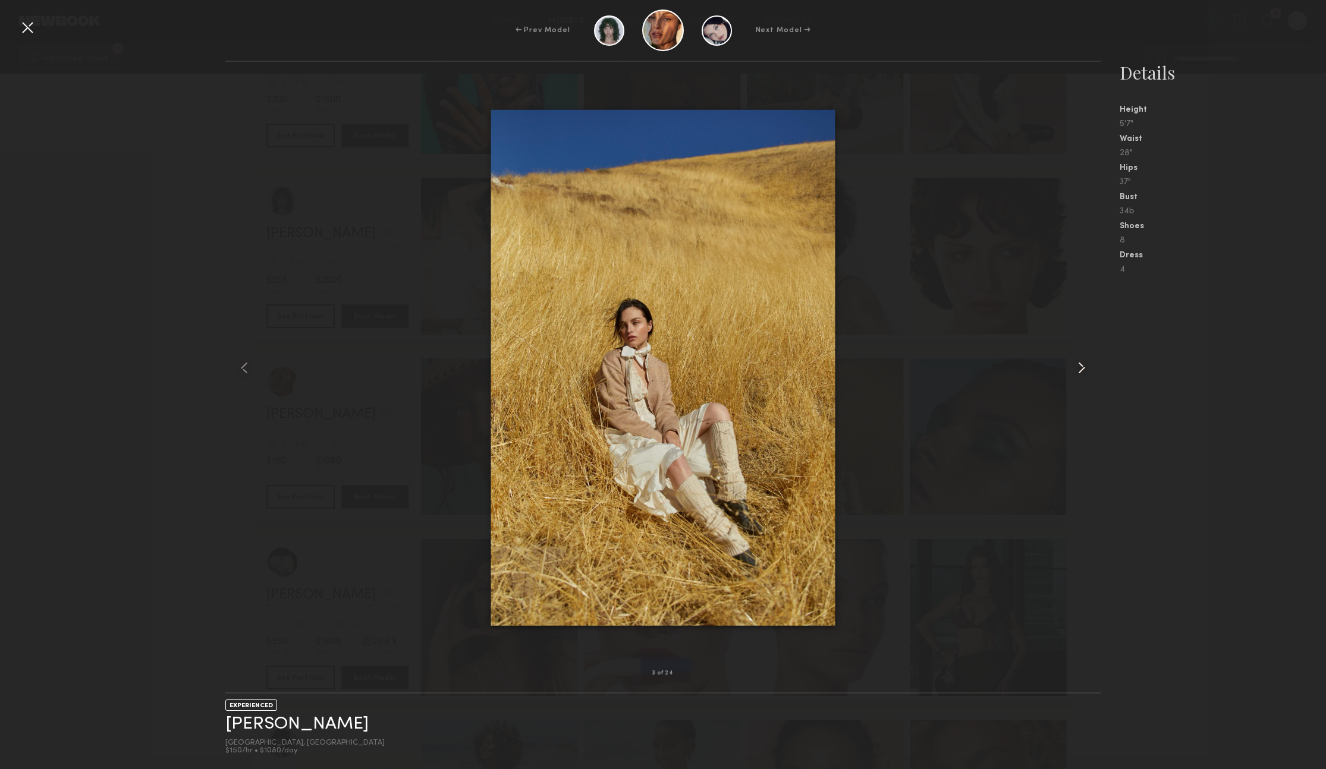
click at [1083, 373] on common-icon at bounding box center [1081, 367] width 19 height 19
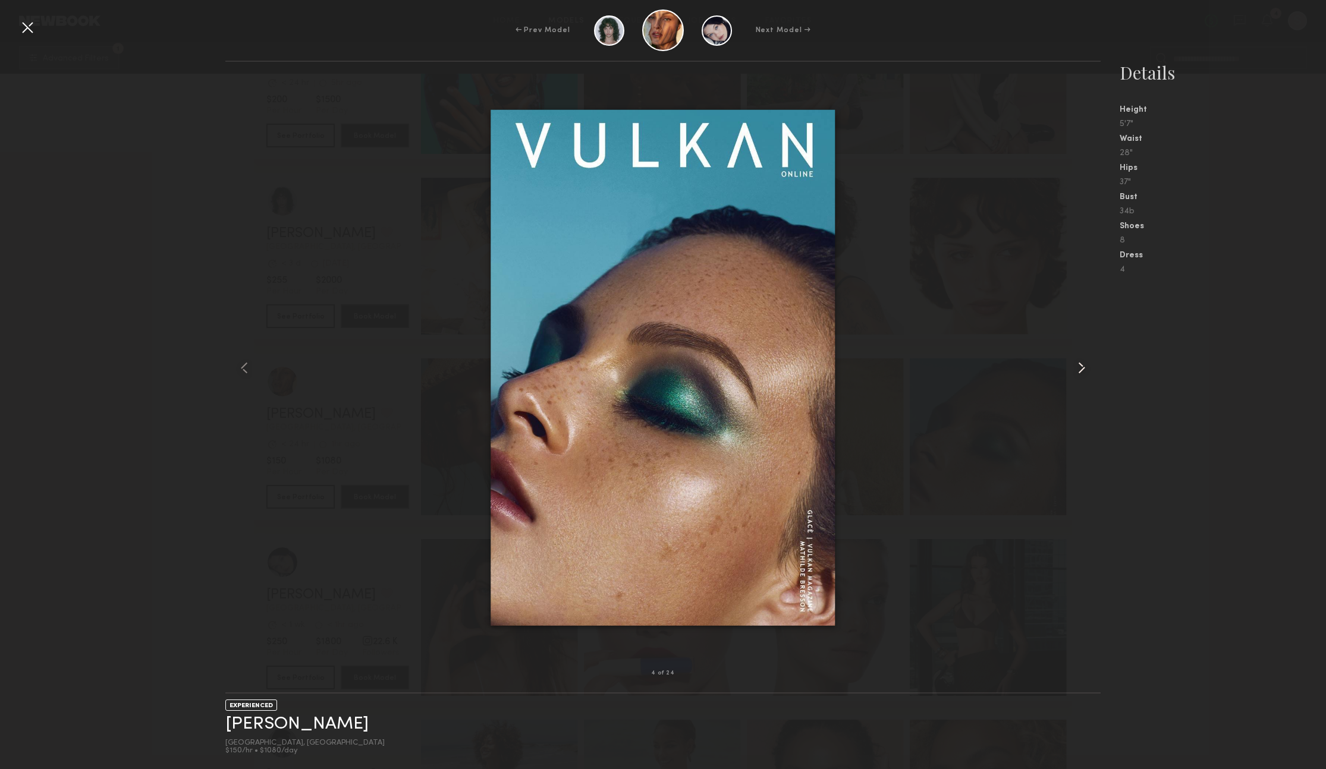
click at [1083, 373] on common-icon at bounding box center [1081, 367] width 19 height 19
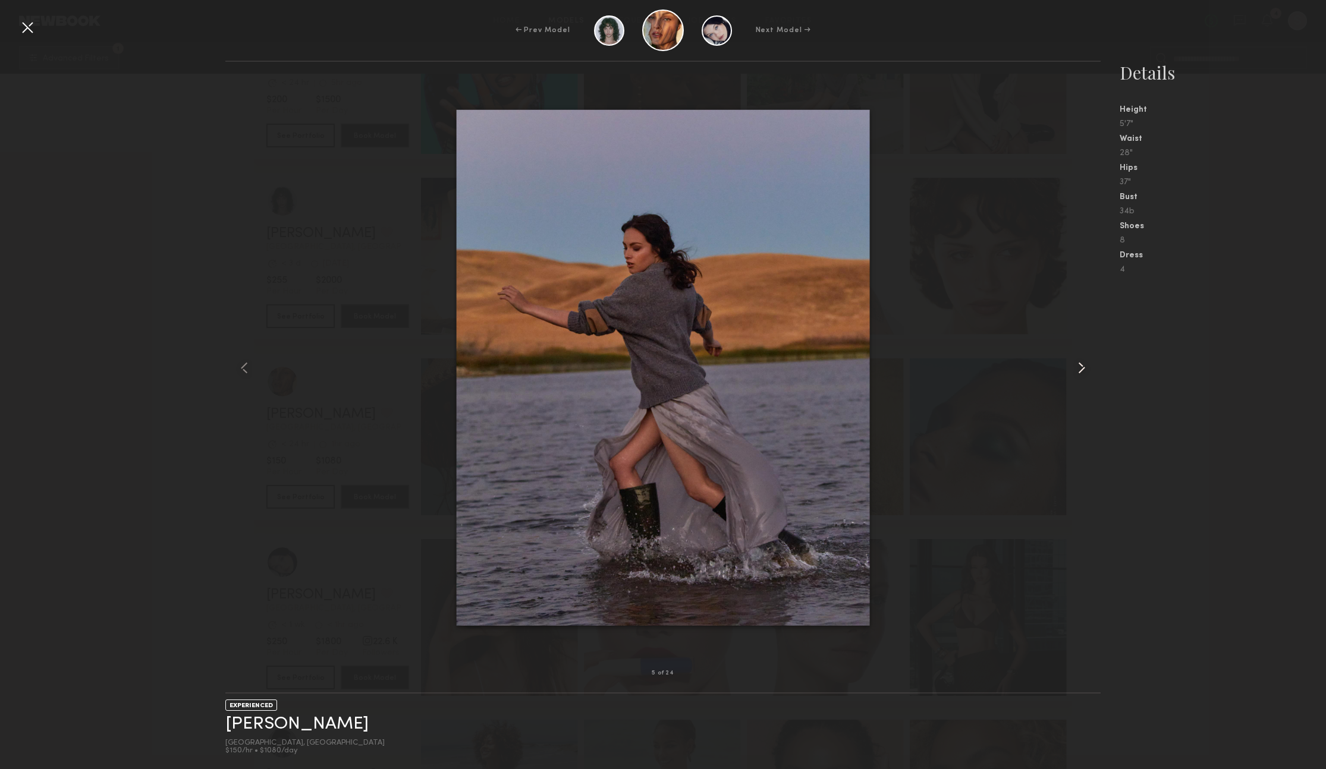
click at [1083, 373] on common-icon at bounding box center [1081, 367] width 19 height 19
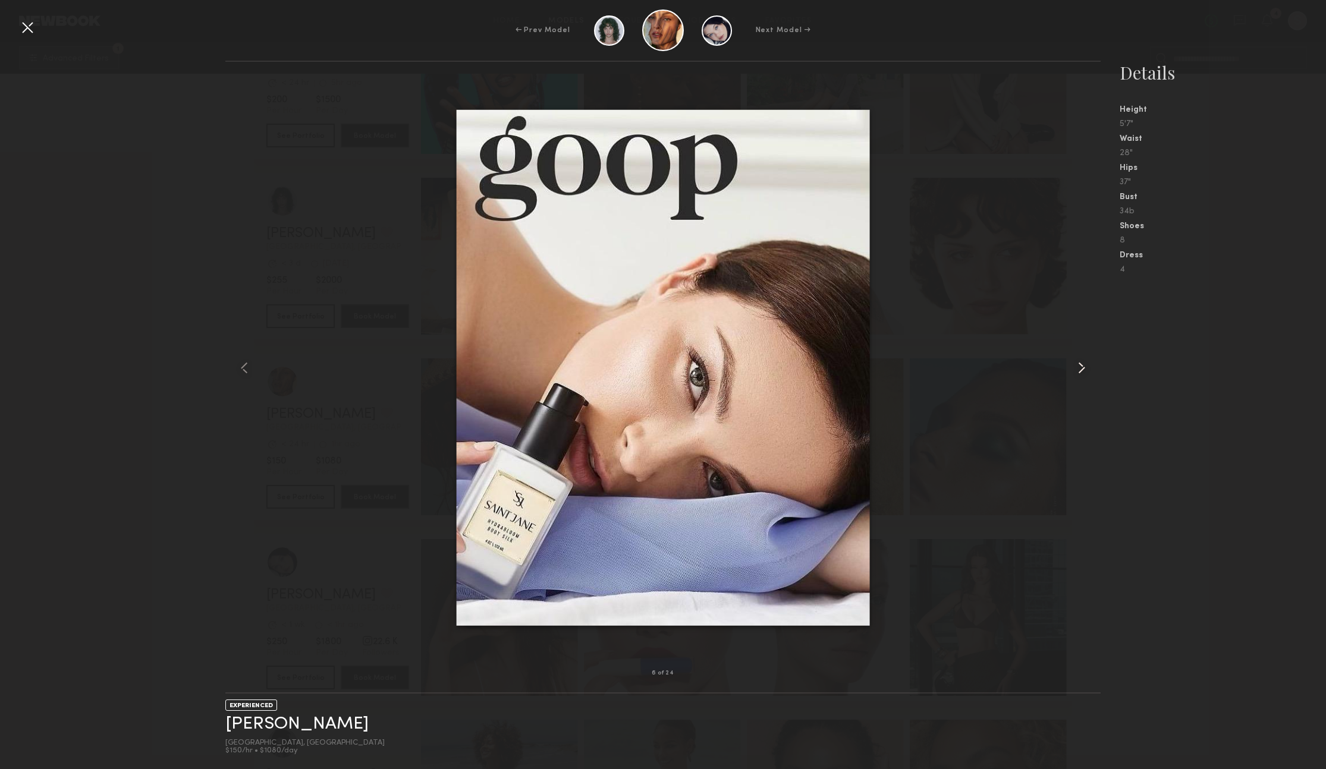
click at [1083, 373] on common-icon at bounding box center [1081, 367] width 19 height 19
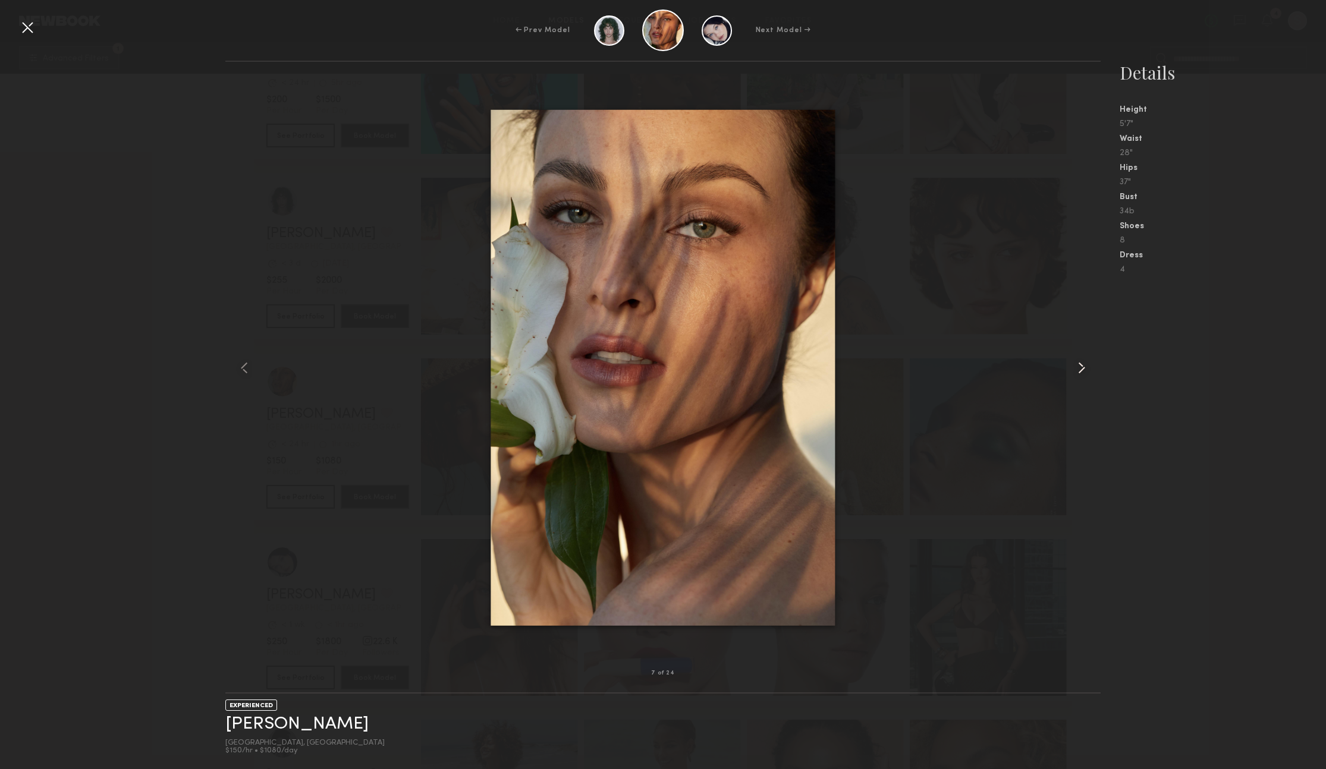
click at [1083, 373] on common-icon at bounding box center [1081, 367] width 19 height 19
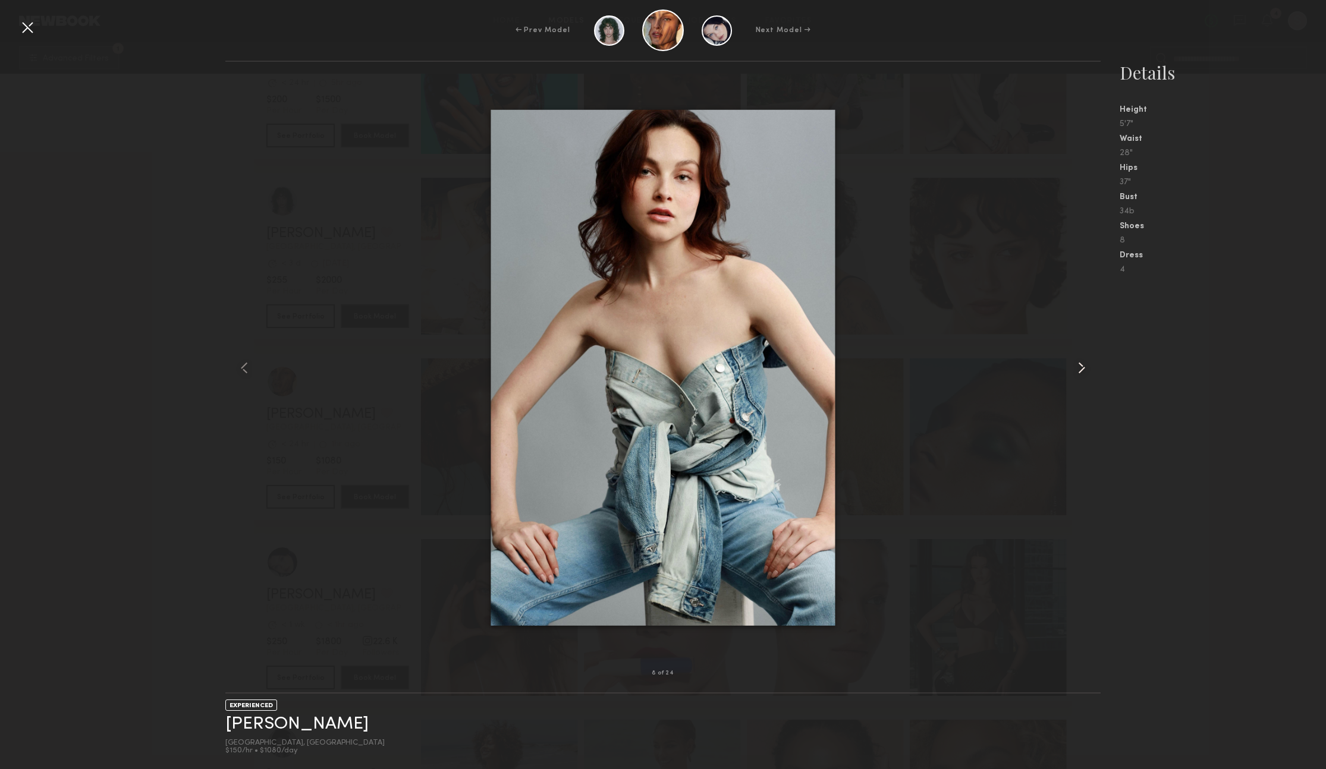
click at [1083, 373] on common-icon at bounding box center [1081, 367] width 19 height 19
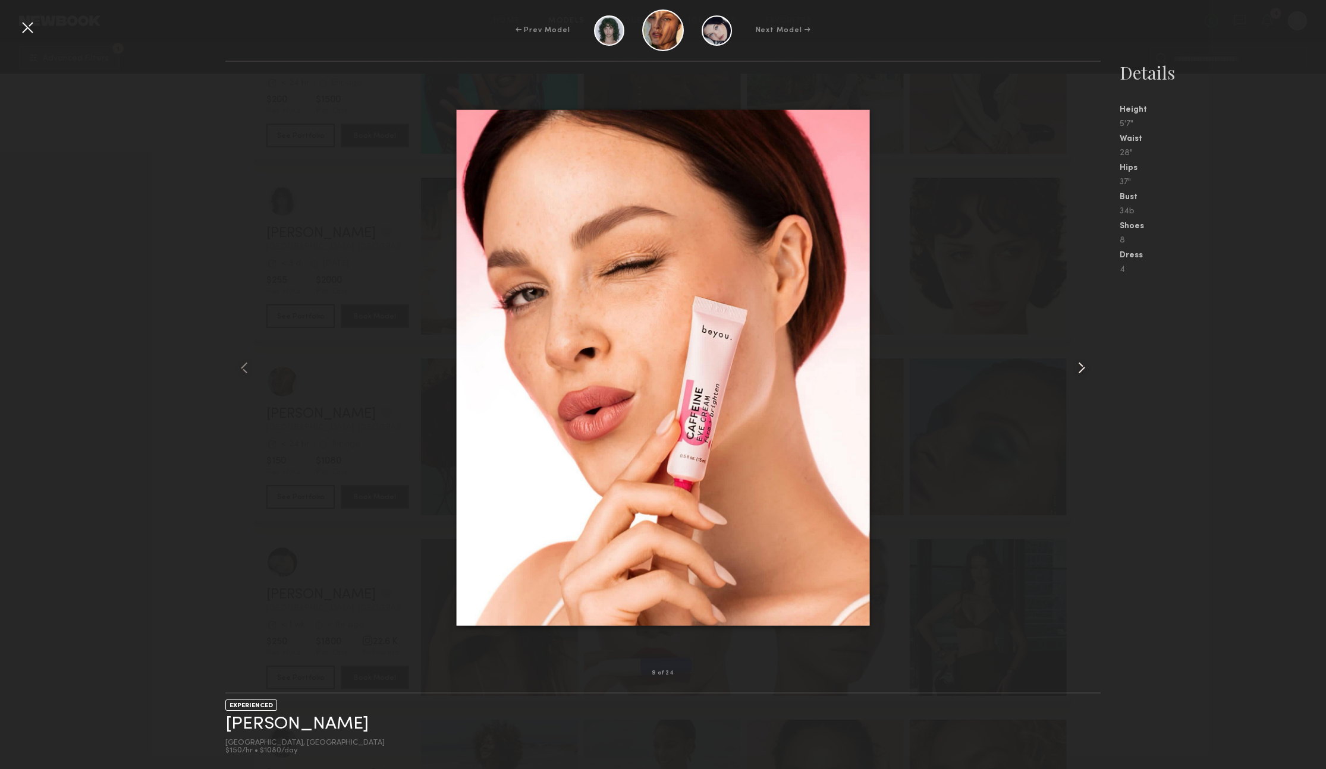
click at [1083, 373] on common-icon at bounding box center [1081, 367] width 19 height 19
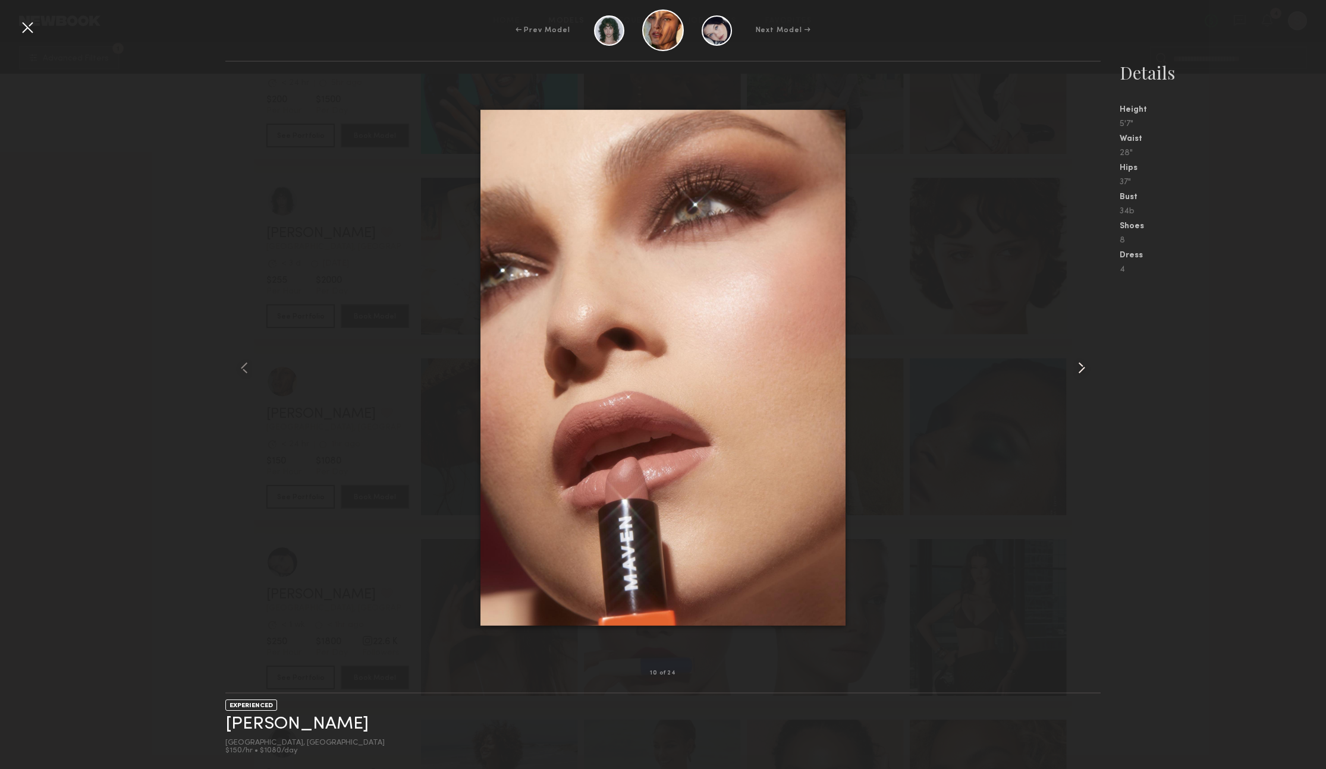
click at [1085, 372] on common-icon at bounding box center [1081, 367] width 19 height 19
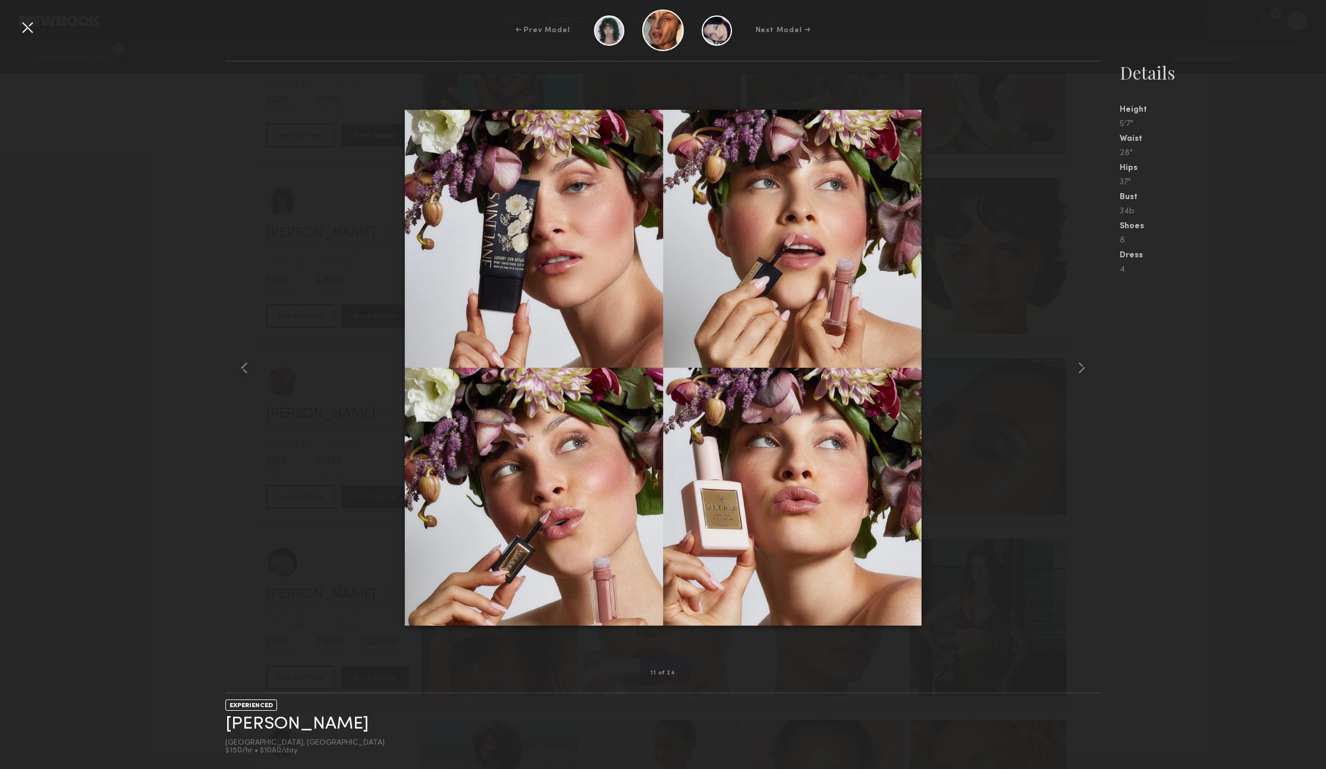
click at [25, 26] on div at bounding box center [27, 27] width 19 height 19
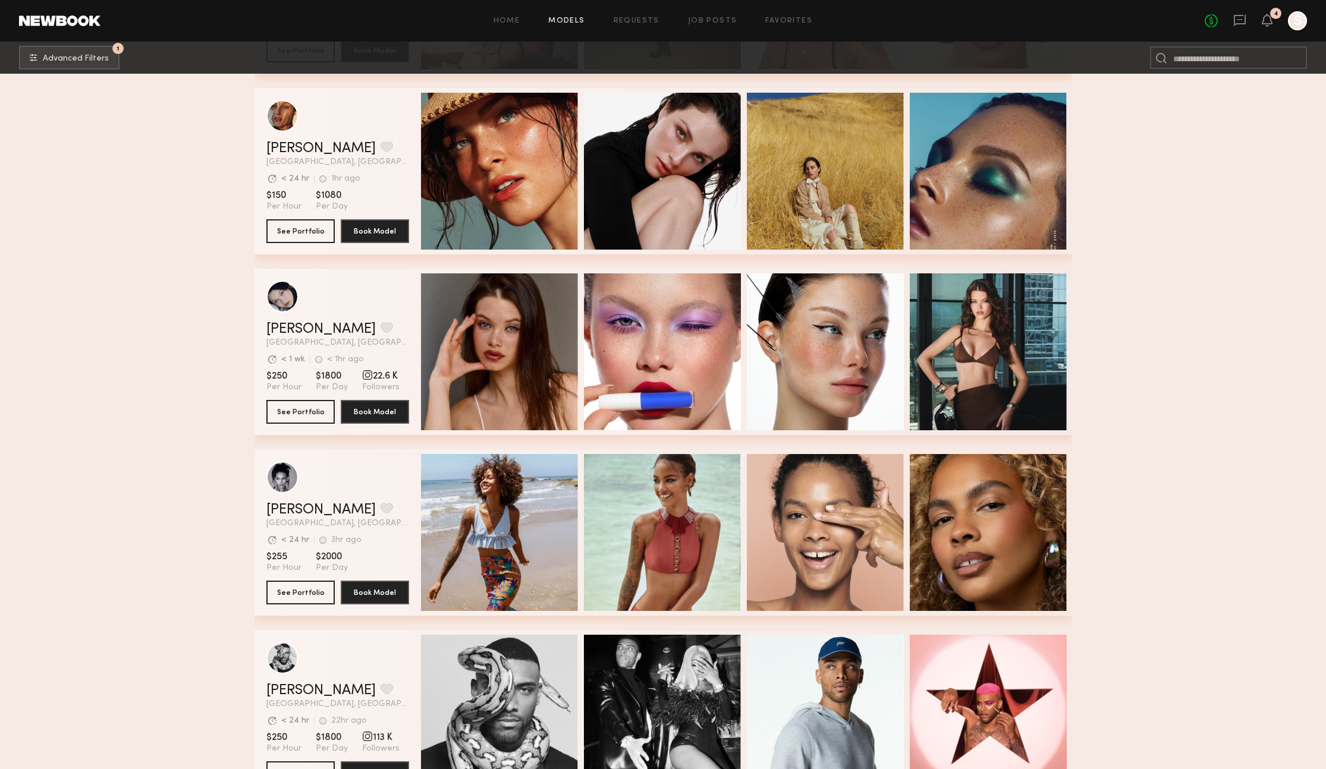
scroll to position [5793, 0]
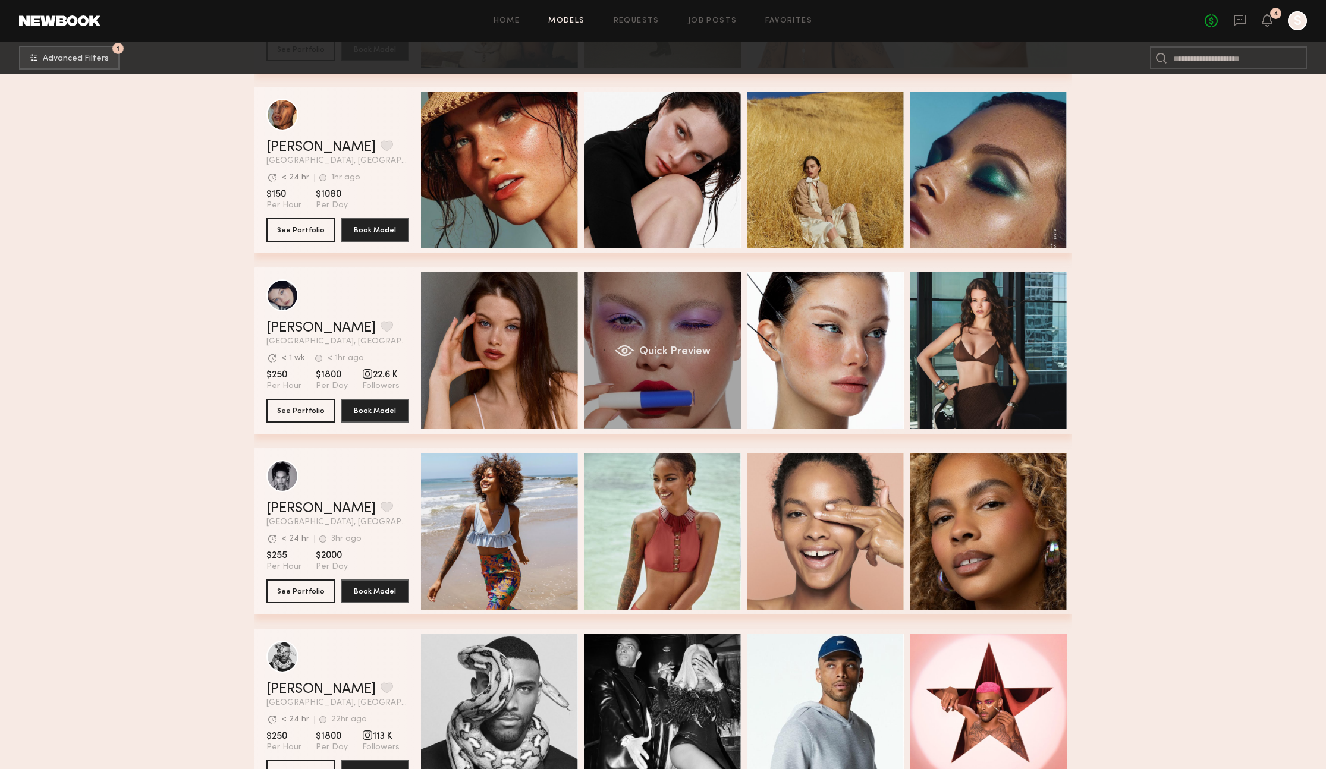
click at [693, 378] on div "Quick Preview" at bounding box center [662, 350] width 157 height 157
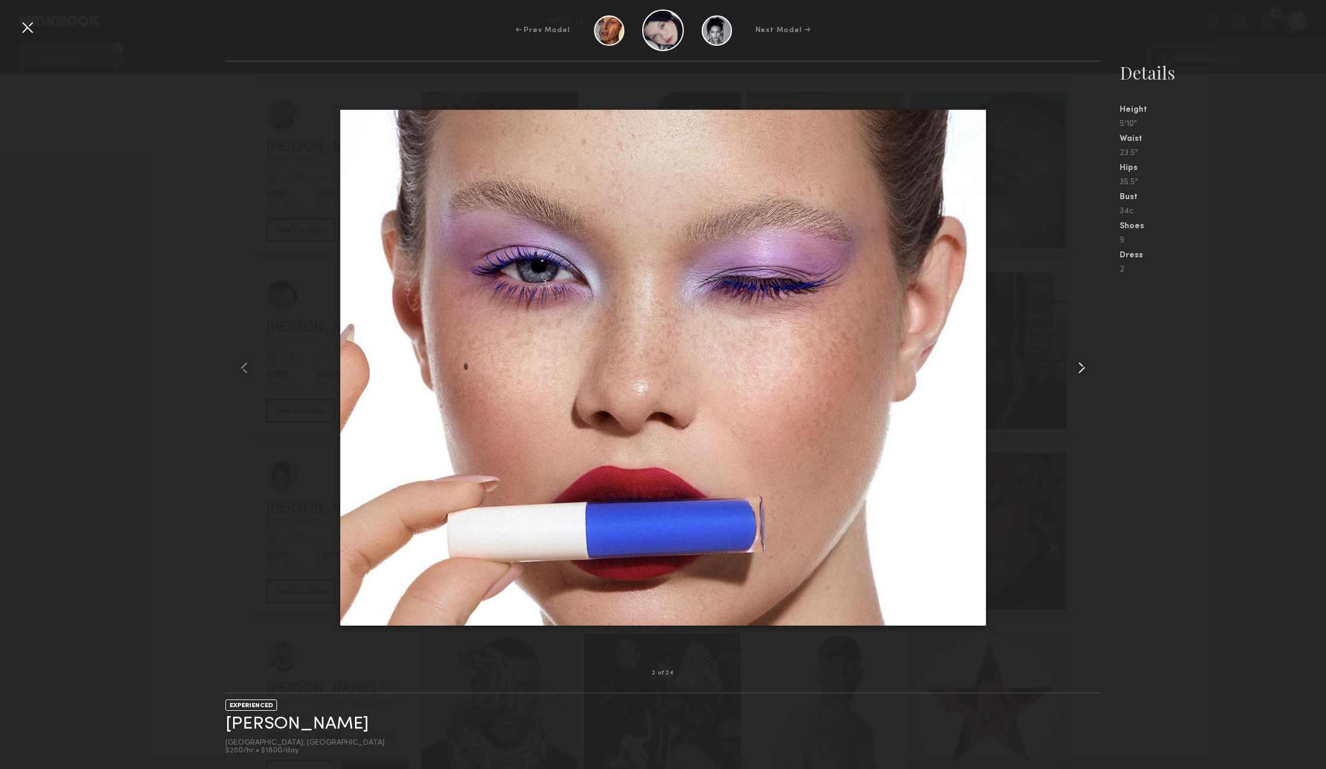
click at [1081, 367] on common-icon at bounding box center [1081, 367] width 19 height 19
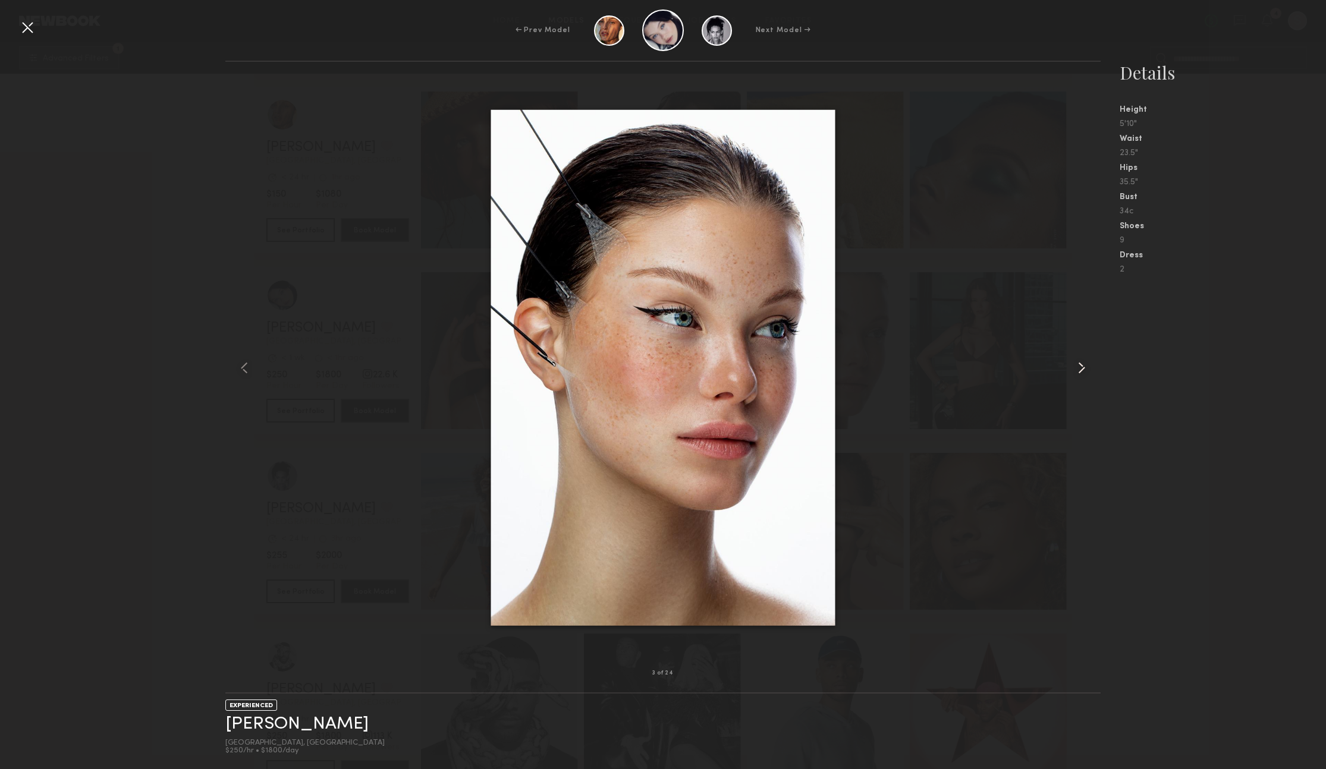
click at [1081, 367] on common-icon at bounding box center [1081, 367] width 19 height 19
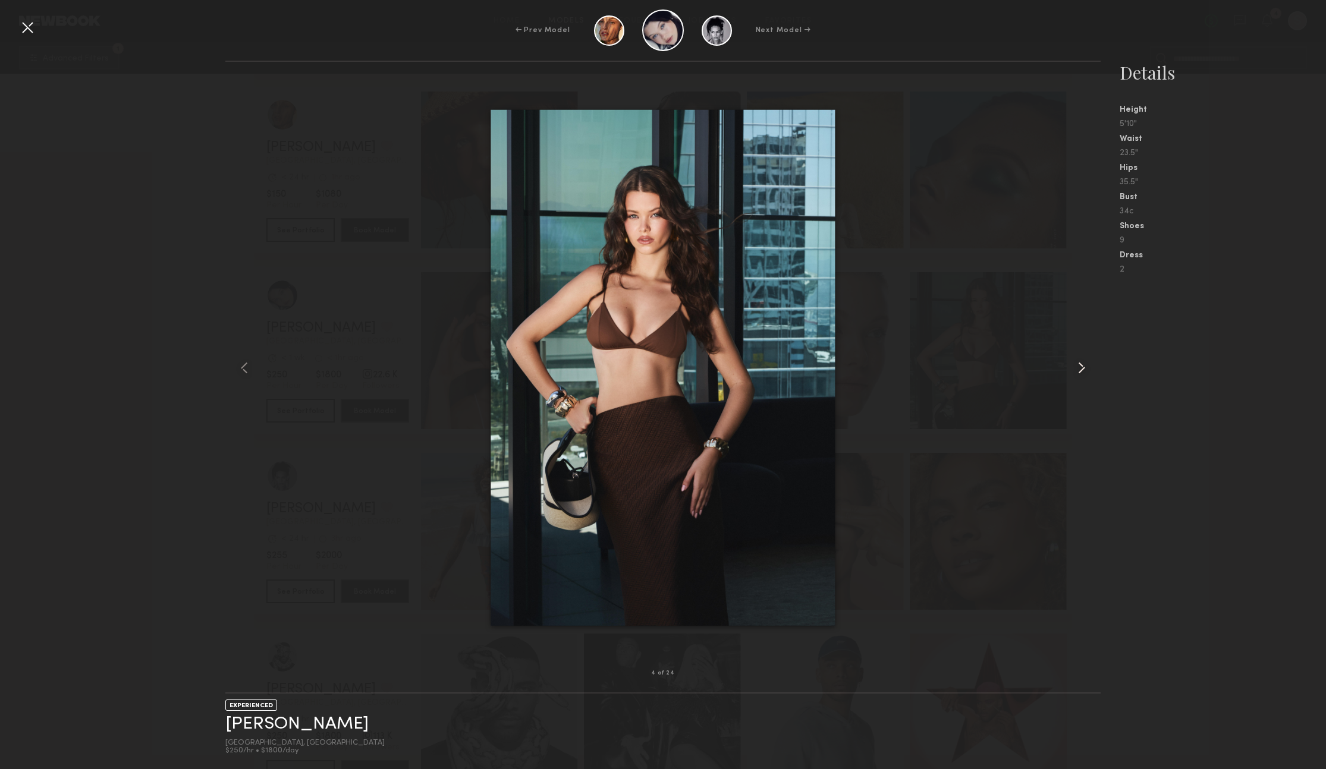
click at [1081, 367] on common-icon at bounding box center [1081, 367] width 19 height 19
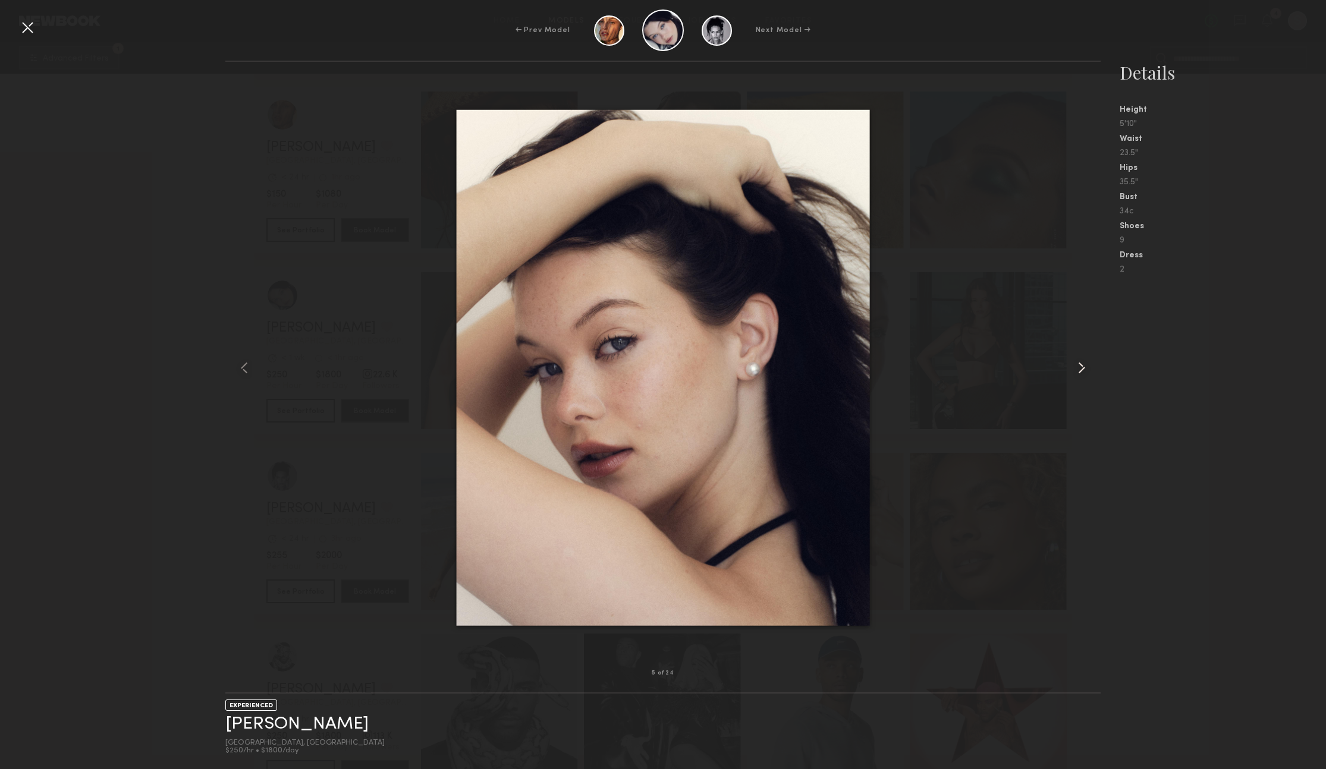
click at [1081, 367] on common-icon at bounding box center [1081, 367] width 19 height 19
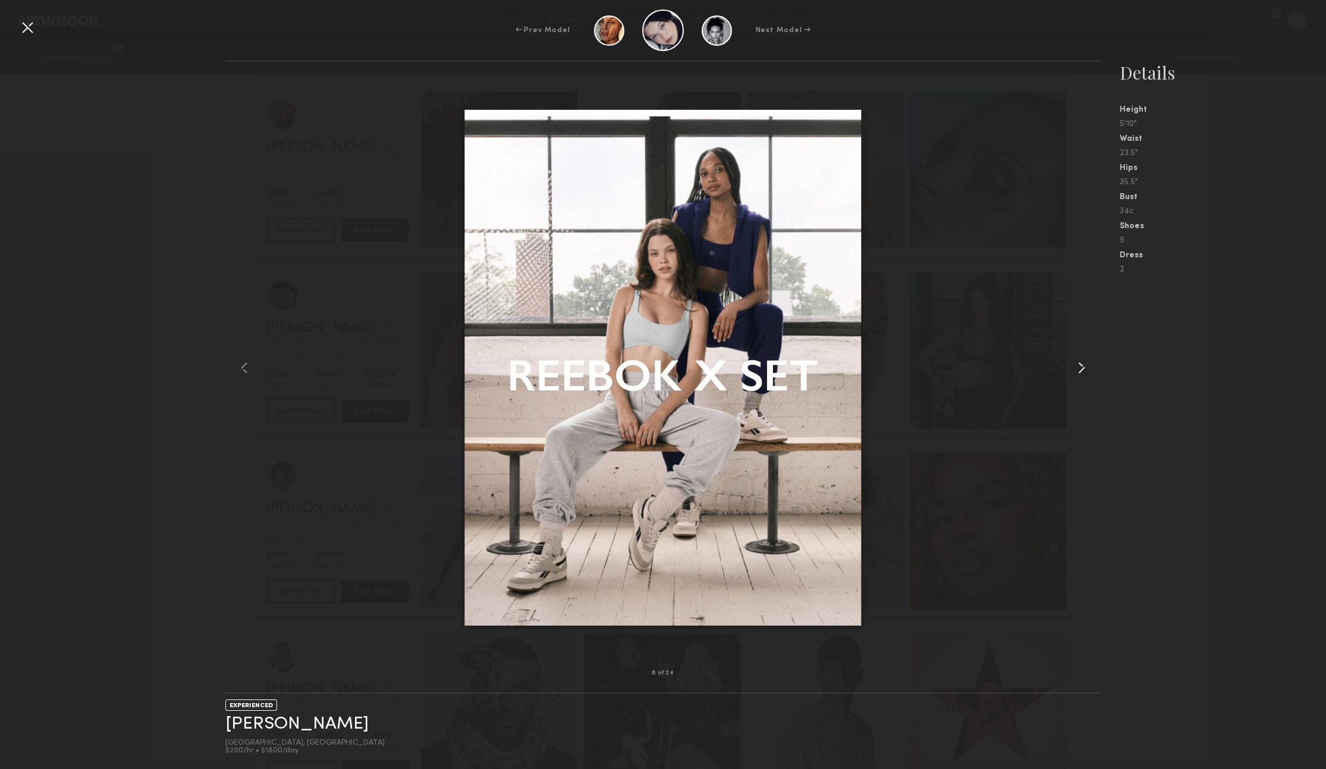
click at [1081, 367] on common-icon at bounding box center [1081, 367] width 19 height 19
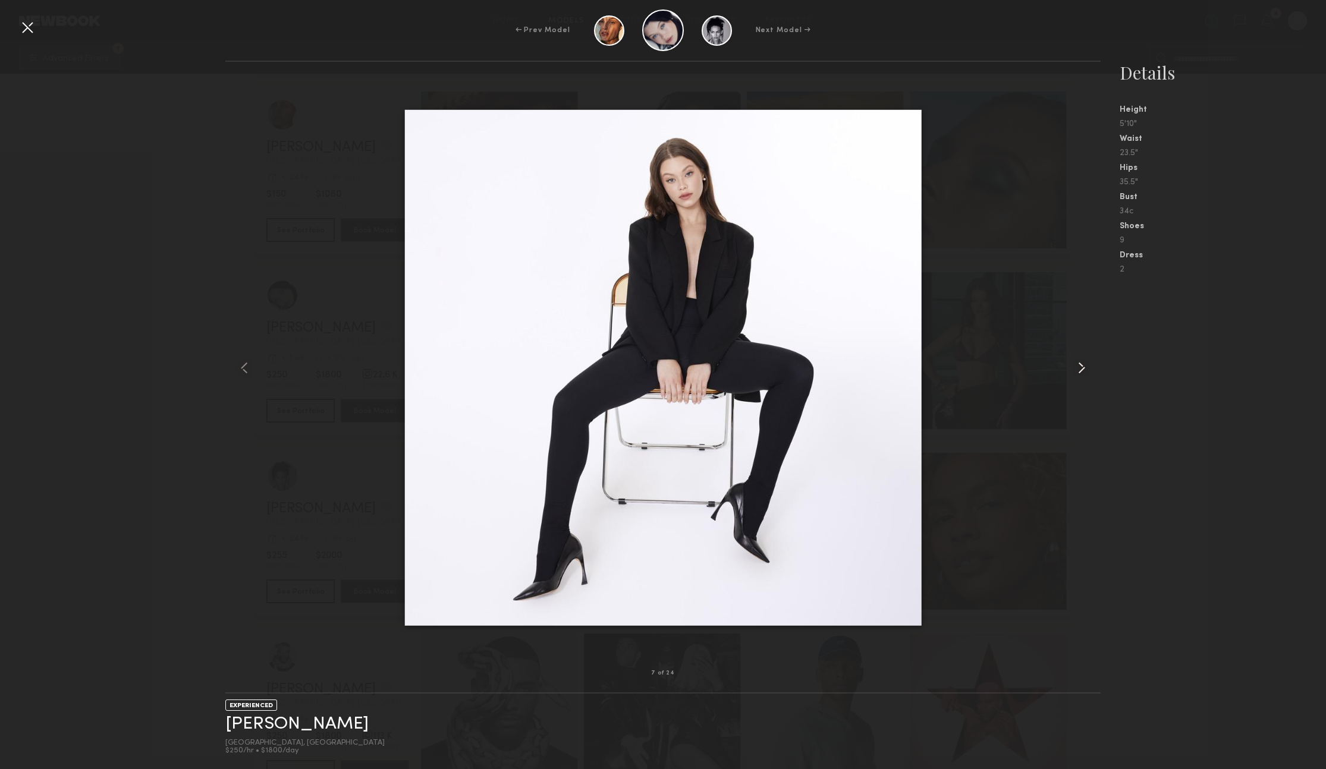
click at [1081, 367] on common-icon at bounding box center [1081, 367] width 19 height 19
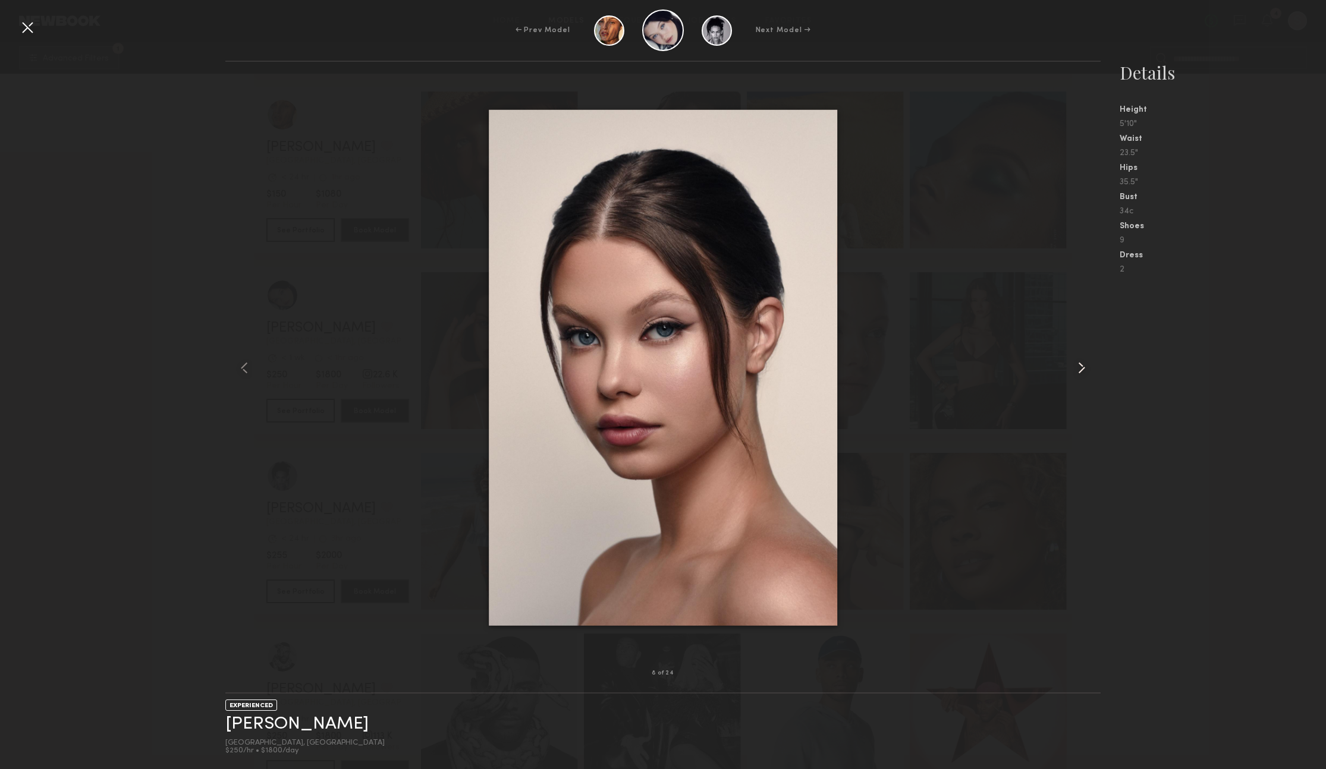
click at [1081, 367] on common-icon at bounding box center [1081, 367] width 19 height 19
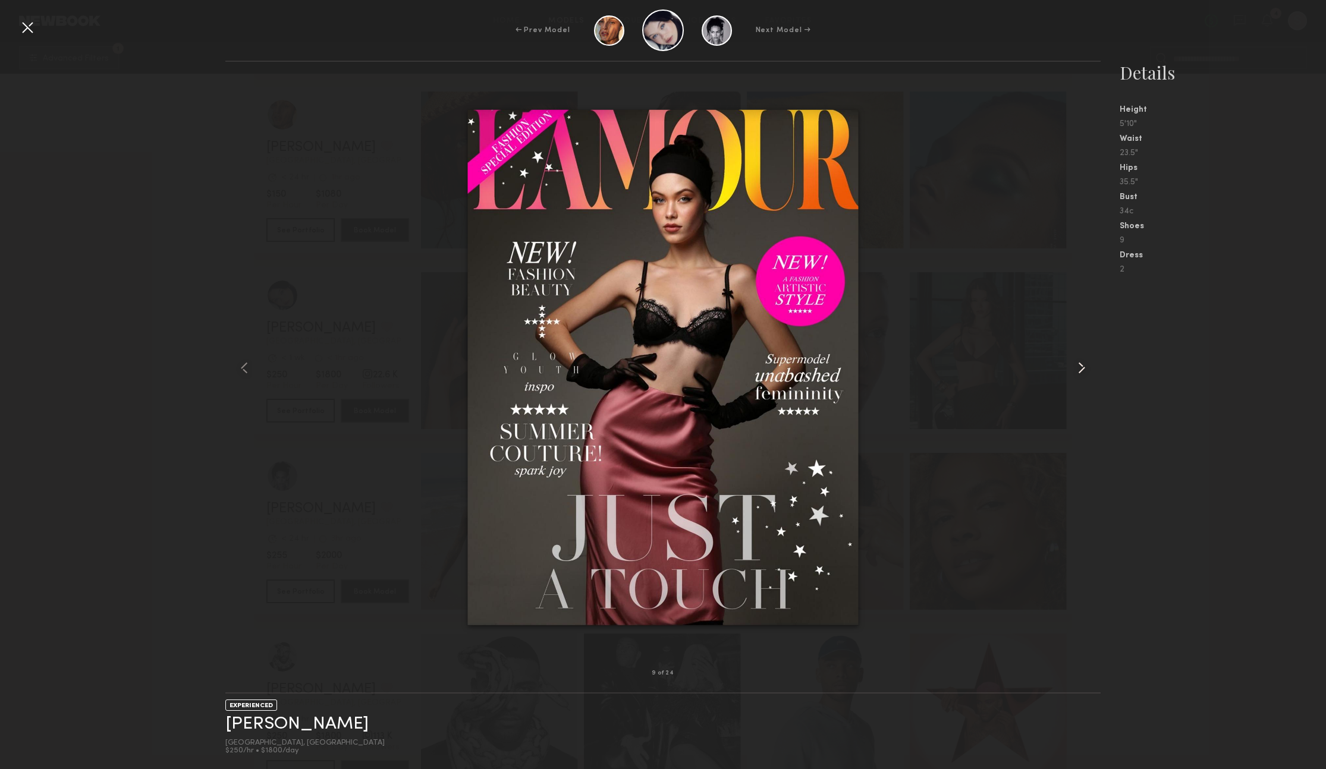
drag, startPoint x: 1081, startPoint y: 366, endPoint x: 1071, endPoint y: 363, distance: 10.2
click at [1079, 366] on common-icon at bounding box center [1081, 367] width 19 height 19
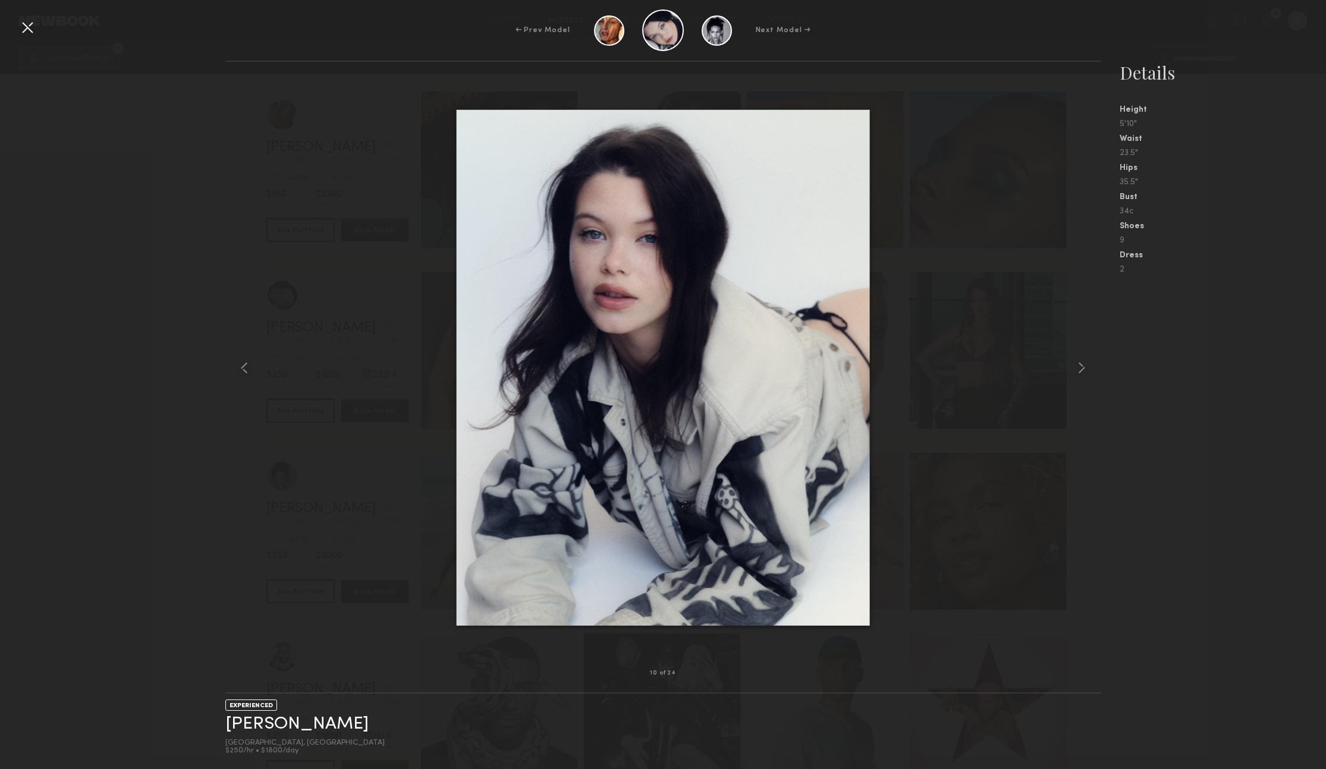
drag, startPoint x: 26, startPoint y: 24, endPoint x: 79, endPoint y: 41, distance: 55.5
click at [26, 24] on div at bounding box center [27, 27] width 19 height 19
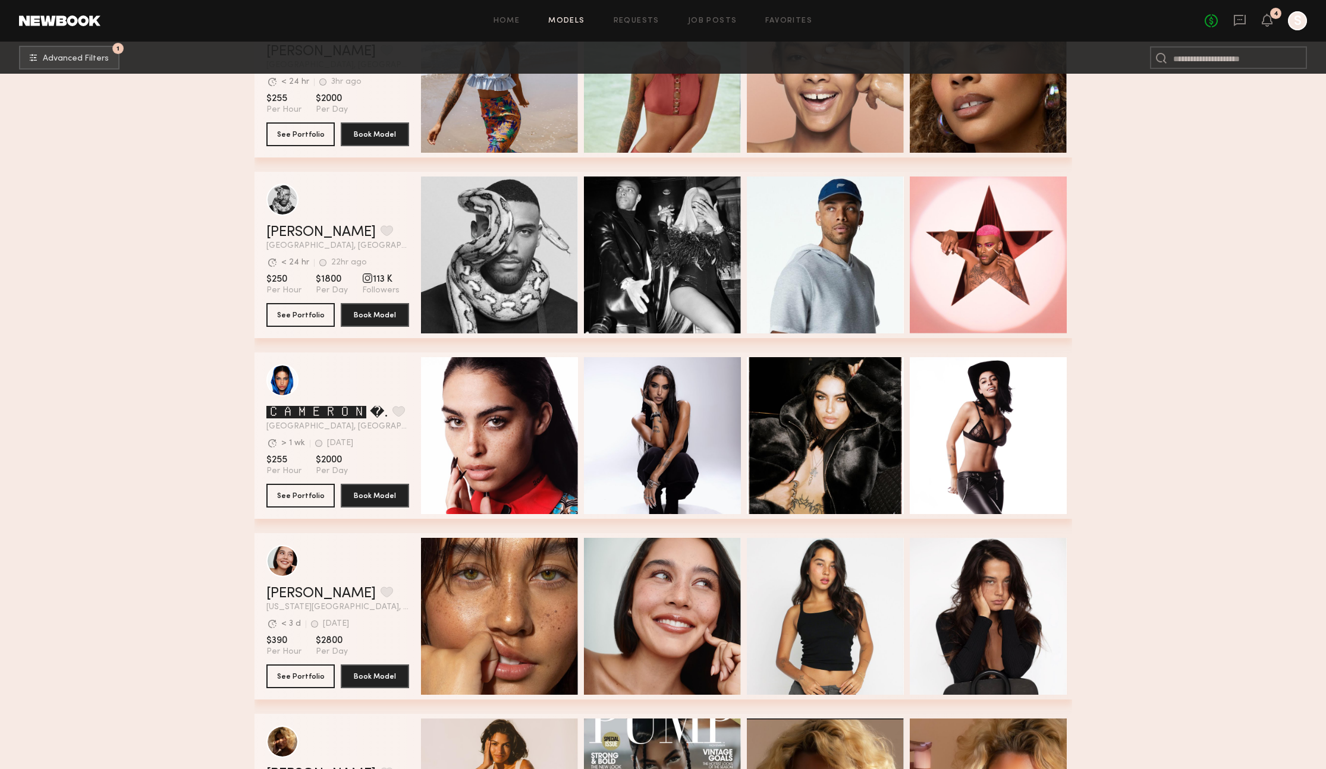
scroll to position [6331, 0]
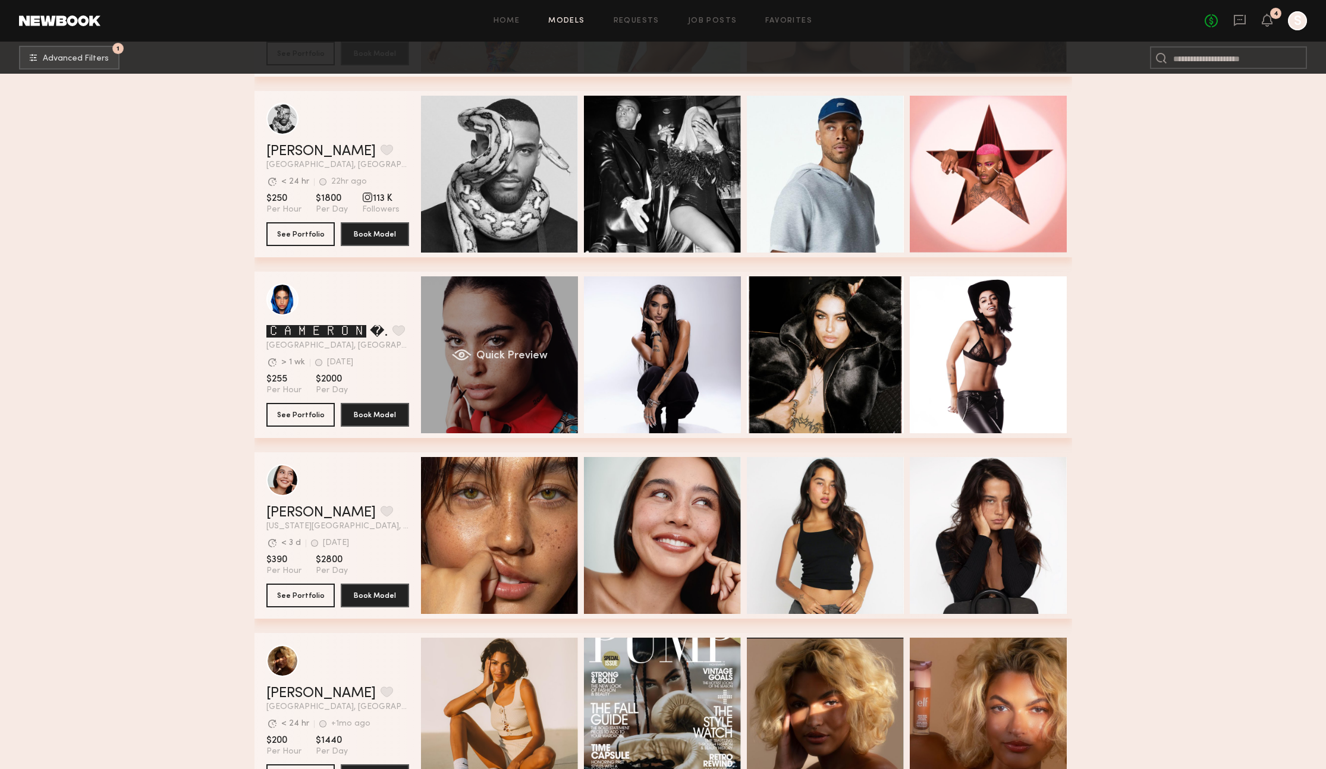
click at [497, 353] on span "Quick Preview" at bounding box center [511, 356] width 71 height 11
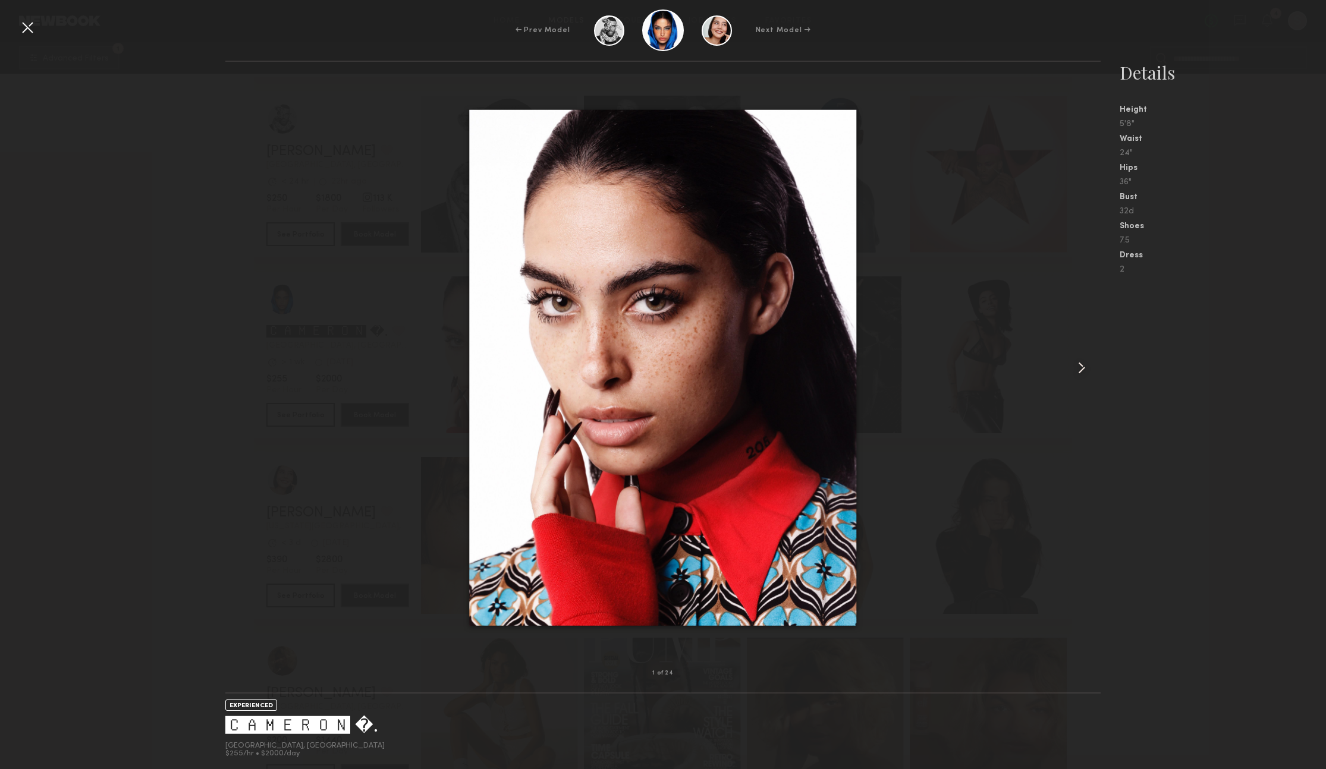
click at [1079, 369] on common-icon at bounding box center [1081, 367] width 19 height 19
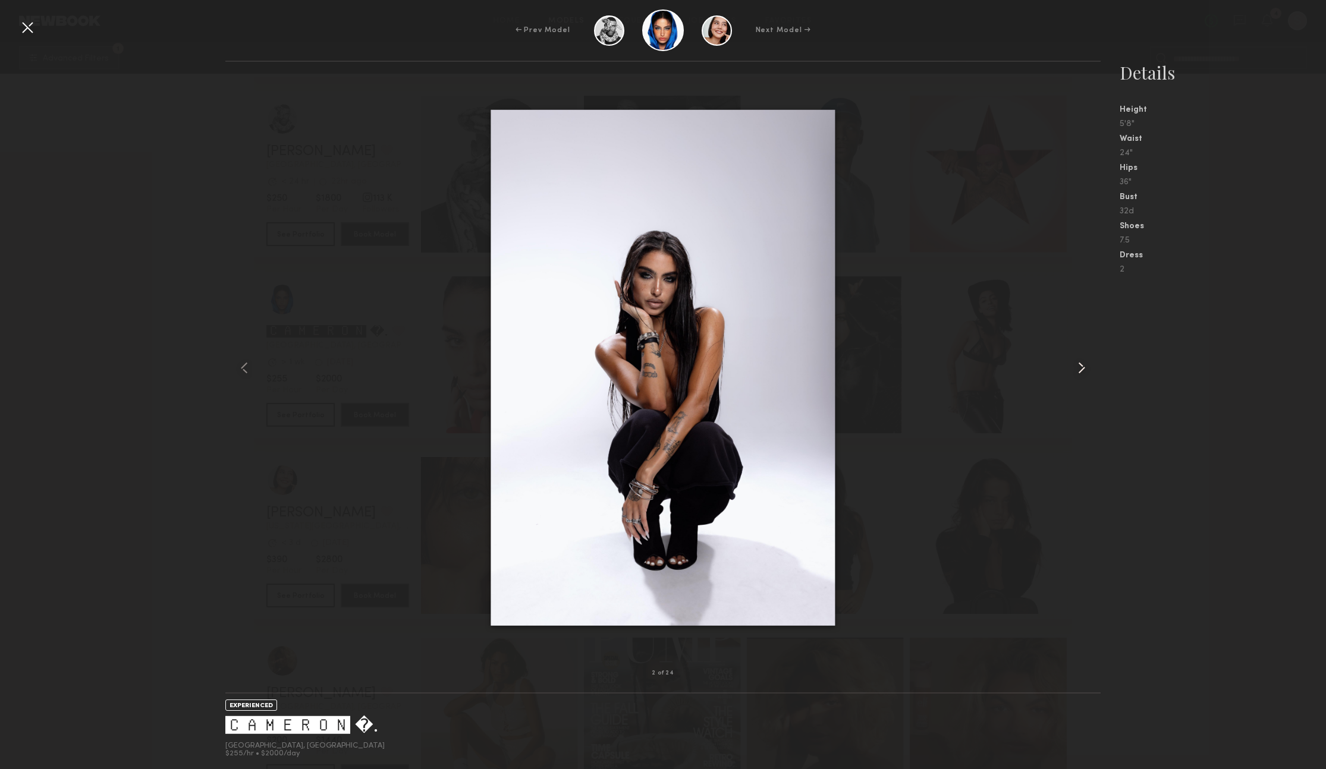
click at [1079, 369] on common-icon at bounding box center [1081, 367] width 19 height 19
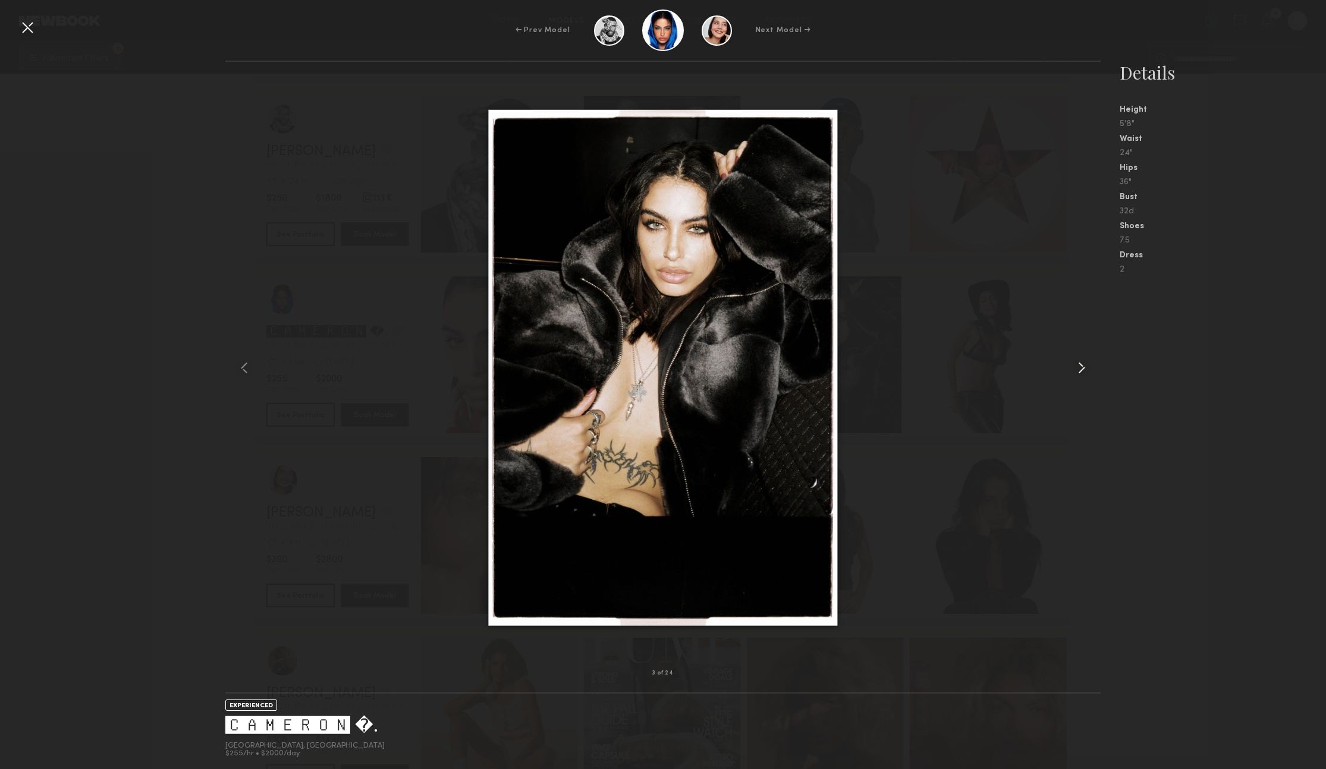
click at [1079, 369] on common-icon at bounding box center [1081, 367] width 19 height 19
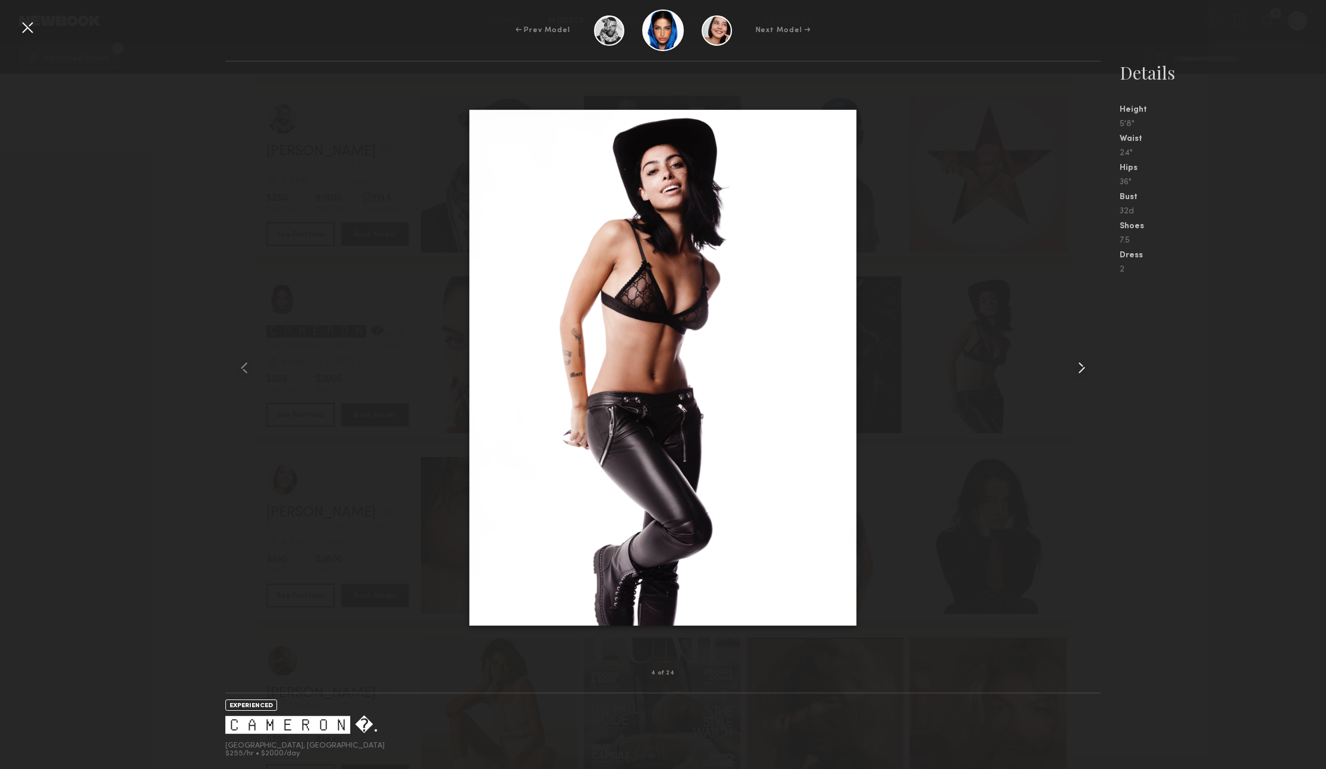
click at [1079, 369] on common-icon at bounding box center [1081, 367] width 19 height 19
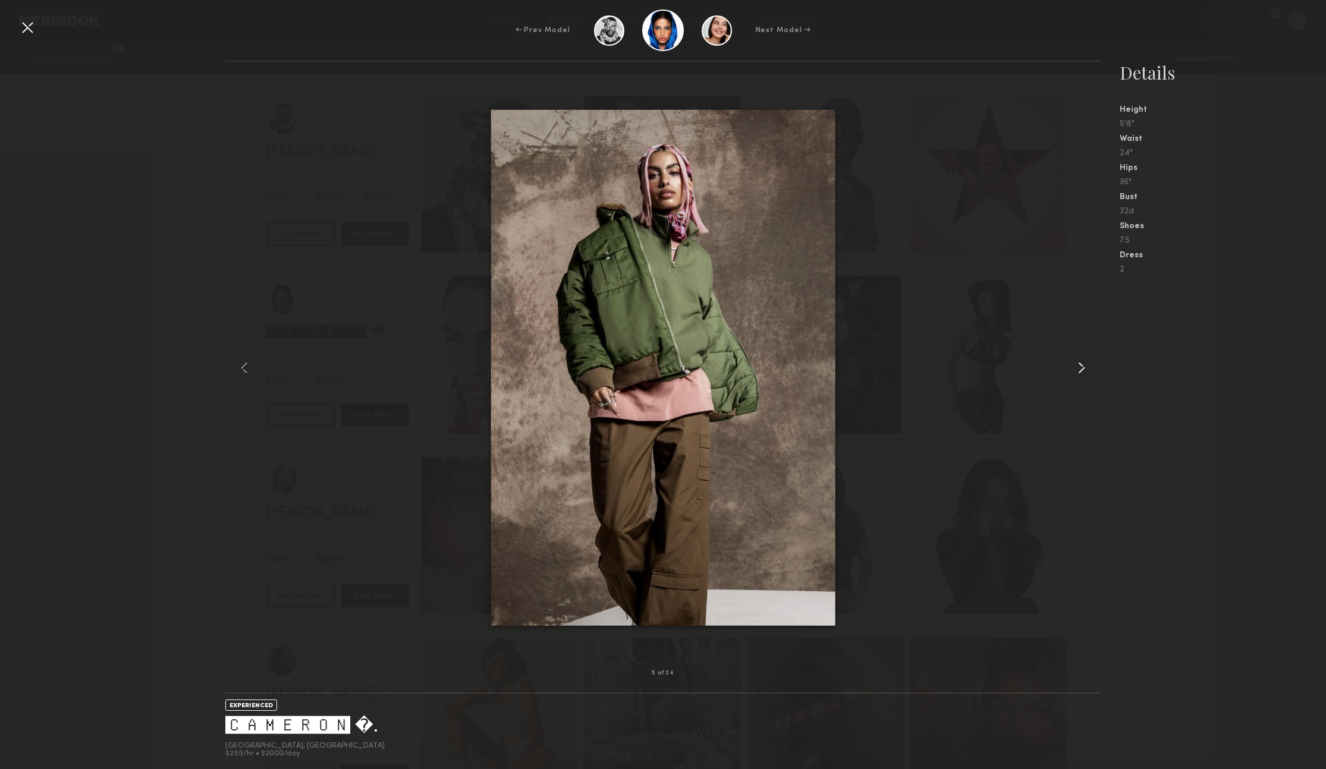
click at [1079, 369] on common-icon at bounding box center [1081, 367] width 19 height 19
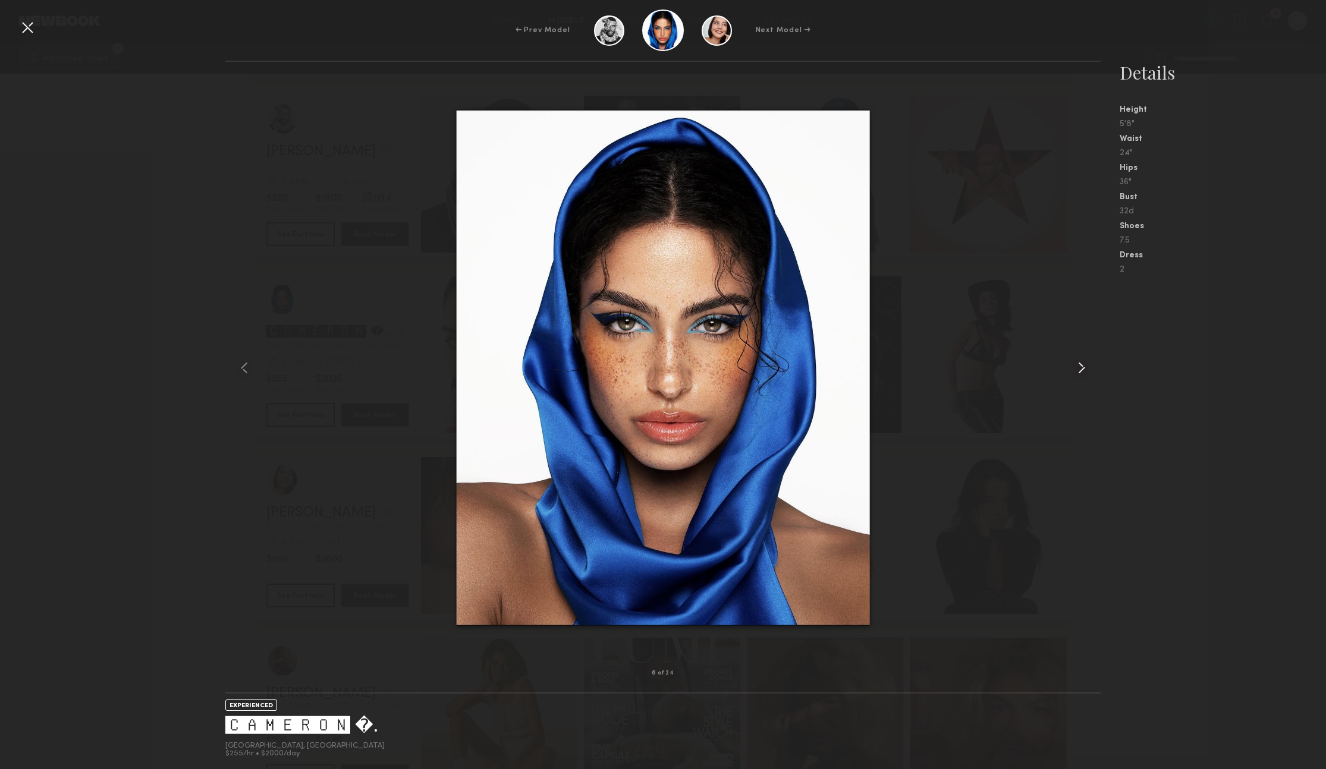
click at [1079, 369] on common-icon at bounding box center [1081, 367] width 19 height 19
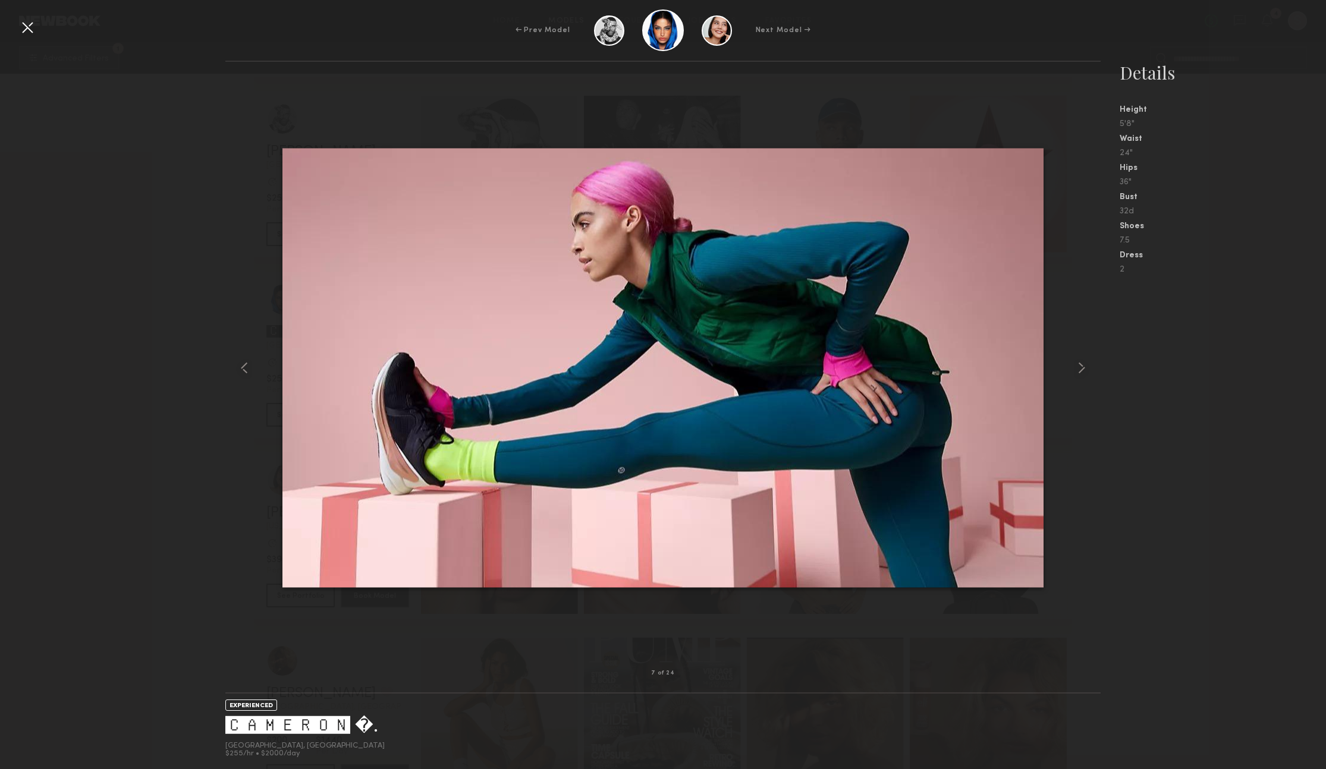
scroll to position [6332, 0]
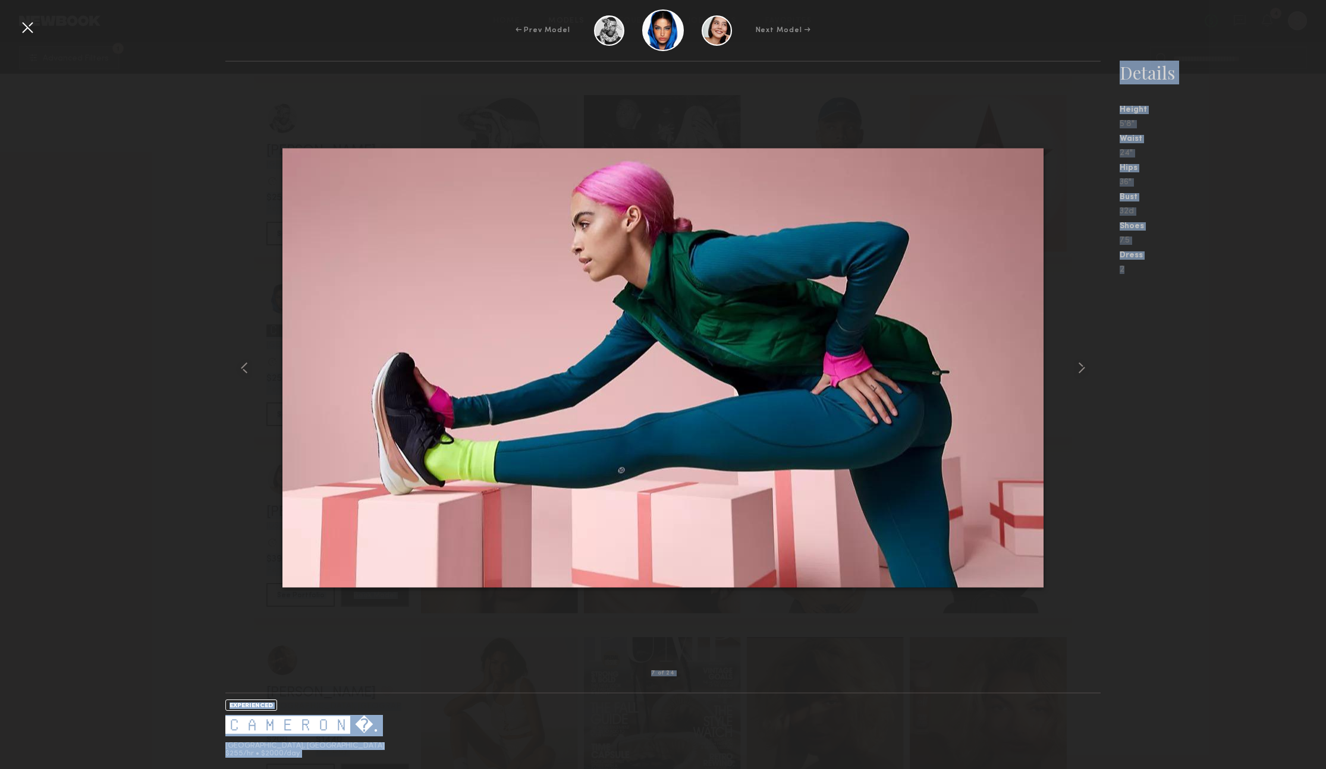
click at [17, 21] on div "← Prev Model Next Model →" at bounding box center [663, 31] width 1326 height 42
click at [23, 26] on div at bounding box center [27, 27] width 19 height 19
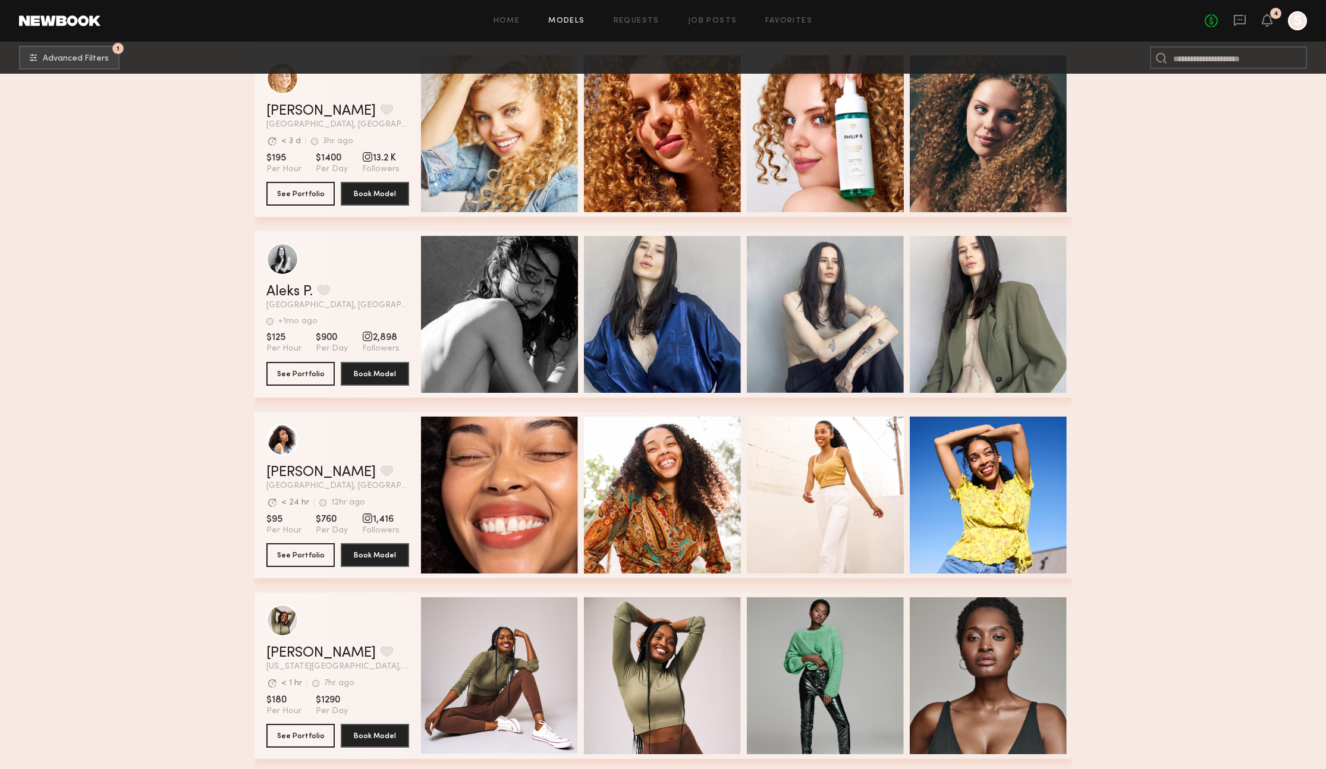
scroll to position [10361, 0]
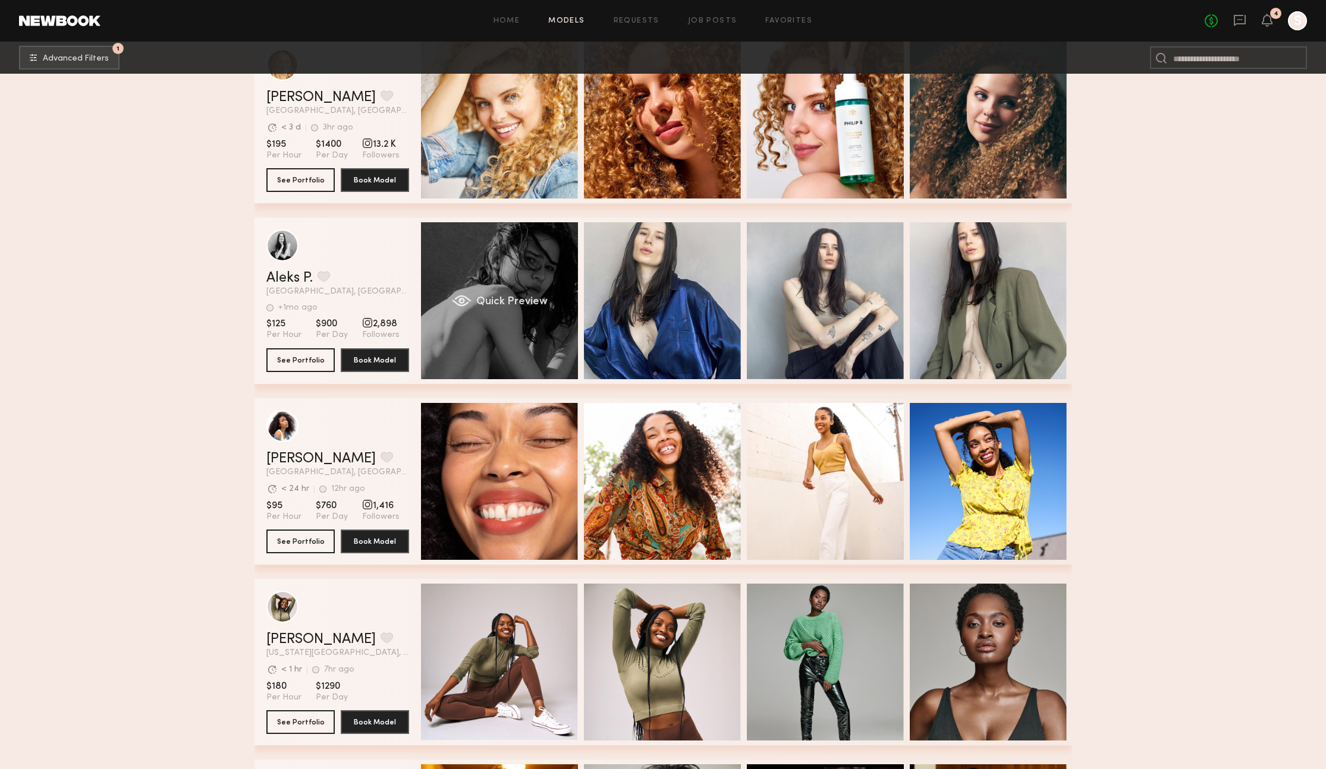
click at [505, 335] on div "Quick Preview" at bounding box center [499, 300] width 157 height 157
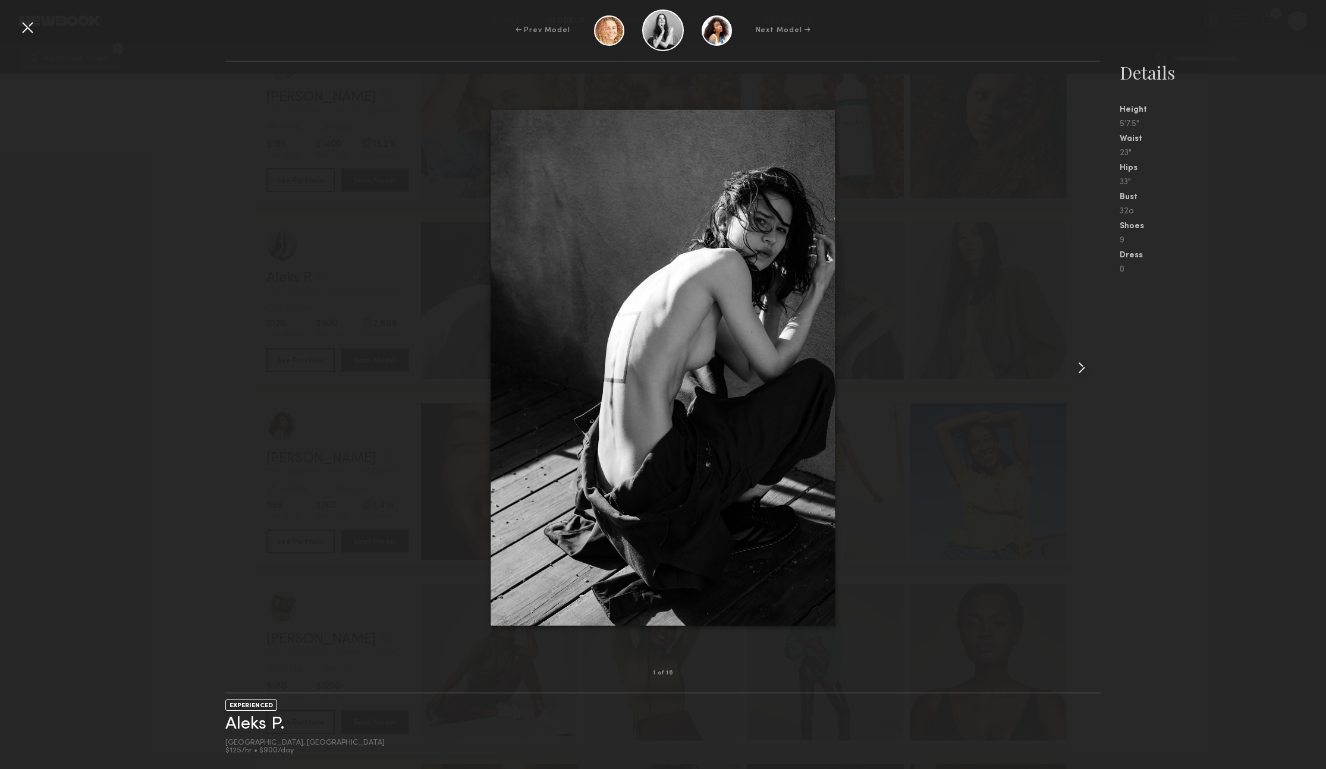
click at [1081, 367] on common-icon at bounding box center [1081, 367] width 19 height 19
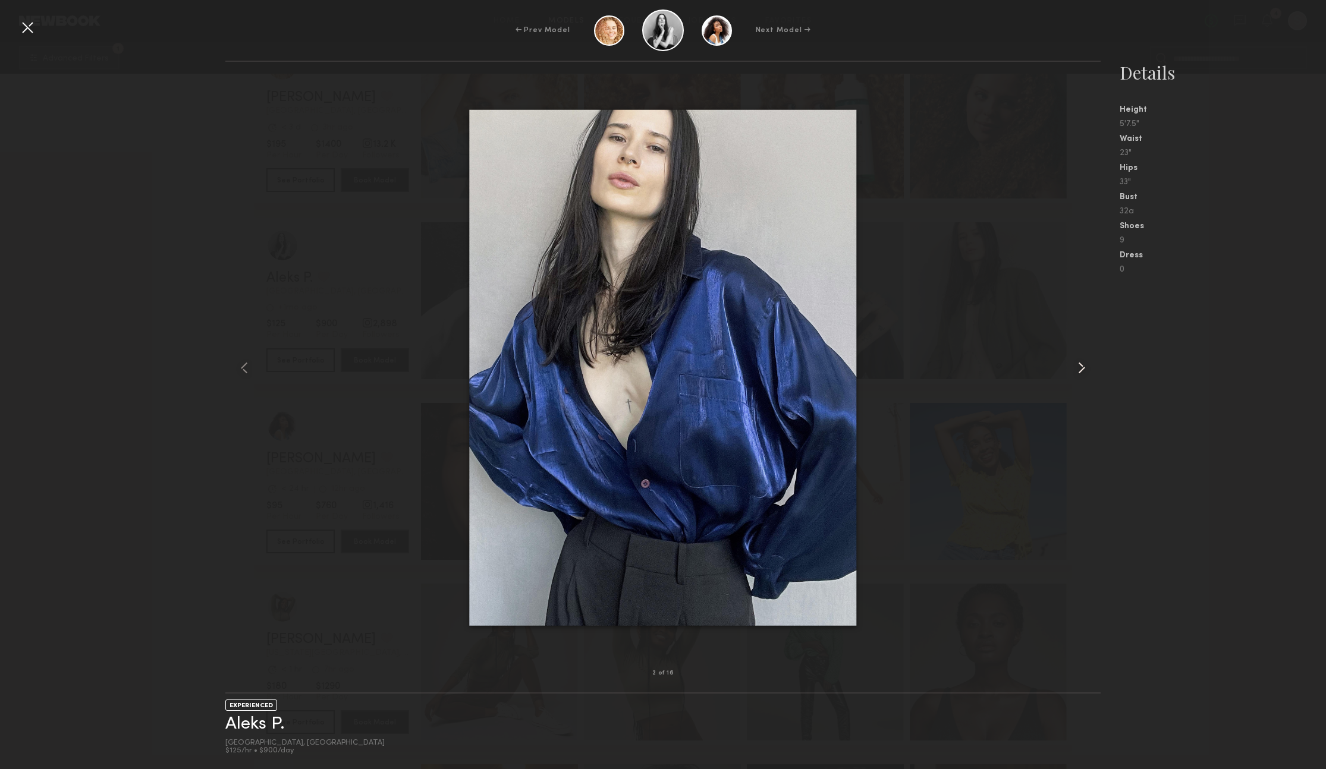
click at [1081, 367] on common-icon at bounding box center [1081, 367] width 19 height 19
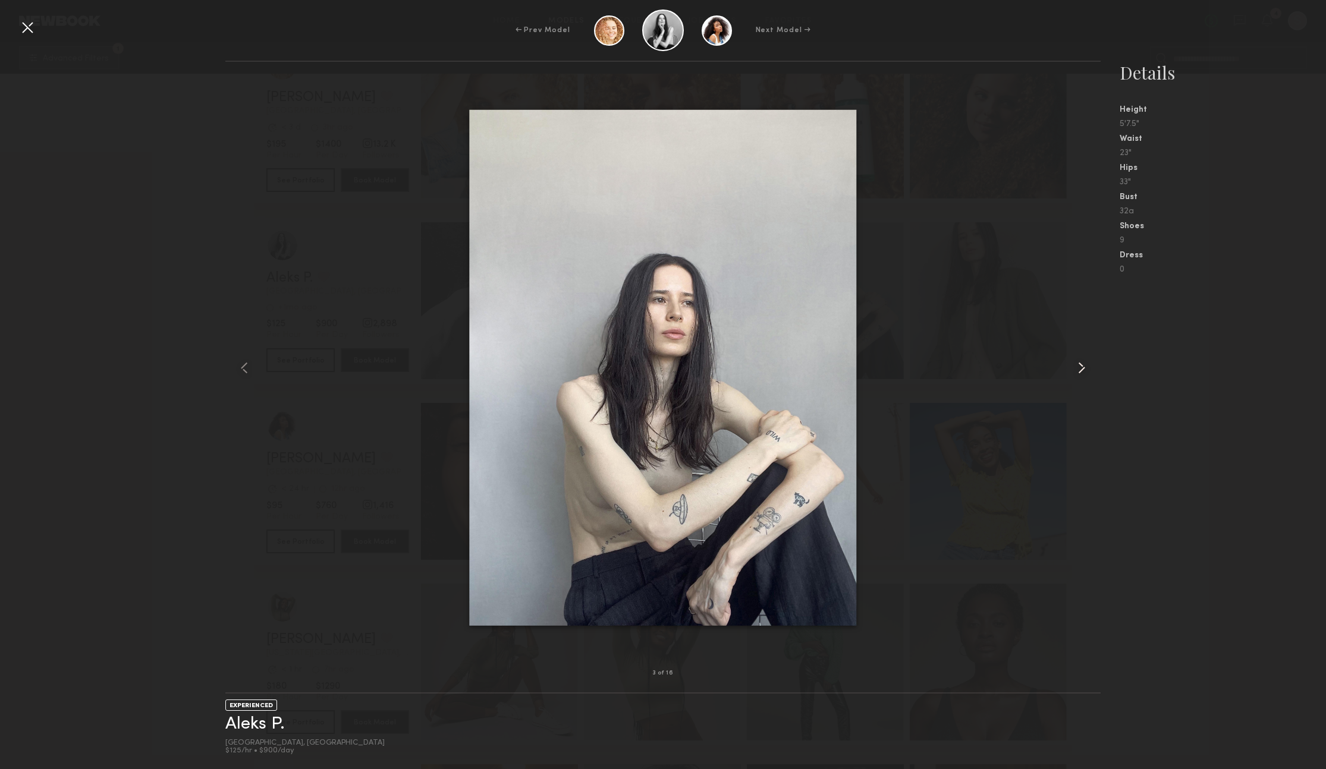
click at [1081, 367] on common-icon at bounding box center [1081, 367] width 19 height 19
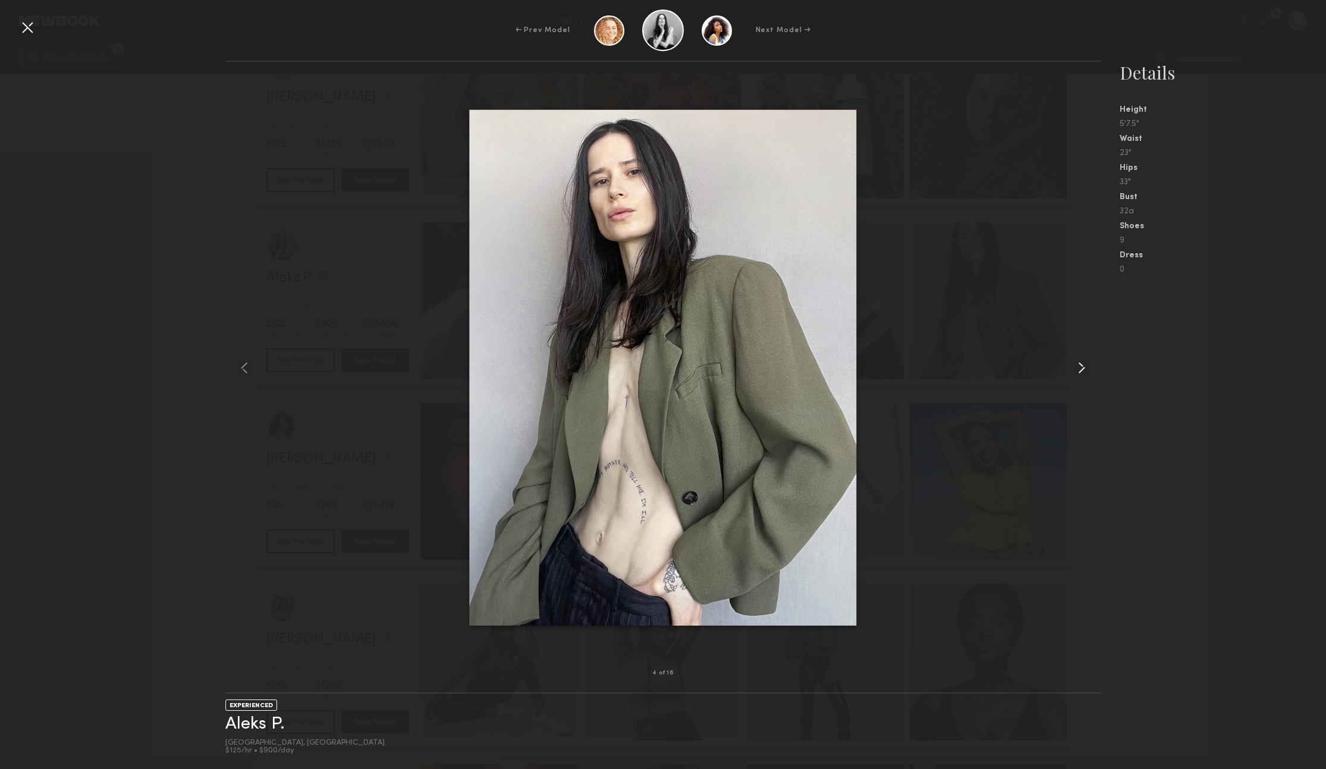
click at [1081, 367] on common-icon at bounding box center [1081, 367] width 19 height 19
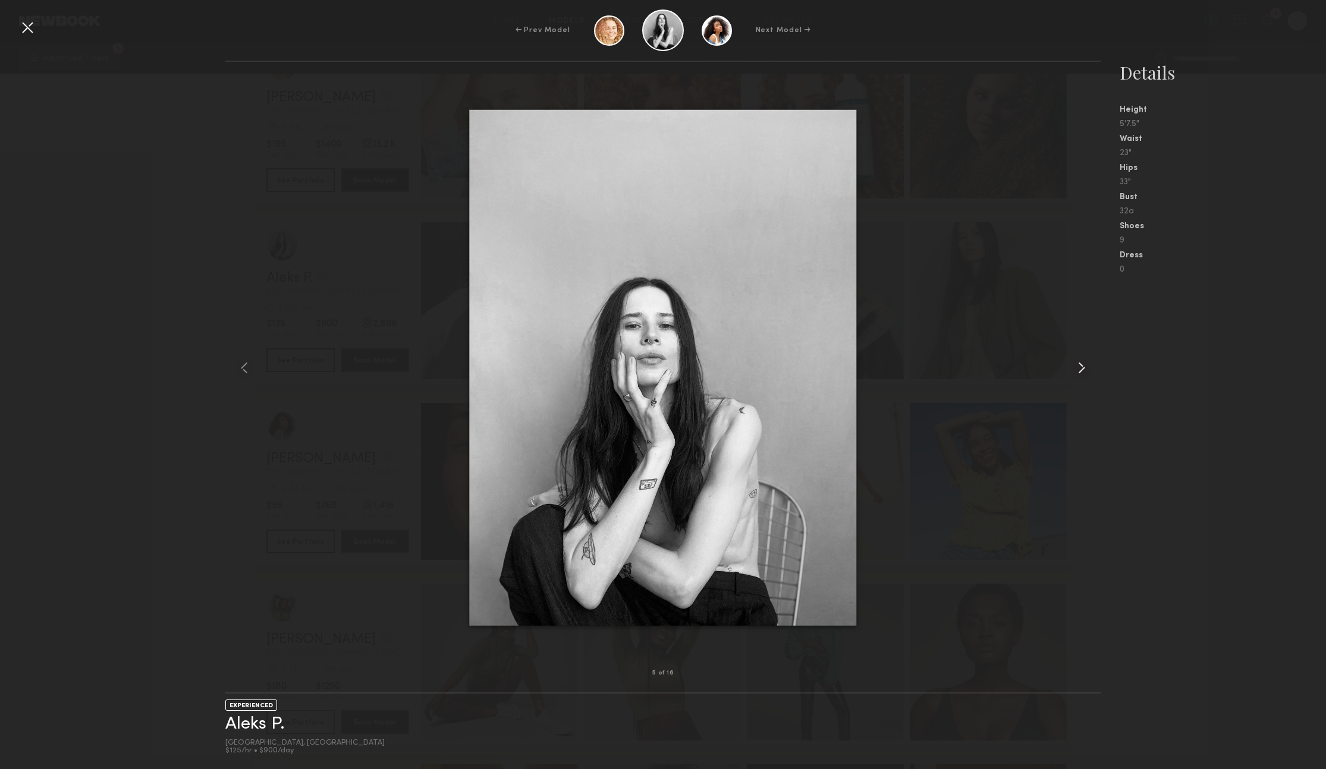
click at [1081, 367] on common-icon at bounding box center [1081, 367] width 19 height 19
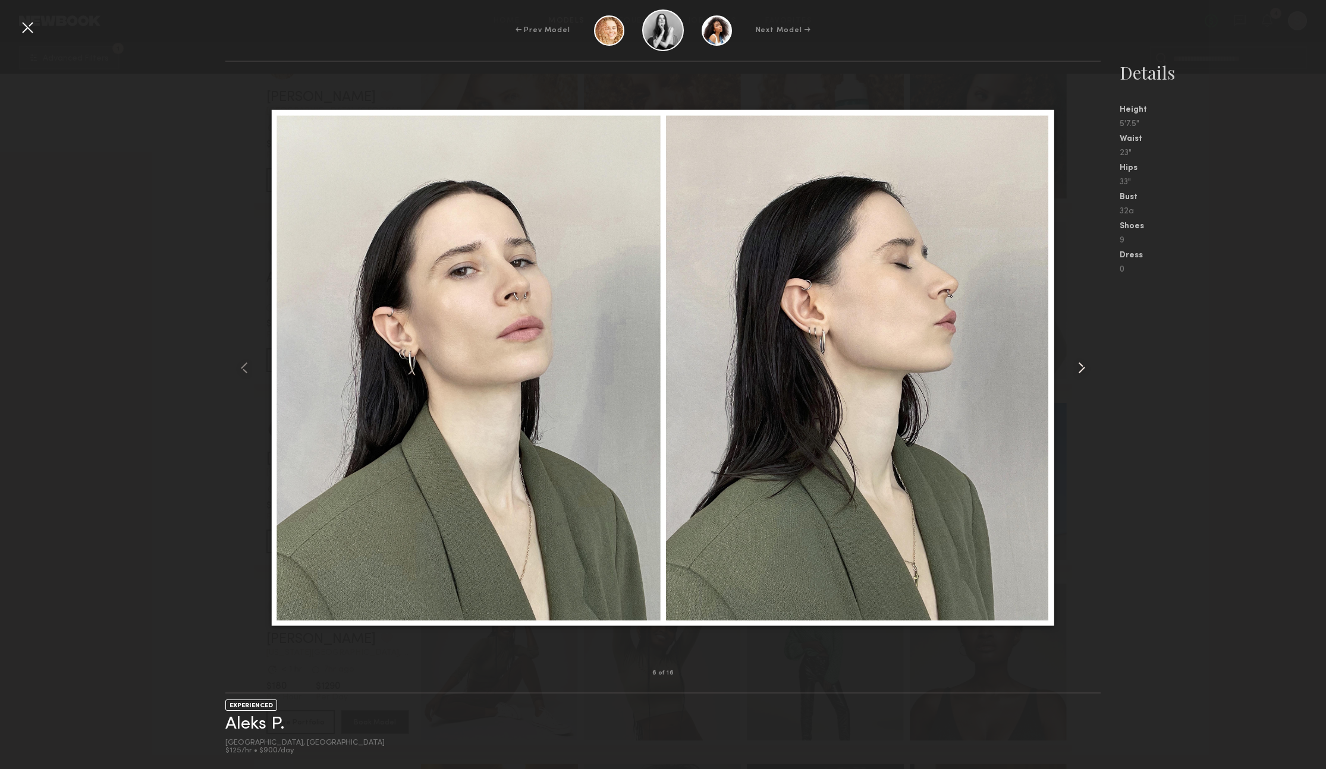
click at [1081, 367] on common-icon at bounding box center [1081, 367] width 19 height 19
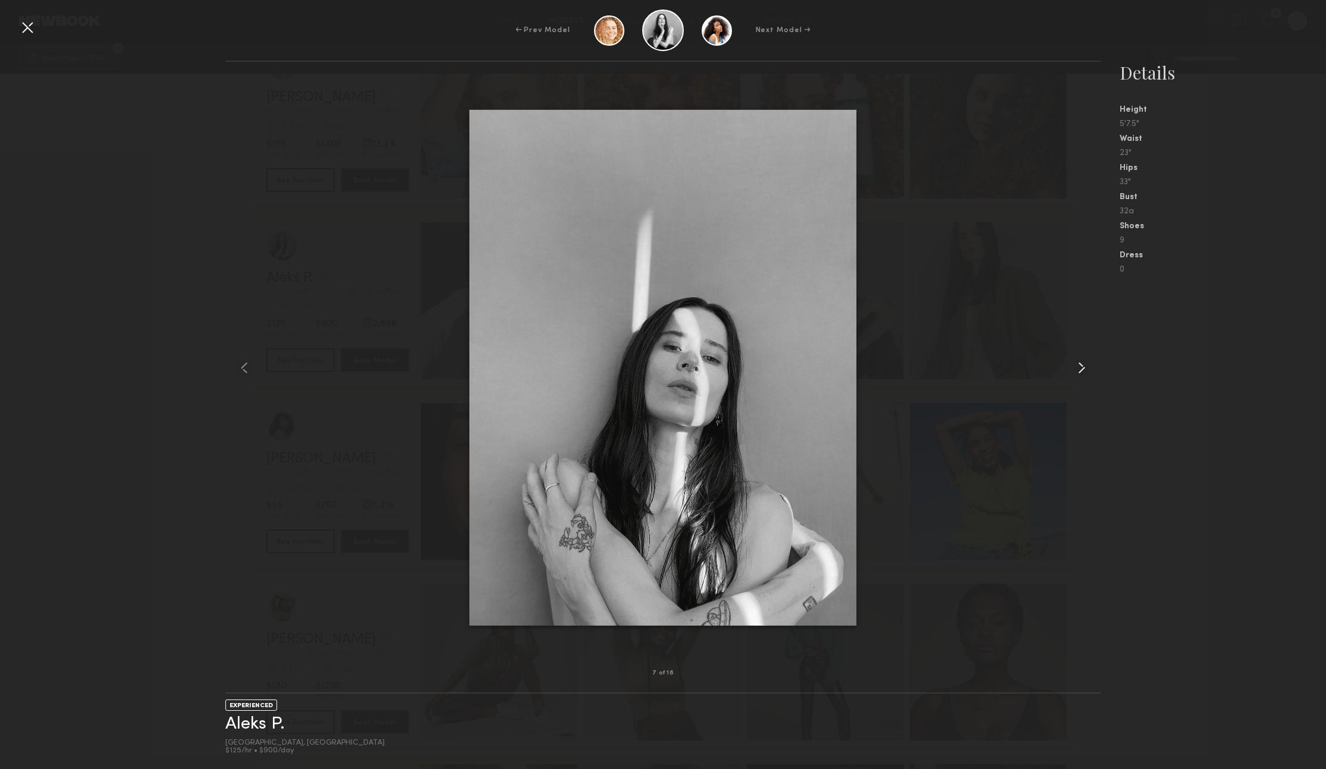
click at [1081, 367] on common-icon at bounding box center [1081, 367] width 19 height 19
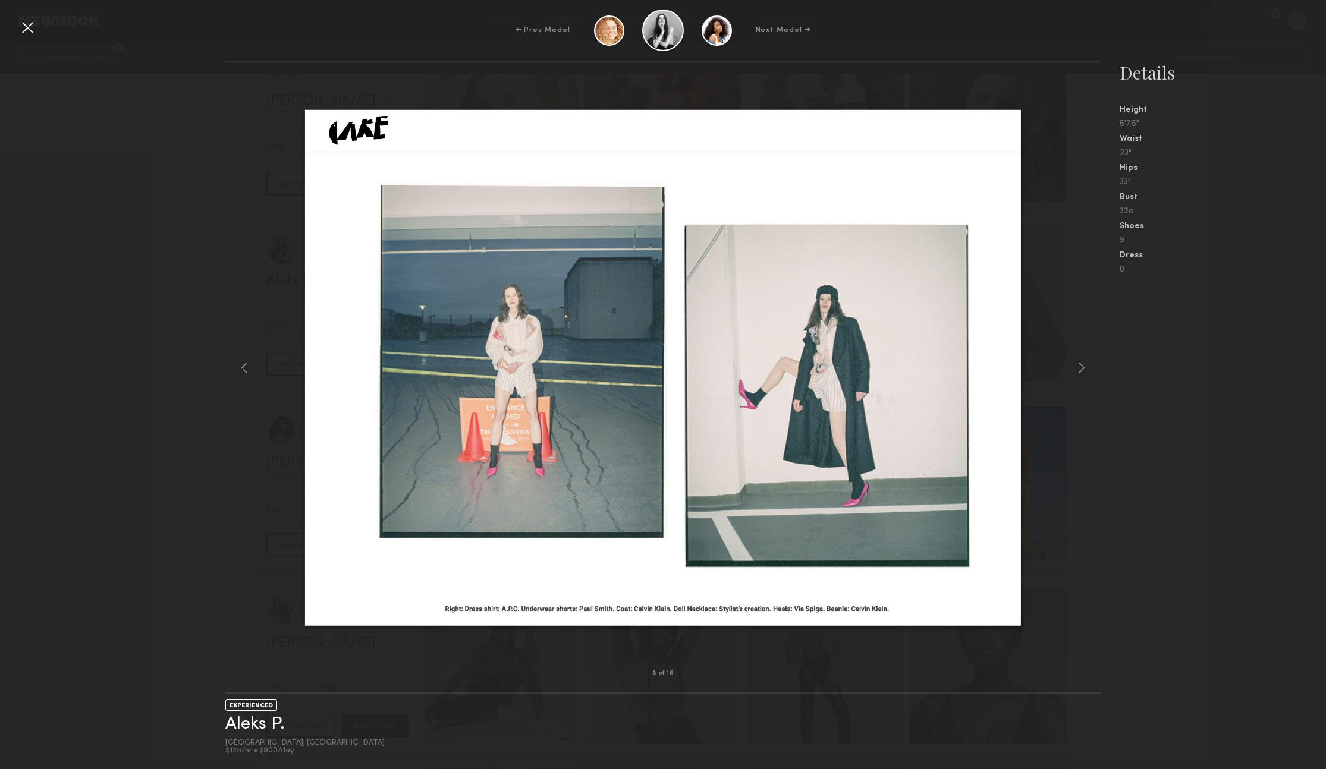
click at [18, 26] on div at bounding box center [27, 27] width 19 height 19
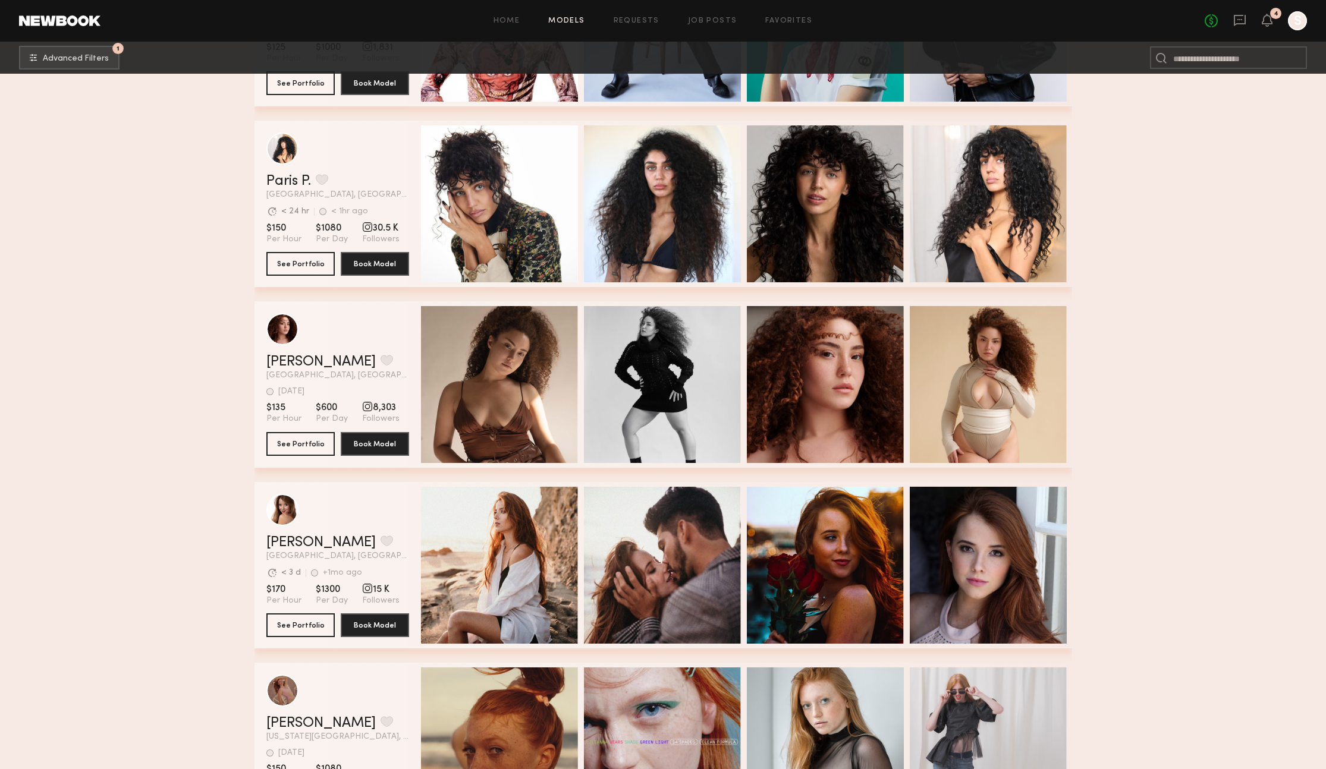
scroll to position [12455, 0]
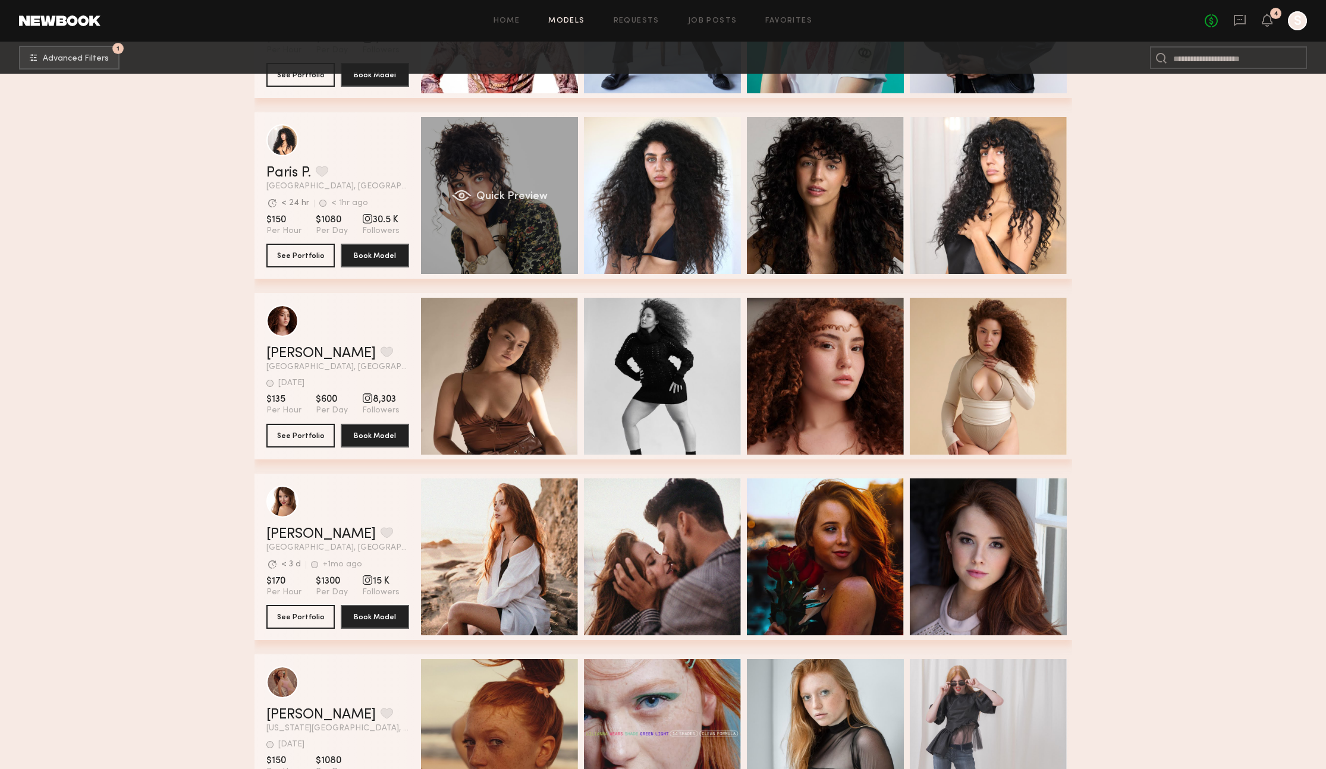
click at [537, 210] on div "Quick Preview" at bounding box center [499, 195] width 157 height 157
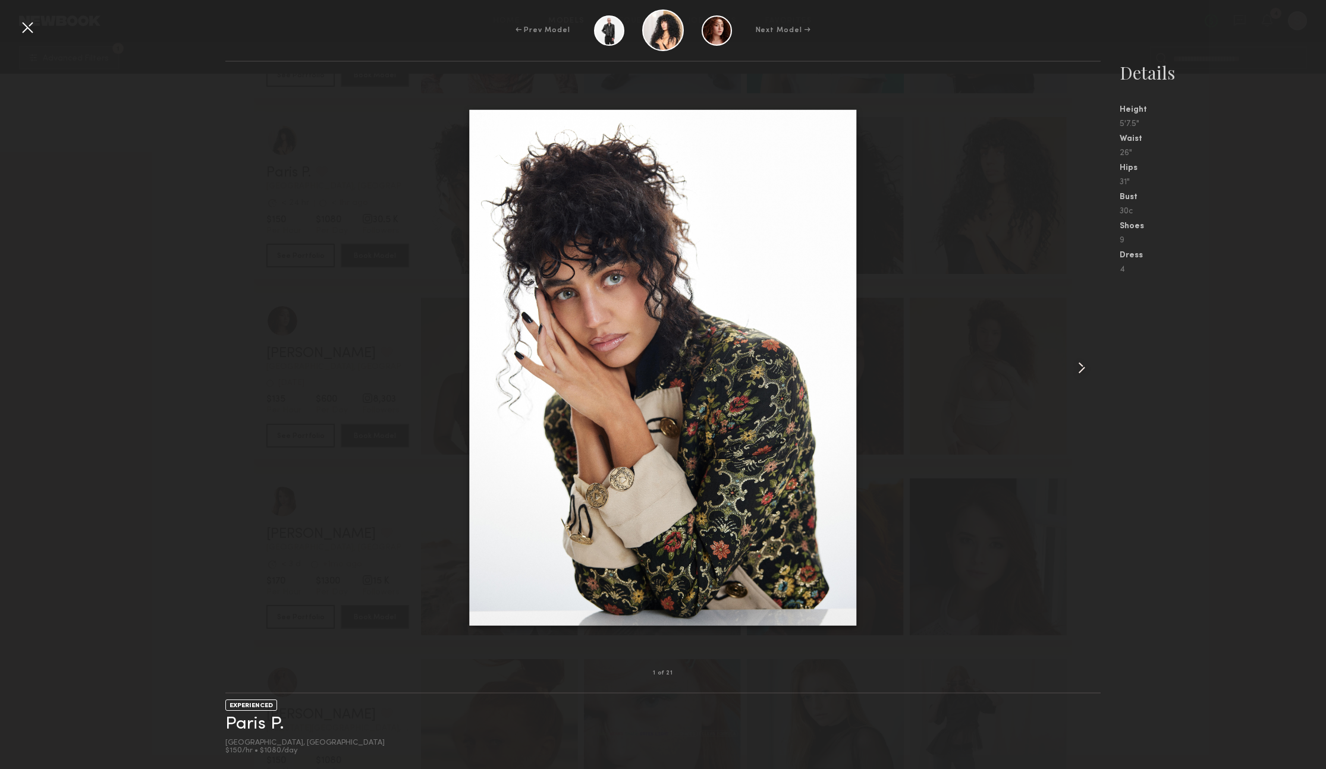
click at [1081, 366] on common-icon at bounding box center [1081, 367] width 19 height 19
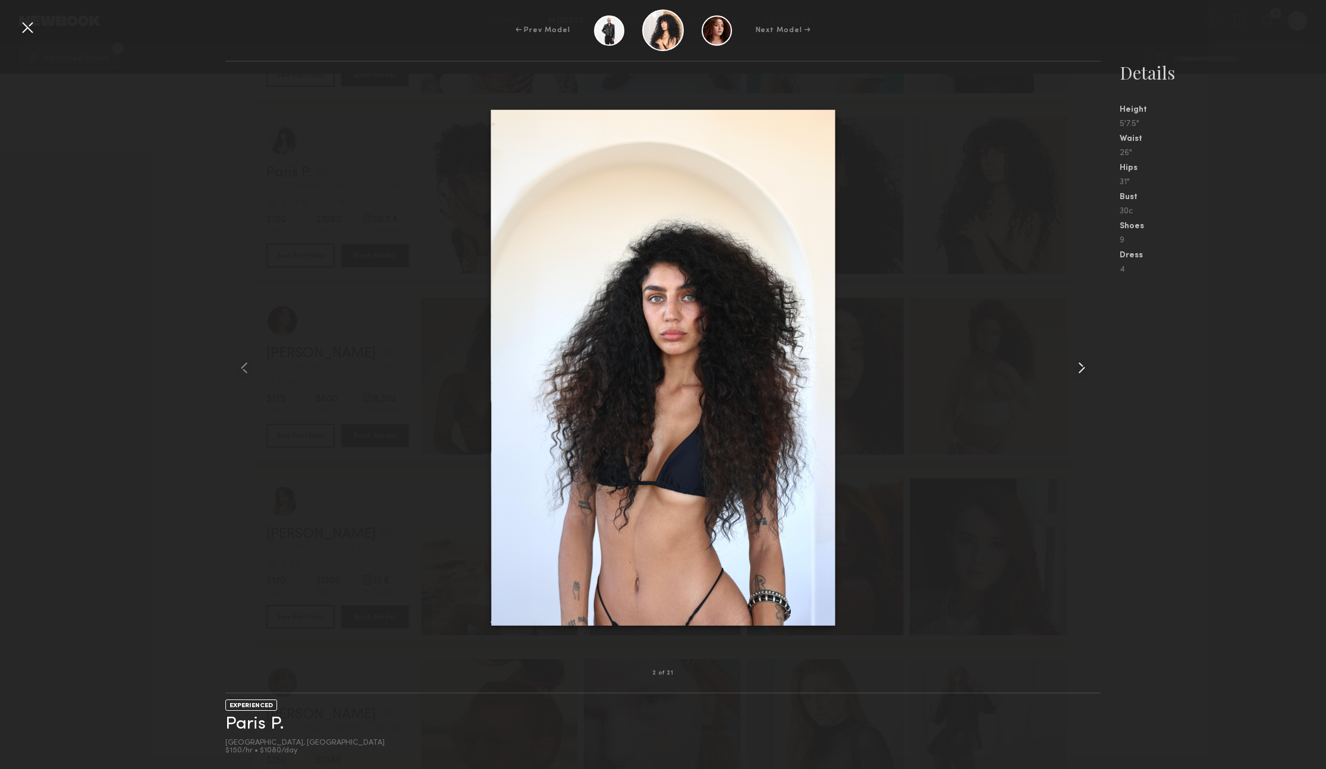
click at [1081, 366] on common-icon at bounding box center [1081, 367] width 19 height 19
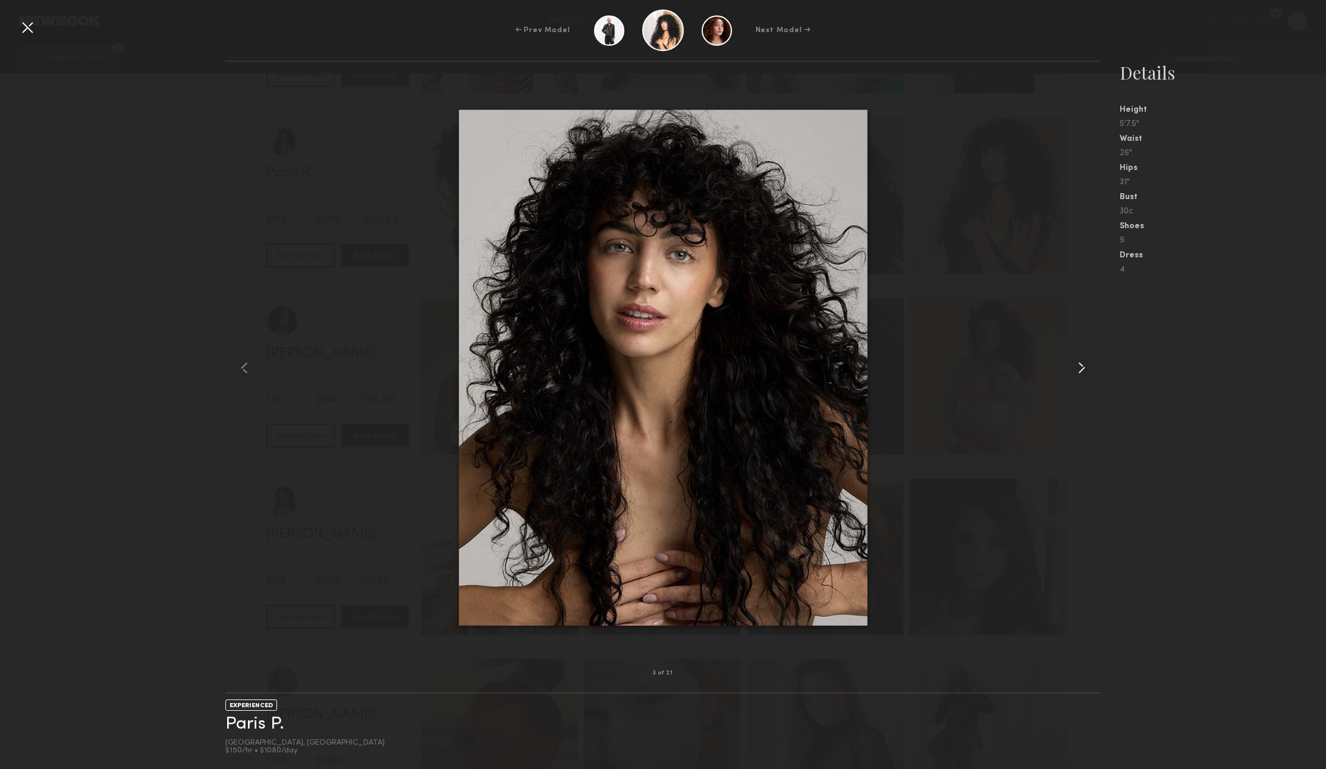
click at [1081, 366] on common-icon at bounding box center [1081, 367] width 19 height 19
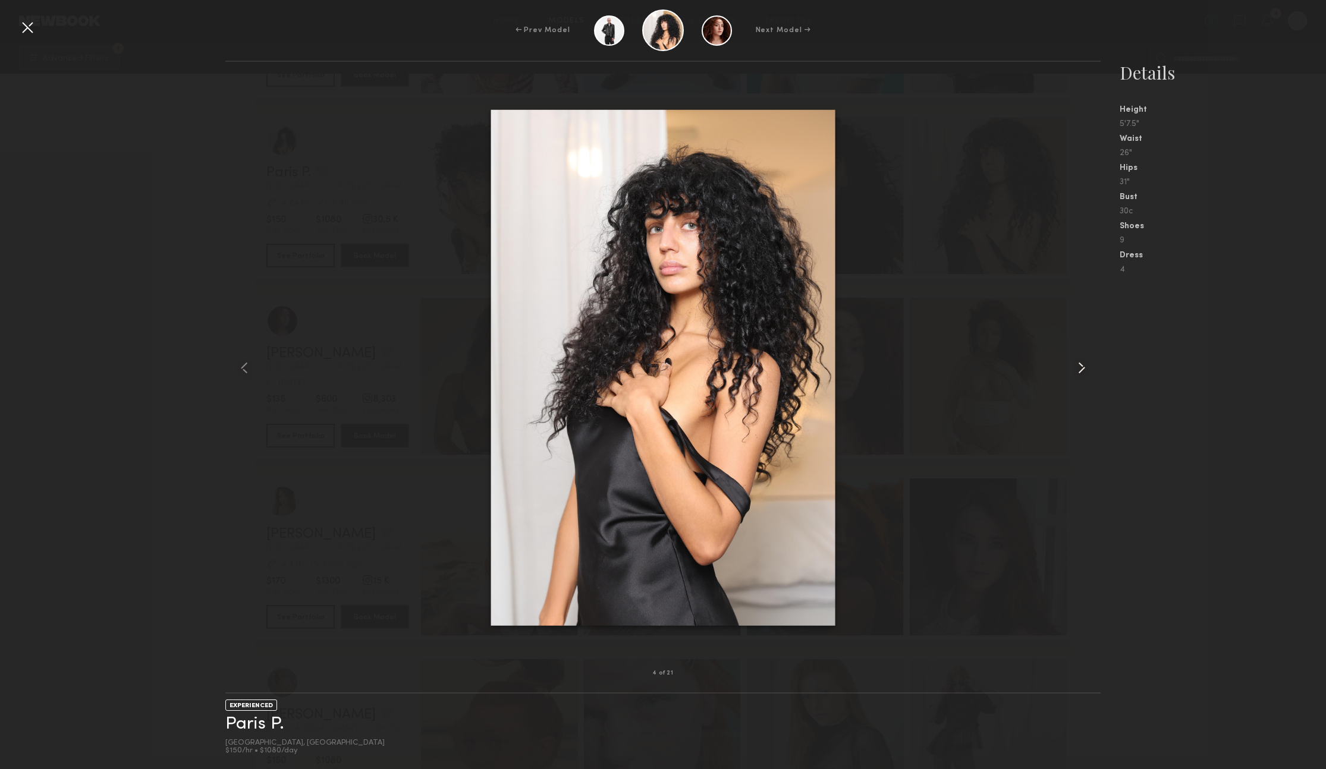
click at [1081, 366] on common-icon at bounding box center [1081, 367] width 19 height 19
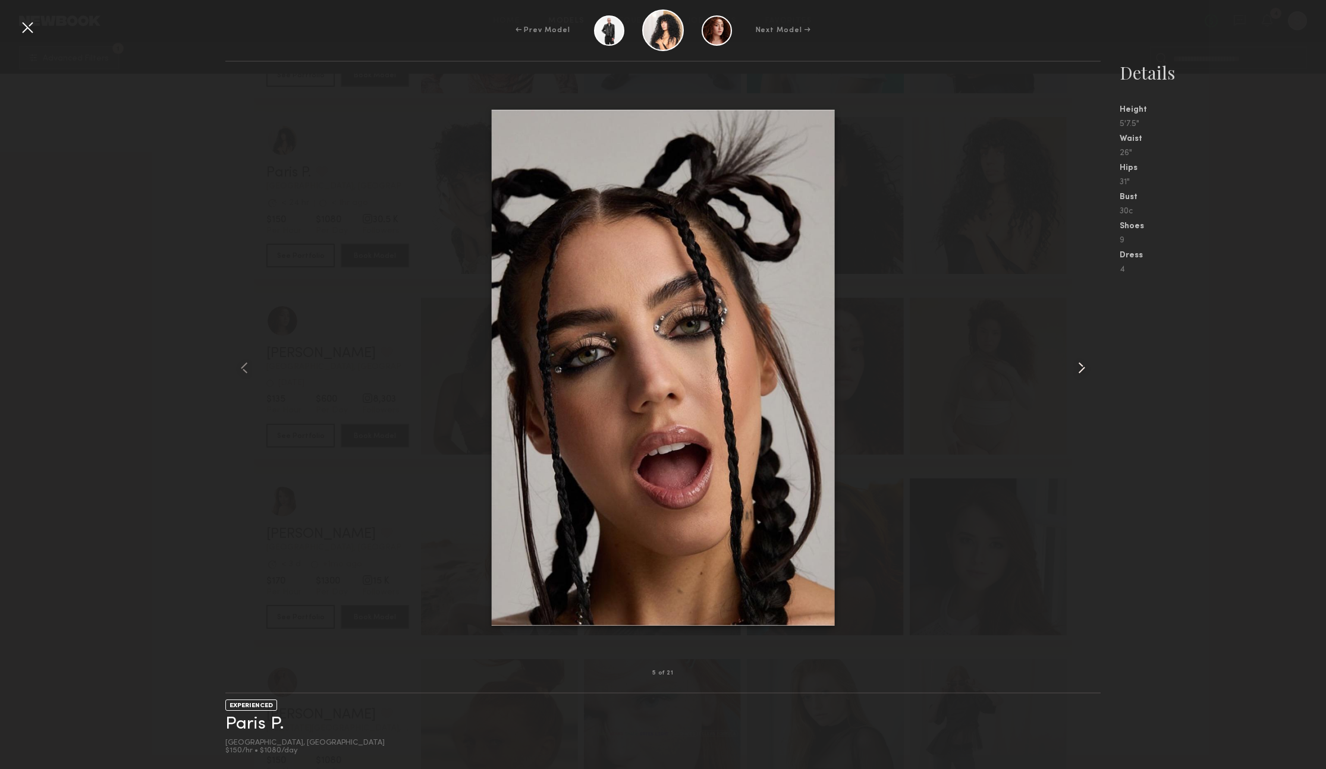
click at [1081, 366] on common-icon at bounding box center [1081, 367] width 19 height 19
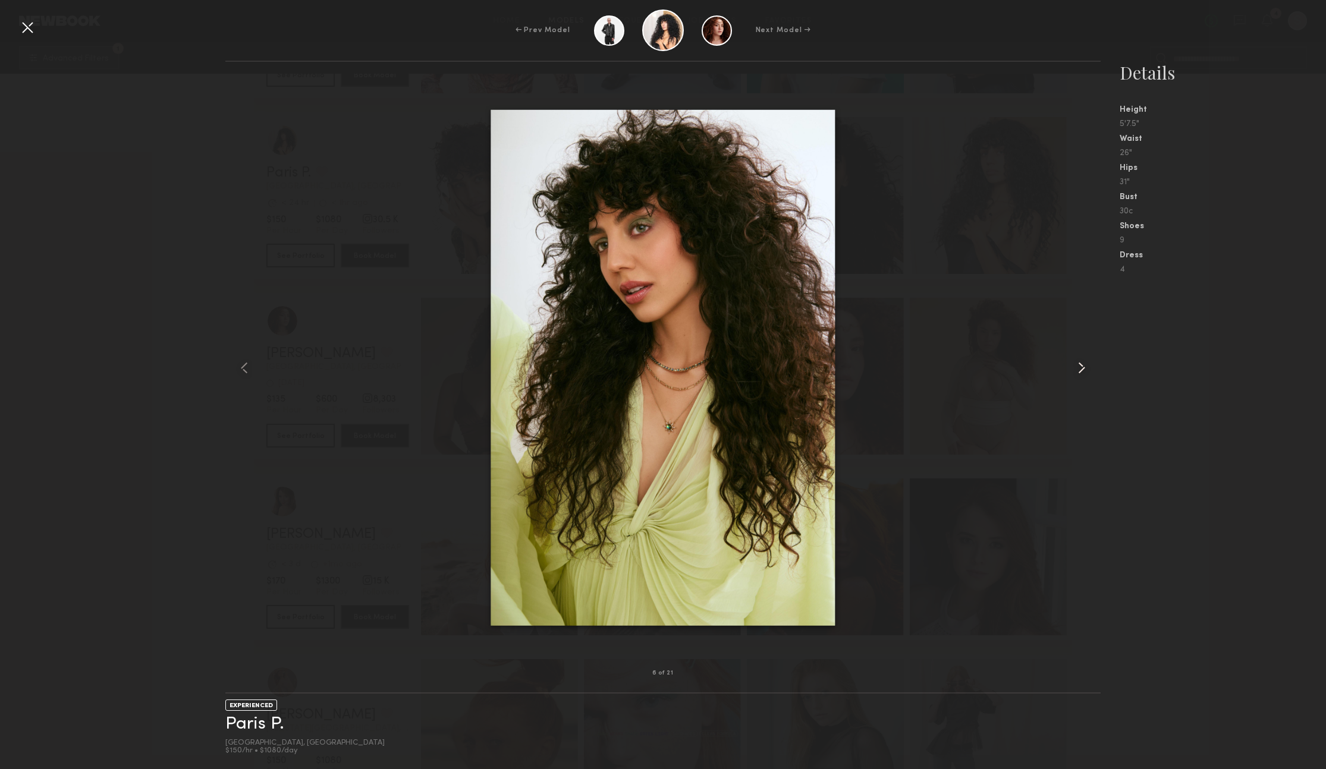
click at [1081, 366] on common-icon at bounding box center [1081, 367] width 19 height 19
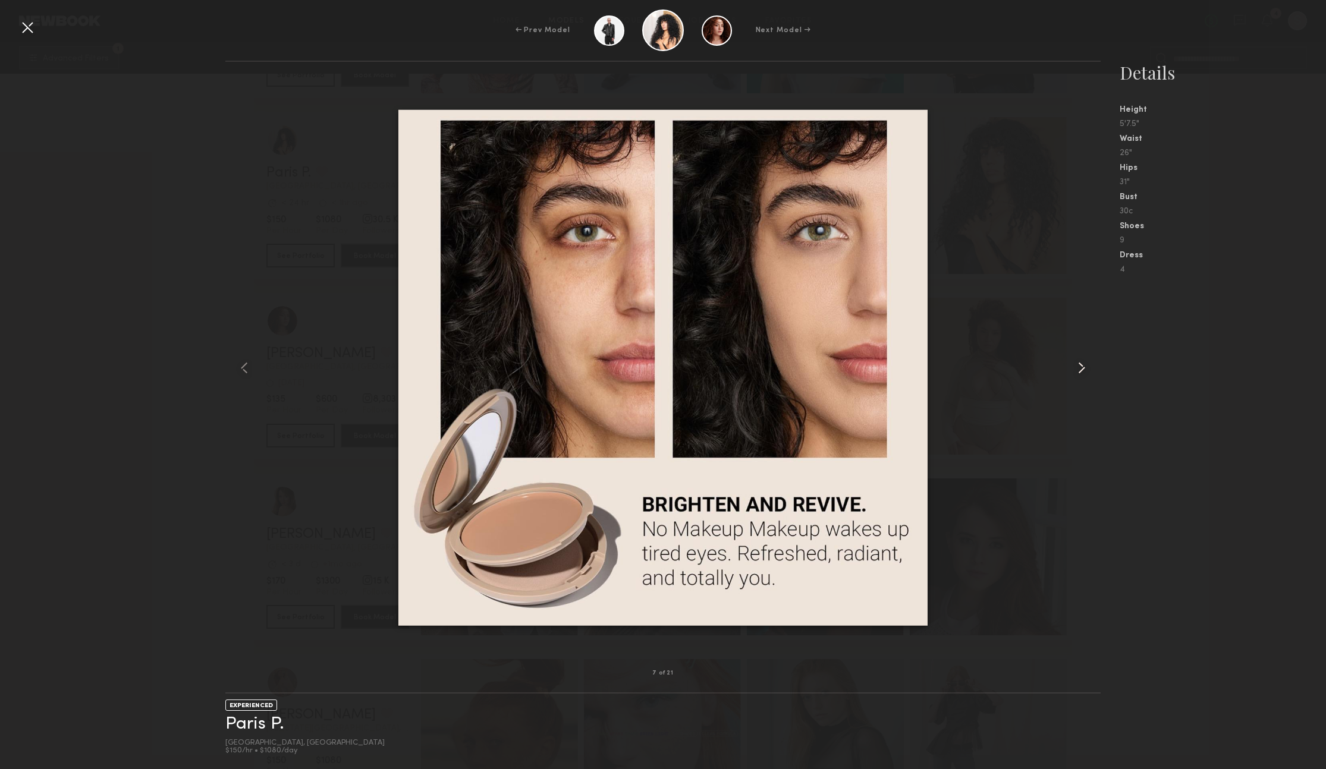
click at [1081, 366] on common-icon at bounding box center [1081, 367] width 19 height 19
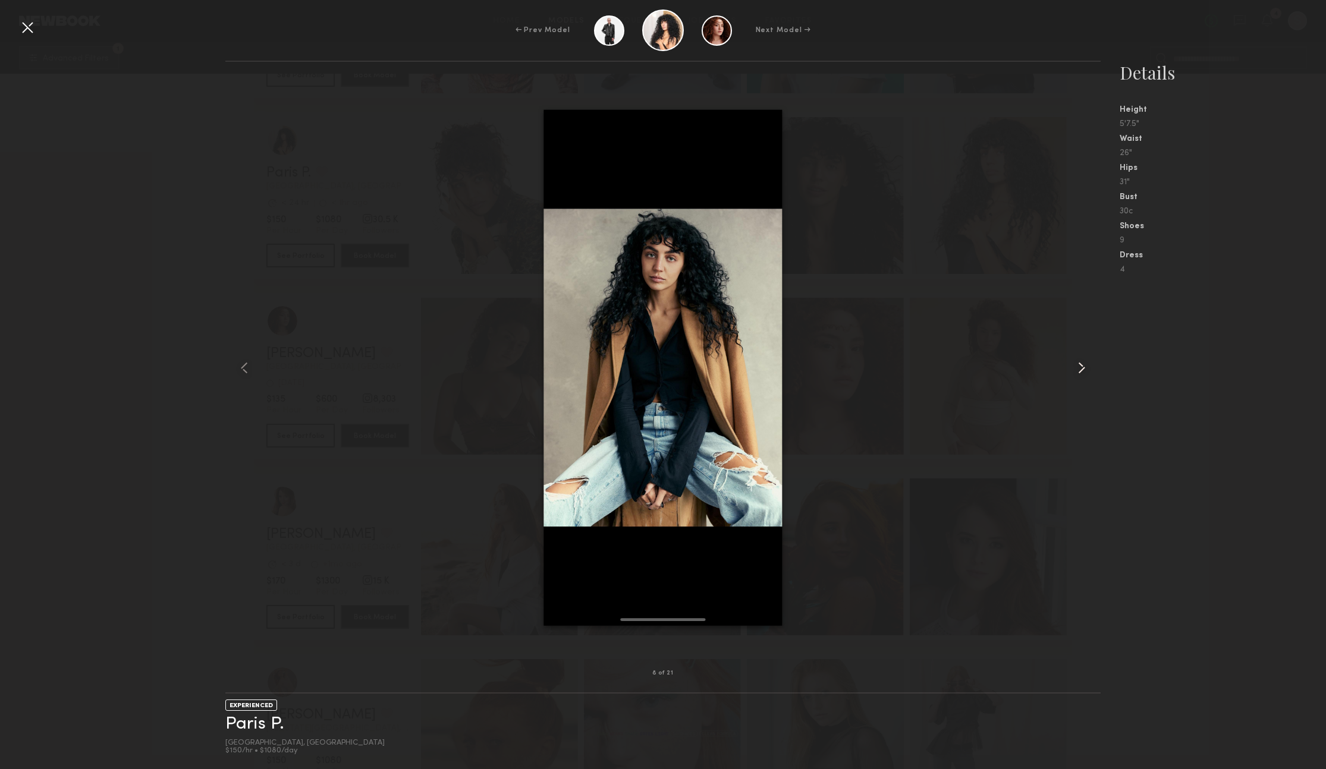
click at [1081, 366] on common-icon at bounding box center [1081, 367] width 19 height 19
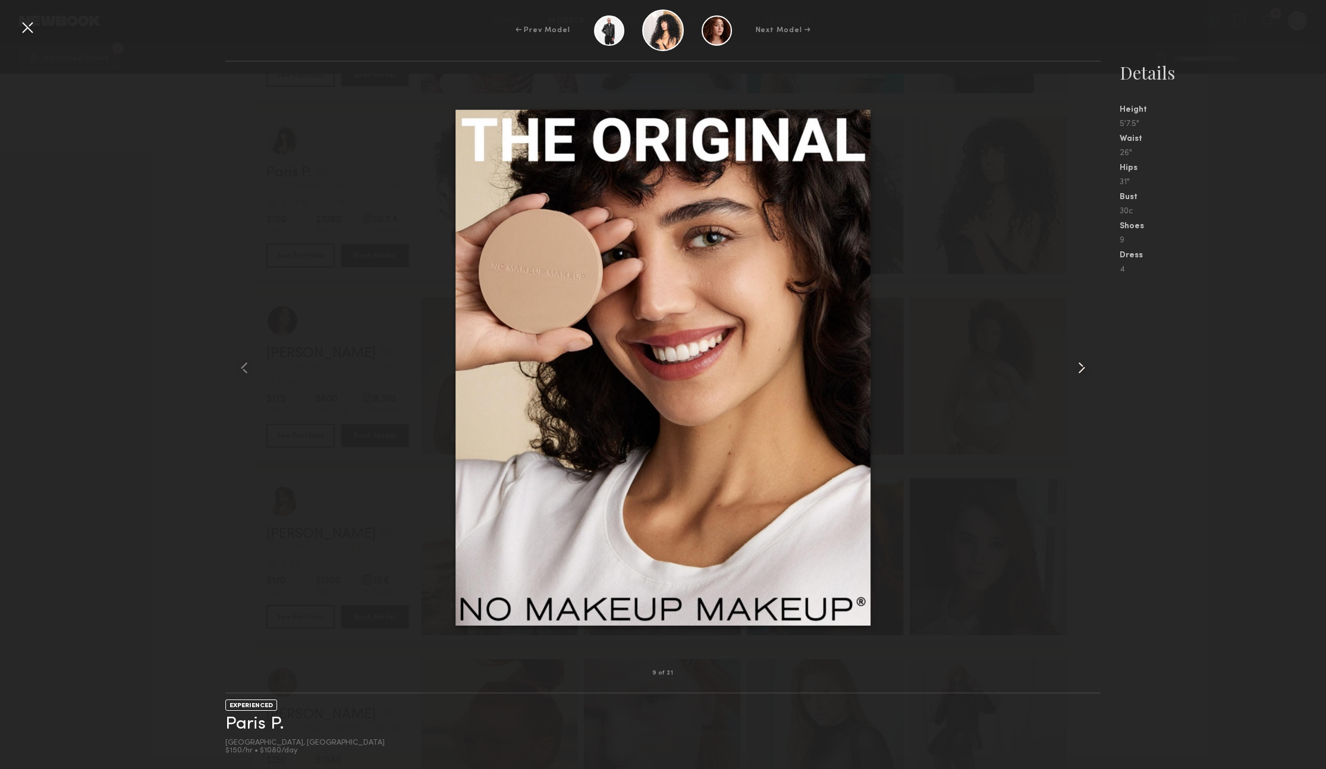
click at [1081, 366] on common-icon at bounding box center [1081, 367] width 19 height 19
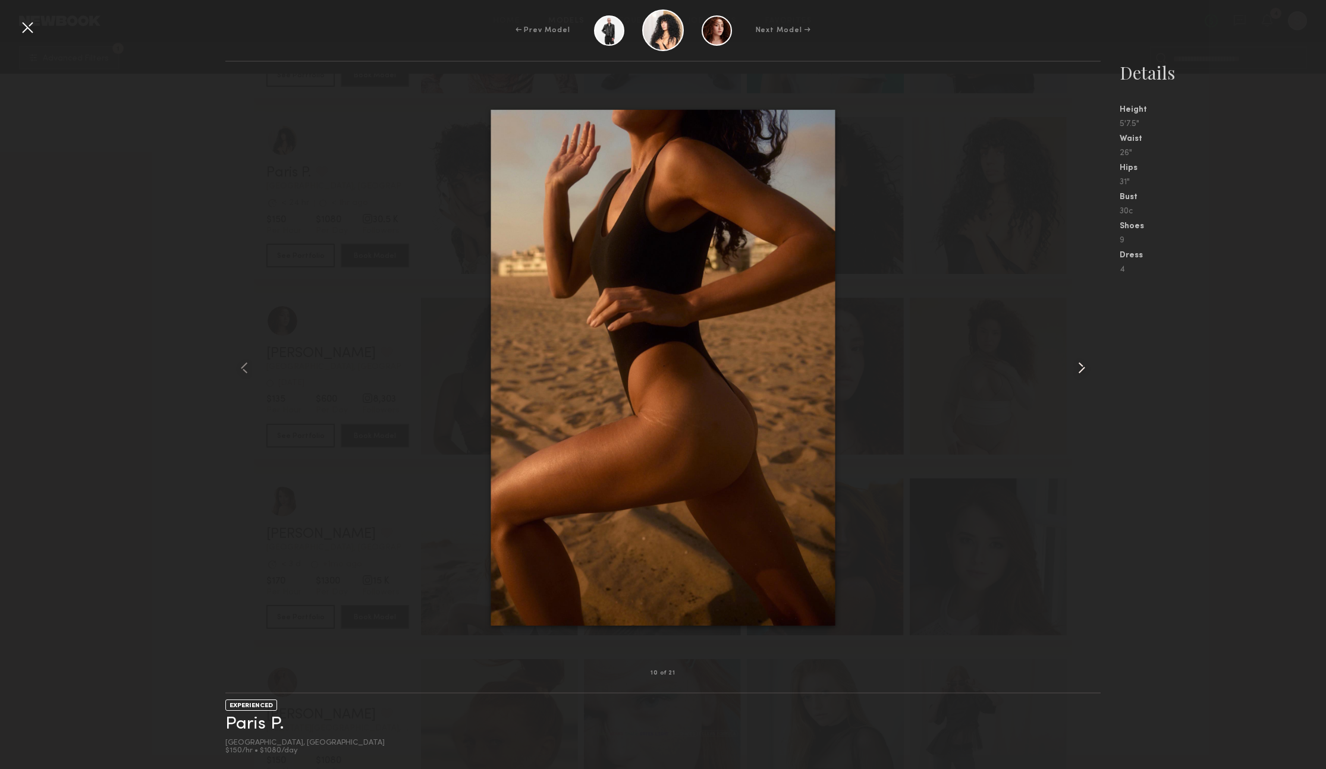
click at [1081, 366] on common-icon at bounding box center [1081, 367] width 19 height 19
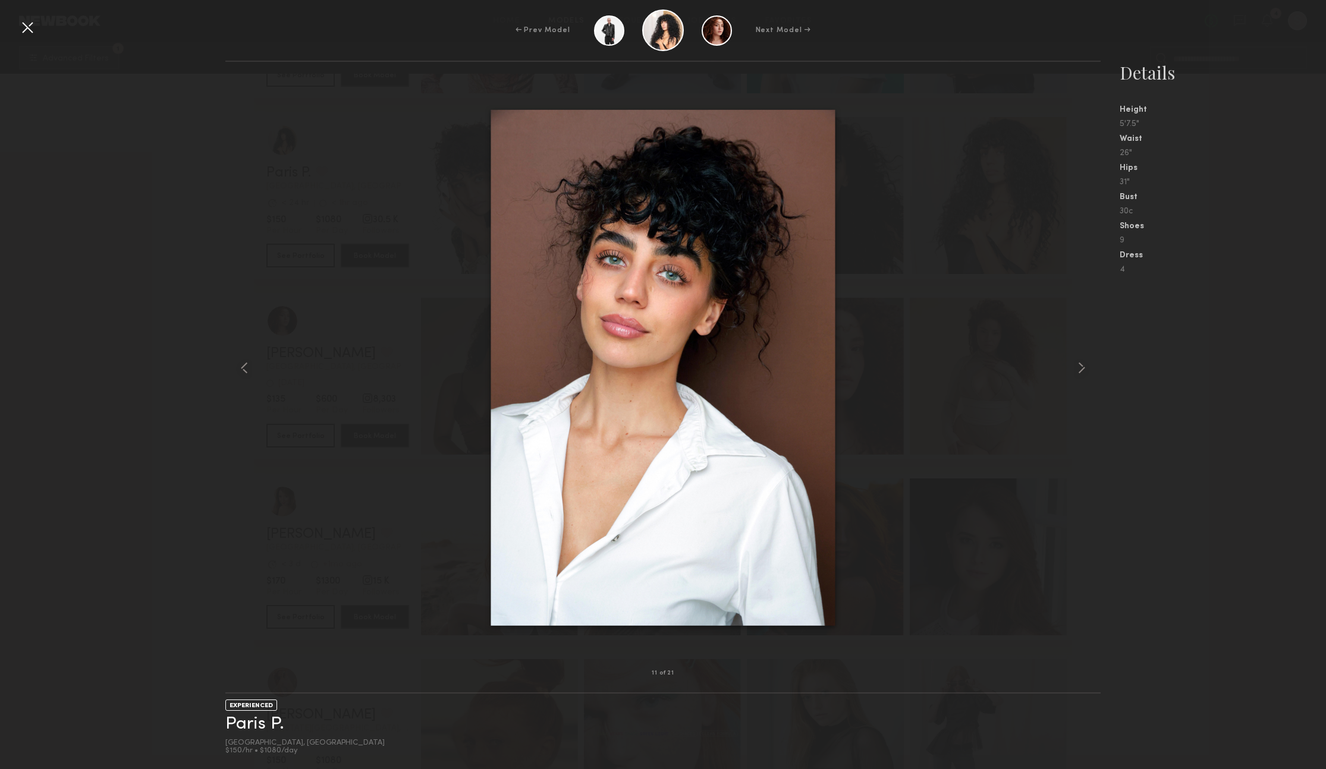
click at [32, 28] on div at bounding box center [27, 27] width 19 height 19
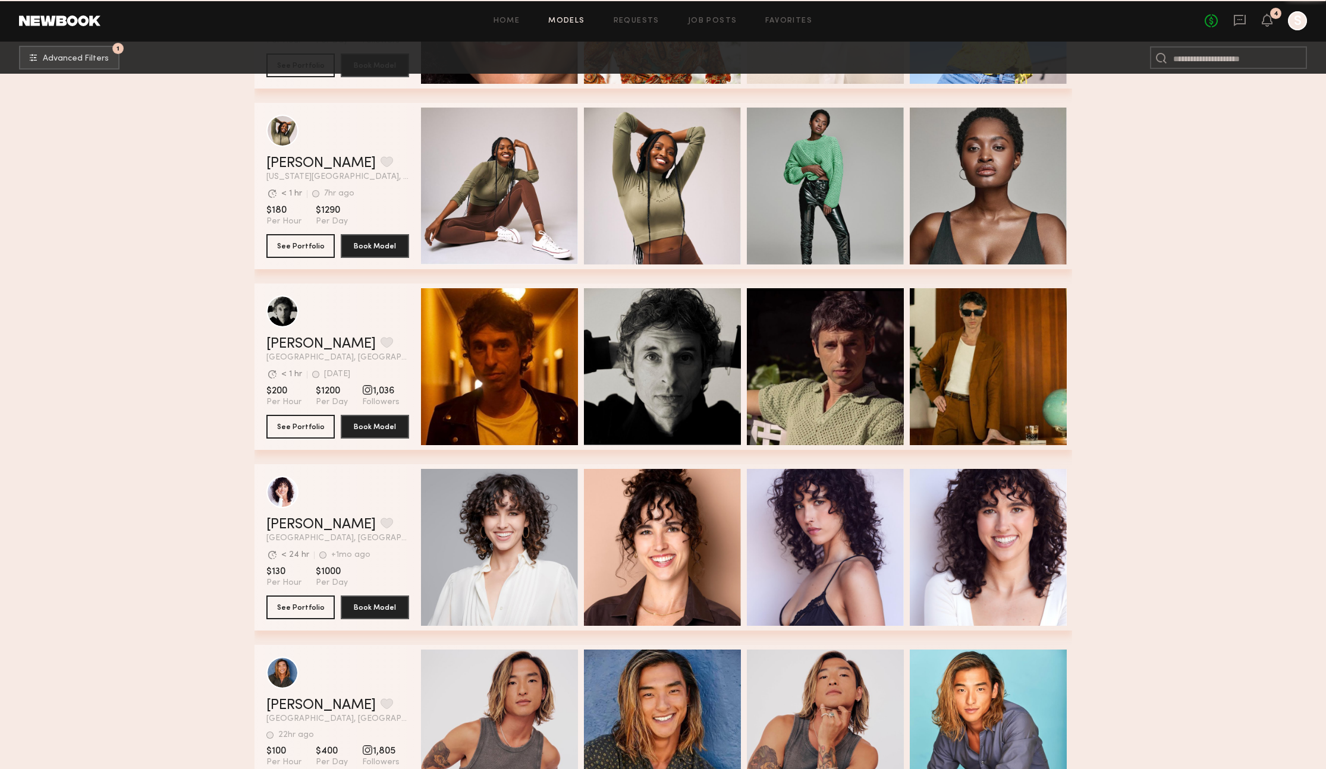
scroll to position [10778, 0]
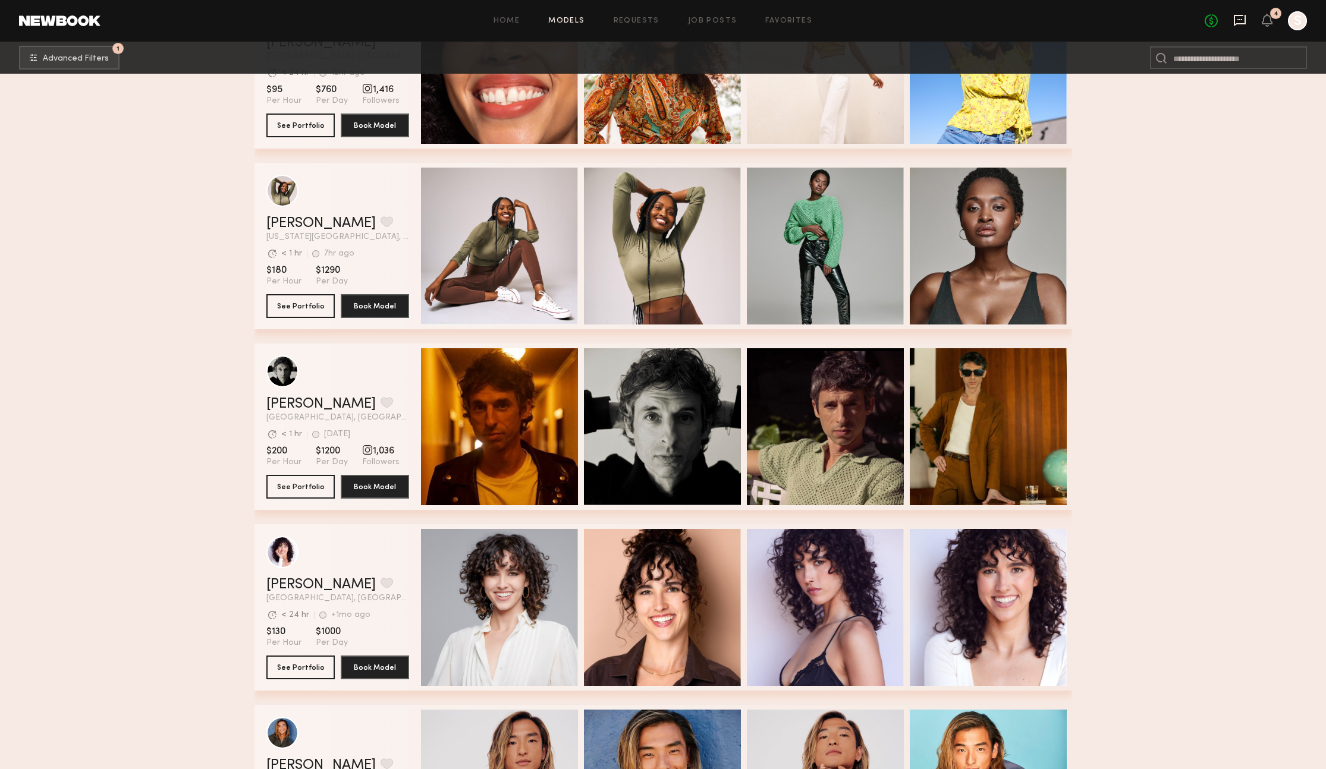
click at [1240, 20] on icon at bounding box center [1239, 19] width 5 height 1
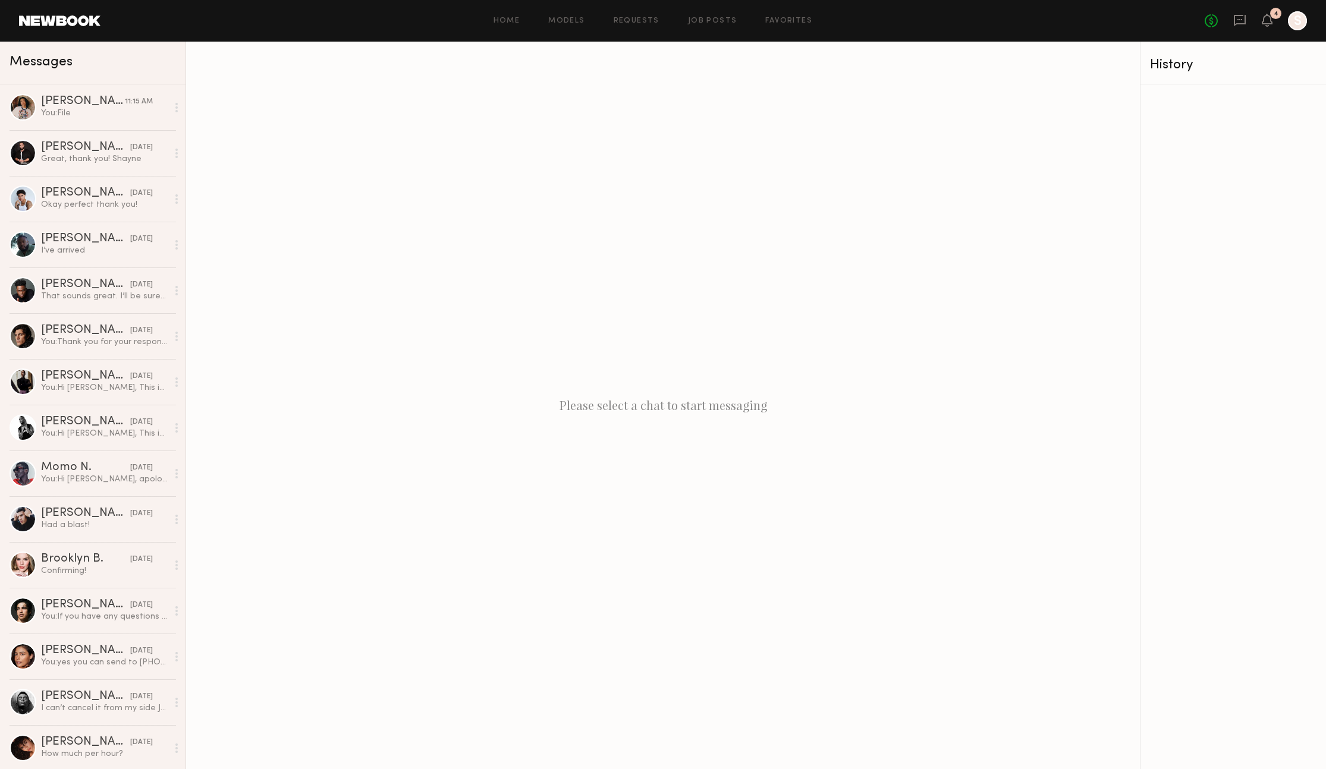
click at [84, 21] on link at bounding box center [59, 20] width 81 height 11
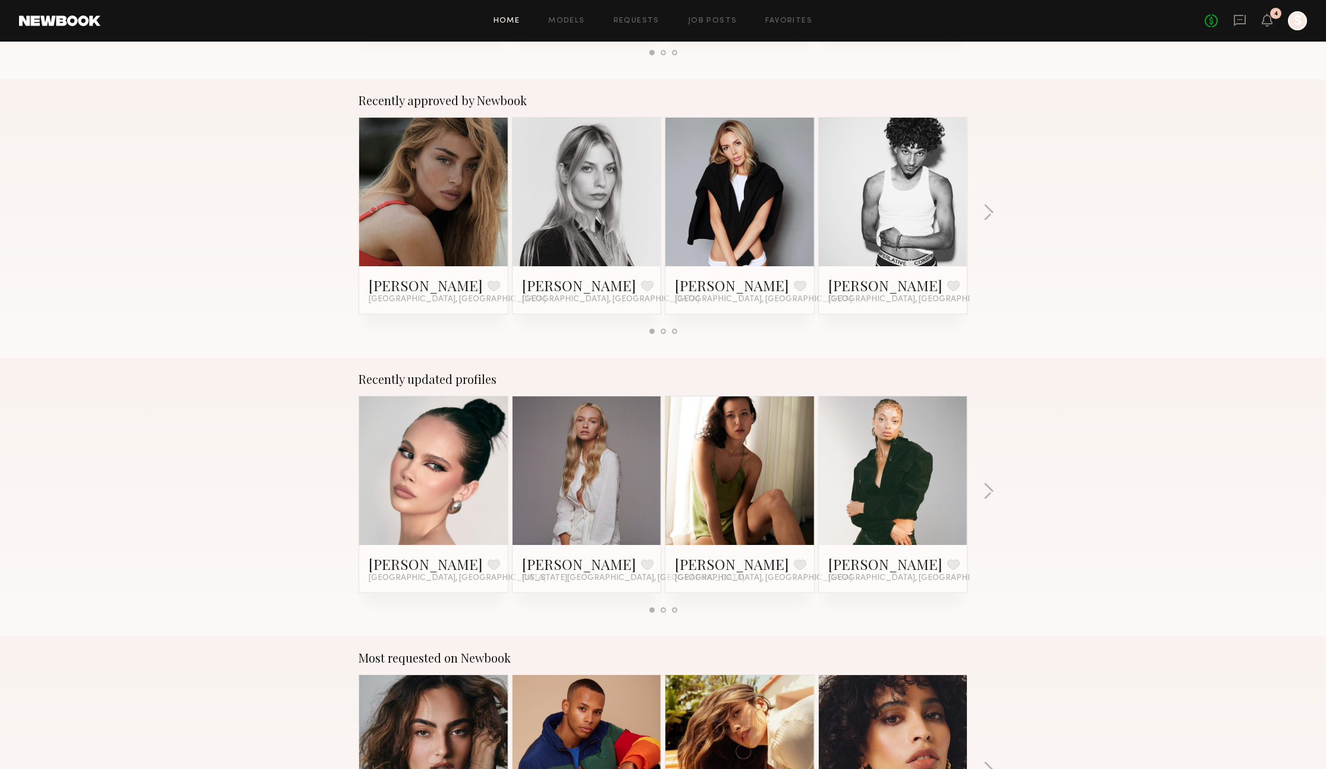
scroll to position [646, 0]
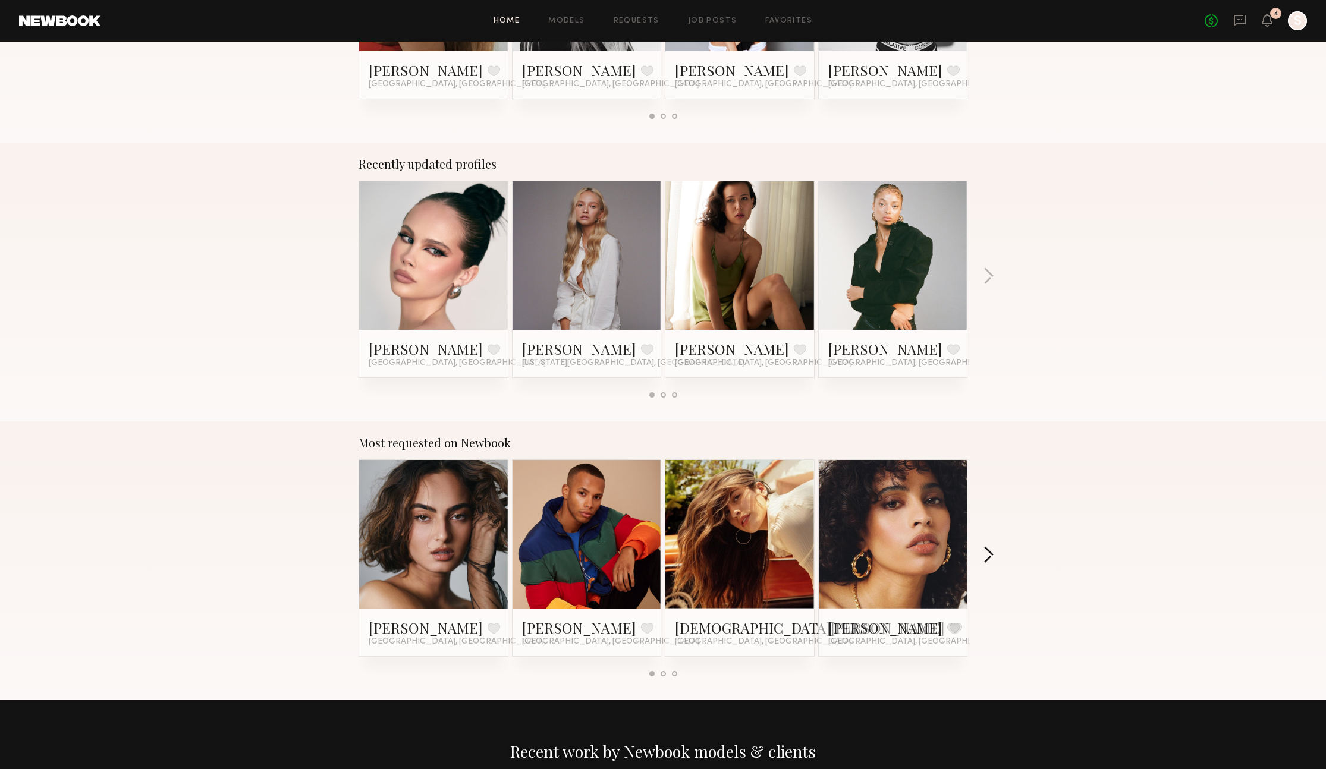
click at [987, 550] on button "button" at bounding box center [988, 556] width 11 height 20
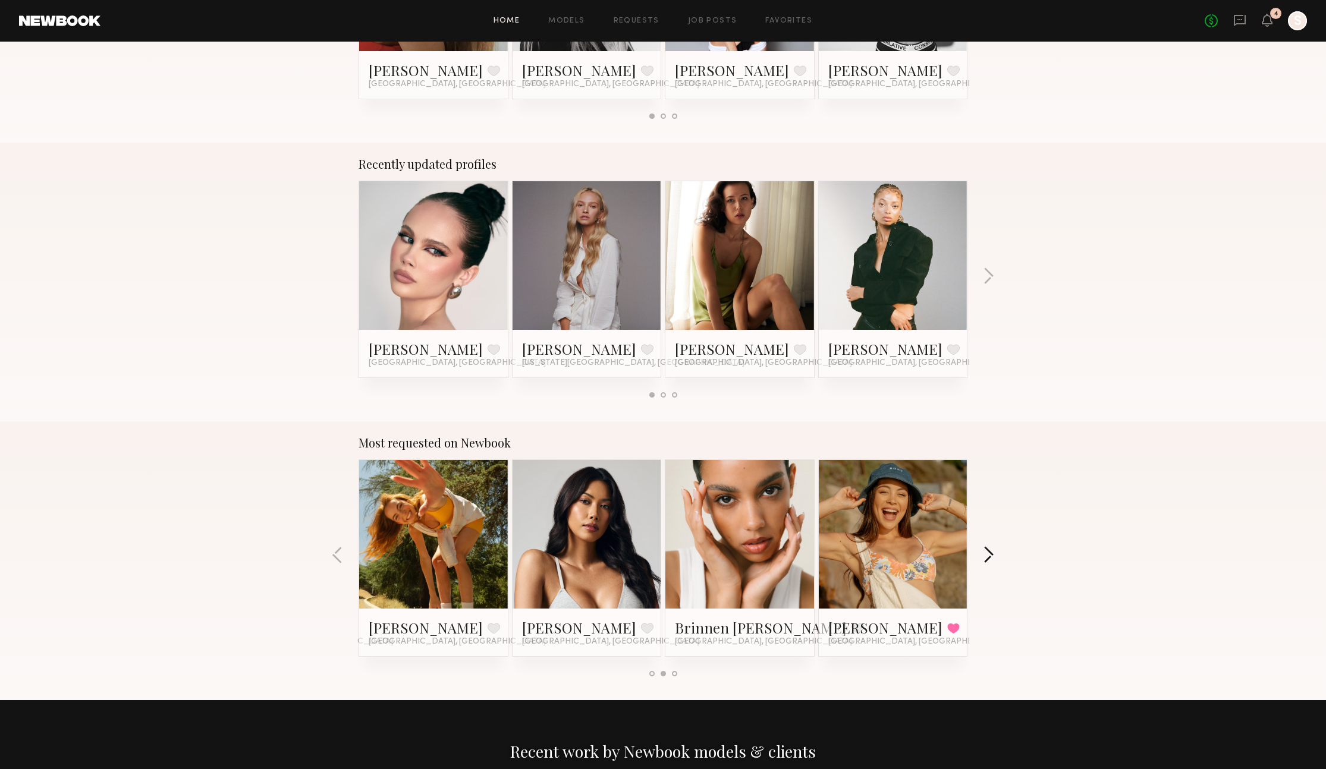
click at [987, 550] on button "button" at bounding box center [988, 556] width 11 height 20
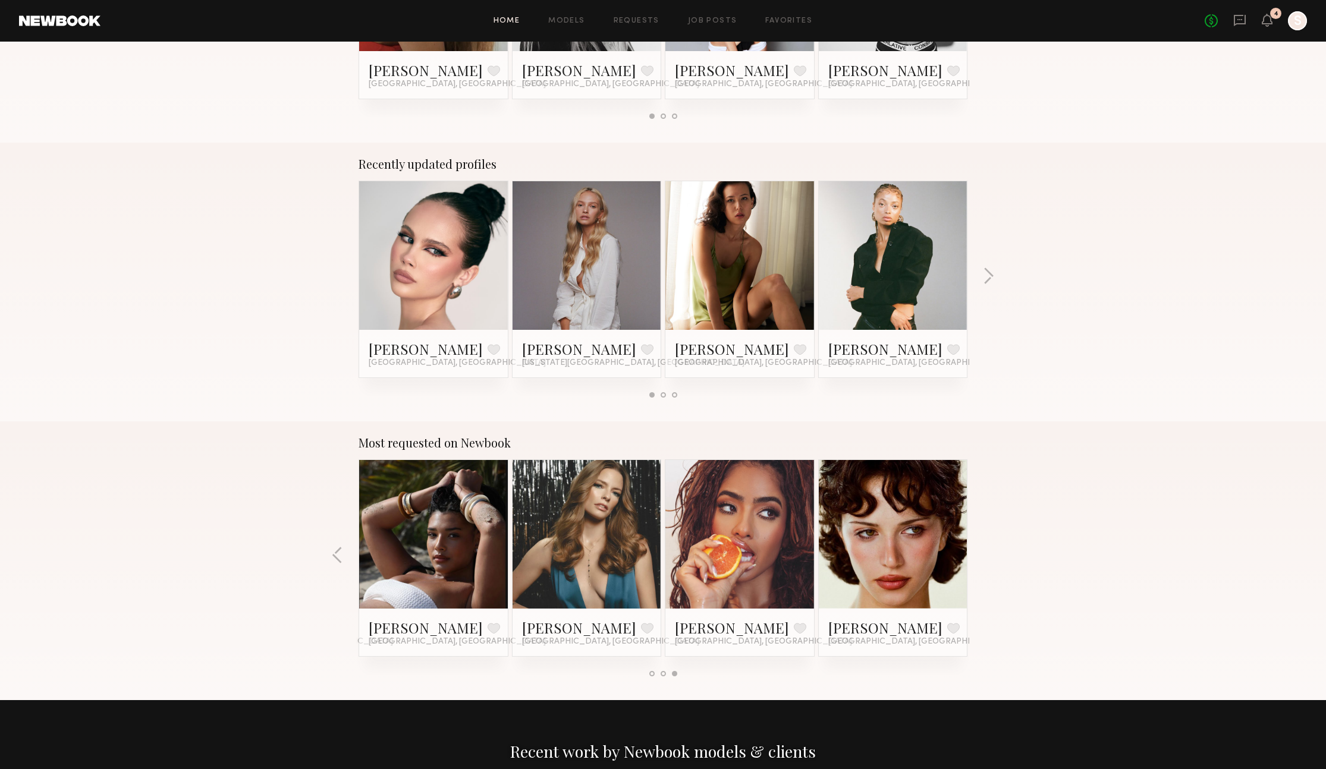
click at [987, 550] on div "Most requested on Newbook [PERSON_NAME] Favorite [GEOGRAPHIC_DATA], [GEOGRAPHIC…" at bounding box center [663, 560] width 1326 height 279
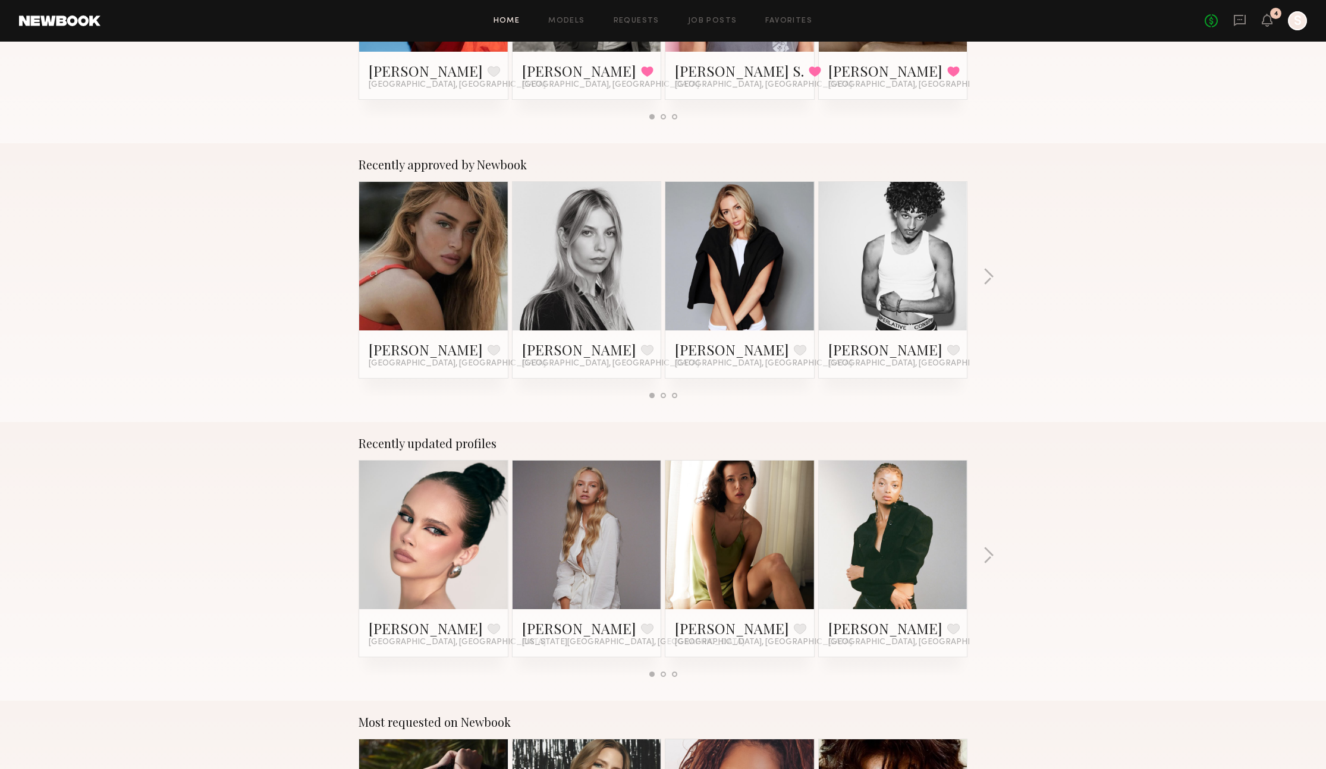
scroll to position [0, 0]
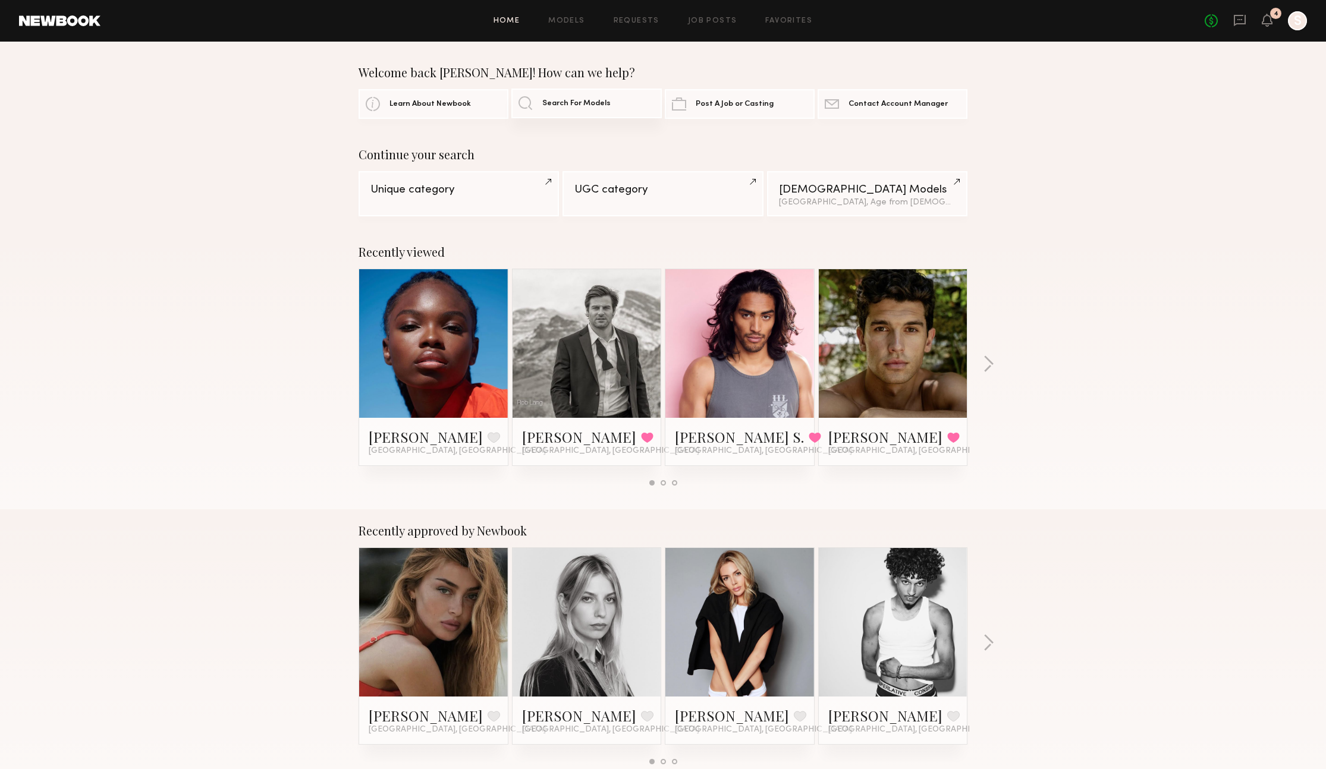
click at [552, 97] on link "Search For Models" at bounding box center [586, 104] width 150 height 30
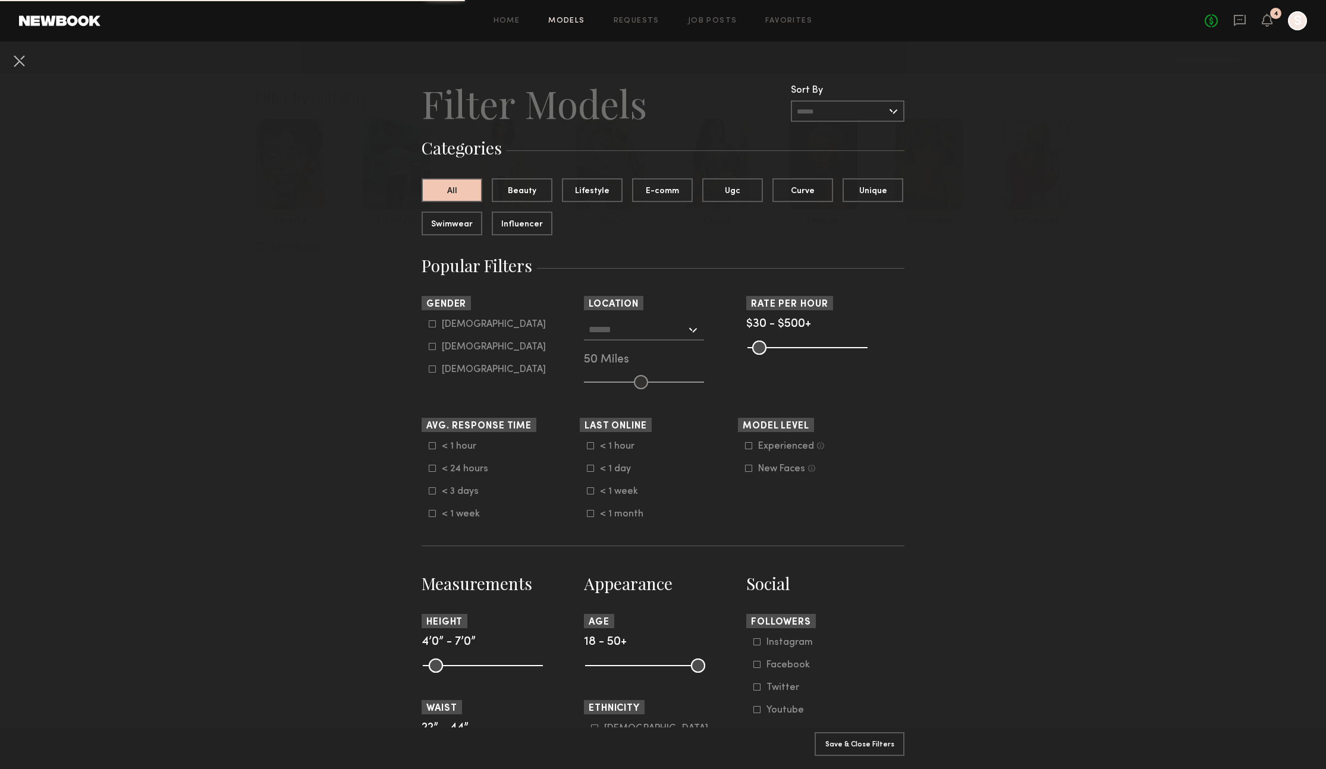
click at [458, 350] on div "[DEMOGRAPHIC_DATA]" at bounding box center [494, 347] width 104 height 7
type input "**"
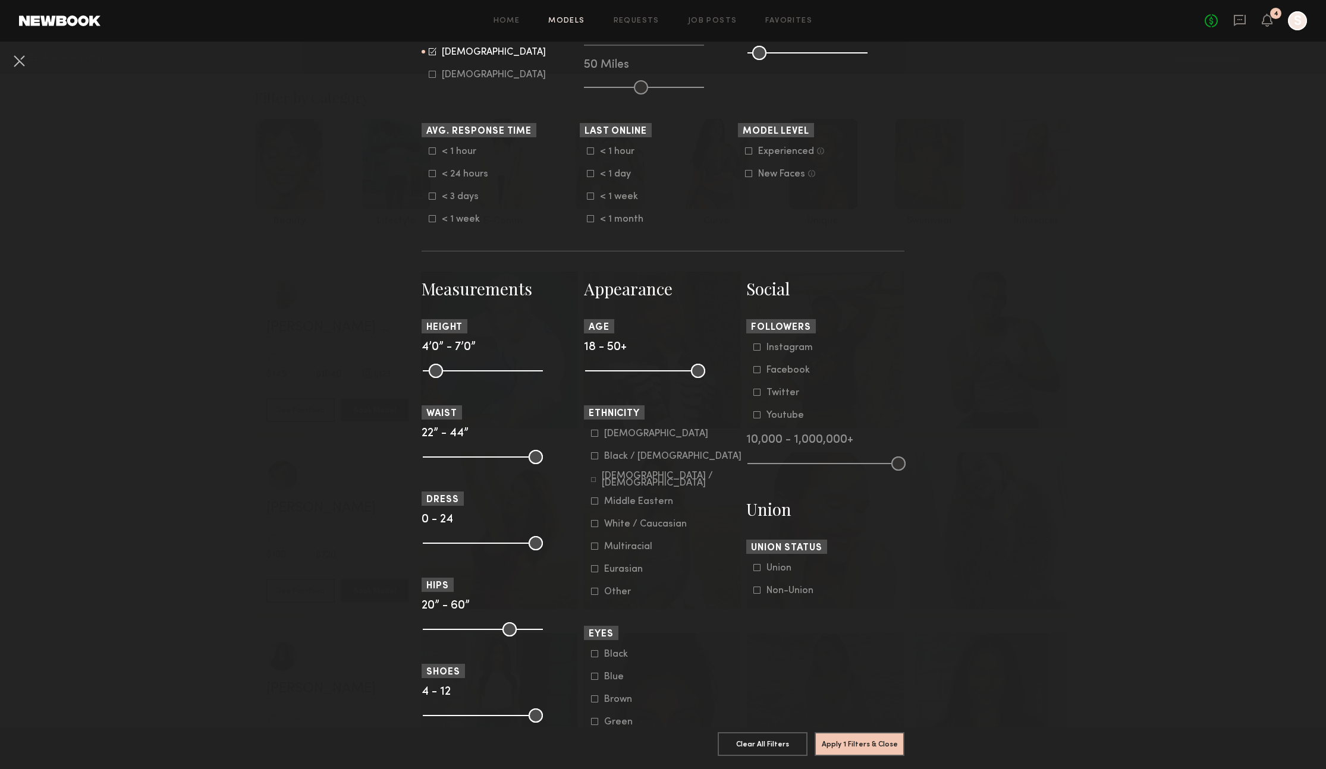
scroll to position [298, 0]
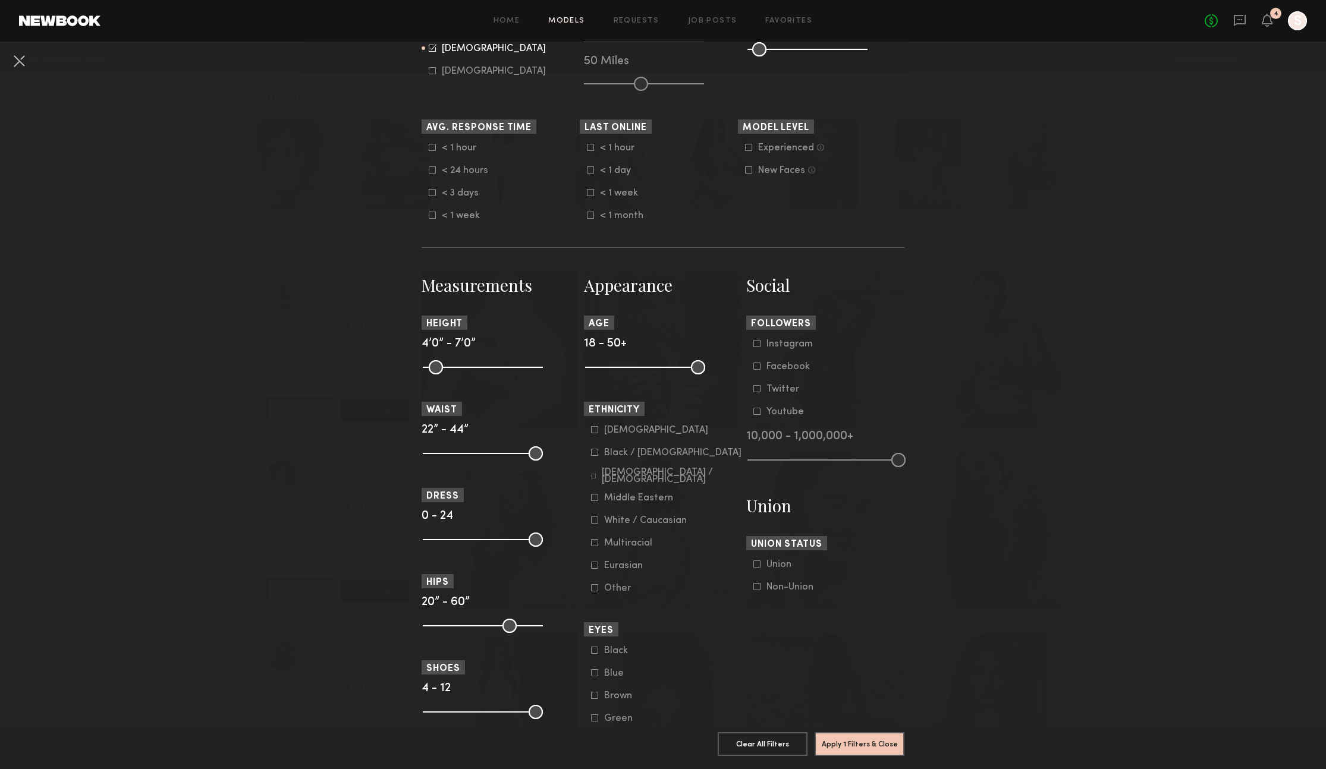
click at [622, 457] on div "Black / [DEMOGRAPHIC_DATA]" at bounding box center [672, 452] width 137 height 7
click at [873, 740] on button "Apply 2 Filters & Close" at bounding box center [859, 744] width 90 height 24
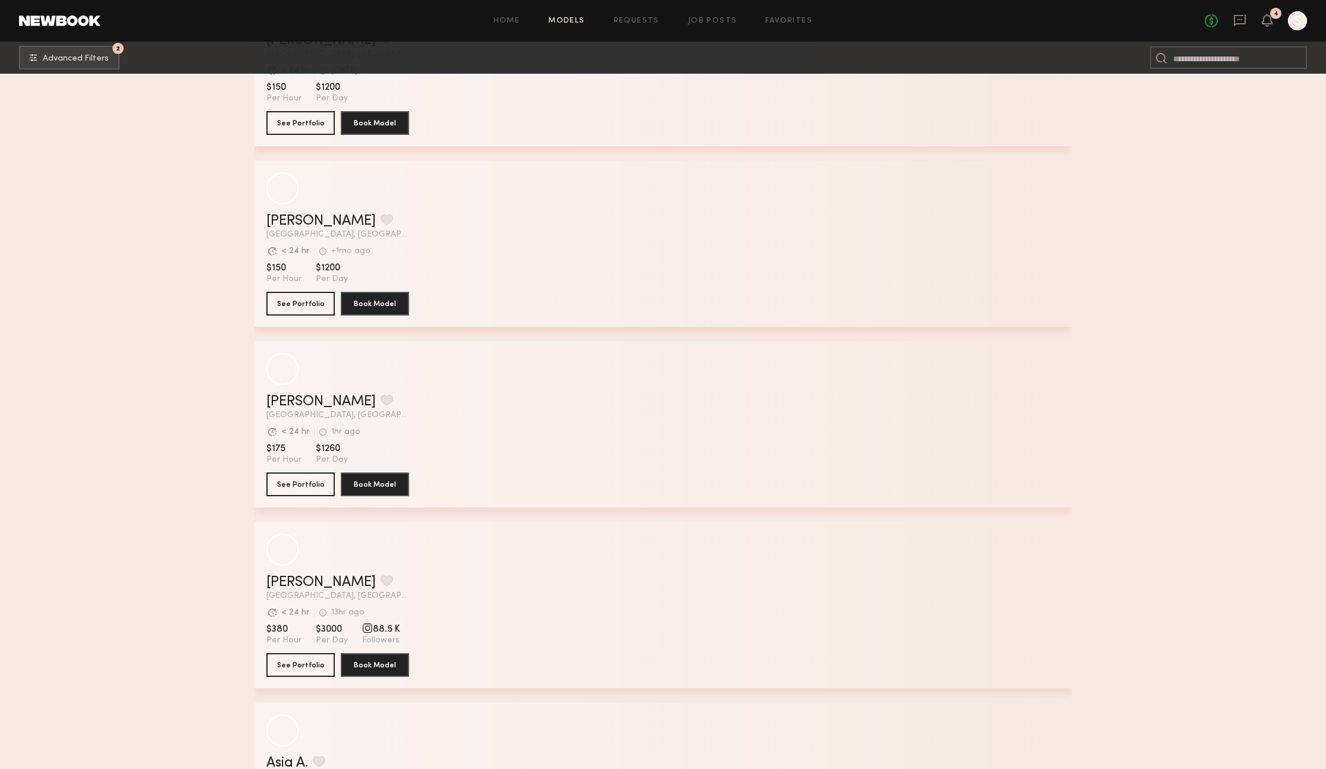
scroll to position [593, 0]
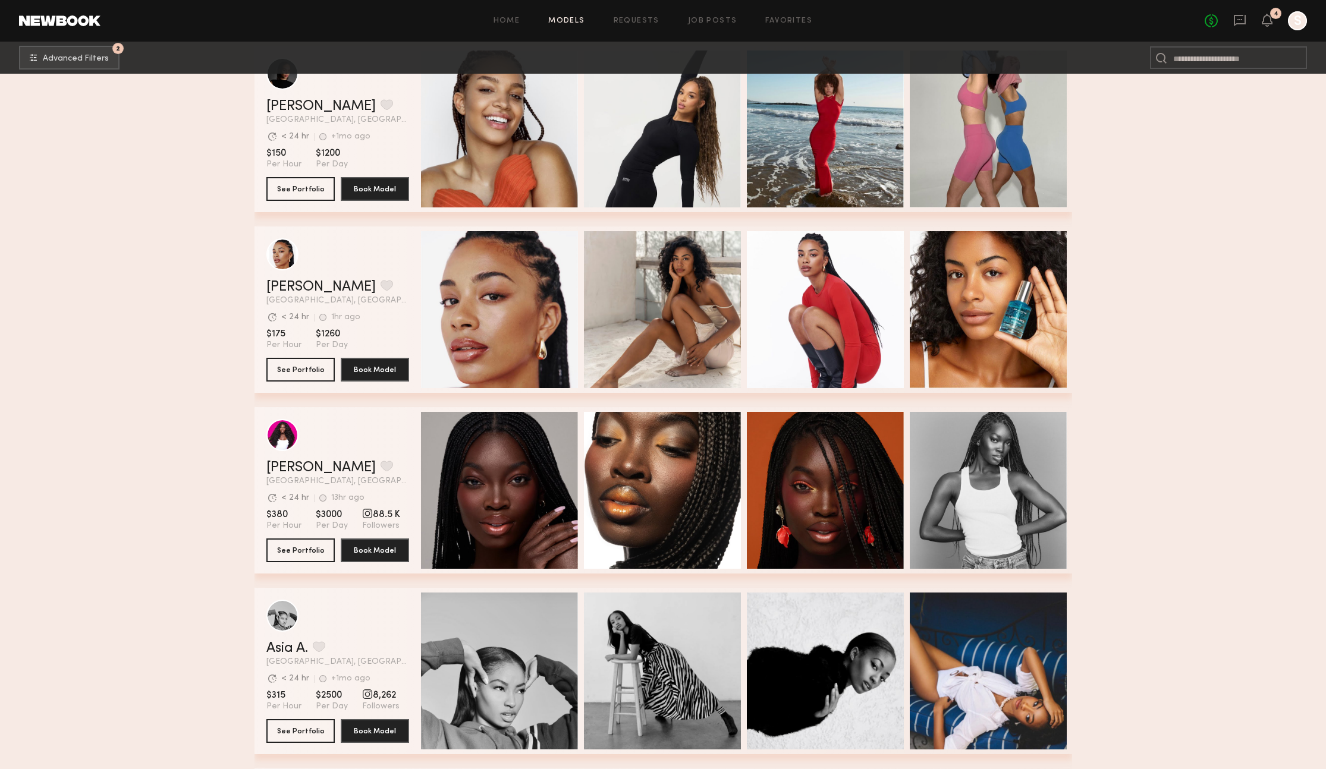
click at [515, 486] on div "Quick Preview" at bounding box center [499, 490] width 157 height 157
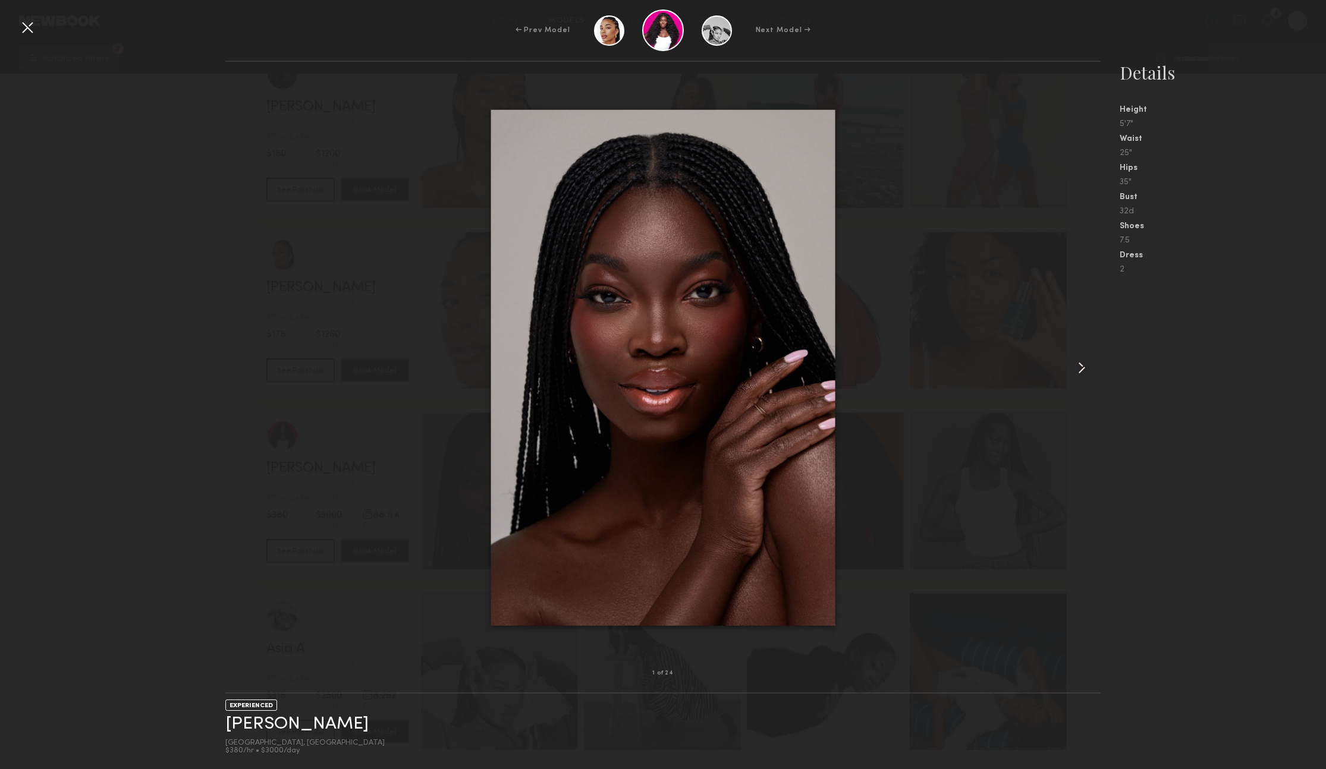
click at [1081, 363] on common-icon at bounding box center [1081, 367] width 19 height 19
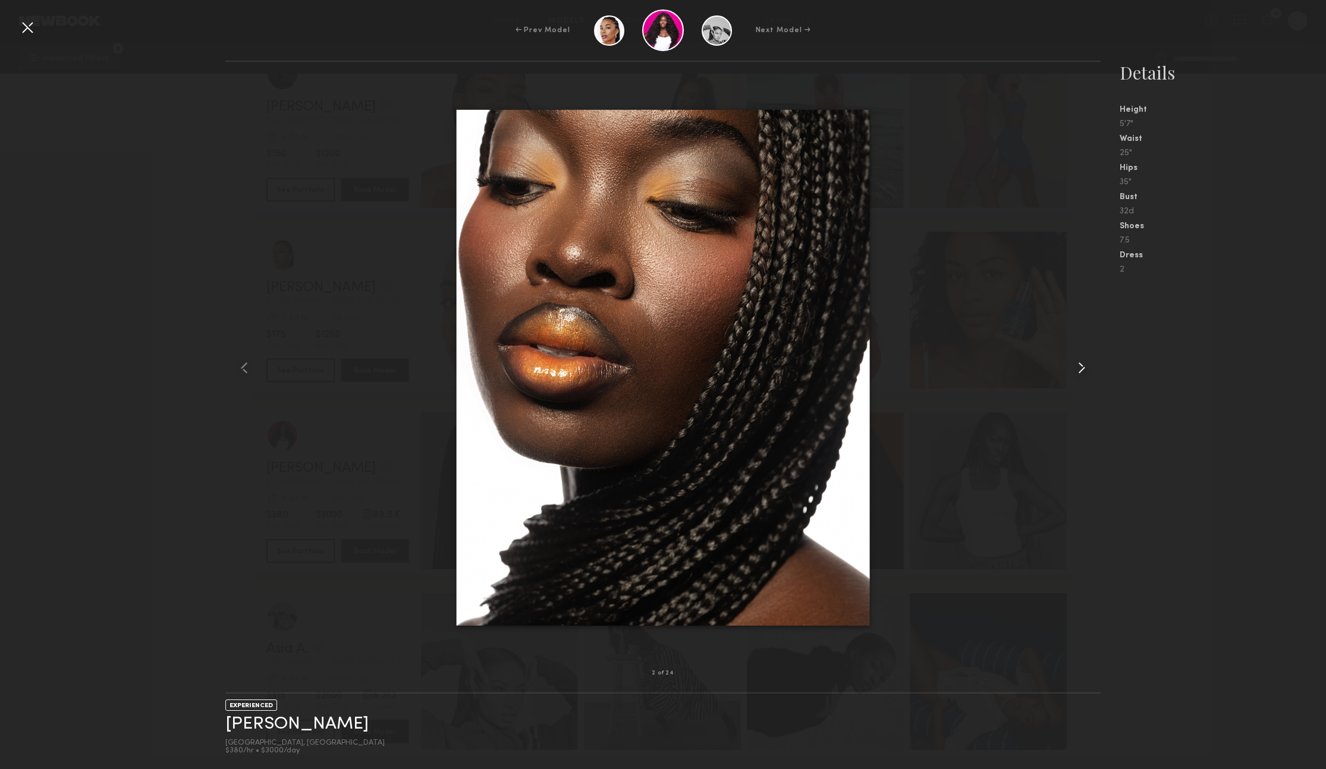
click at [1081, 363] on common-icon at bounding box center [1081, 367] width 19 height 19
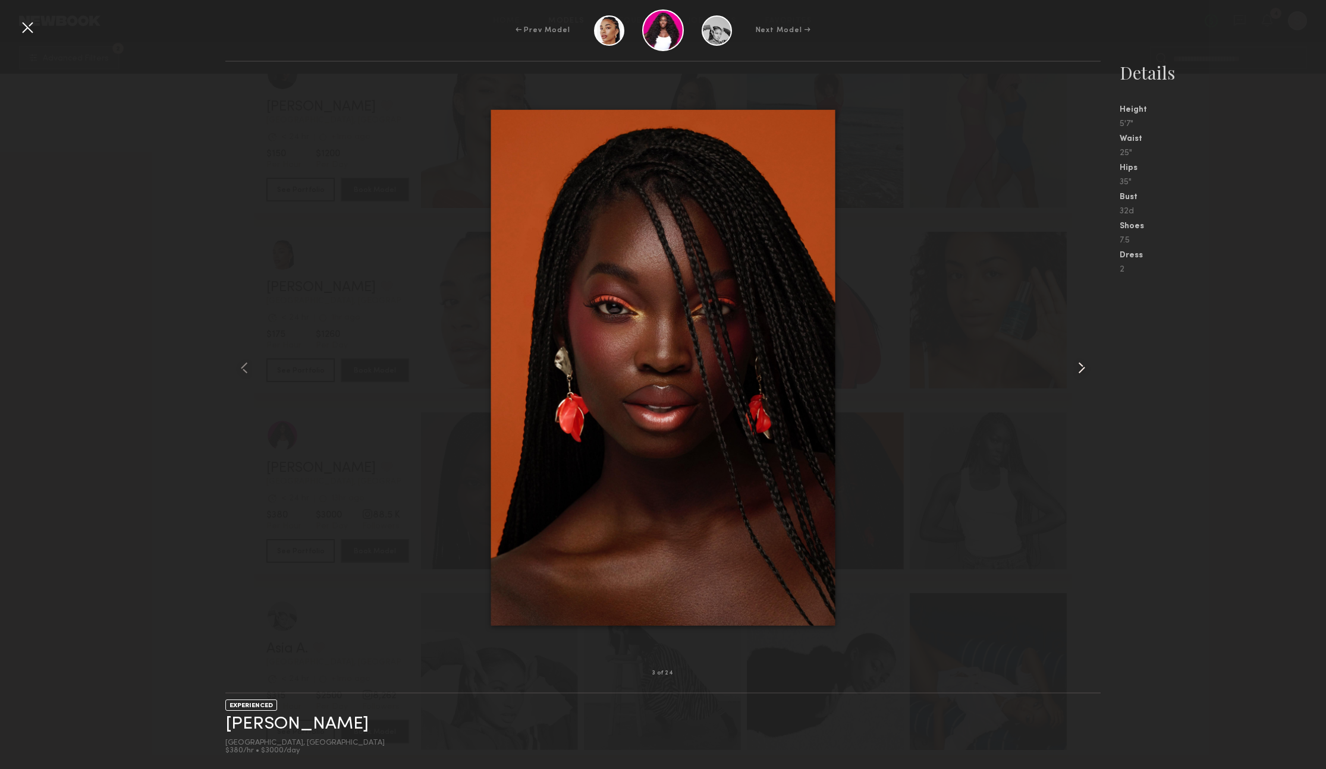
click at [1081, 363] on common-icon at bounding box center [1081, 367] width 19 height 19
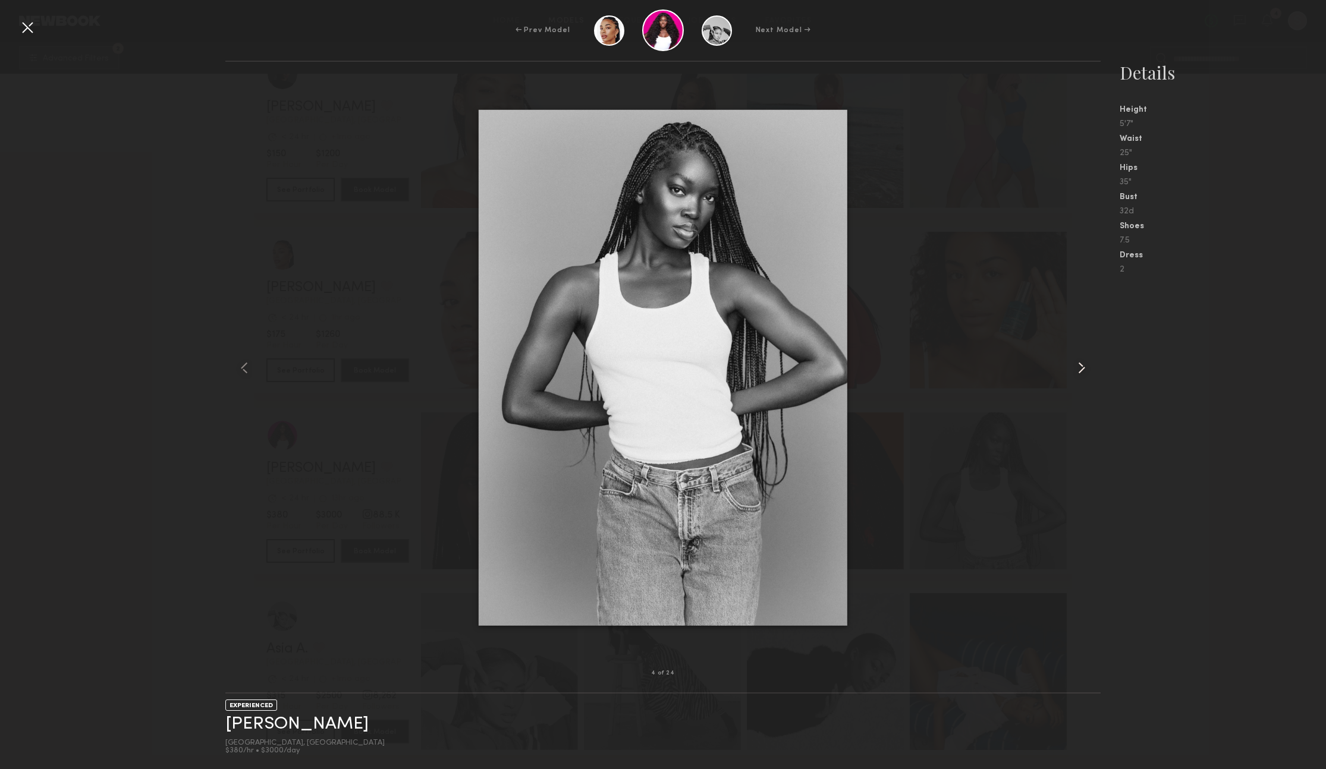
click at [1081, 363] on common-icon at bounding box center [1081, 367] width 19 height 19
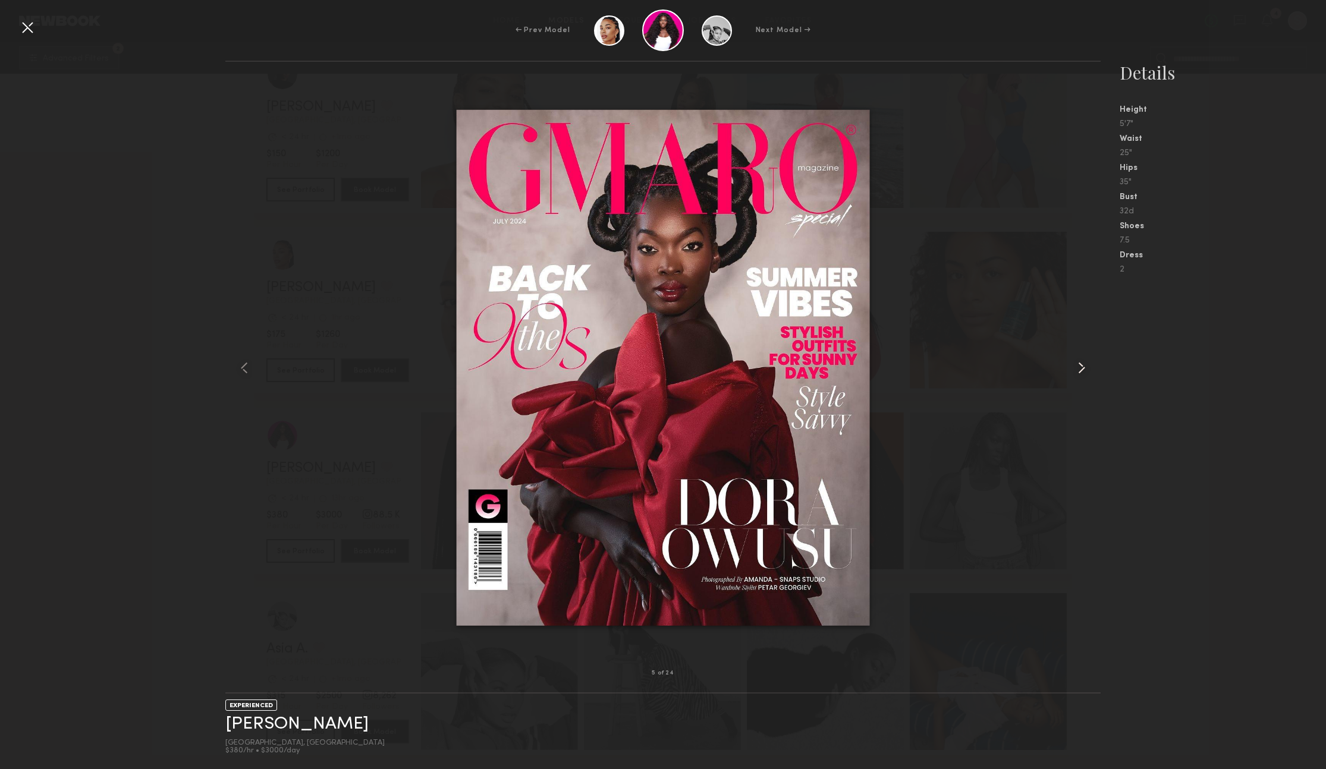
click at [1081, 363] on common-icon at bounding box center [1081, 367] width 19 height 19
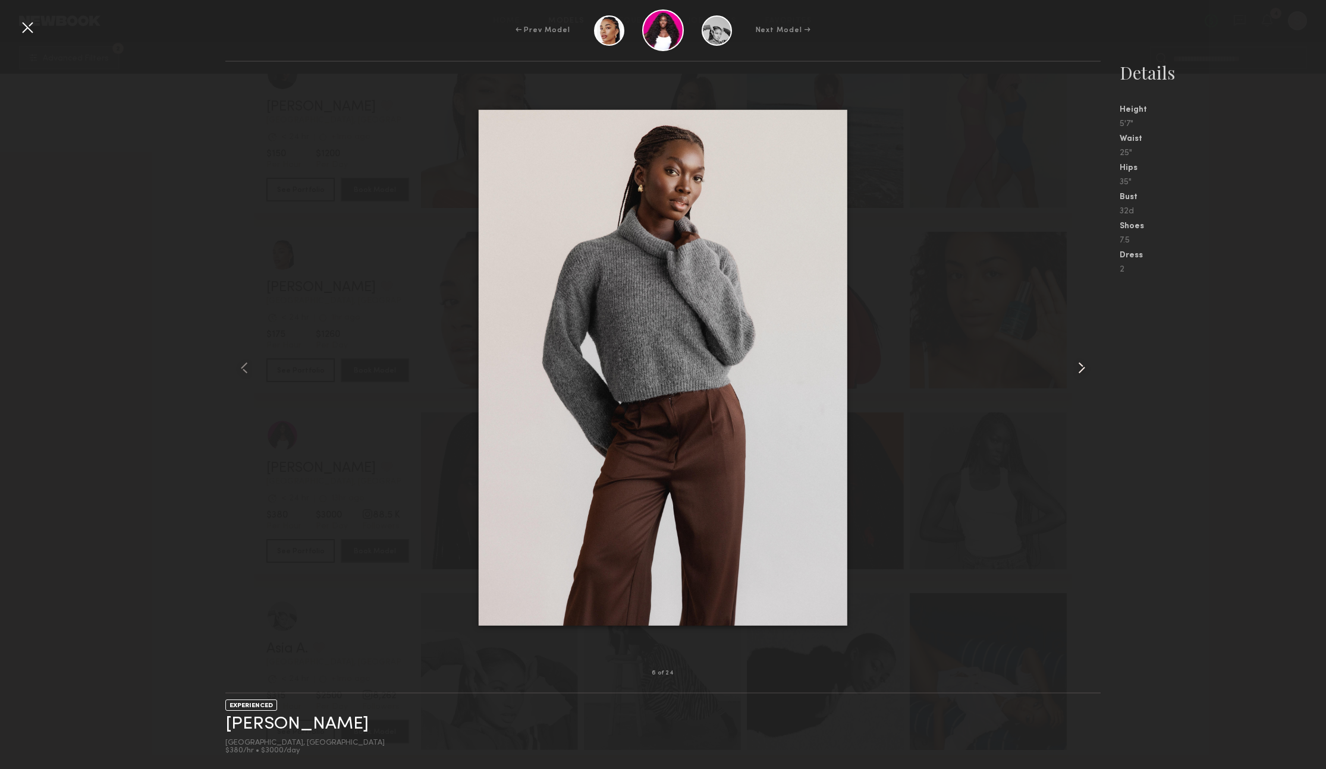
click at [1081, 363] on common-icon at bounding box center [1081, 367] width 19 height 19
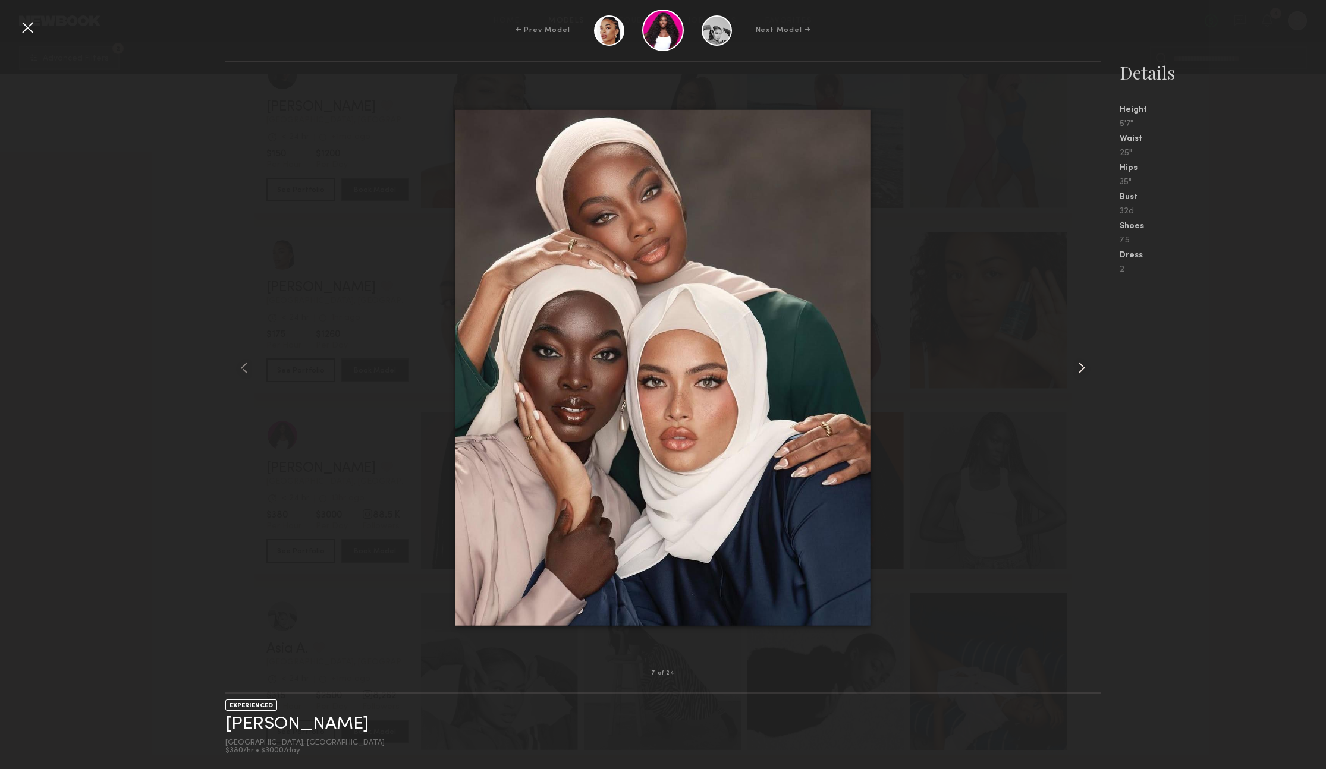
click at [1081, 363] on common-icon at bounding box center [1081, 367] width 19 height 19
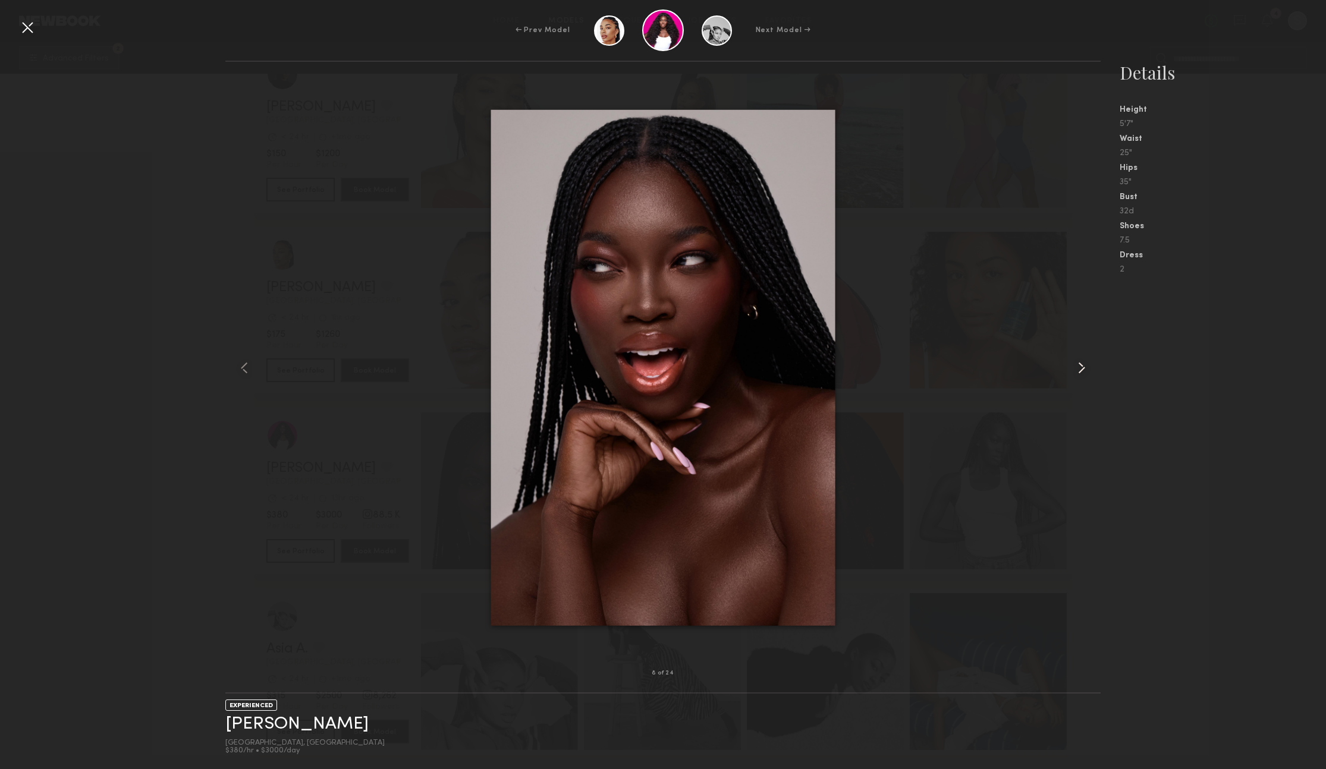
click at [1081, 363] on common-icon at bounding box center [1081, 367] width 19 height 19
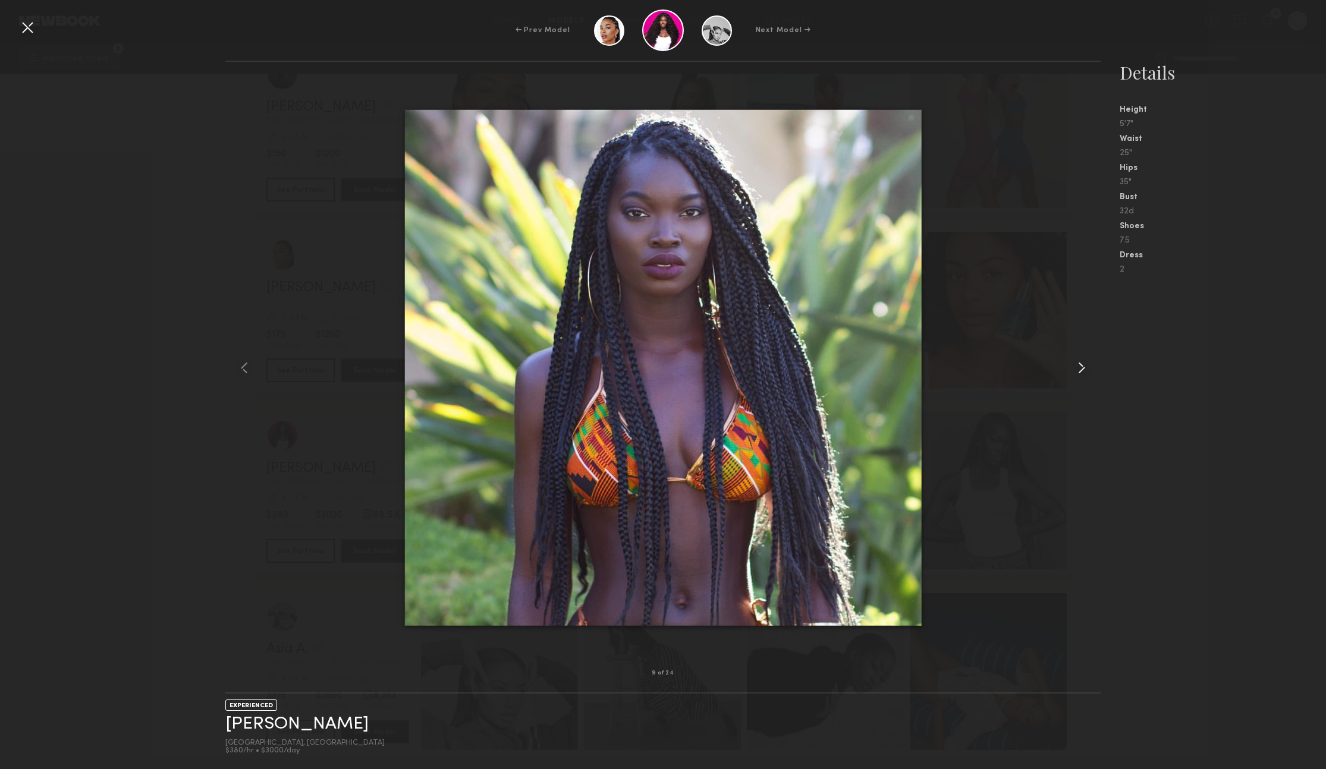
click at [1081, 363] on common-icon at bounding box center [1081, 367] width 19 height 19
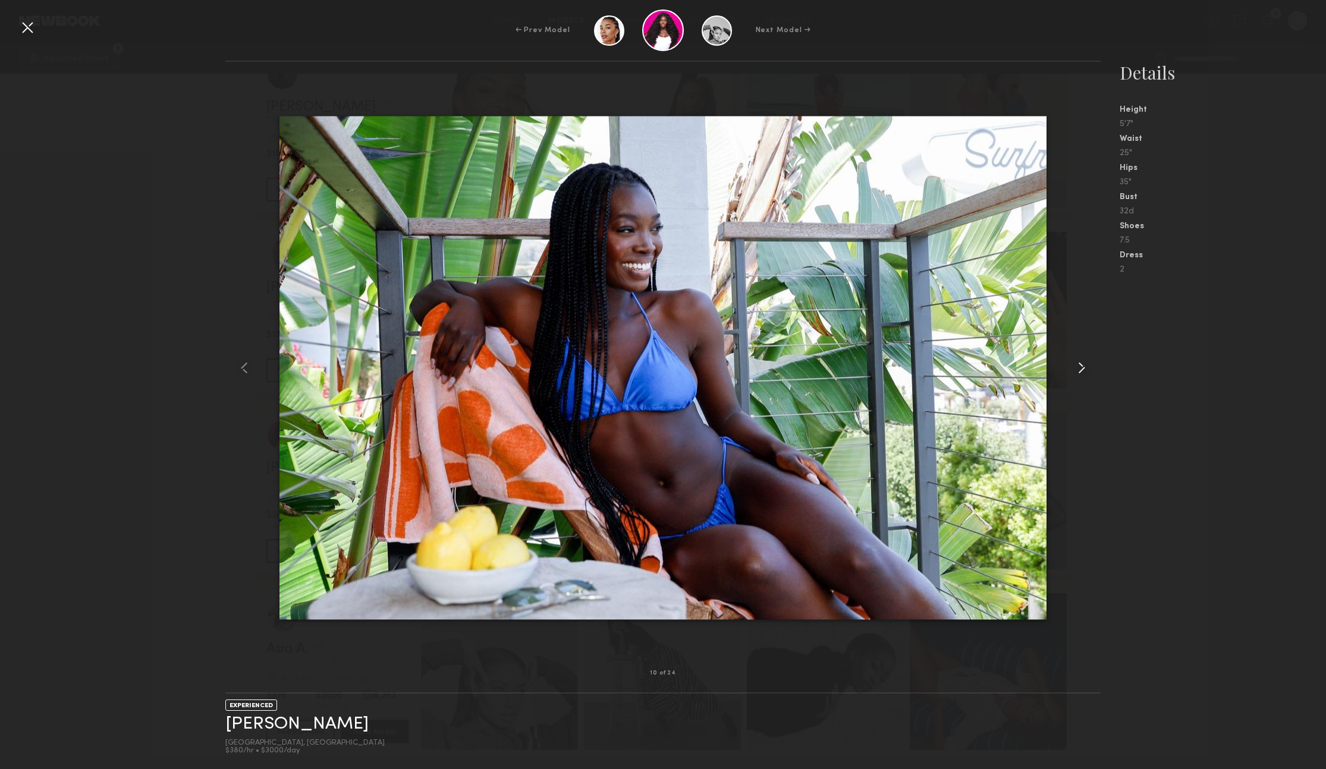
click at [1081, 363] on common-icon at bounding box center [1081, 367] width 19 height 19
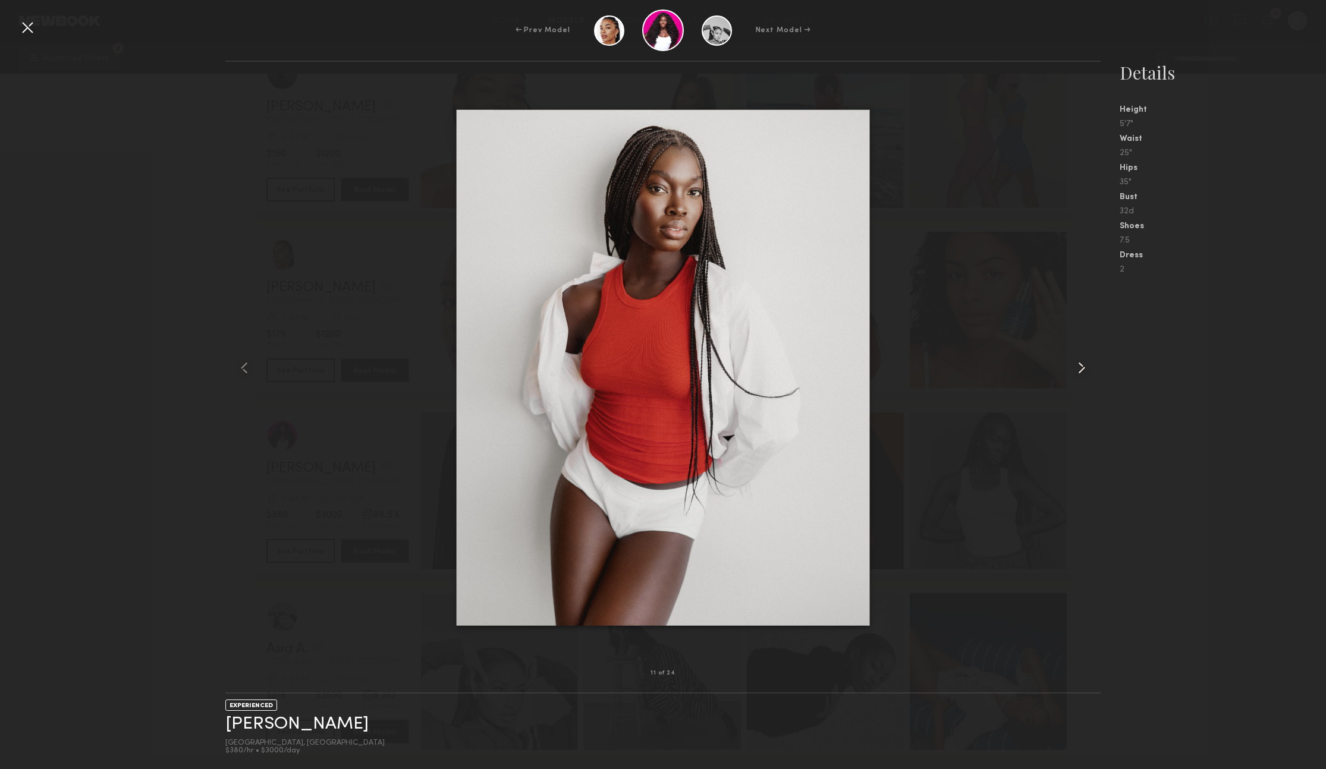
click at [1081, 363] on common-icon at bounding box center [1081, 367] width 19 height 19
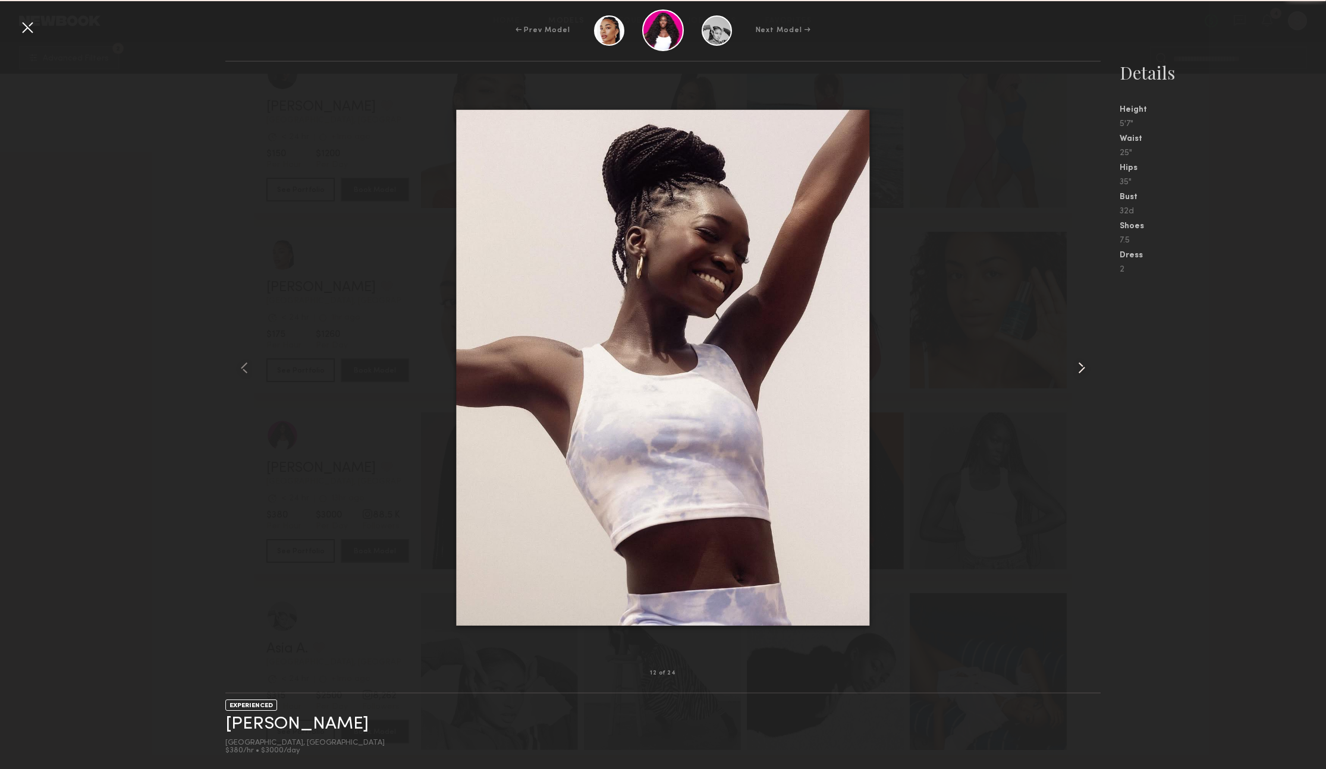
click at [1081, 363] on common-icon at bounding box center [1081, 367] width 19 height 19
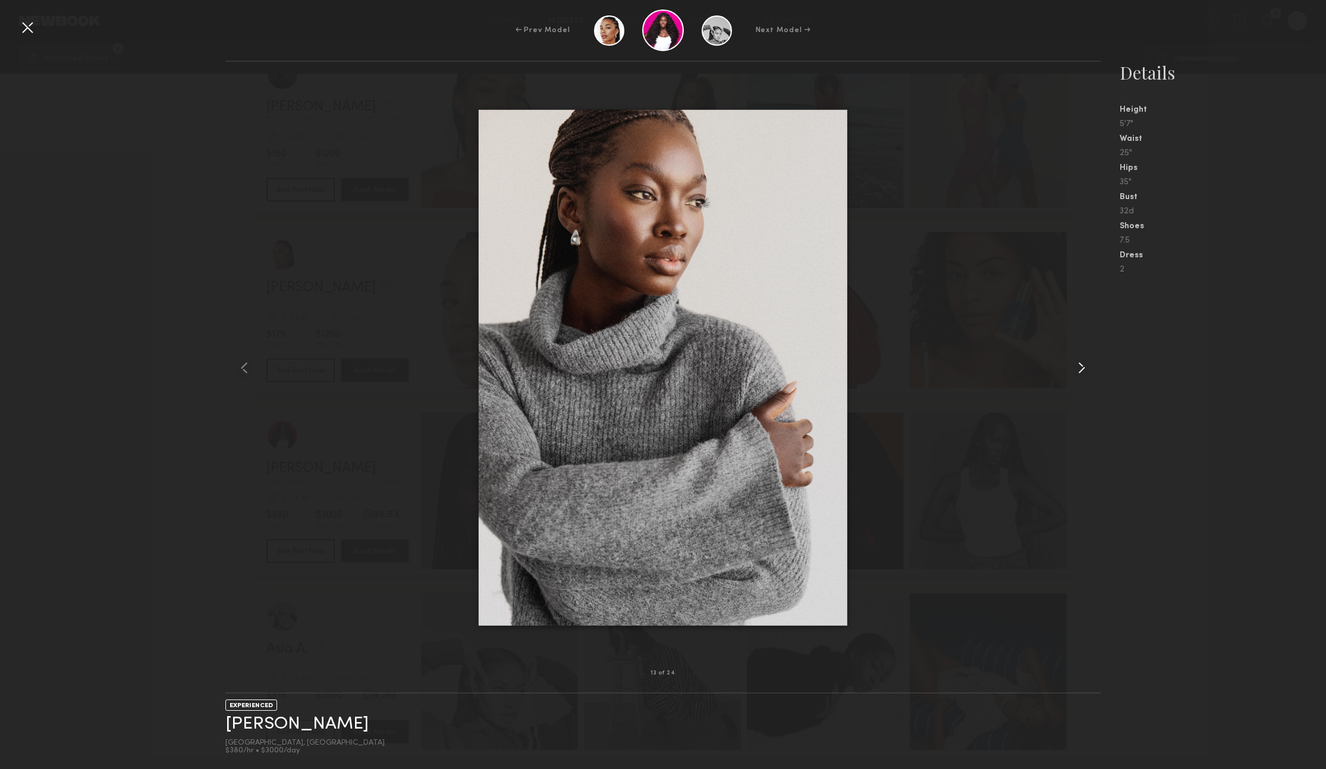
click at [1081, 363] on common-icon at bounding box center [1081, 367] width 19 height 19
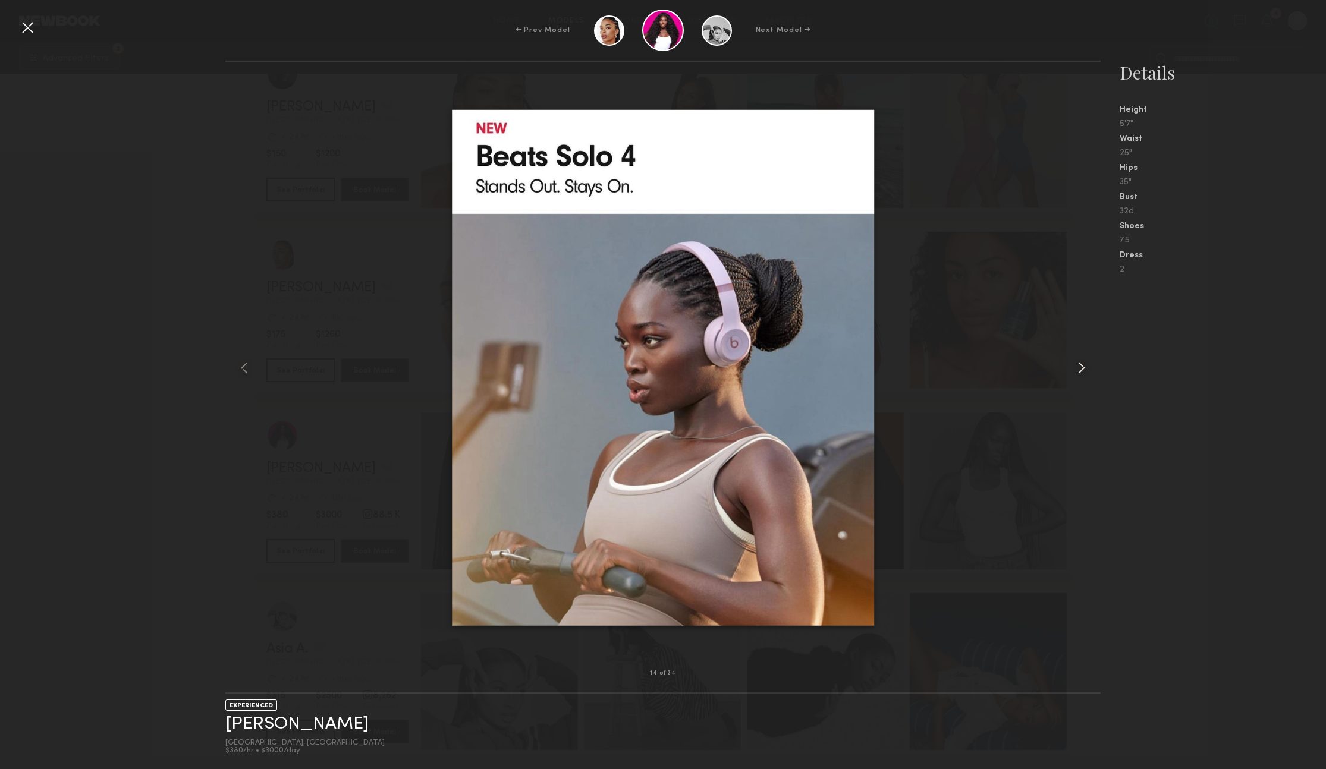
click at [1081, 363] on common-icon at bounding box center [1081, 367] width 19 height 19
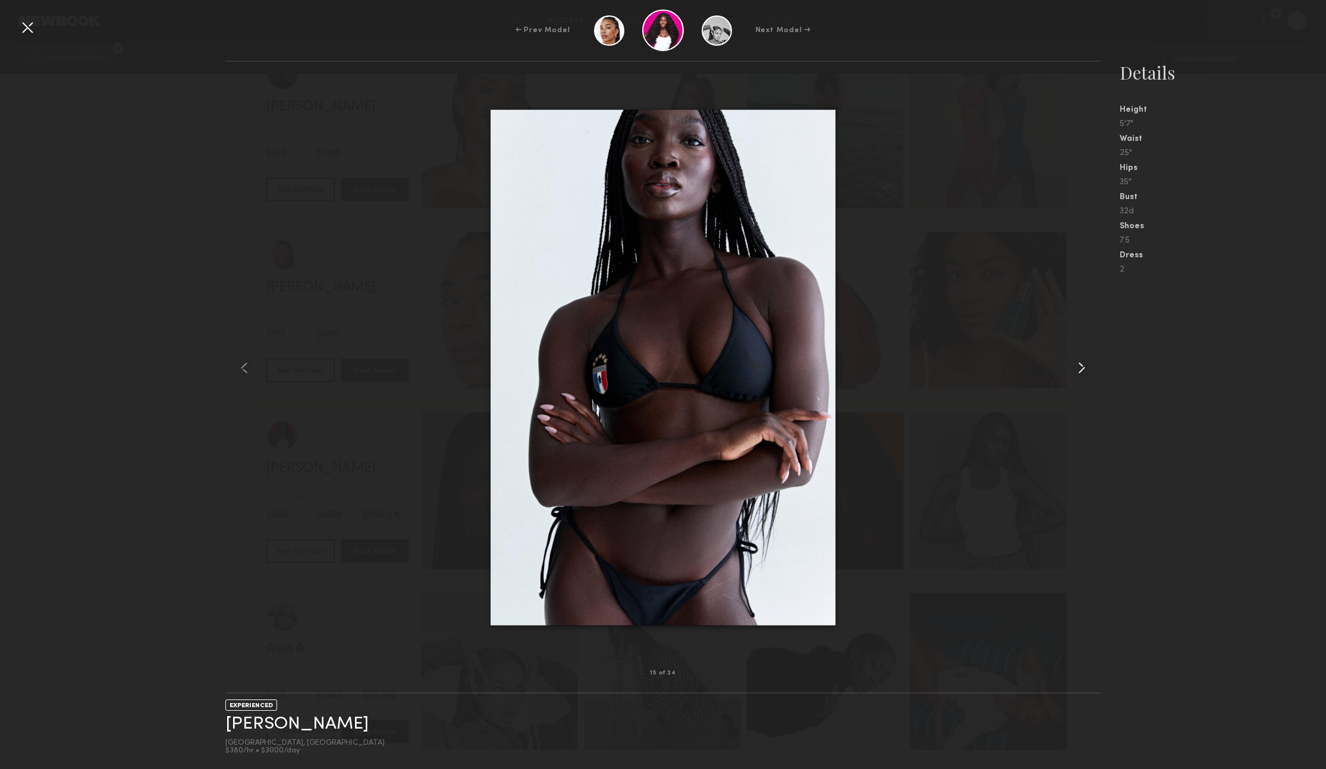
click at [1081, 363] on common-icon at bounding box center [1081, 367] width 19 height 19
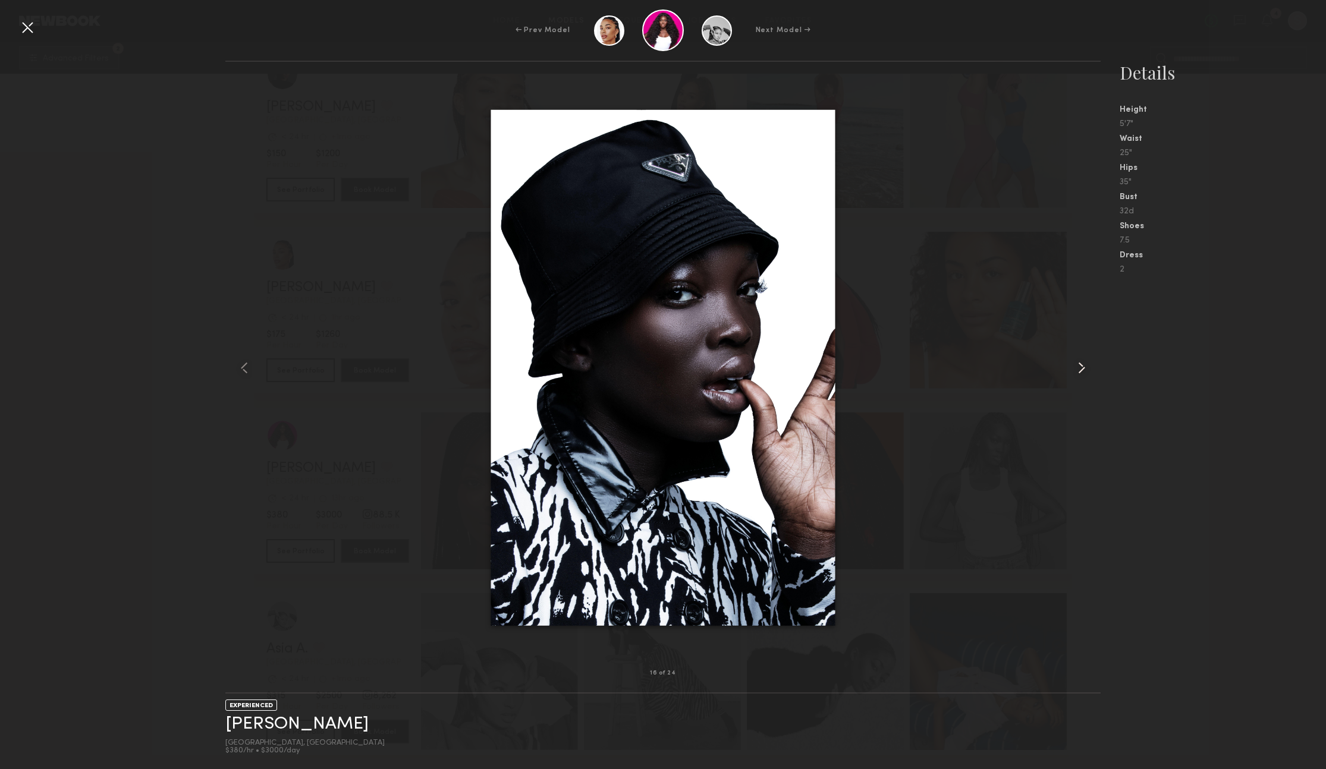
click at [1081, 363] on common-icon at bounding box center [1081, 367] width 19 height 19
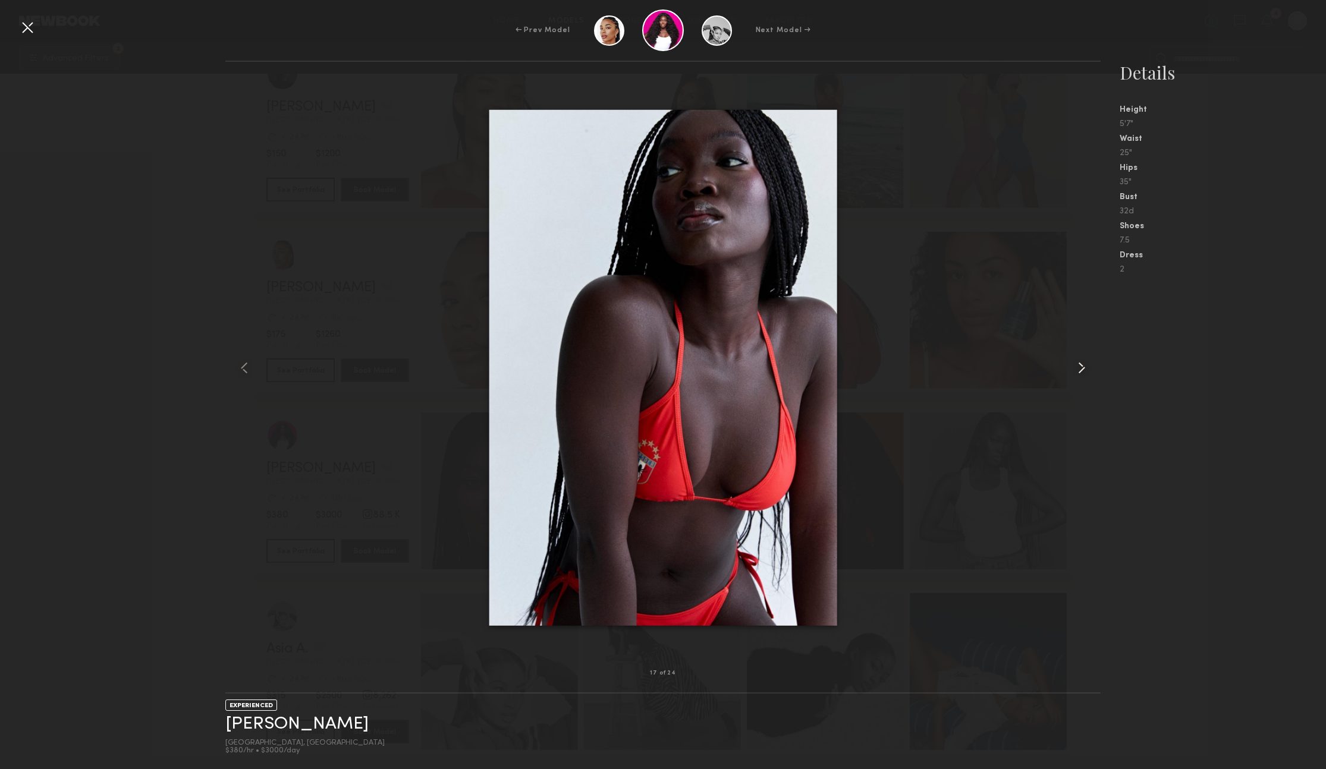
click at [1081, 363] on common-icon at bounding box center [1081, 367] width 19 height 19
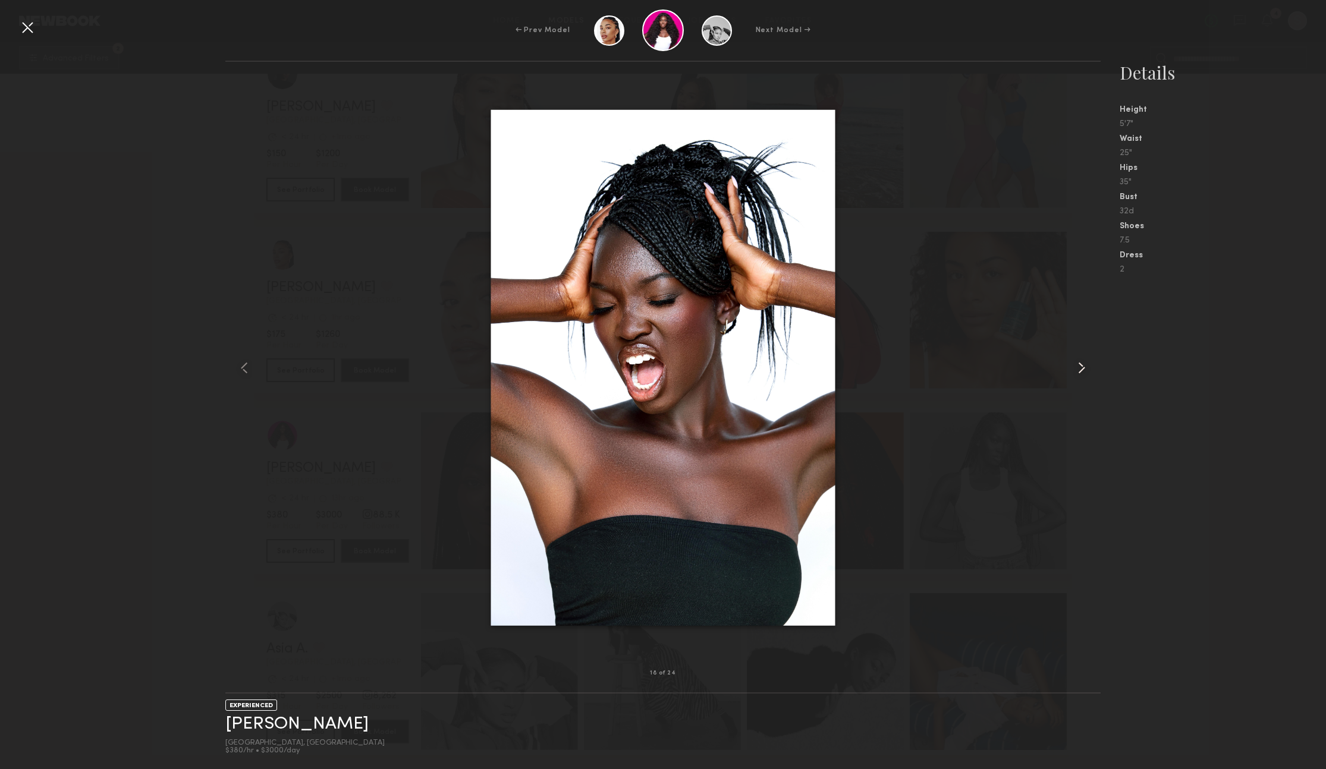
click at [1081, 363] on common-icon at bounding box center [1081, 367] width 19 height 19
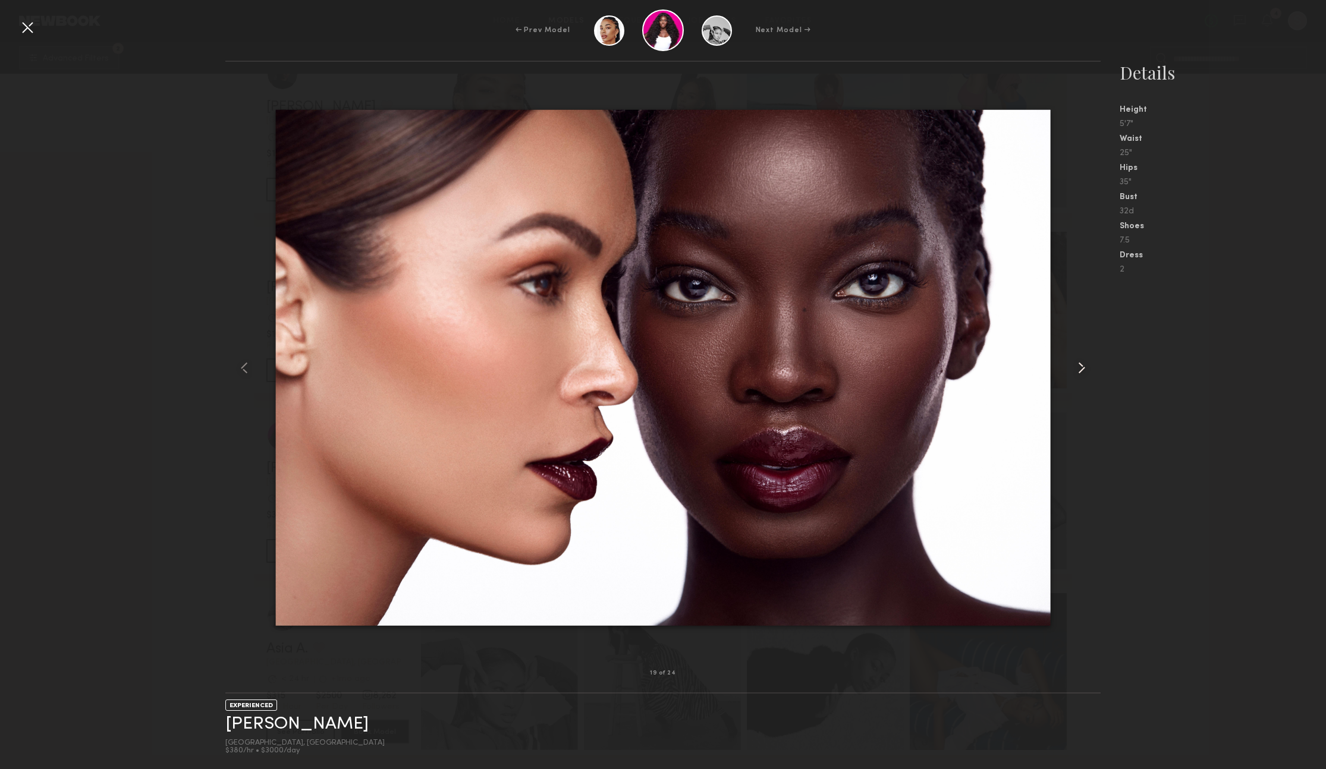
click at [1081, 363] on common-icon at bounding box center [1081, 367] width 19 height 19
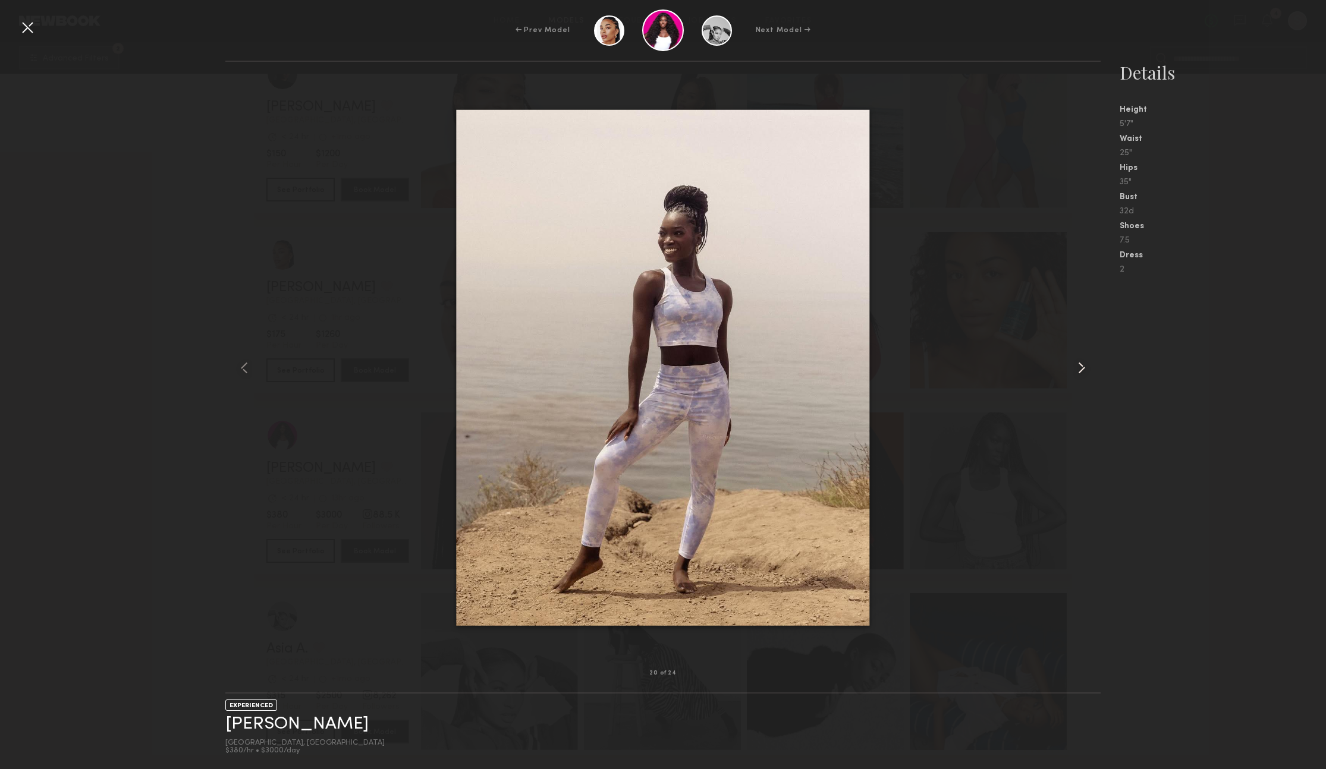
click at [1081, 363] on common-icon at bounding box center [1081, 367] width 19 height 19
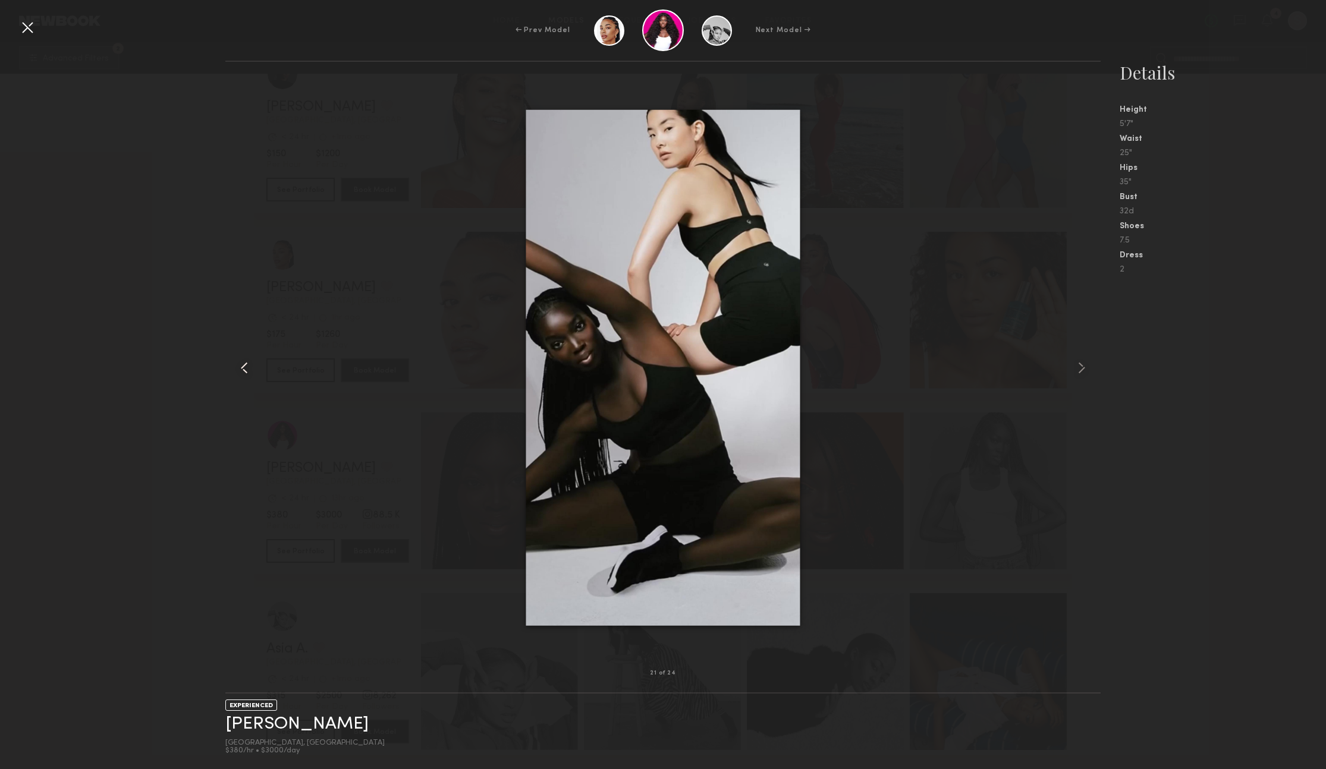
click at [253, 368] on common-icon at bounding box center [244, 367] width 19 height 19
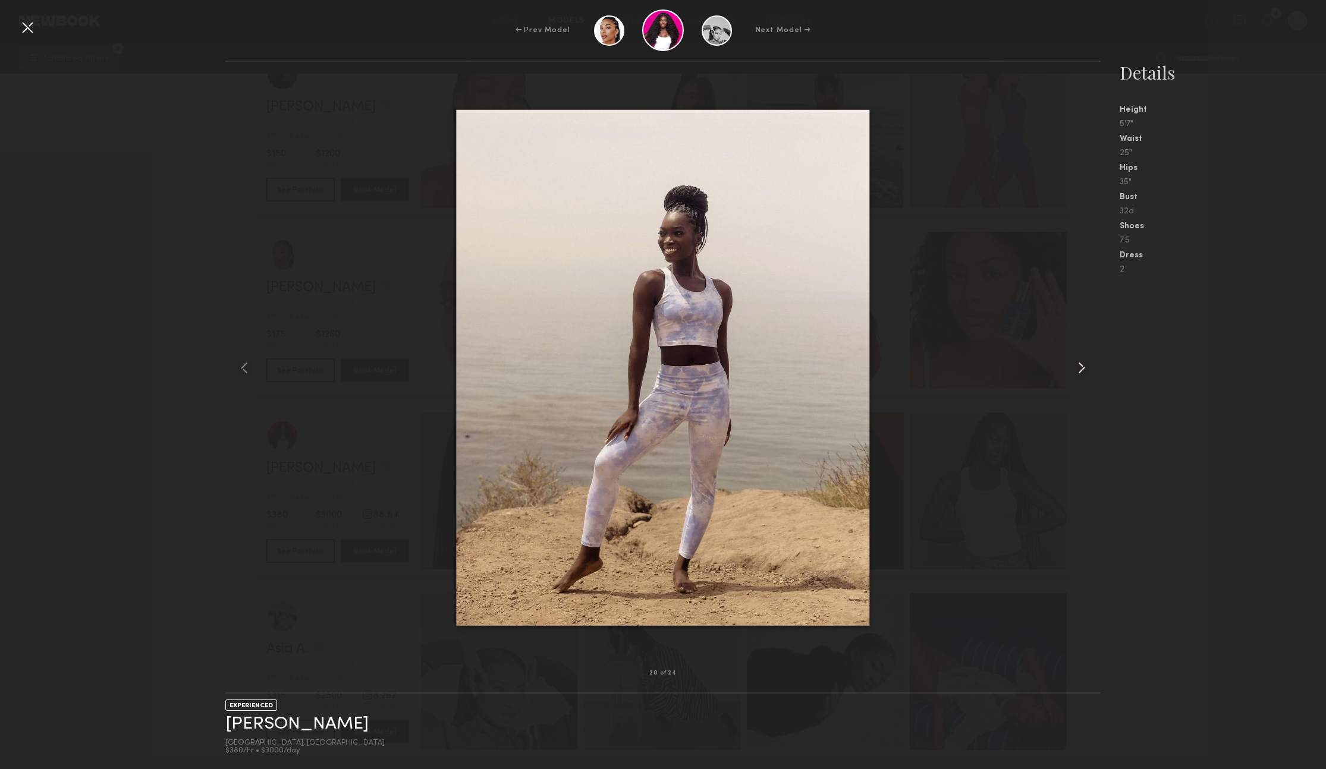
click at [1084, 359] on common-icon at bounding box center [1081, 367] width 19 height 19
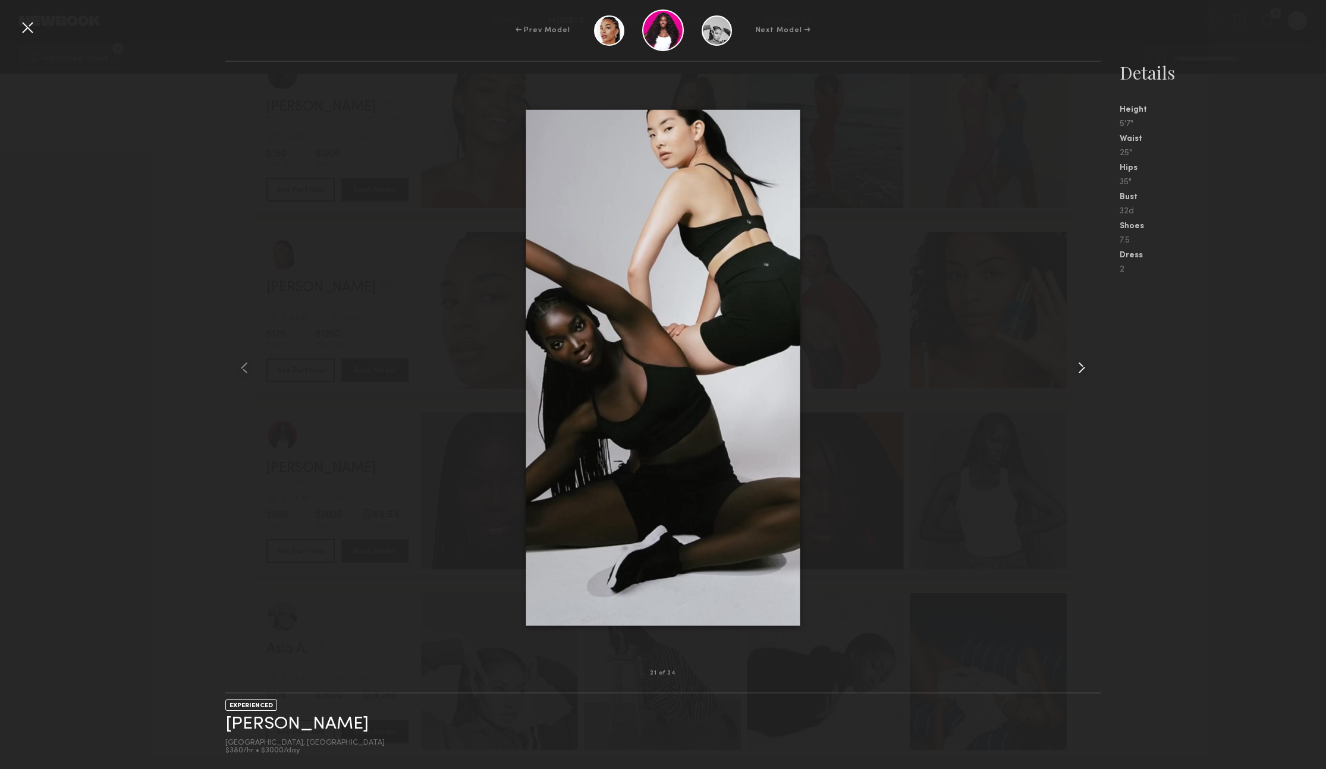
click at [1084, 359] on common-icon at bounding box center [1081, 367] width 19 height 19
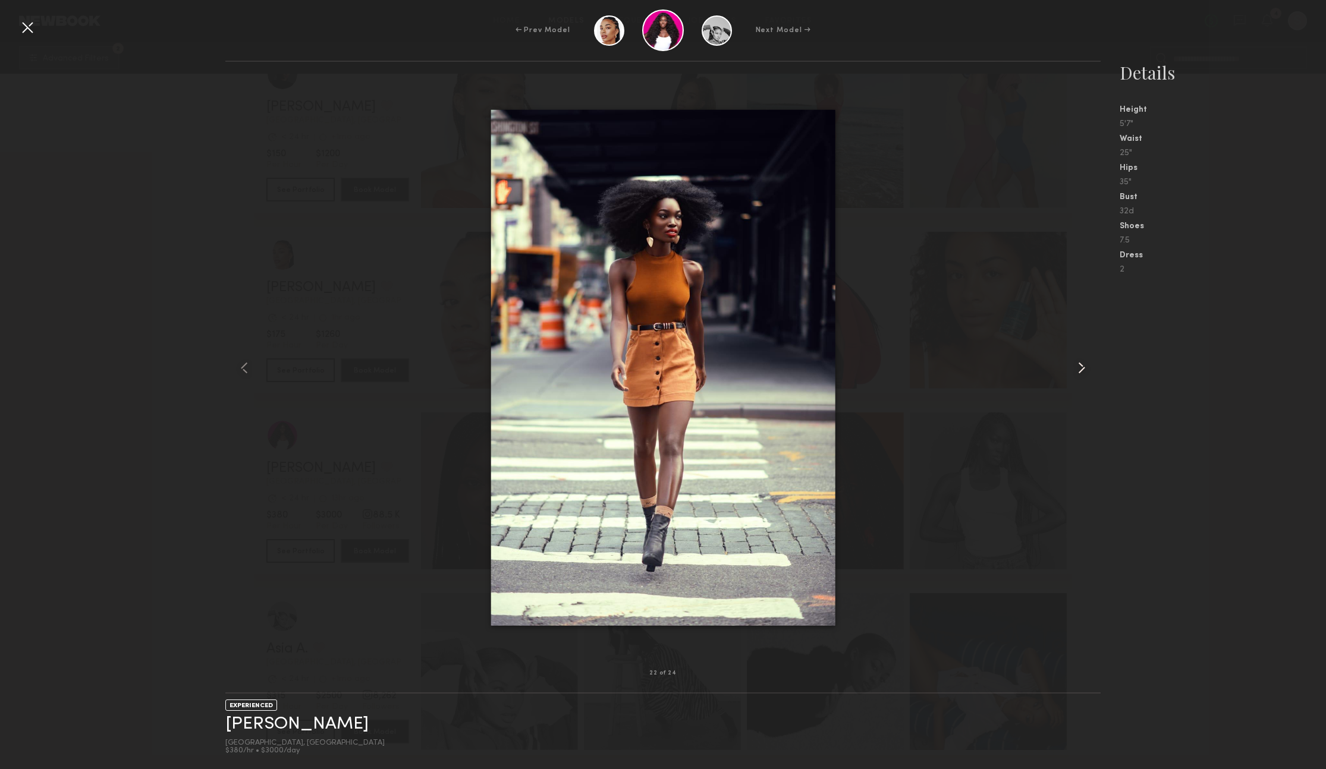
click at [1084, 359] on common-icon at bounding box center [1081, 367] width 19 height 19
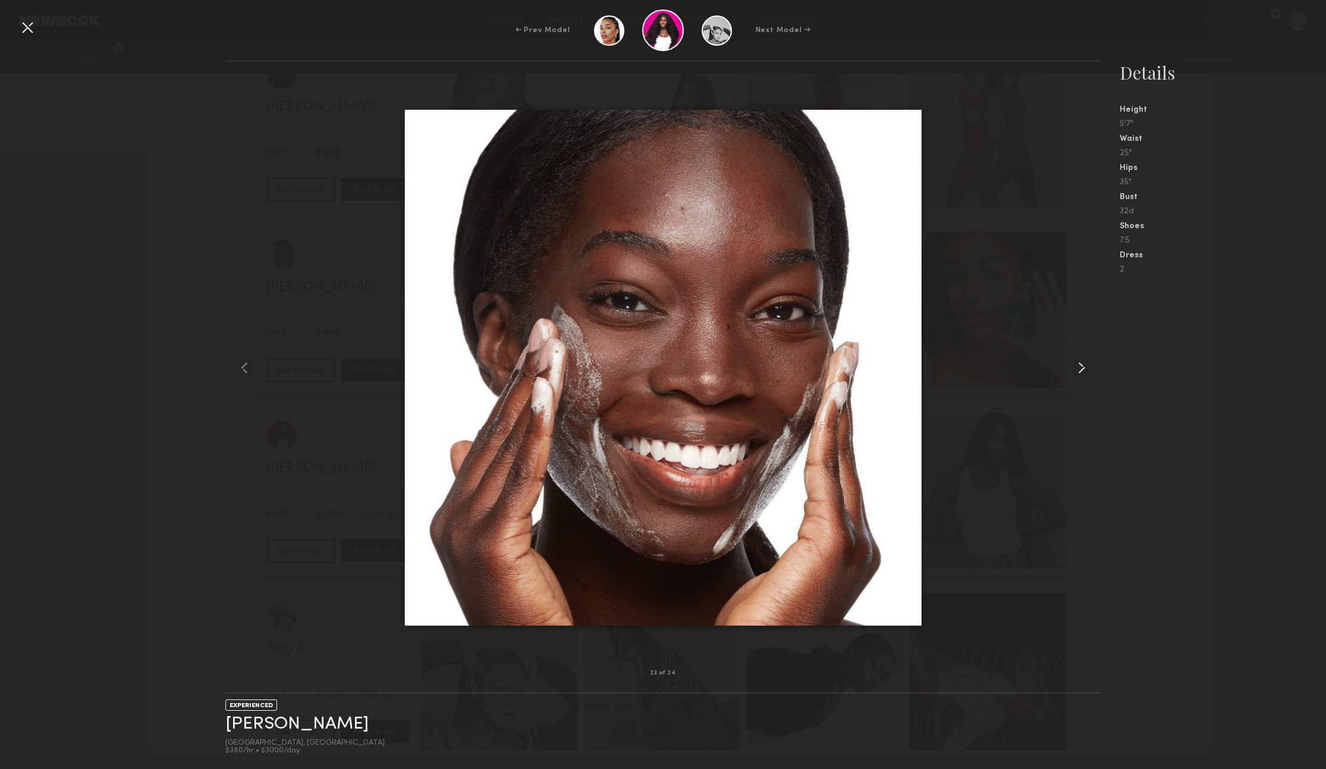
click at [1084, 359] on common-icon at bounding box center [1081, 367] width 19 height 19
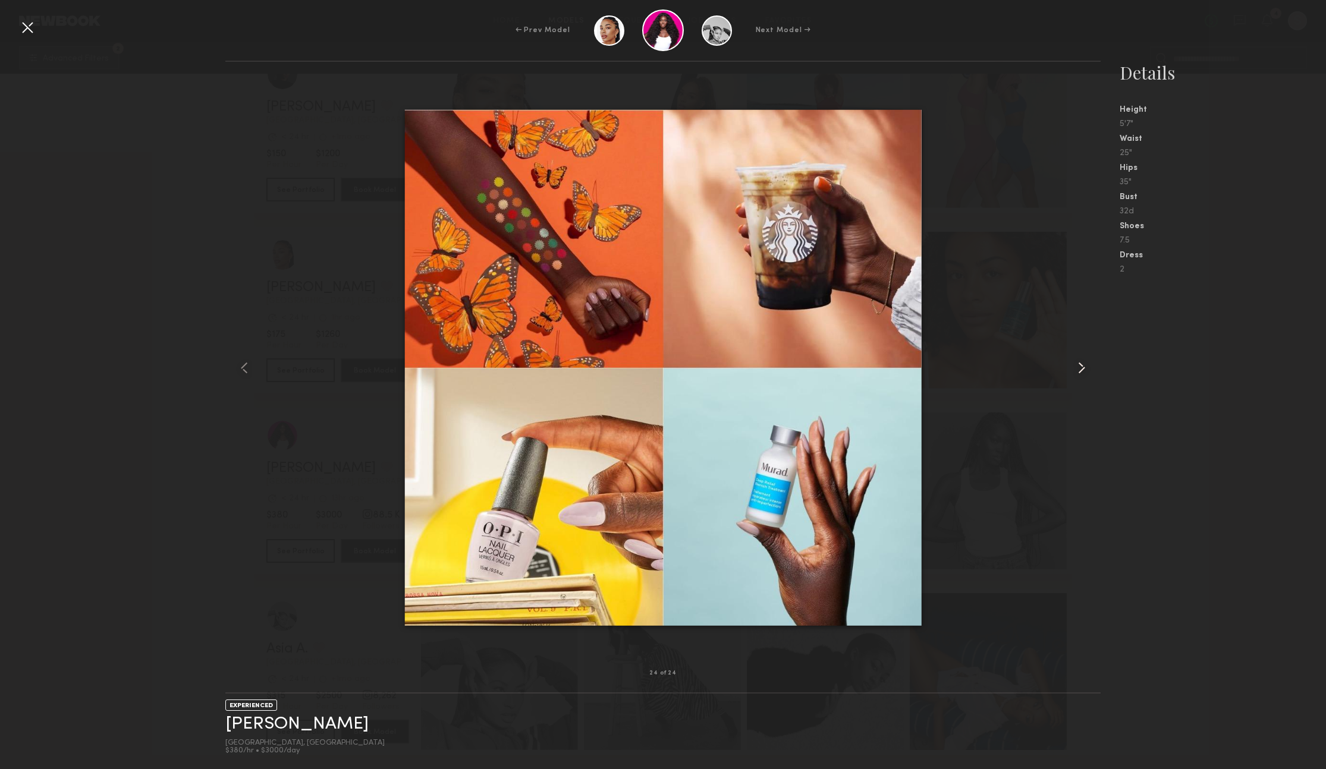
click at [1084, 359] on common-icon at bounding box center [1081, 367] width 19 height 19
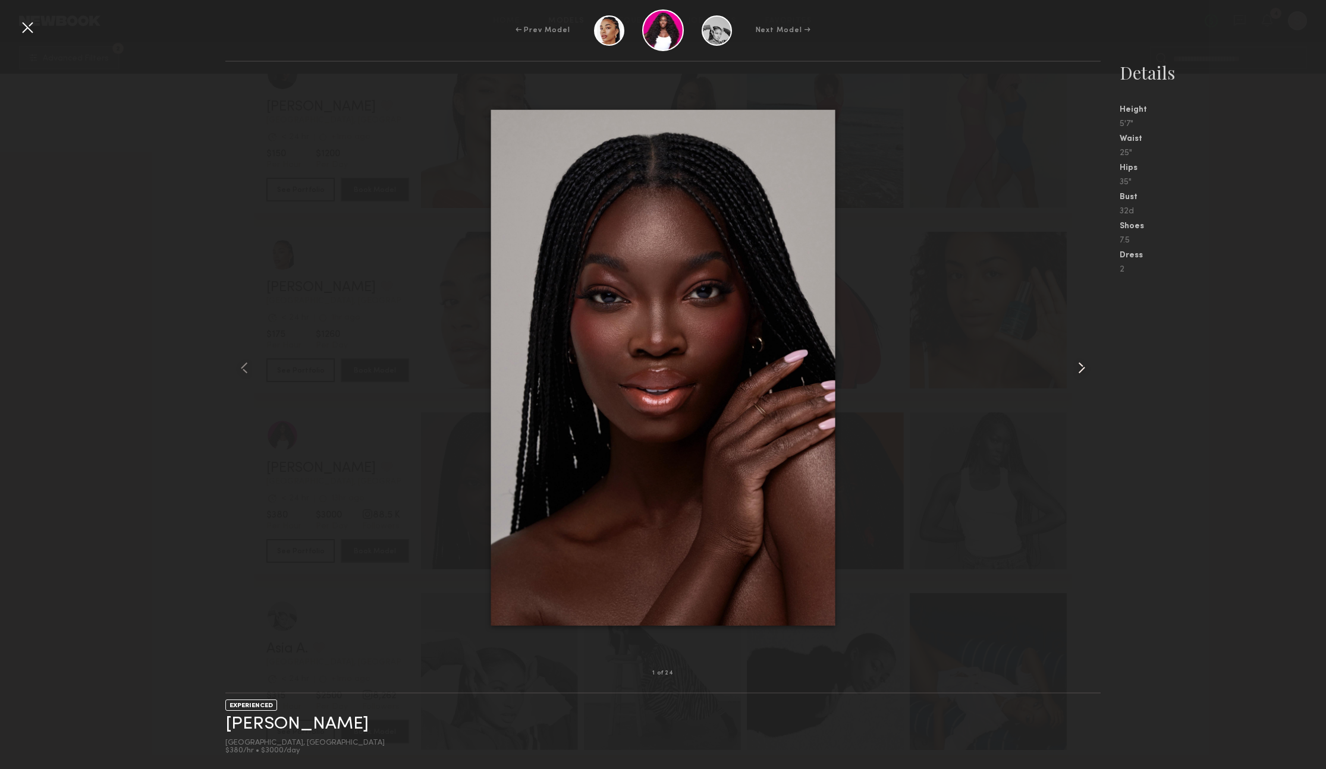
click at [1084, 360] on common-icon at bounding box center [1081, 367] width 19 height 19
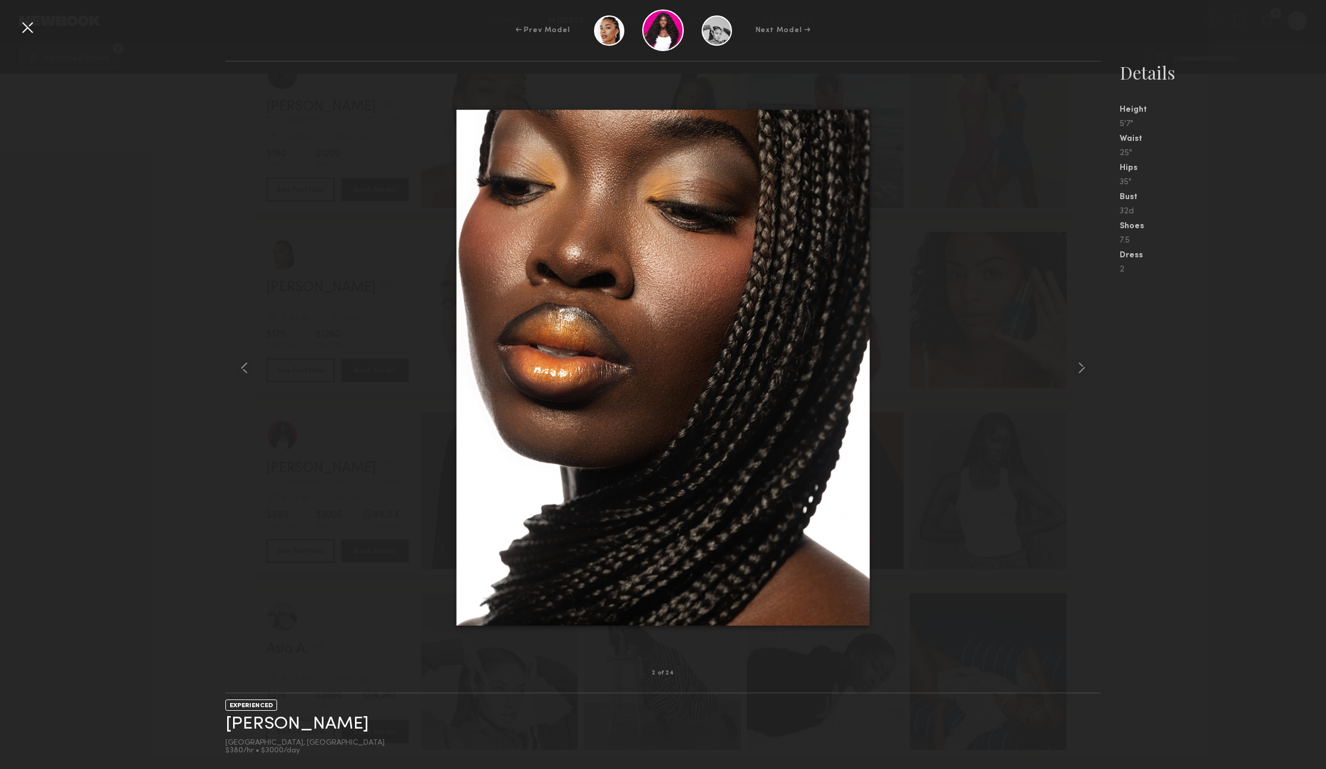
click at [27, 24] on div at bounding box center [27, 27] width 19 height 19
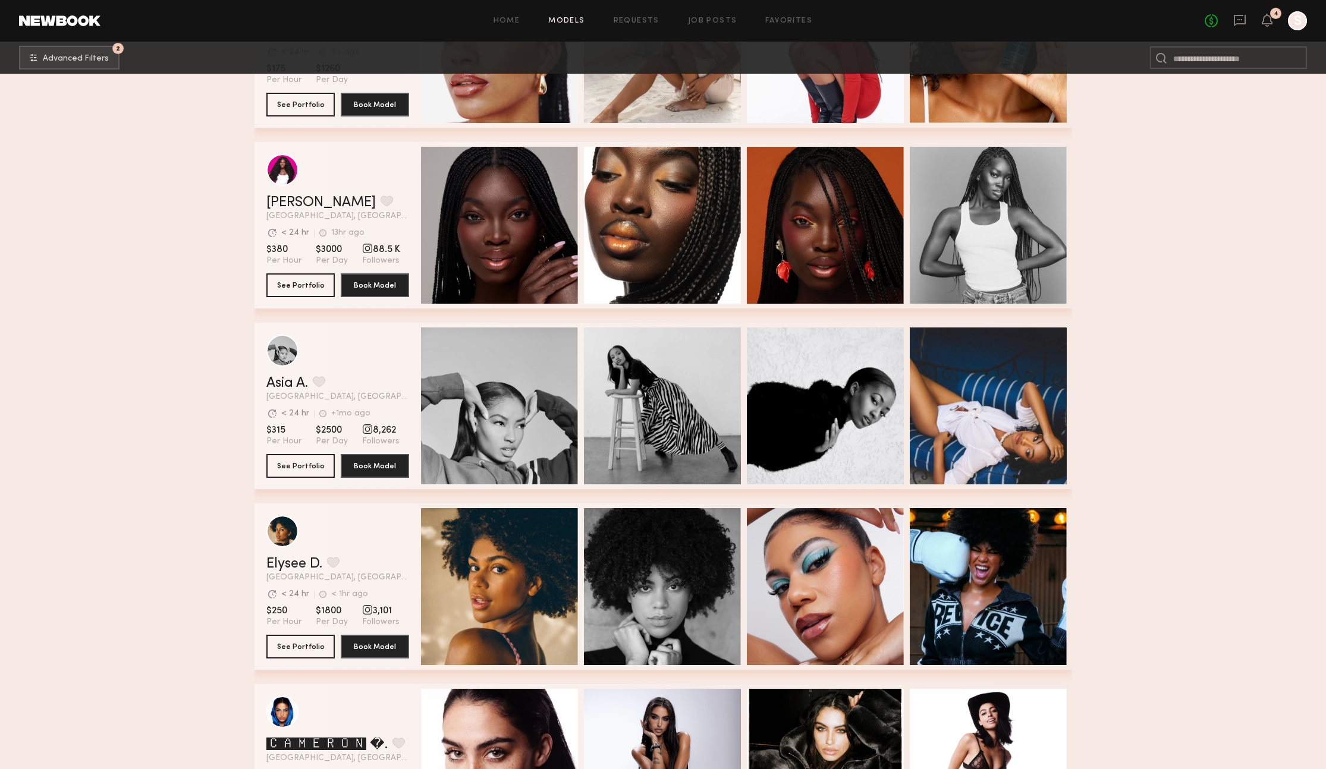
scroll to position [864, 0]
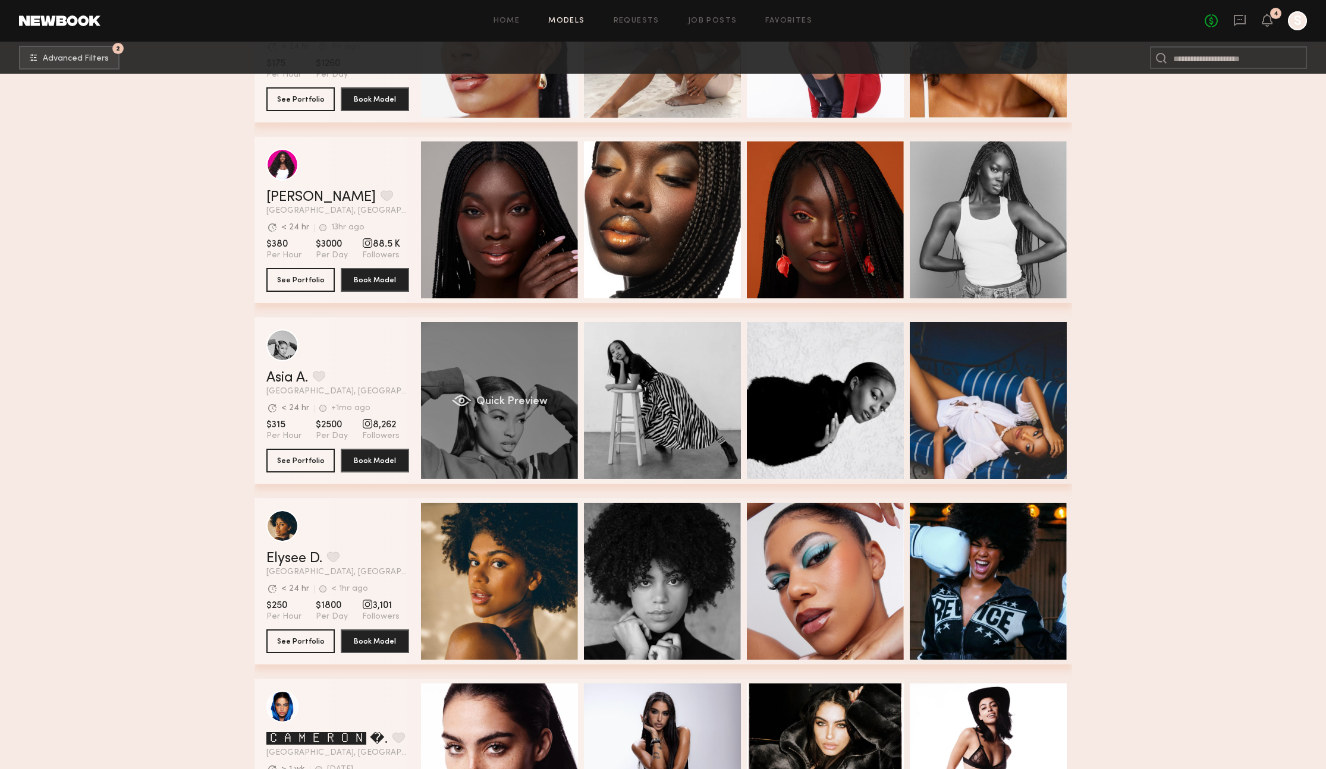
click at [496, 404] on span "Quick Preview" at bounding box center [511, 402] width 71 height 11
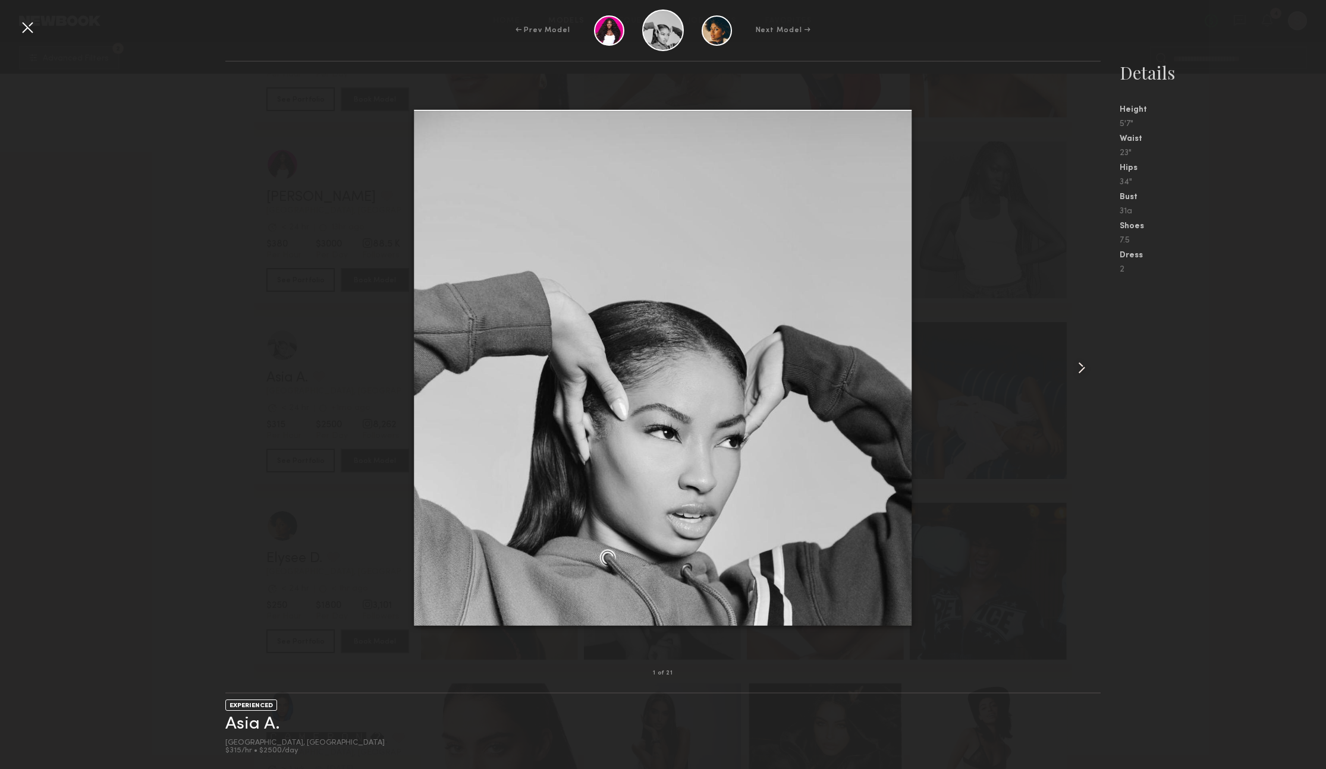
click at [1080, 365] on common-icon at bounding box center [1081, 367] width 19 height 19
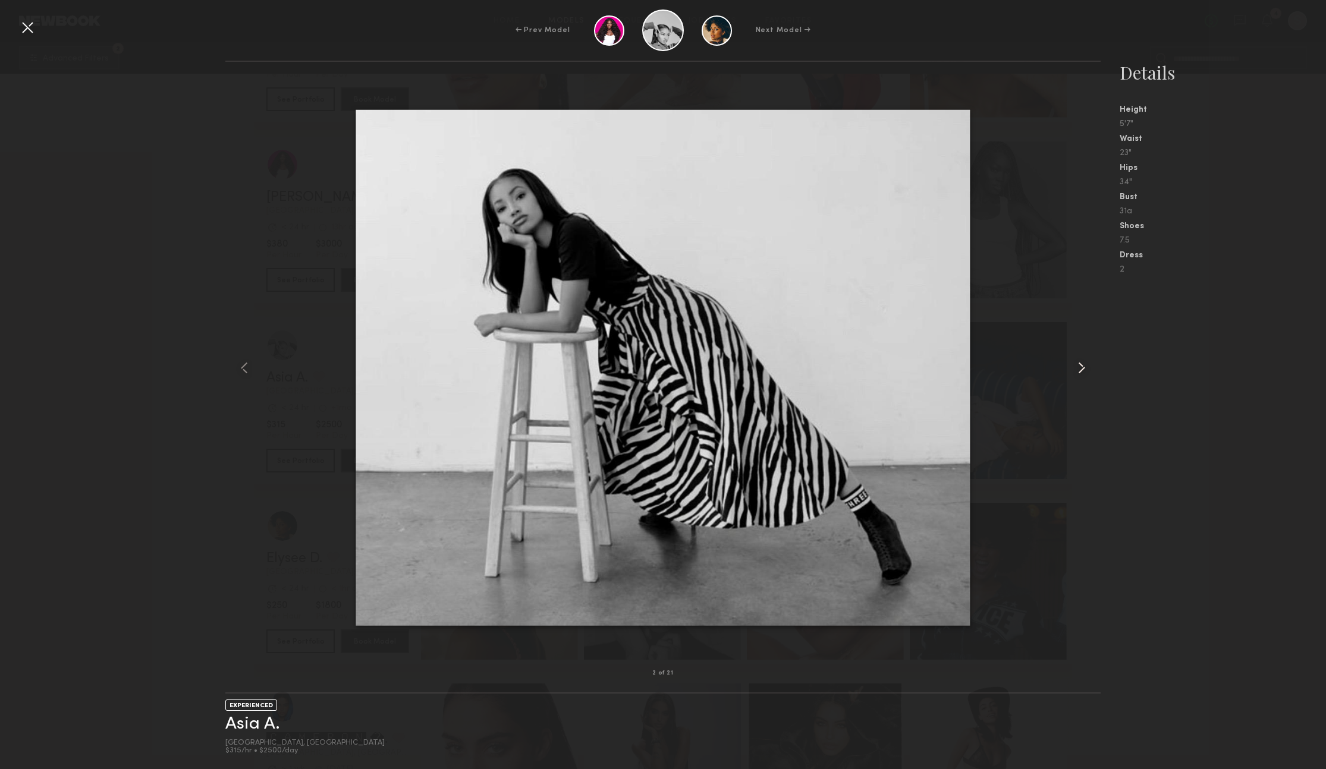
click at [1080, 365] on common-icon at bounding box center [1081, 367] width 19 height 19
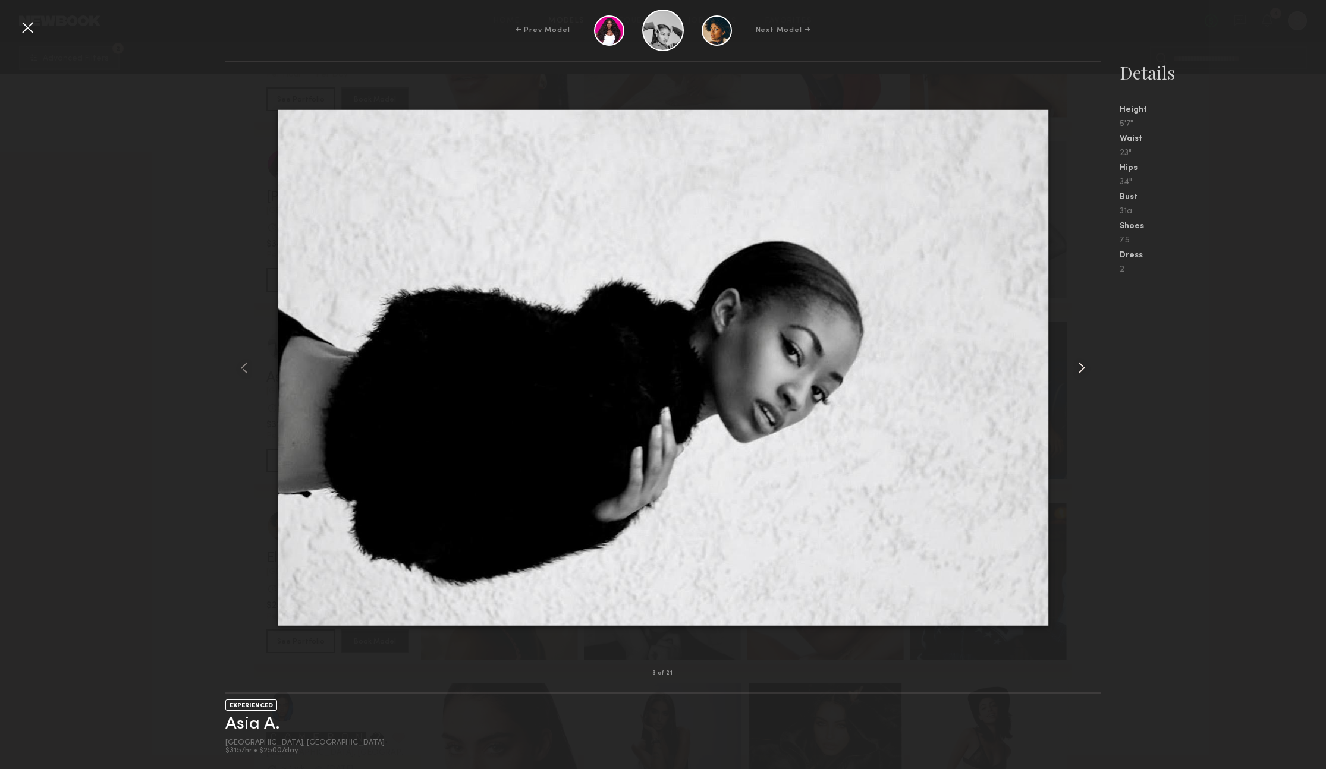
click at [1080, 365] on common-icon at bounding box center [1081, 367] width 19 height 19
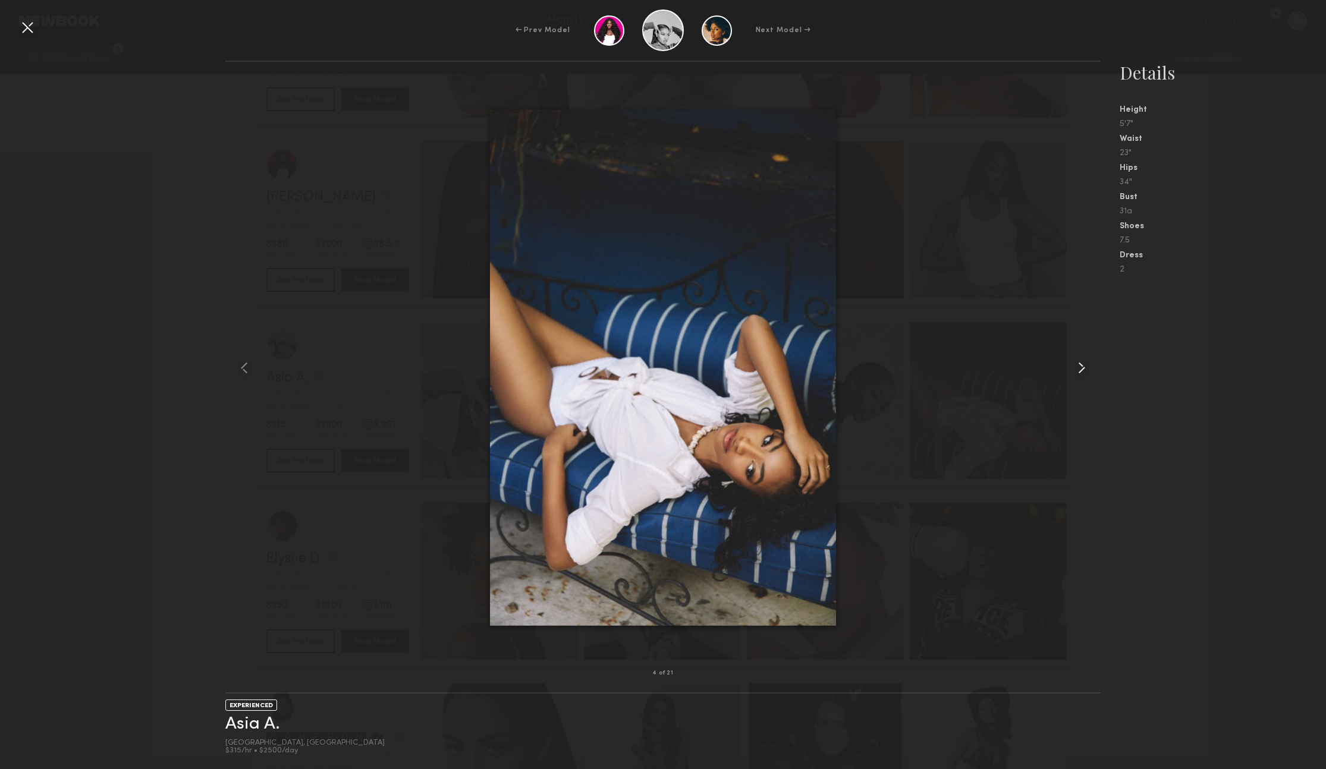
click at [1080, 365] on common-icon at bounding box center [1081, 367] width 19 height 19
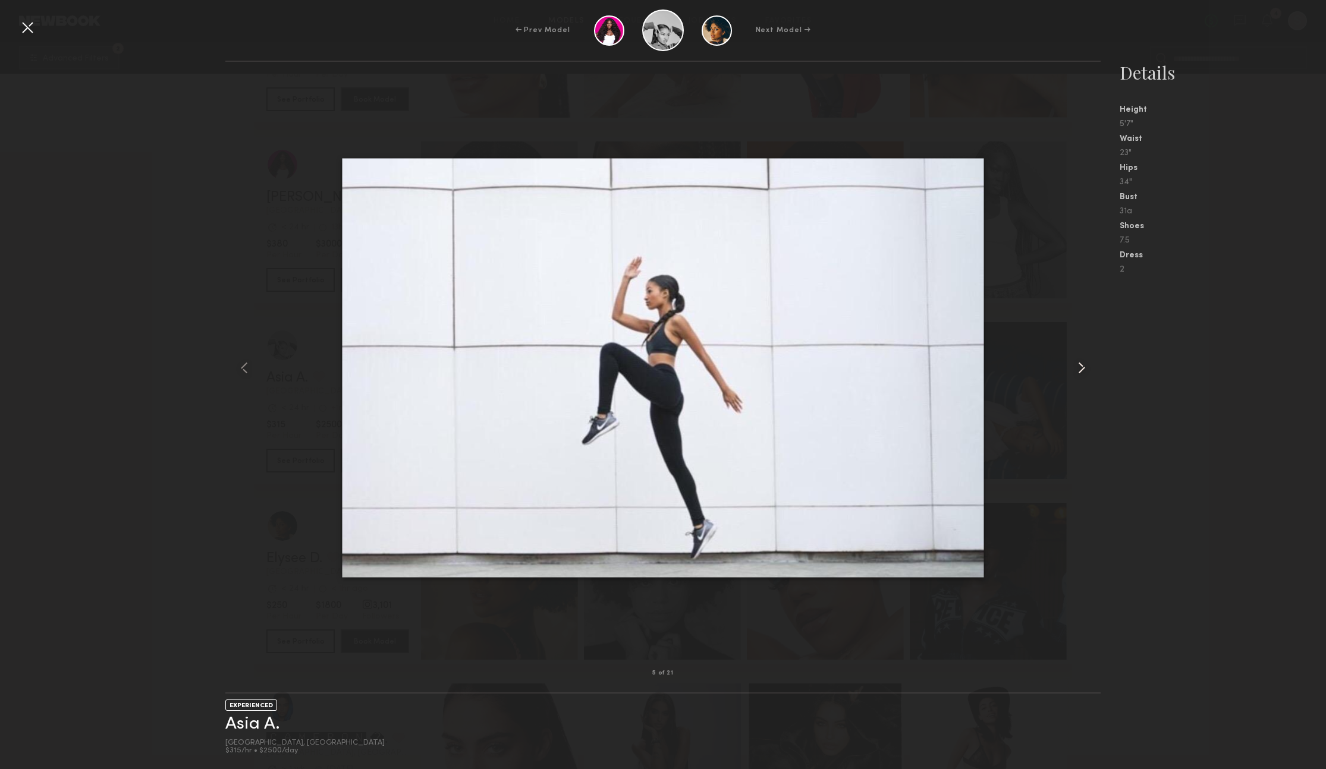
click at [1080, 365] on common-icon at bounding box center [1081, 367] width 19 height 19
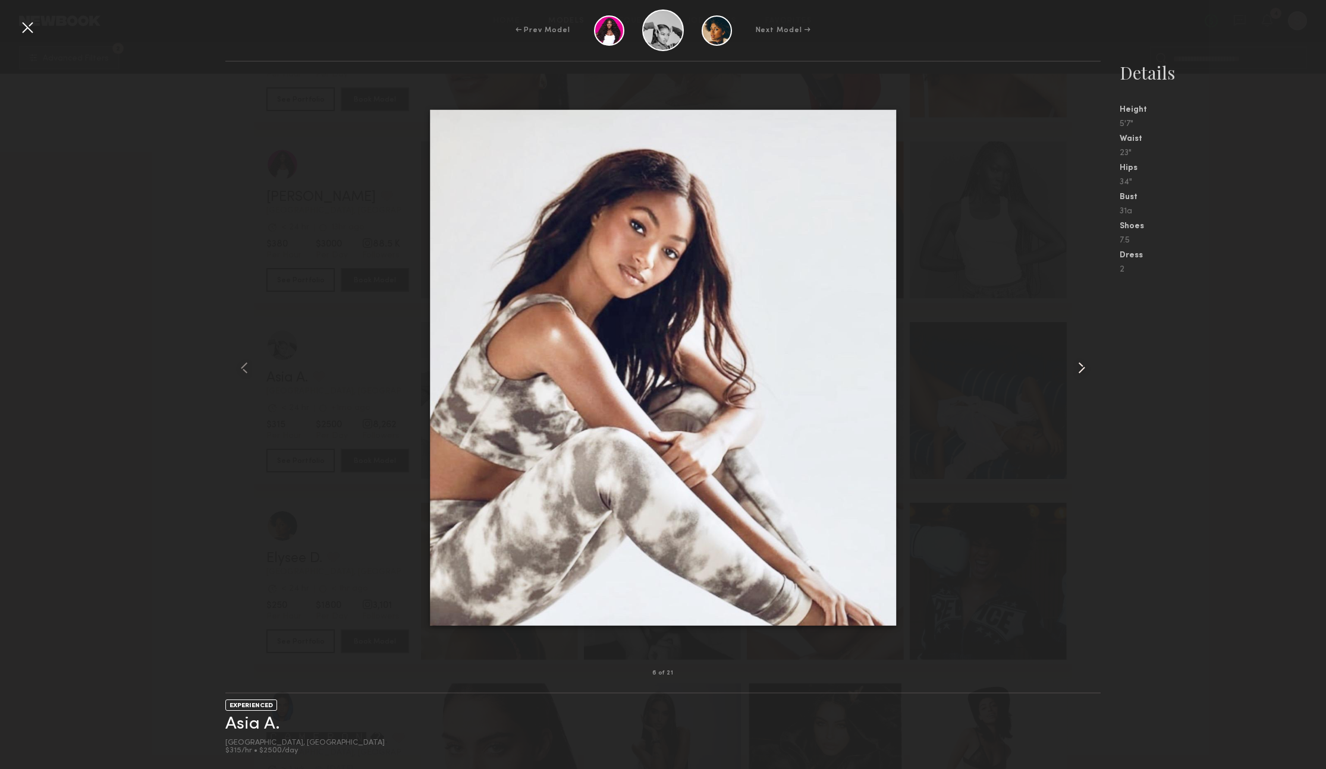
click at [1080, 365] on common-icon at bounding box center [1081, 367] width 19 height 19
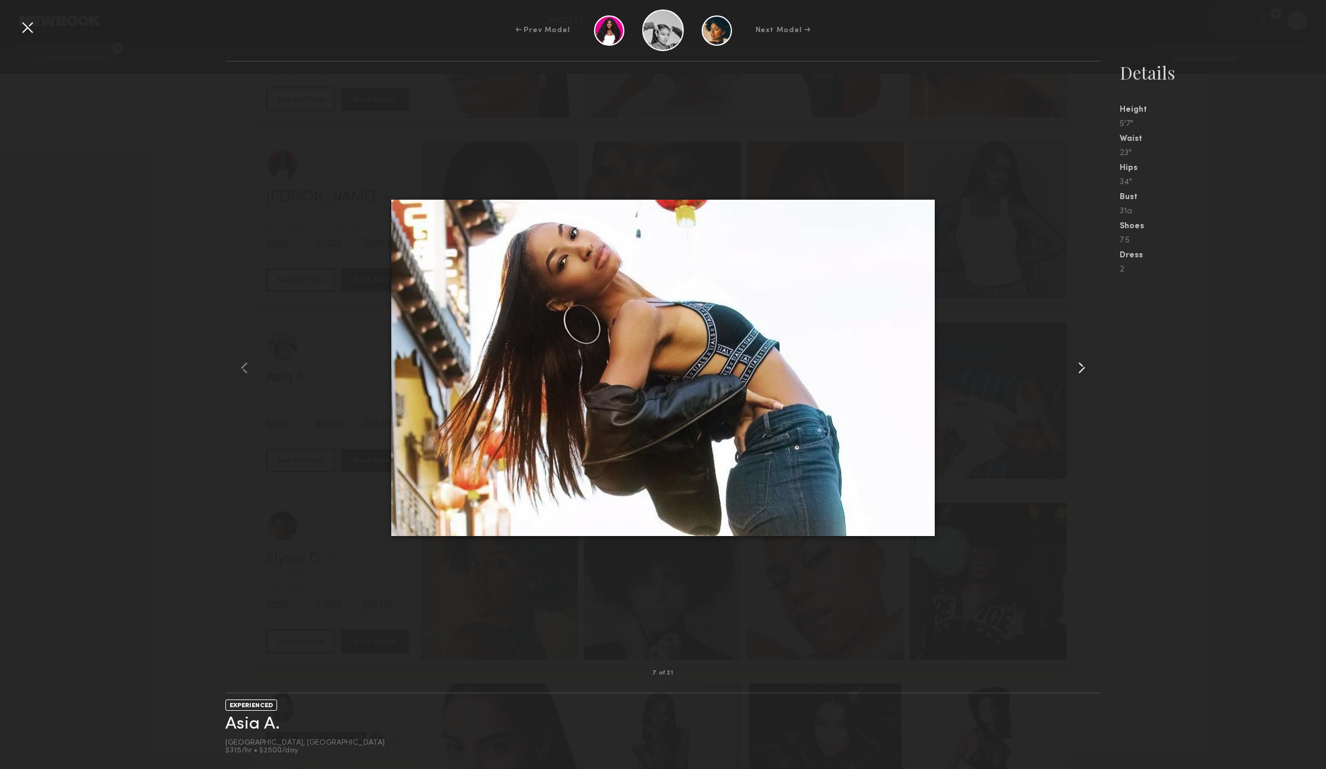
click at [1080, 365] on common-icon at bounding box center [1081, 367] width 19 height 19
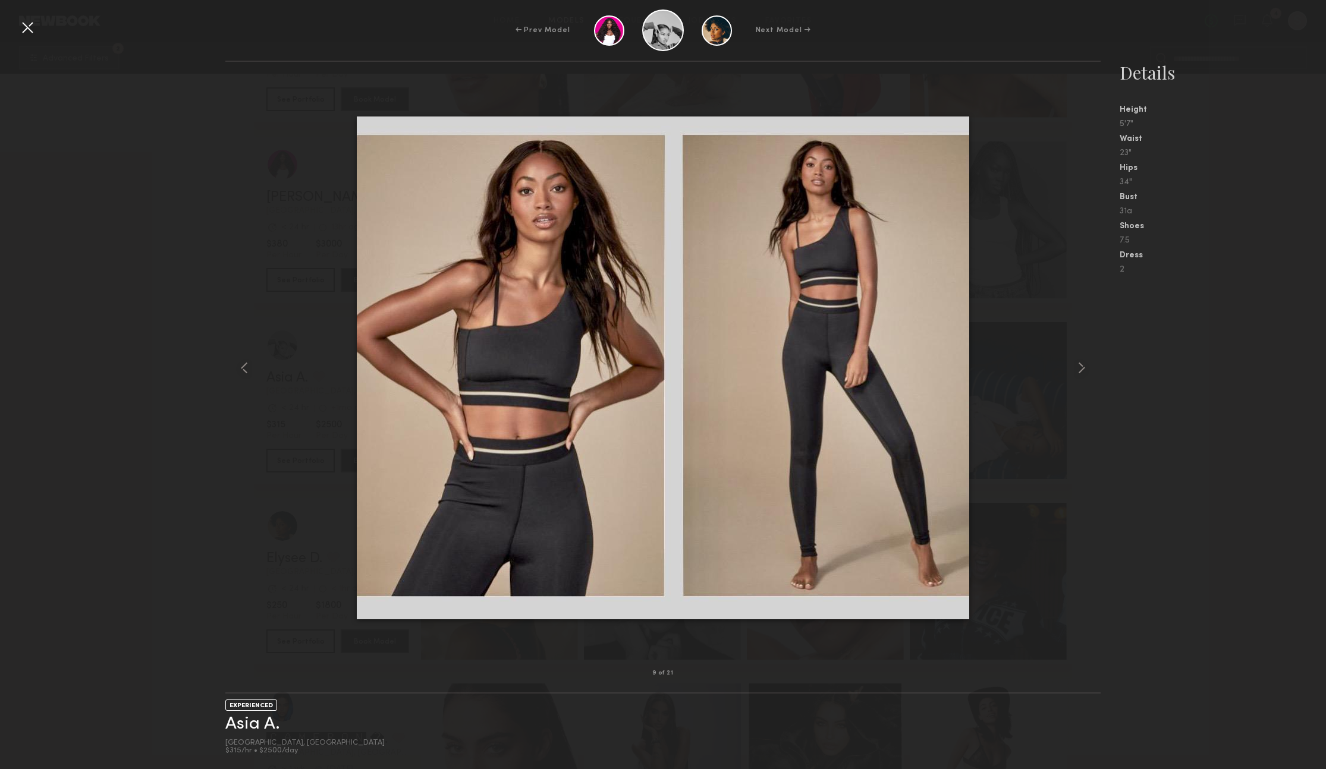
click at [27, 33] on div at bounding box center [27, 27] width 19 height 19
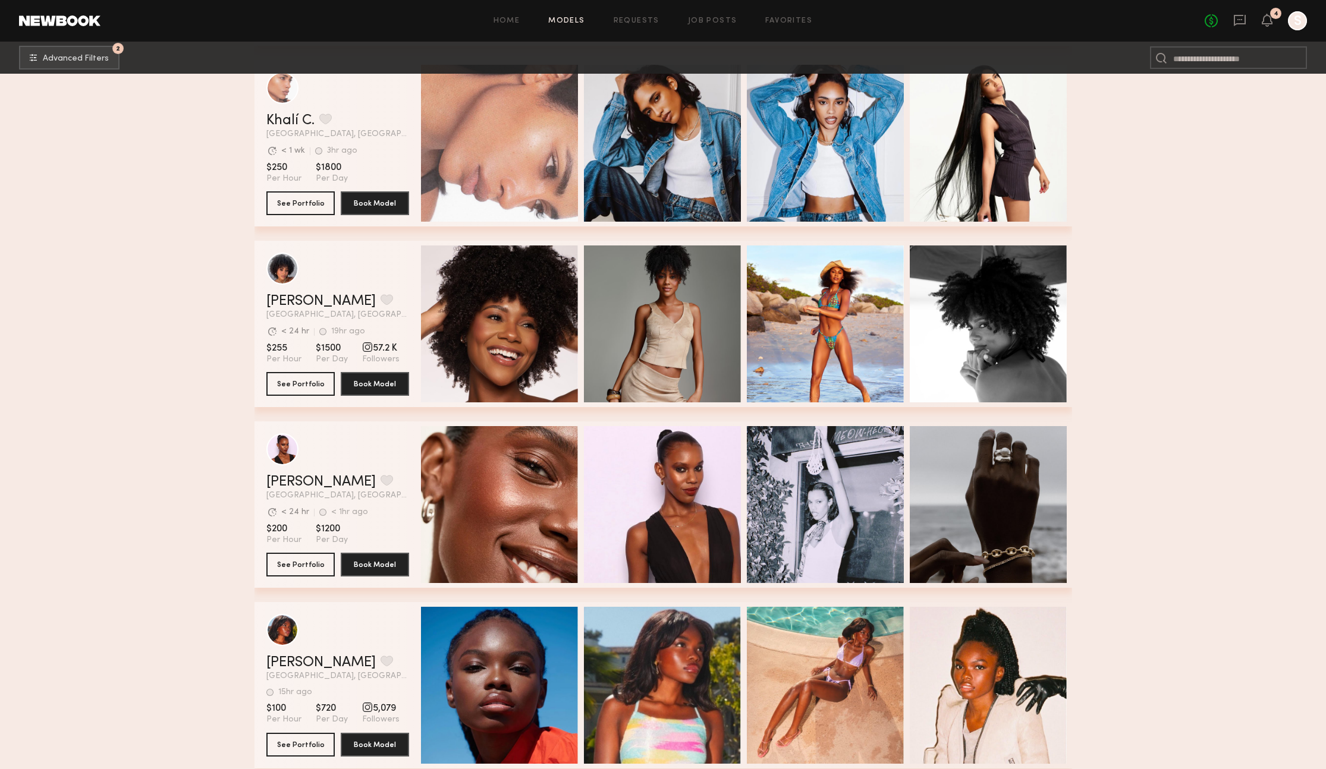
scroll to position [3078, 0]
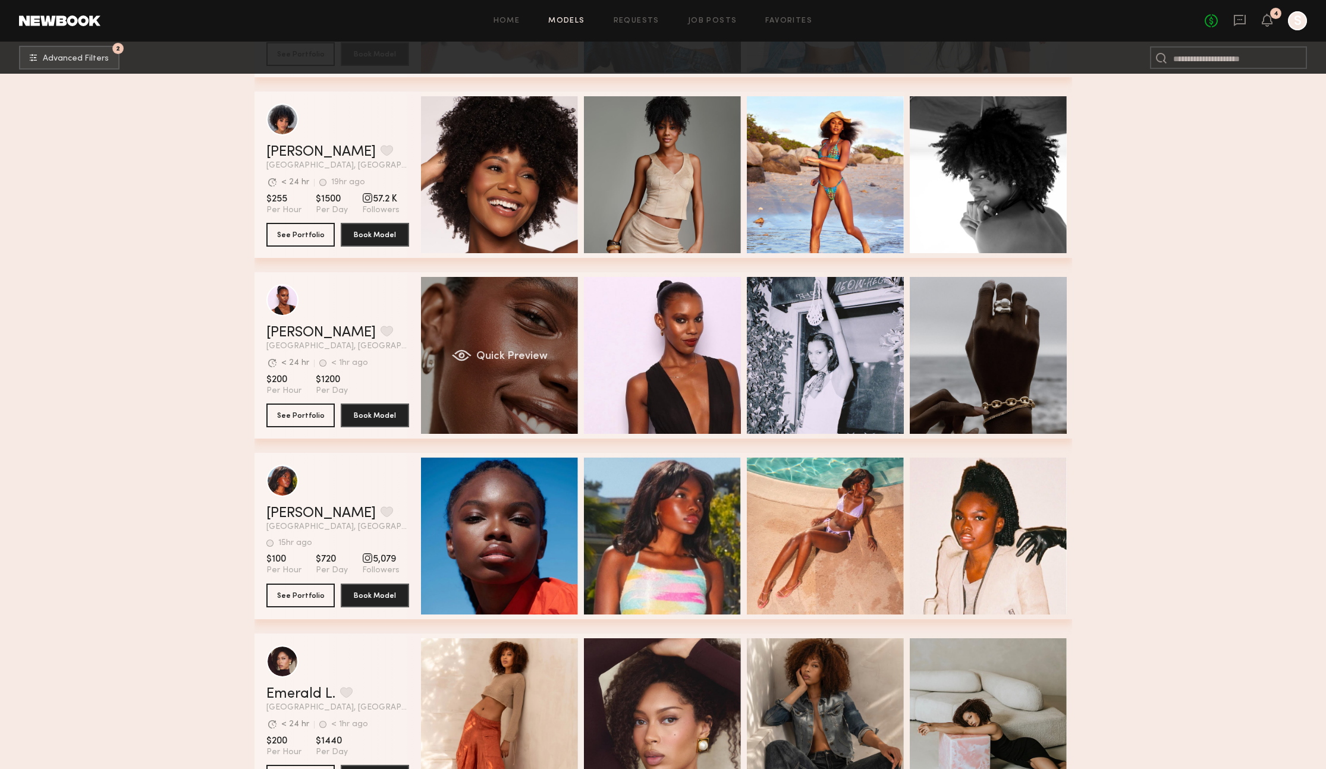
click at [517, 369] on div "Quick Preview" at bounding box center [499, 355] width 157 height 157
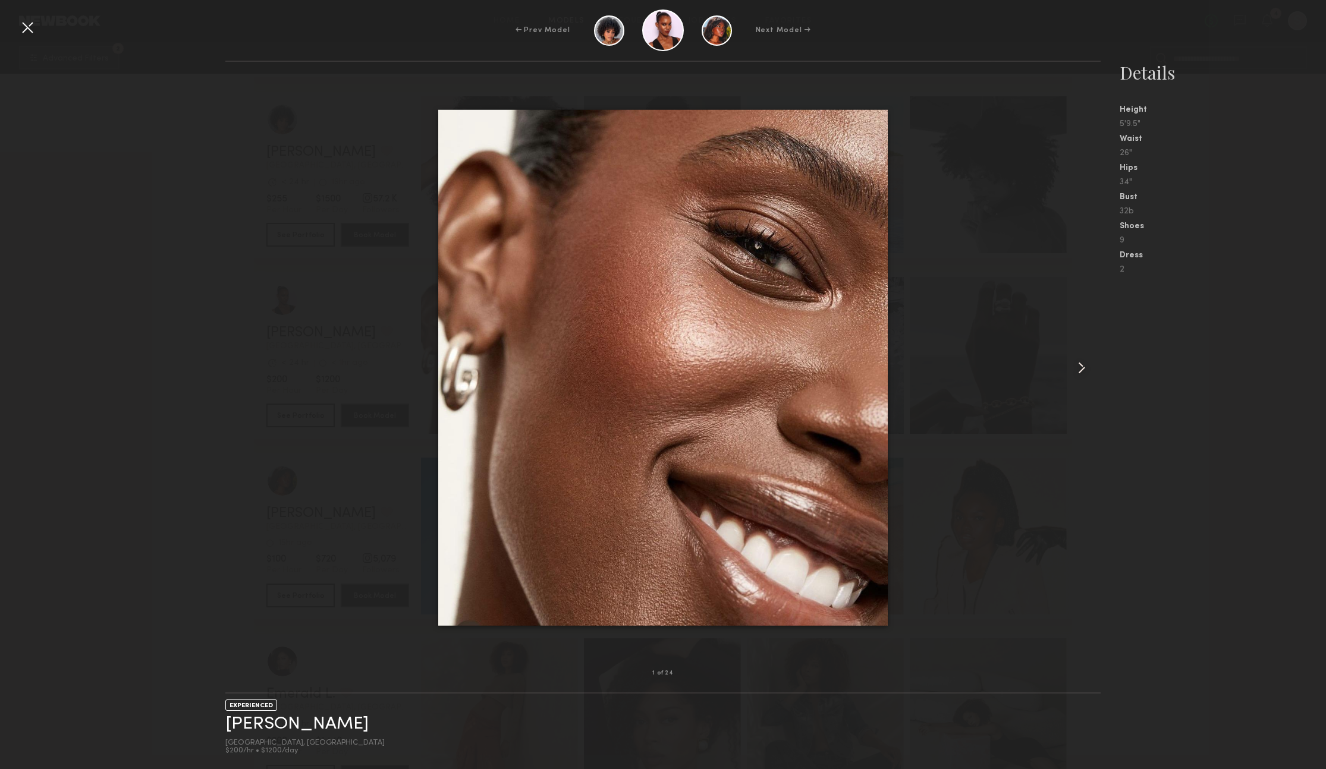
click at [1087, 371] on common-icon at bounding box center [1081, 367] width 19 height 19
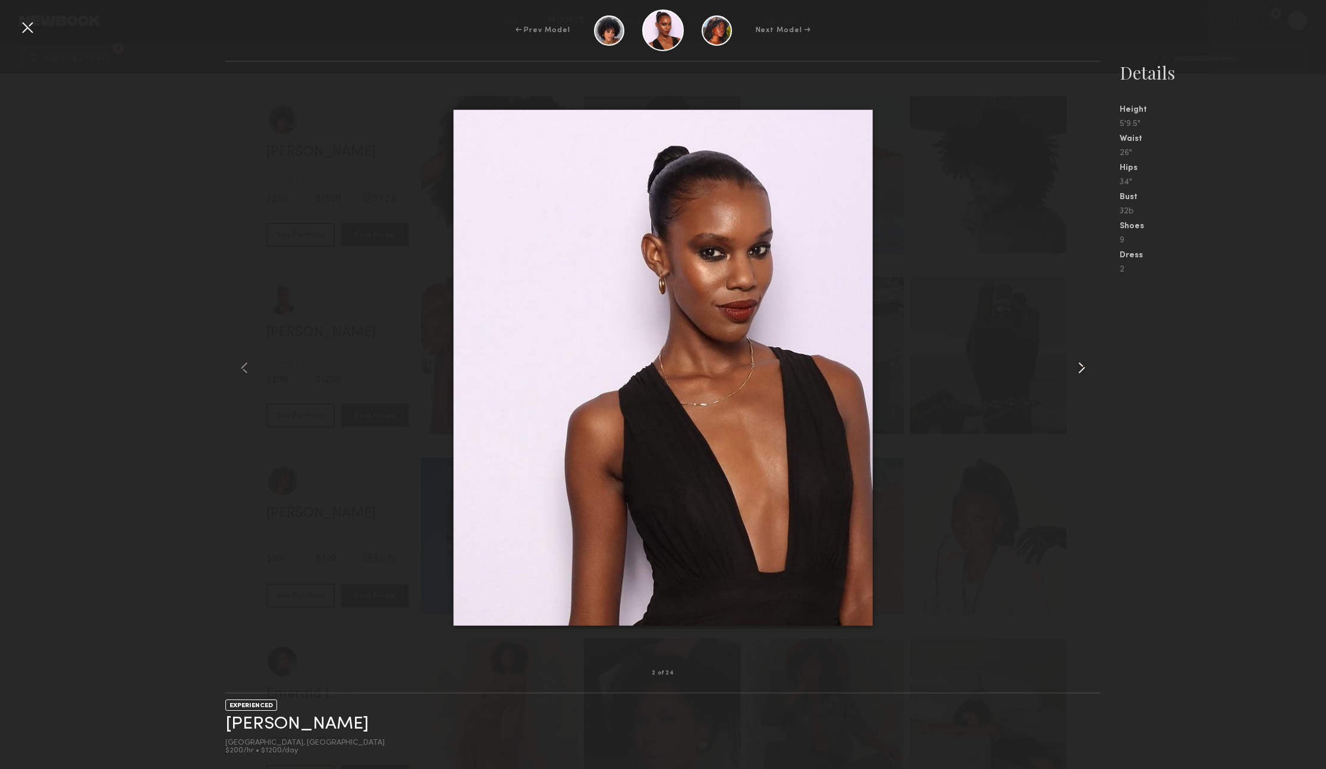
click at [1087, 371] on common-icon at bounding box center [1081, 367] width 19 height 19
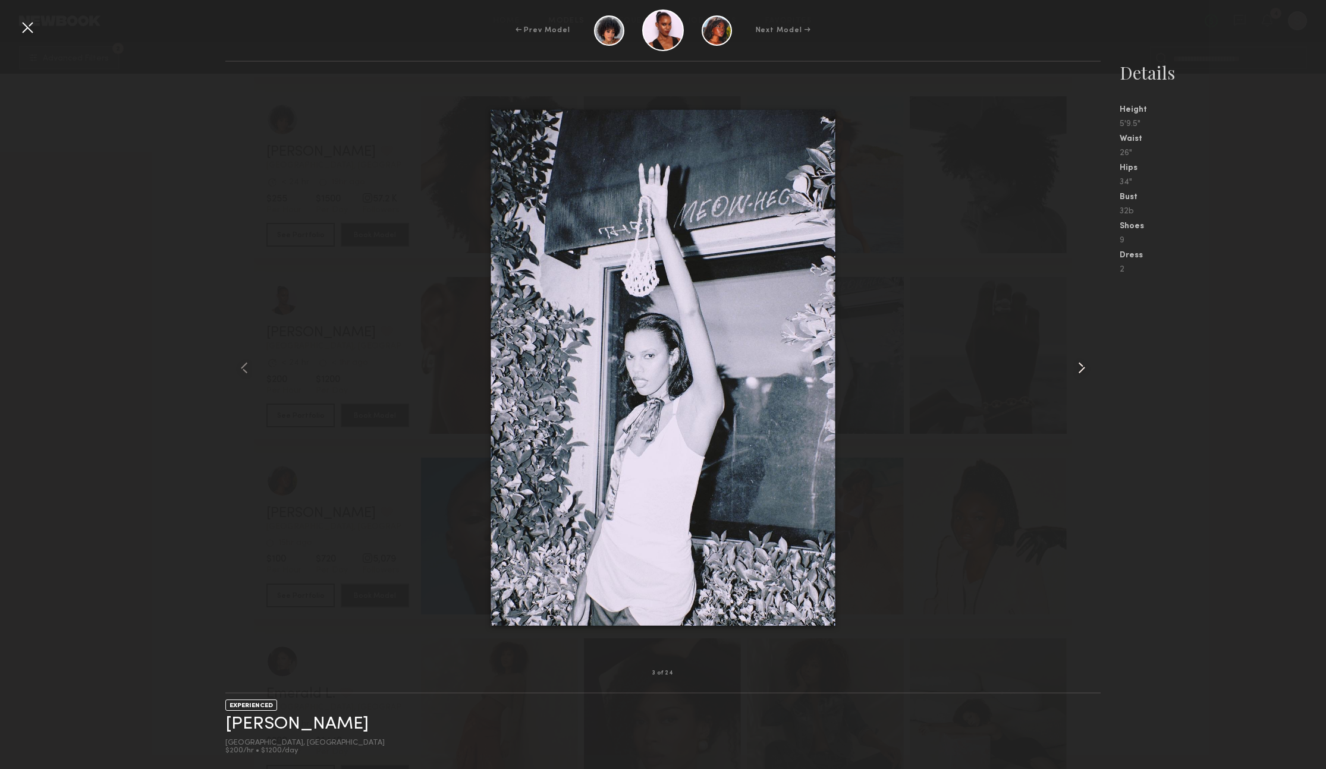
click at [1087, 371] on common-icon at bounding box center [1081, 367] width 19 height 19
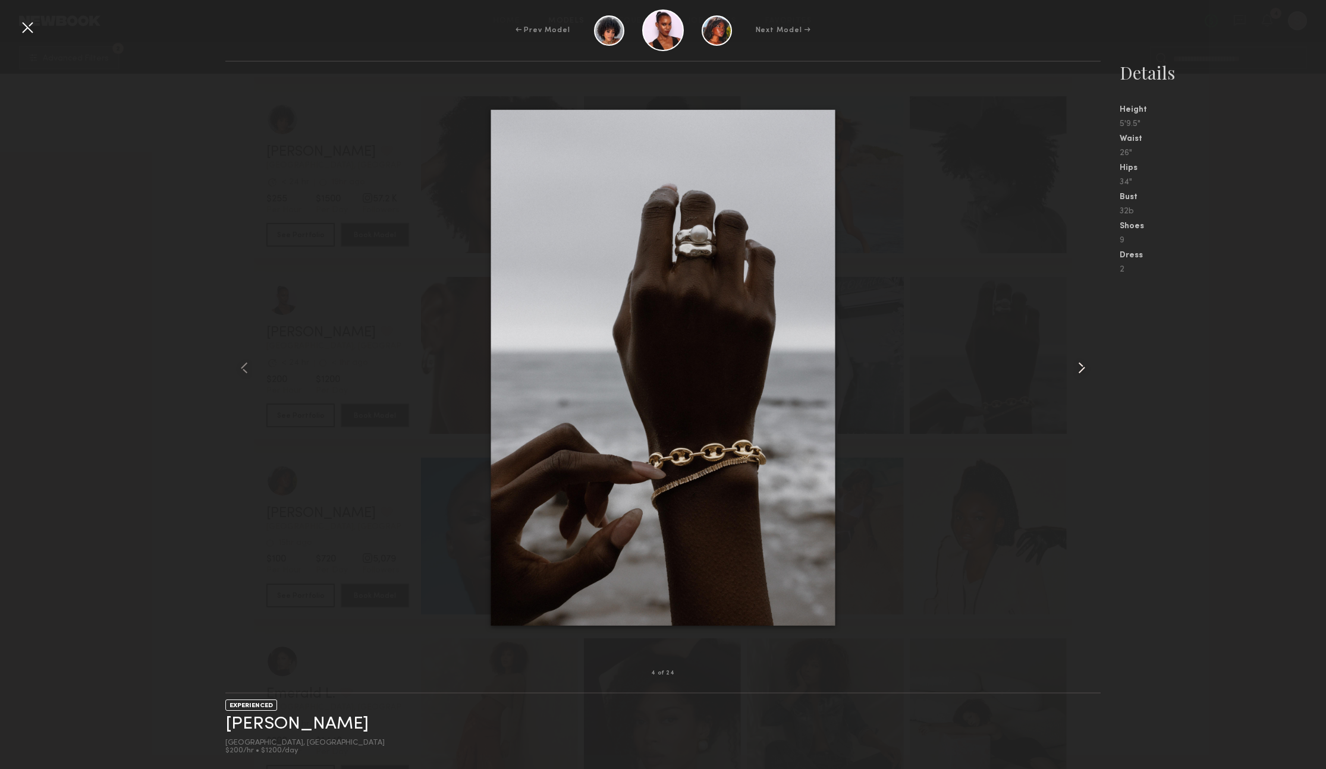
click at [1087, 371] on common-icon at bounding box center [1081, 367] width 19 height 19
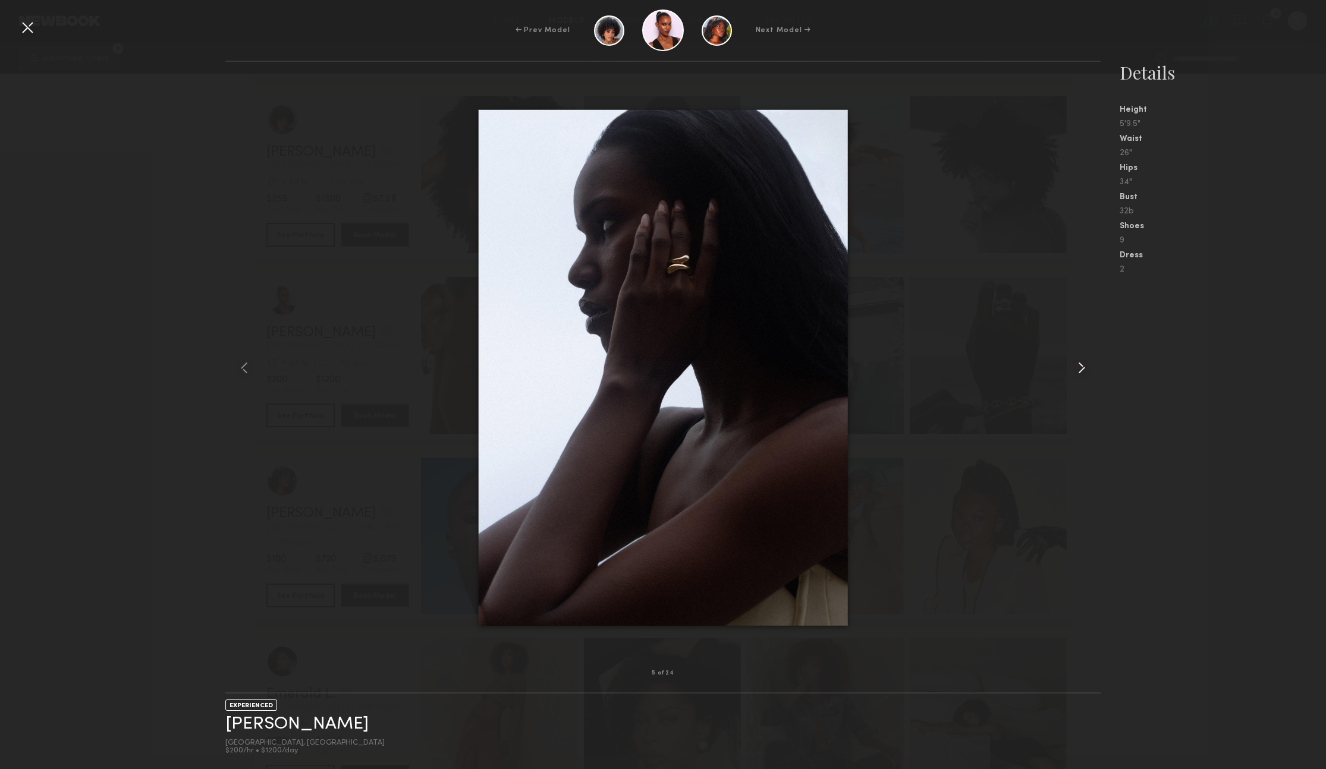
click at [1083, 368] on common-icon at bounding box center [1081, 367] width 19 height 19
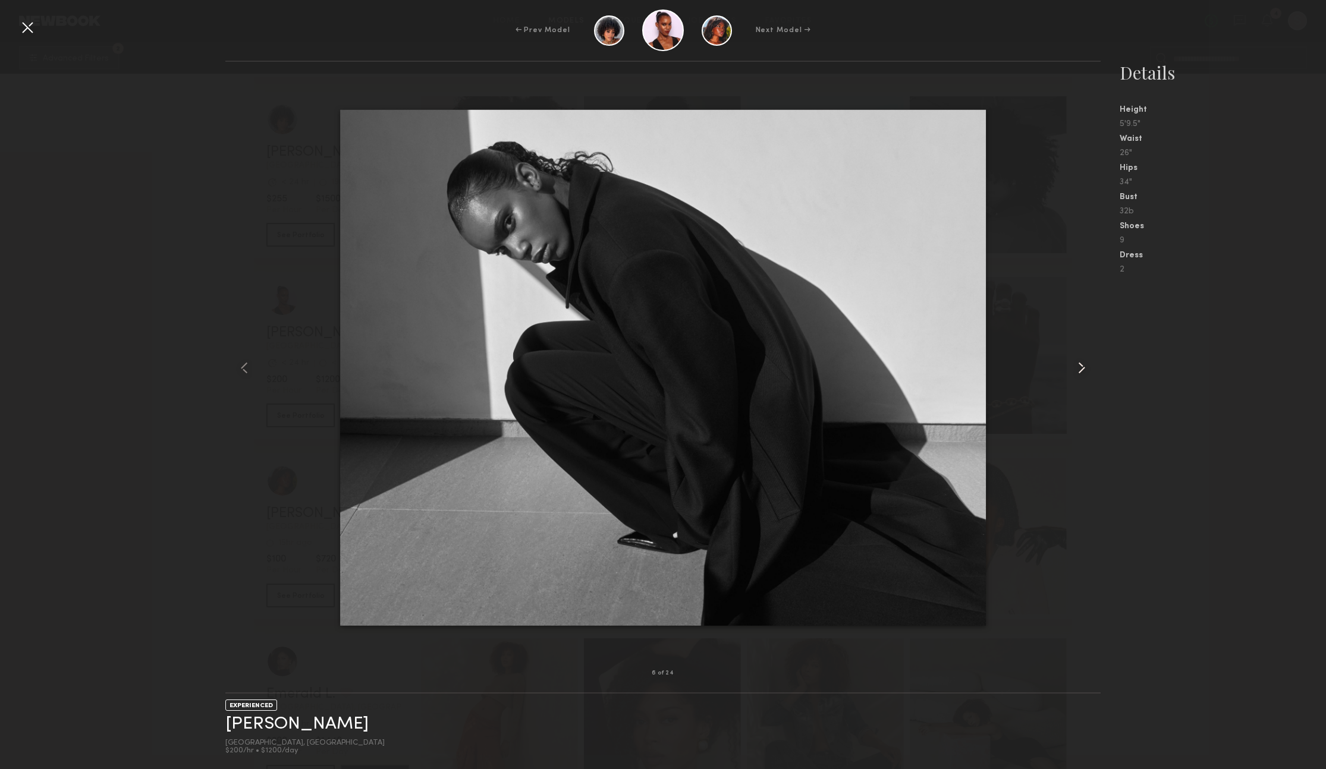
click at [1083, 368] on common-icon at bounding box center [1081, 367] width 19 height 19
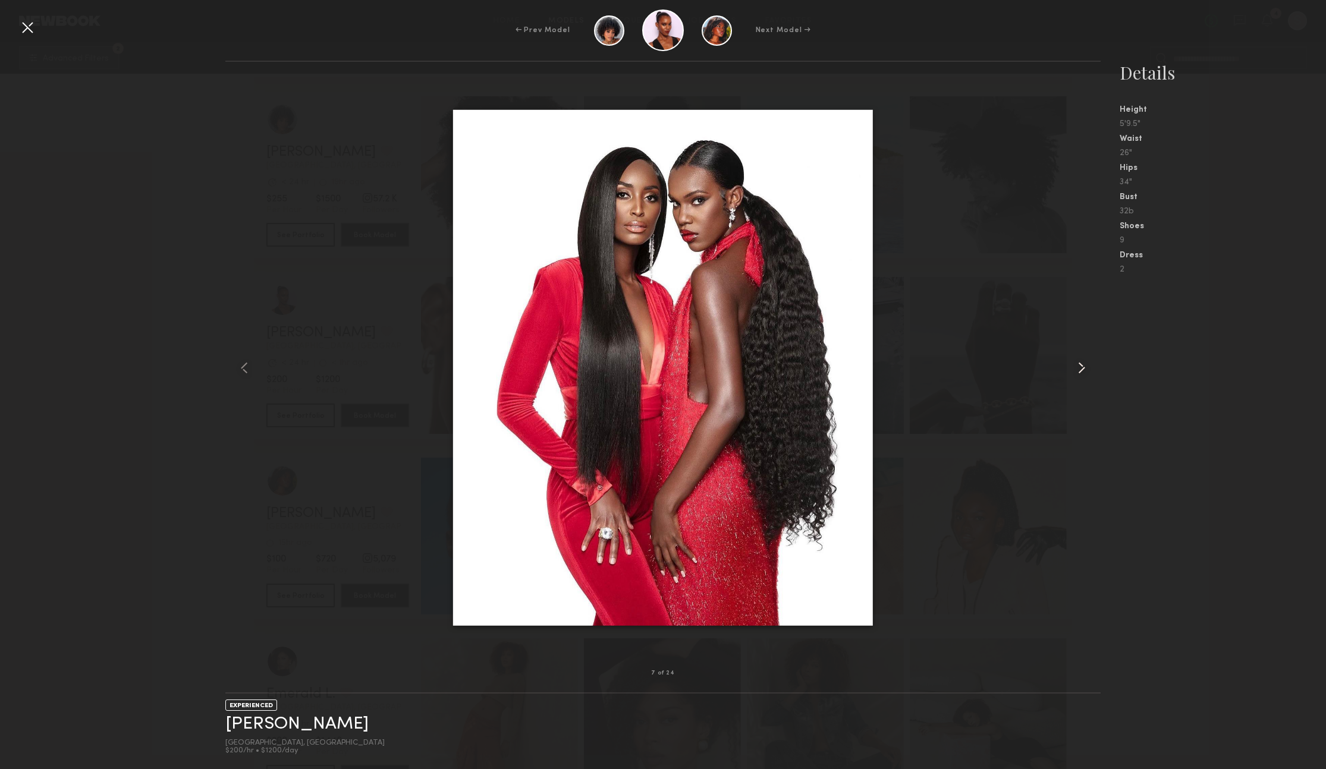
click at [1083, 368] on common-icon at bounding box center [1081, 367] width 19 height 19
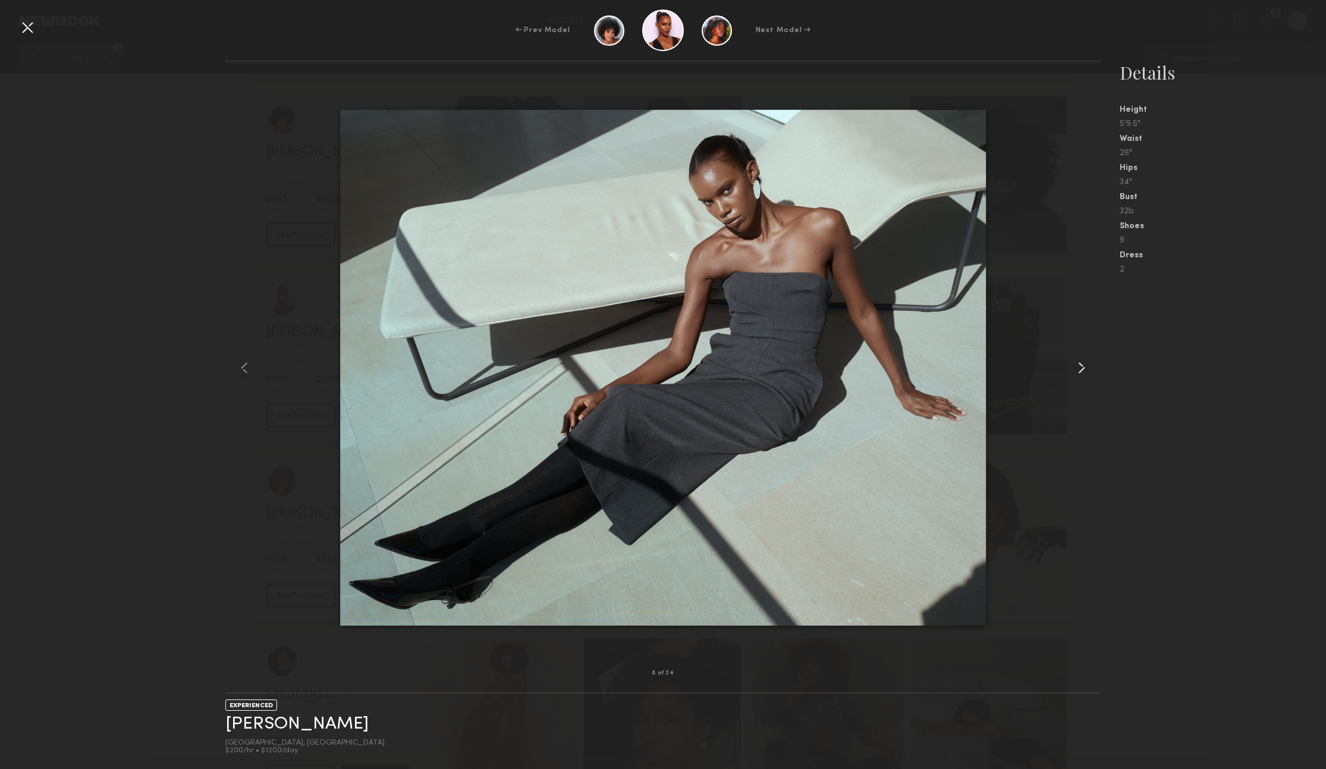
click at [1083, 368] on common-icon at bounding box center [1081, 367] width 19 height 19
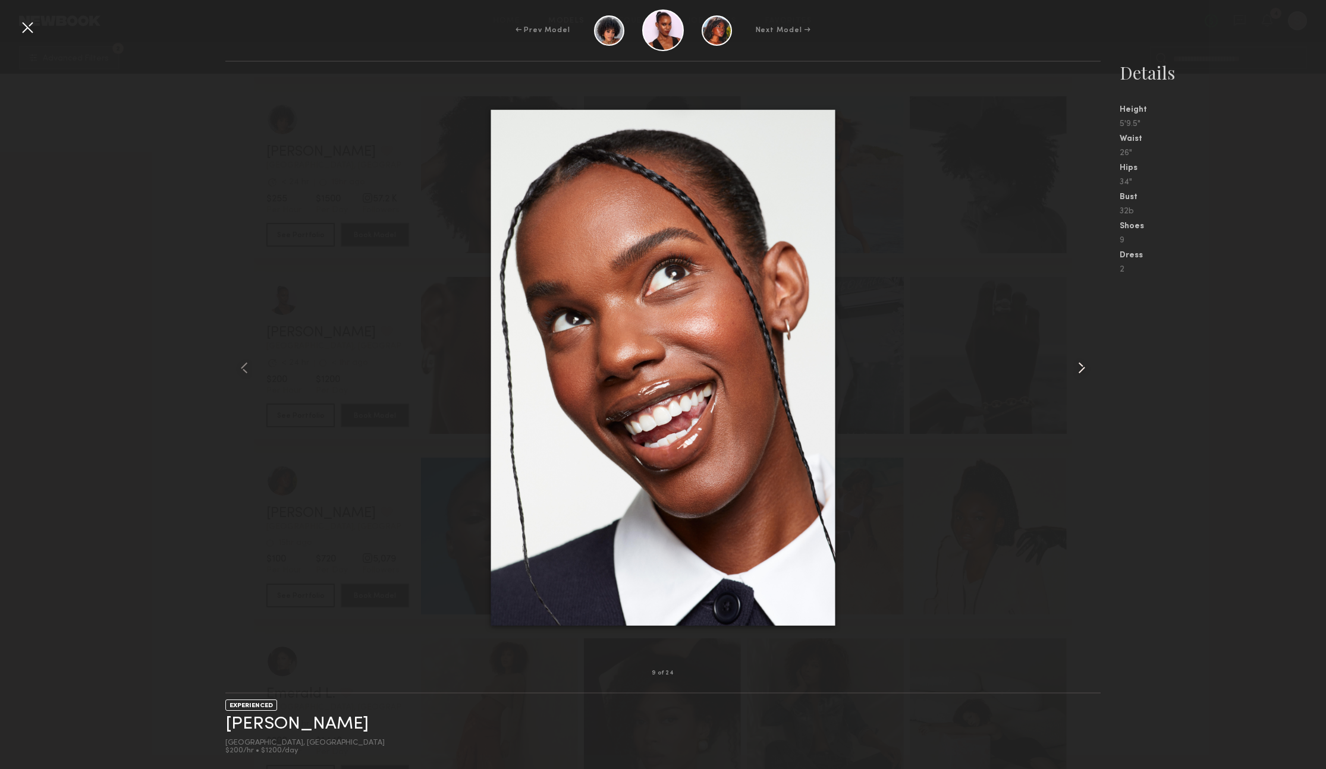
click at [1083, 368] on common-icon at bounding box center [1081, 367] width 19 height 19
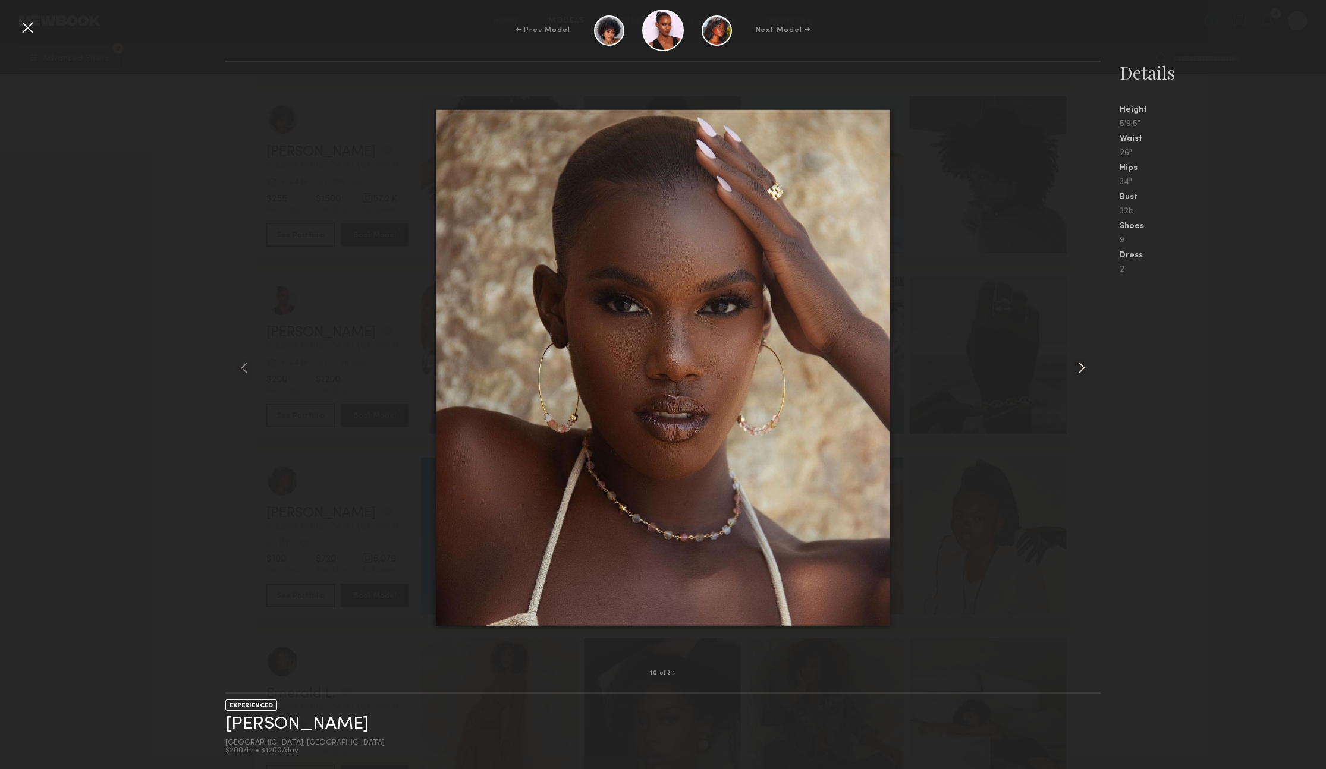
click at [1083, 368] on common-icon at bounding box center [1081, 367] width 19 height 19
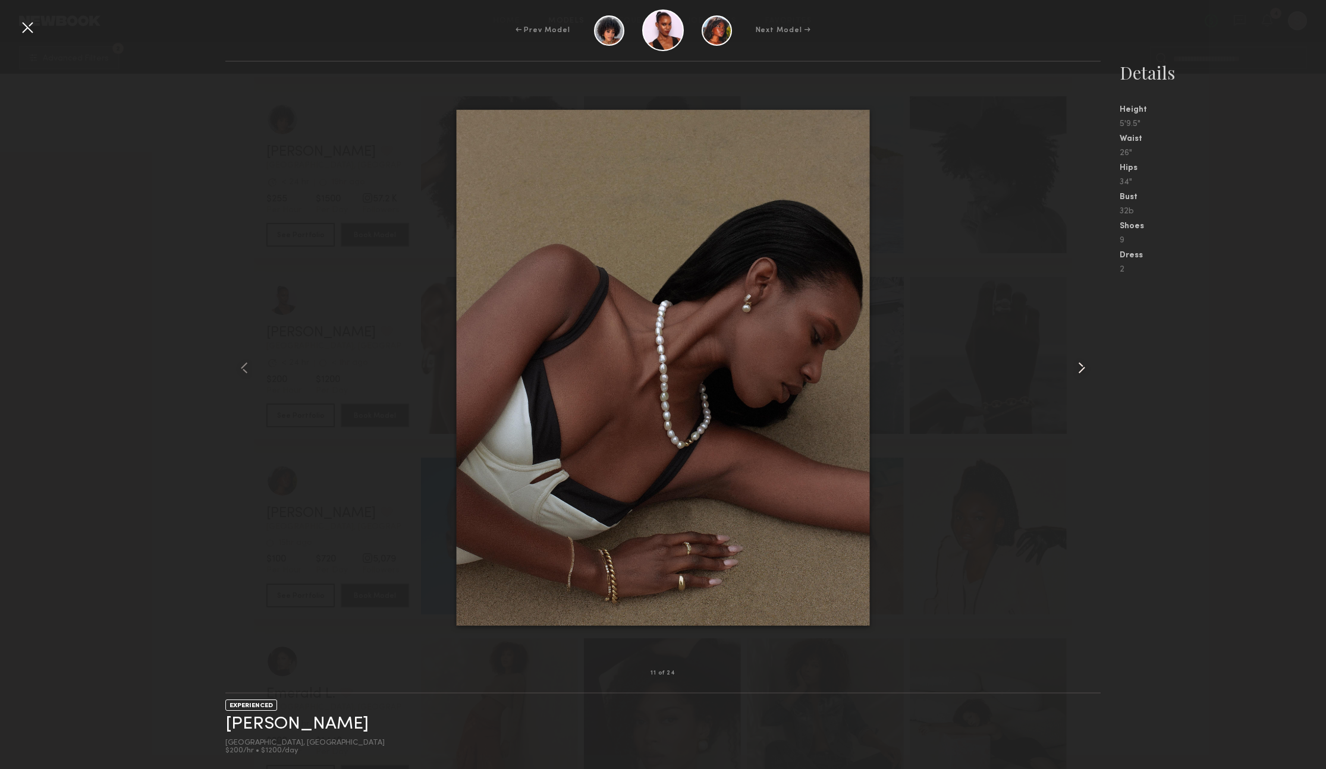
click at [1082, 368] on common-icon at bounding box center [1081, 367] width 19 height 19
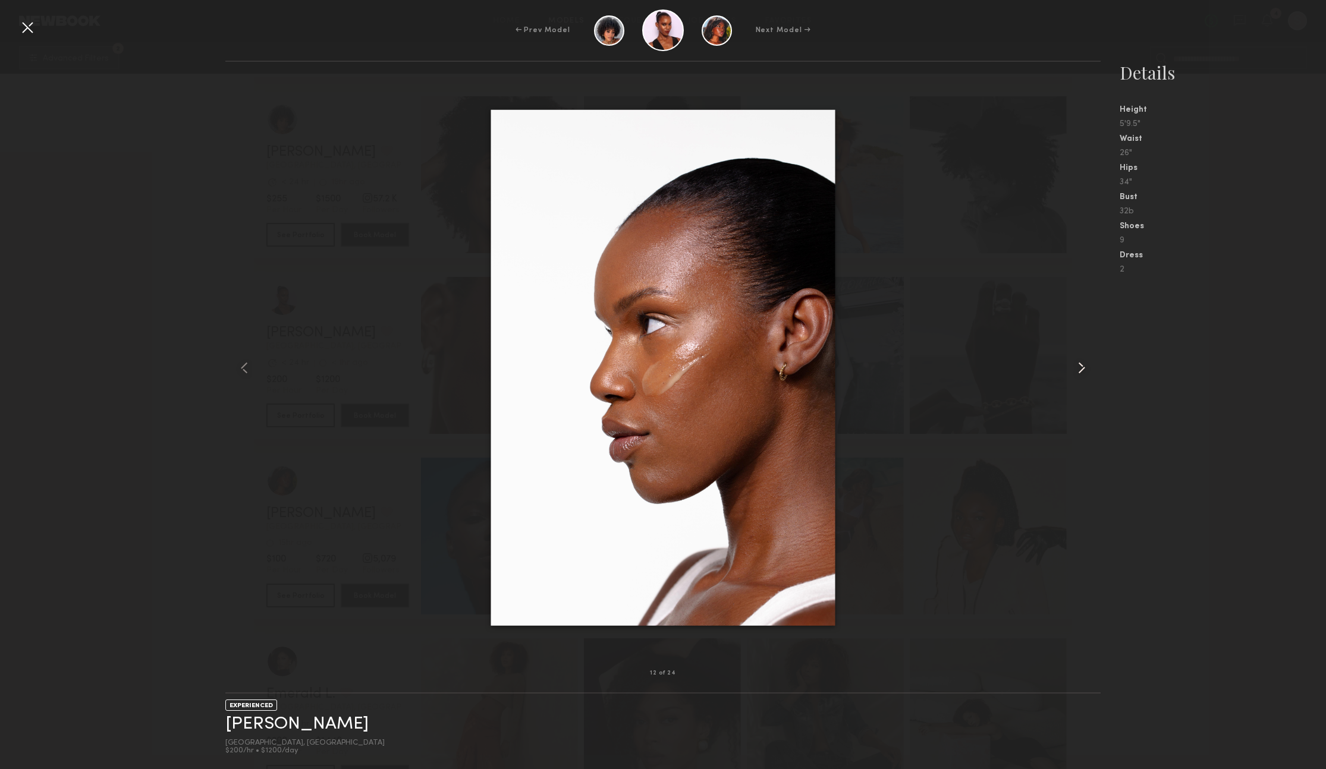
click at [1082, 368] on common-icon at bounding box center [1081, 367] width 19 height 19
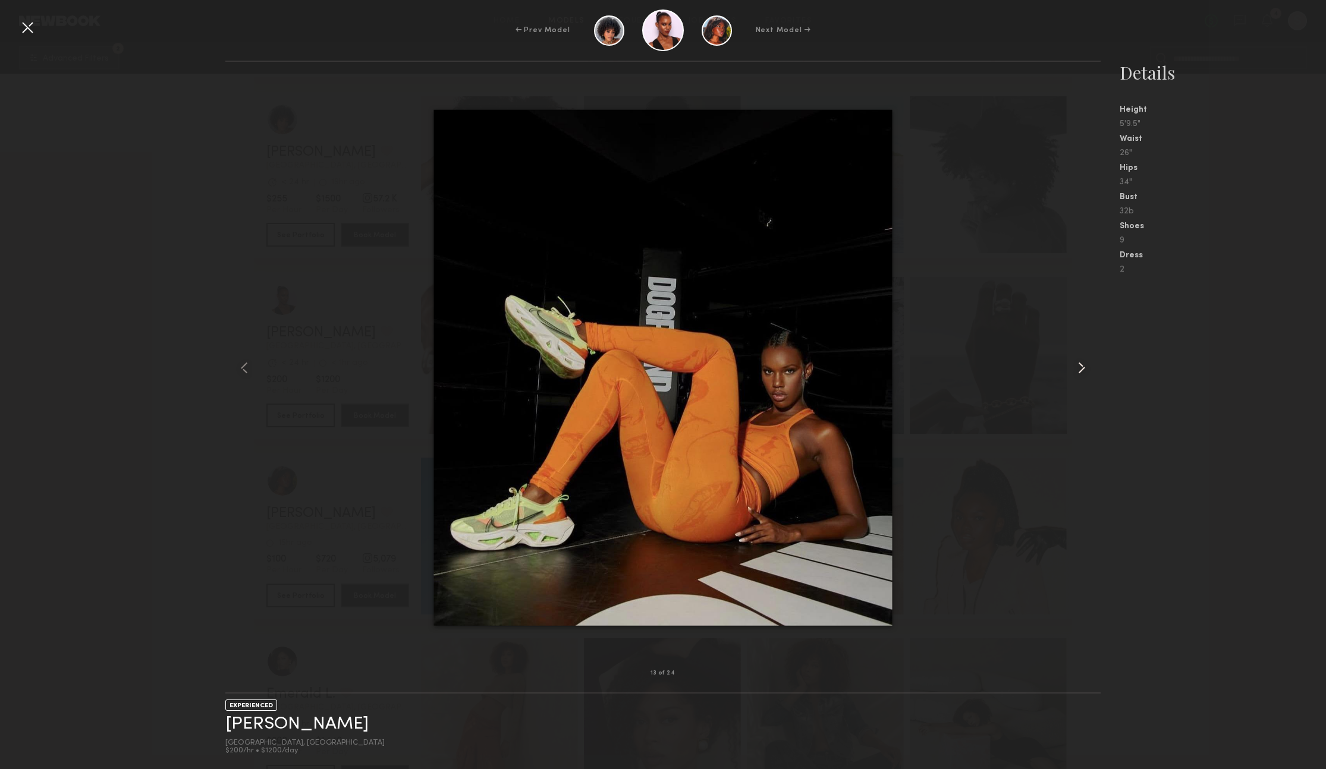
click at [1081, 368] on common-icon at bounding box center [1081, 367] width 19 height 19
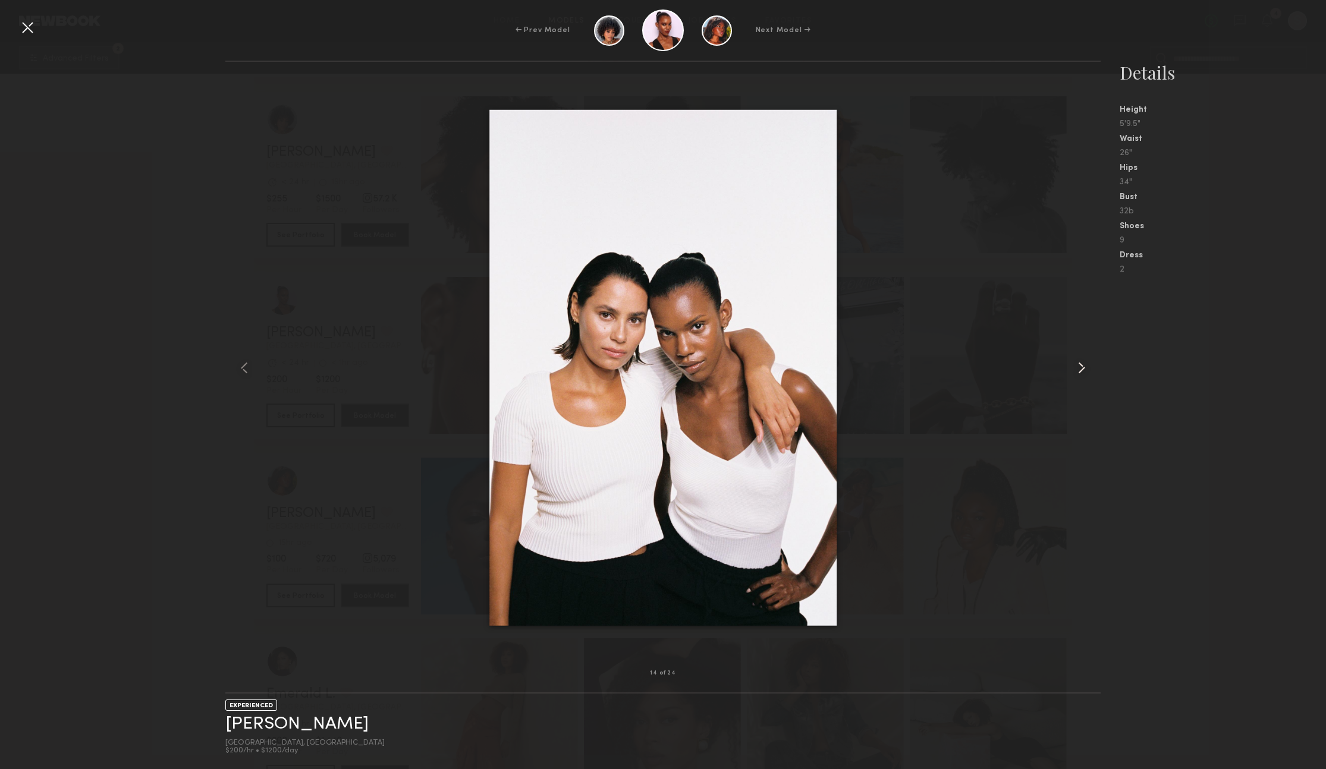
click at [1081, 368] on common-icon at bounding box center [1081, 367] width 19 height 19
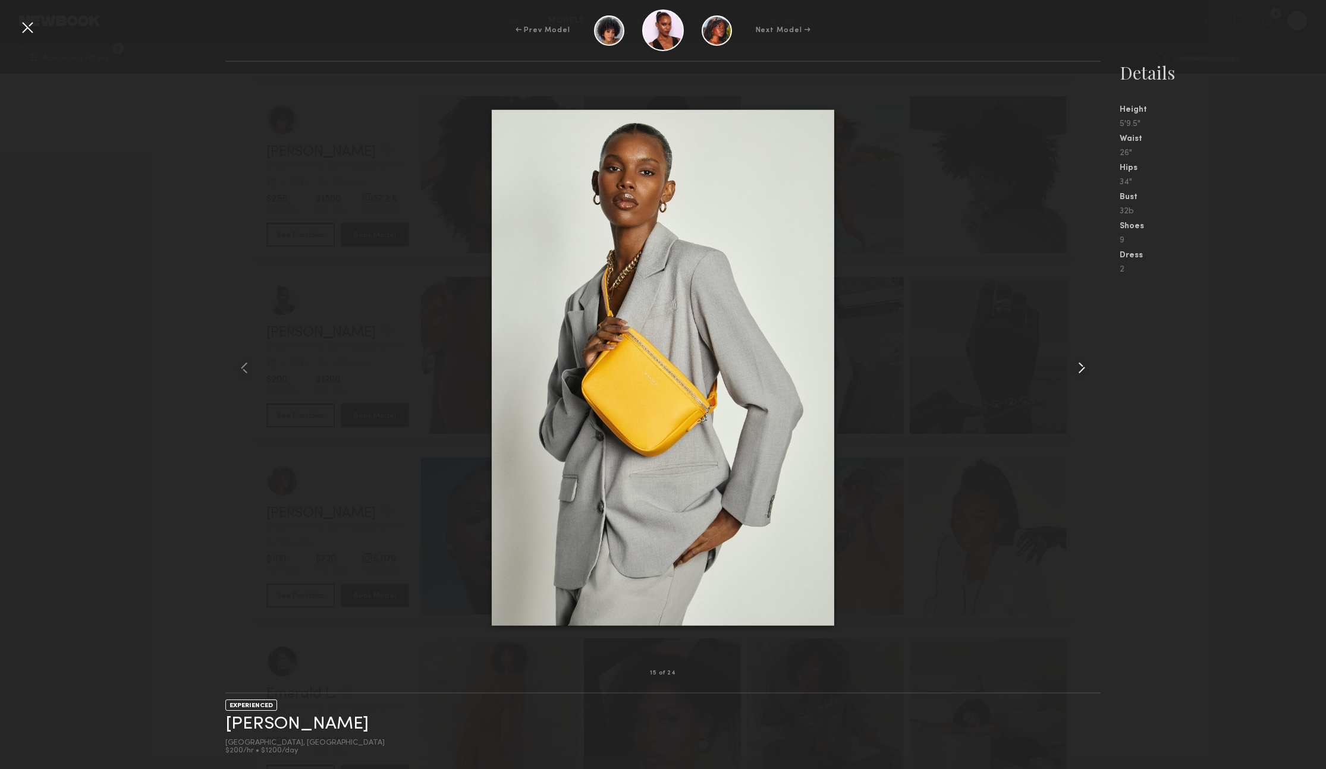
click at [1081, 368] on common-icon at bounding box center [1081, 367] width 19 height 19
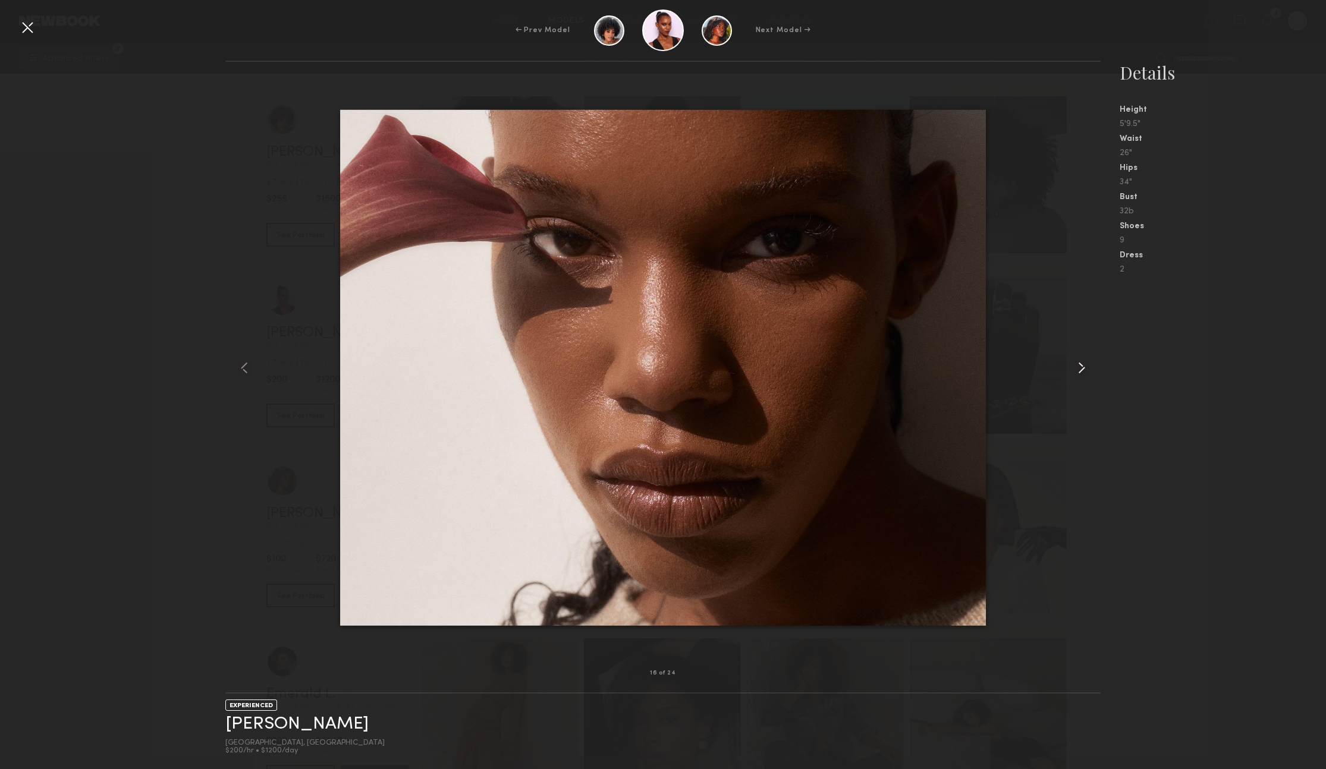
click at [1081, 368] on common-icon at bounding box center [1081, 367] width 19 height 19
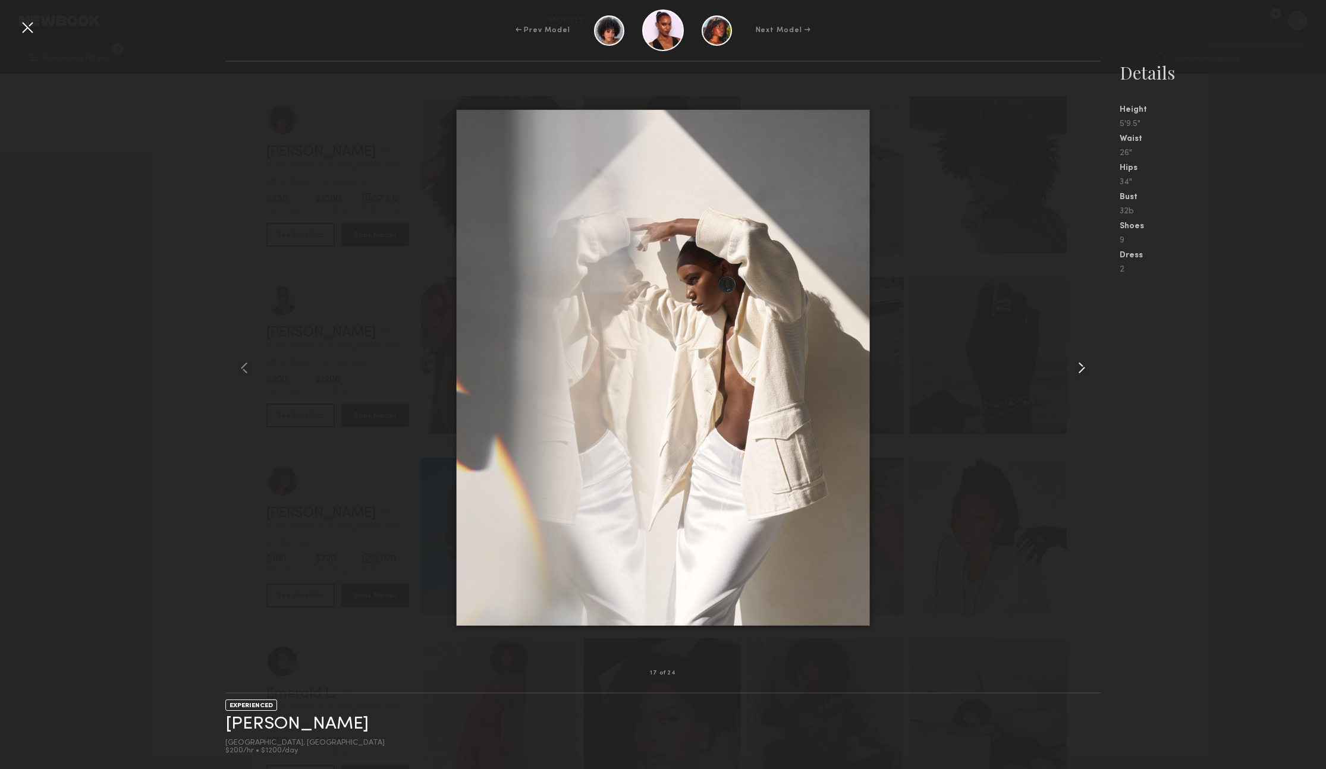
click at [1081, 368] on common-icon at bounding box center [1081, 367] width 19 height 19
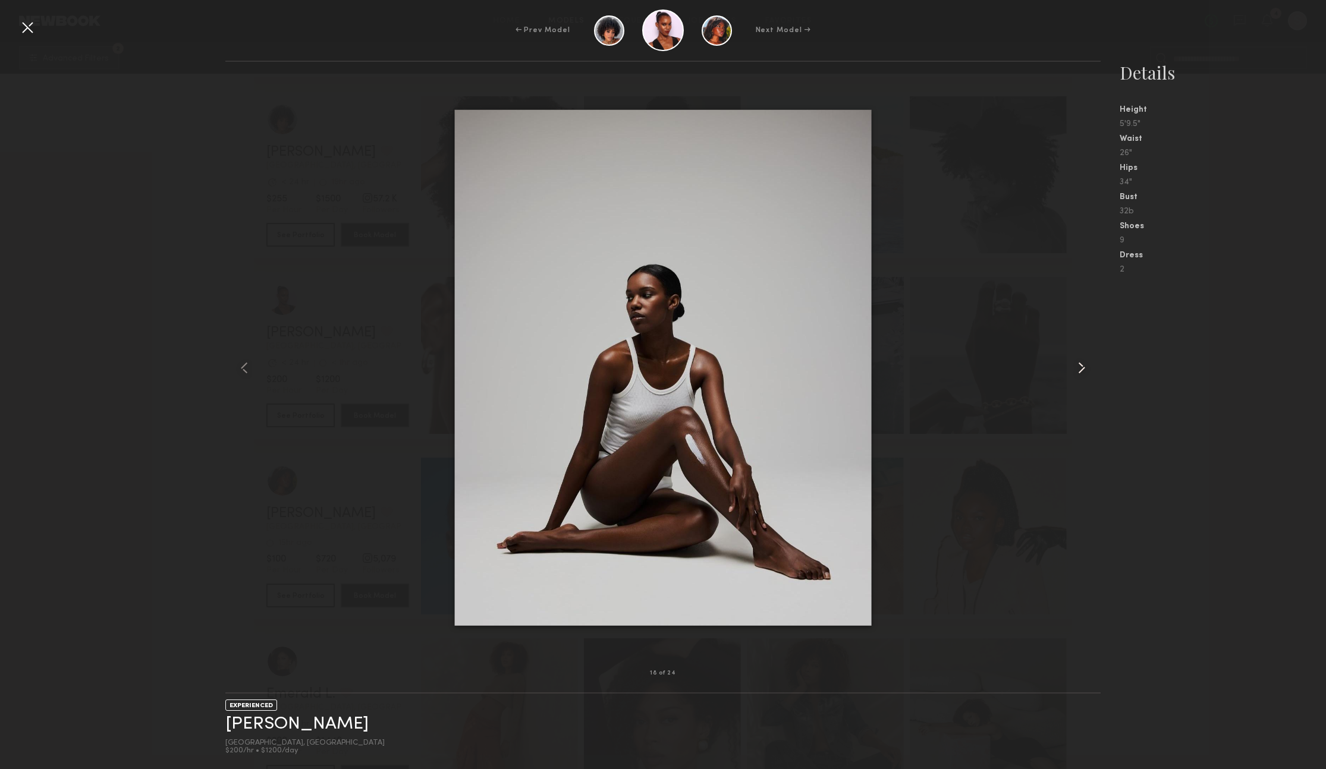
click at [1081, 368] on common-icon at bounding box center [1081, 367] width 19 height 19
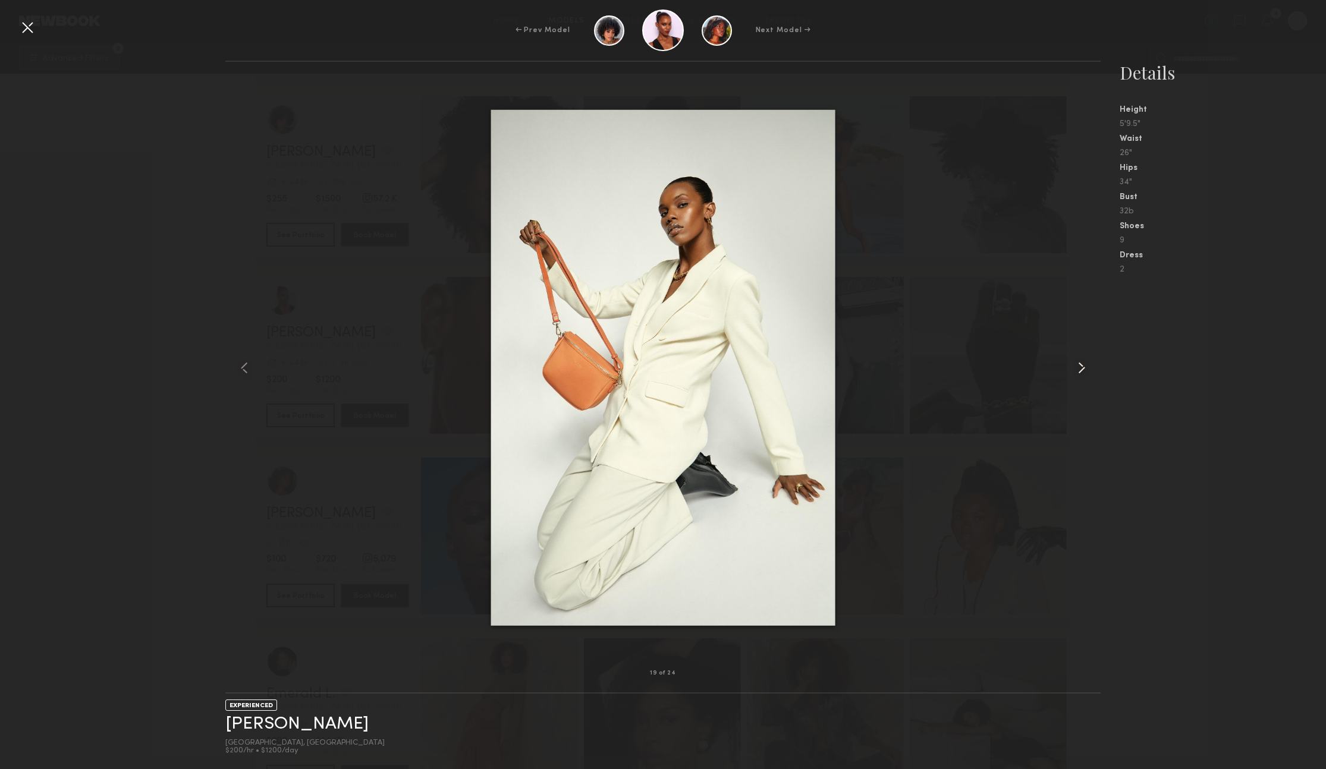
click at [1081, 368] on common-icon at bounding box center [1081, 367] width 19 height 19
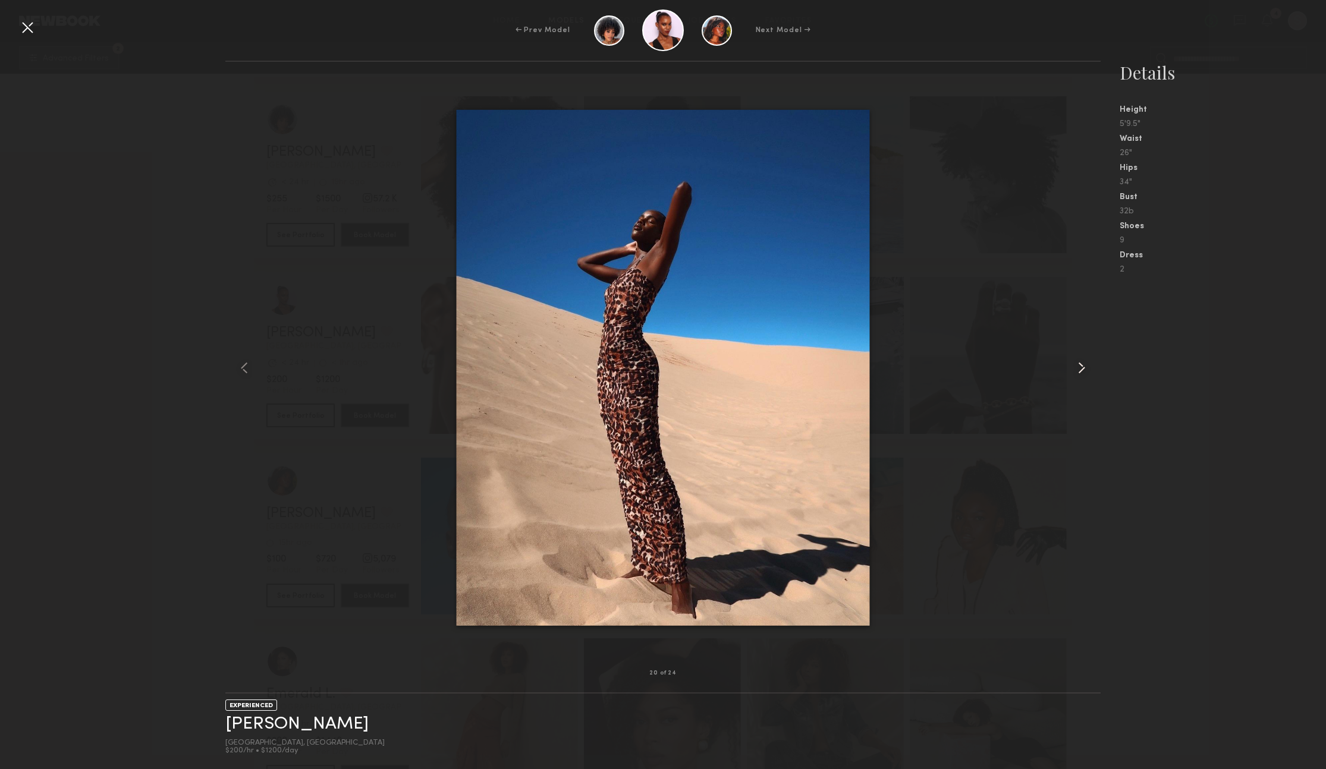
click at [1081, 368] on common-icon at bounding box center [1081, 367] width 19 height 19
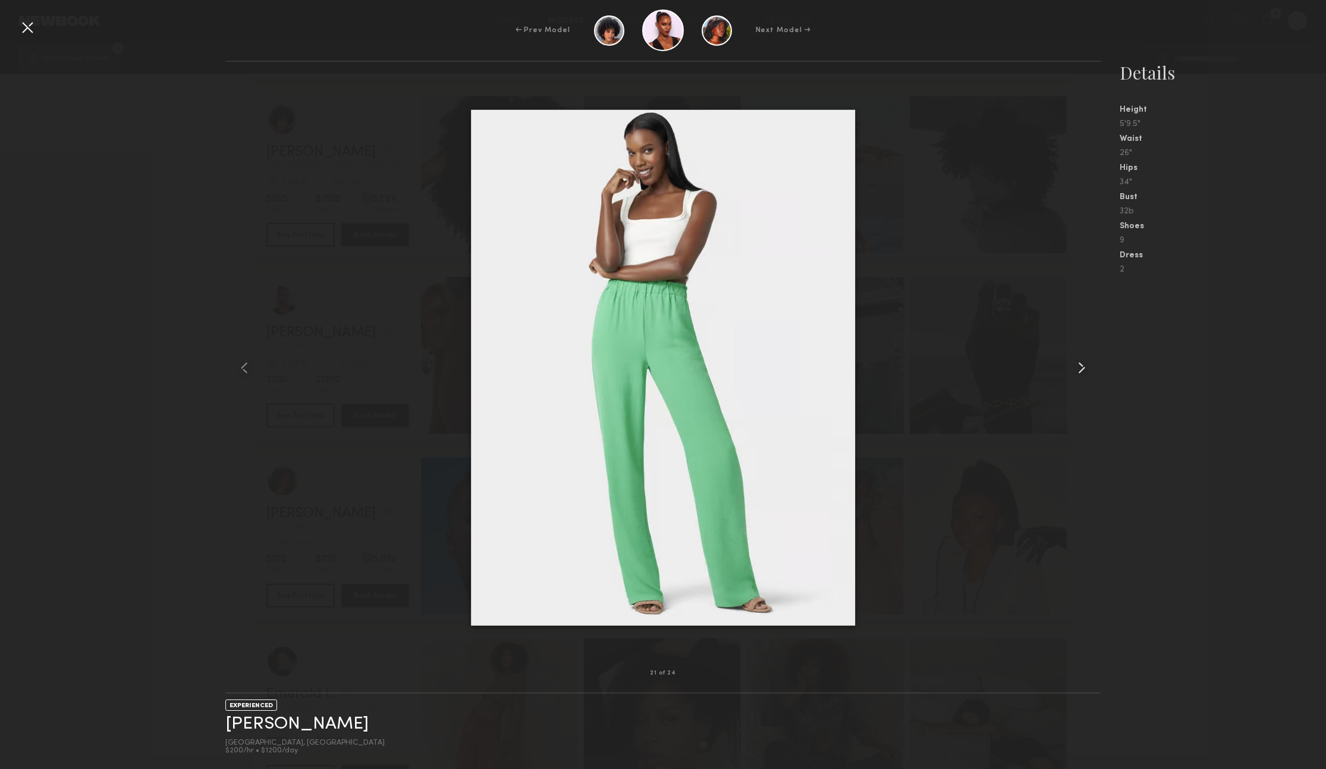
click at [1081, 368] on common-icon at bounding box center [1081, 367] width 19 height 19
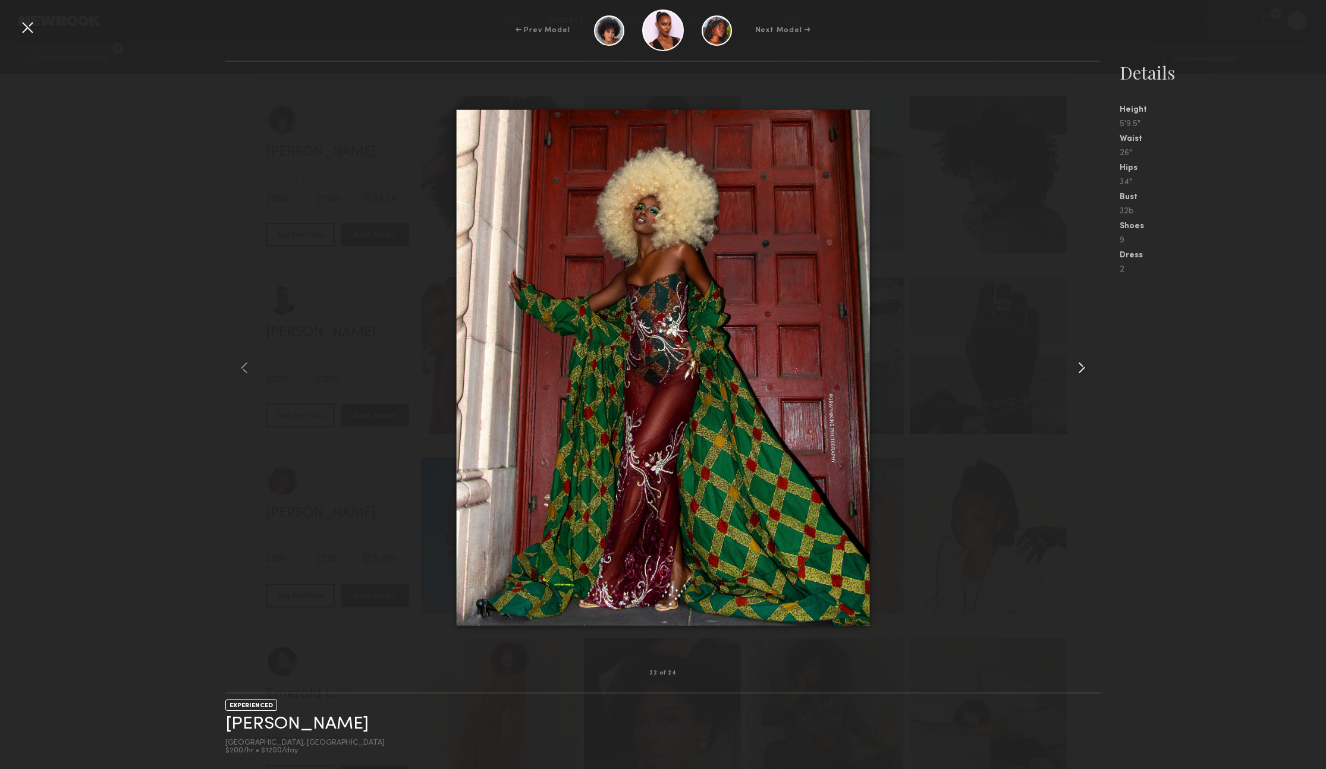
click at [1081, 368] on common-icon at bounding box center [1081, 367] width 19 height 19
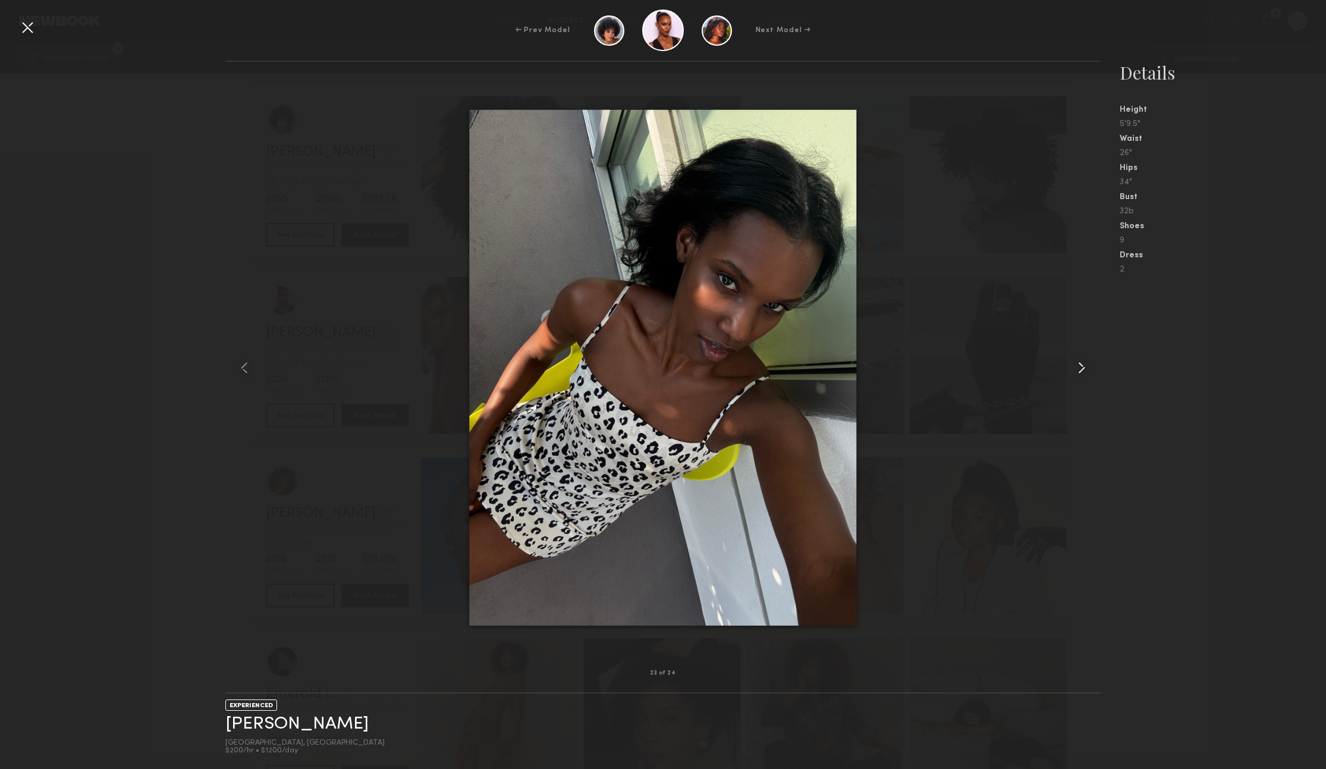
click at [1081, 368] on common-icon at bounding box center [1081, 367] width 19 height 19
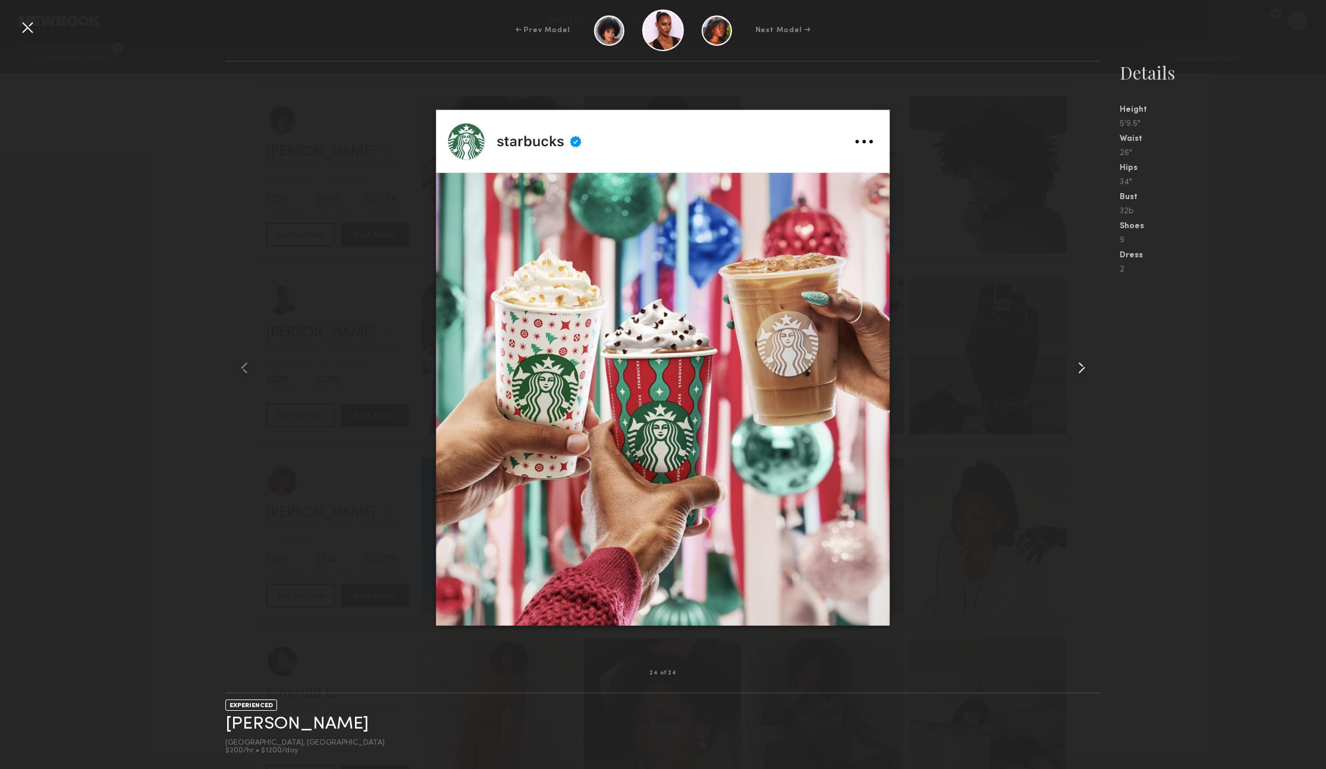
click at [1081, 368] on common-icon at bounding box center [1081, 367] width 19 height 19
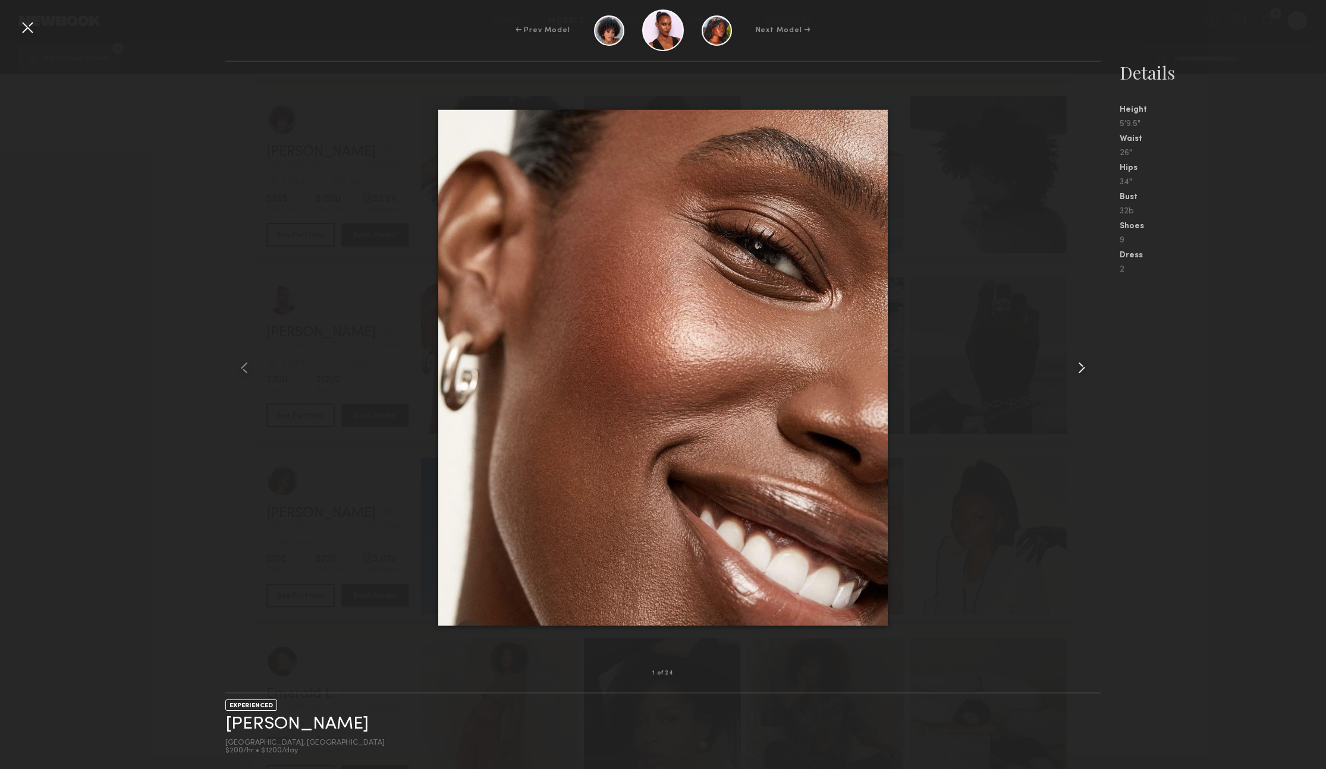
click at [1083, 367] on common-icon at bounding box center [1081, 367] width 19 height 19
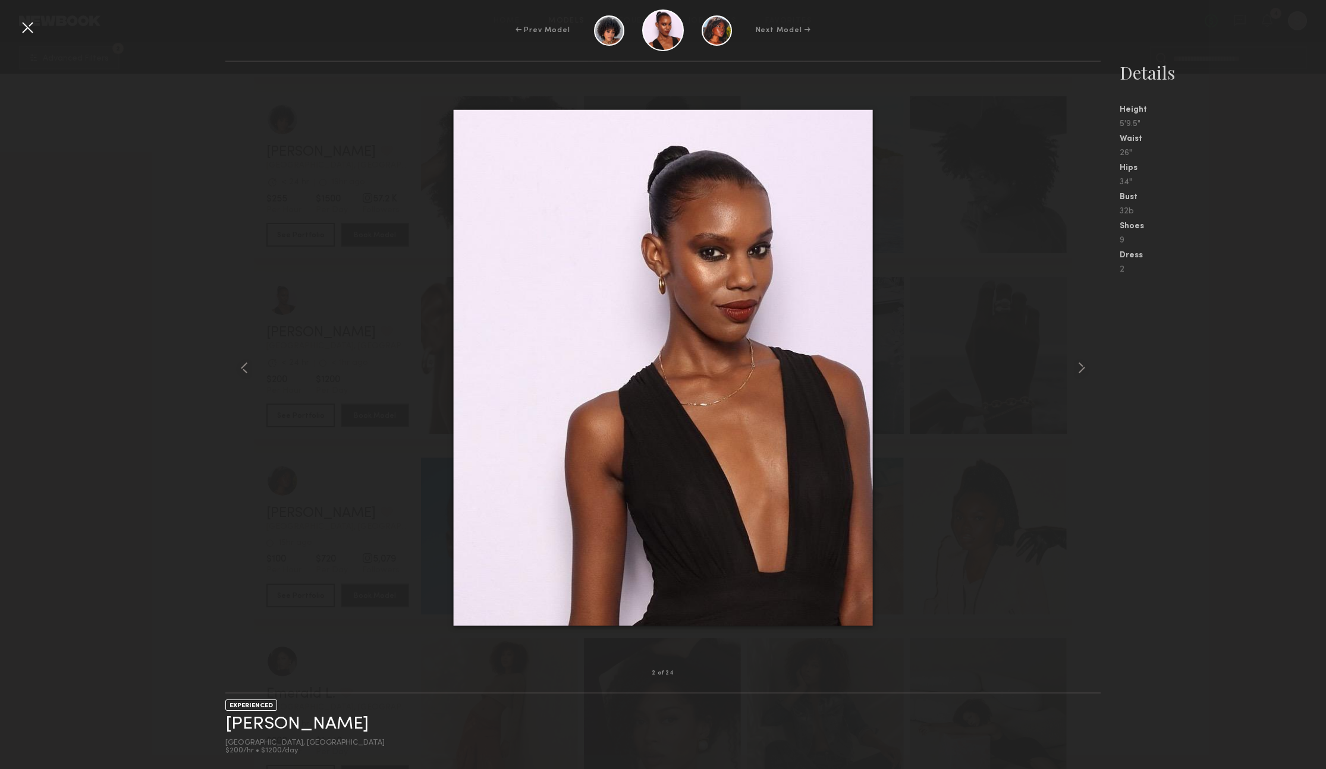
click at [26, 27] on div at bounding box center [27, 27] width 19 height 19
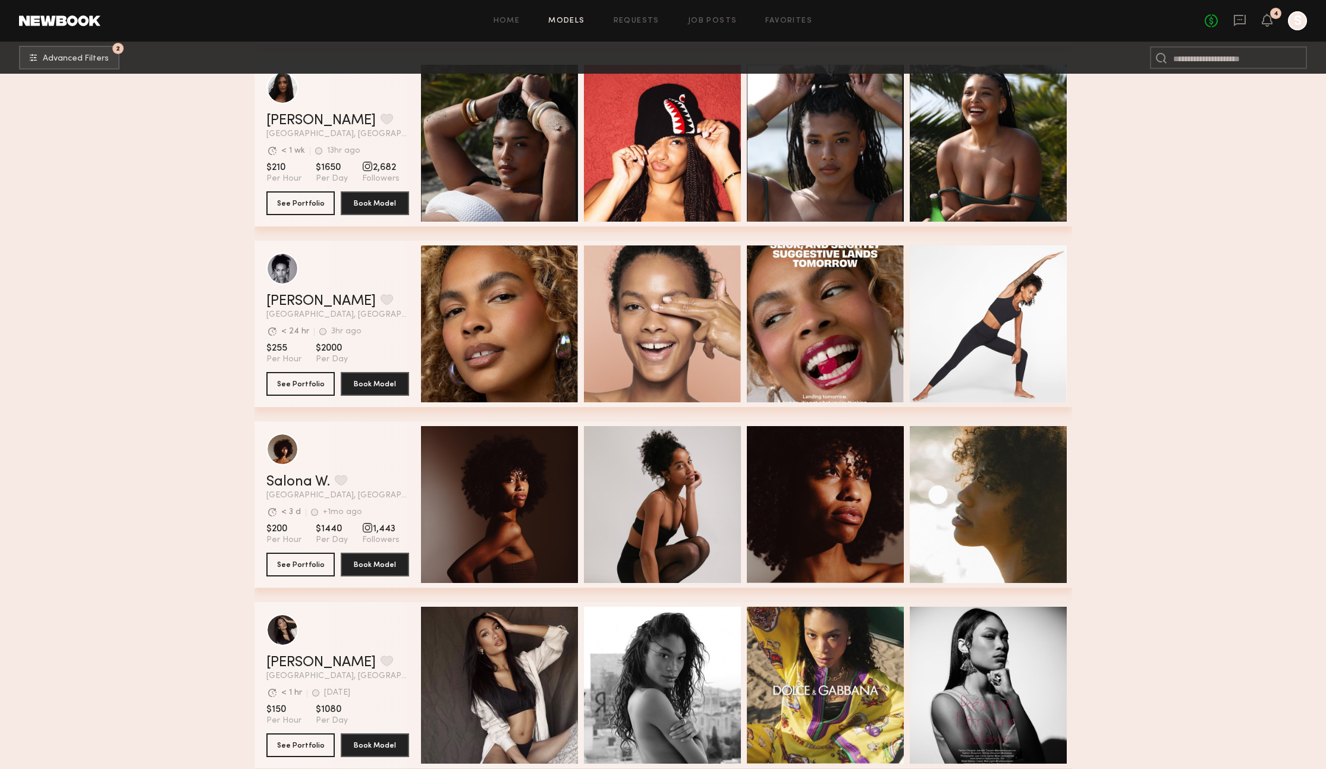
scroll to position [4583, 0]
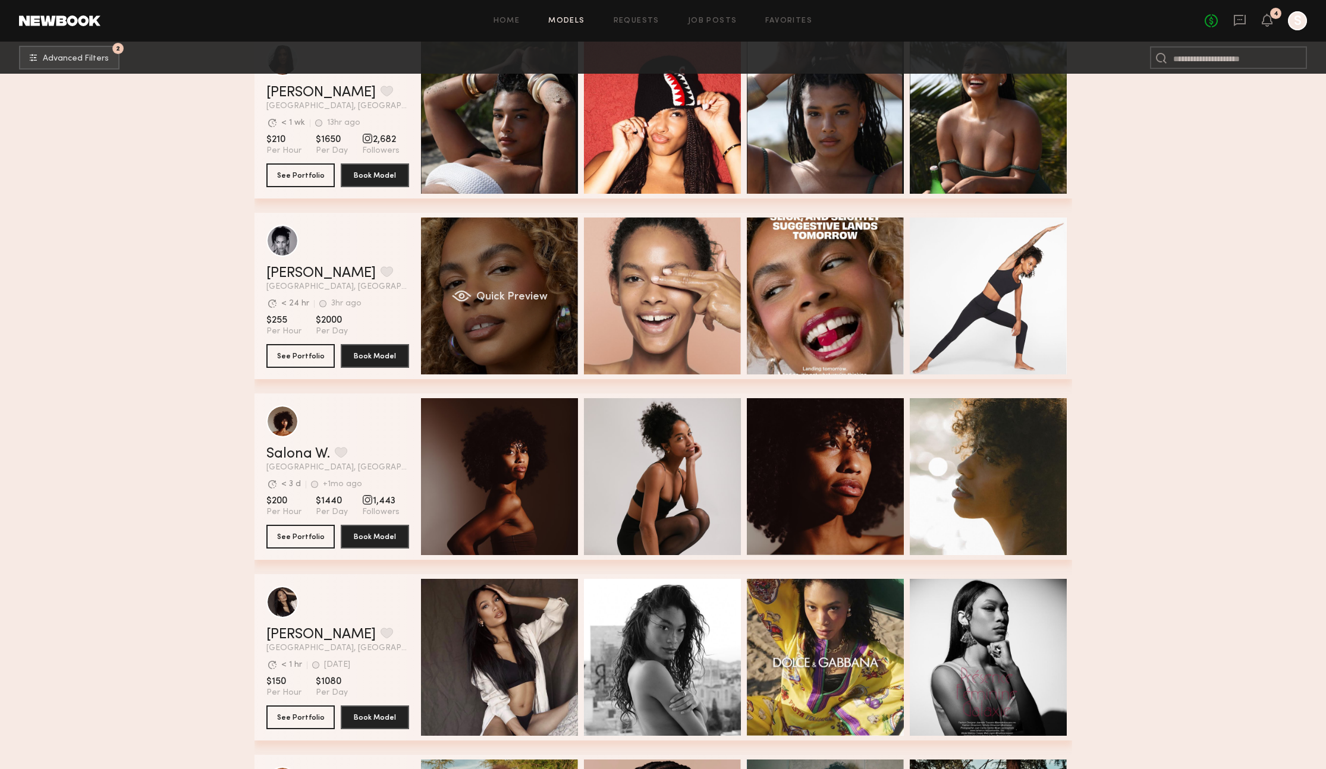
click at [529, 323] on div "Quick Preview" at bounding box center [499, 296] width 157 height 157
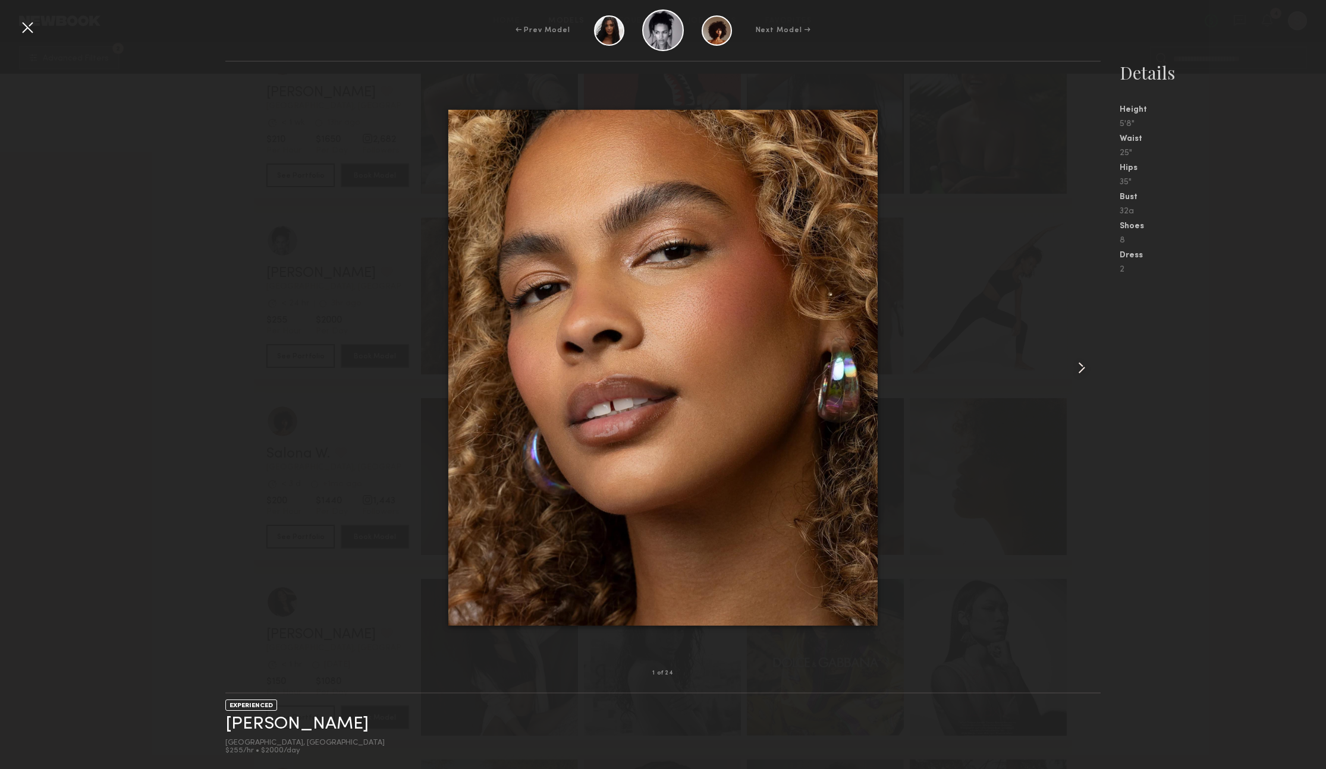
click at [1084, 370] on common-icon at bounding box center [1081, 367] width 19 height 19
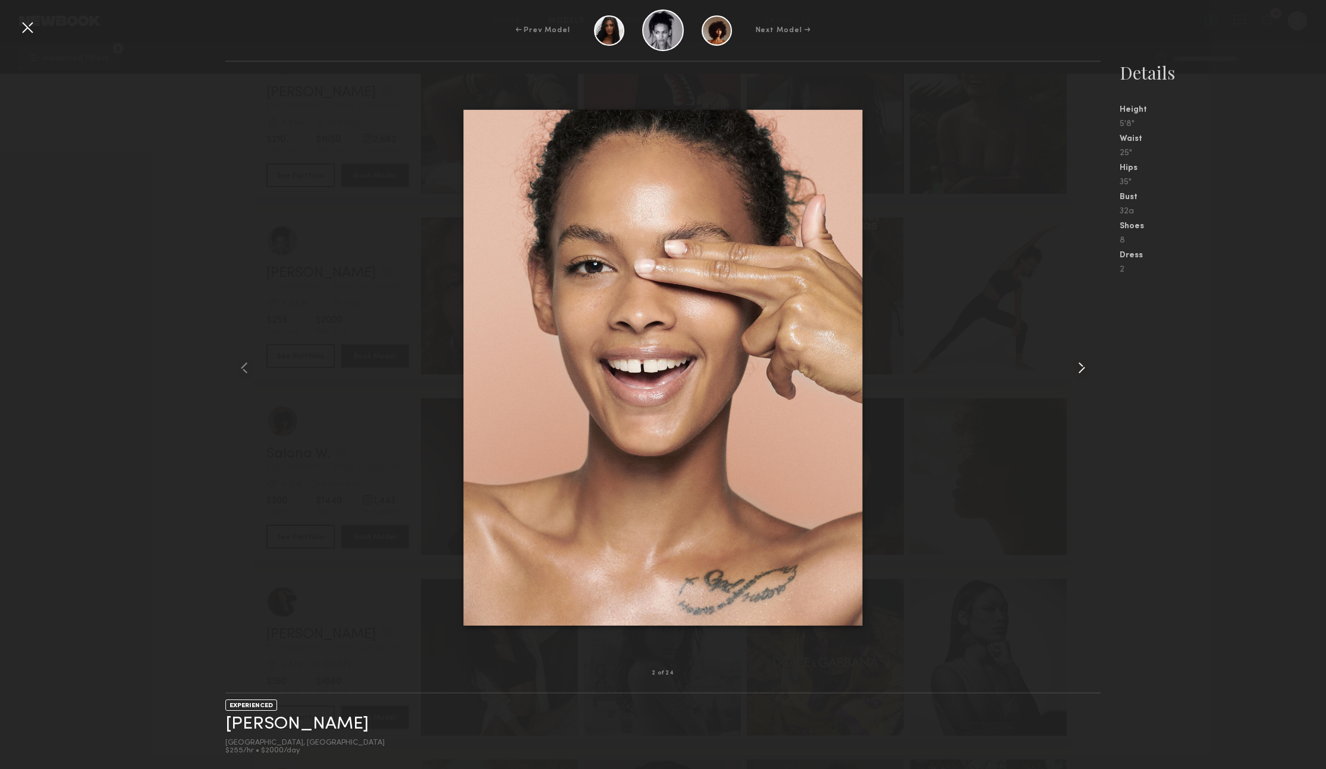
click at [1084, 370] on common-icon at bounding box center [1081, 367] width 19 height 19
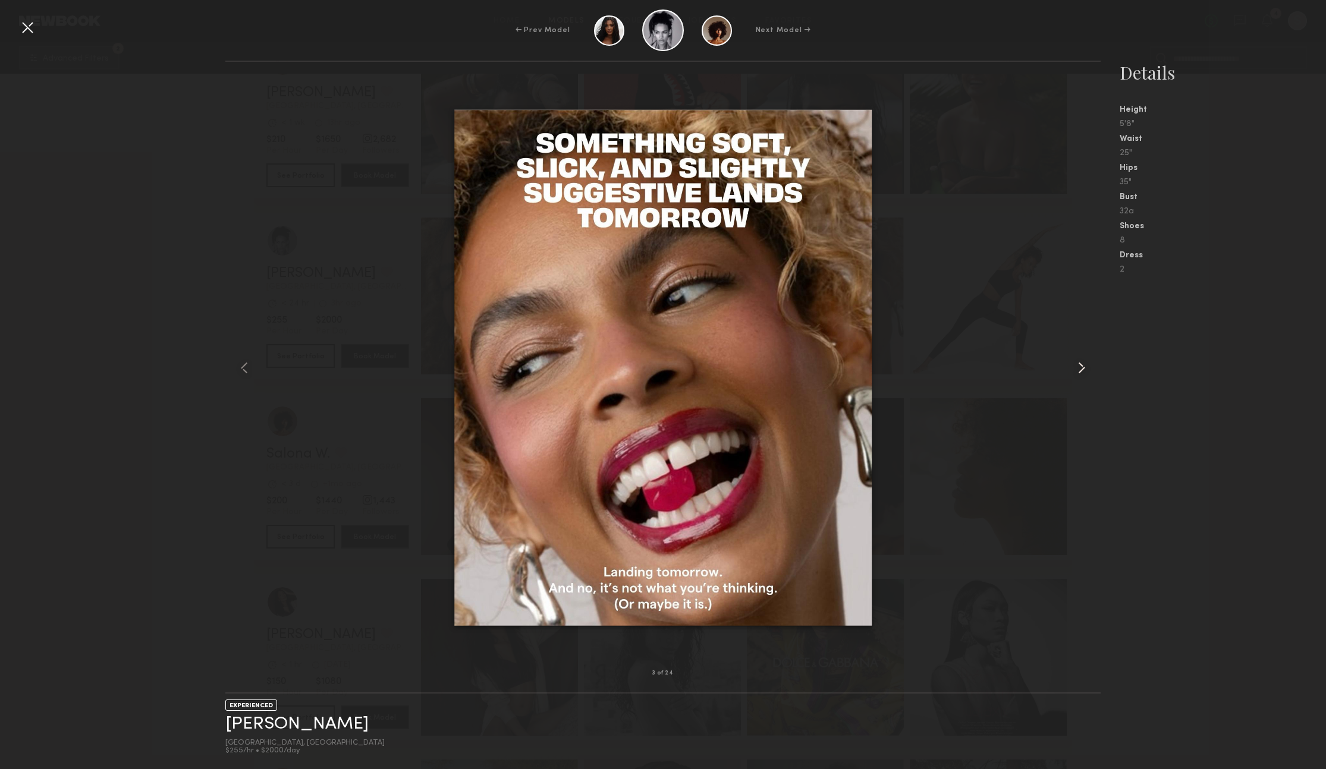
click at [1084, 370] on common-icon at bounding box center [1081, 367] width 19 height 19
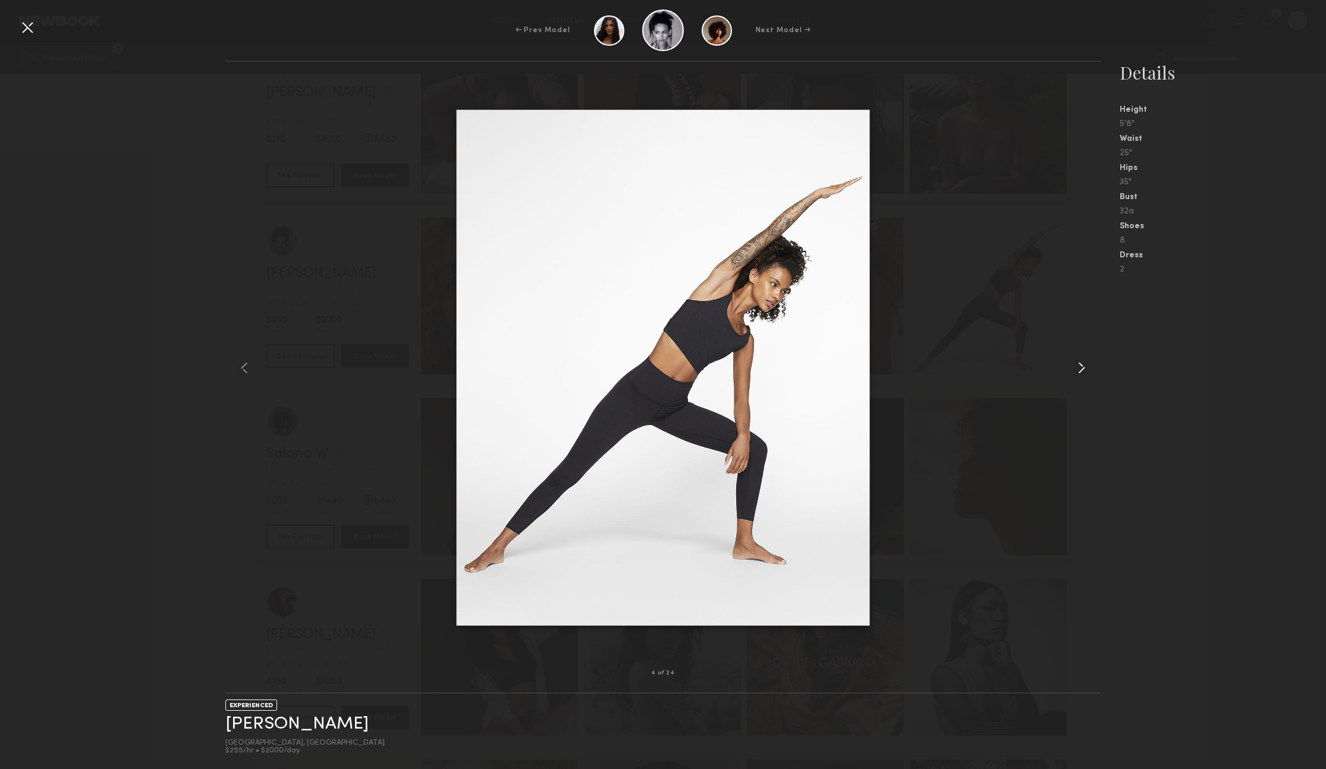
click at [1084, 370] on common-icon at bounding box center [1081, 367] width 19 height 19
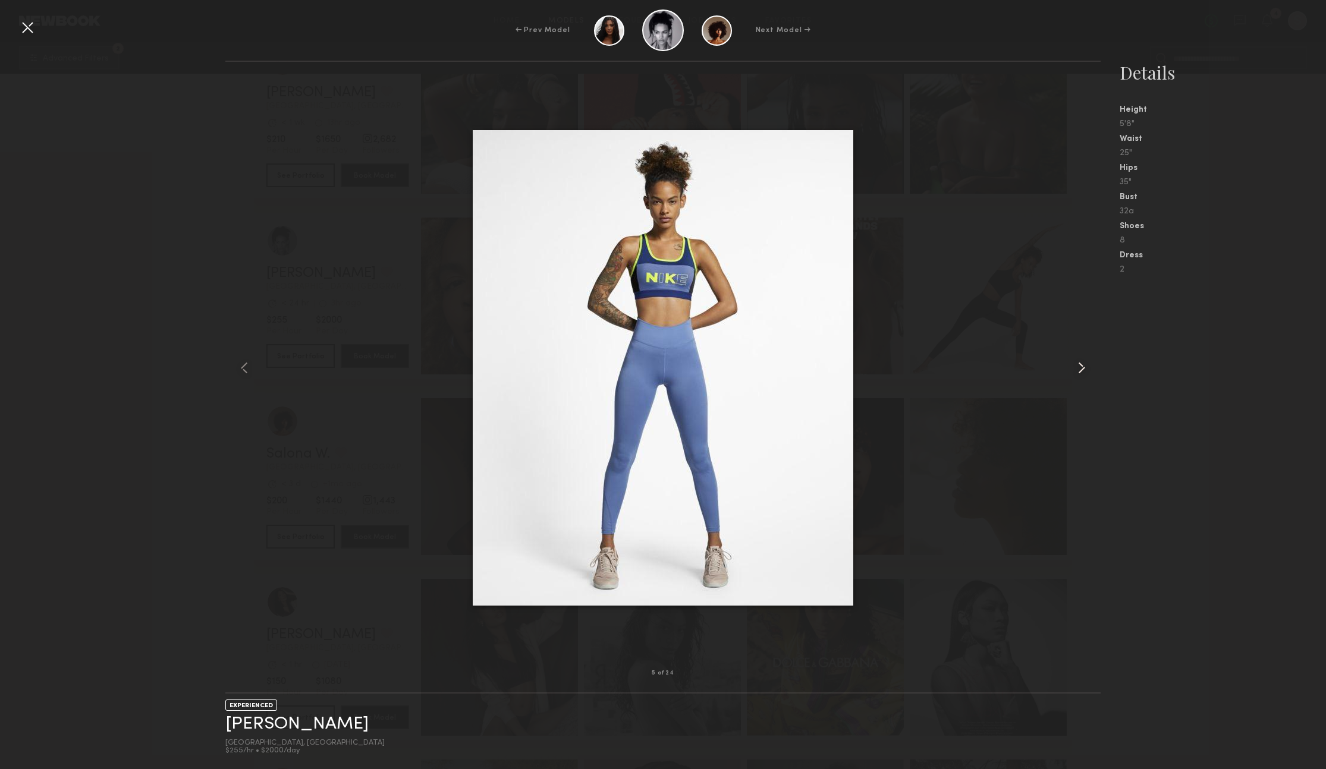
click at [1084, 370] on common-icon at bounding box center [1081, 367] width 19 height 19
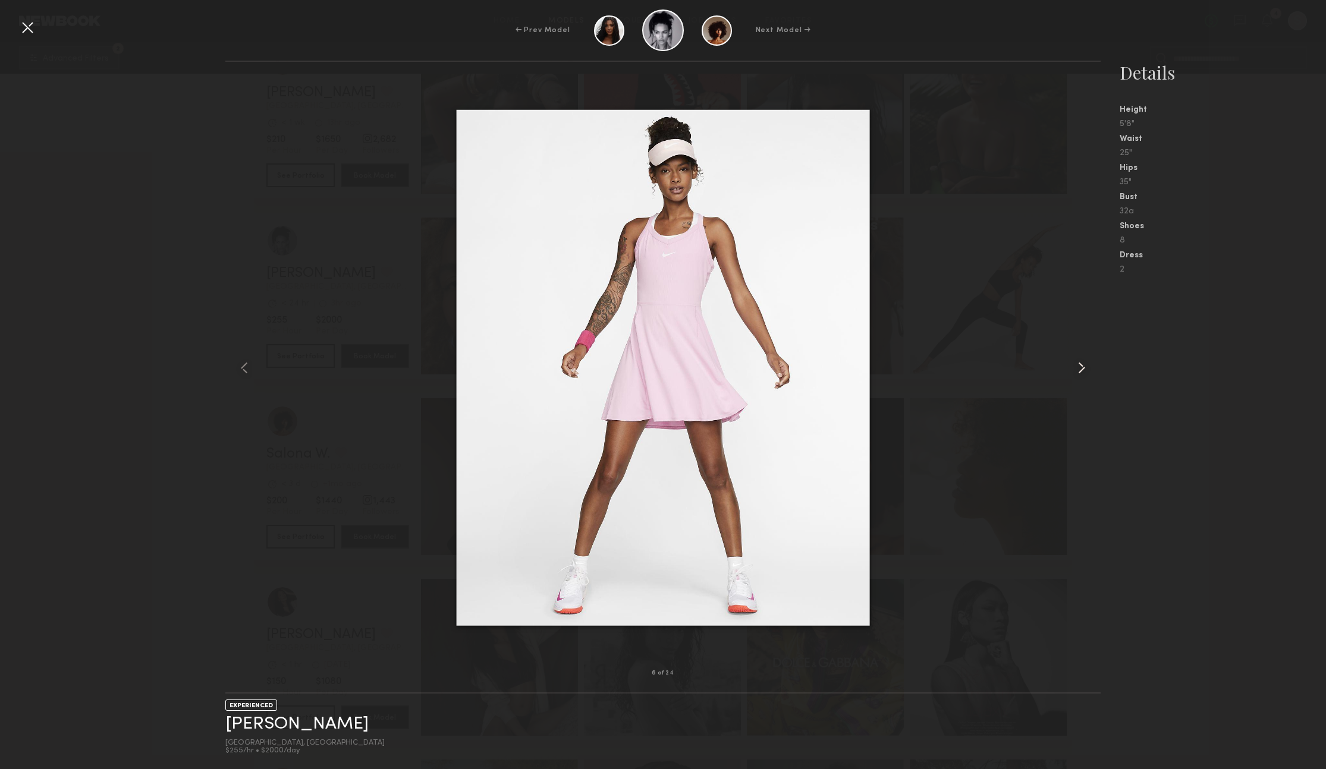
click at [1084, 370] on common-icon at bounding box center [1081, 367] width 19 height 19
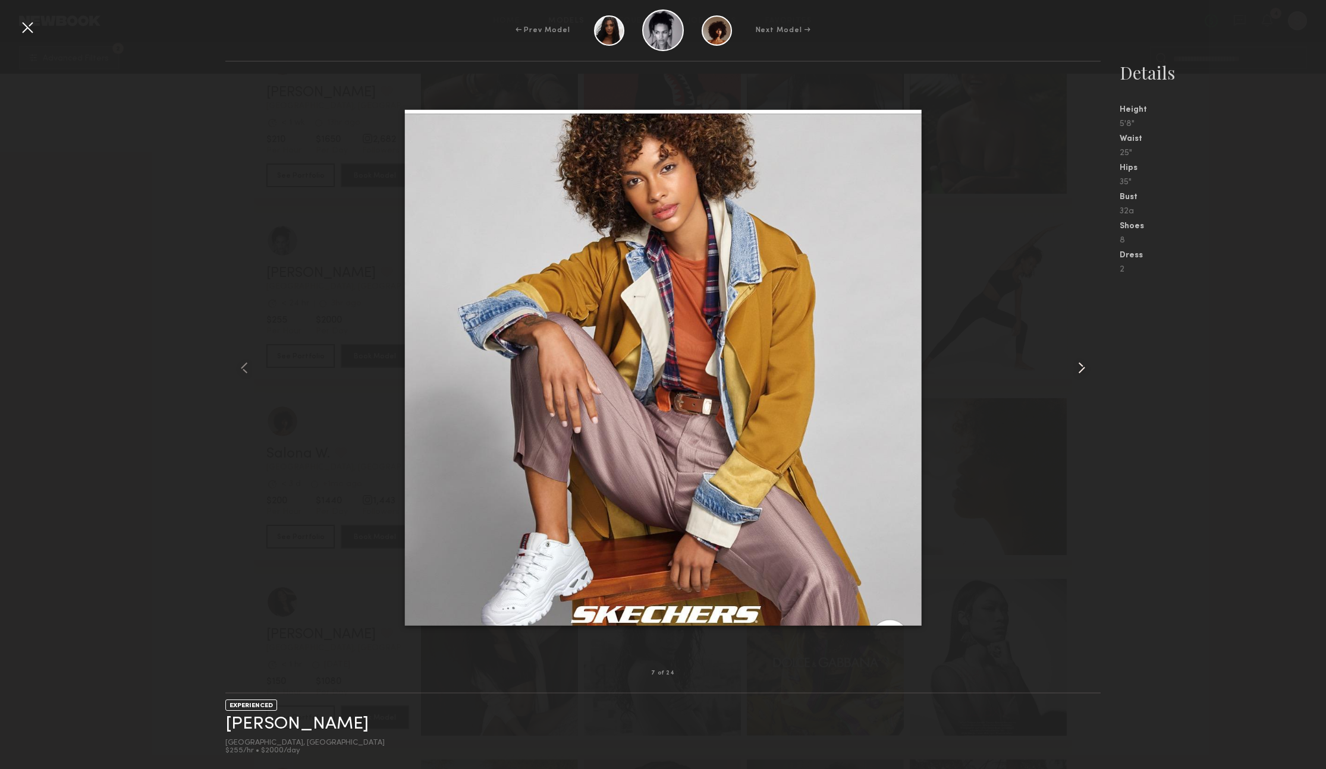
click at [1084, 370] on common-icon at bounding box center [1081, 367] width 19 height 19
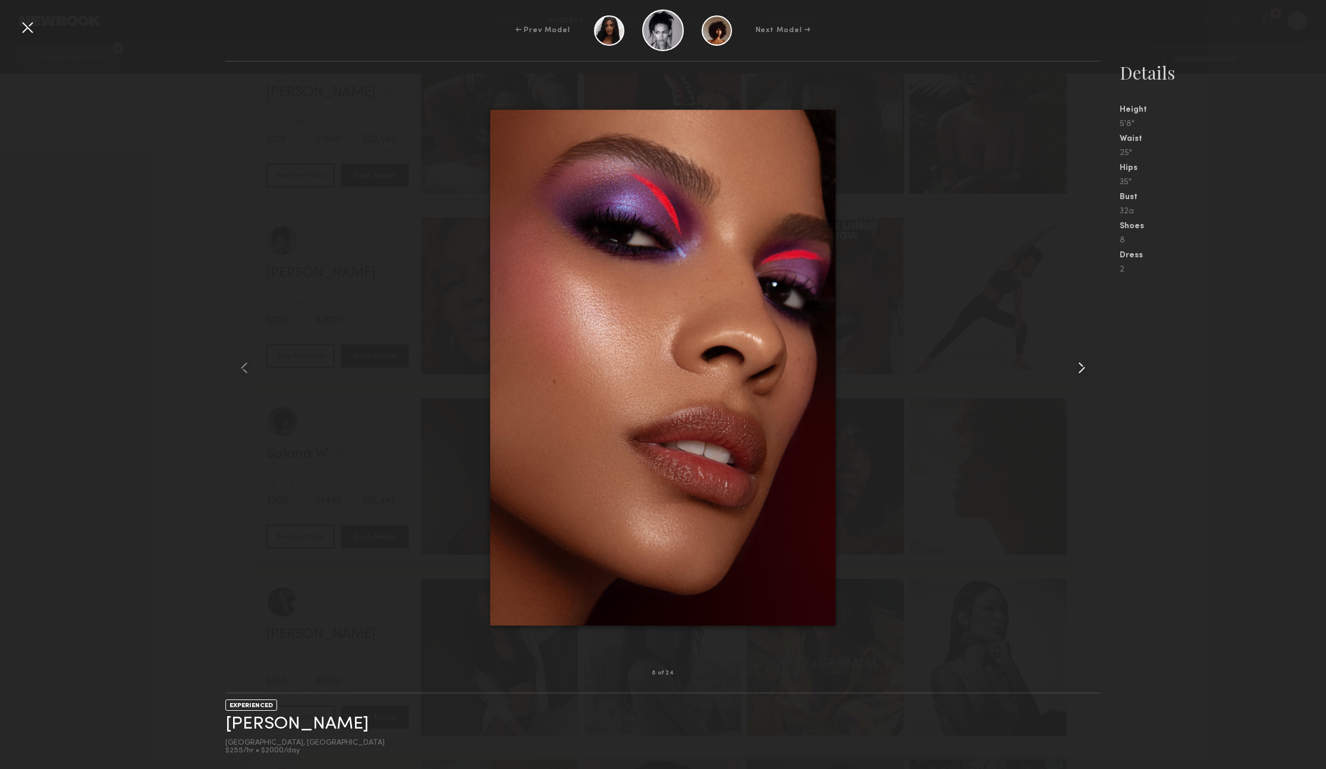
click at [1084, 370] on common-icon at bounding box center [1081, 367] width 19 height 19
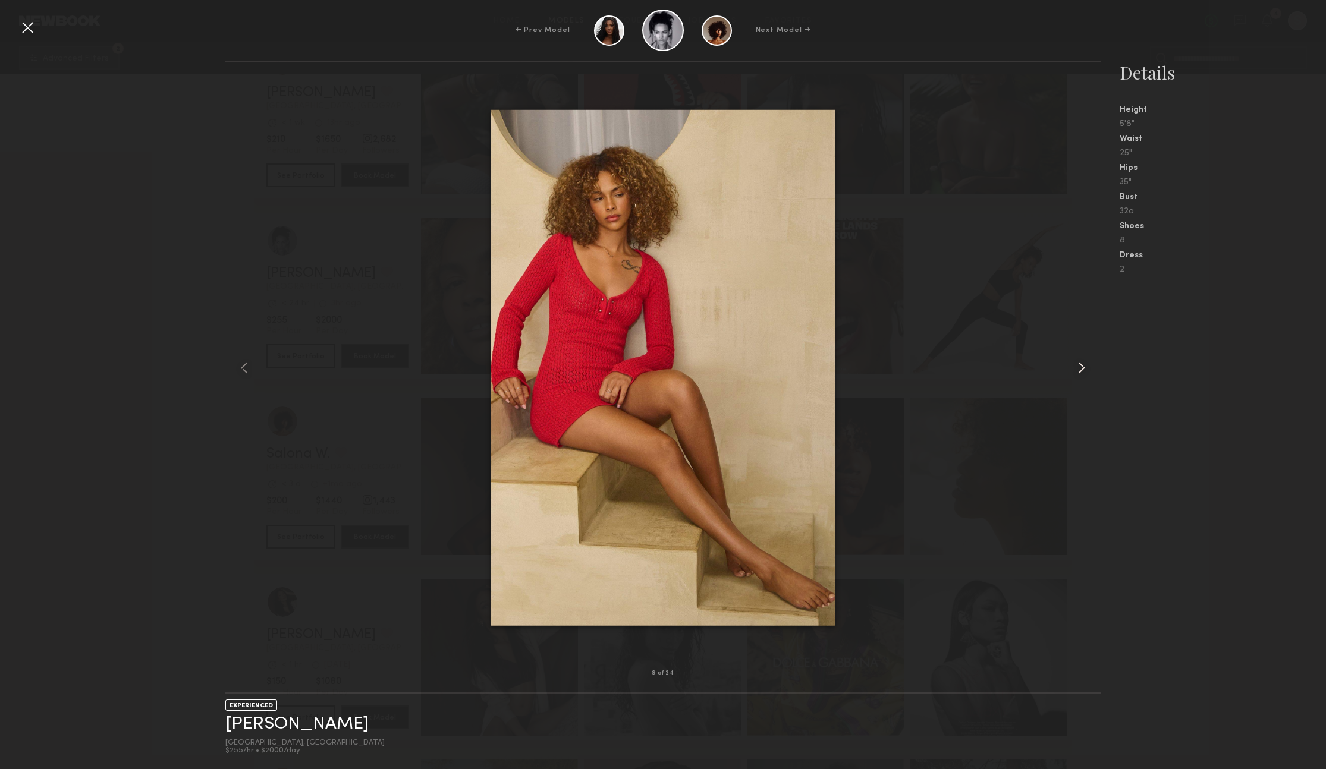
click at [1084, 370] on common-icon at bounding box center [1081, 367] width 19 height 19
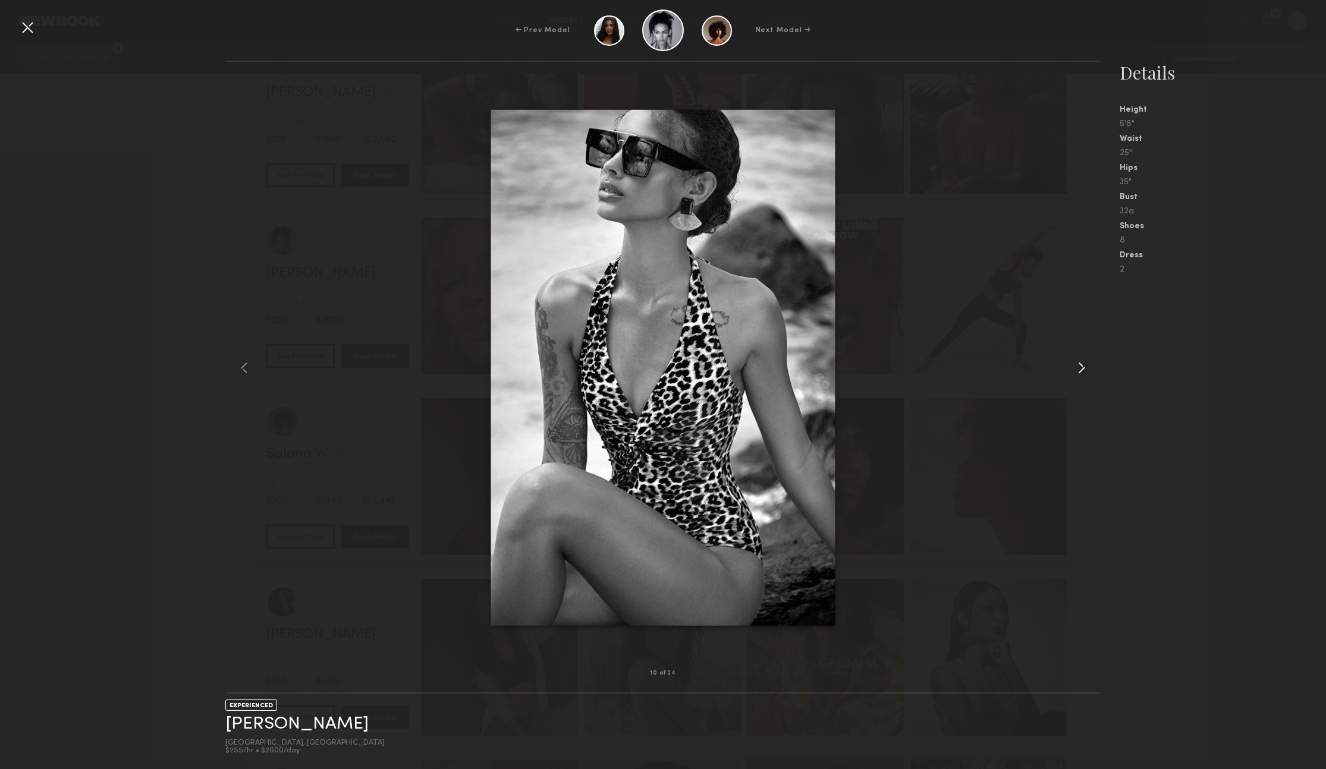
click at [1084, 370] on common-icon at bounding box center [1081, 367] width 19 height 19
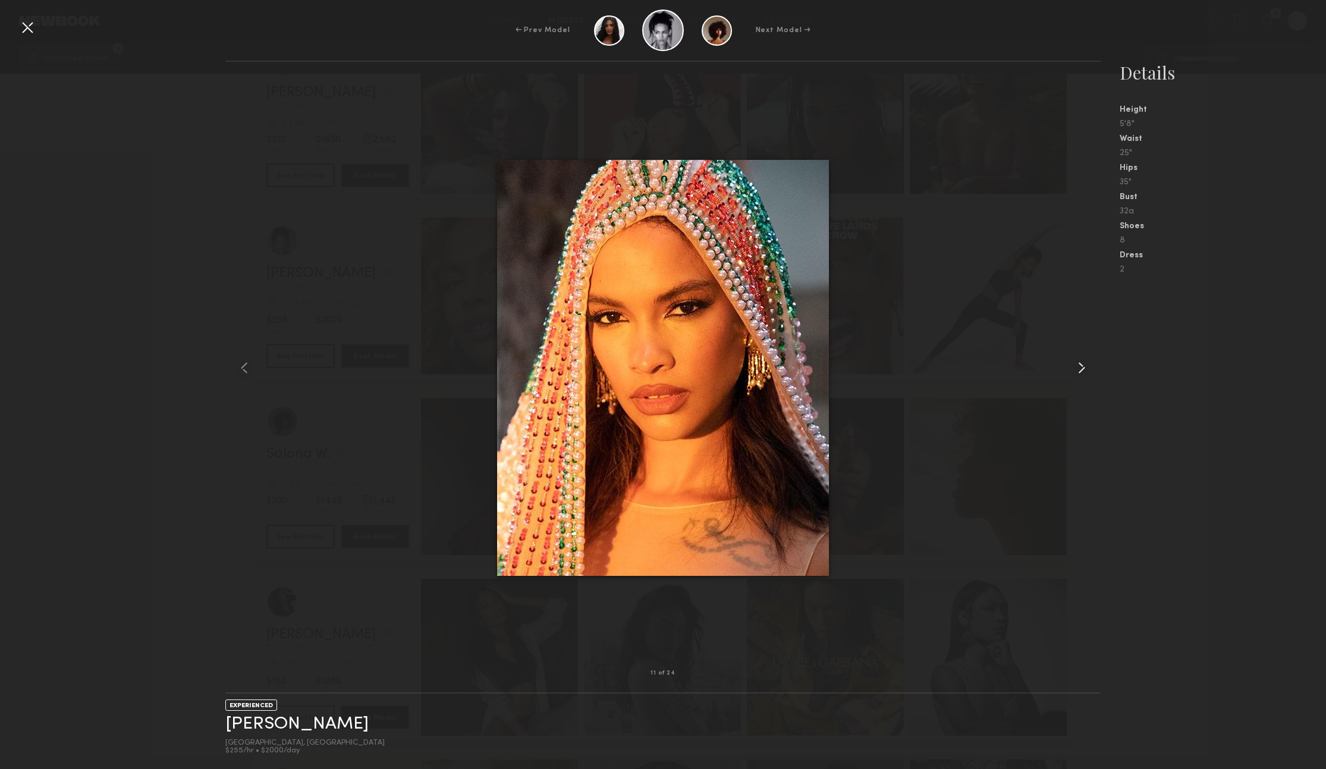
click at [1084, 370] on common-icon at bounding box center [1081, 367] width 19 height 19
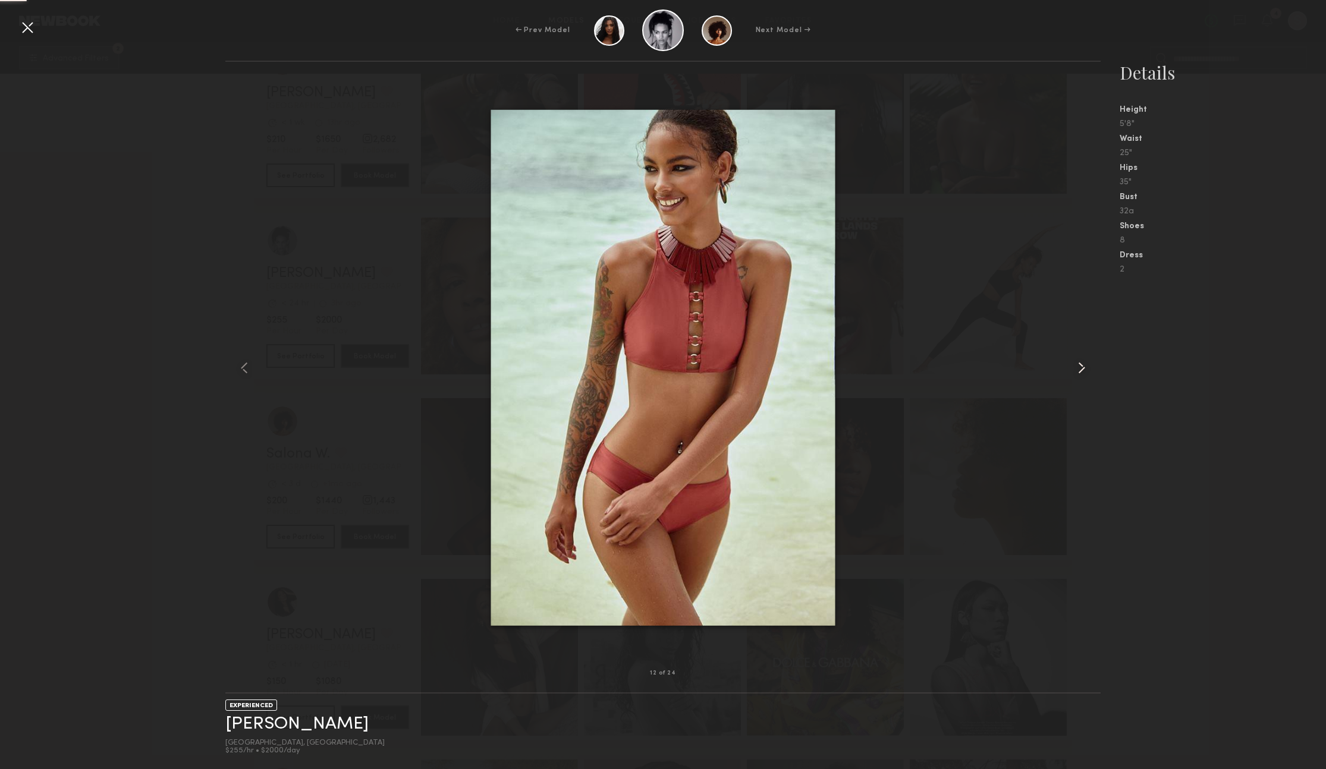
click at [1084, 370] on common-icon at bounding box center [1081, 367] width 19 height 19
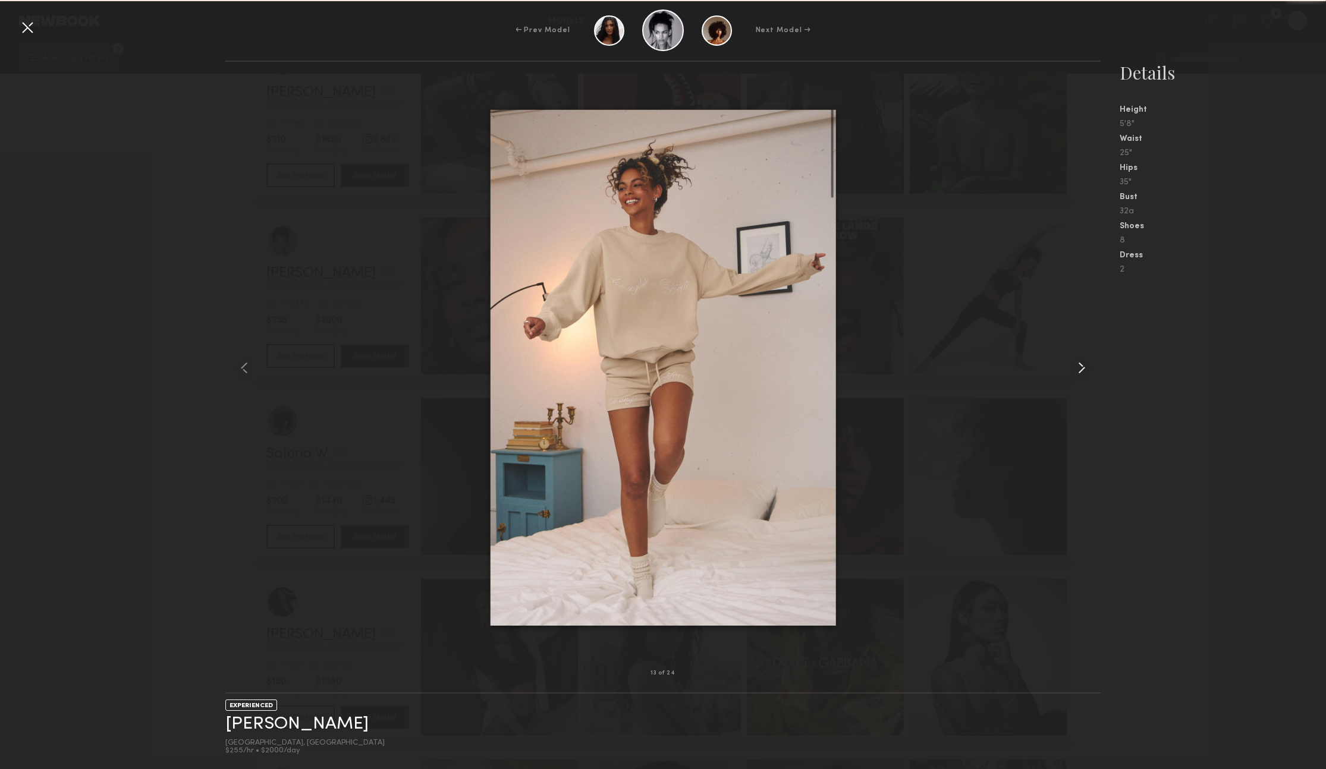
click at [1084, 370] on common-icon at bounding box center [1081, 367] width 19 height 19
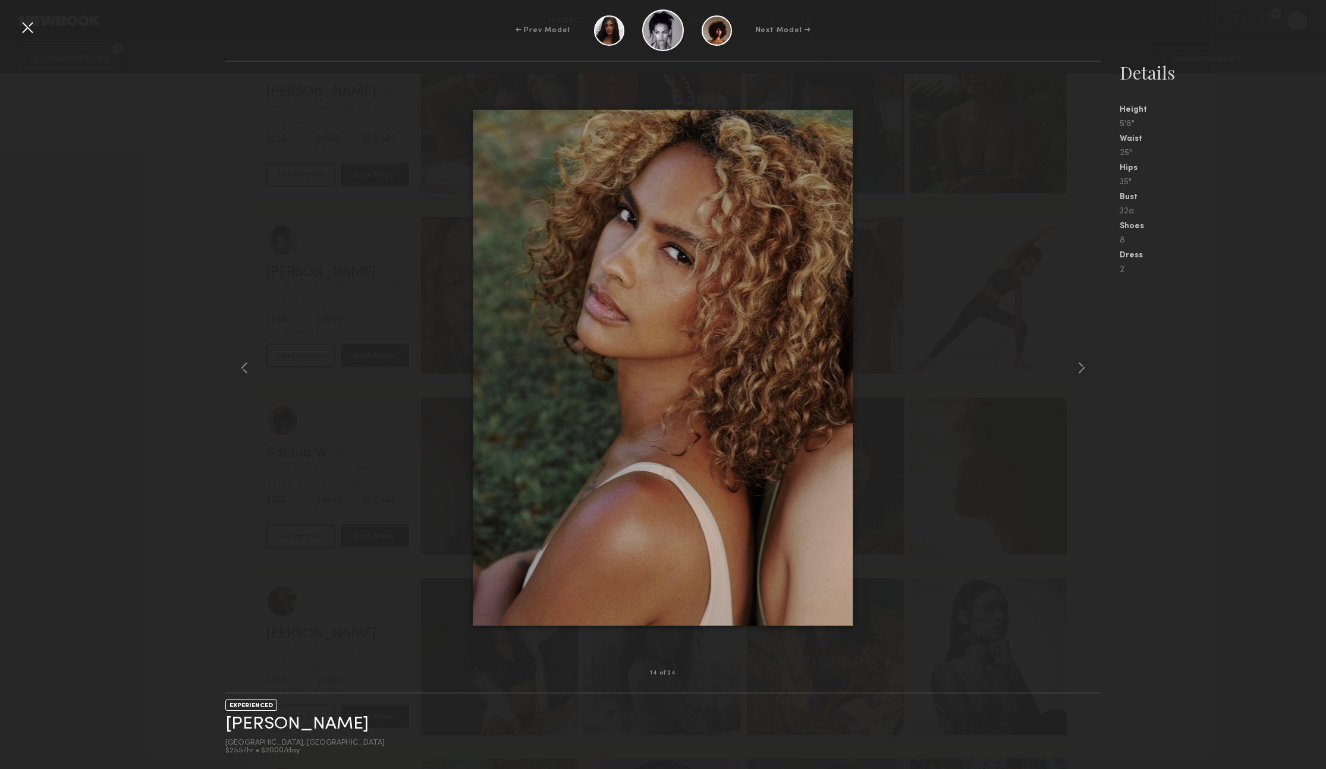
click at [26, 28] on div at bounding box center [27, 27] width 19 height 19
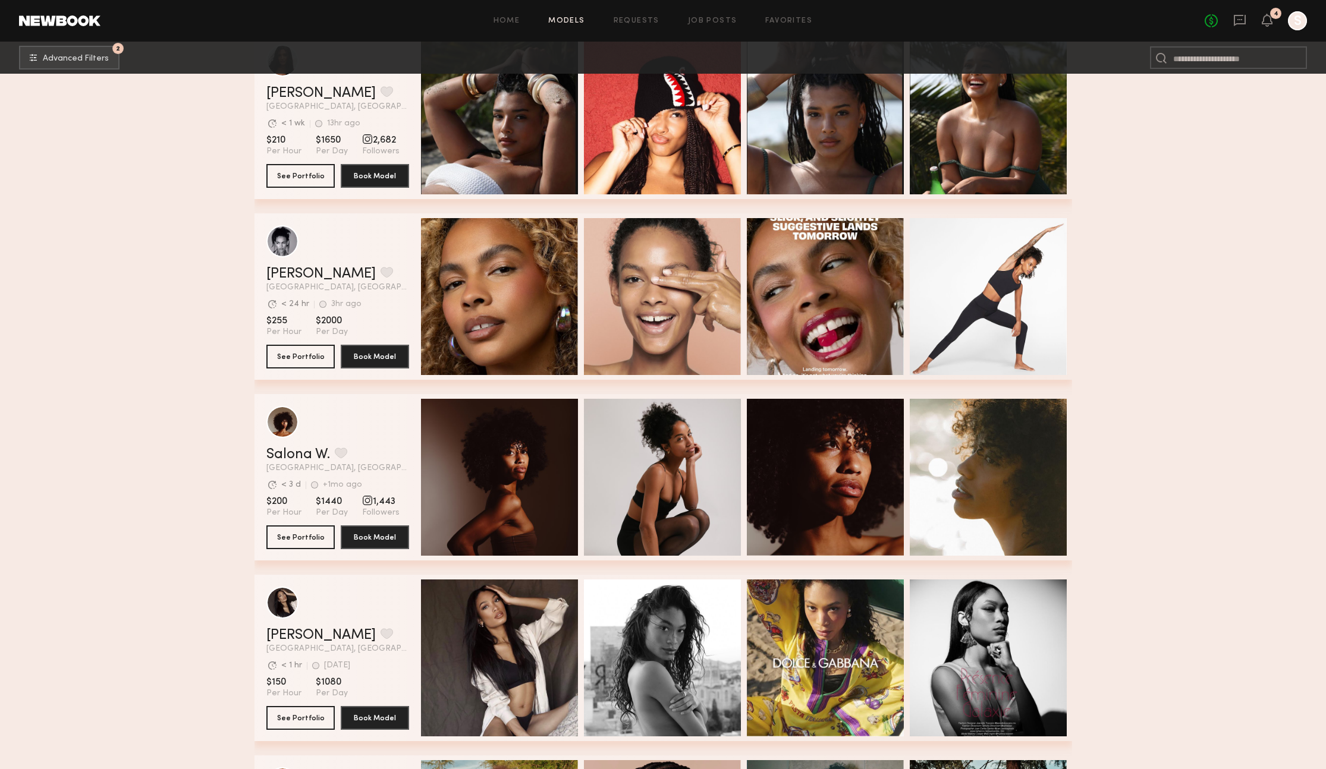
scroll to position [4650, 0]
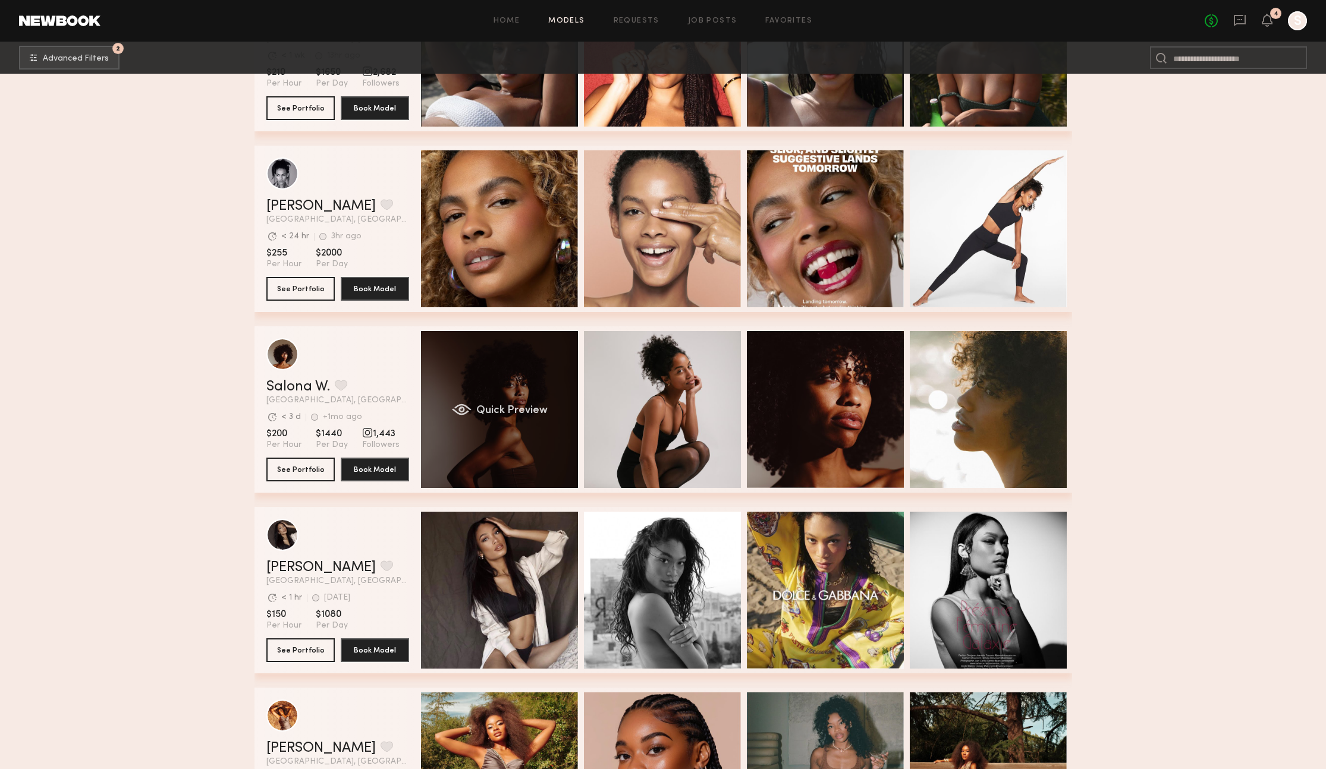
click at [478, 424] on div "Quick Preview" at bounding box center [499, 409] width 157 height 157
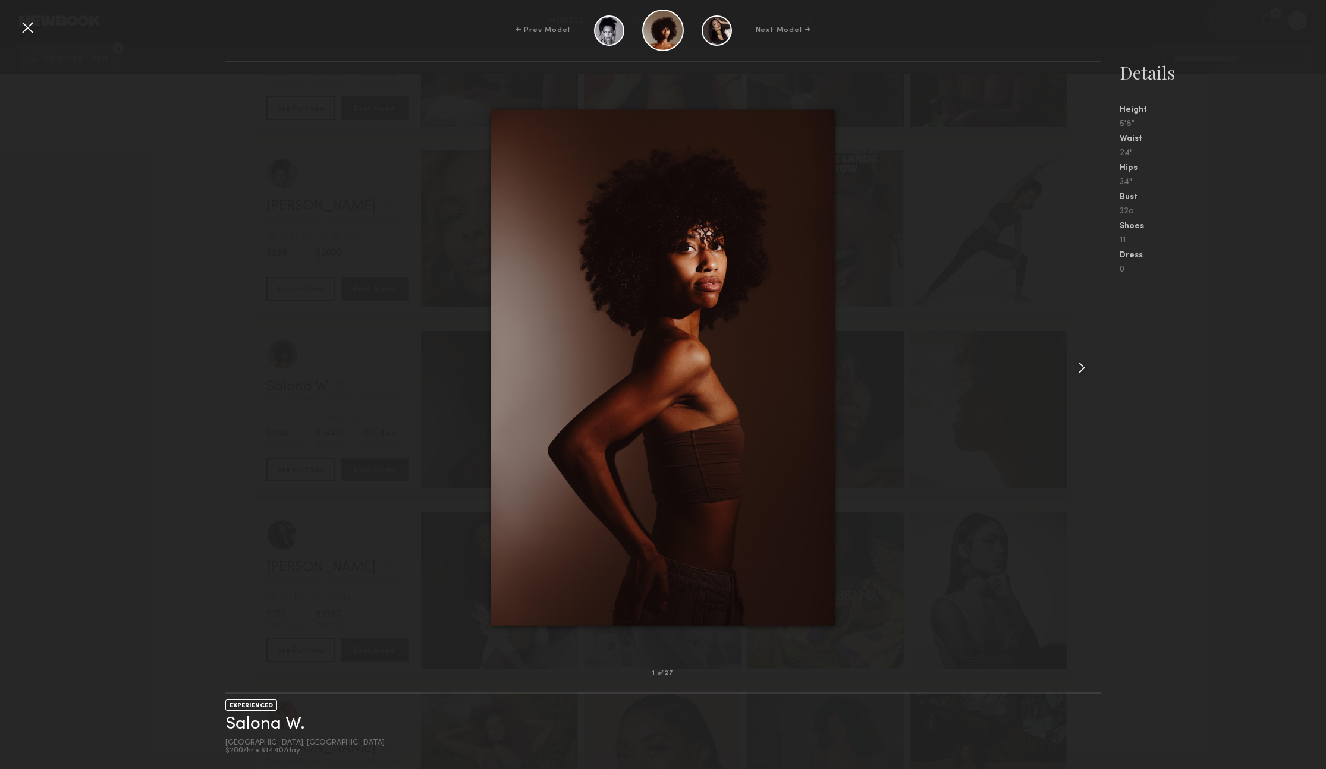
click at [1084, 368] on common-icon at bounding box center [1081, 367] width 19 height 19
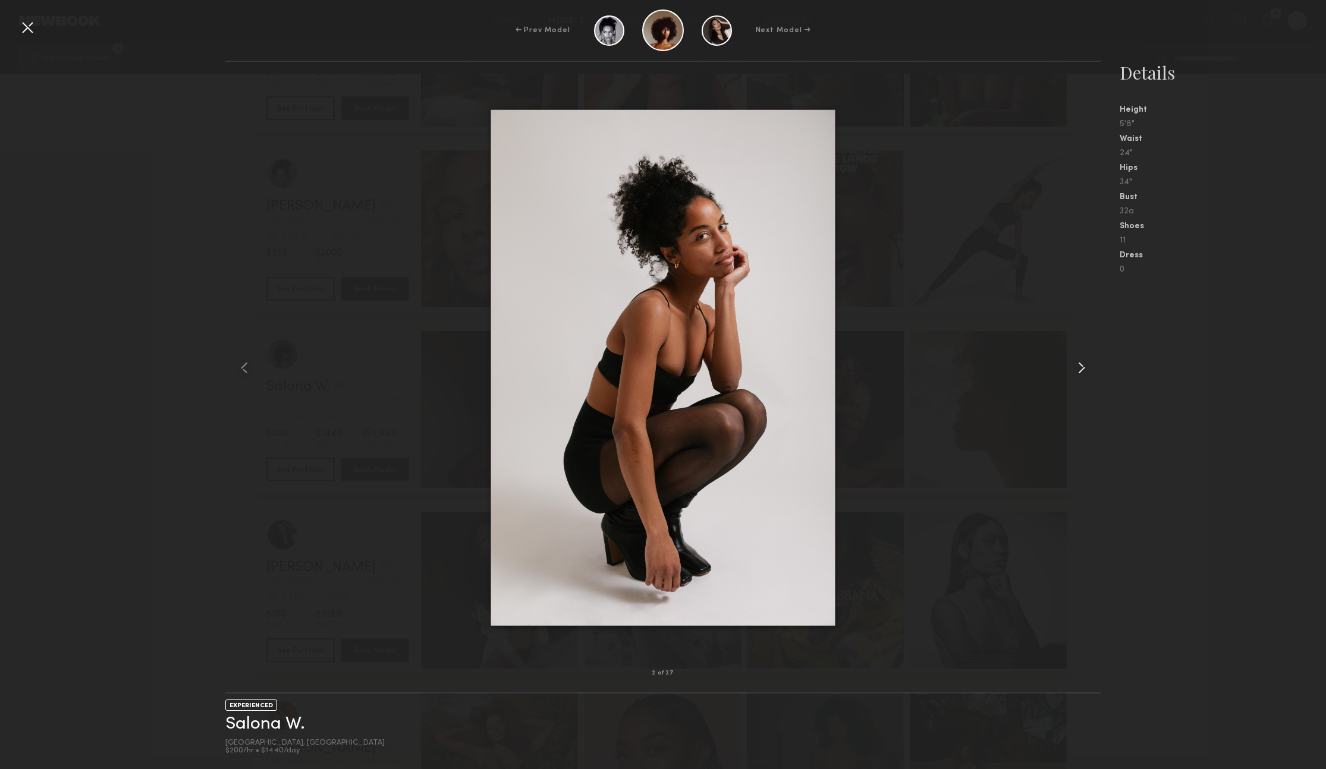
click at [1084, 368] on common-icon at bounding box center [1081, 367] width 19 height 19
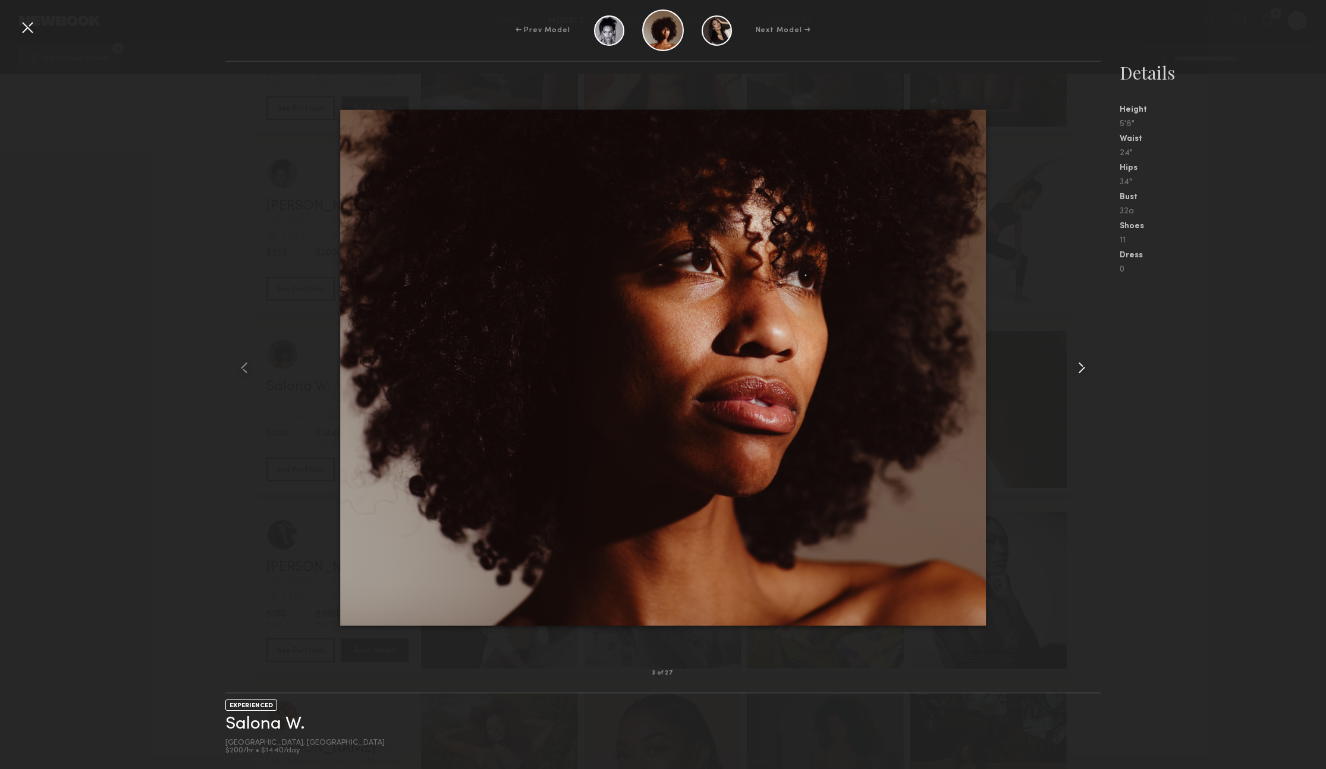
click at [1084, 368] on common-icon at bounding box center [1081, 367] width 19 height 19
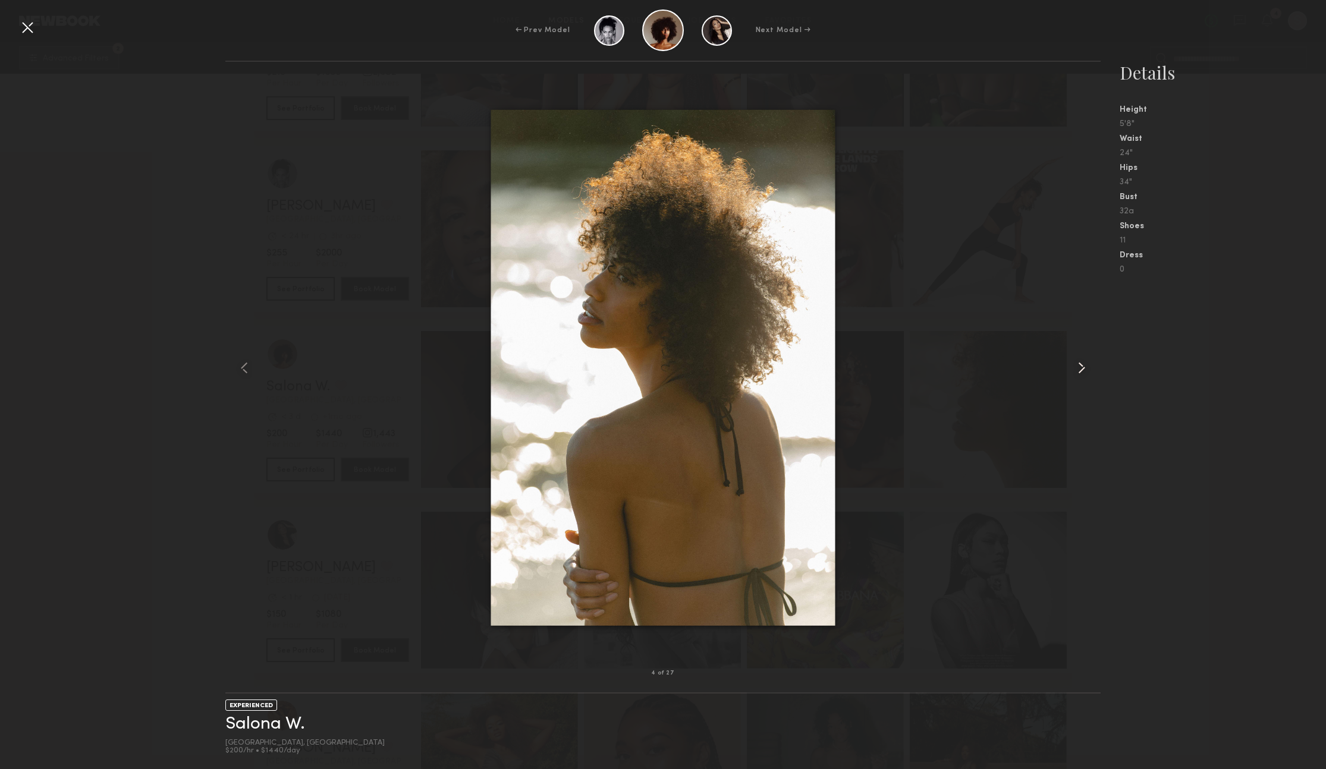
click at [1084, 368] on common-icon at bounding box center [1081, 367] width 19 height 19
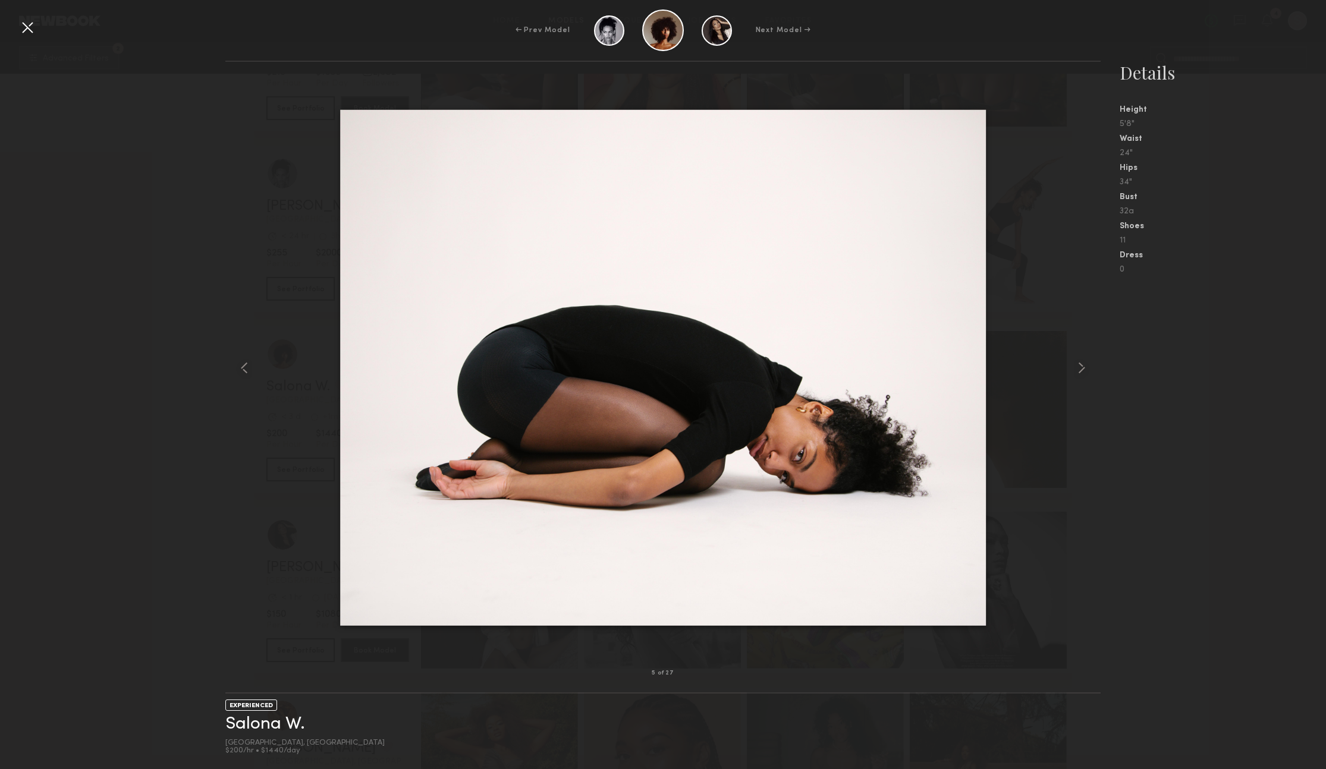
drag, startPoint x: 26, startPoint y: 20, endPoint x: 36, endPoint y: 31, distance: 14.8
click at [26, 20] on div at bounding box center [27, 27] width 19 height 19
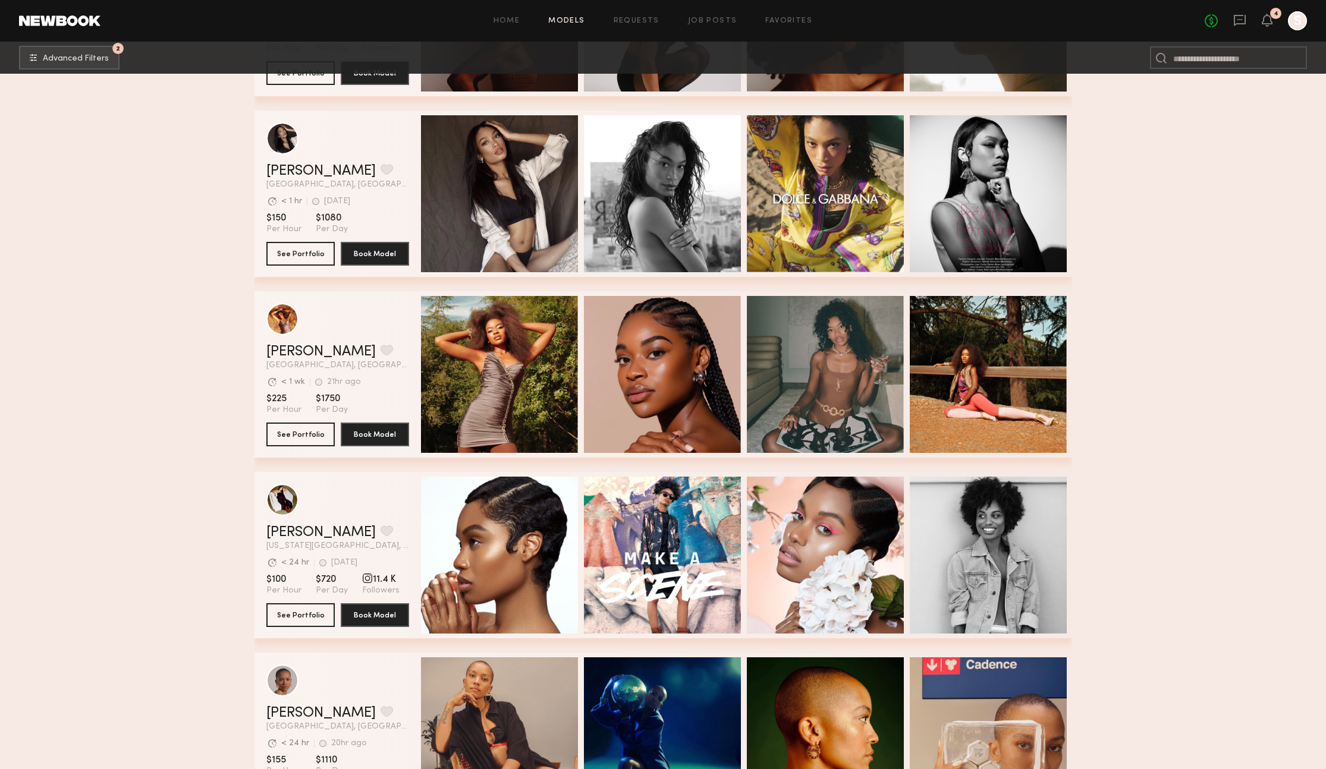
scroll to position [5106, 0]
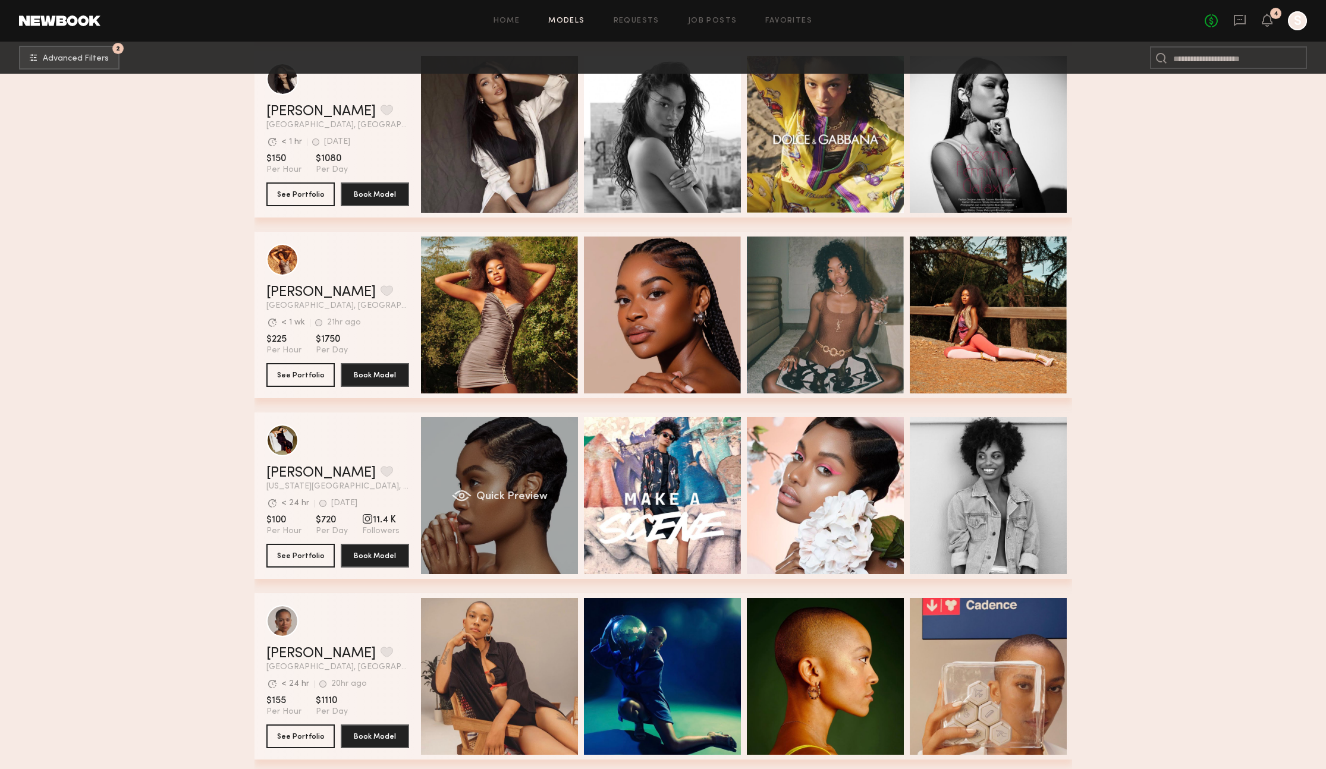
click at [498, 498] on span "Quick Preview" at bounding box center [511, 497] width 71 height 11
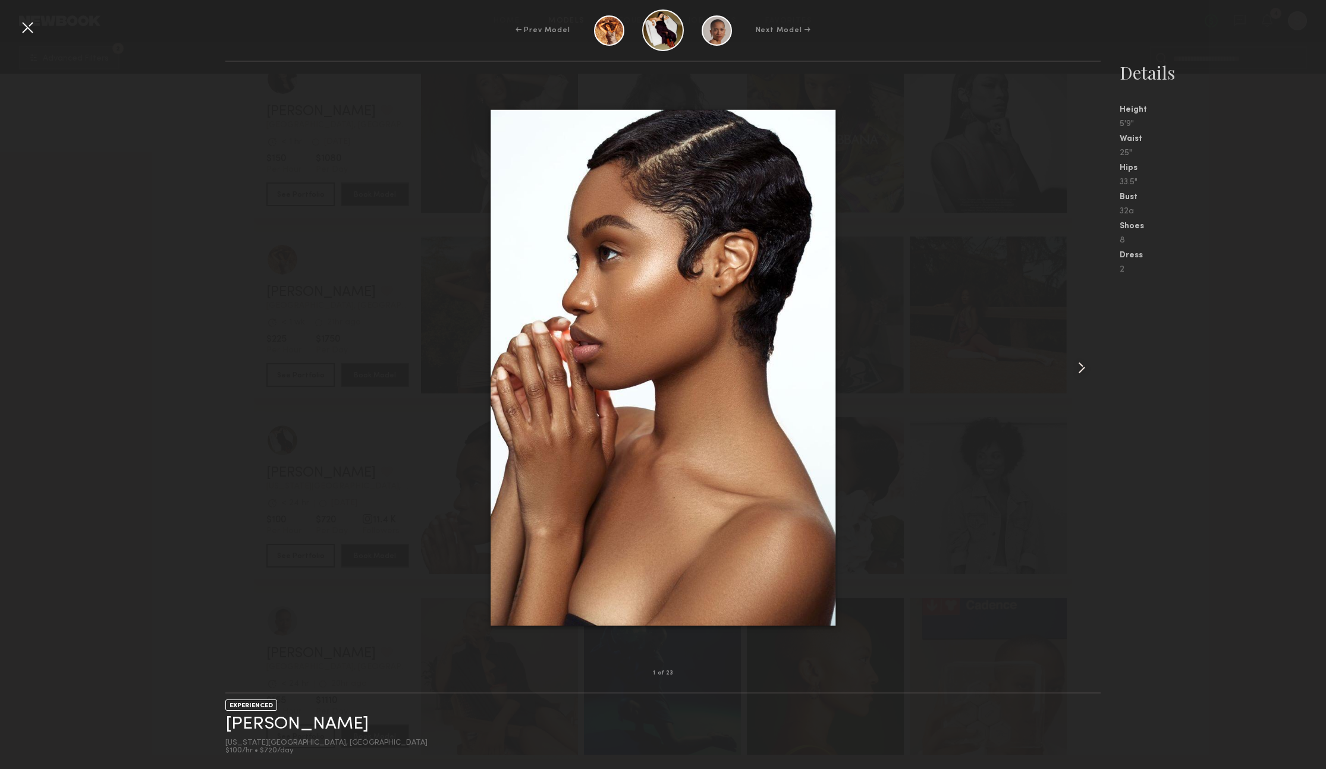
click at [1078, 370] on common-icon at bounding box center [1081, 367] width 19 height 19
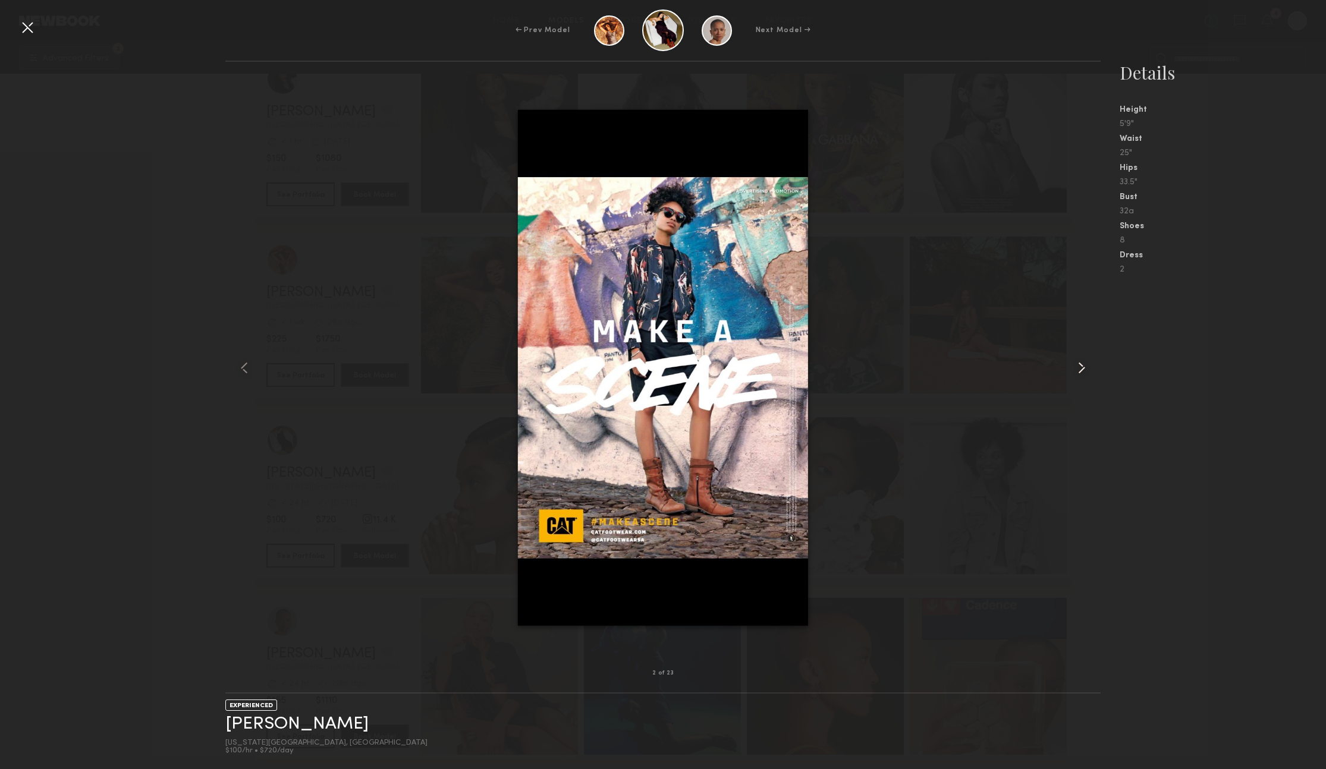
click at [1078, 370] on common-icon at bounding box center [1081, 367] width 19 height 19
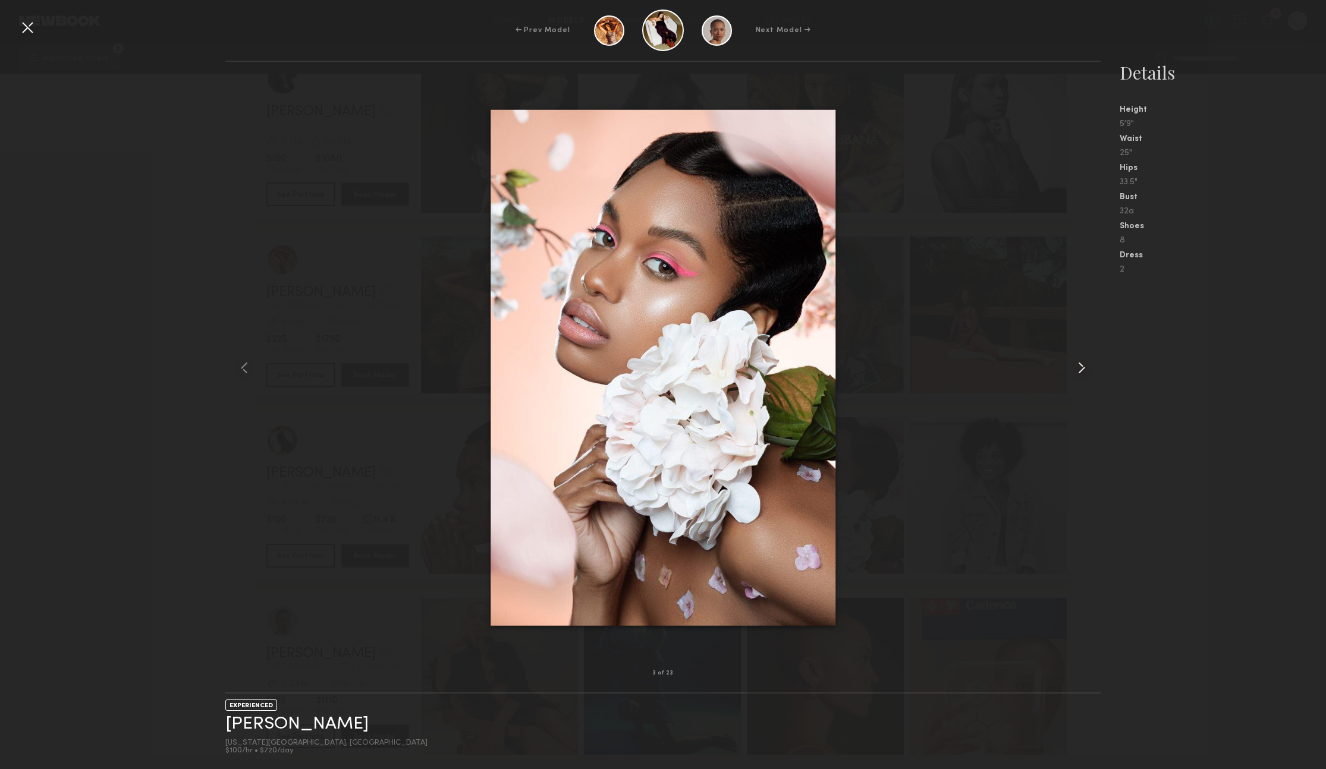
click at [1078, 370] on common-icon at bounding box center [1081, 367] width 19 height 19
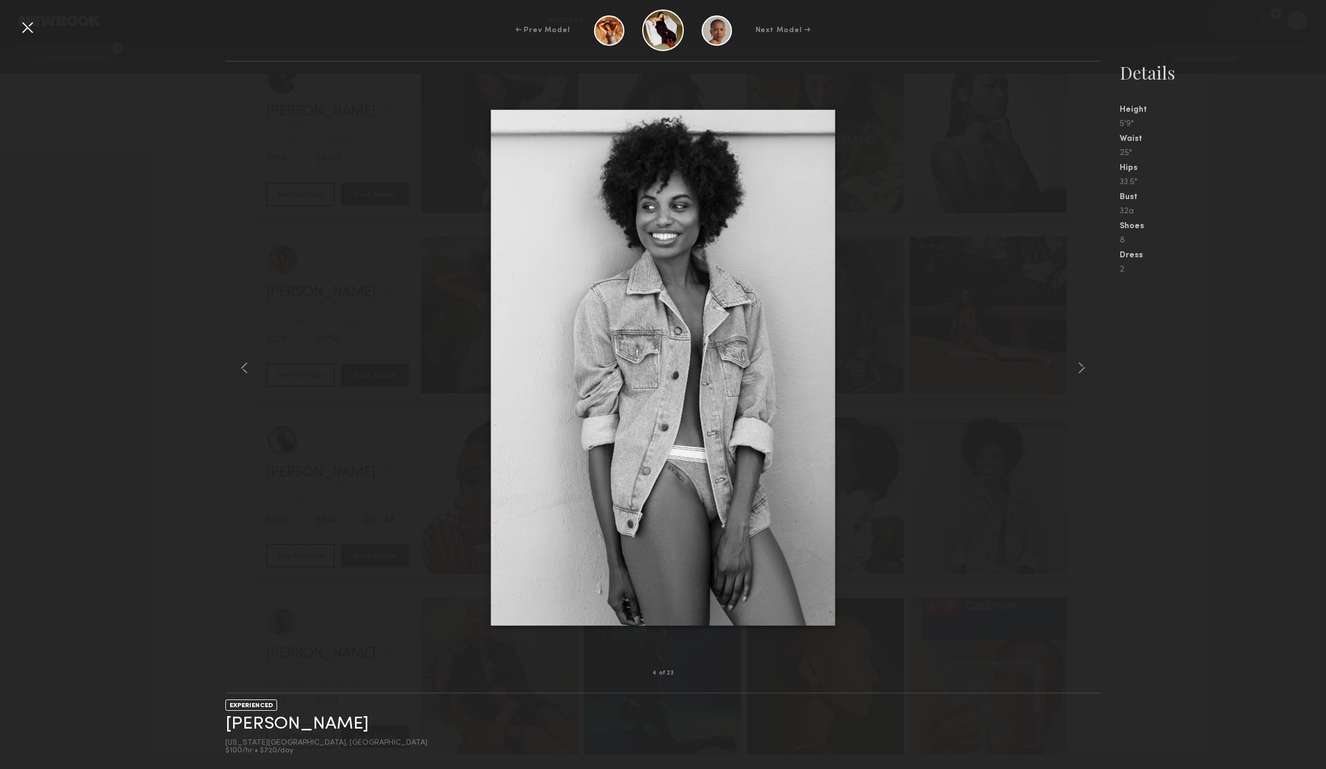
click at [30, 27] on div at bounding box center [27, 27] width 19 height 19
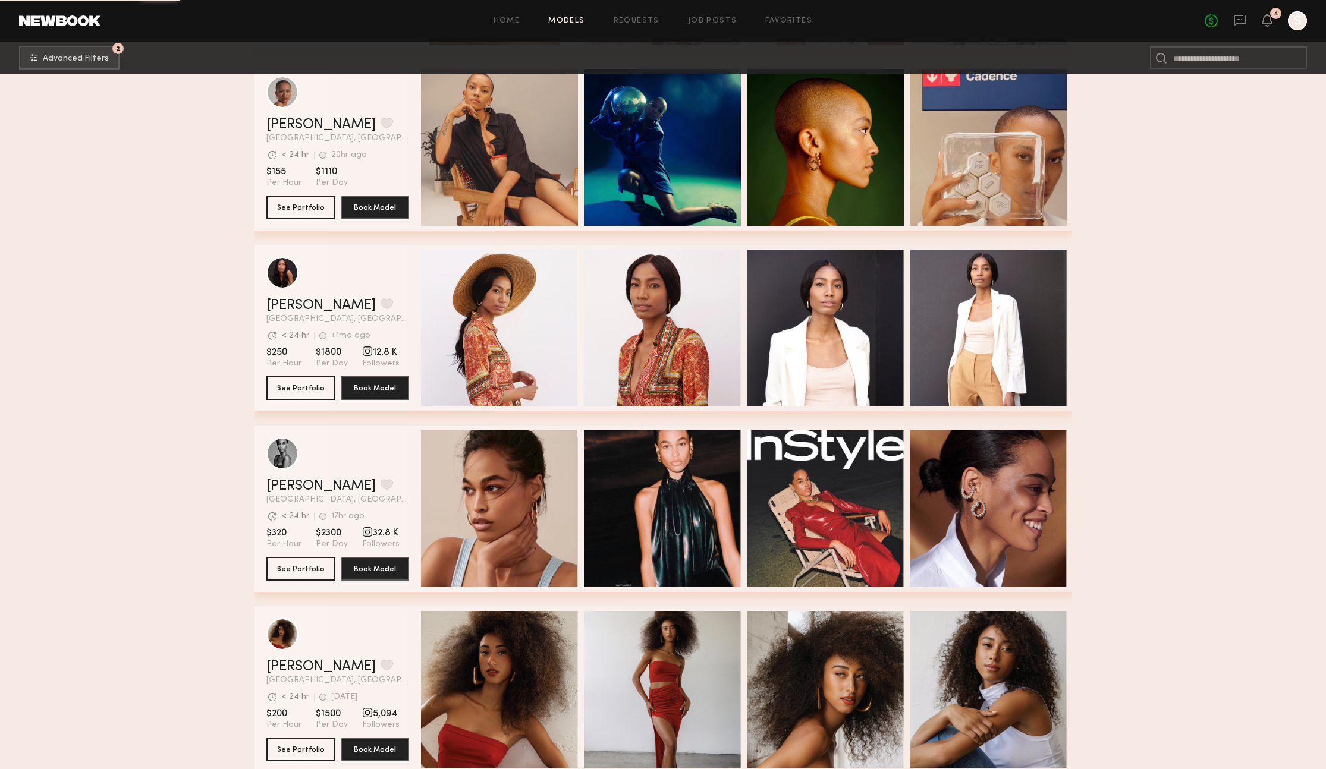
scroll to position [5668, 0]
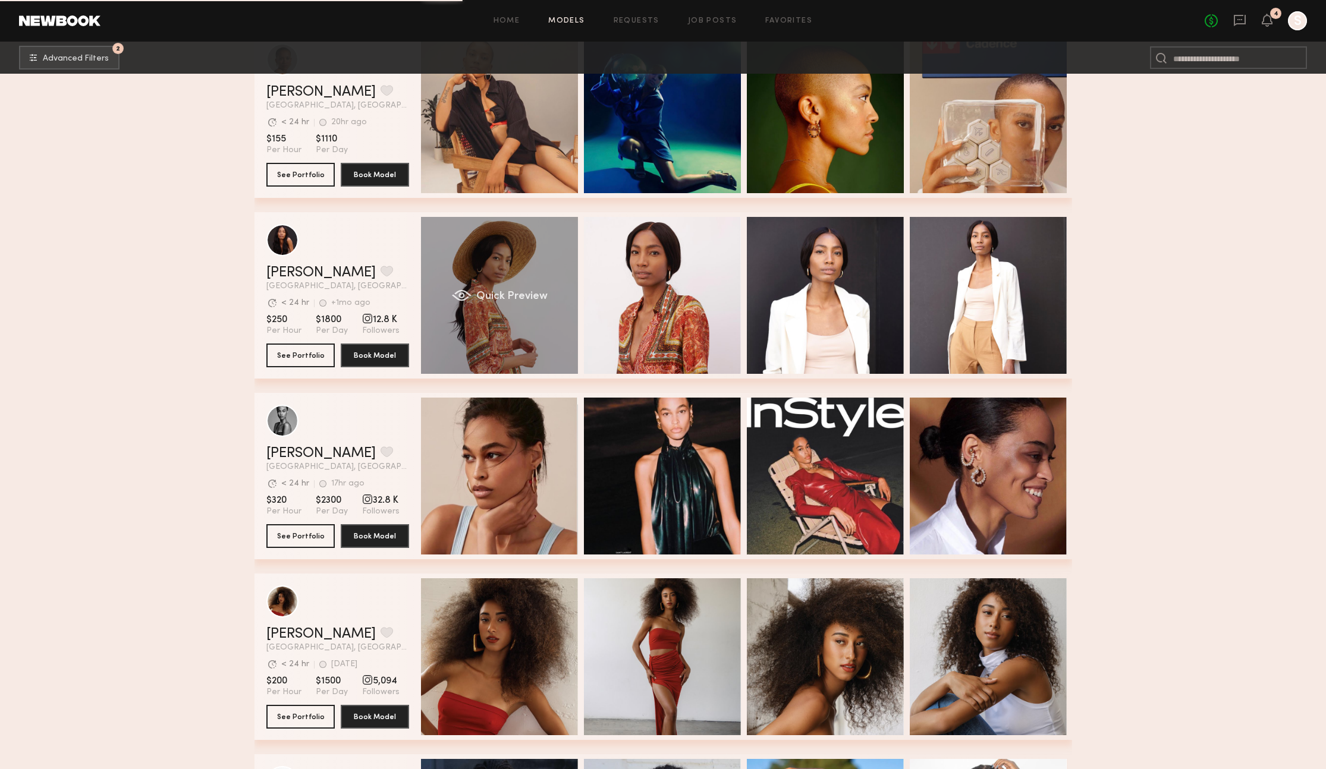
click at [526, 336] on div "Quick Preview" at bounding box center [499, 295] width 157 height 157
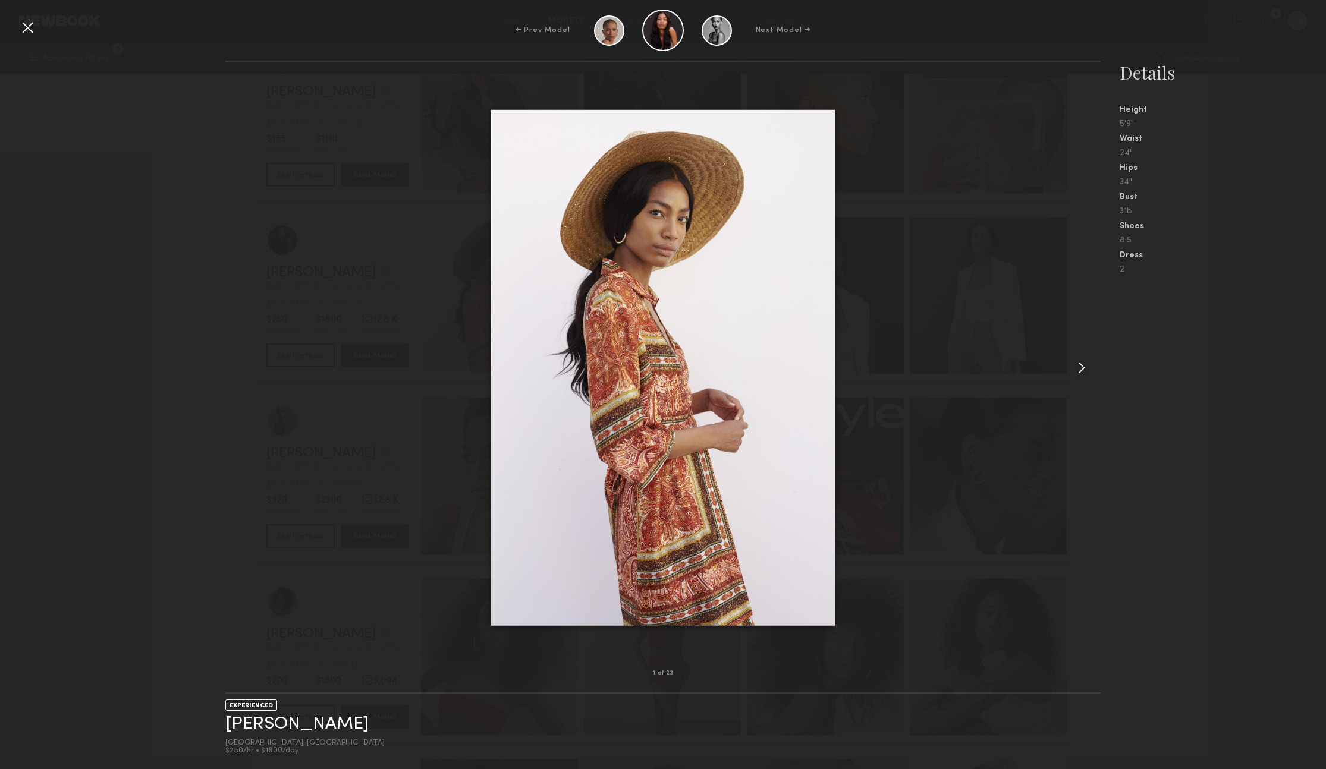
click at [1089, 368] on common-icon at bounding box center [1081, 367] width 19 height 19
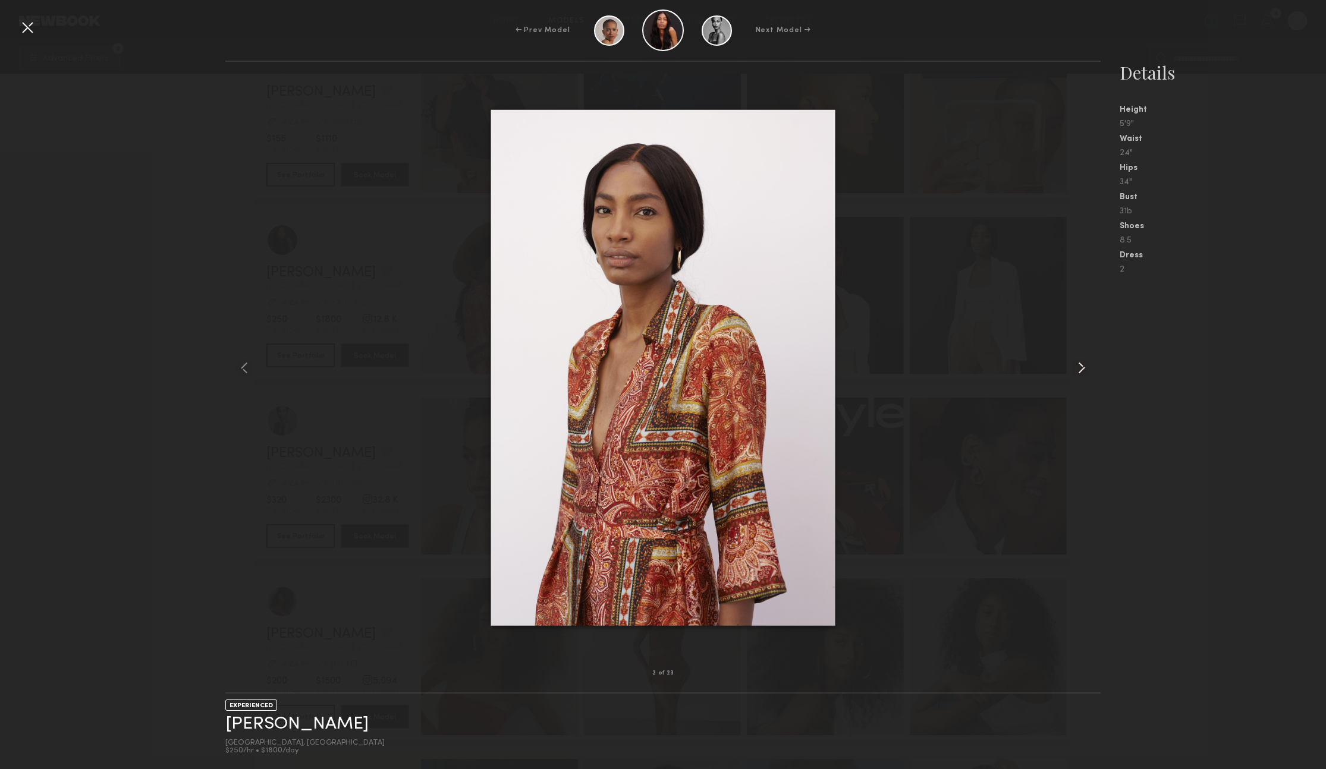
click at [1089, 368] on common-icon at bounding box center [1081, 367] width 19 height 19
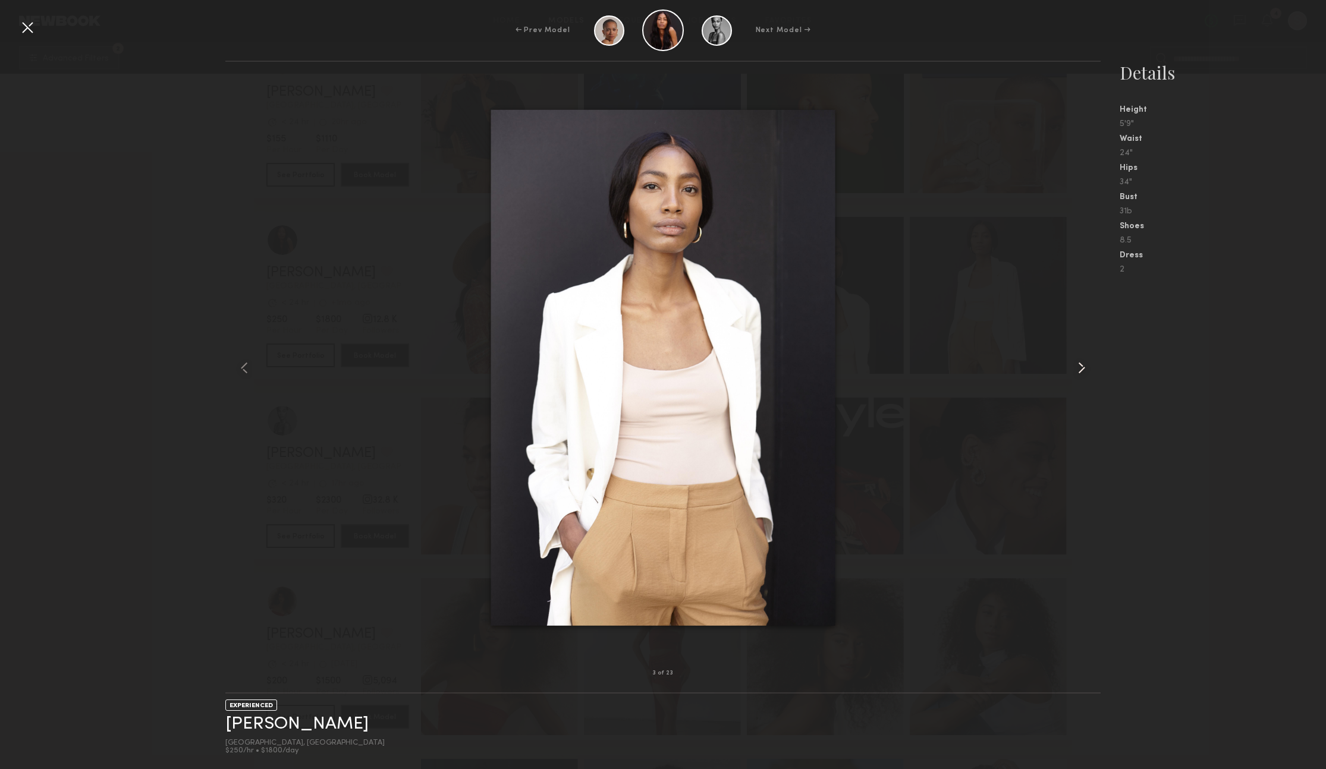
click at [1089, 368] on common-icon at bounding box center [1081, 367] width 19 height 19
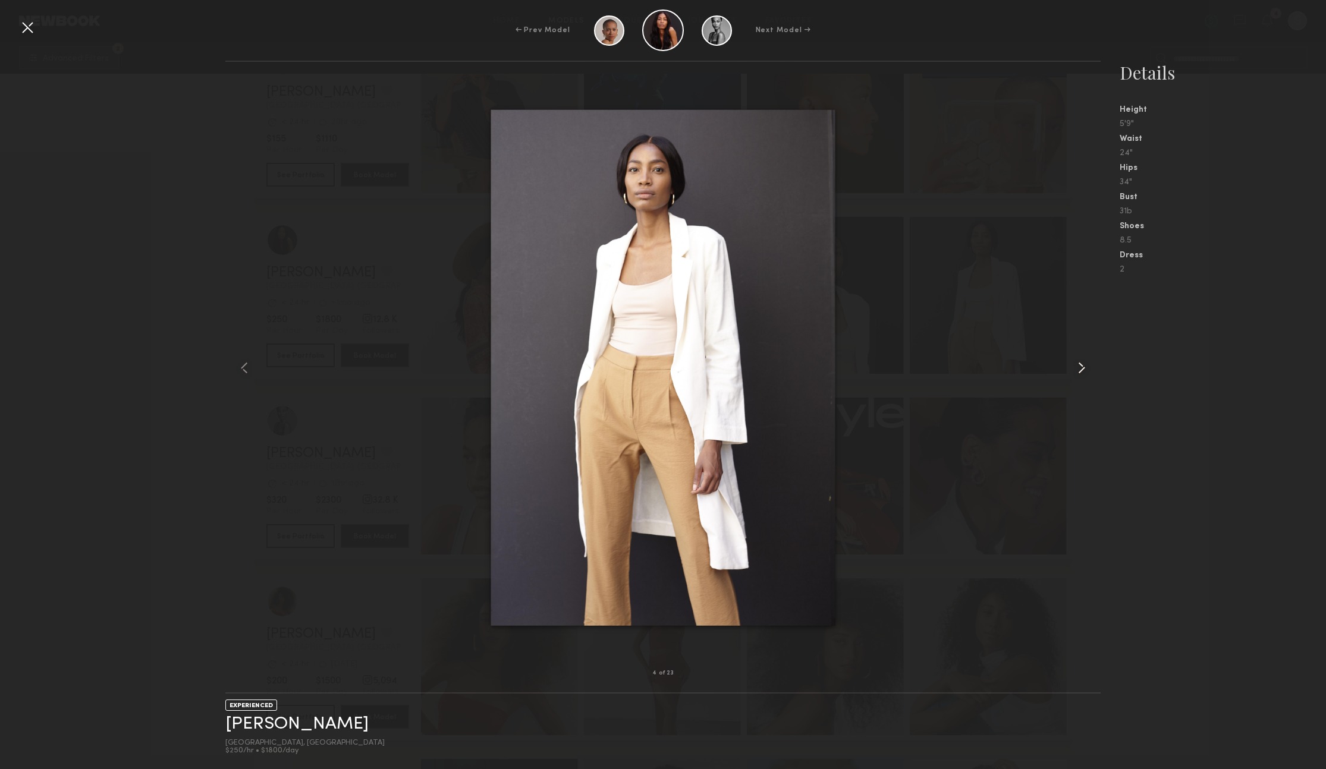
click at [1089, 368] on common-icon at bounding box center [1081, 367] width 19 height 19
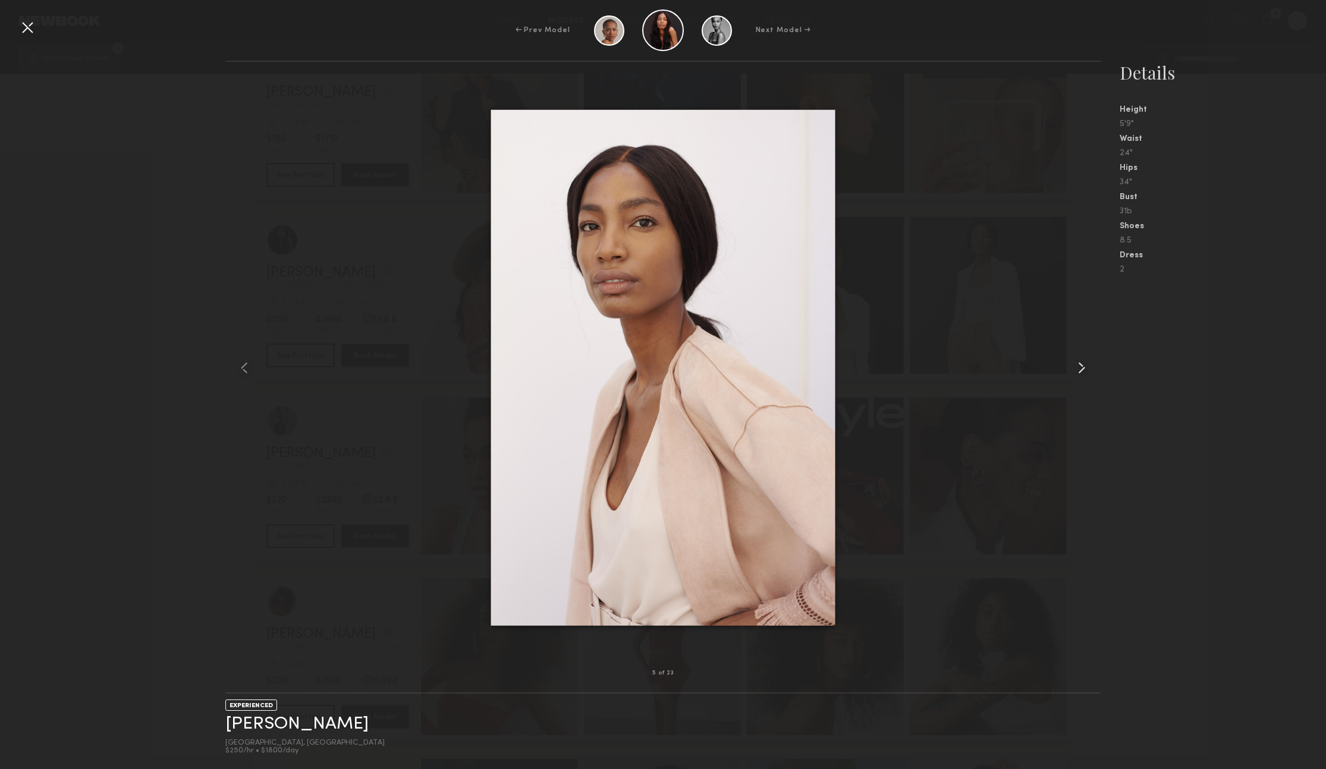
click at [1089, 368] on common-icon at bounding box center [1081, 367] width 19 height 19
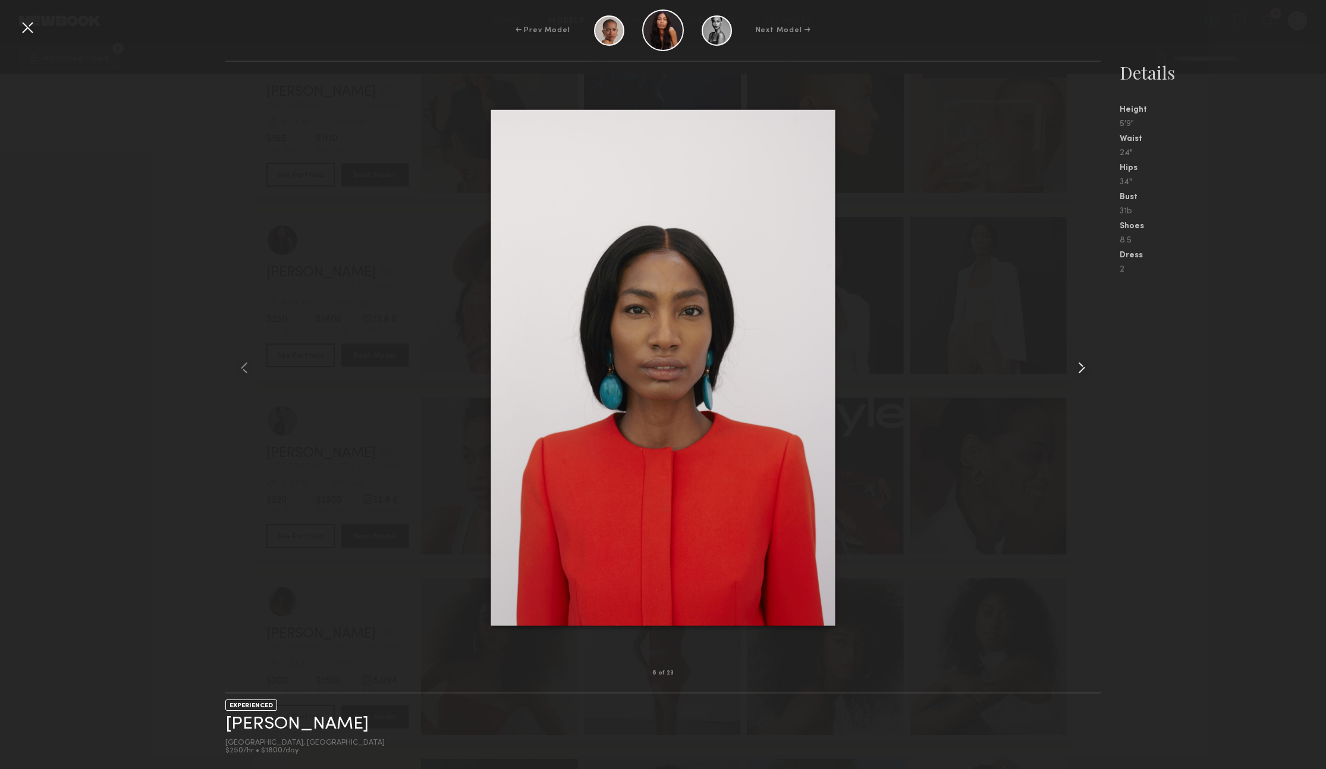
click at [1089, 368] on common-icon at bounding box center [1081, 367] width 19 height 19
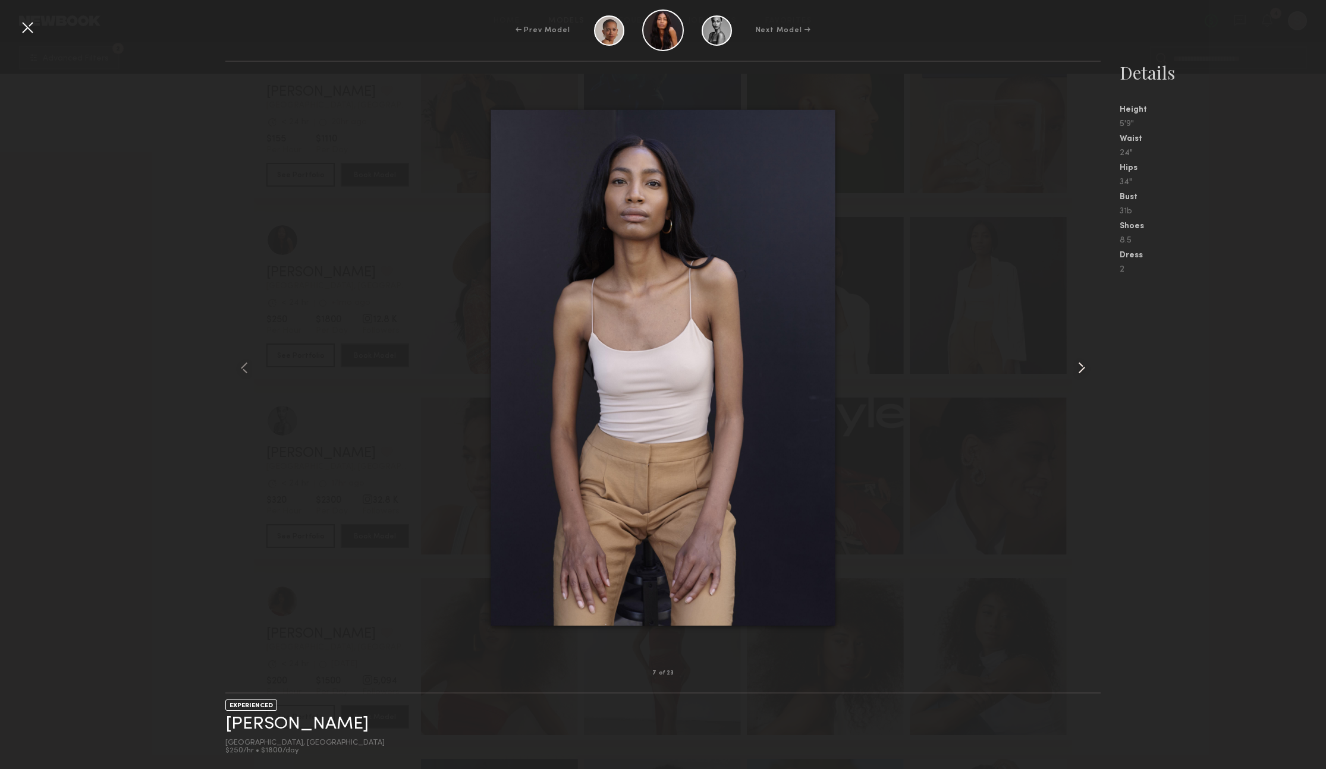
click at [1089, 368] on common-icon at bounding box center [1081, 367] width 19 height 19
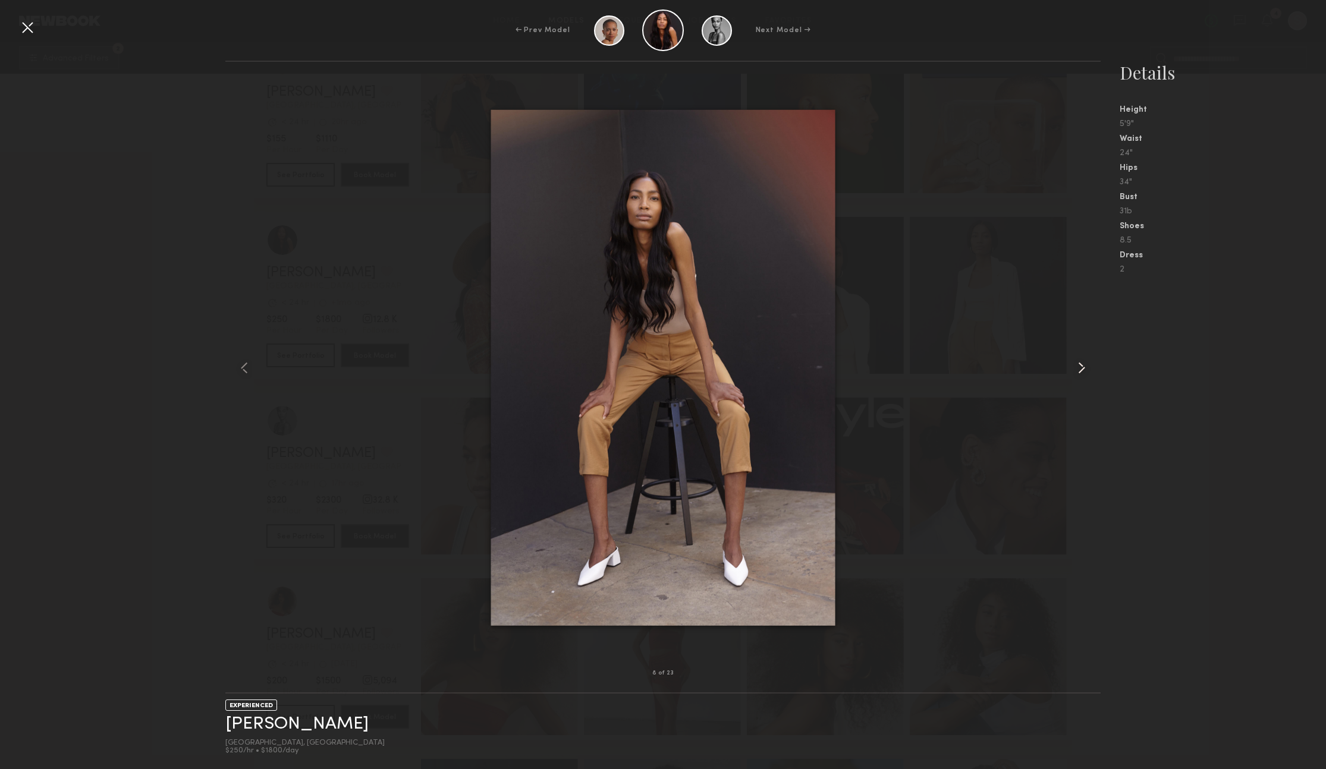
click at [1089, 368] on common-icon at bounding box center [1081, 367] width 19 height 19
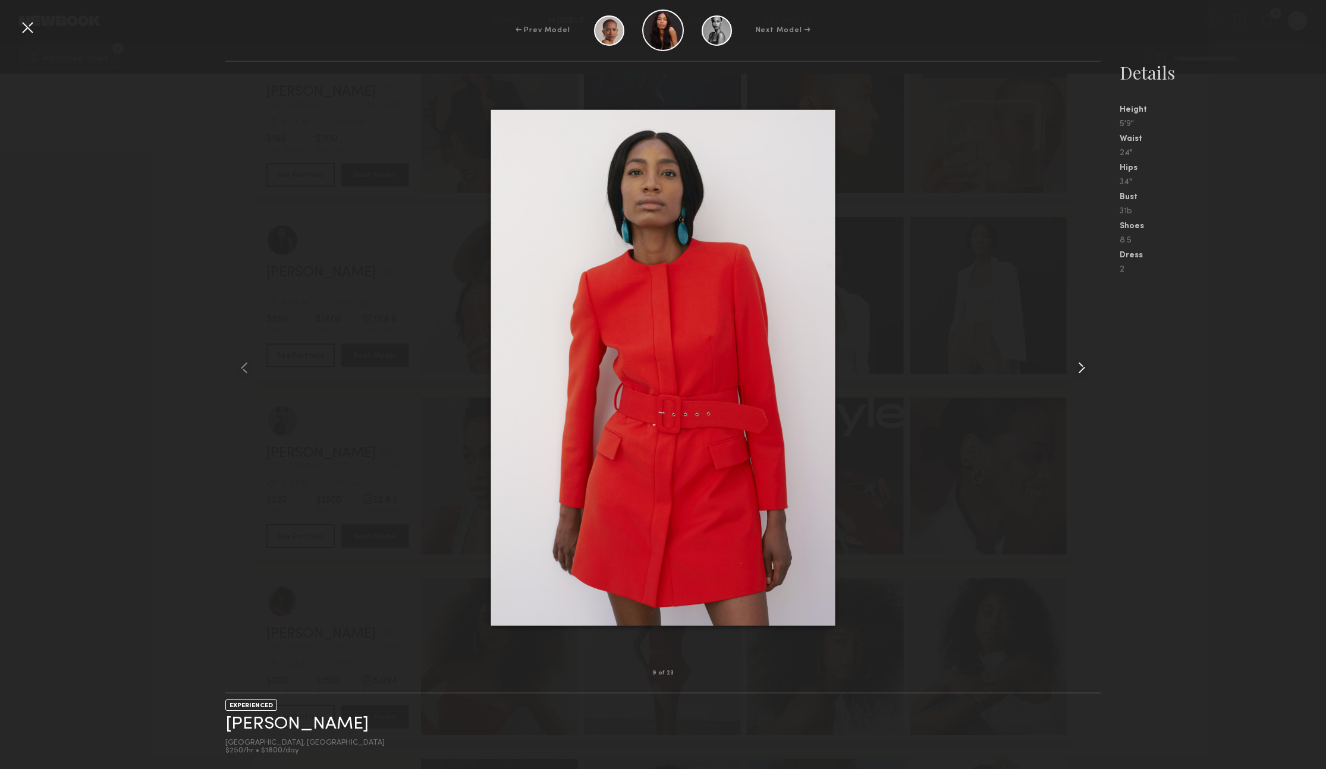
click at [1089, 368] on common-icon at bounding box center [1081, 367] width 19 height 19
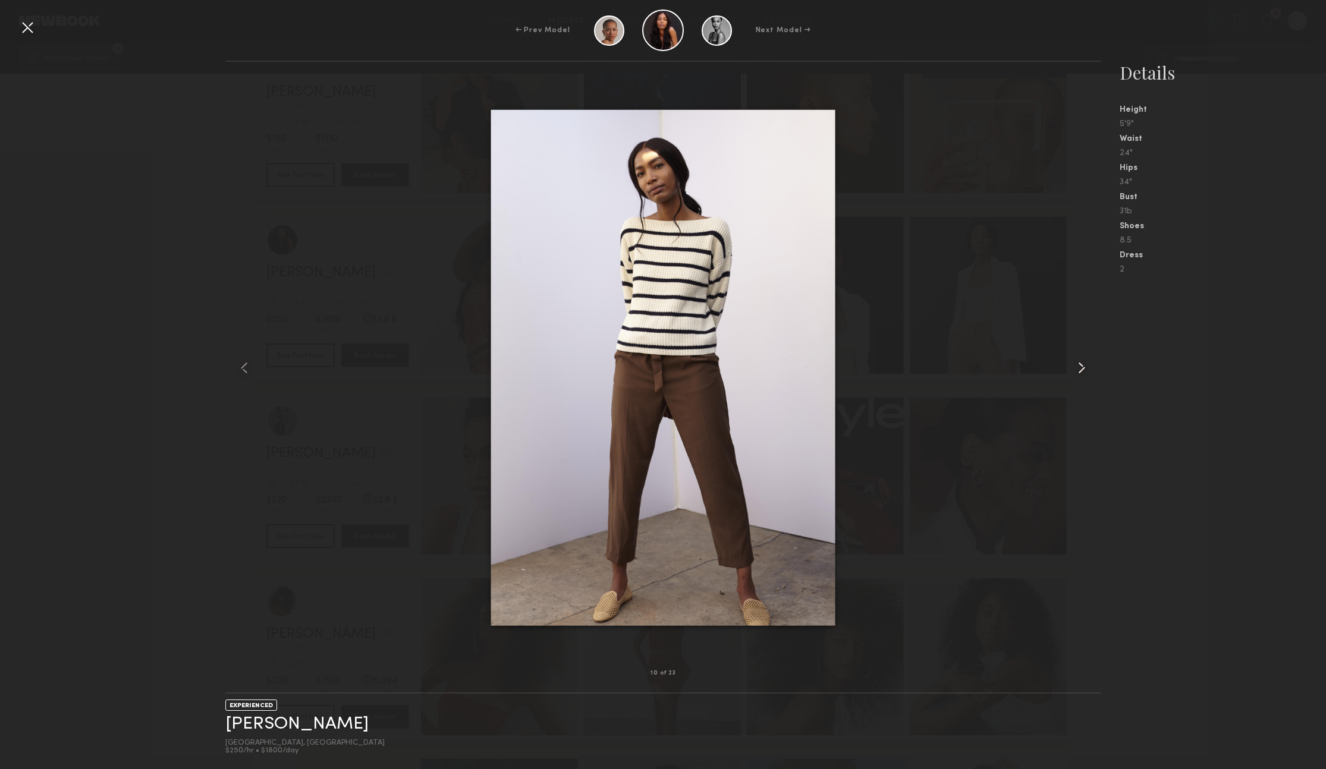
click at [1089, 368] on common-icon at bounding box center [1081, 367] width 19 height 19
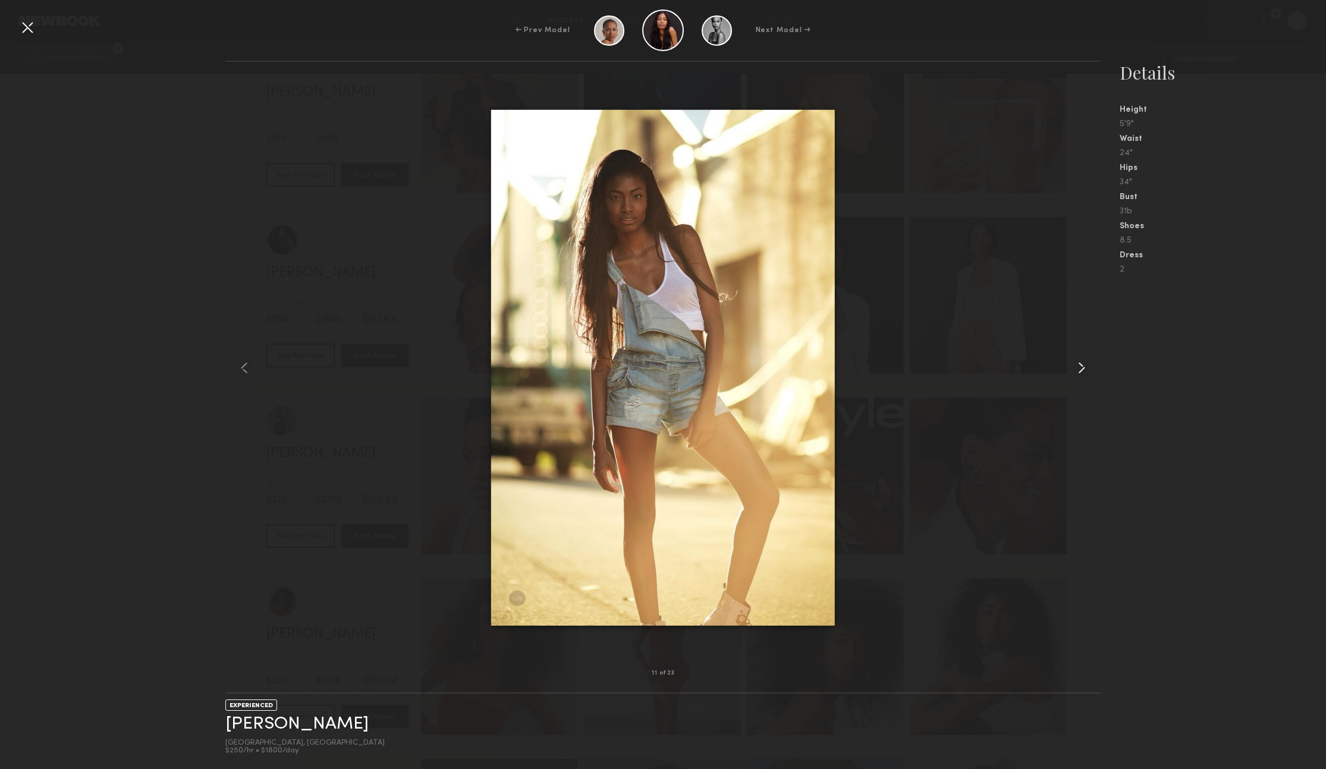
click at [1089, 368] on common-icon at bounding box center [1081, 367] width 19 height 19
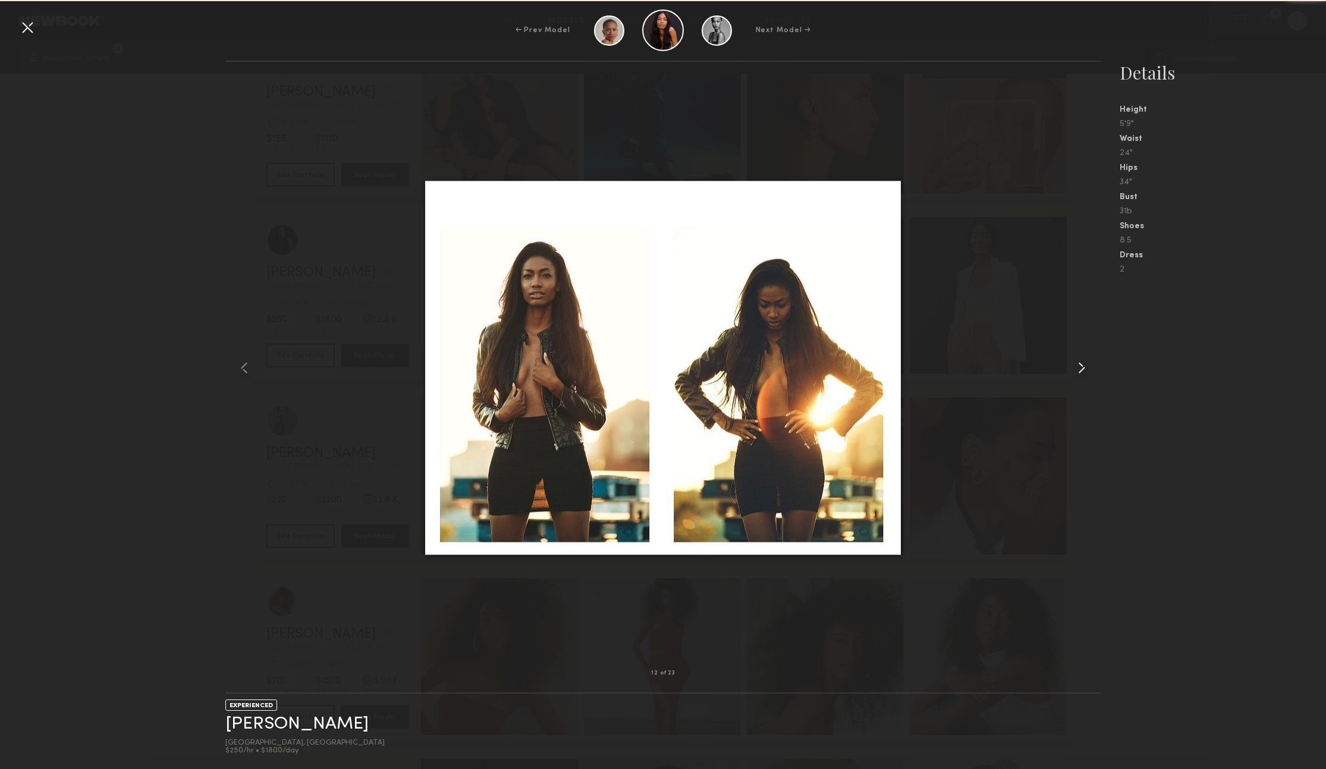
click at [1089, 368] on common-icon at bounding box center [1081, 367] width 19 height 19
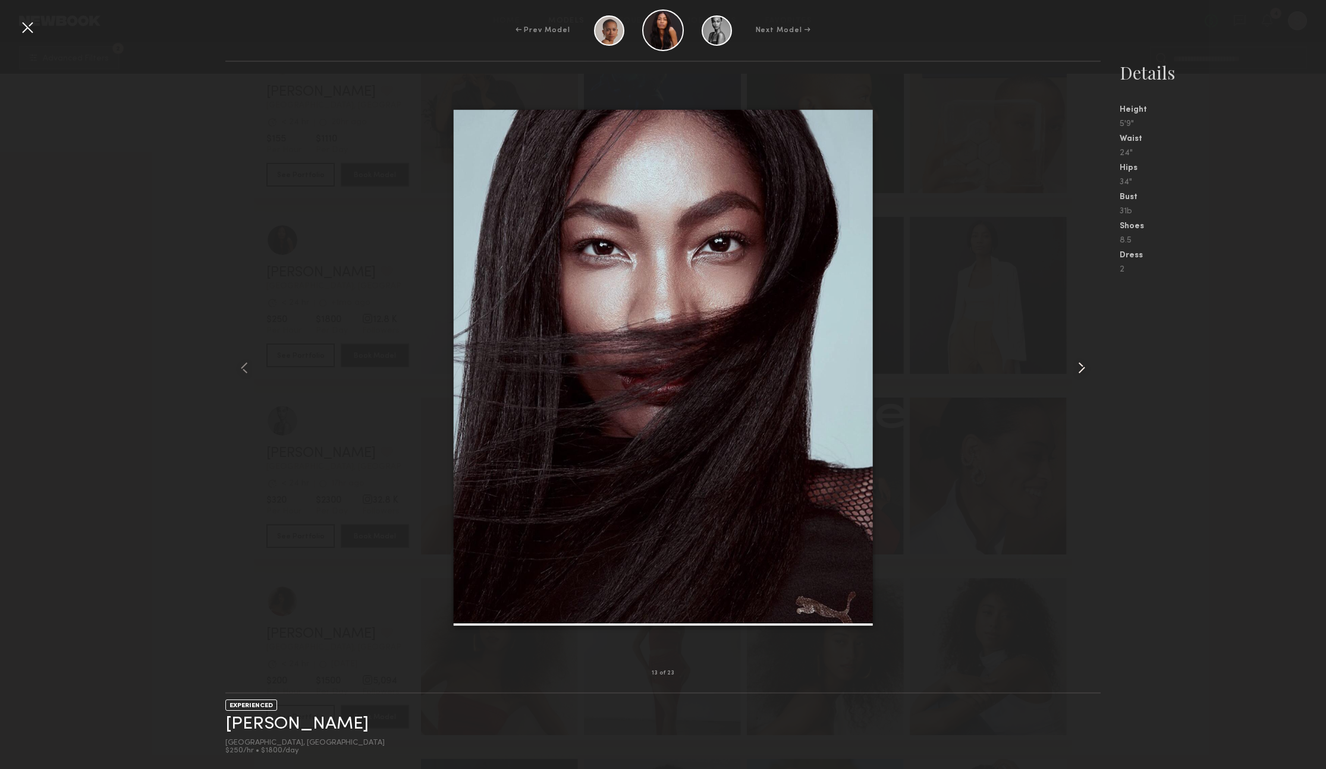
click at [1089, 368] on common-icon at bounding box center [1081, 367] width 19 height 19
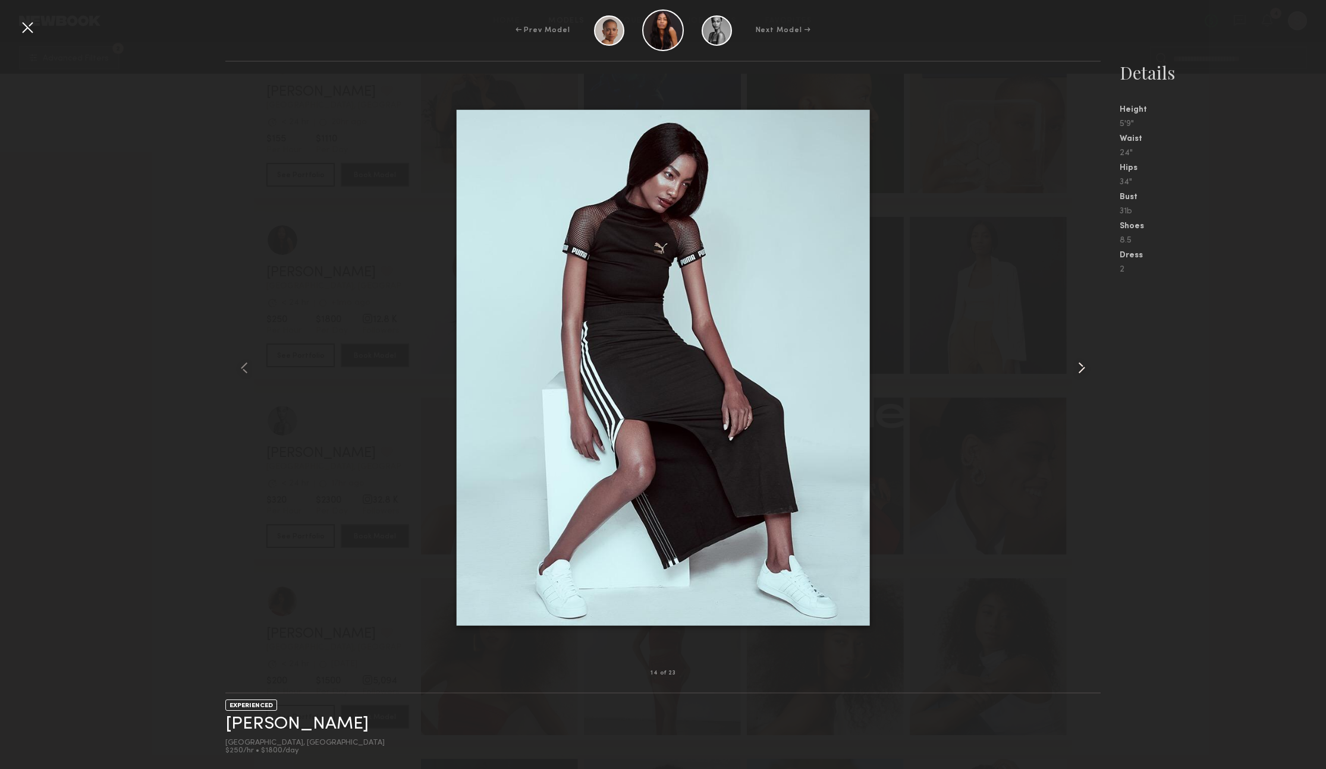
click at [1089, 368] on common-icon at bounding box center [1081, 367] width 19 height 19
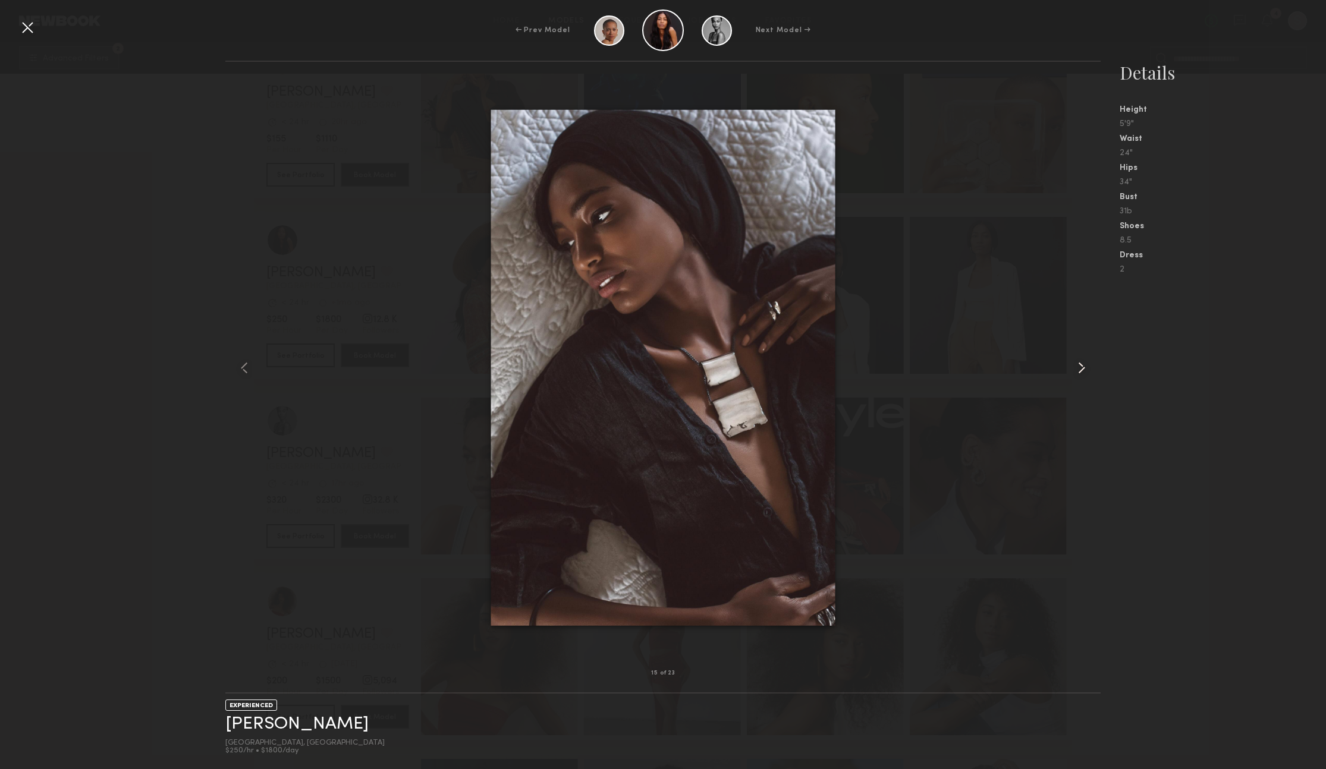
click at [1089, 368] on common-icon at bounding box center [1081, 367] width 19 height 19
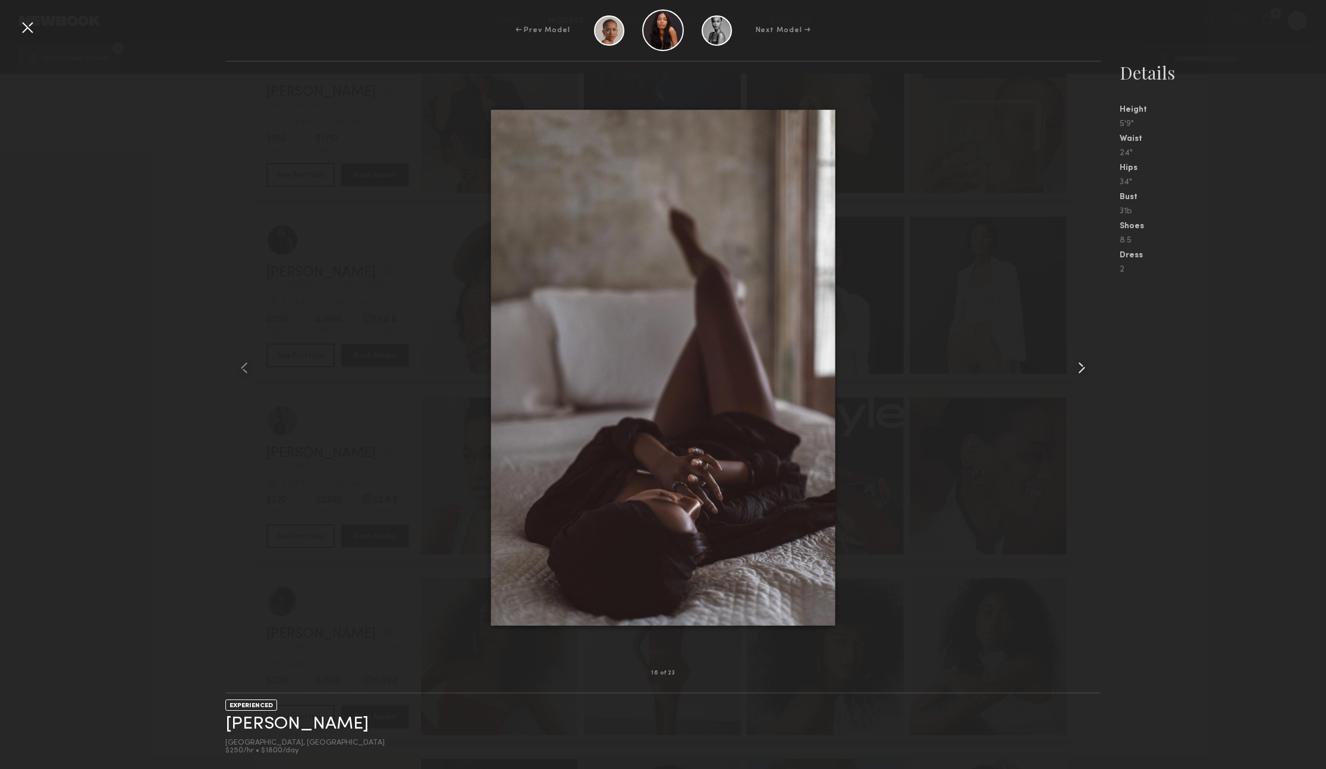
click at [1089, 368] on common-icon at bounding box center [1081, 367] width 19 height 19
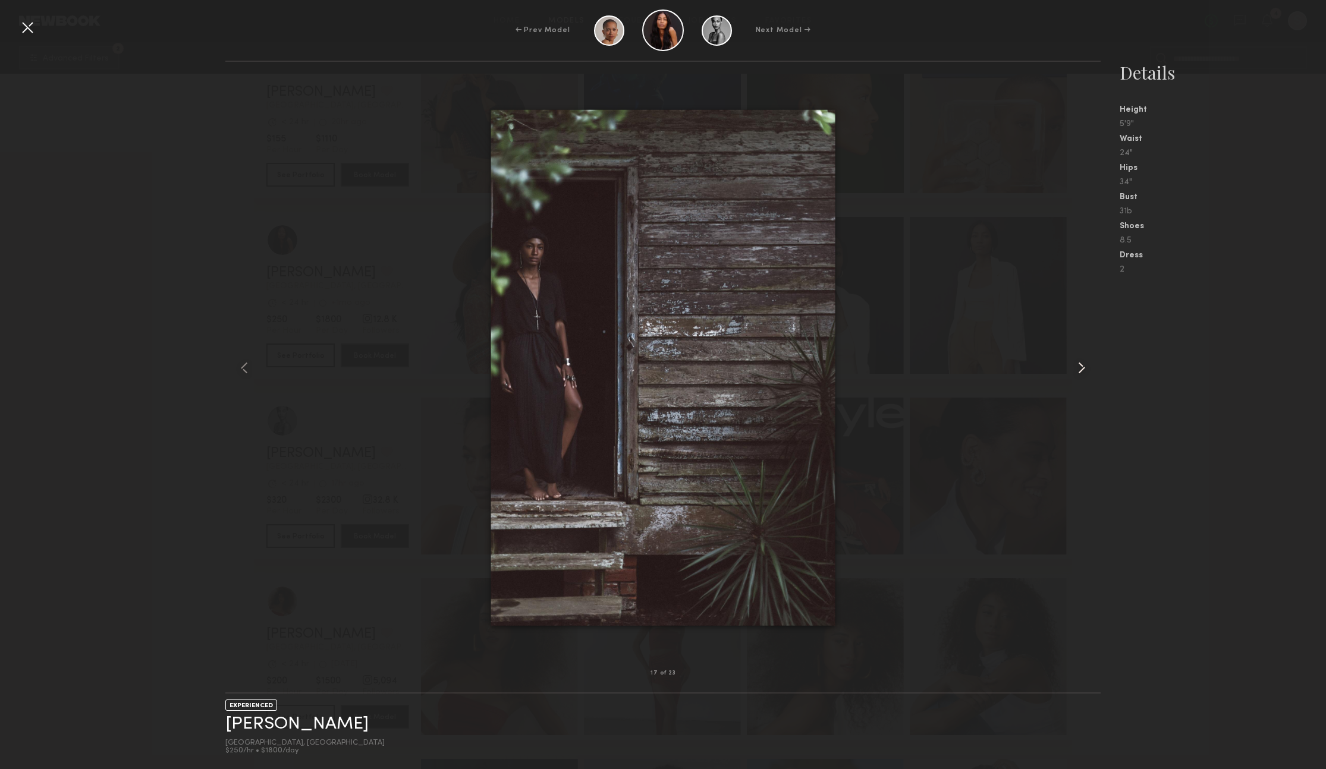
click at [1089, 368] on common-icon at bounding box center [1081, 367] width 19 height 19
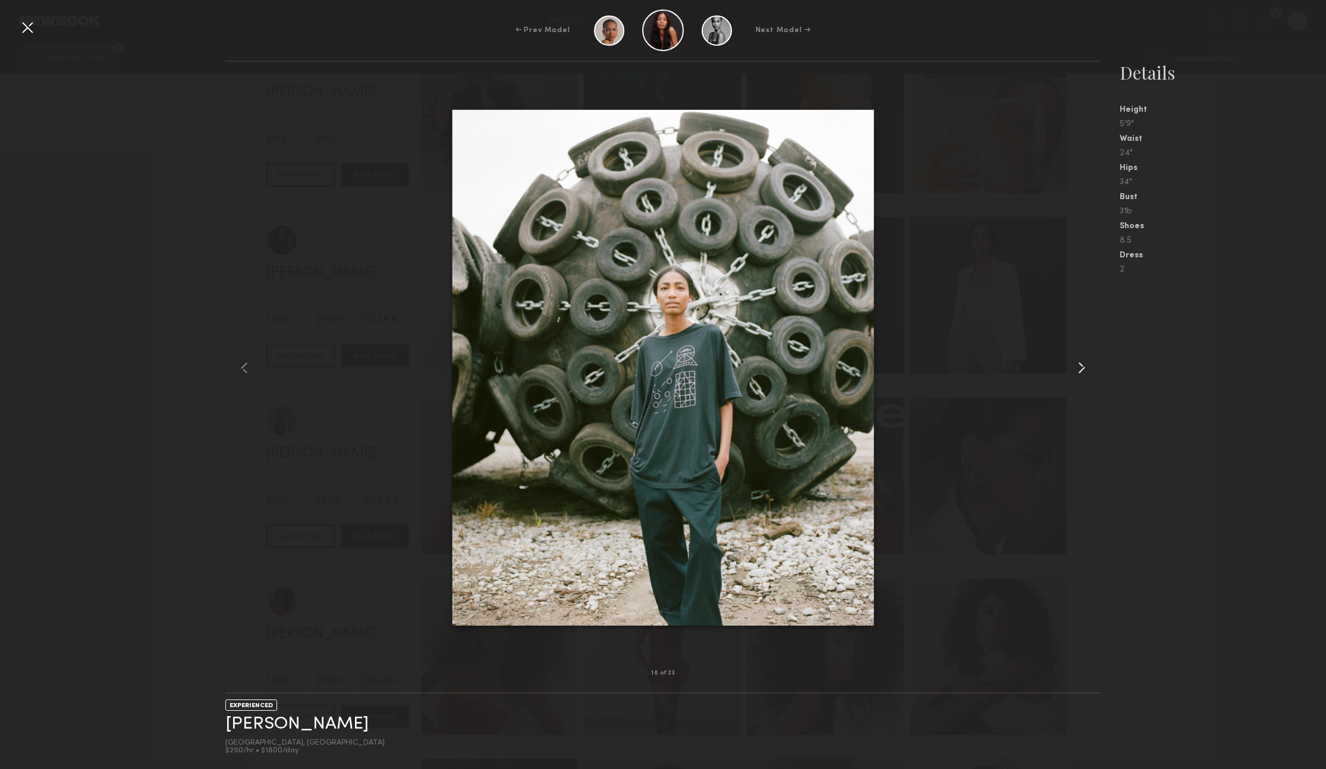
click at [1089, 368] on common-icon at bounding box center [1081, 367] width 19 height 19
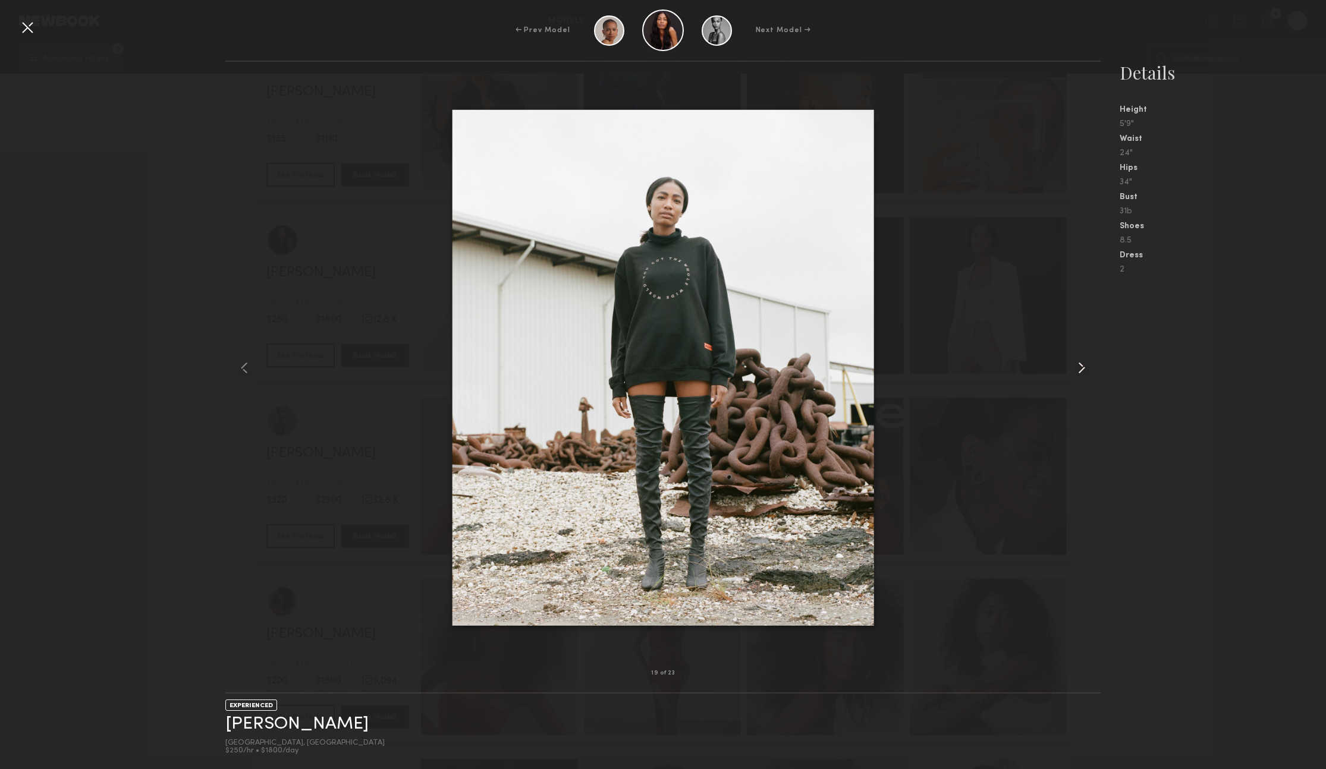
click at [1089, 368] on common-icon at bounding box center [1081, 367] width 19 height 19
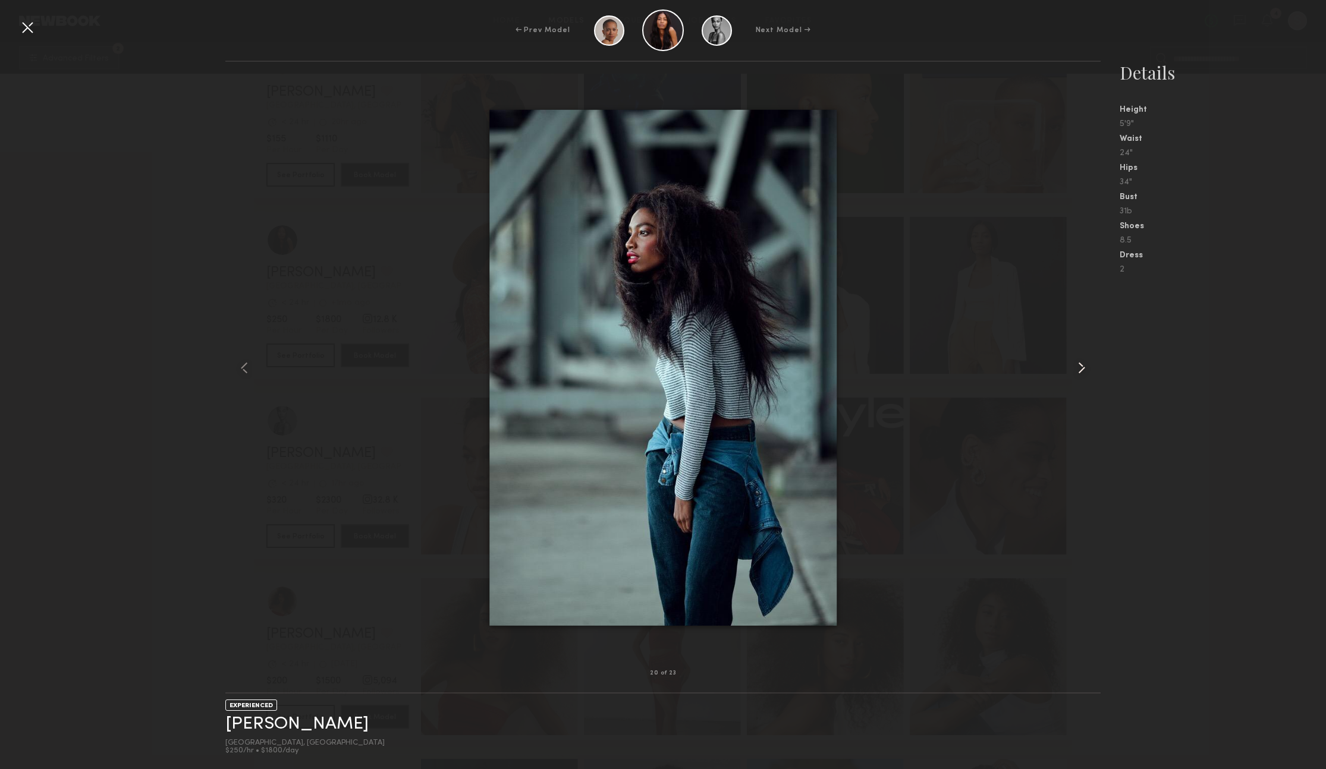
click at [1089, 368] on common-icon at bounding box center [1081, 367] width 19 height 19
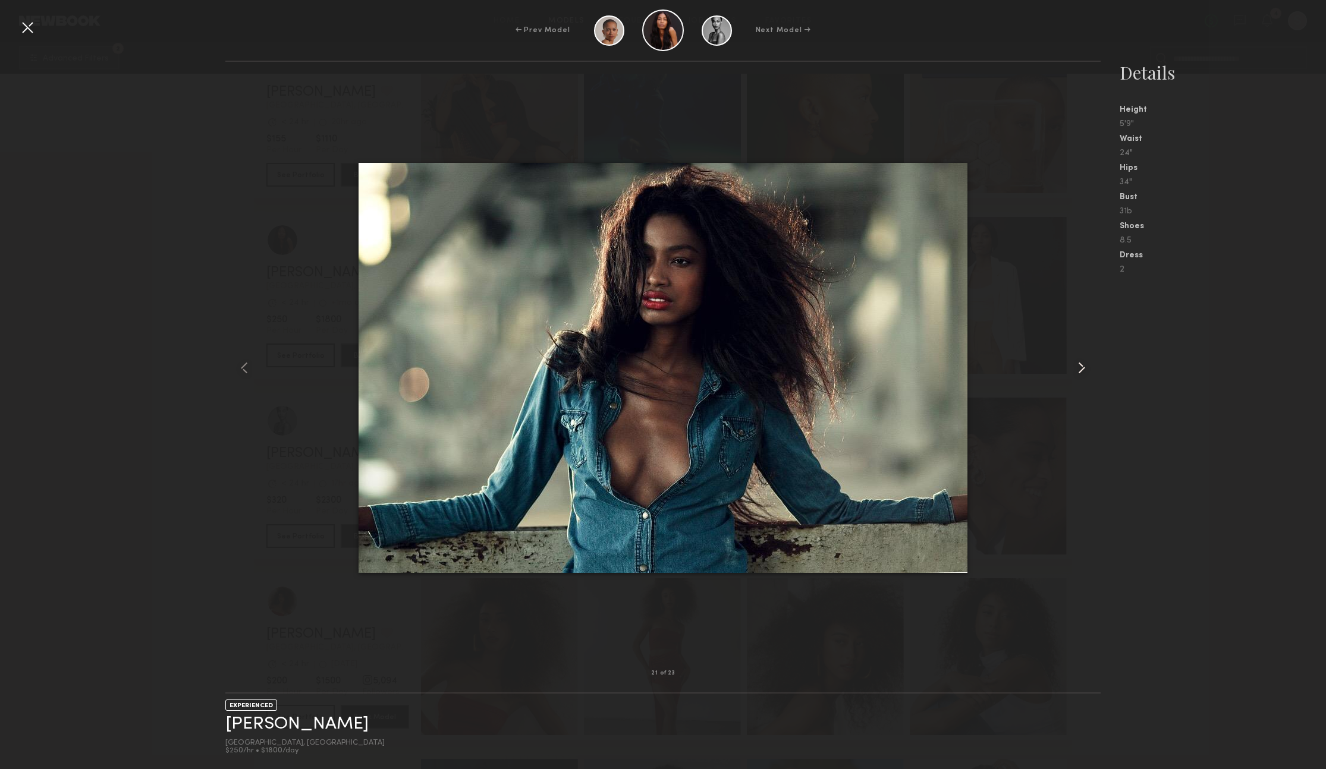
click at [1089, 368] on common-icon at bounding box center [1081, 367] width 19 height 19
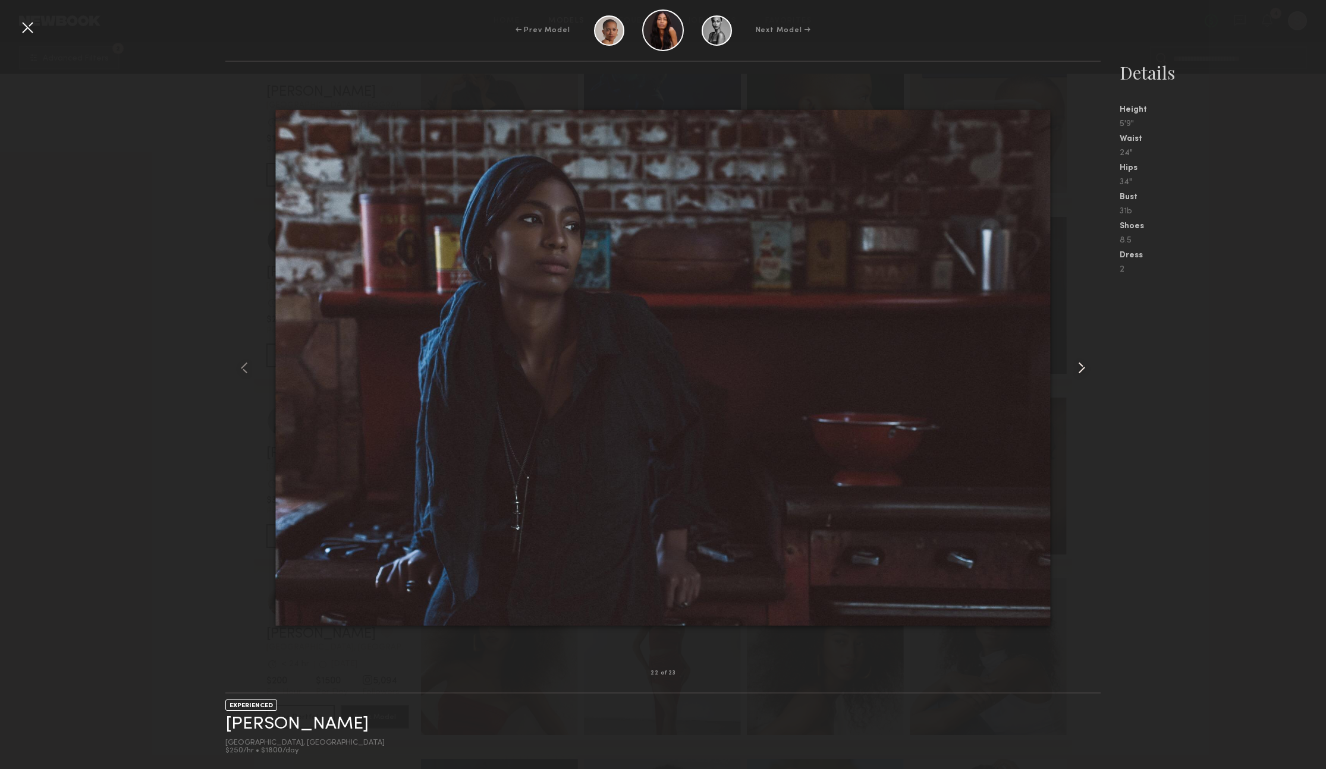
click at [1089, 368] on common-icon at bounding box center [1081, 367] width 19 height 19
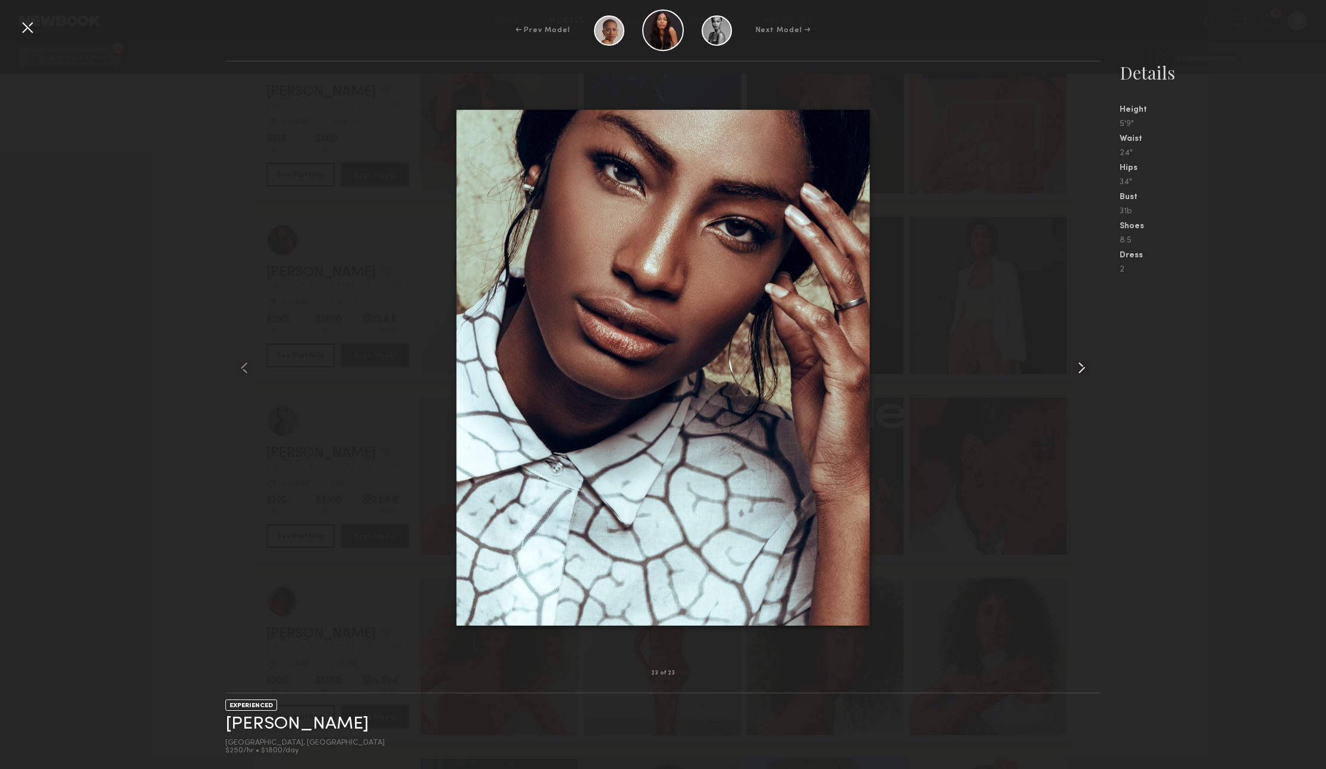
click at [1089, 368] on common-icon at bounding box center [1081, 367] width 19 height 19
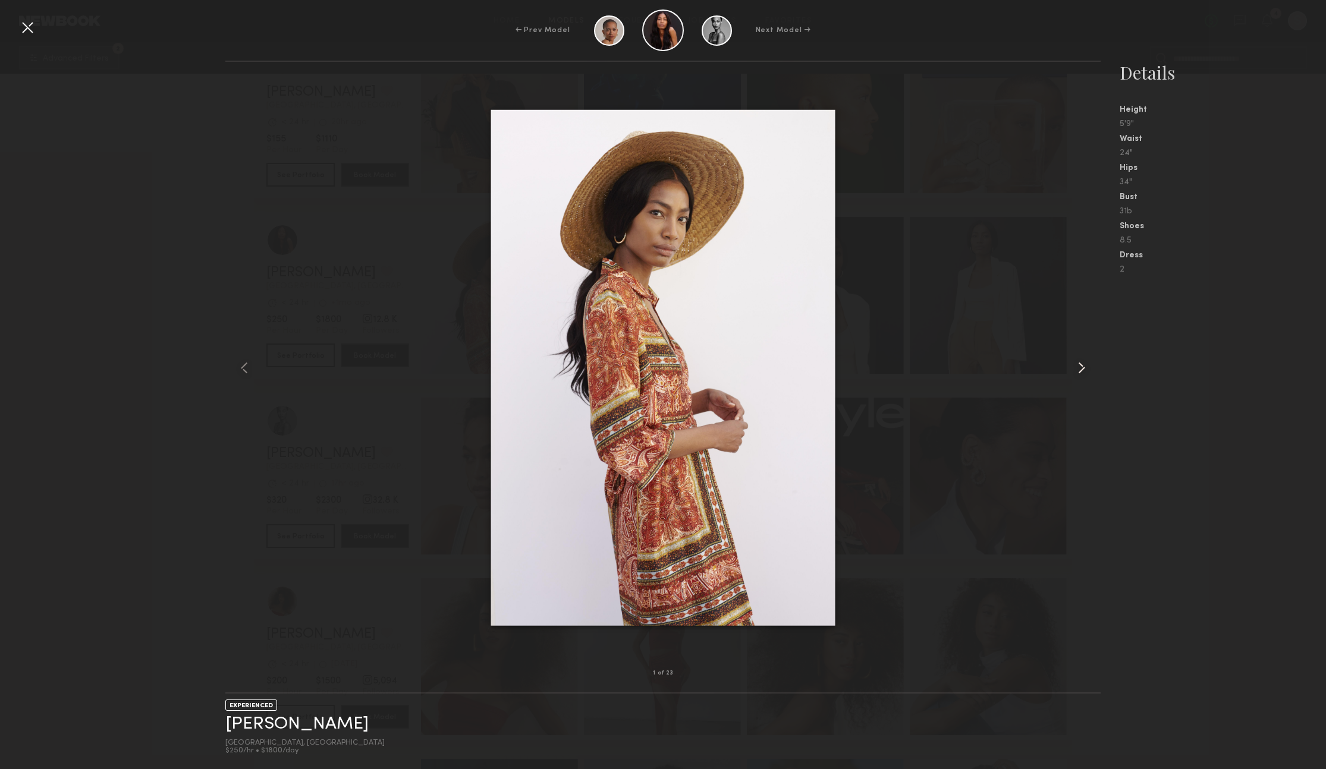
click at [1089, 368] on common-icon at bounding box center [1081, 367] width 19 height 19
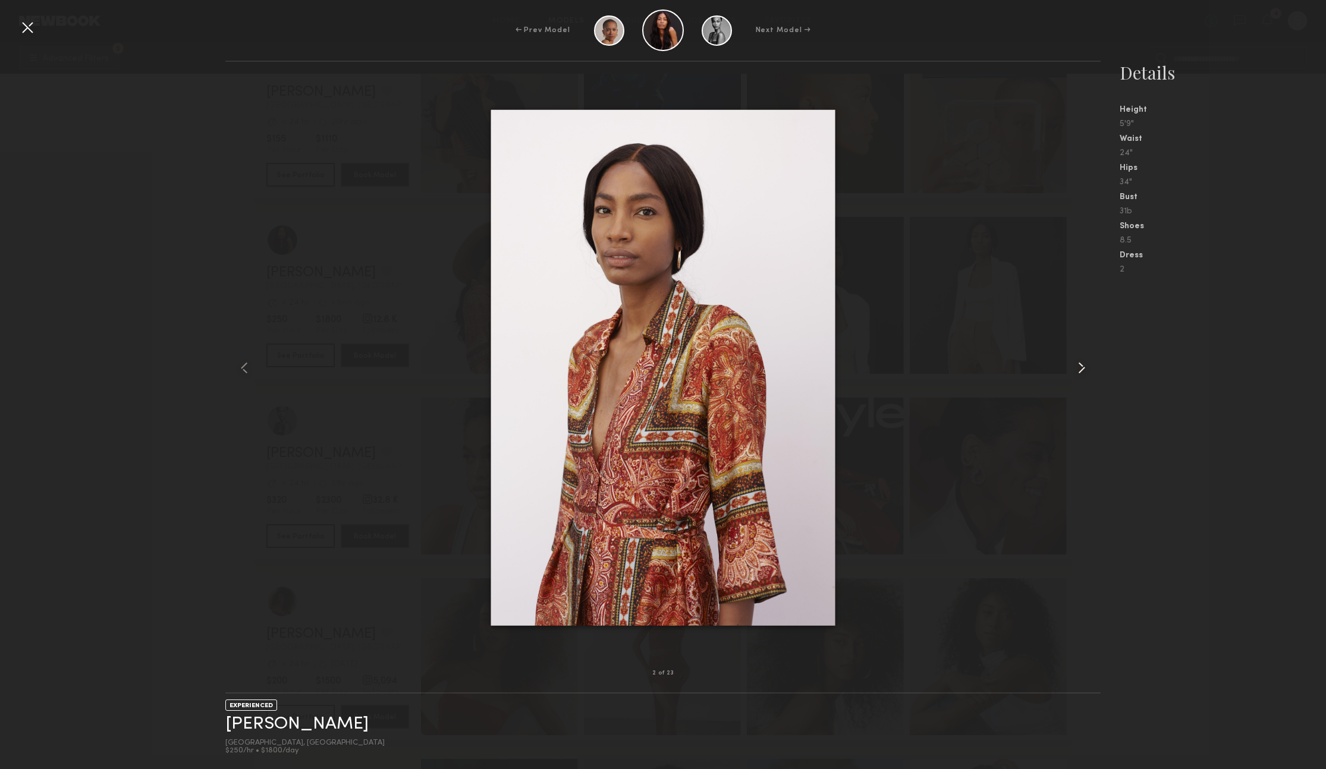
click at [1089, 368] on common-icon at bounding box center [1081, 367] width 19 height 19
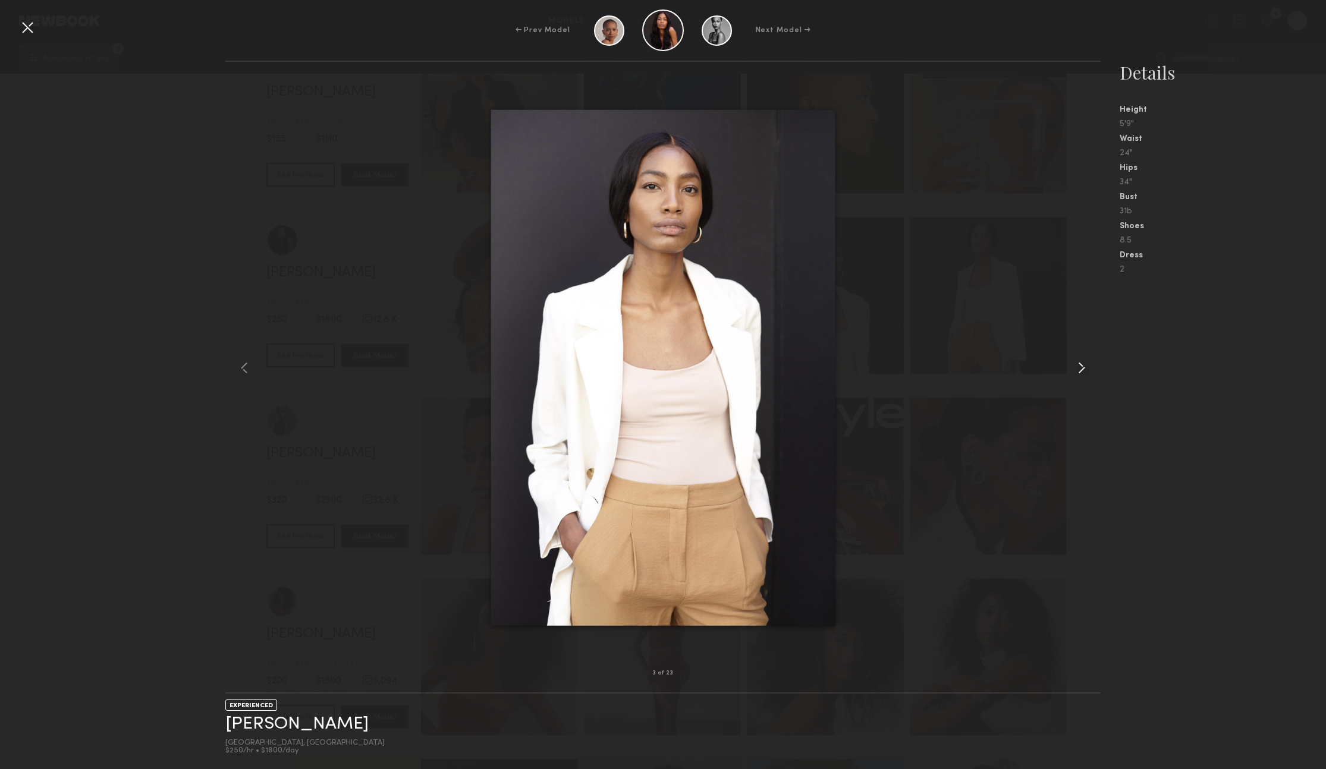
click at [1089, 368] on common-icon at bounding box center [1081, 367] width 19 height 19
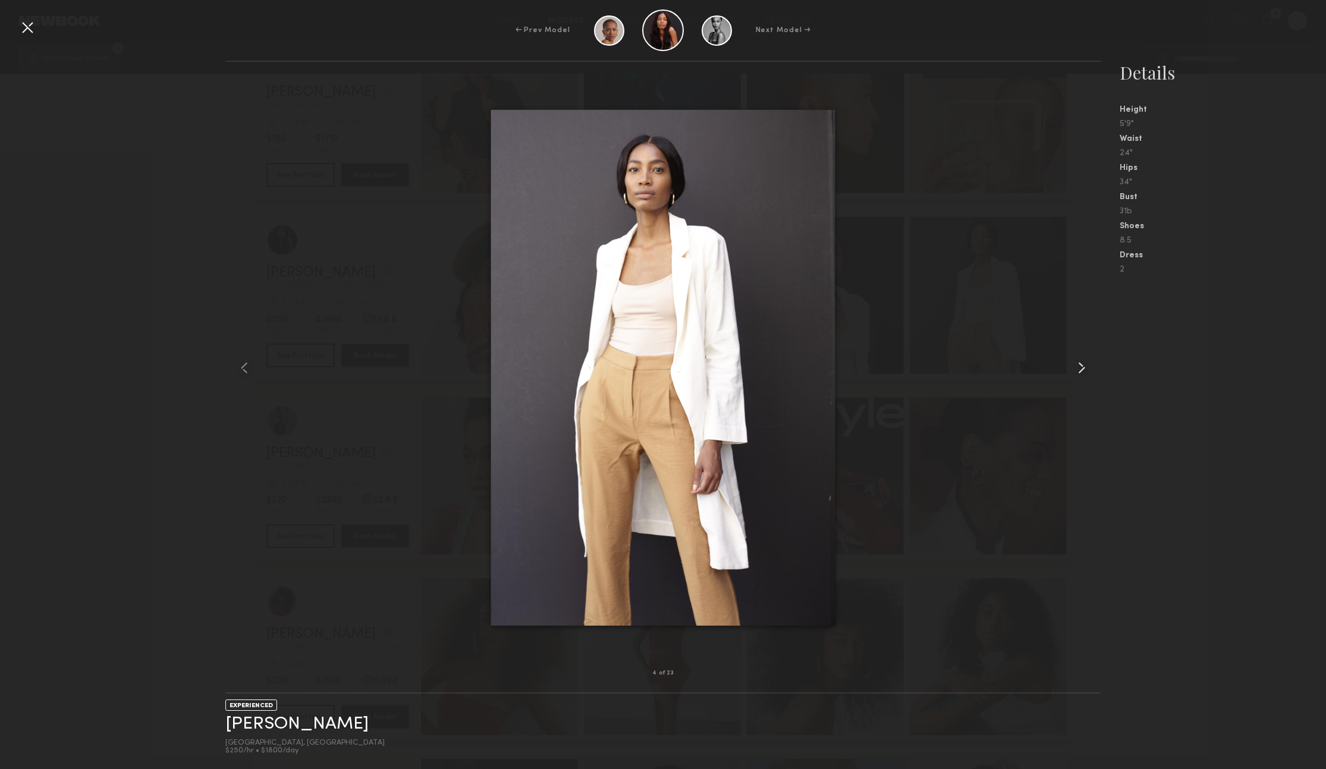
click at [1089, 368] on common-icon at bounding box center [1081, 367] width 19 height 19
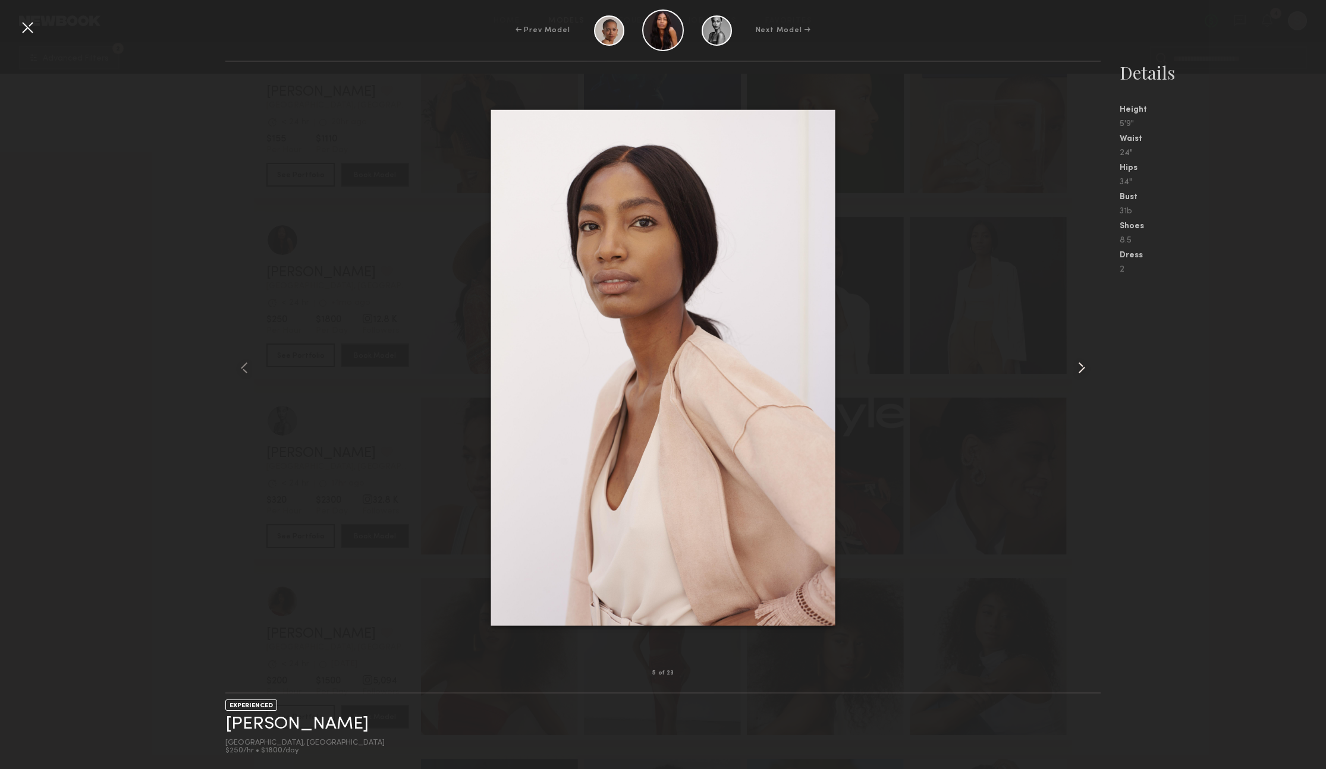
click at [1089, 368] on common-icon at bounding box center [1081, 367] width 19 height 19
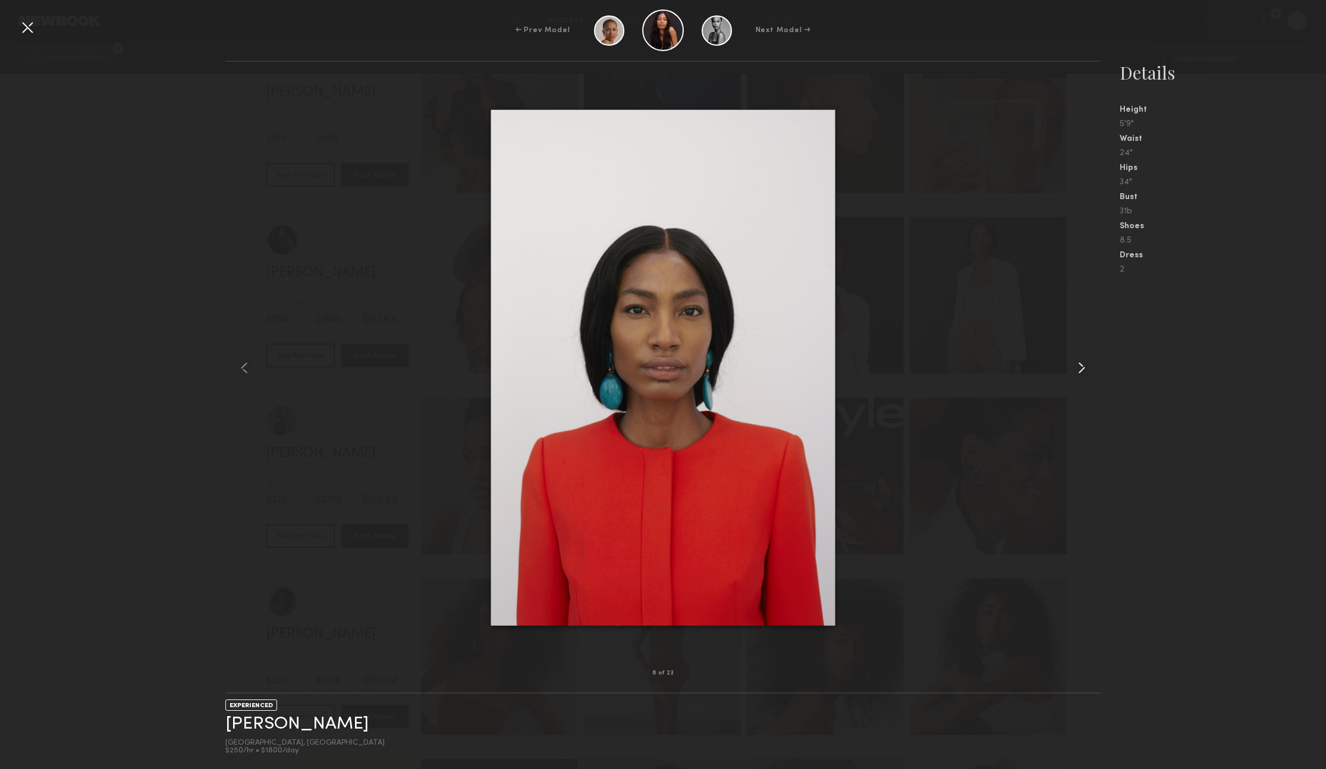
click at [1089, 368] on common-icon at bounding box center [1081, 367] width 19 height 19
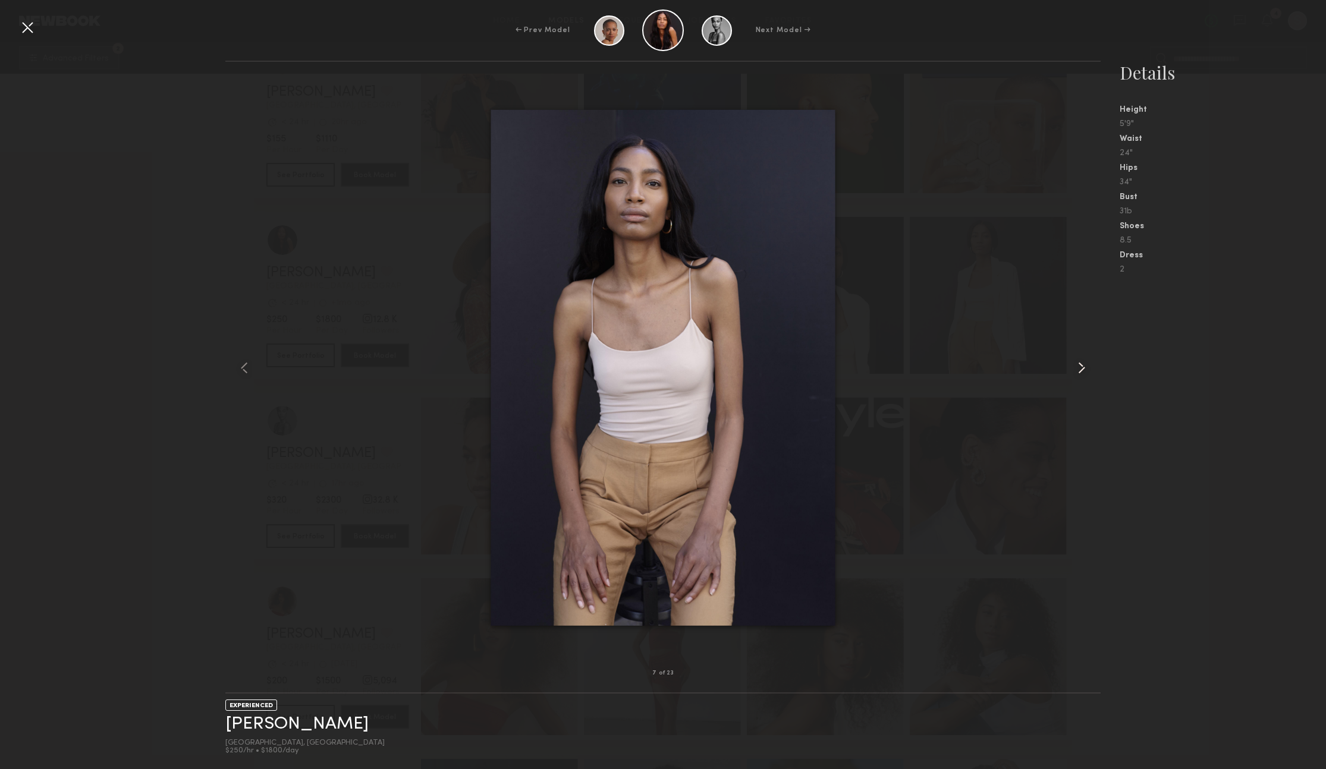
click at [1089, 368] on common-icon at bounding box center [1081, 367] width 19 height 19
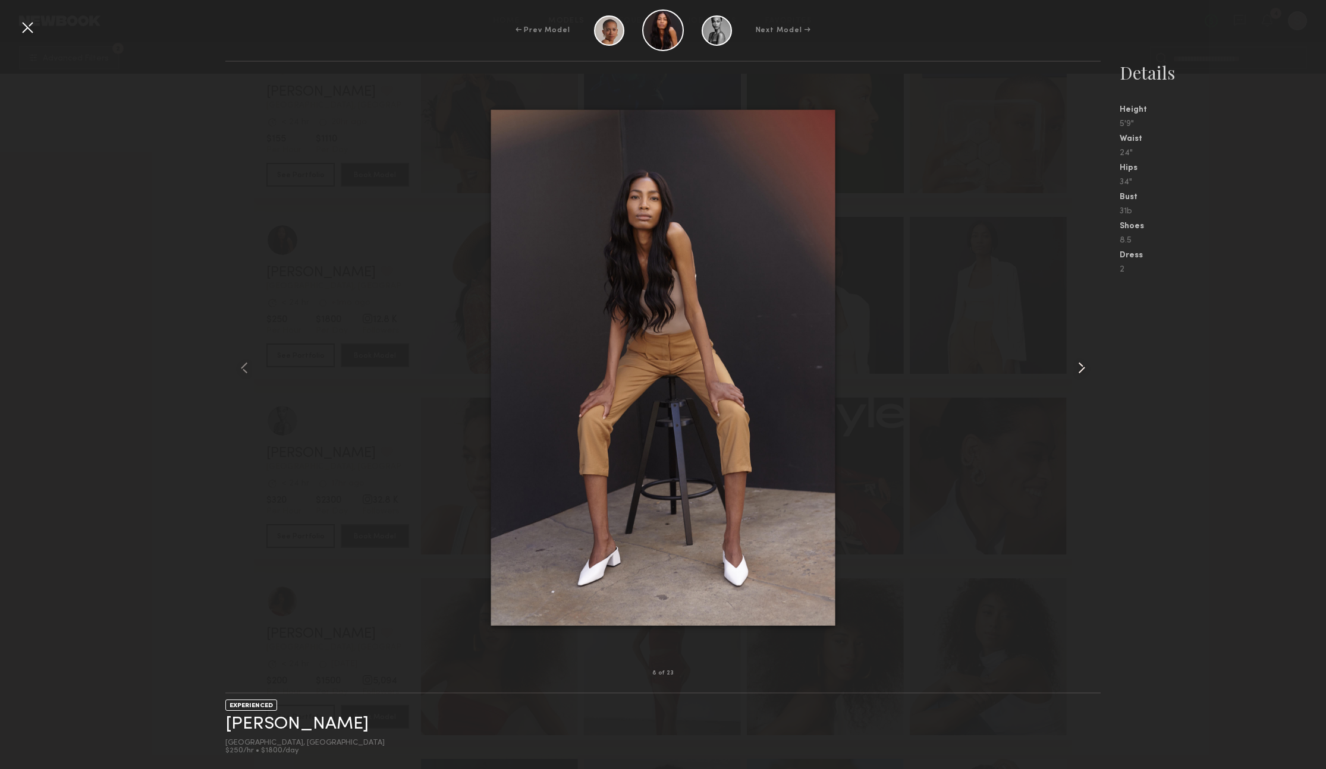
click at [1089, 368] on common-icon at bounding box center [1081, 367] width 19 height 19
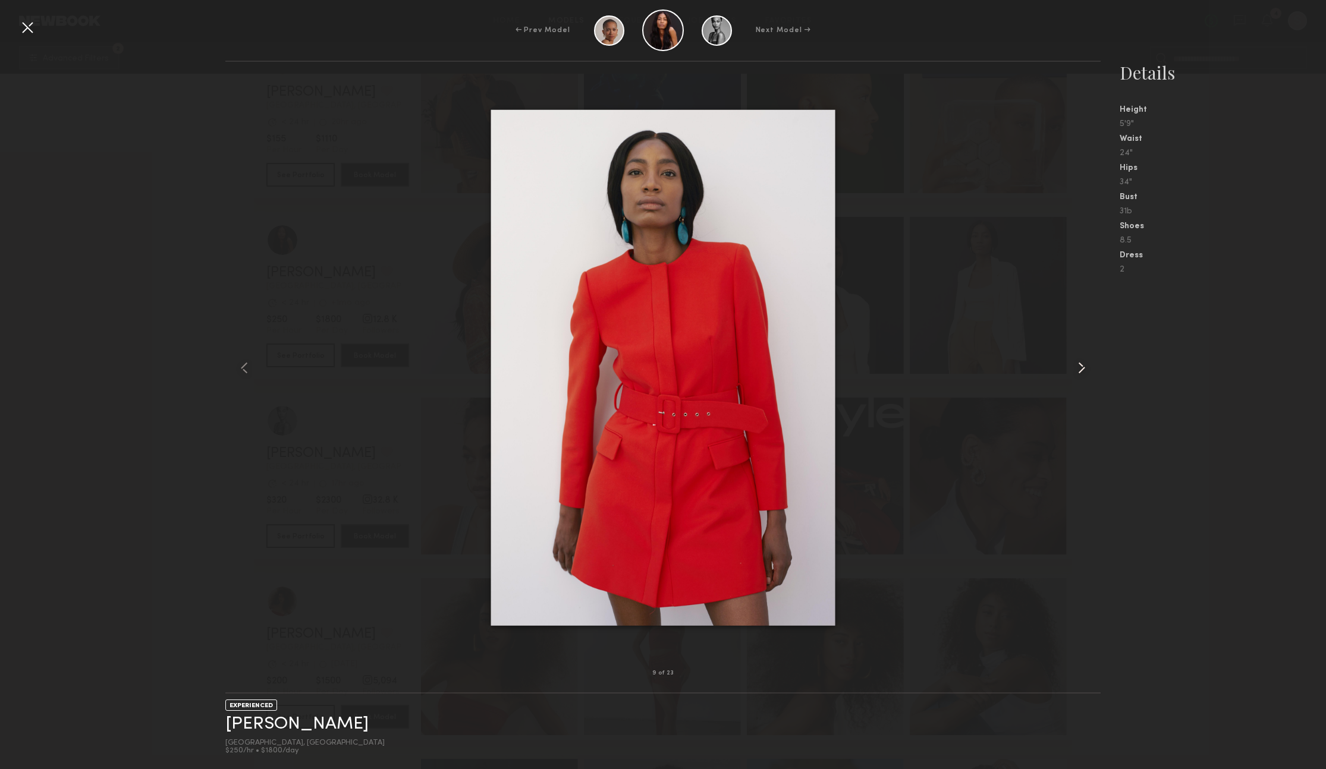
click at [1089, 368] on common-icon at bounding box center [1081, 367] width 19 height 19
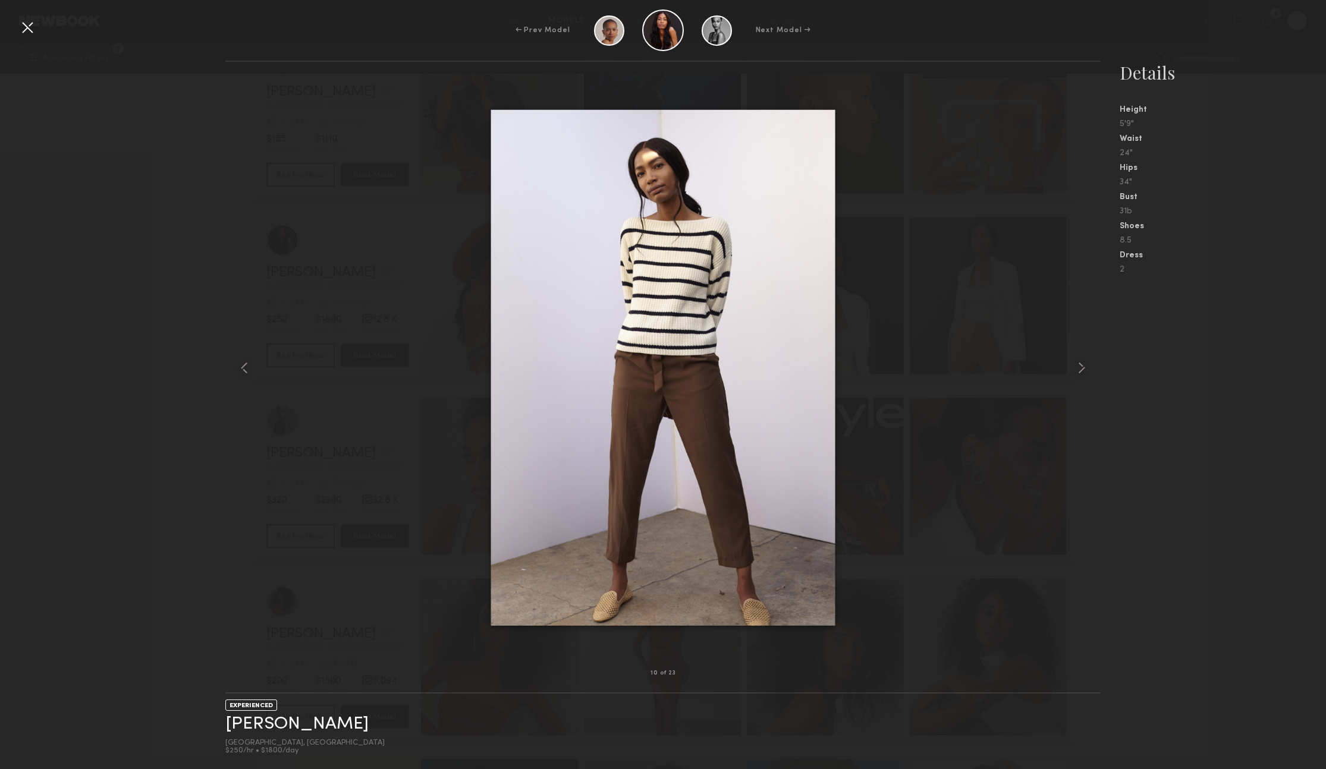
click at [17, 29] on div "← Prev Model Next Model →" at bounding box center [663, 31] width 1326 height 42
click at [21, 28] on div at bounding box center [27, 27] width 19 height 19
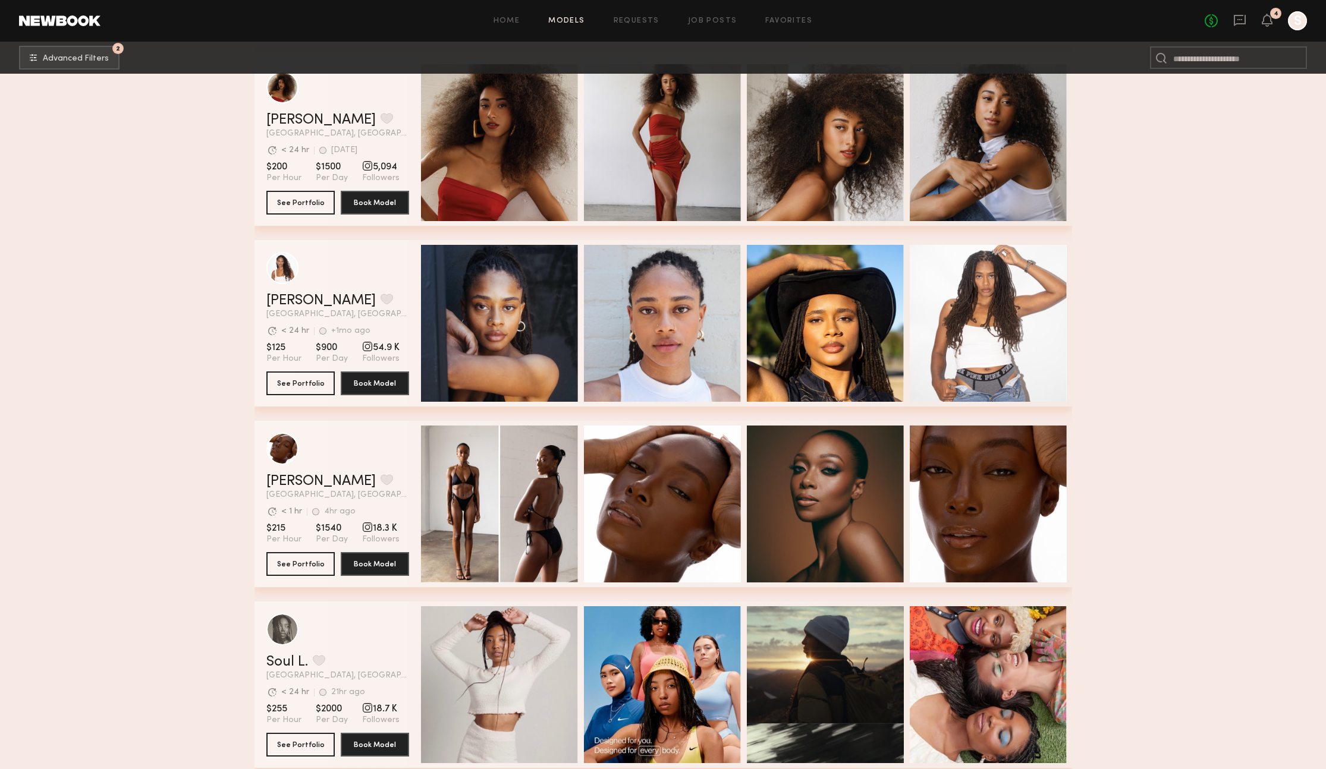
scroll to position [6192, 0]
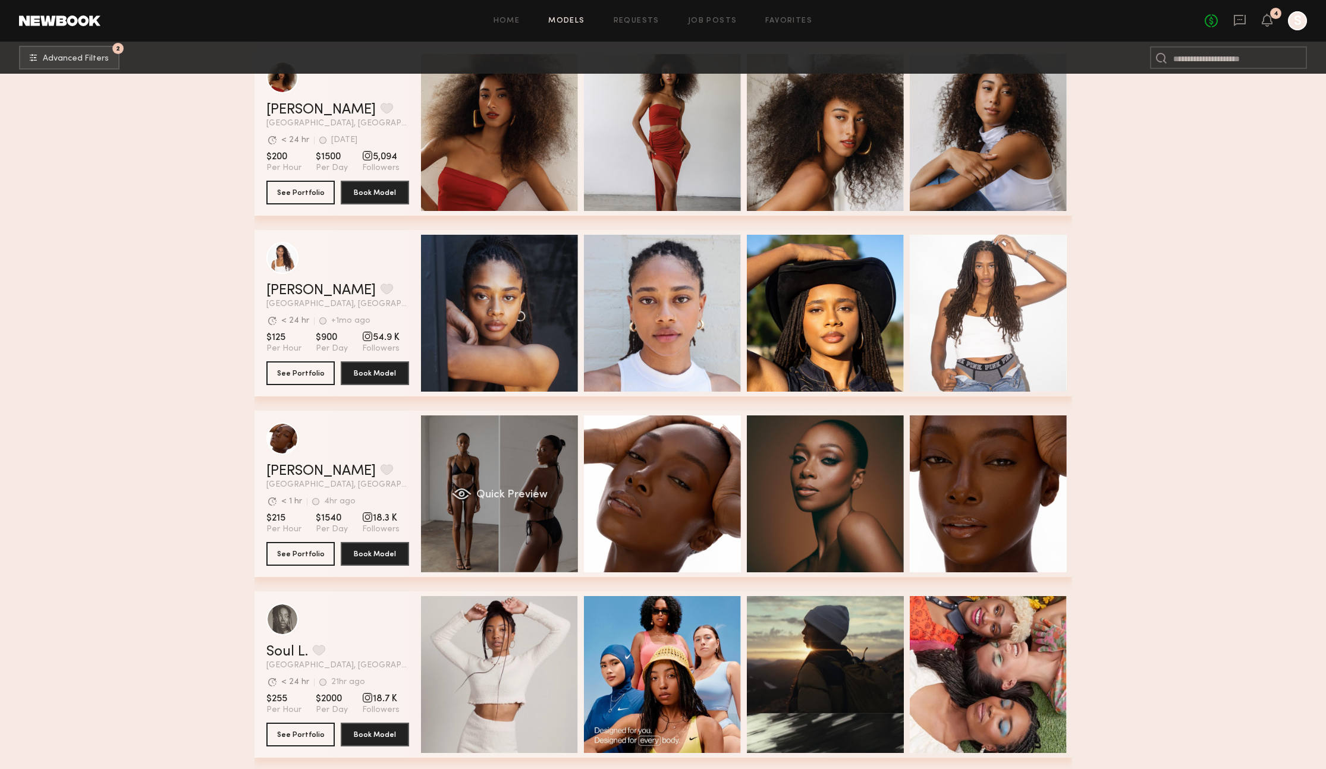
click at [502, 513] on div "Quick Preview" at bounding box center [499, 494] width 157 height 157
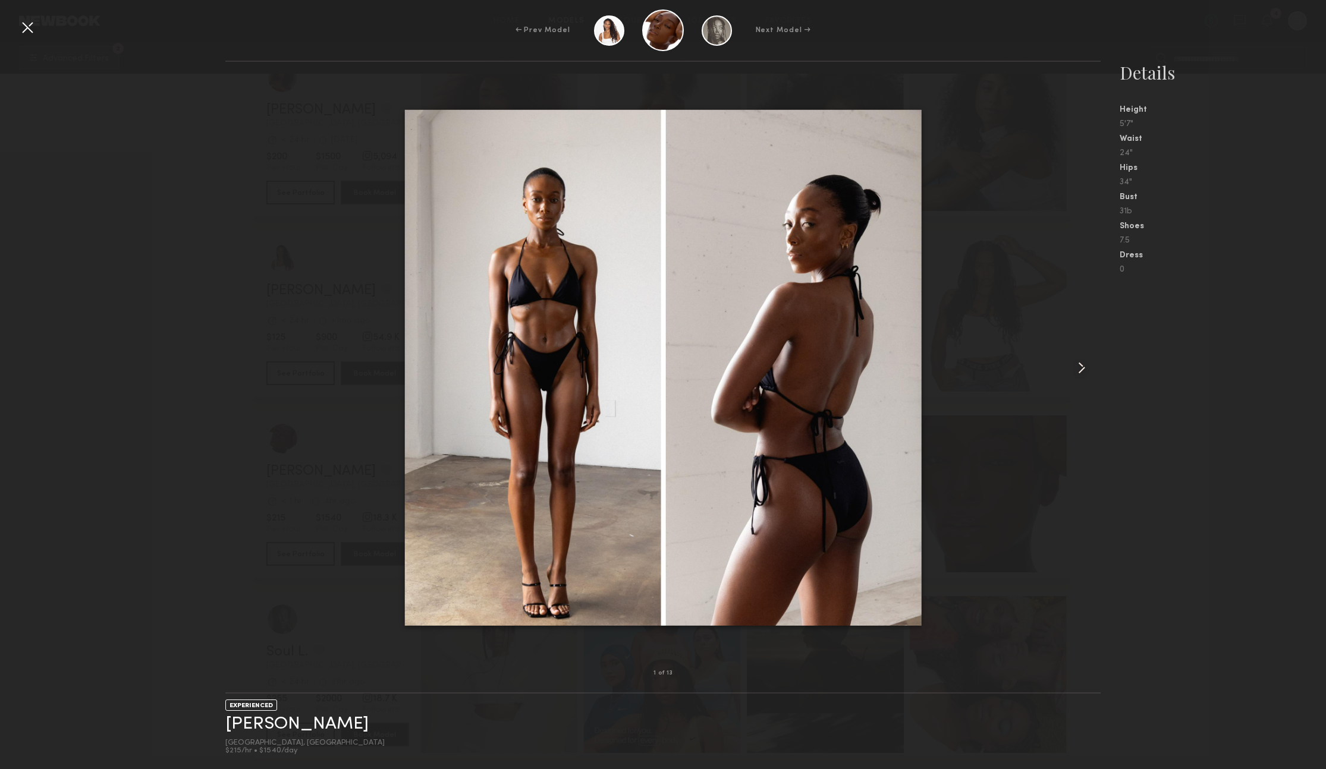
click at [1072, 372] on common-icon at bounding box center [1081, 367] width 19 height 19
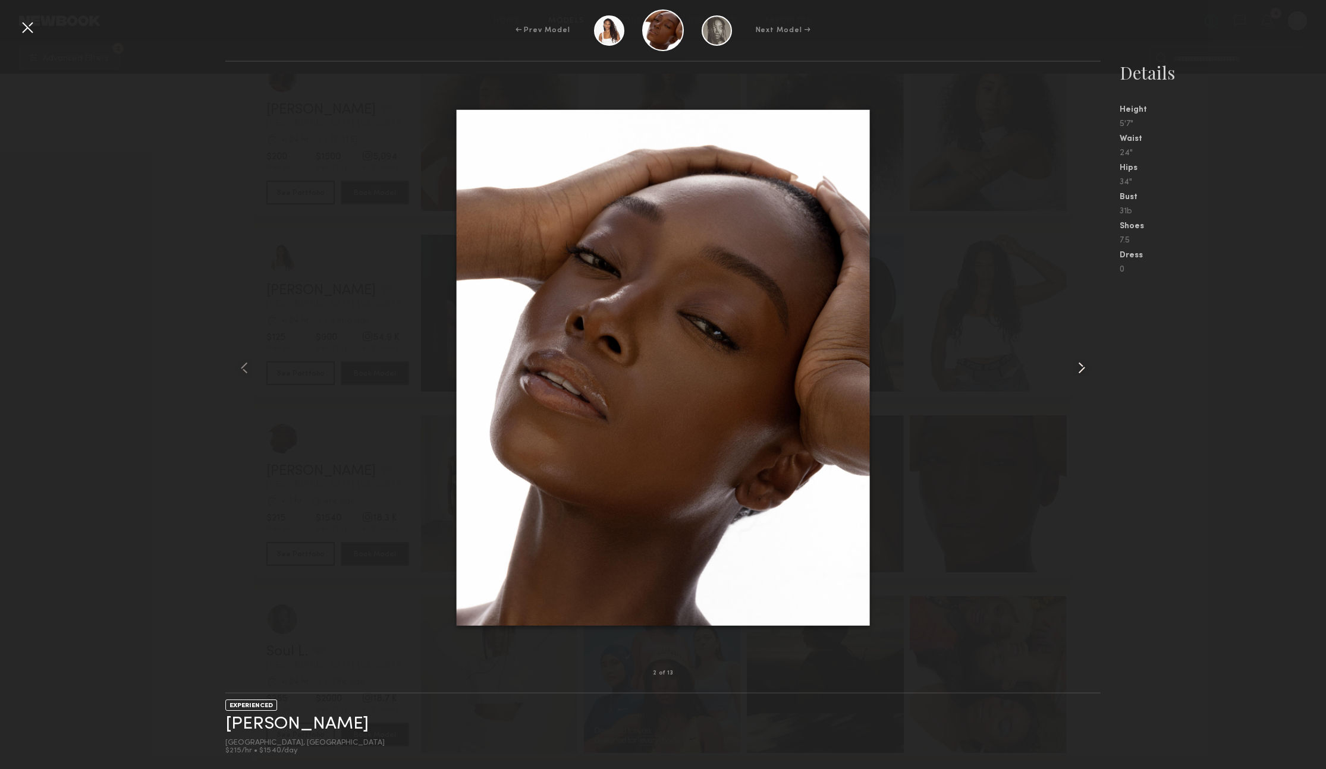
click at [1072, 372] on common-icon at bounding box center [1081, 367] width 19 height 19
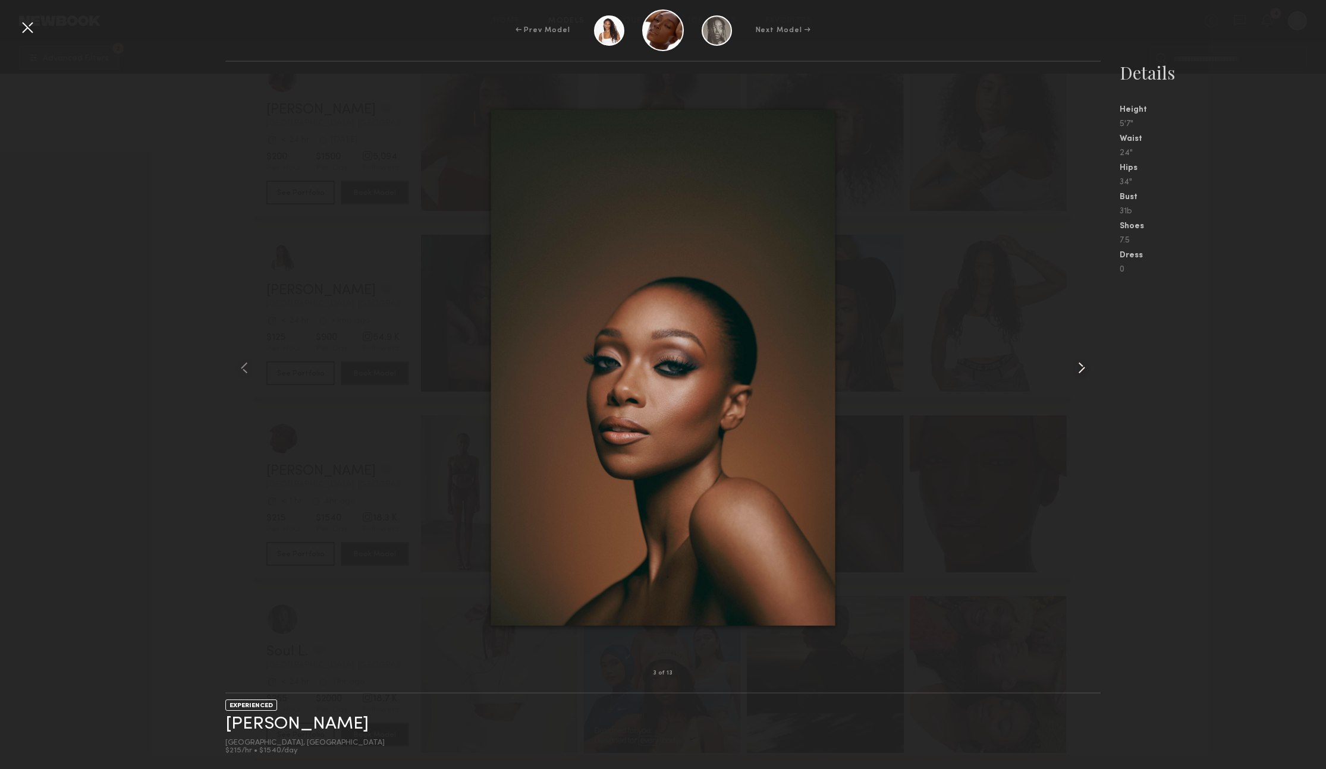
click at [1072, 372] on common-icon at bounding box center [1081, 367] width 19 height 19
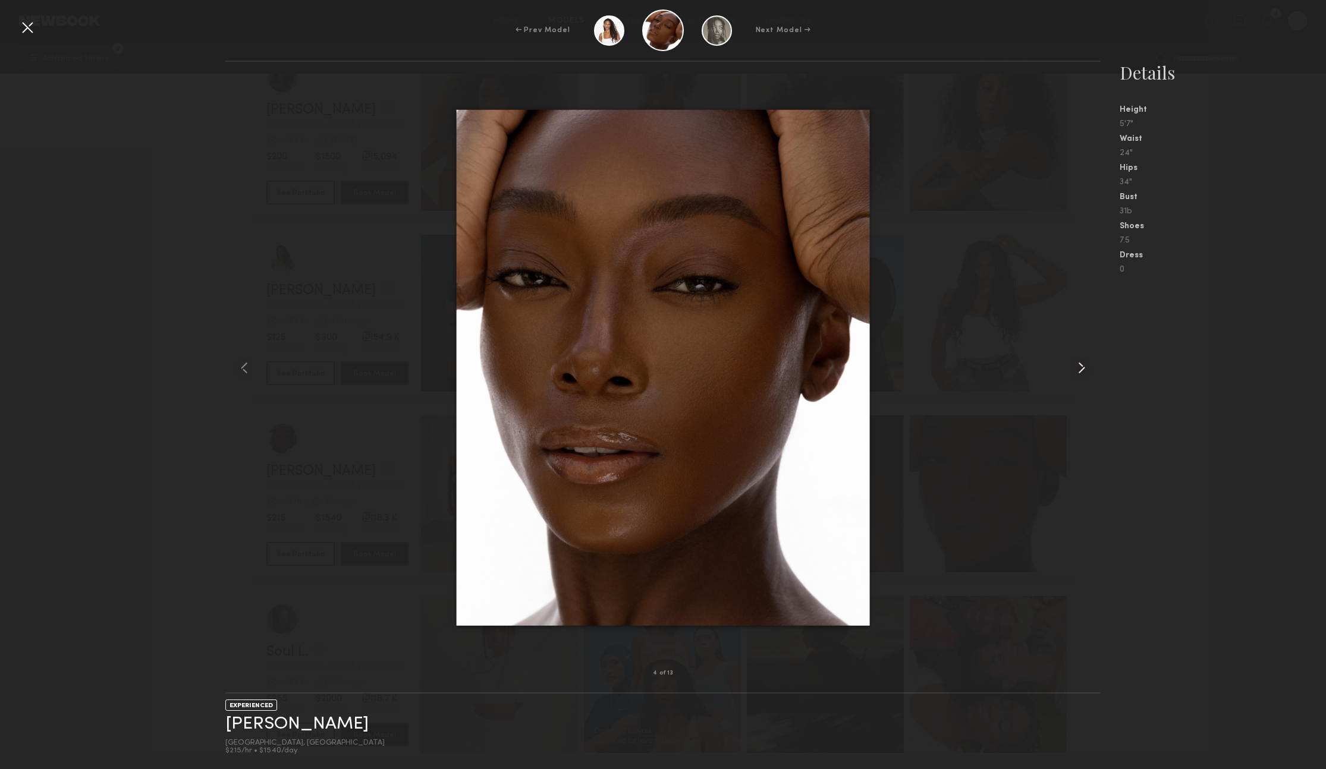
click at [1072, 372] on common-icon at bounding box center [1081, 367] width 19 height 19
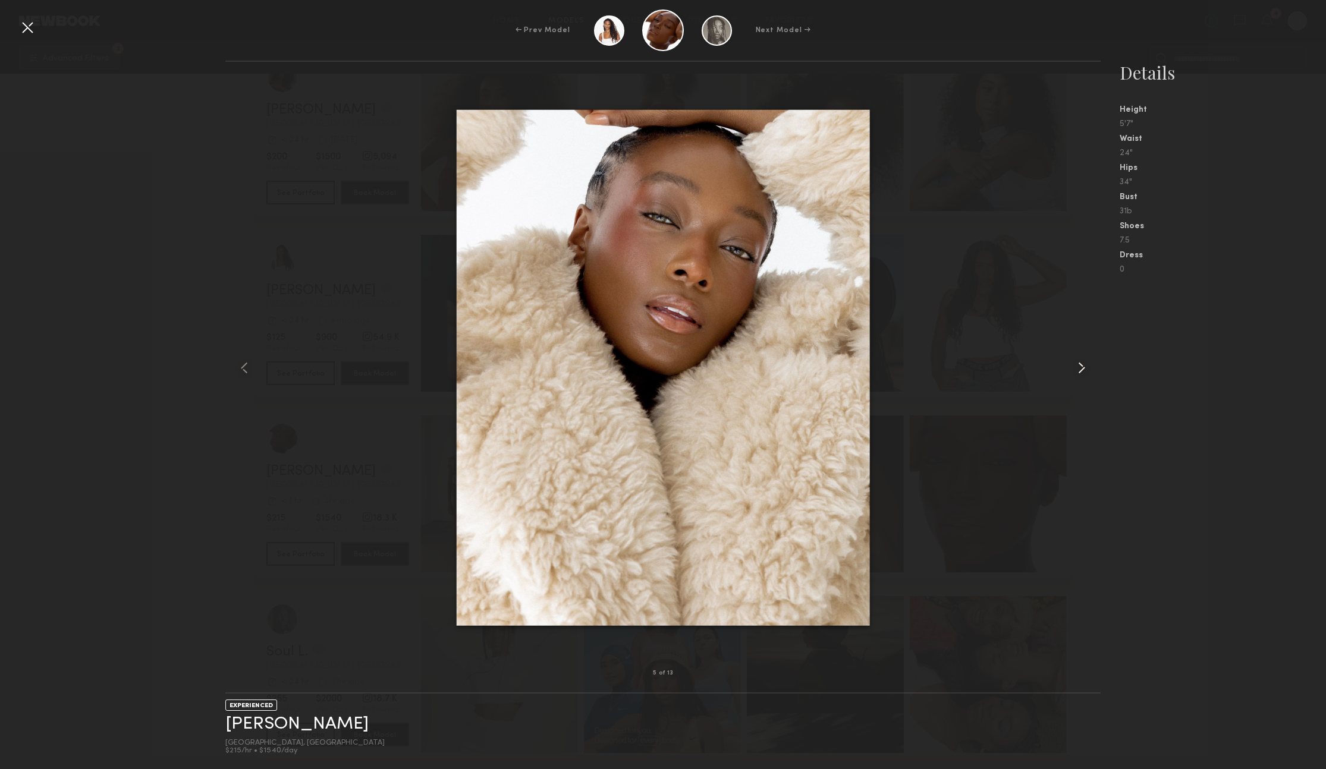
click at [1072, 372] on common-icon at bounding box center [1081, 367] width 19 height 19
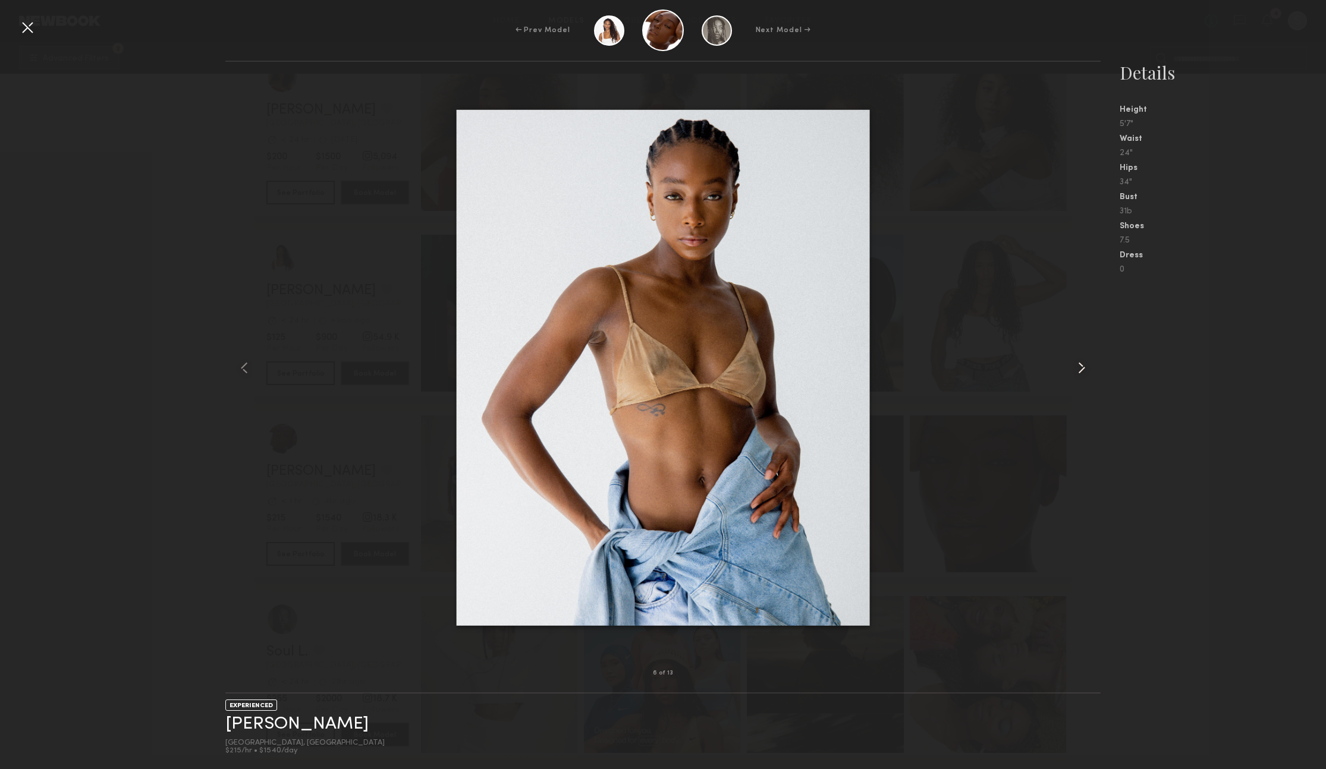
click at [1072, 372] on common-icon at bounding box center [1081, 367] width 19 height 19
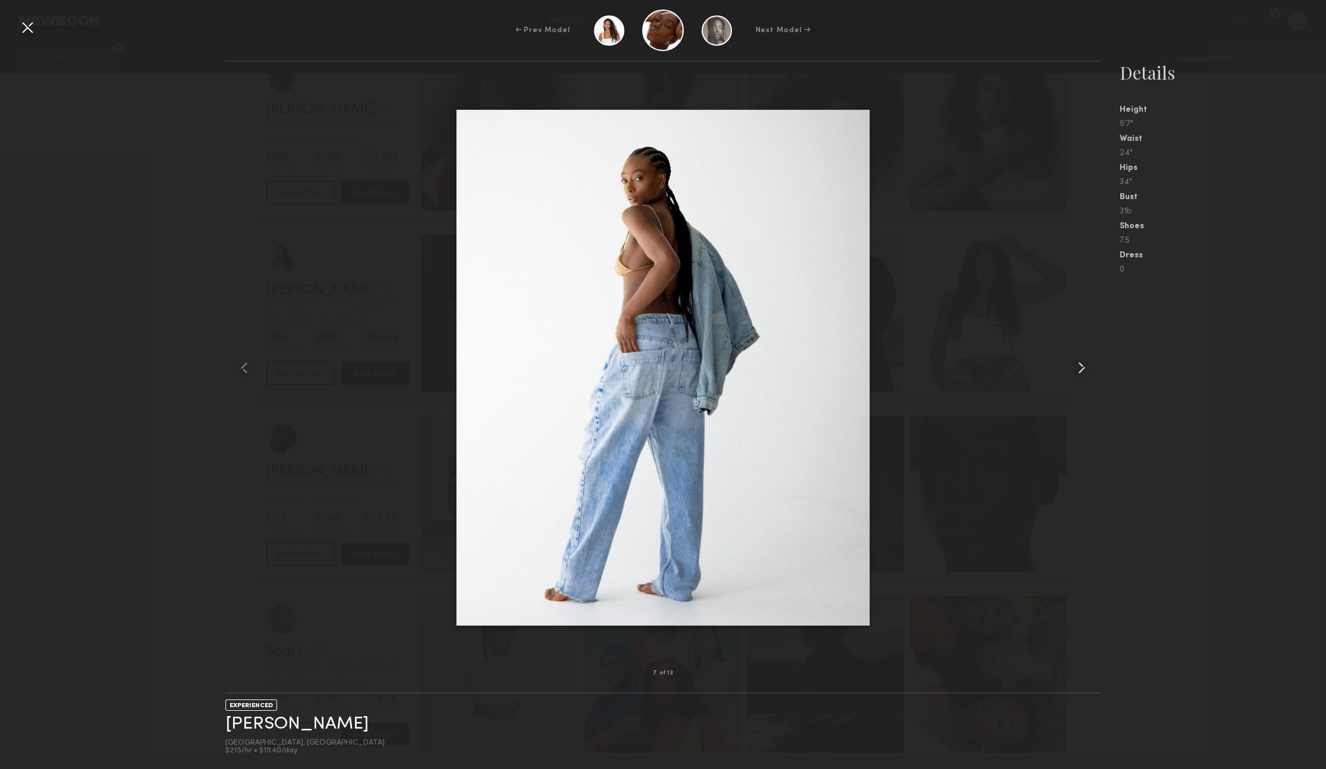
click at [1072, 372] on common-icon at bounding box center [1081, 367] width 19 height 19
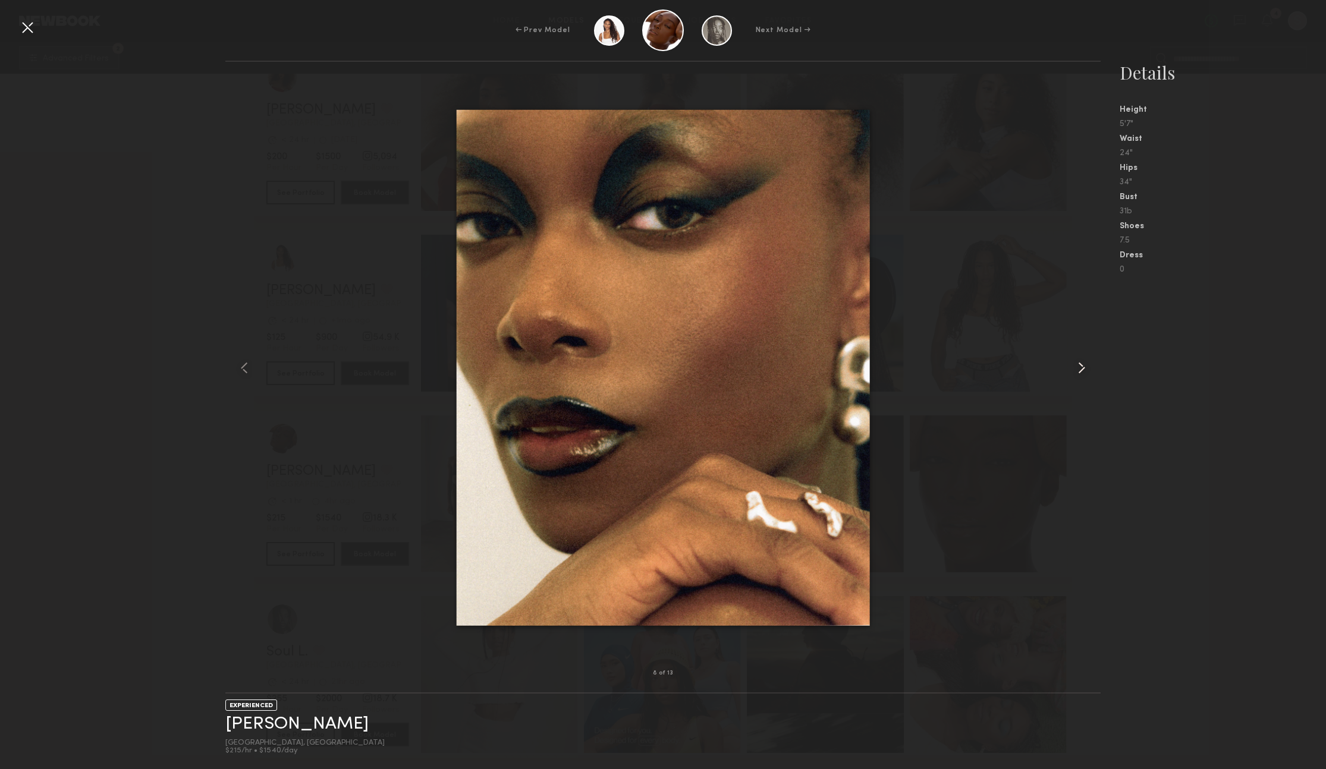
click at [1086, 377] on common-icon at bounding box center [1081, 367] width 19 height 19
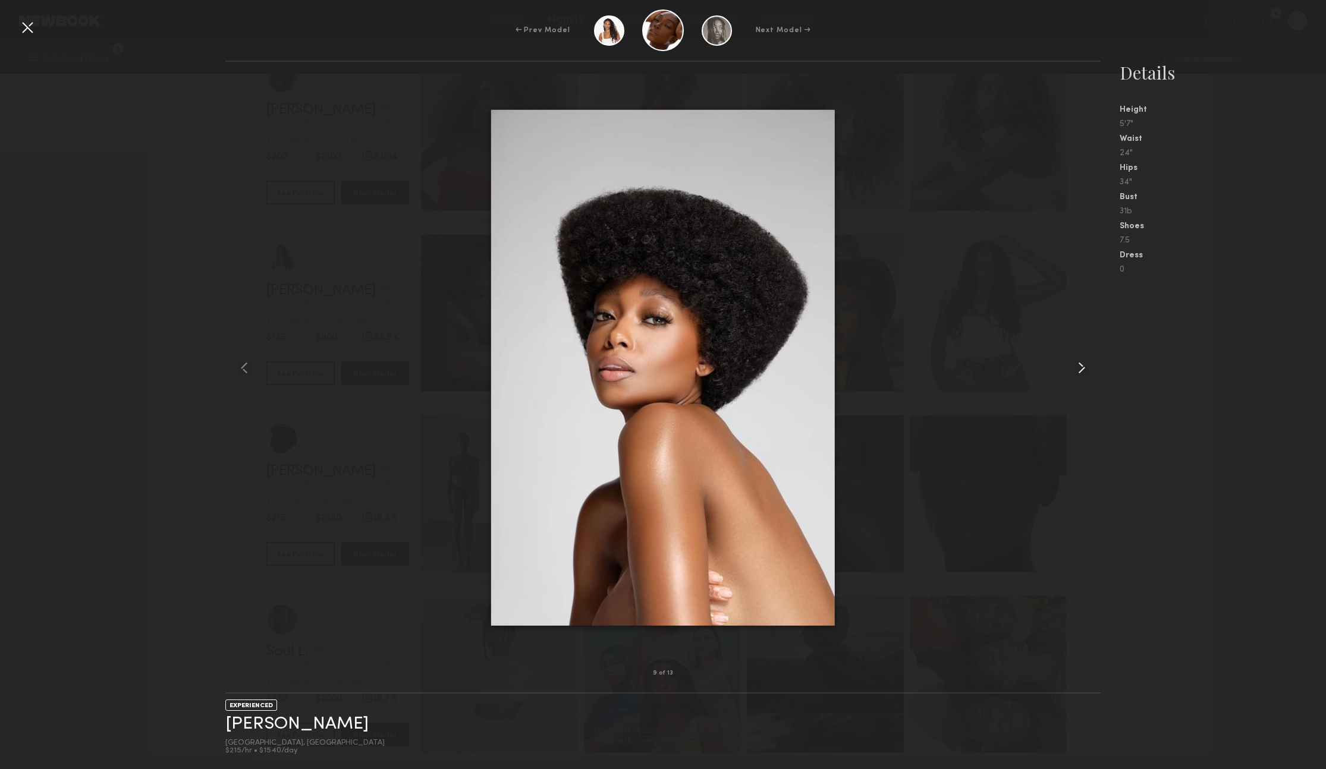
click at [1081, 376] on common-icon at bounding box center [1081, 367] width 19 height 19
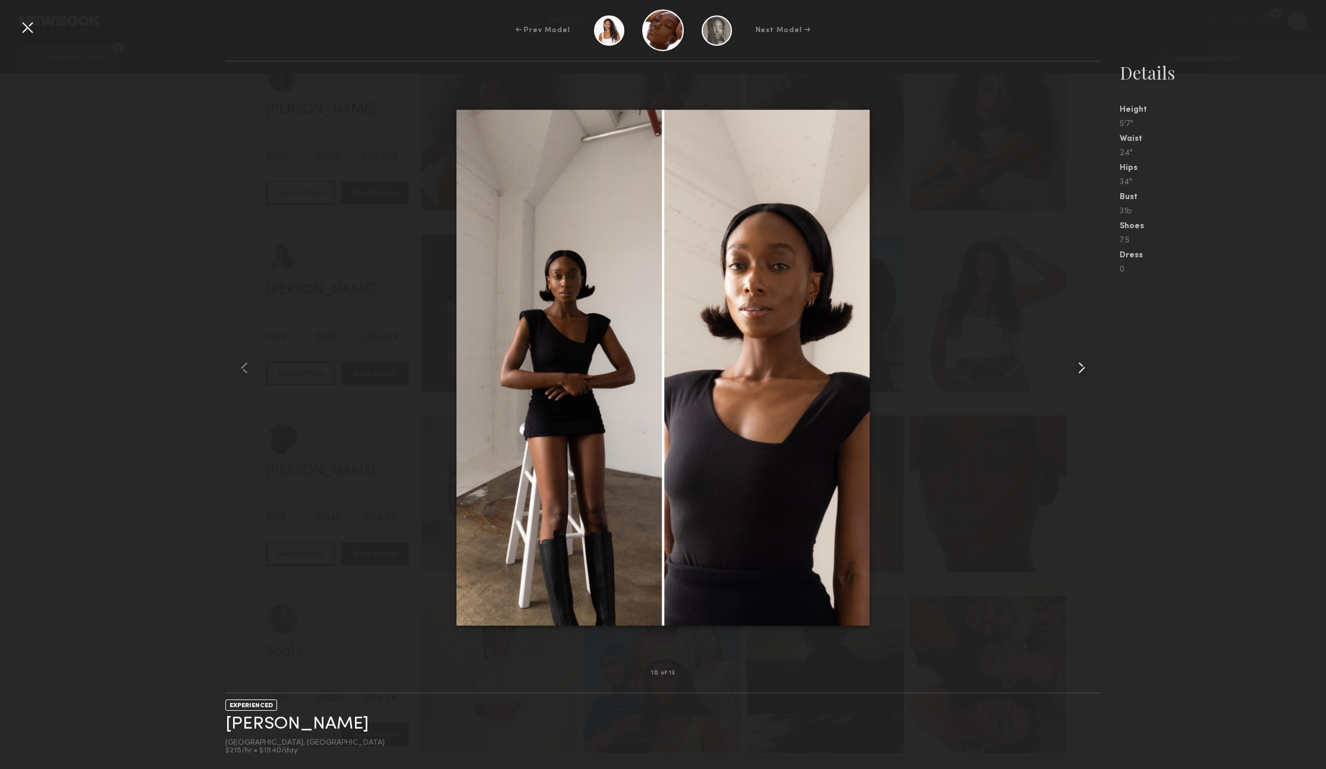
click at [1078, 376] on common-icon at bounding box center [1081, 367] width 19 height 19
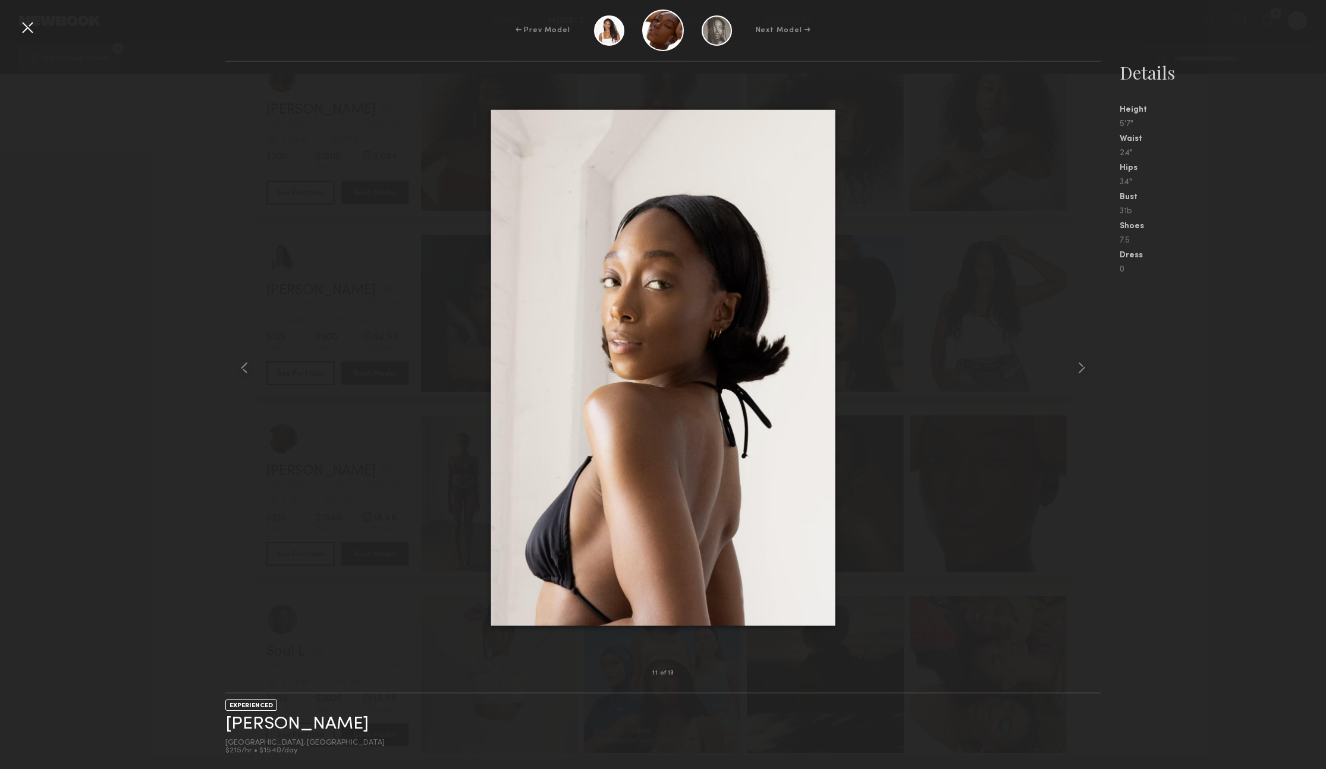
click at [33, 30] on div at bounding box center [27, 27] width 19 height 19
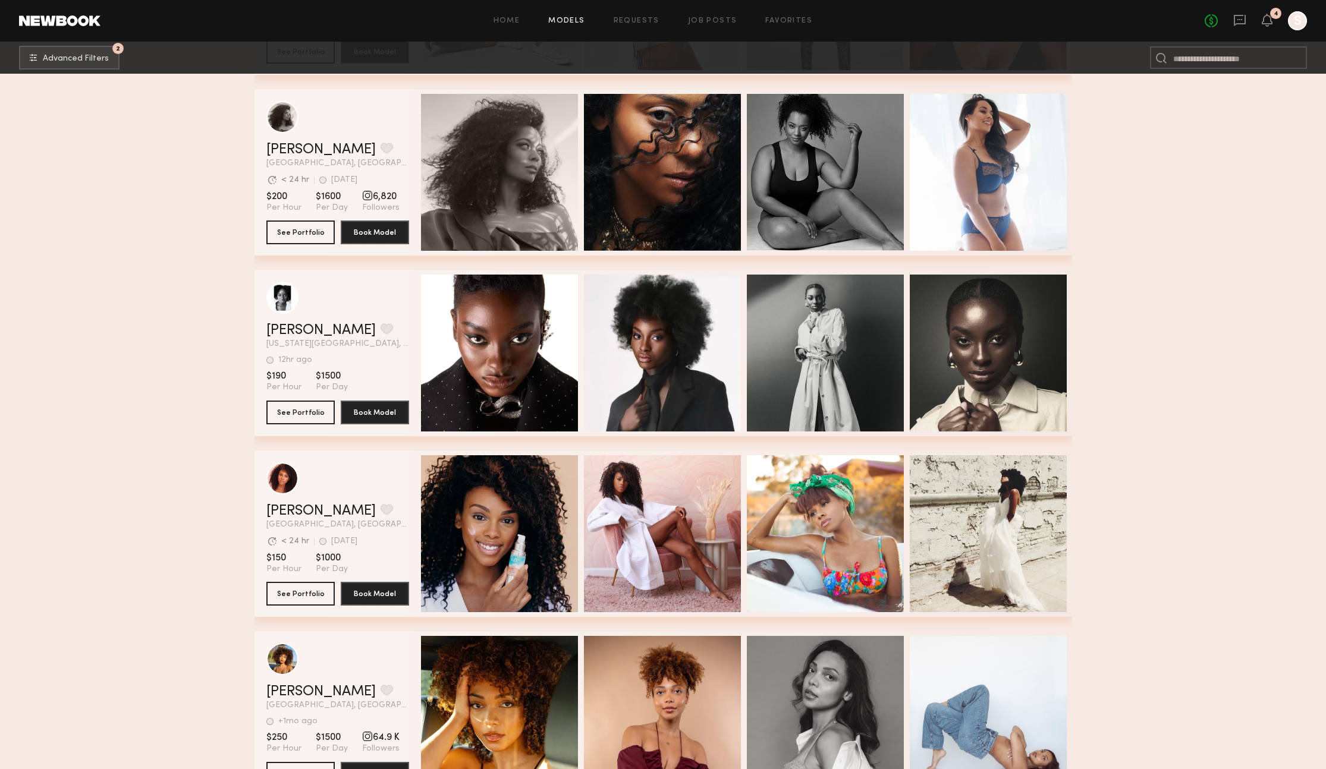
scroll to position [8508, 0]
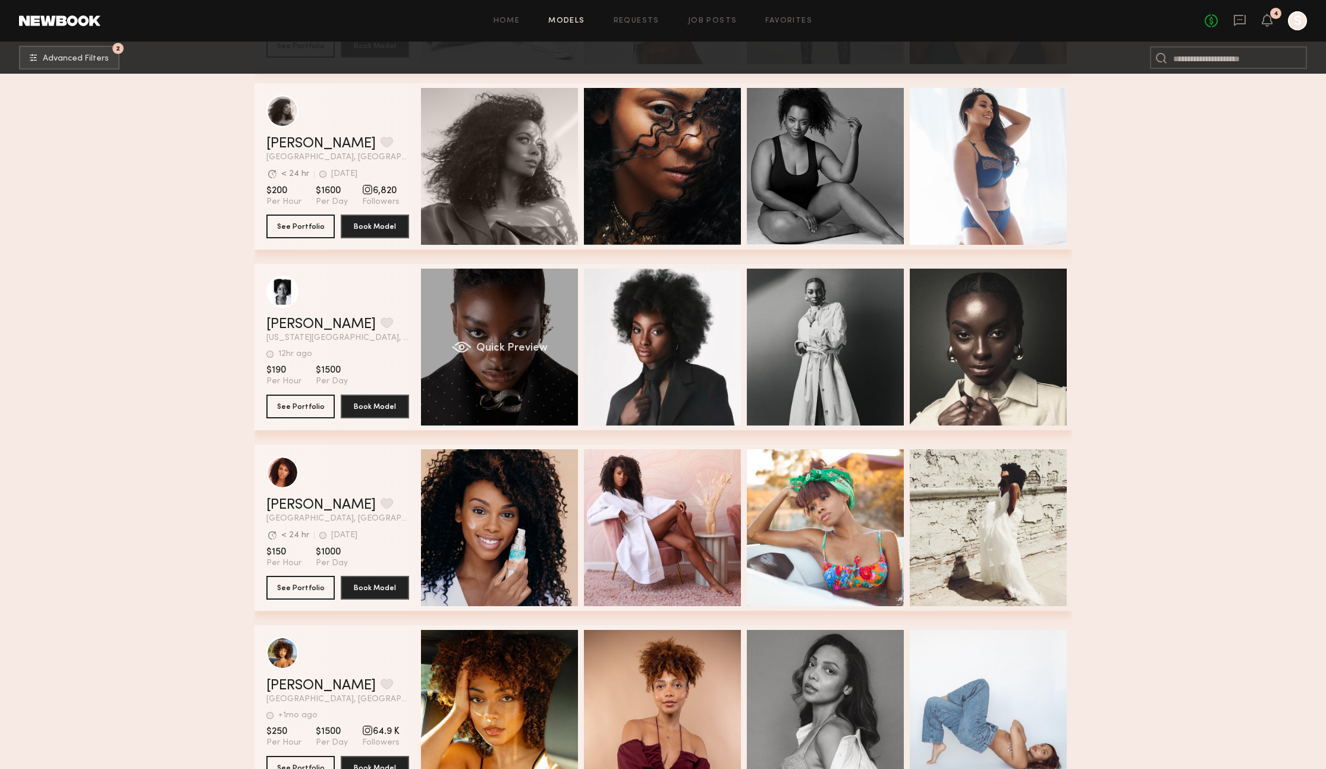
click at [498, 363] on div "Quick Preview" at bounding box center [499, 347] width 157 height 157
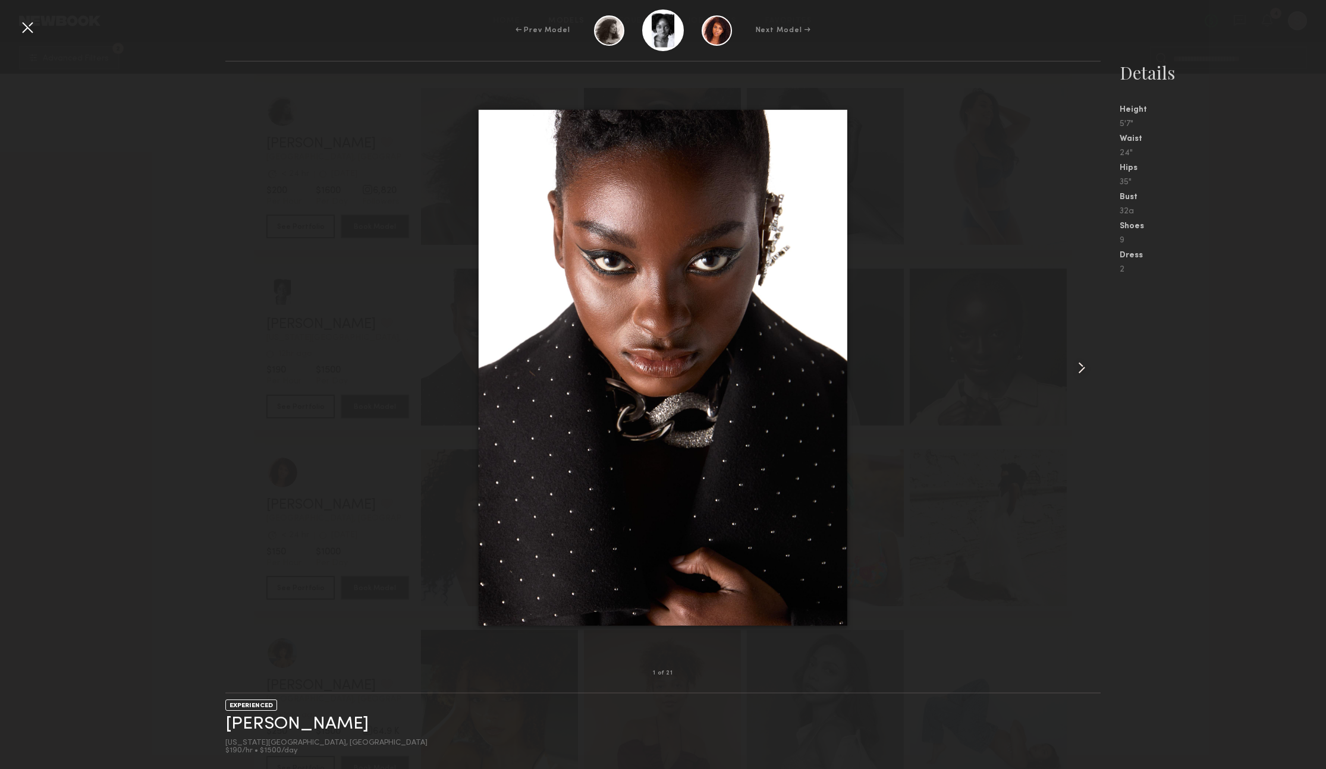
click at [1078, 360] on common-icon at bounding box center [1081, 367] width 19 height 19
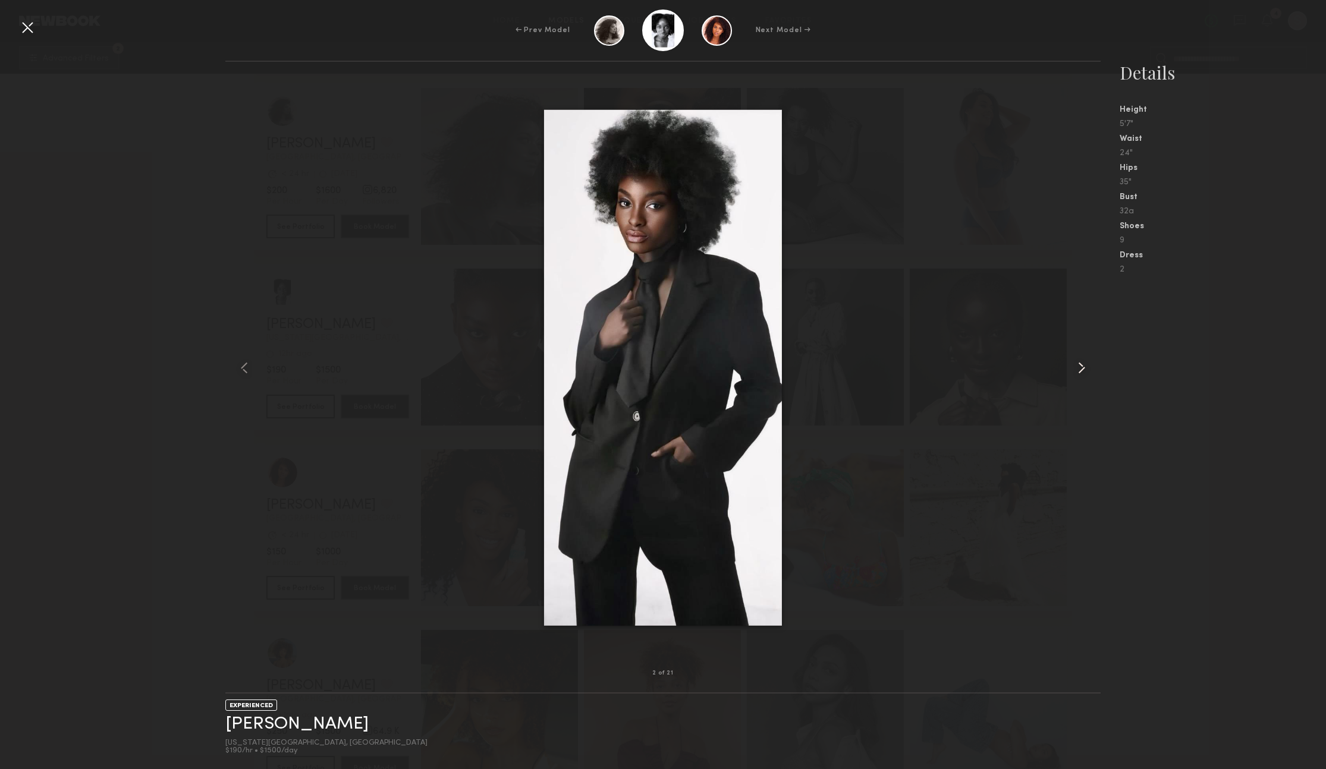
click at [1078, 360] on common-icon at bounding box center [1081, 367] width 19 height 19
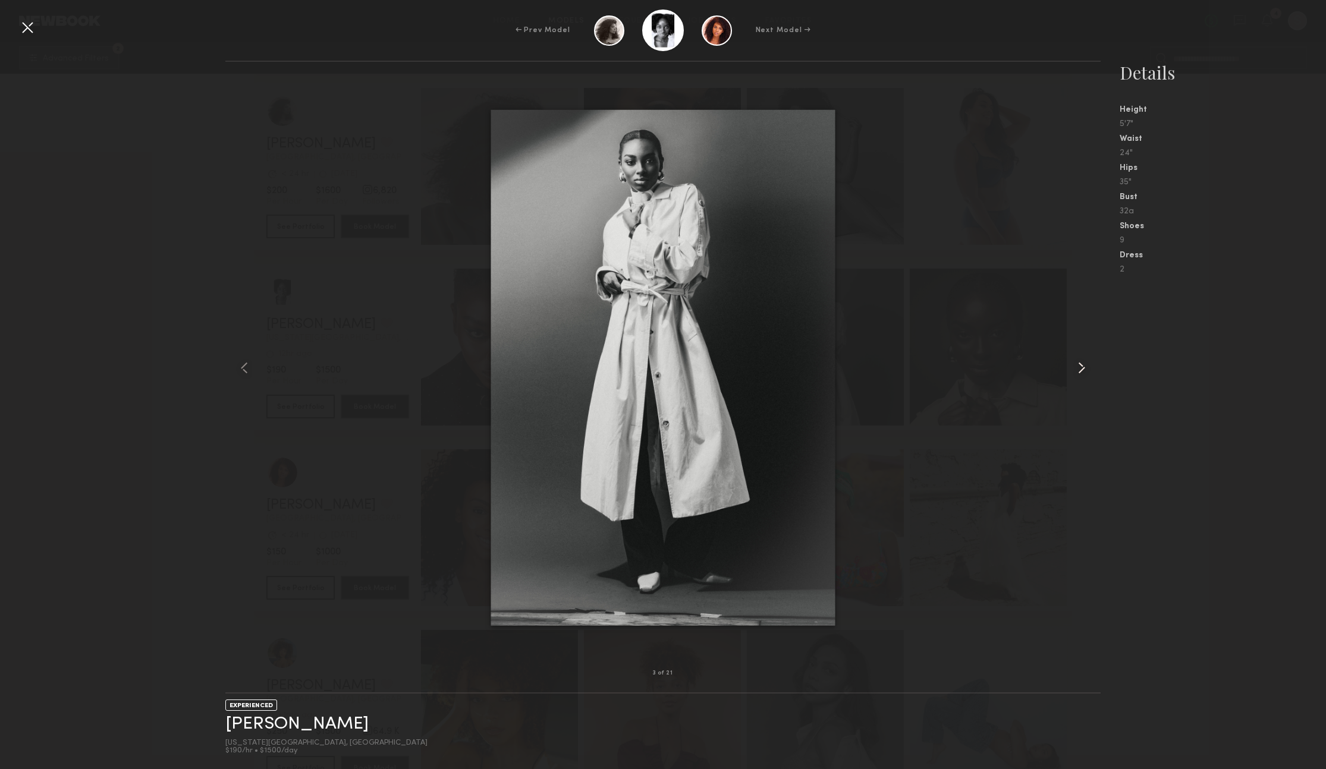
click at [1078, 360] on common-icon at bounding box center [1081, 367] width 19 height 19
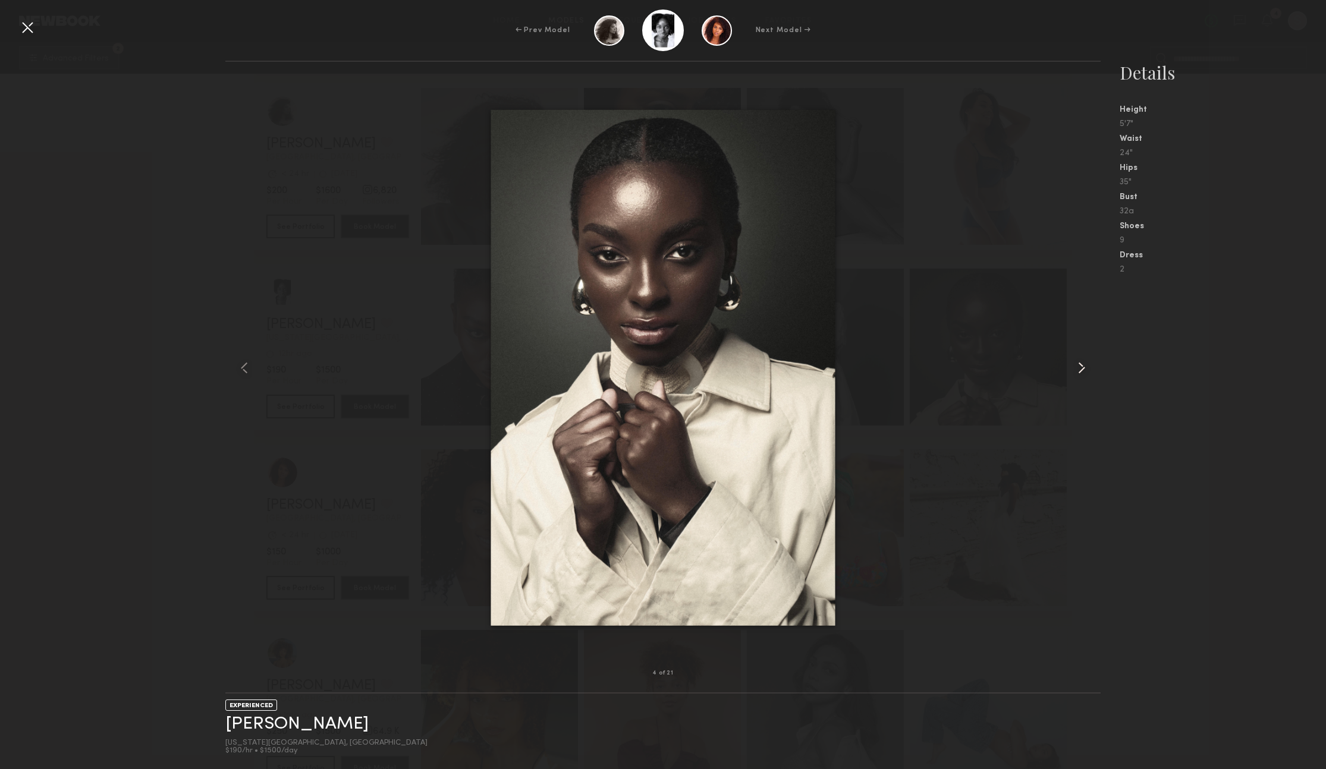
click at [1078, 360] on common-icon at bounding box center [1081, 367] width 19 height 19
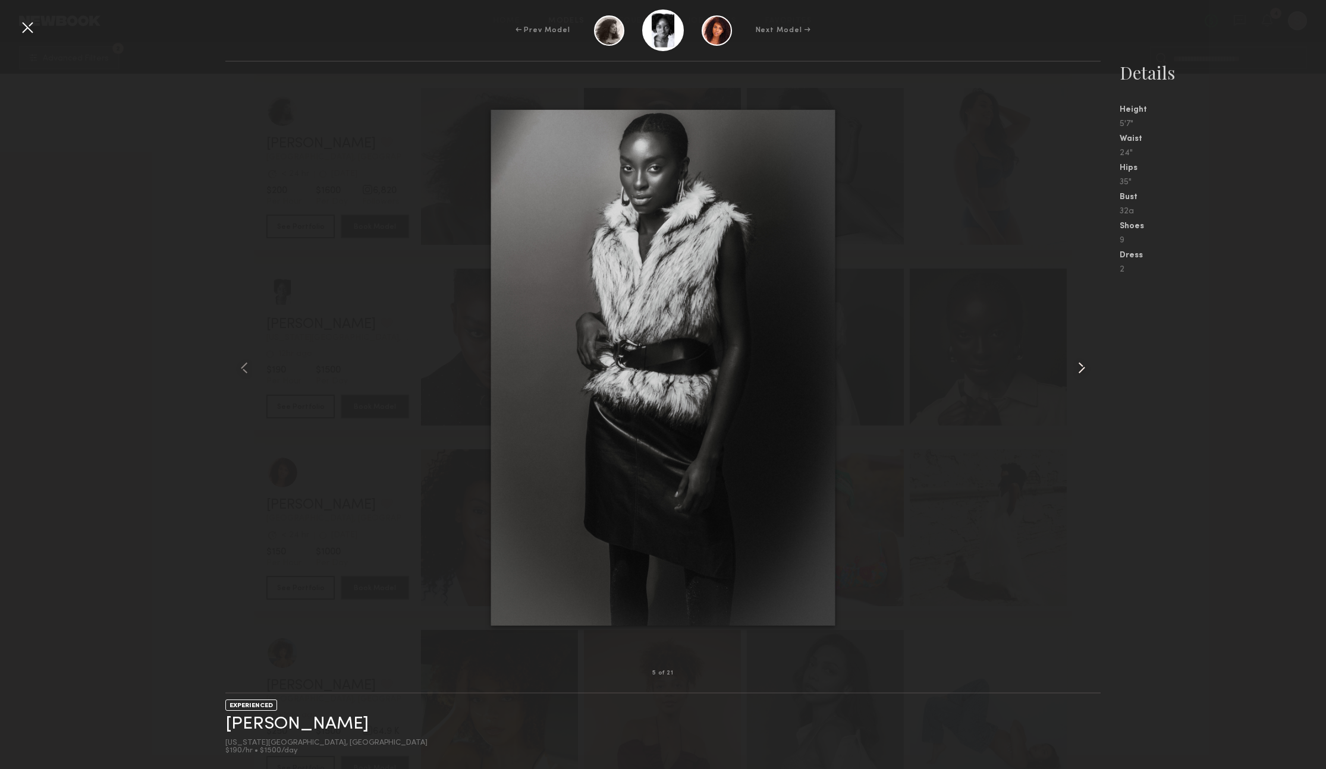
click at [1078, 360] on common-icon at bounding box center [1081, 367] width 19 height 19
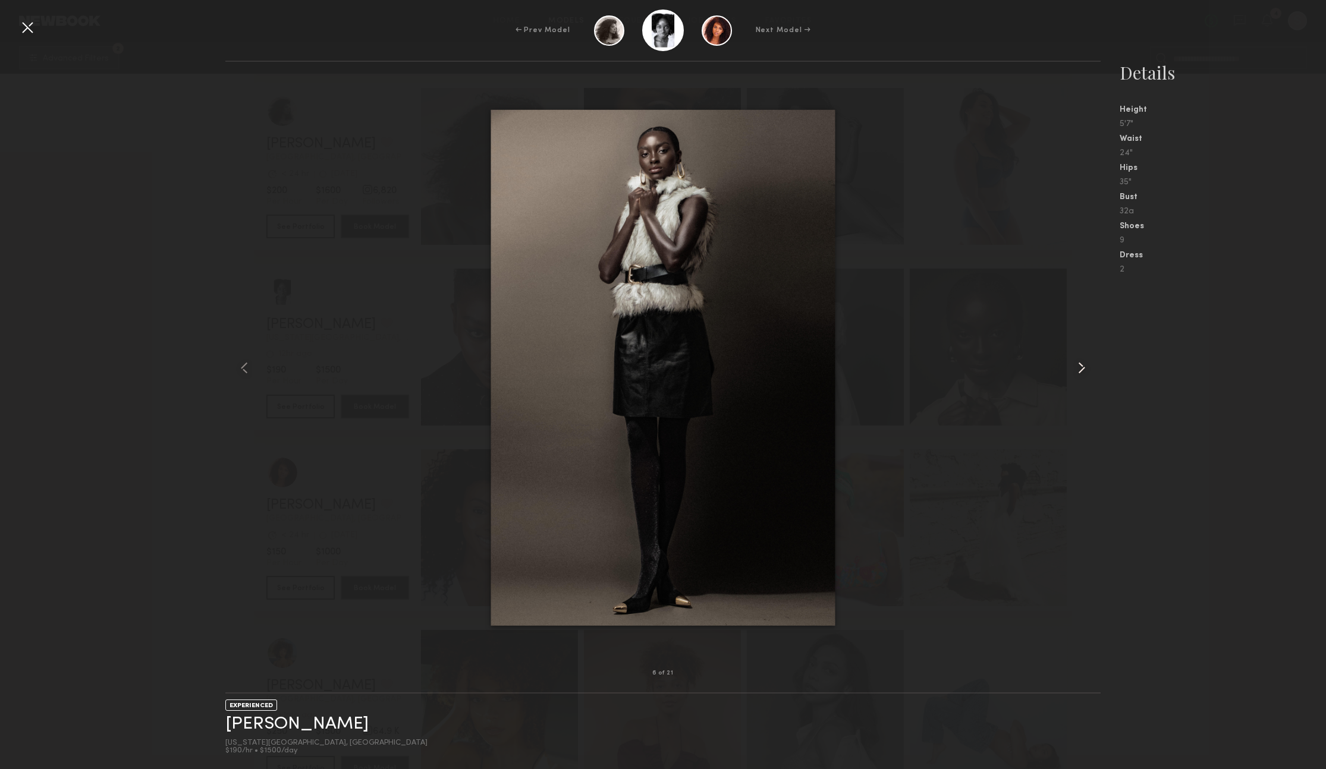
click at [1078, 360] on common-icon at bounding box center [1081, 367] width 19 height 19
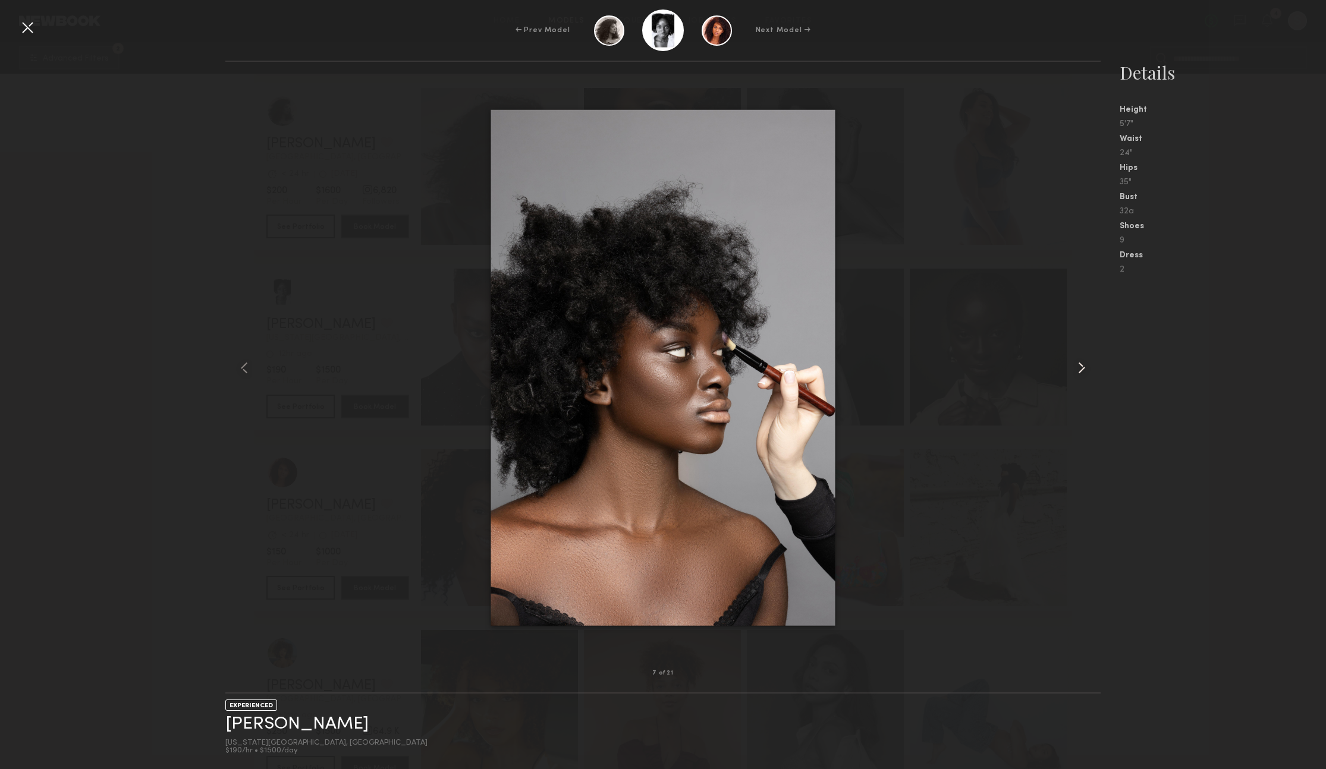
click at [1078, 360] on common-icon at bounding box center [1081, 367] width 19 height 19
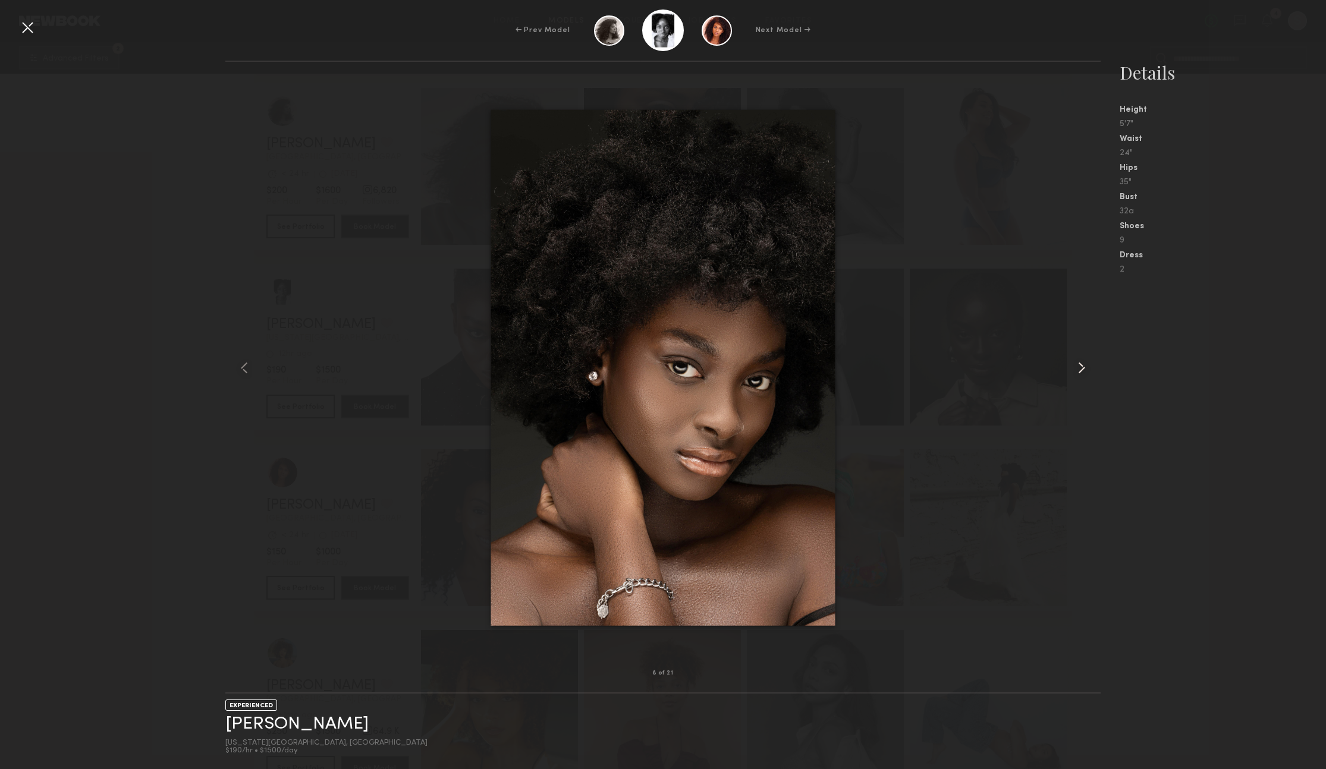
click at [1078, 360] on common-icon at bounding box center [1081, 367] width 19 height 19
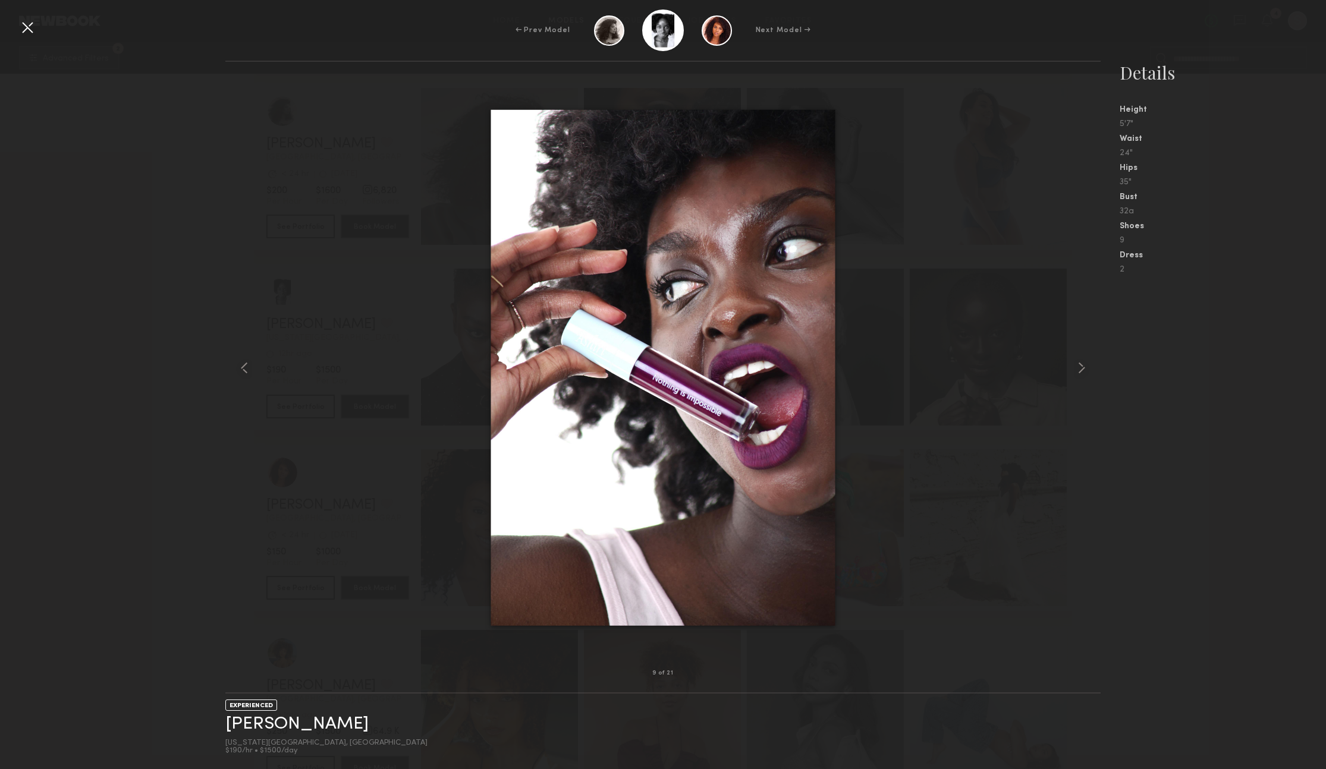
click at [33, 27] on div at bounding box center [27, 27] width 19 height 19
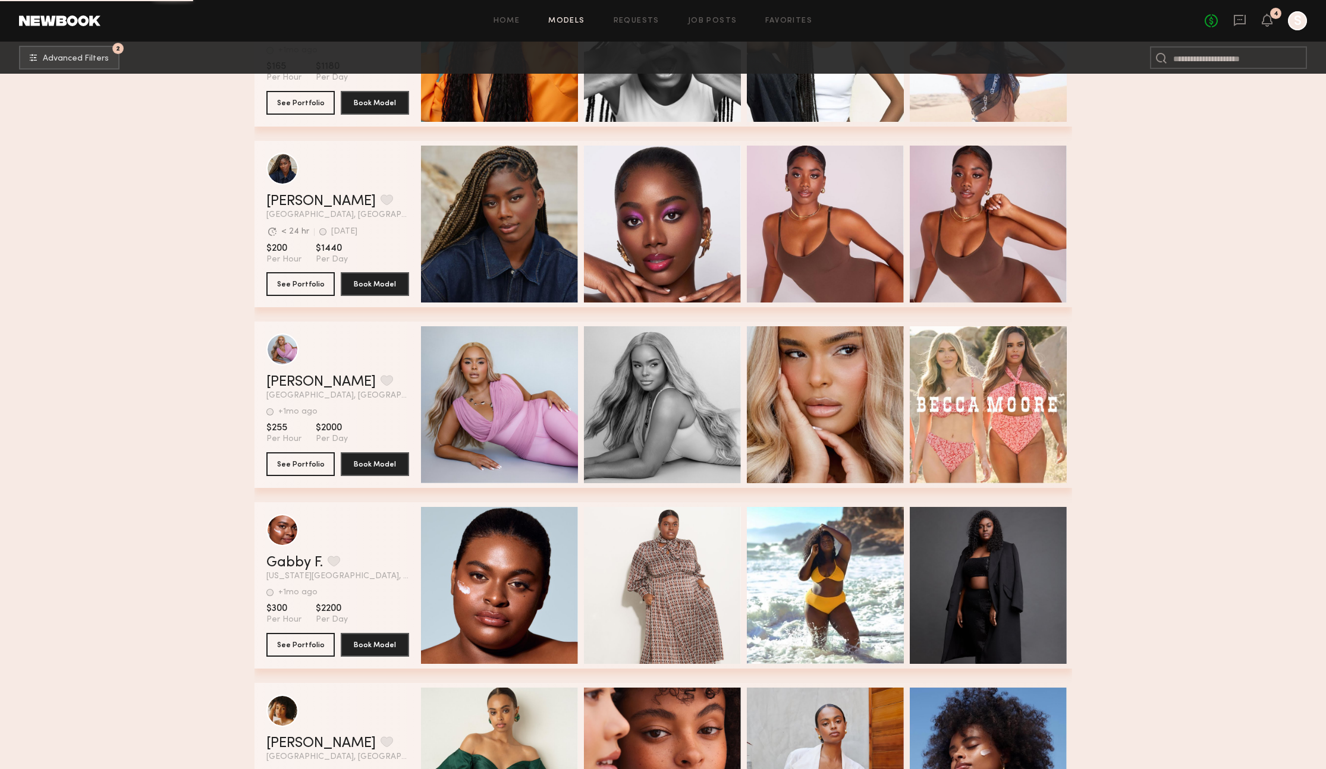
scroll to position [19058, 0]
